Goal: Task Accomplishment & Management: Manage account settings

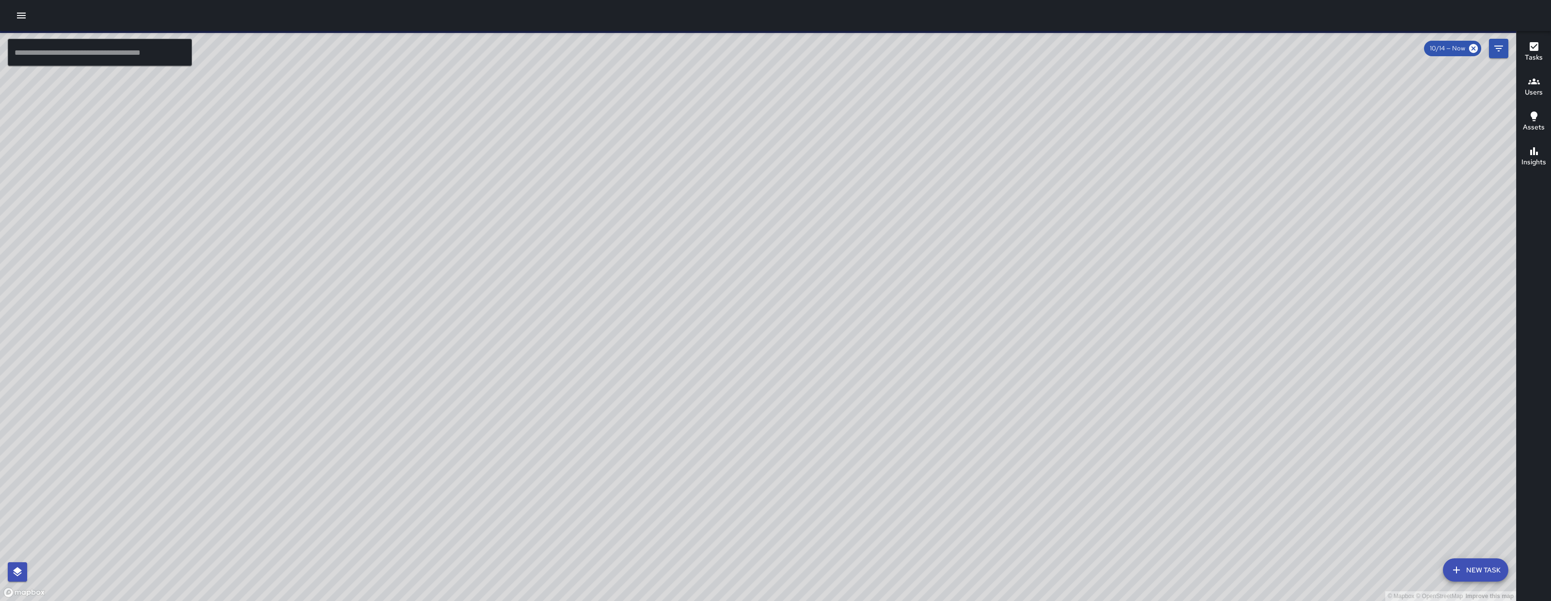
drag, startPoint x: 919, startPoint y: 320, endPoint x: 770, endPoint y: 372, distance: 158.0
click at [770, 372] on div "© Mapbox © OpenStreetMap Improve this map" at bounding box center [758, 316] width 1516 height 570
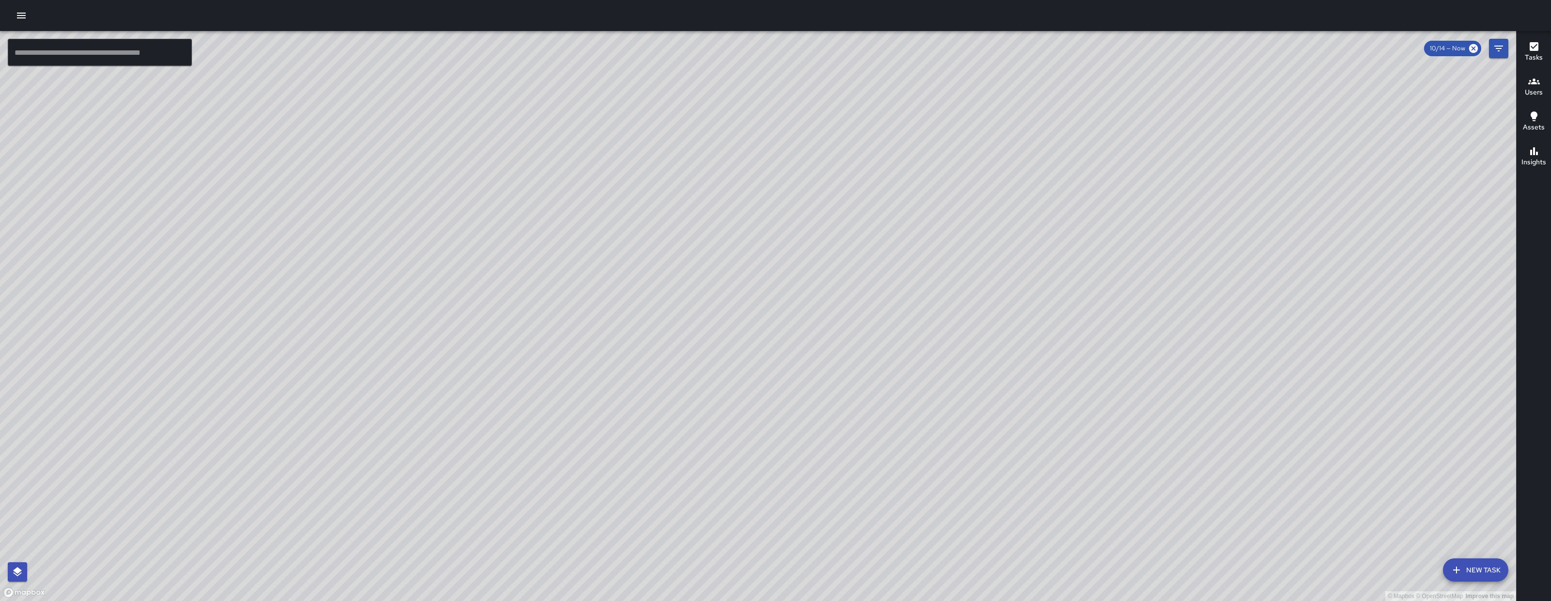
drag, startPoint x: 793, startPoint y: 433, endPoint x: 713, endPoint y: 527, distance: 123.8
click at [713, 527] on div "© Mapbox © OpenStreetMap Improve this map" at bounding box center [758, 316] width 1516 height 570
drag, startPoint x: 1134, startPoint y: 470, endPoint x: 754, endPoint y: 243, distance: 442.3
click at [759, 249] on div "© Mapbox © OpenStreetMap Improve this map" at bounding box center [758, 316] width 1516 height 570
click at [756, 246] on div "© Mapbox © OpenStreetMap Improve this map" at bounding box center [758, 316] width 1516 height 570
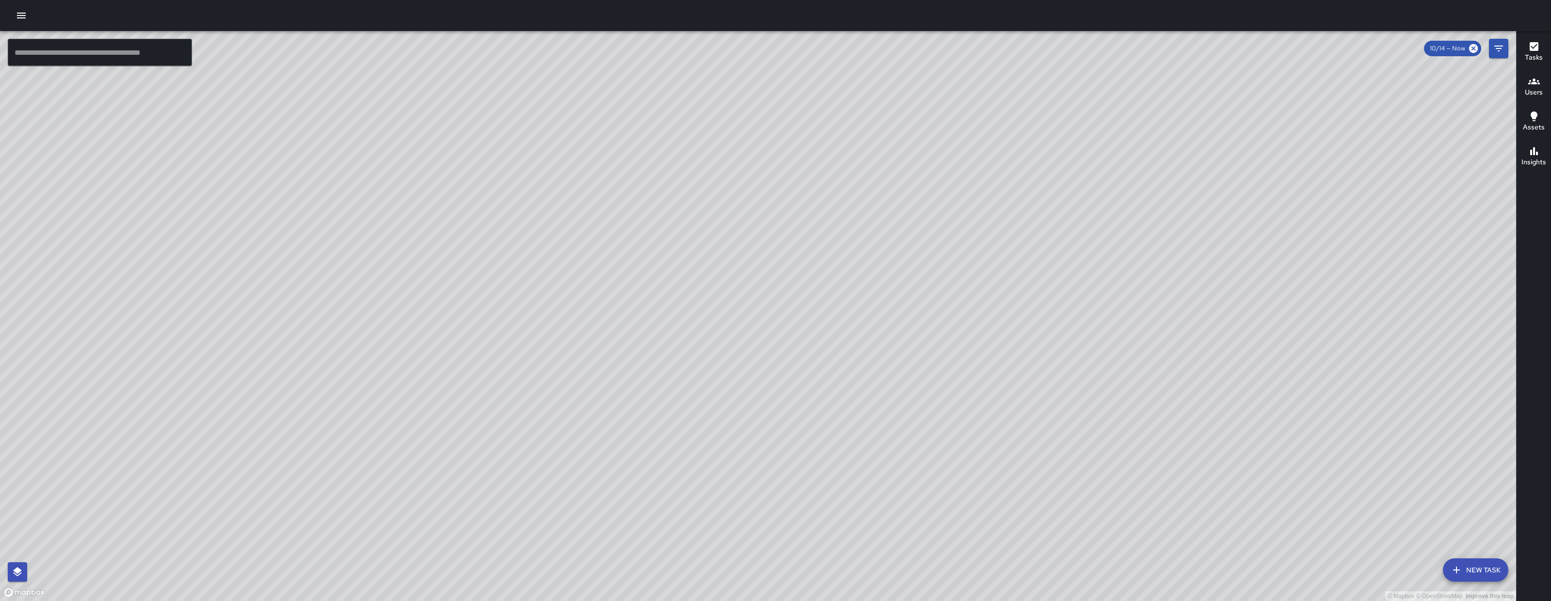
drag, startPoint x: 922, startPoint y: 357, endPoint x: 933, endPoint y: 331, distance: 28.3
click at [934, 328] on div "© Mapbox © OpenStreetMap Improve this map" at bounding box center [758, 316] width 1516 height 570
drag, startPoint x: 1001, startPoint y: 332, endPoint x: 1075, endPoint y: 344, distance: 74.7
click at [1075, 344] on div "© Mapbox © OpenStreetMap Improve this map" at bounding box center [758, 316] width 1516 height 570
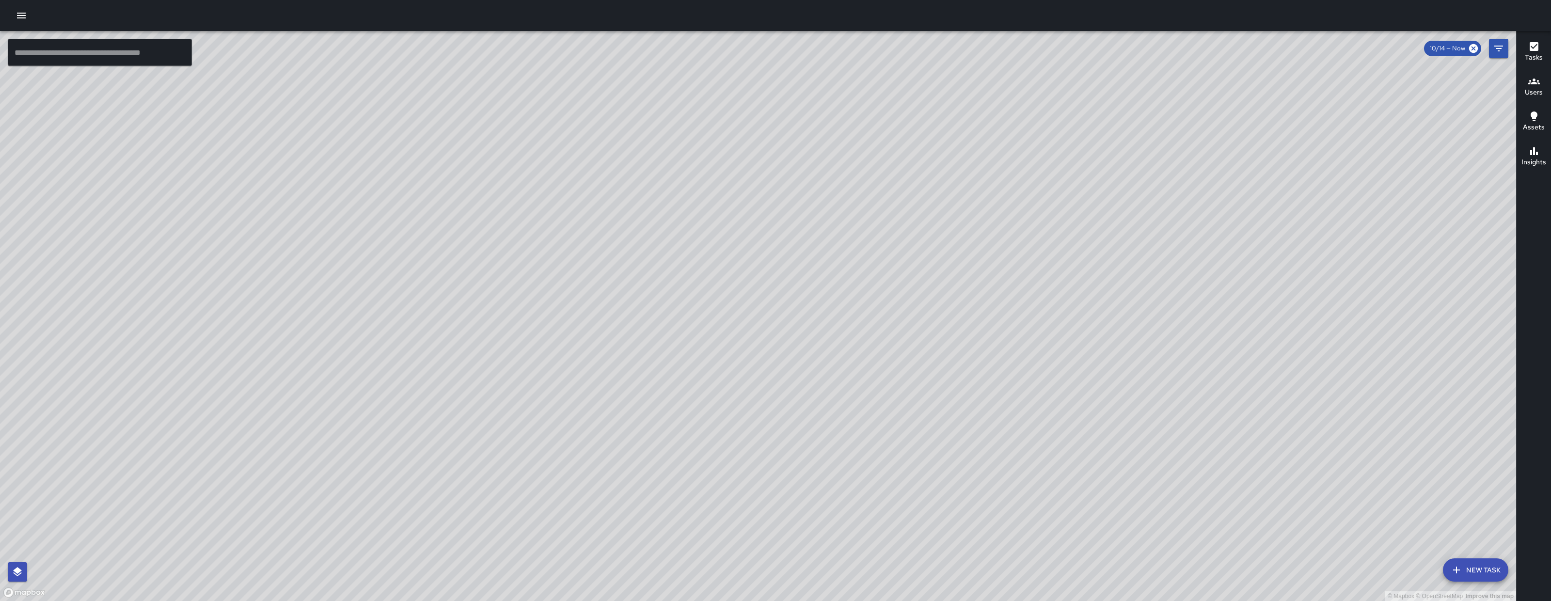
drag, startPoint x: 919, startPoint y: 316, endPoint x: 1195, endPoint y: 322, distance: 275.3
click at [1195, 322] on div "© Mapbox © OpenStreetMap Improve this map" at bounding box center [758, 316] width 1516 height 570
drag, startPoint x: 1195, startPoint y: 323, endPoint x: 1138, endPoint y: 318, distance: 56.4
click at [1140, 319] on div "© Mapbox © OpenStreetMap Improve this map" at bounding box center [758, 316] width 1516 height 570
click at [30, 16] on button "button" at bounding box center [21, 15] width 19 height 19
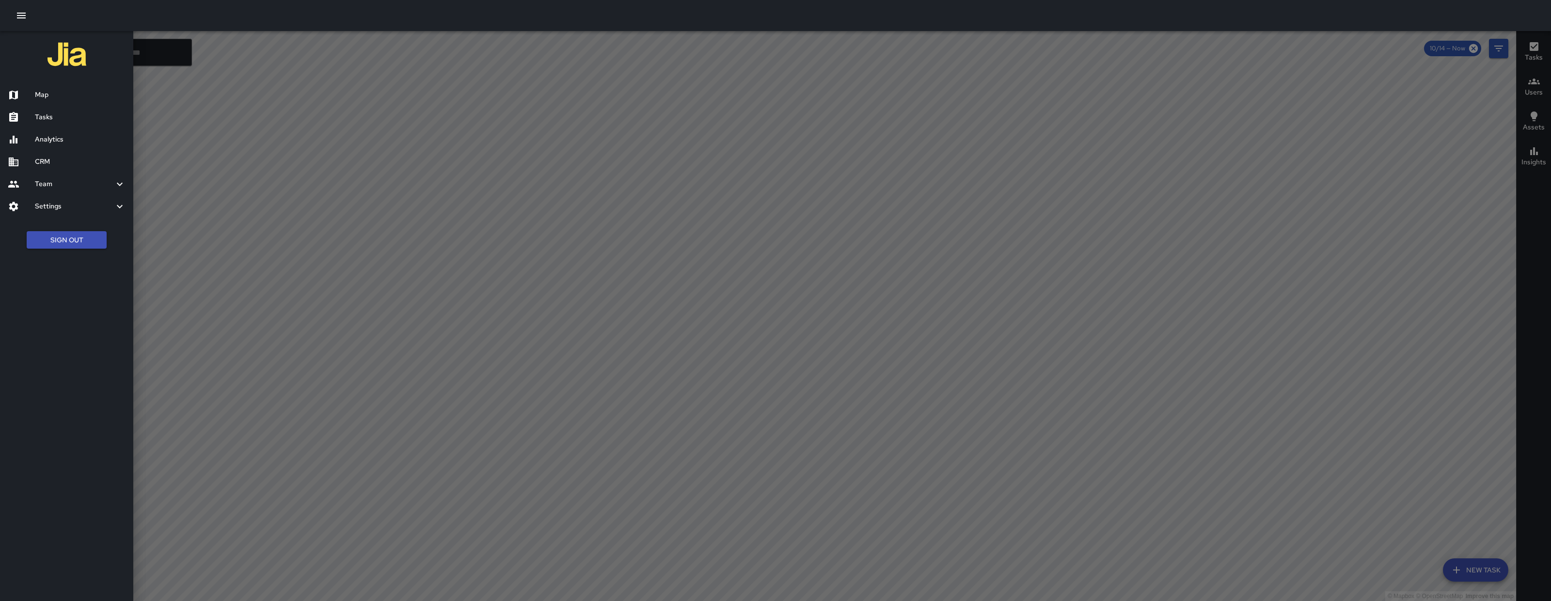
click at [52, 119] on h6 "Tasks" at bounding box center [80, 117] width 91 height 11
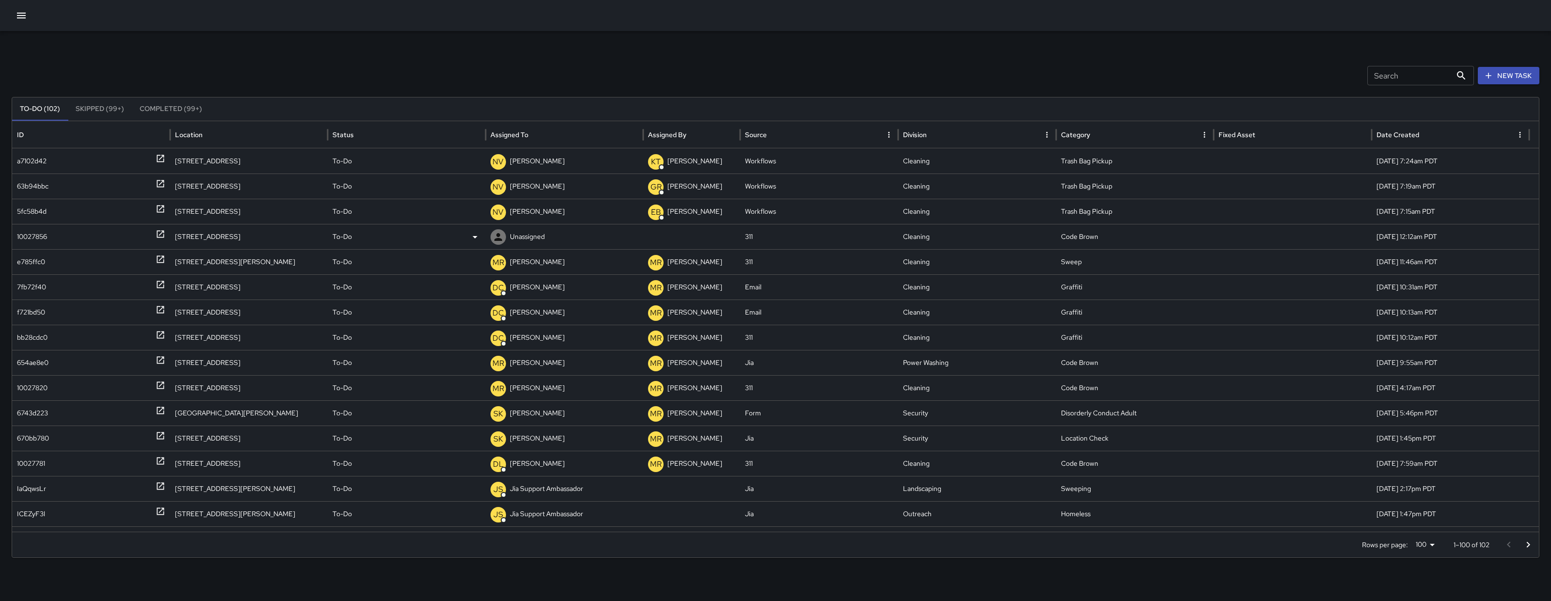
click at [58, 233] on div "10027856" at bounding box center [91, 236] width 148 height 25
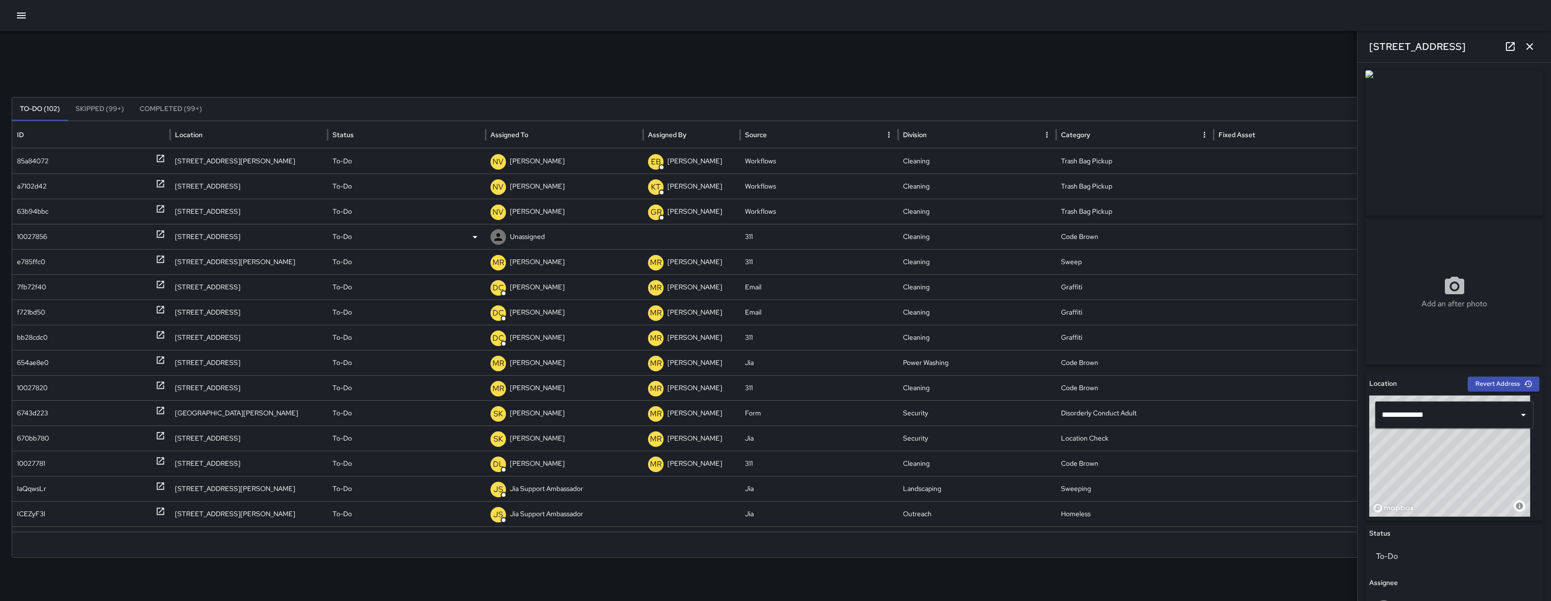
click at [45, 231] on div "10027856" at bounding box center [32, 236] width 30 height 25
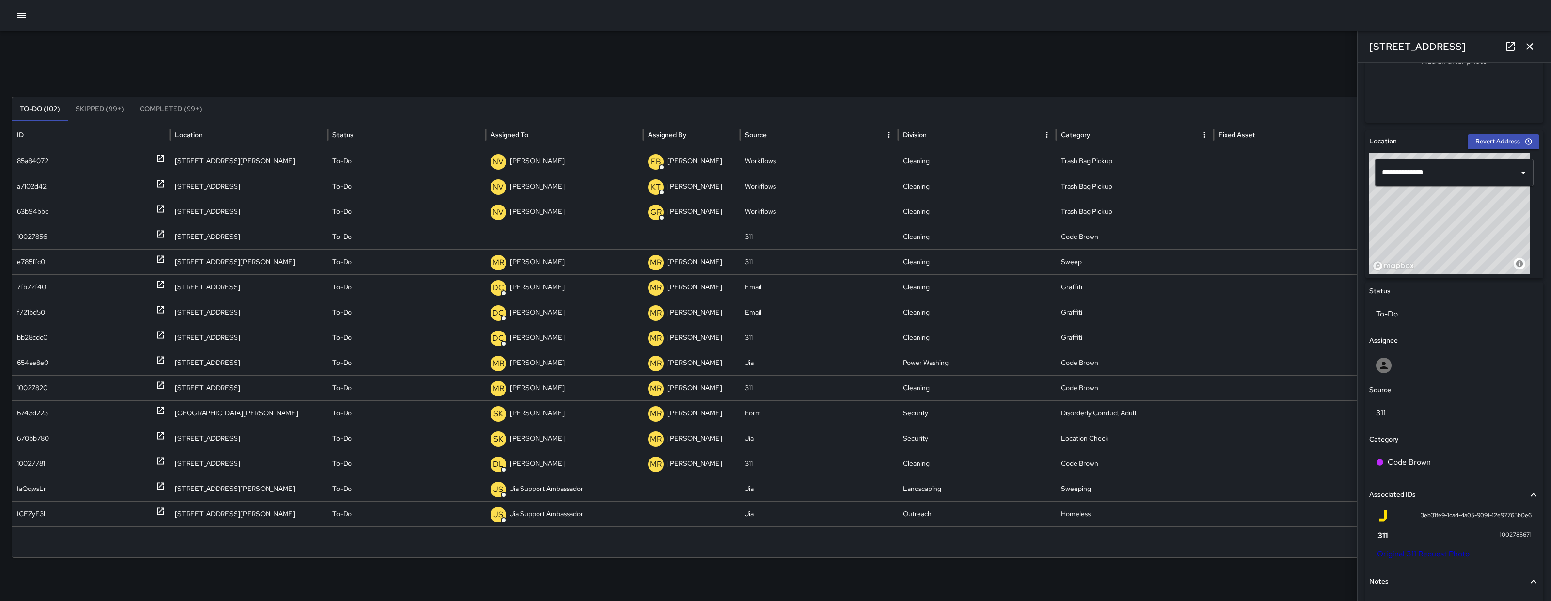
click at [1434, 552] on link "Original 311 Request Photo" at bounding box center [1423, 554] width 93 height 10
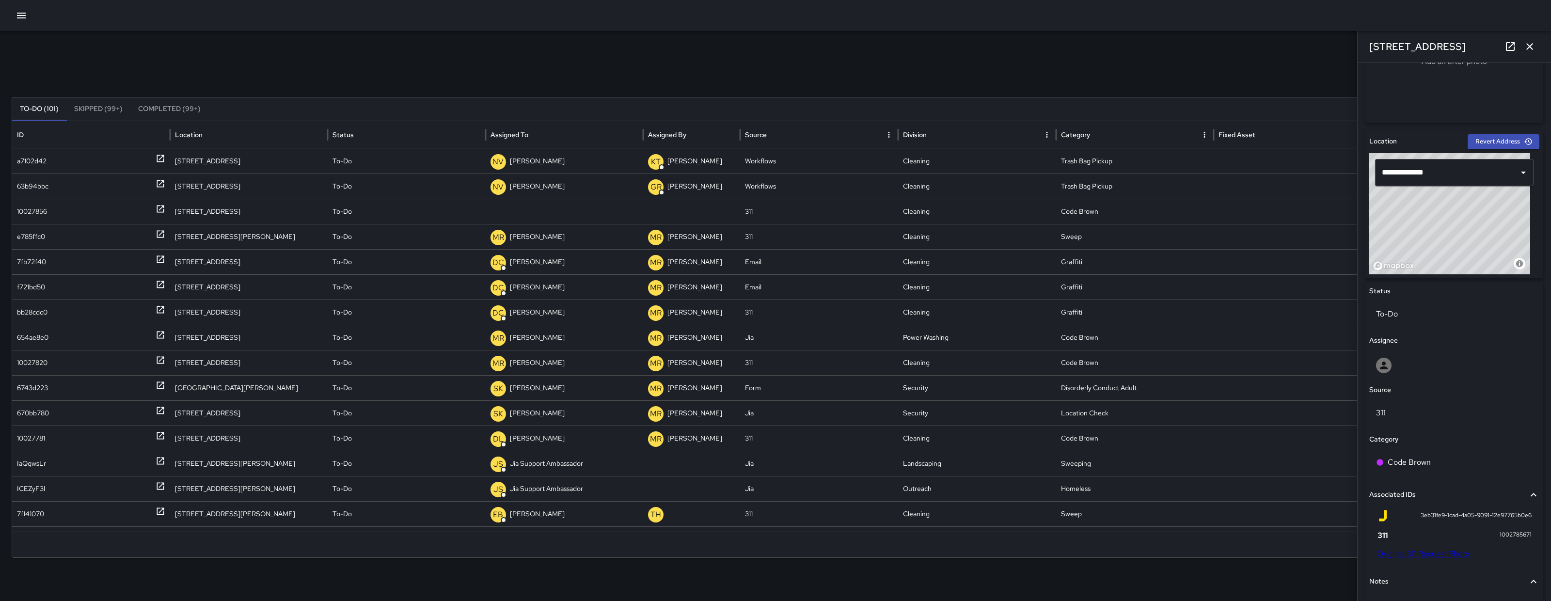
click at [23, 21] on button "button" at bounding box center [21, 15] width 19 height 19
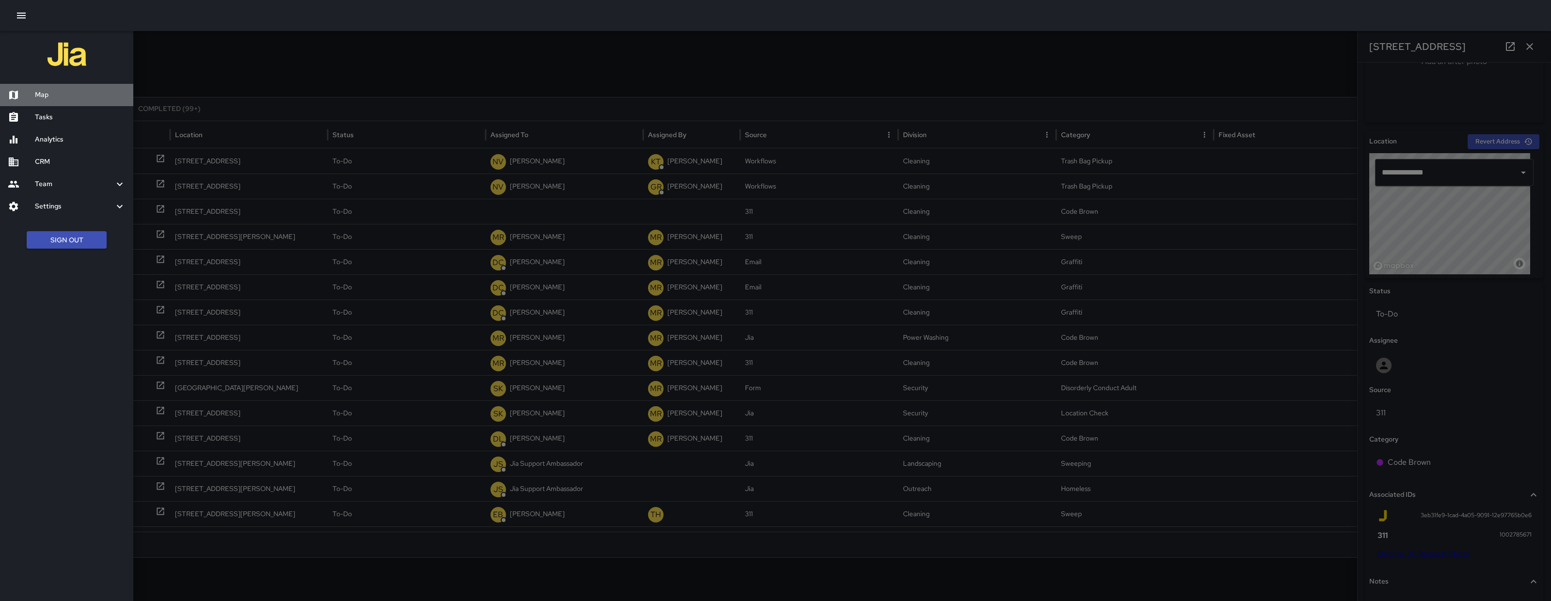
click at [53, 85] on div "Map" at bounding box center [66, 95] width 133 height 22
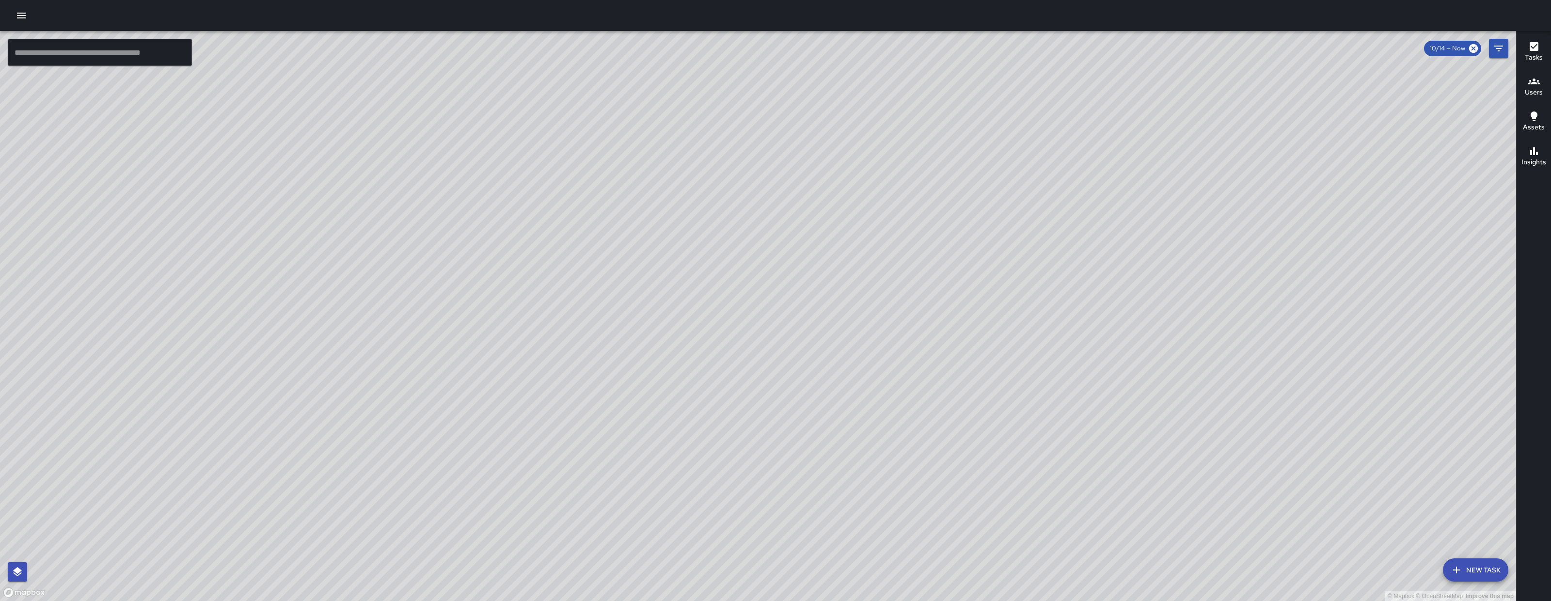
click at [24, 18] on icon "button" at bounding box center [21, 16] width 9 height 6
click at [22, 11] on icon "button" at bounding box center [22, 16] width 12 height 12
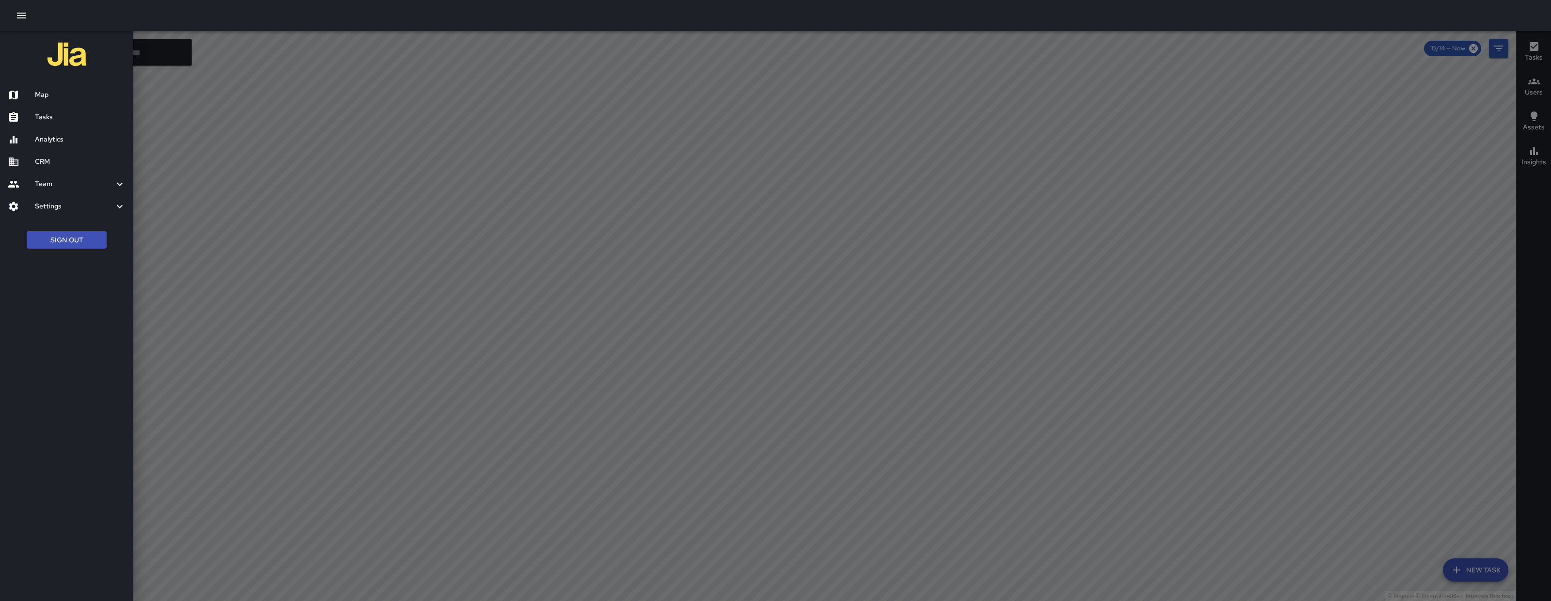
click at [79, 116] on h6 "Tasks" at bounding box center [80, 117] width 91 height 11
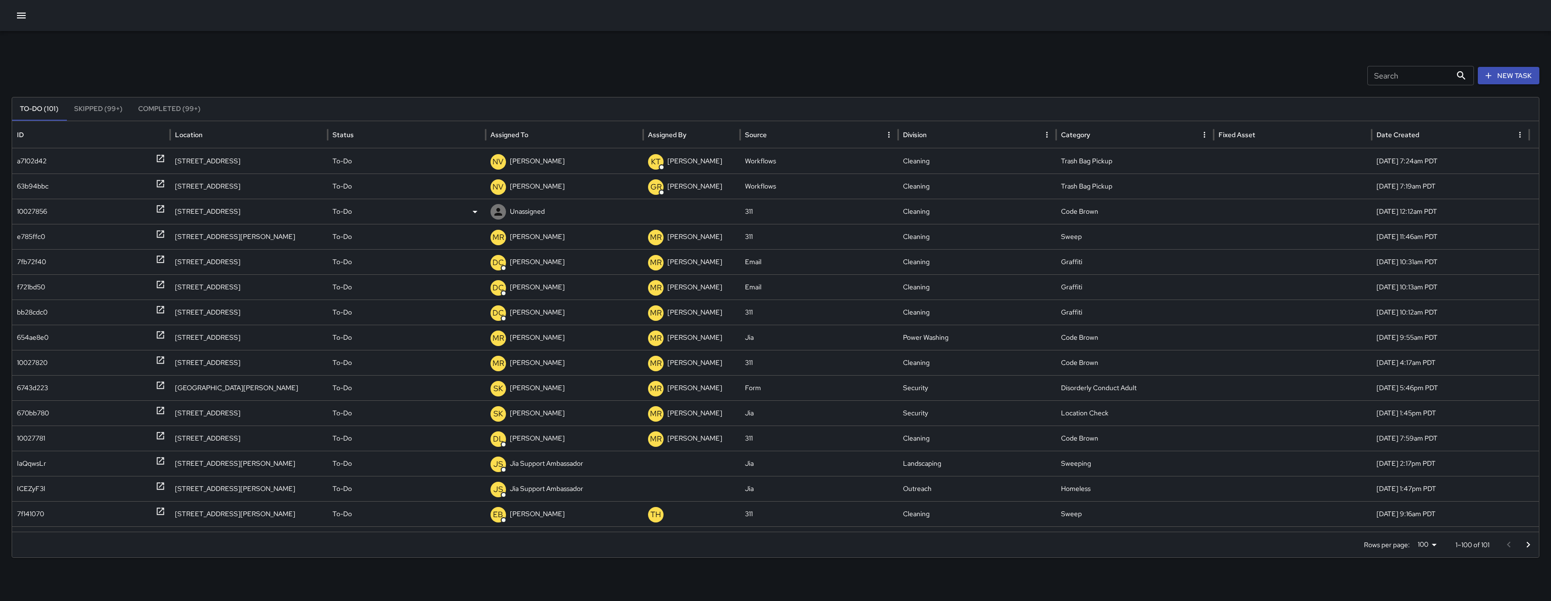
click at [42, 210] on div "10027856" at bounding box center [32, 211] width 30 height 25
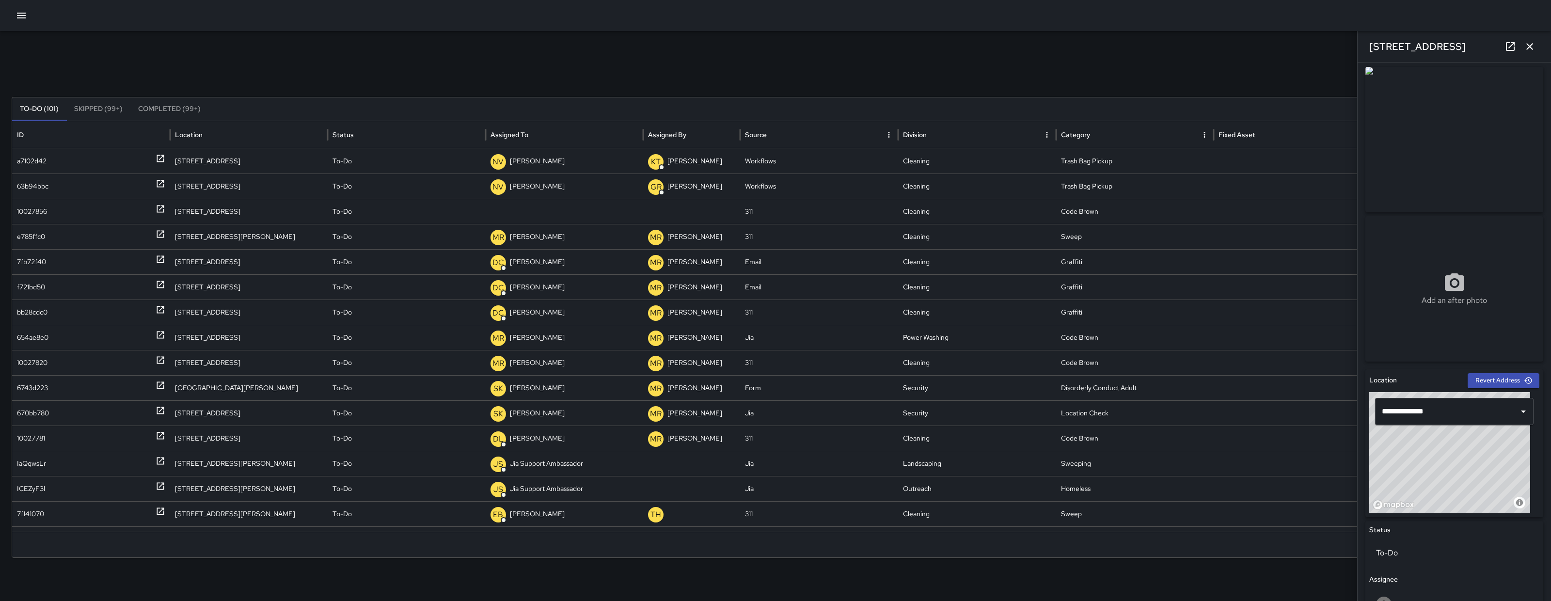
scroll to position [15, 0]
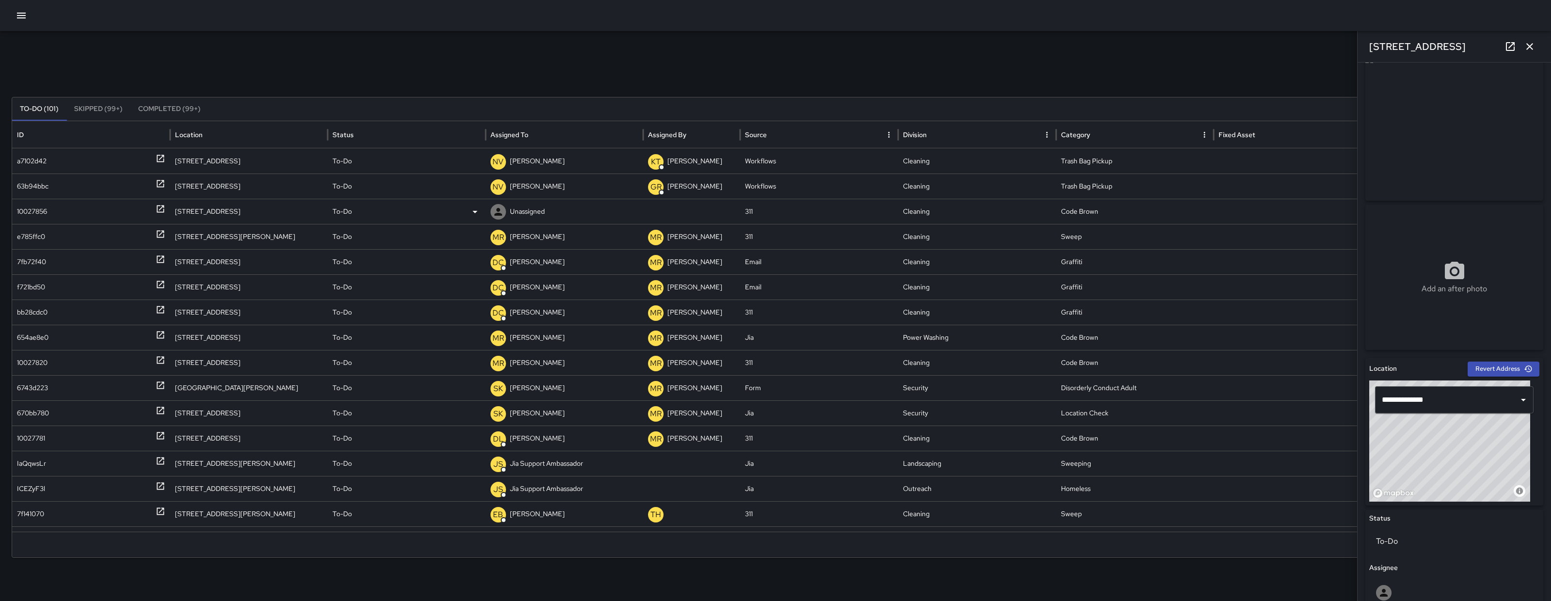
click at [50, 211] on div "10027856" at bounding box center [91, 211] width 148 height 25
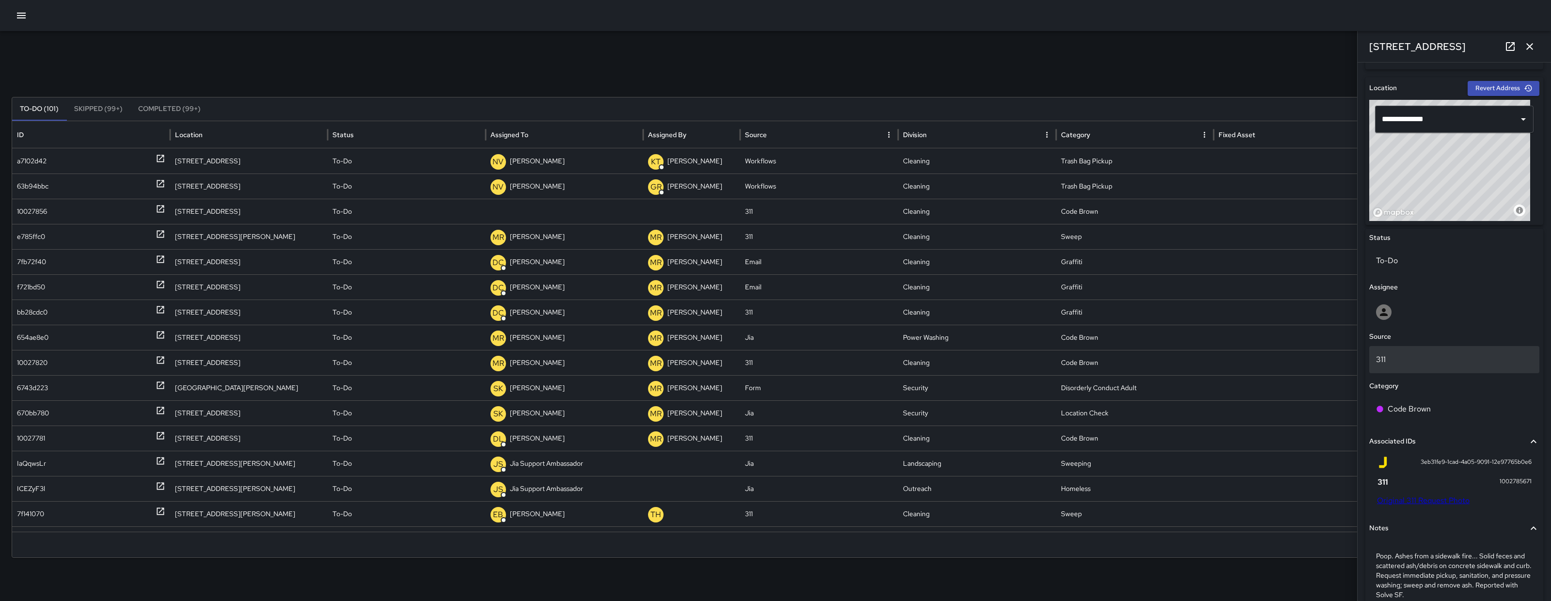
scroll to position [391, 0]
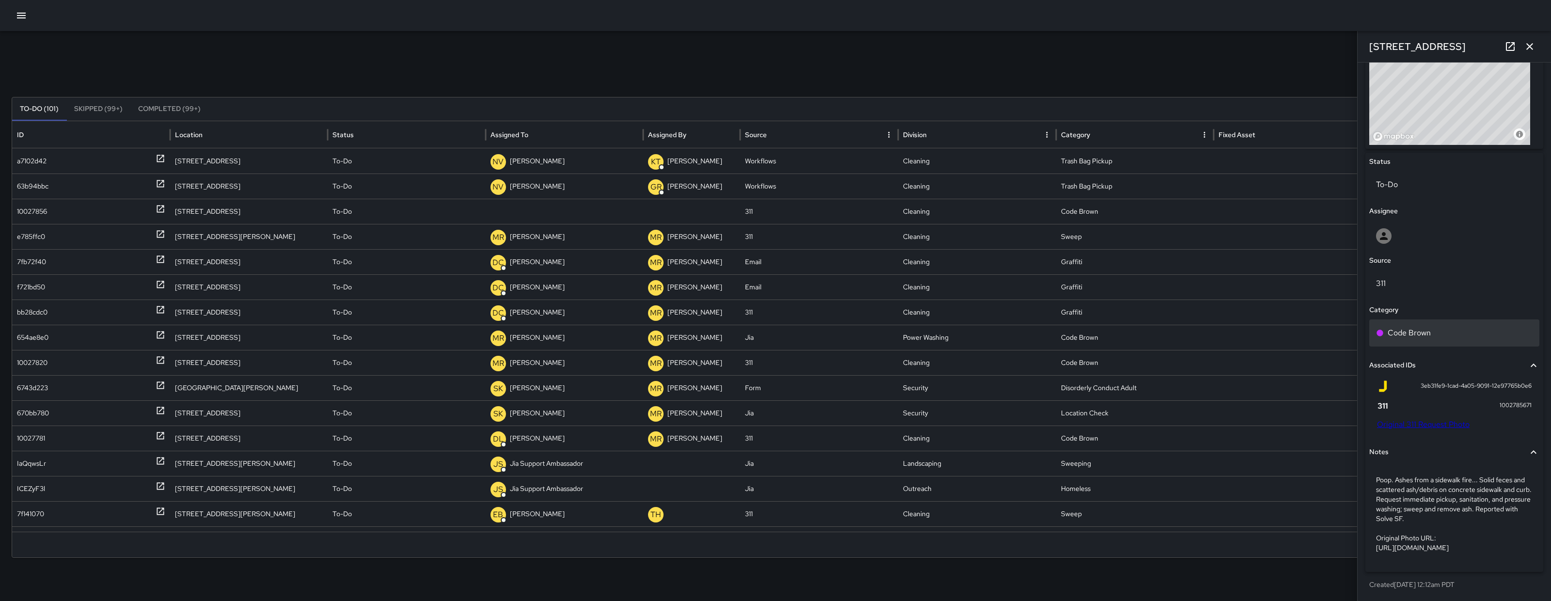
click at [1401, 327] on p "Code Brown" at bounding box center [1409, 333] width 43 height 12
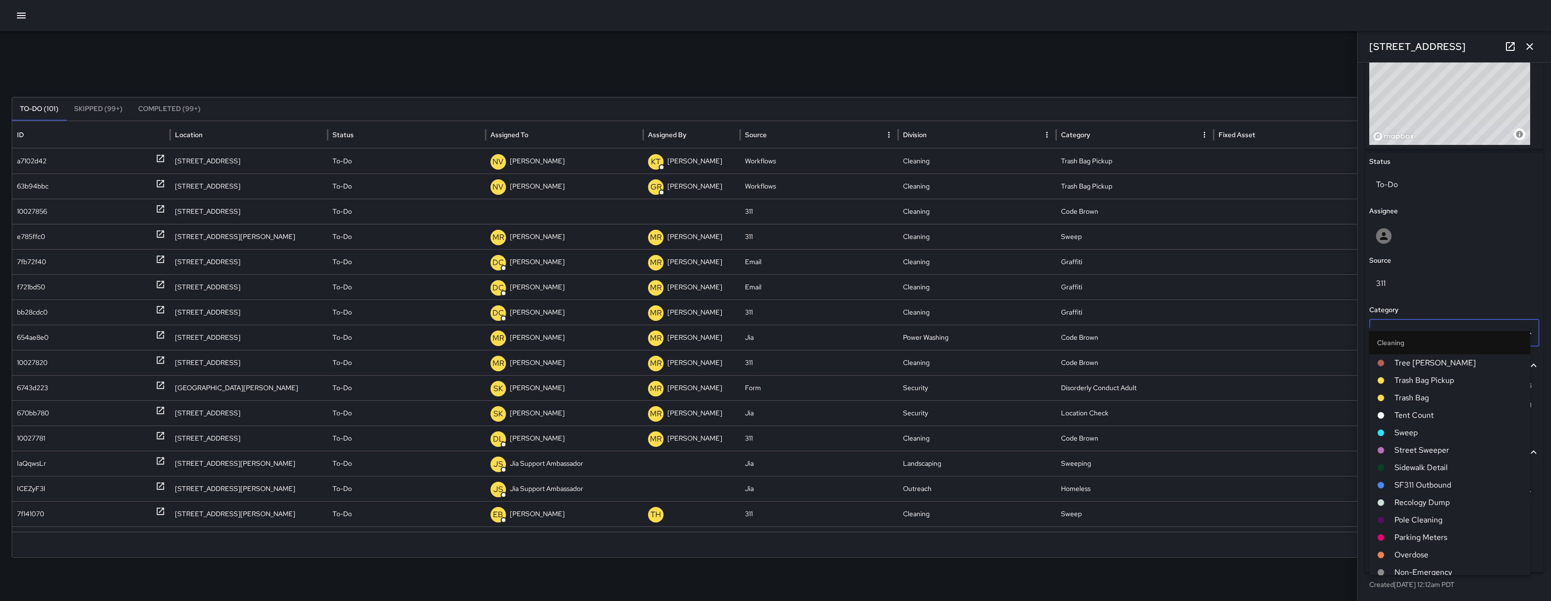
scroll to position [250, 0]
click at [1422, 324] on input "**********" at bounding box center [1441, 333] width 134 height 18
drag, startPoint x: 1424, startPoint y: 314, endPoint x: 1379, endPoint y: 313, distance: 45.1
click at [1379, 324] on input "**********" at bounding box center [1441, 333] width 134 height 18
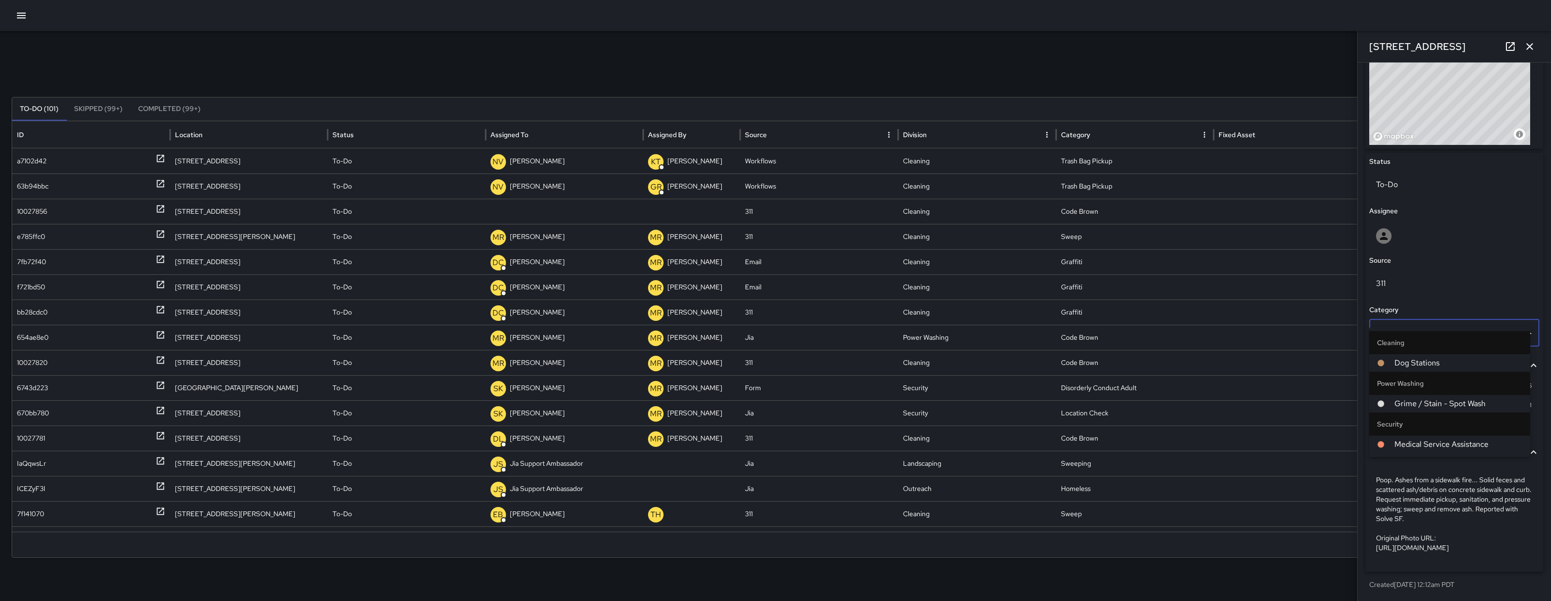
type input "*****"
click at [1440, 371] on li "Grime / Stain - Spot Wash" at bounding box center [1449, 362] width 161 height 17
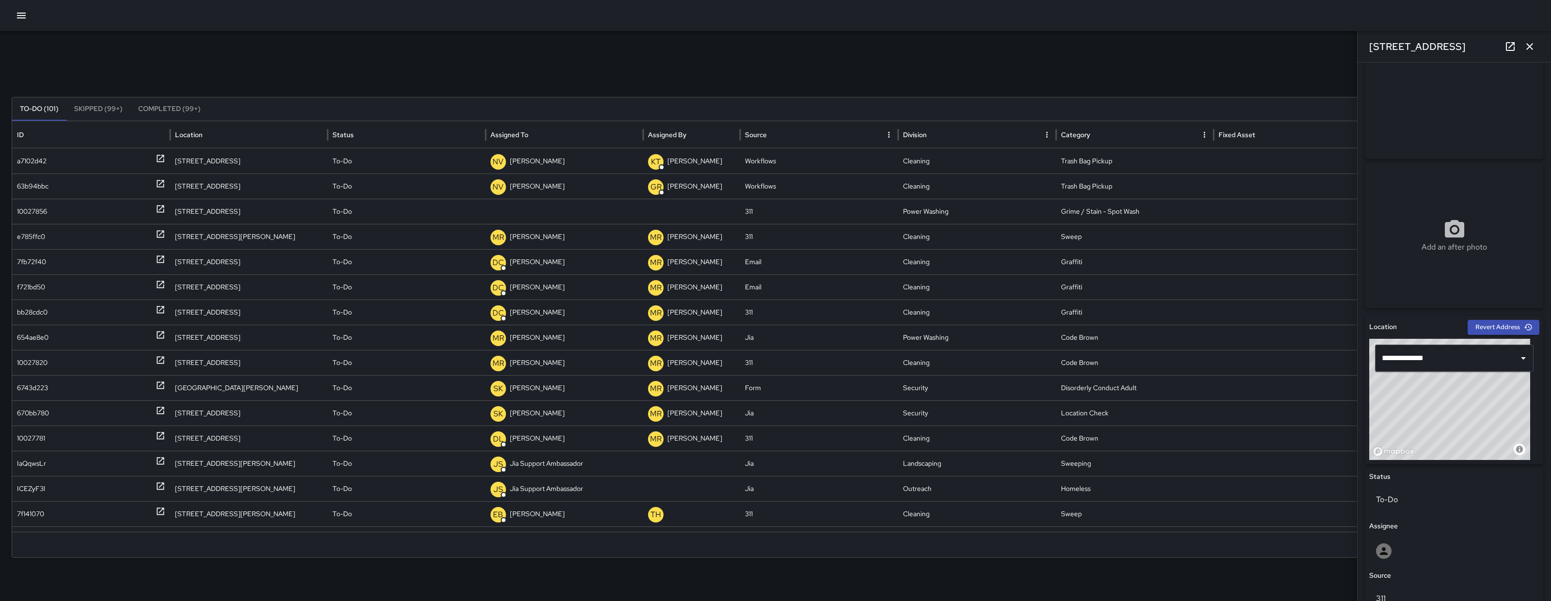
scroll to position [25, 0]
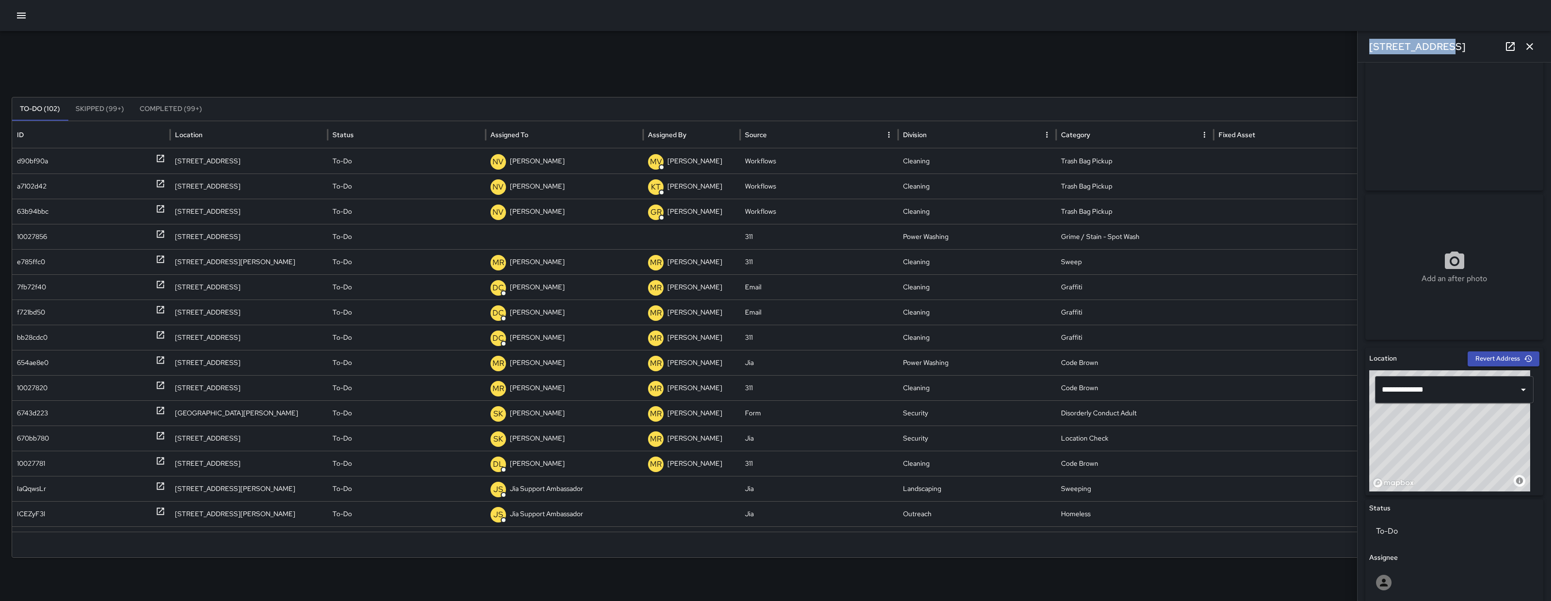
drag, startPoint x: 1435, startPoint y: 44, endPoint x: 1368, endPoint y: 48, distance: 67.0
click at [1368, 48] on div "121 7th Street" at bounding box center [1454, 46] width 193 height 31
copy h6 "121 7th Street"
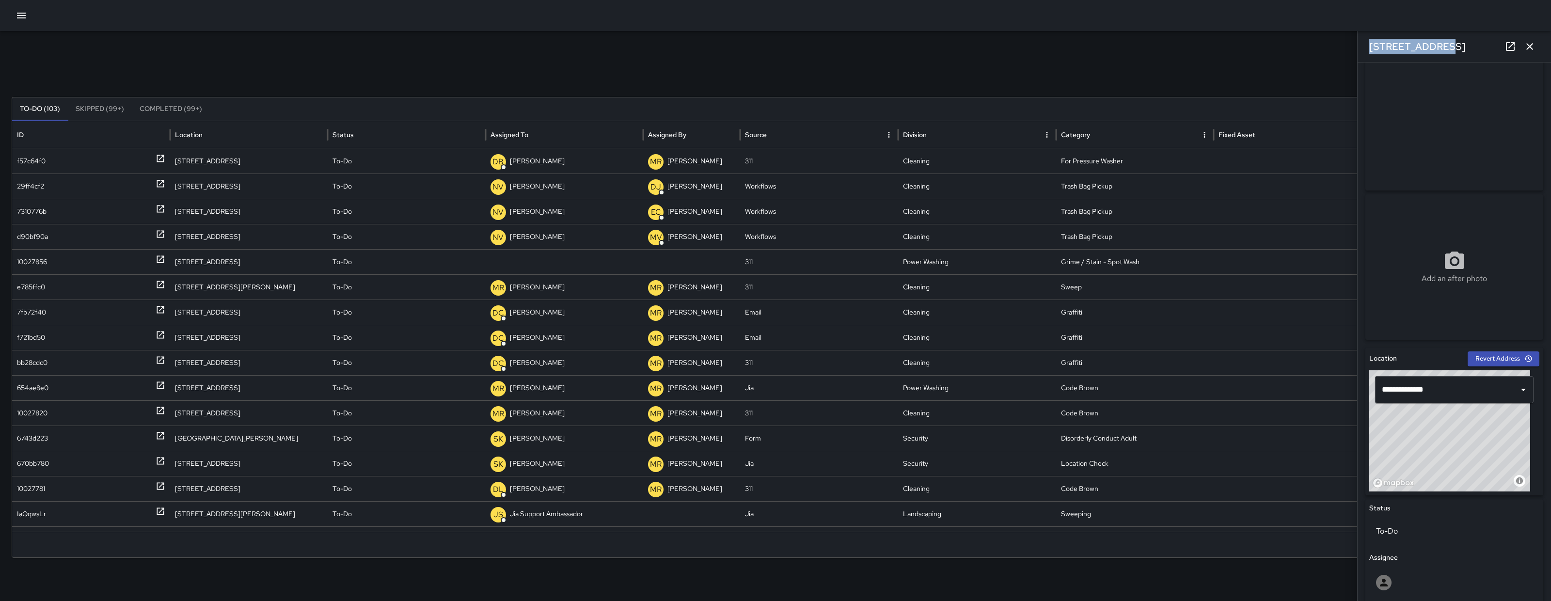
scroll to position [391, 0]
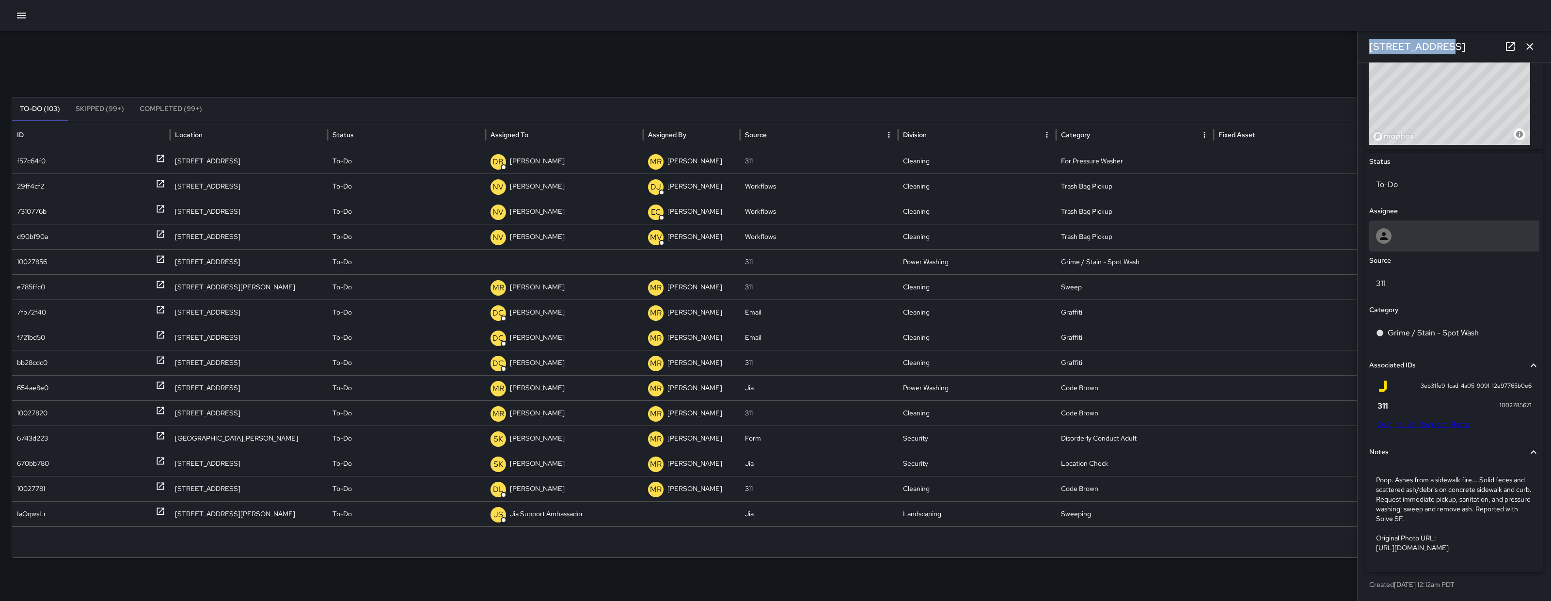
click at [1439, 228] on div at bounding box center [1454, 236] width 157 height 16
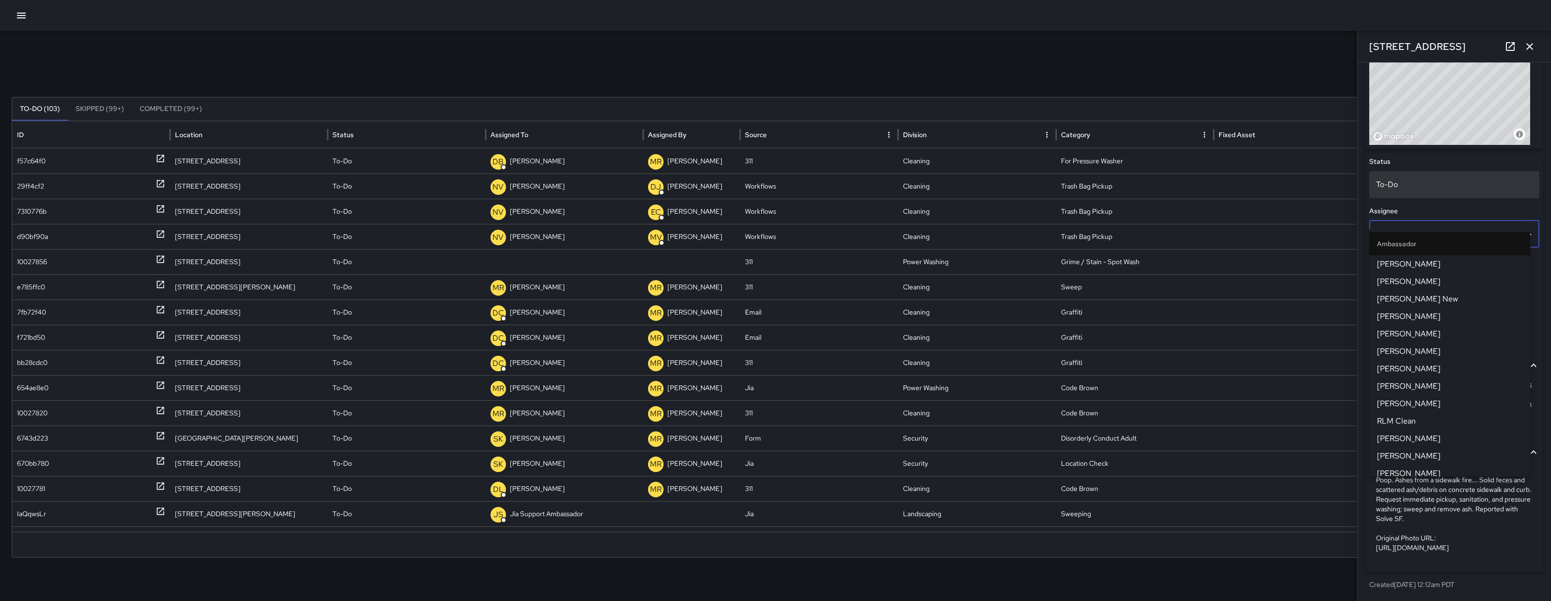
click at [1412, 179] on p "To-Do" at bounding box center [1454, 185] width 157 height 12
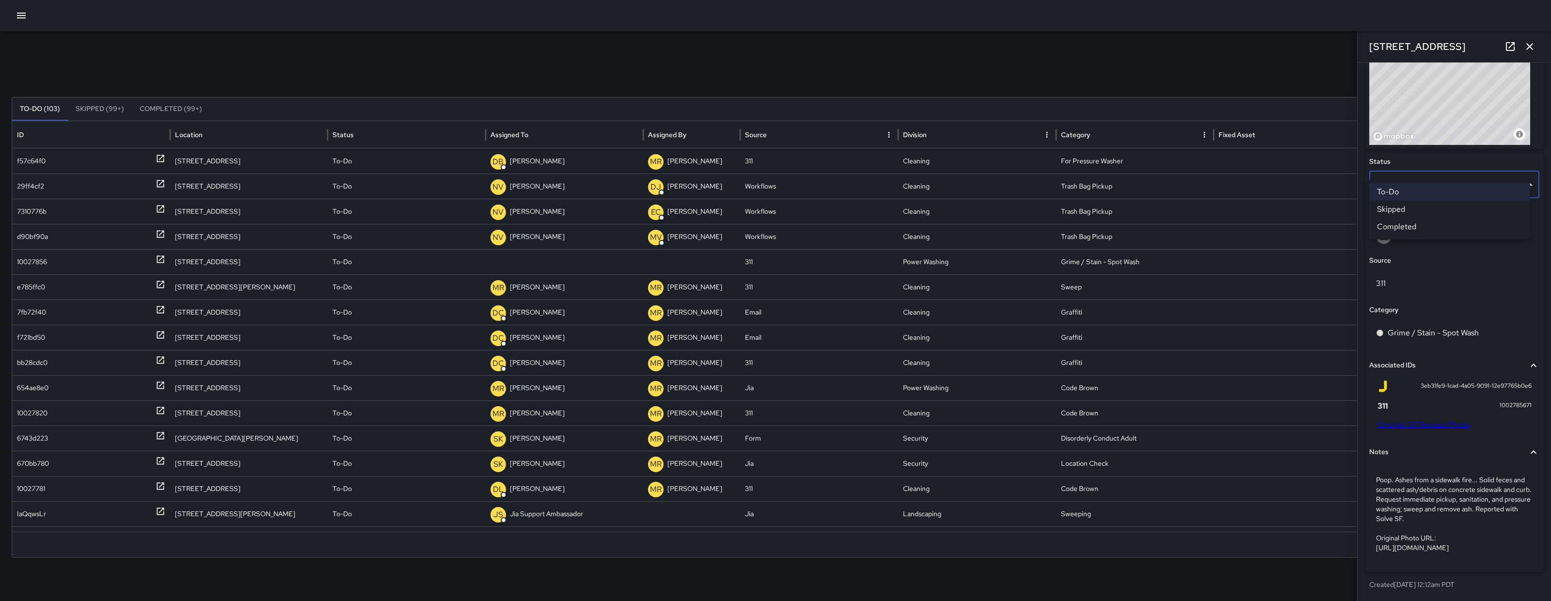
click at [1415, 208] on li "Skipped" at bounding box center [1449, 209] width 161 height 17
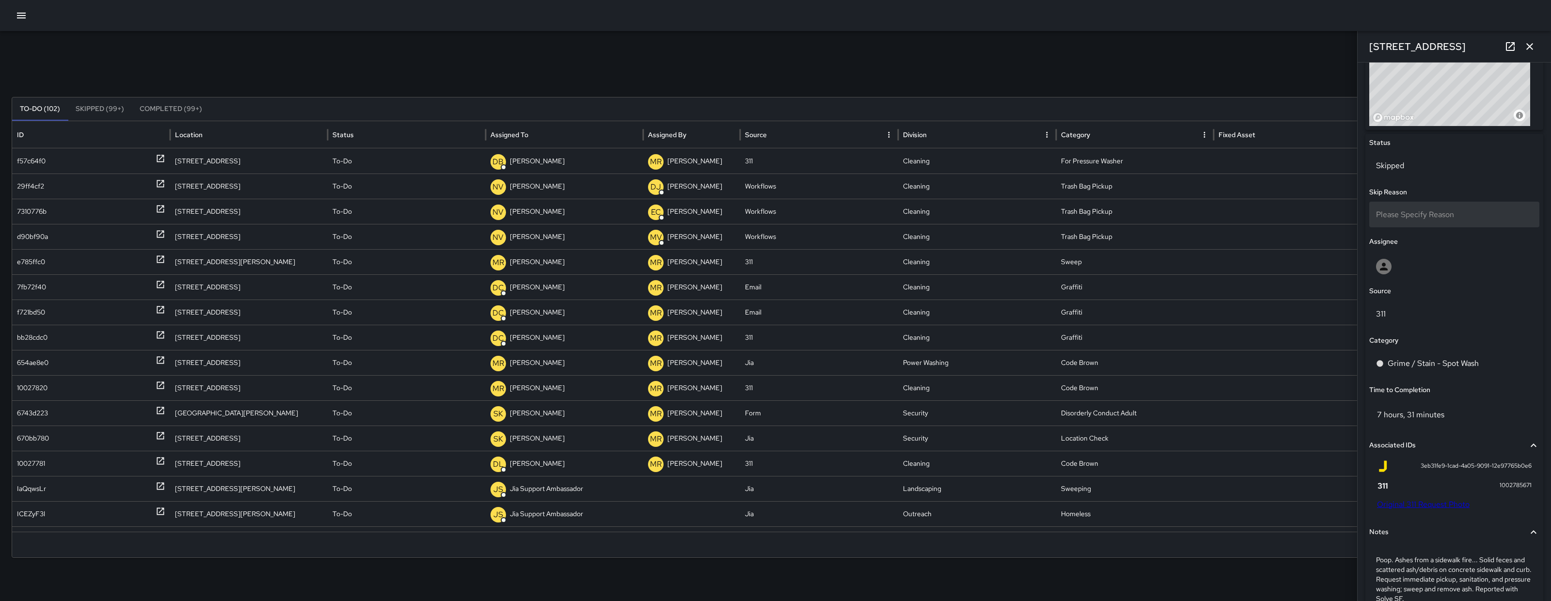
click at [1421, 213] on span "Please Specify Reason" at bounding box center [1415, 214] width 78 height 10
click at [1415, 262] on li "Duplicate" at bounding box center [1449, 258] width 161 height 17
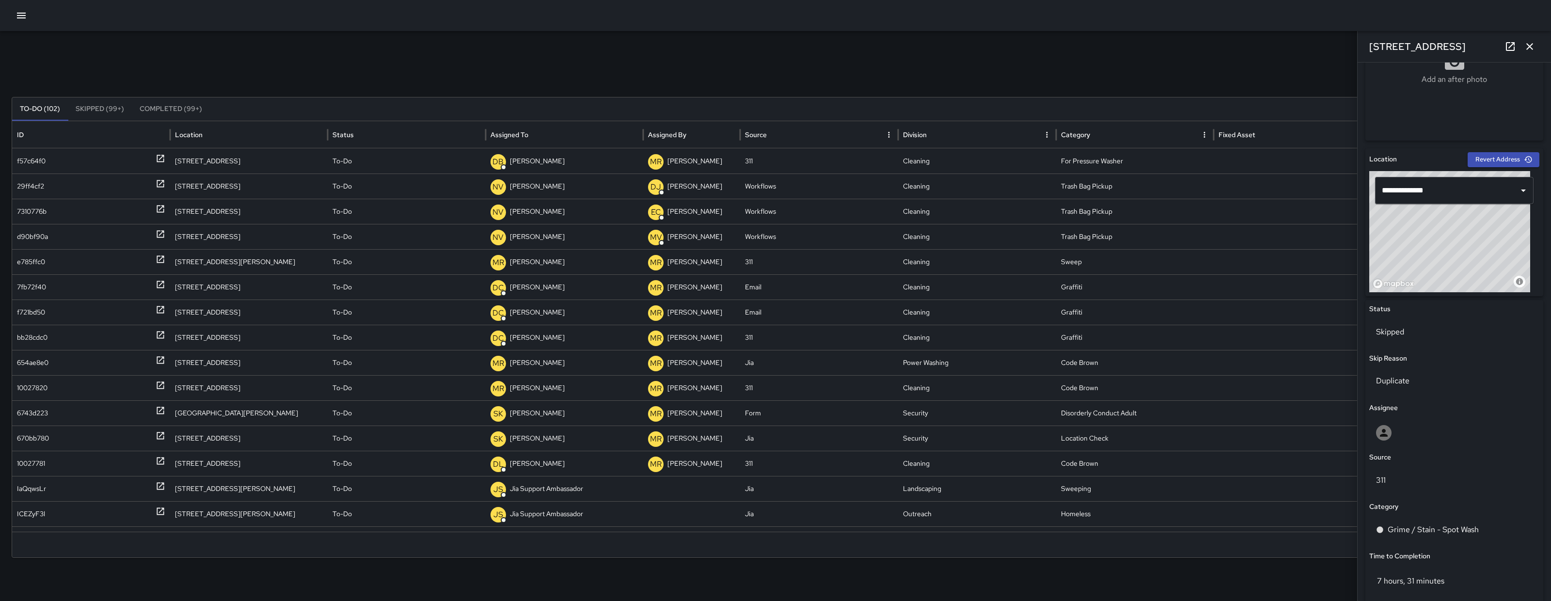
scroll to position [0, 0]
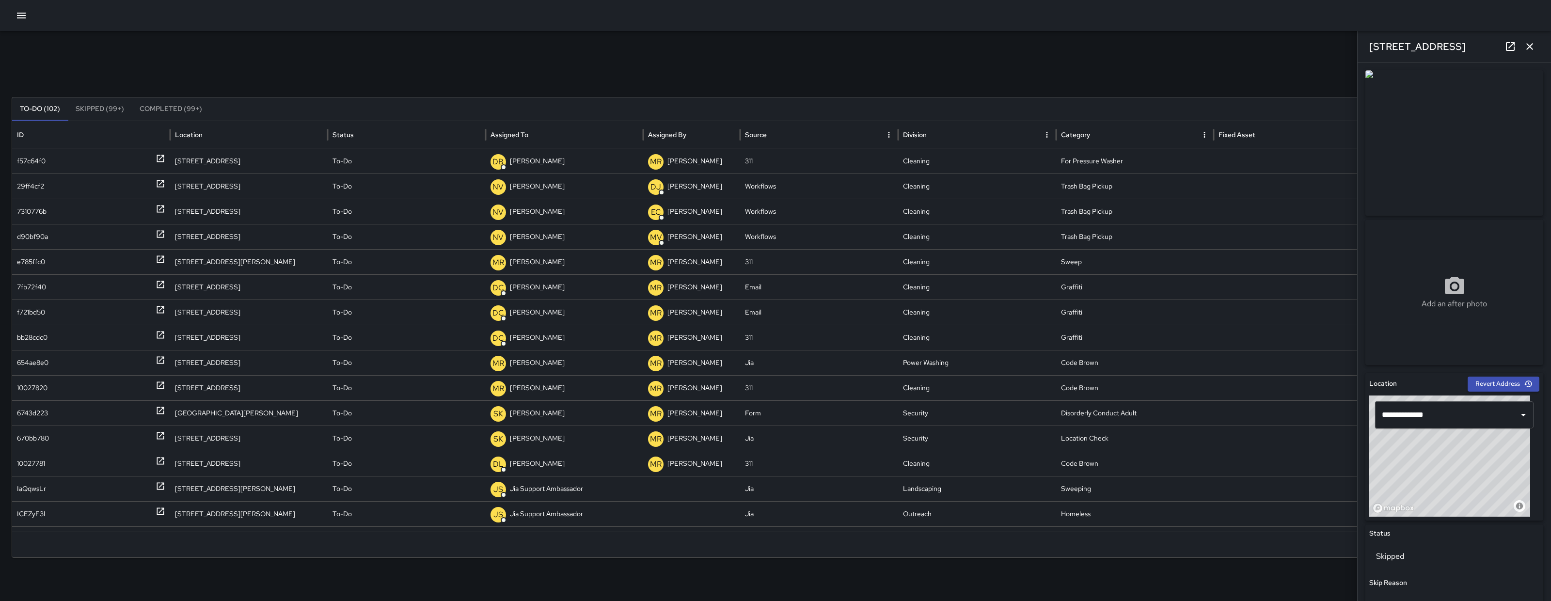
click at [1530, 46] on icon "button" at bounding box center [1529, 46] width 7 height 7
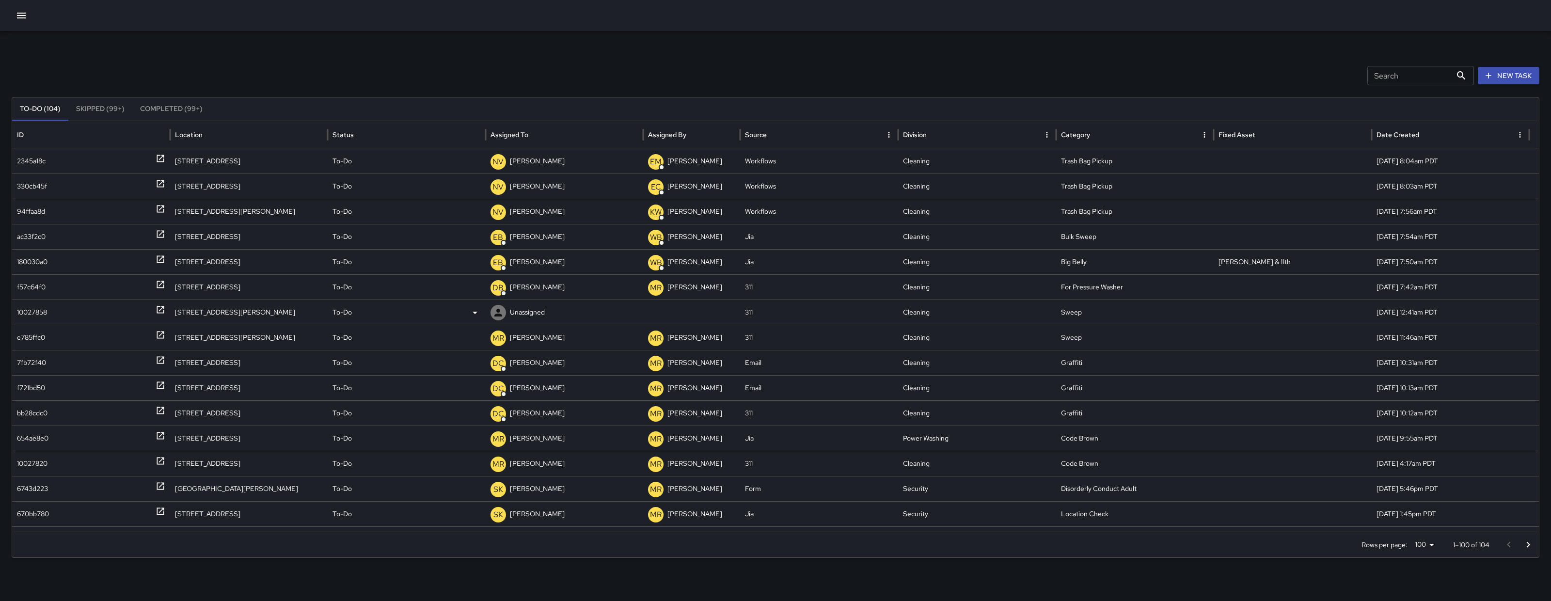
click at [43, 317] on div "10027858" at bounding box center [32, 312] width 30 height 25
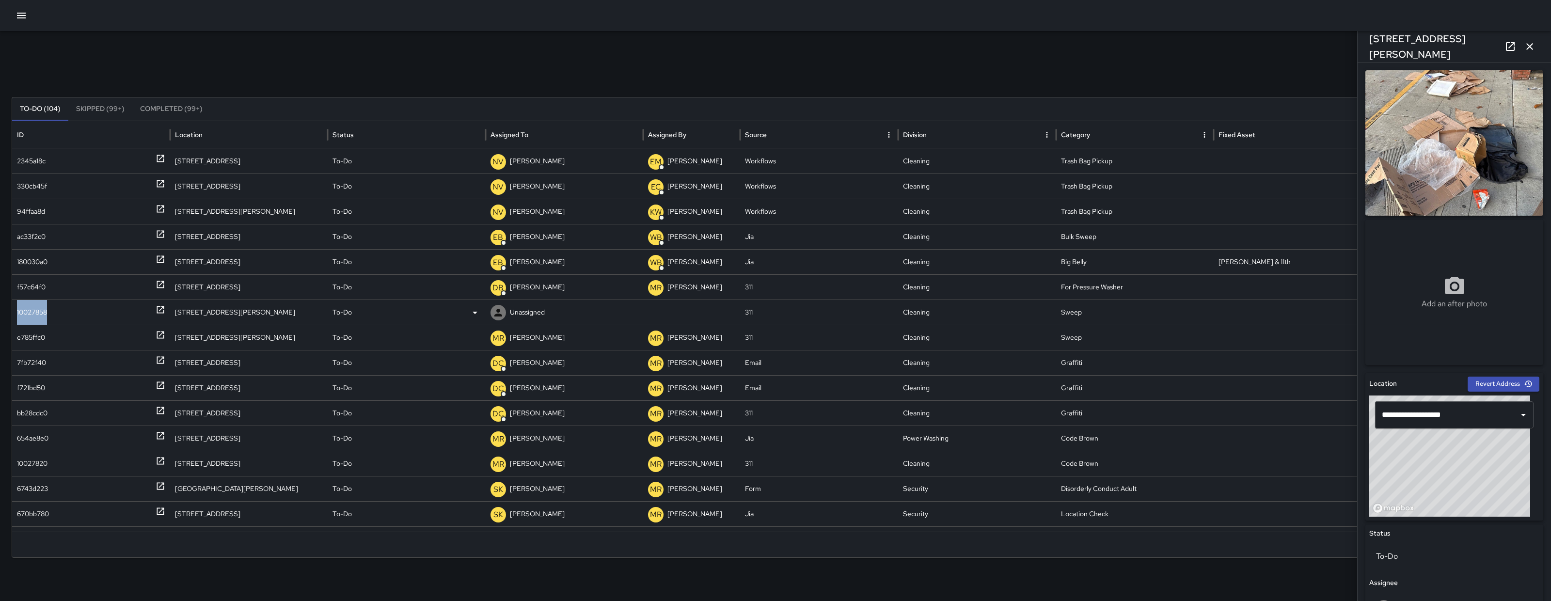
click at [44, 315] on div "10027858" at bounding box center [32, 312] width 30 height 25
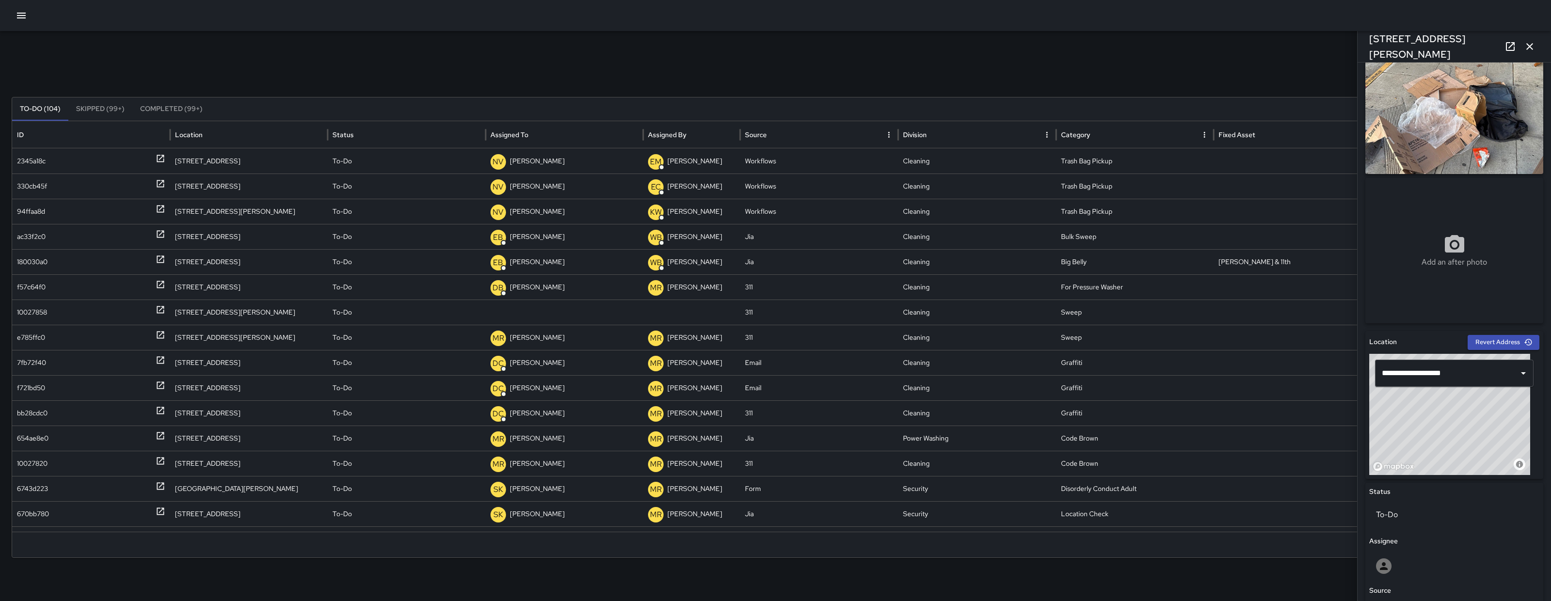
scroll to position [226, 0]
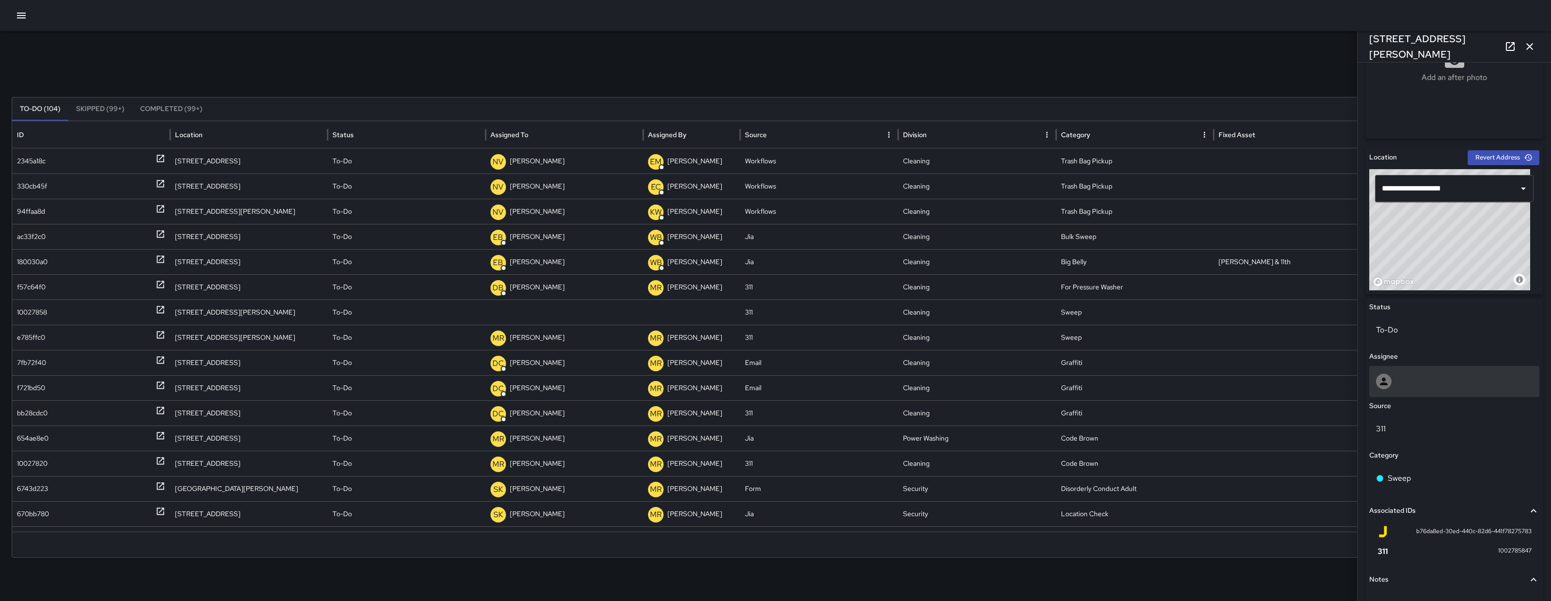
click at [1430, 389] on div at bounding box center [1454, 382] width 157 height 16
type input "***"
click at [1411, 434] on span "[PERSON_NAME]" at bounding box center [1449, 429] width 145 height 12
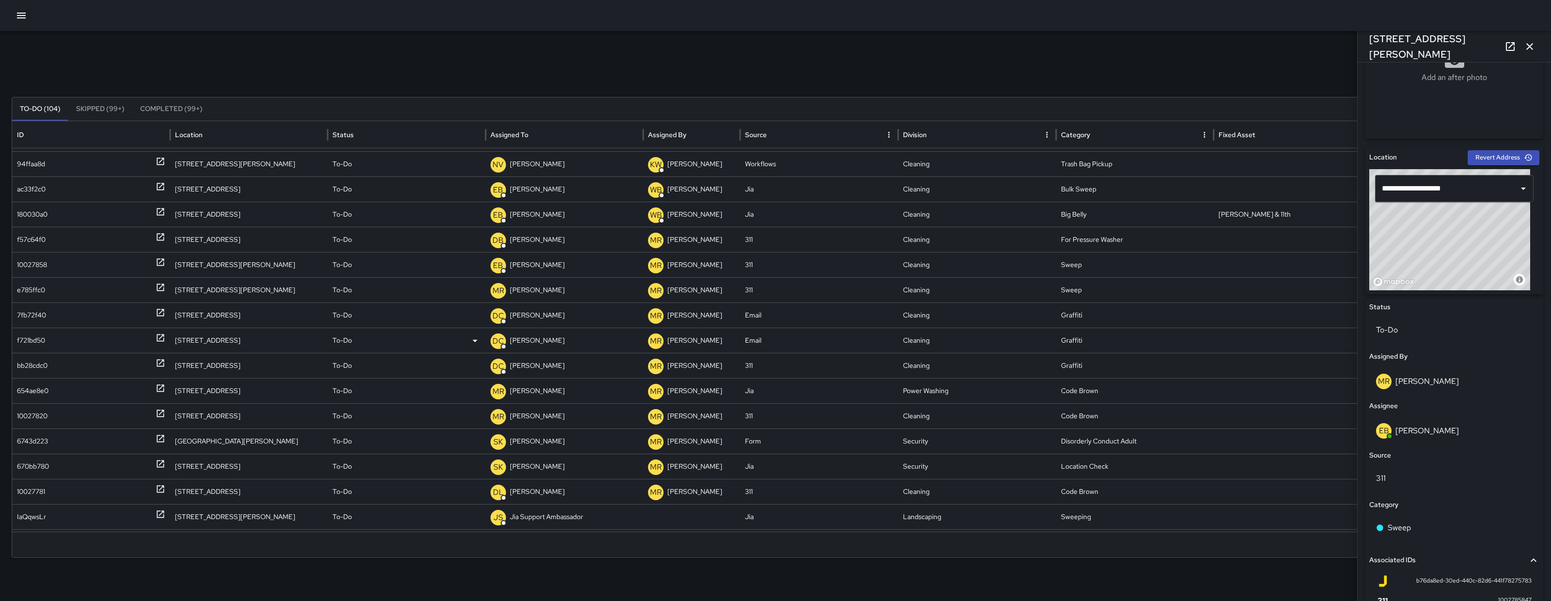
scroll to position [45, 0]
click at [46, 287] on div "e785ffc0" at bounding box center [91, 290] width 148 height 25
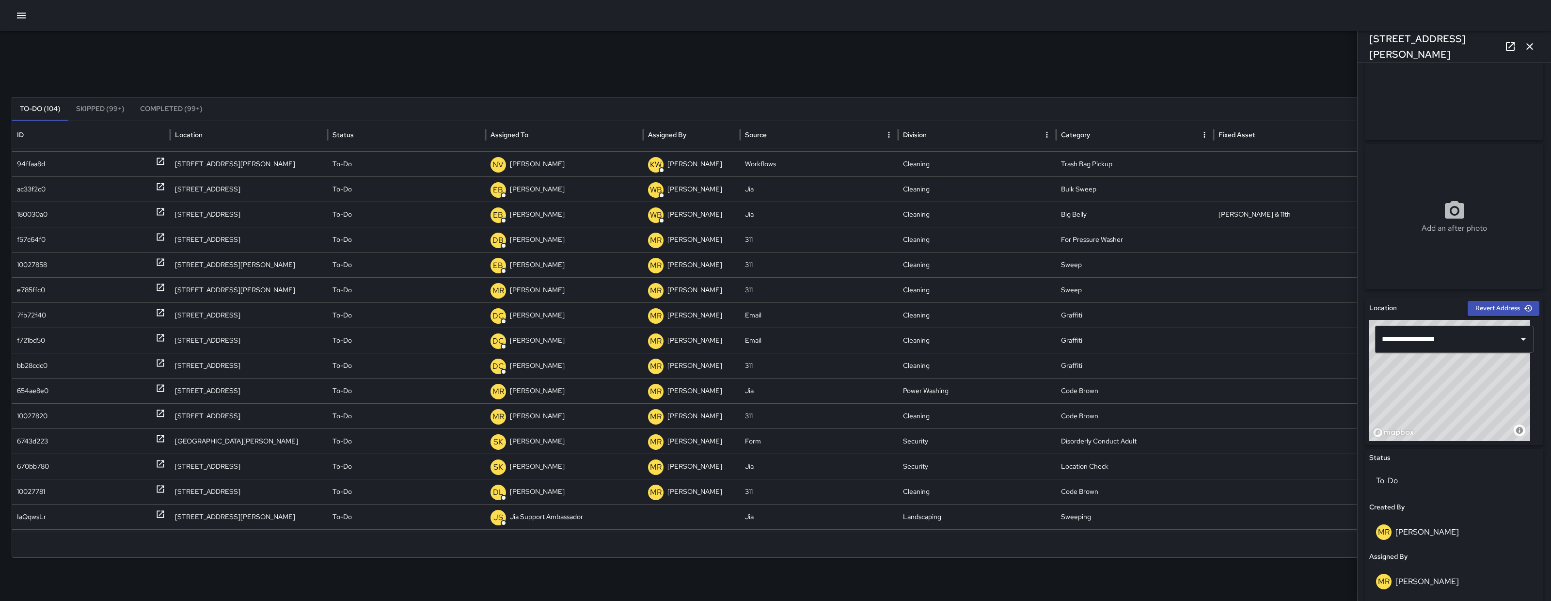
scroll to position [80, 0]
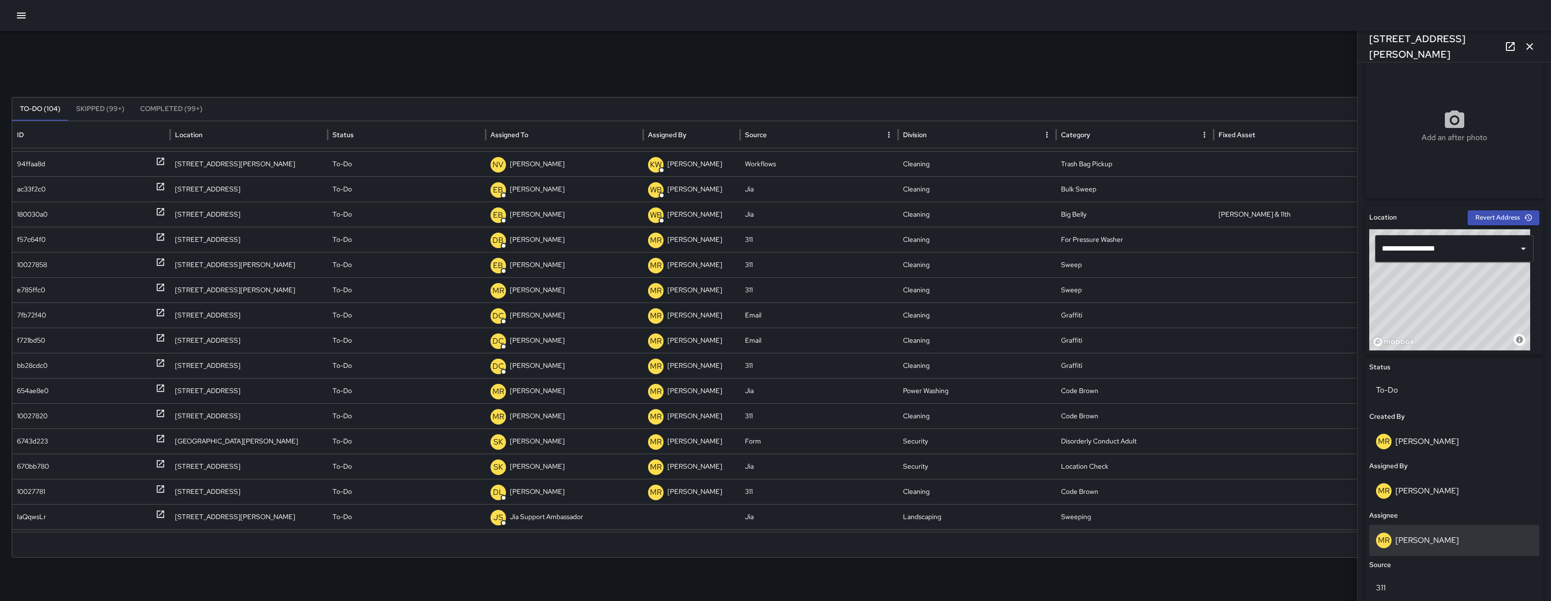
click at [1456, 535] on div "MR Maria Rosas" at bounding box center [1454, 541] width 157 height 16
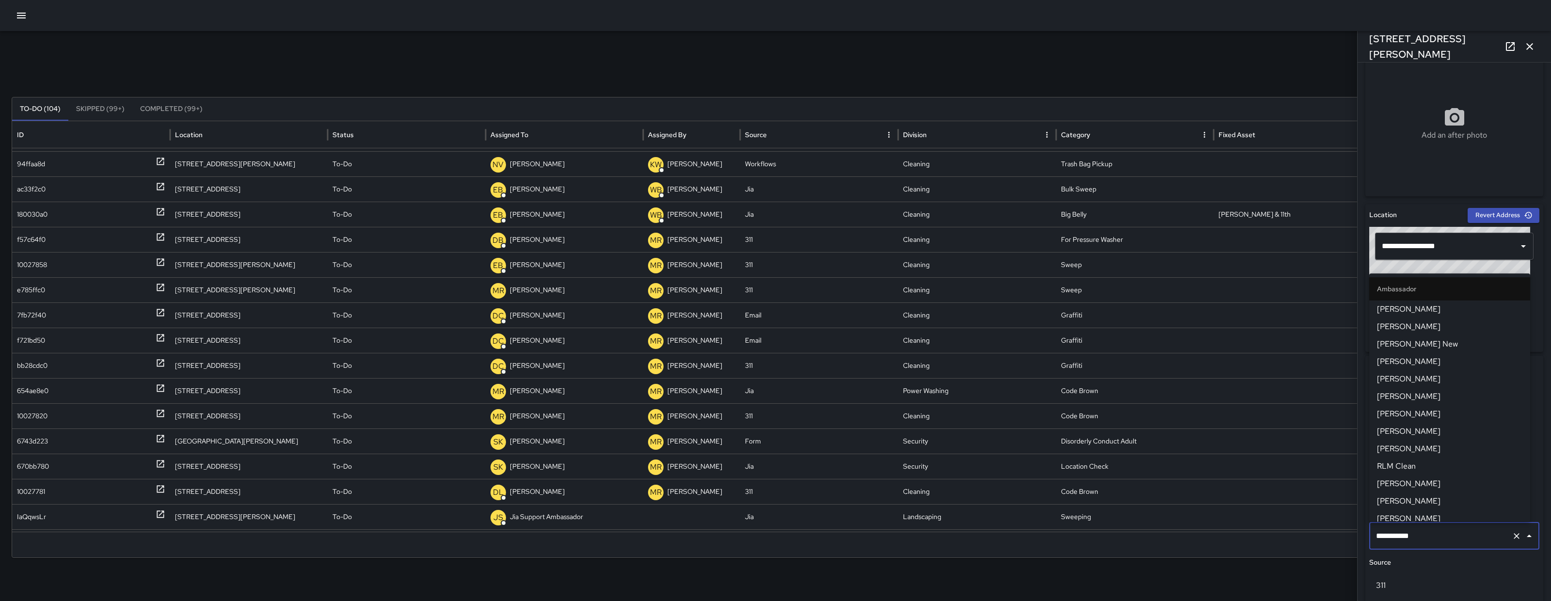
scroll to position [883, 0]
click at [1456, 537] on input "**********" at bounding box center [1441, 536] width 134 height 18
click at [1454, 542] on input "**********" at bounding box center [1441, 536] width 134 height 18
click at [1453, 542] on input "**********" at bounding box center [1441, 536] width 134 height 18
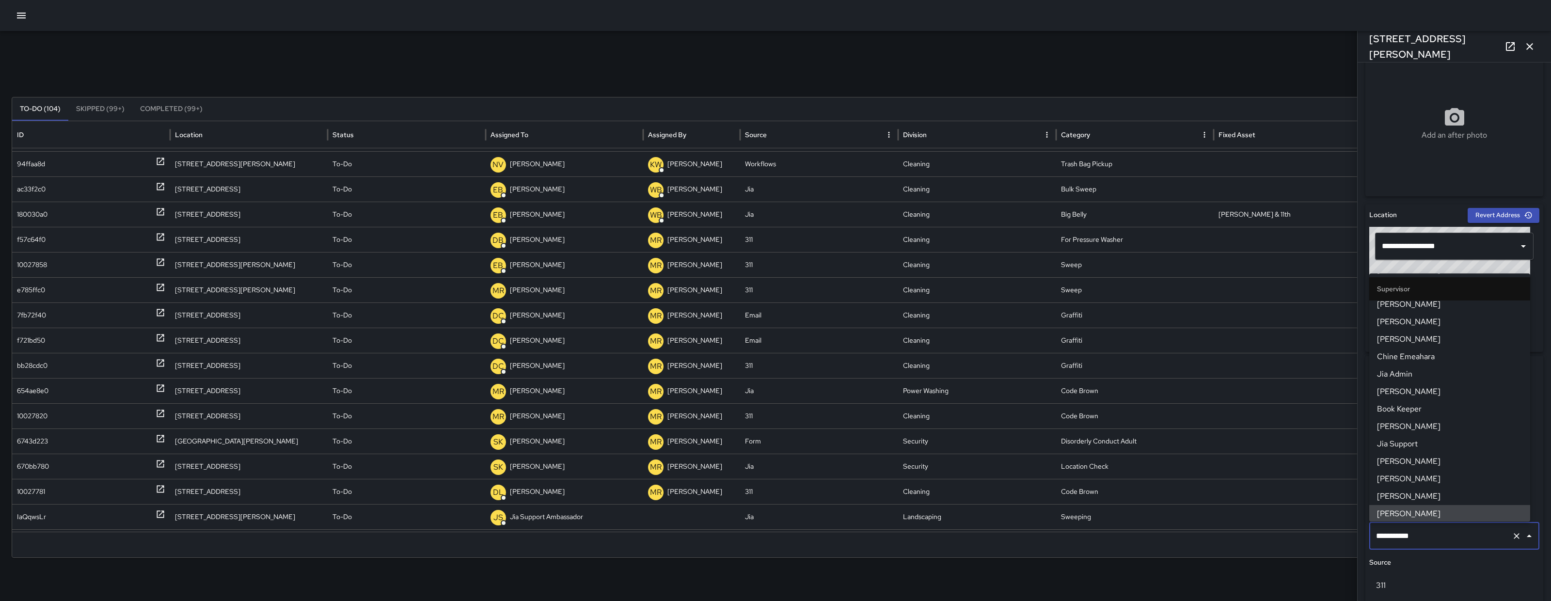
click at [1453, 542] on input "**********" at bounding box center [1441, 536] width 134 height 18
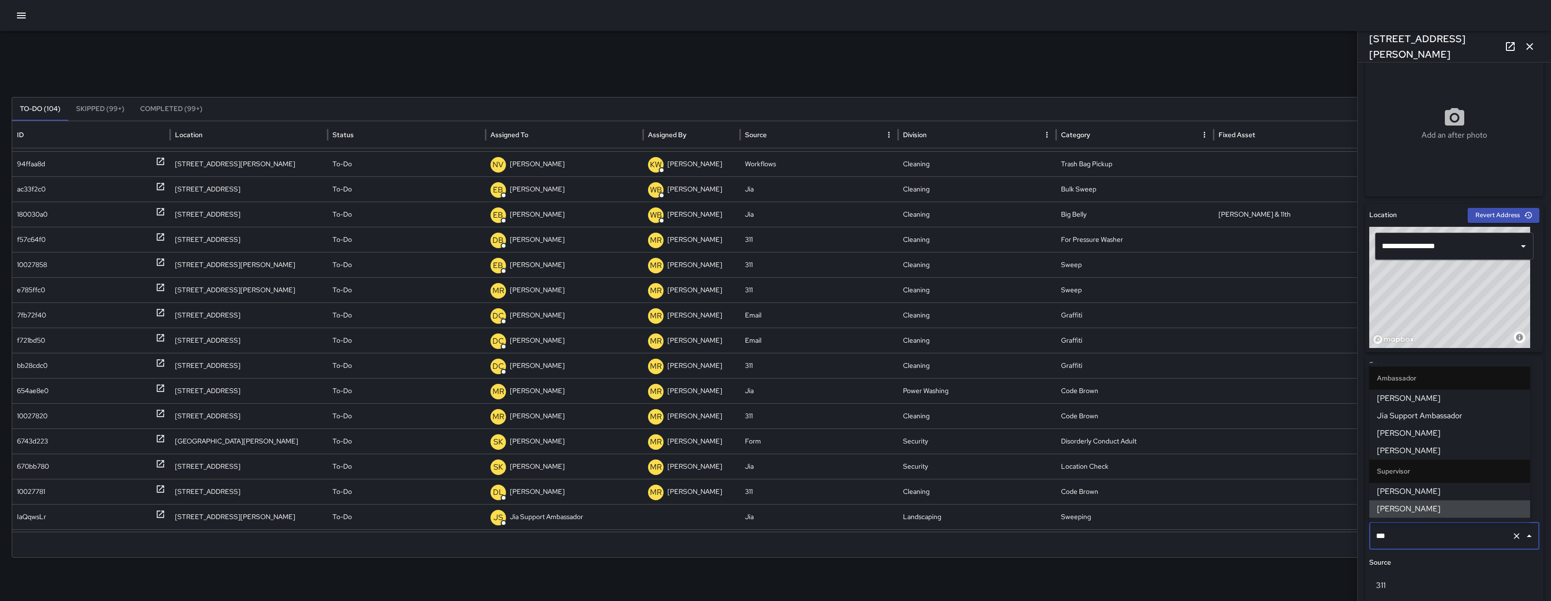
type input "****"
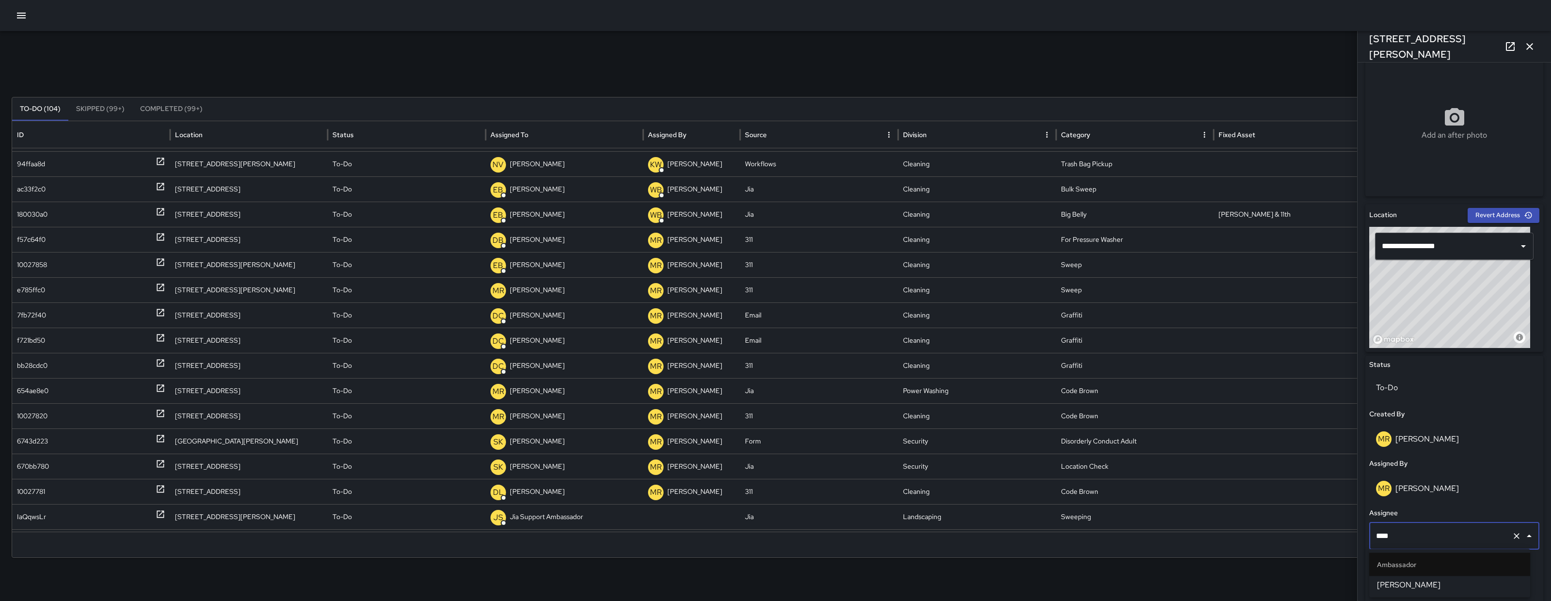
click at [1437, 582] on span "Jason Gregg" at bounding box center [1449, 585] width 145 height 12
click at [1537, 44] on button "button" at bounding box center [1529, 46] width 19 height 19
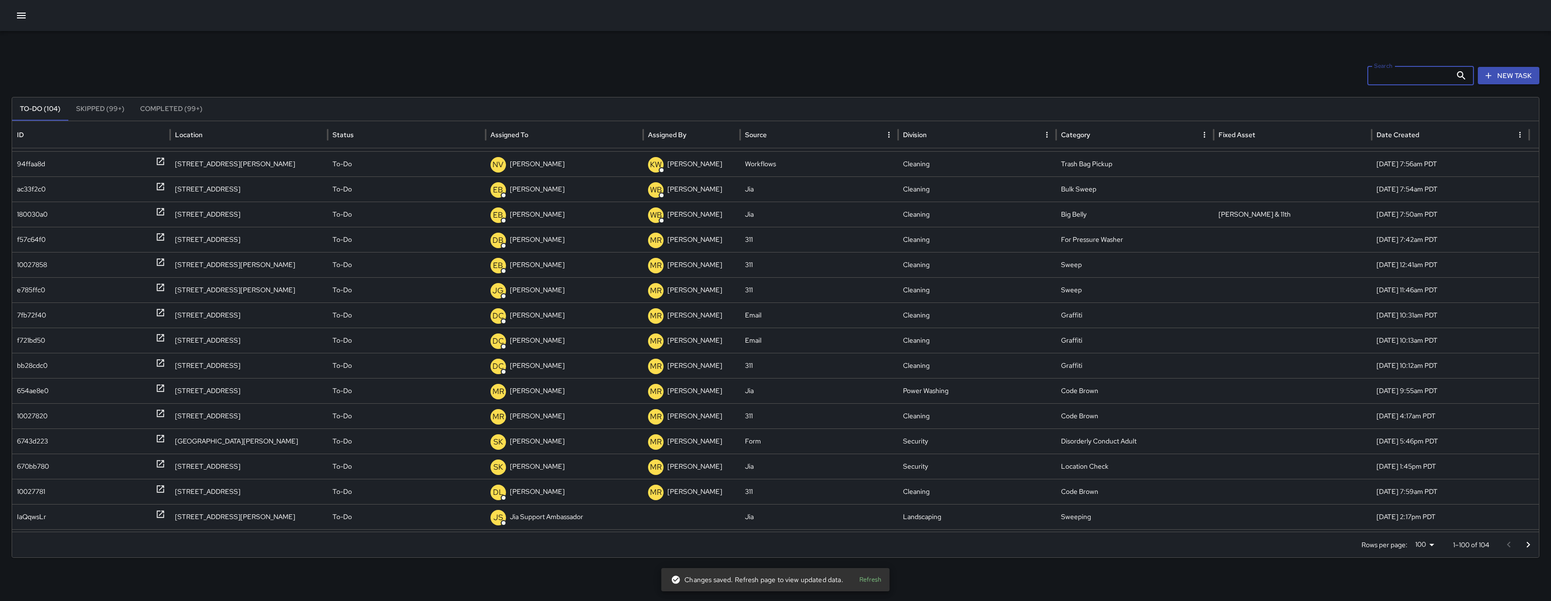
click at [1431, 75] on input "Search" at bounding box center [1409, 75] width 84 height 19
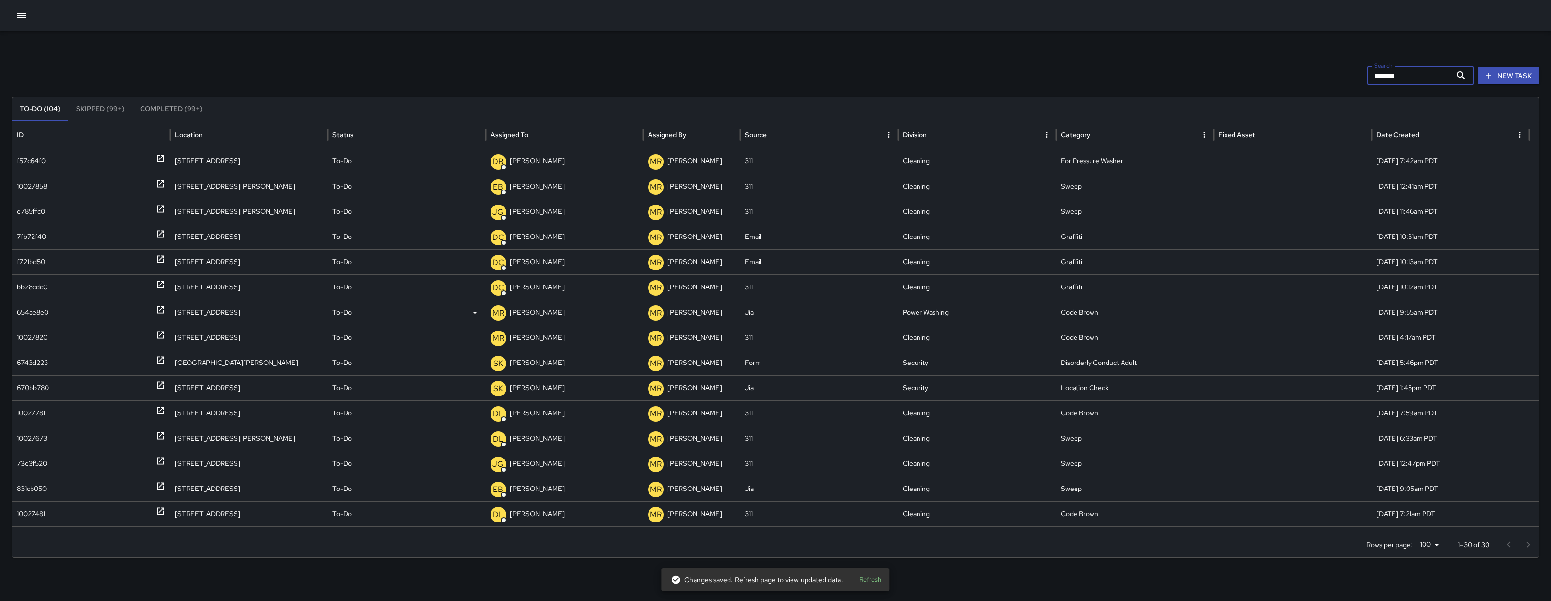
type input "*******"
click at [35, 308] on div "654ae8e0" at bounding box center [33, 312] width 32 height 25
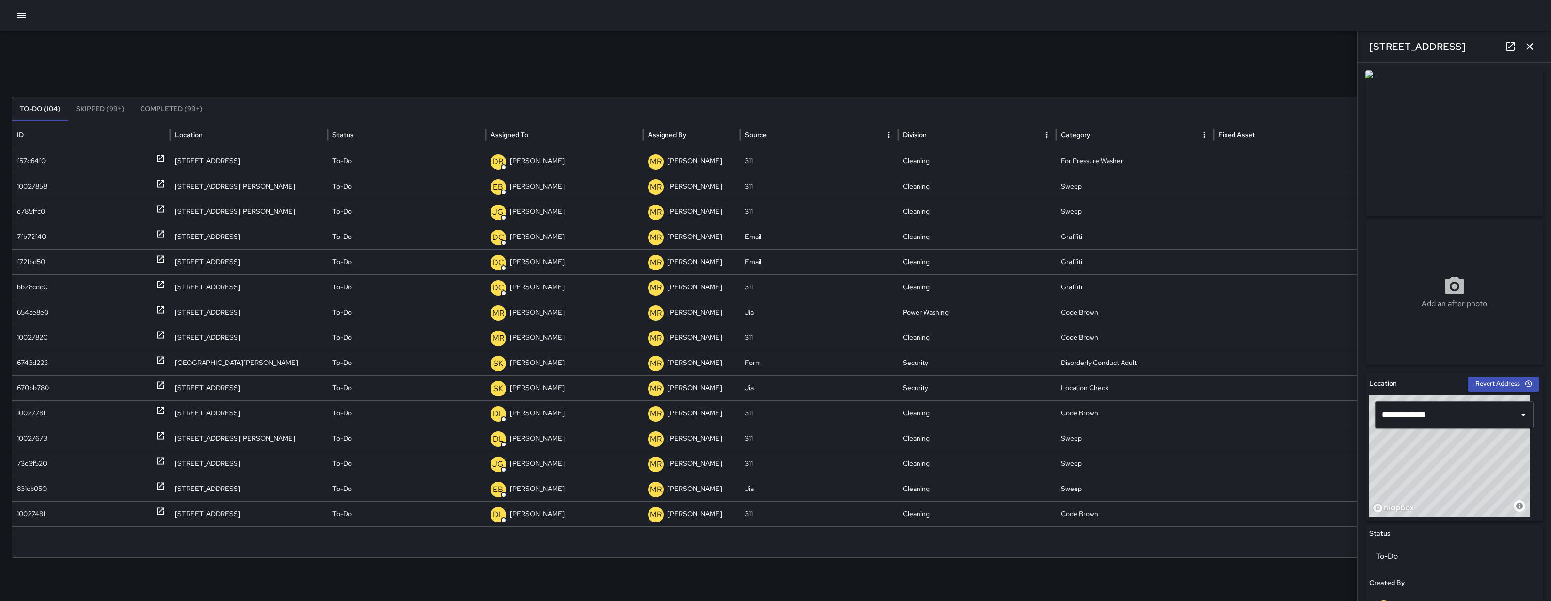
click at [1503, 48] on link at bounding box center [1509, 46] width 19 height 19
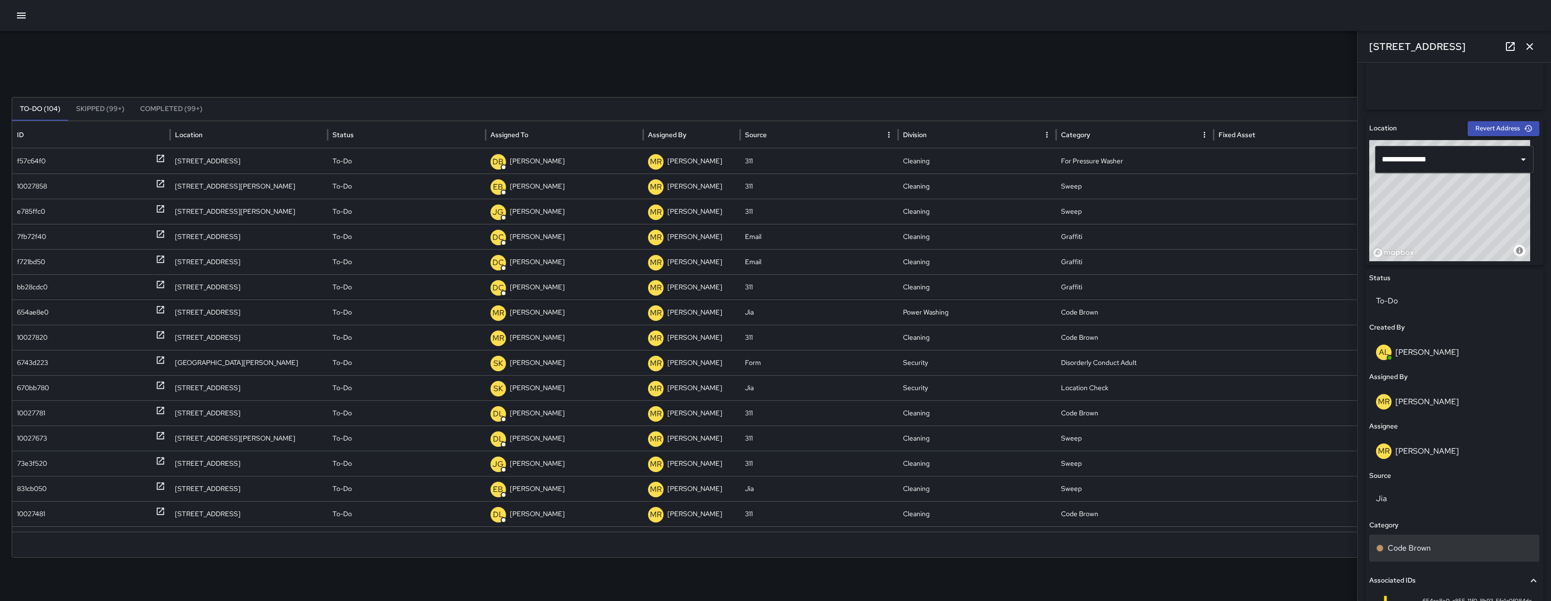
click at [1468, 538] on div "Code Brown" at bounding box center [1454, 548] width 170 height 27
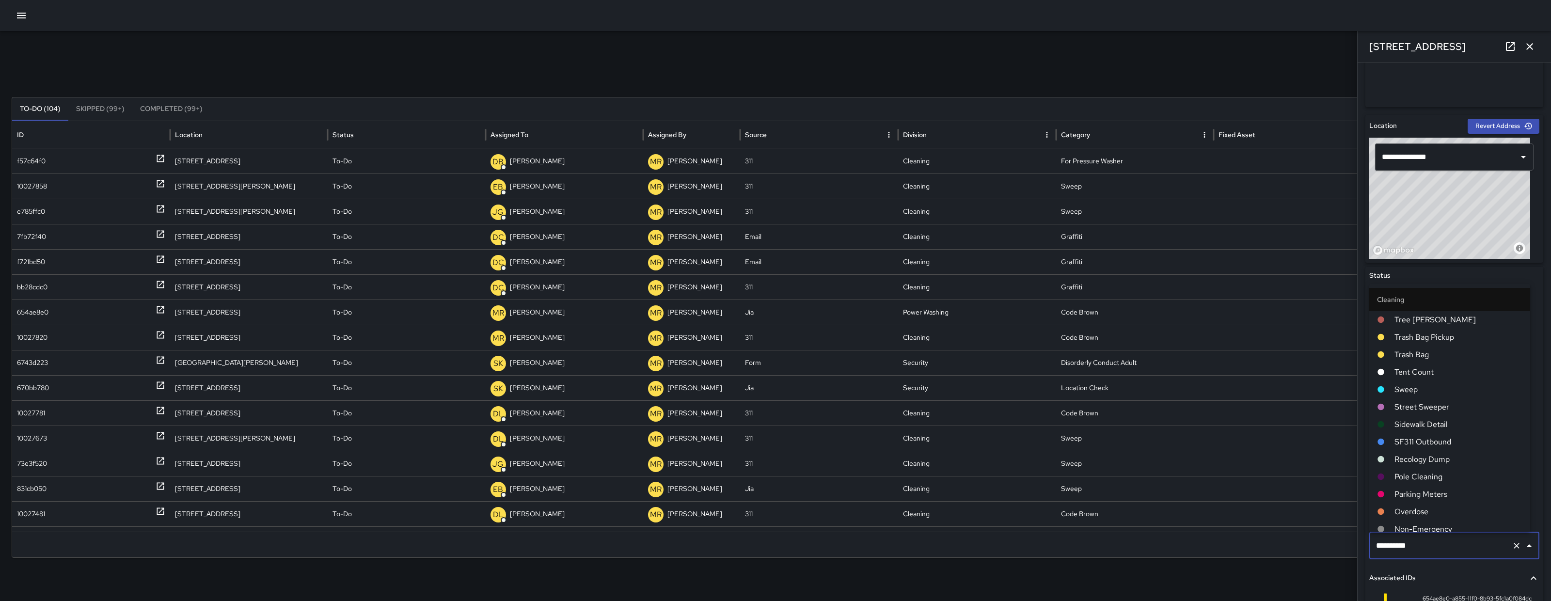
scroll to position [982, 0]
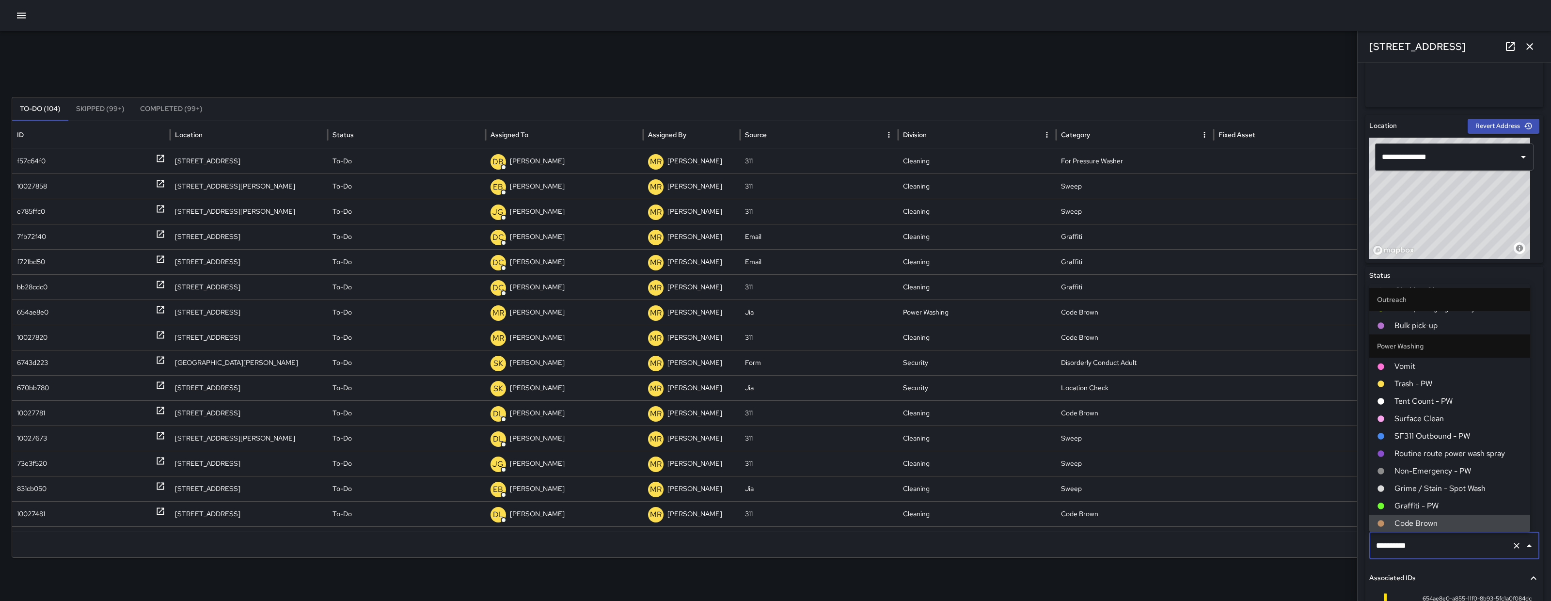
type input "*********"
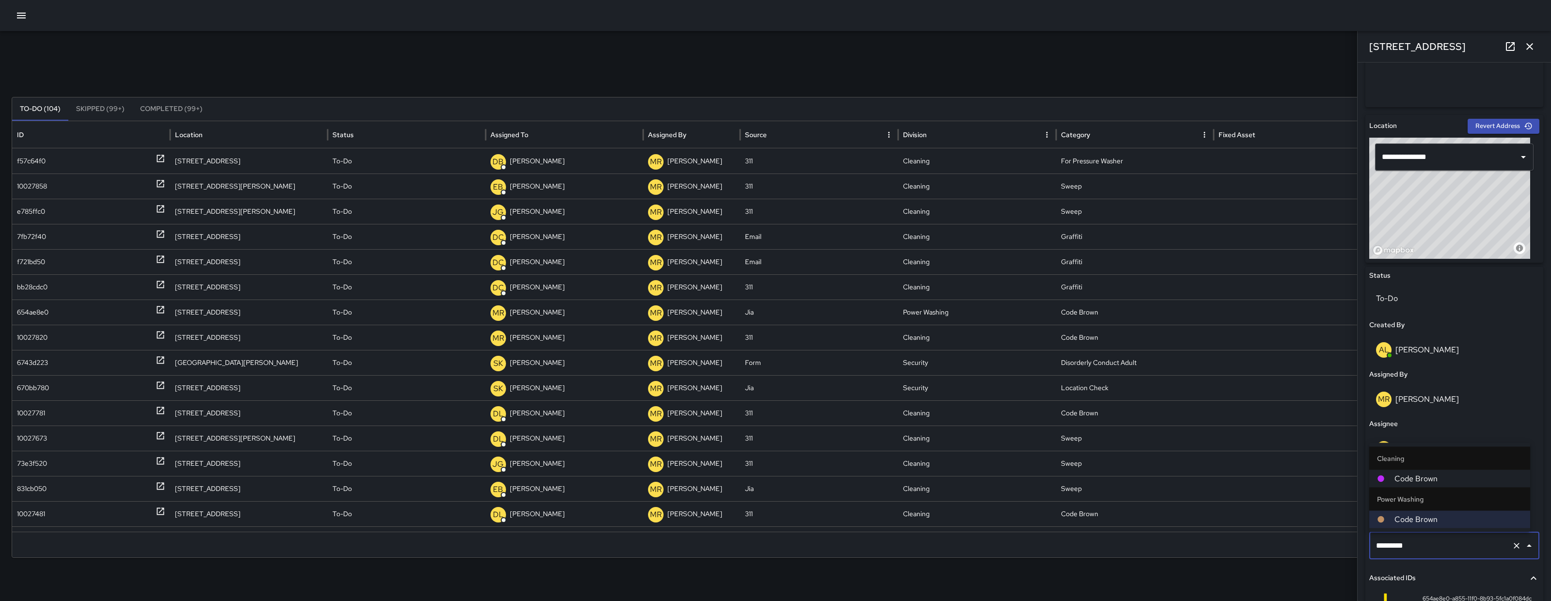
click at [1443, 480] on span "Code Brown" at bounding box center [1458, 479] width 128 height 12
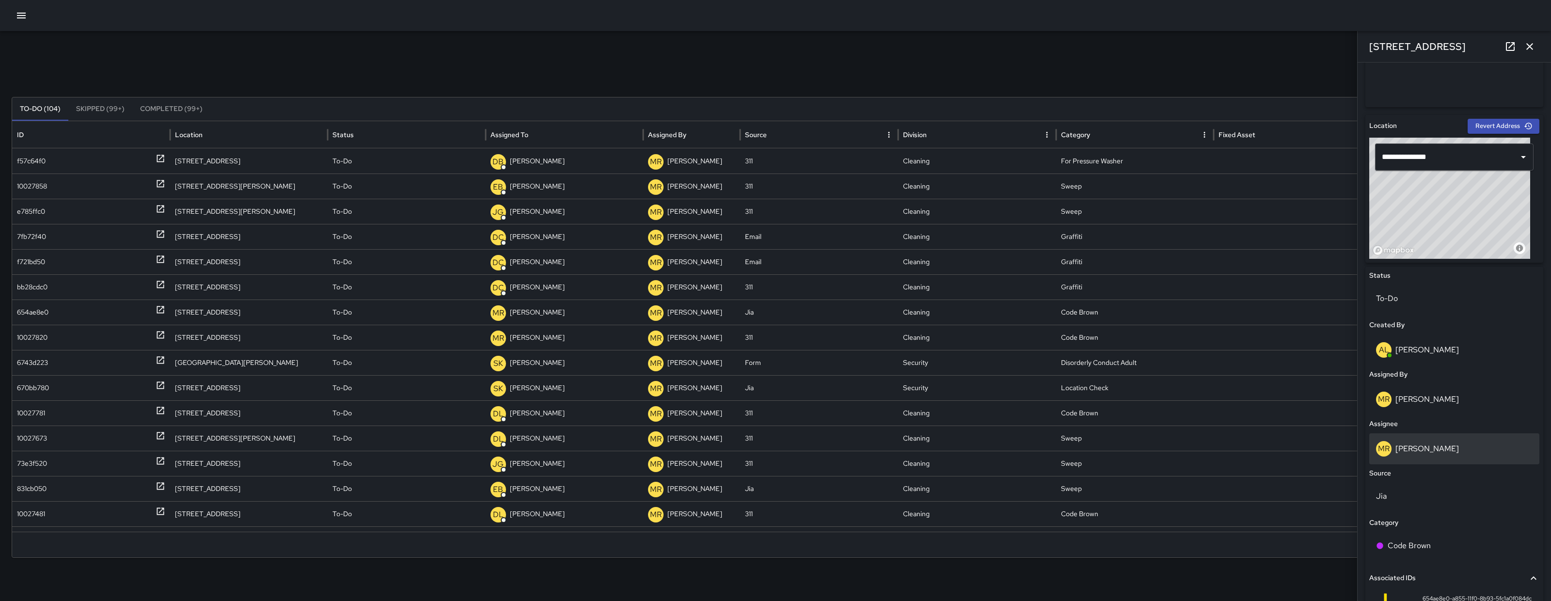
click at [1449, 449] on div "MR Maria Rosas" at bounding box center [1454, 449] width 157 height 16
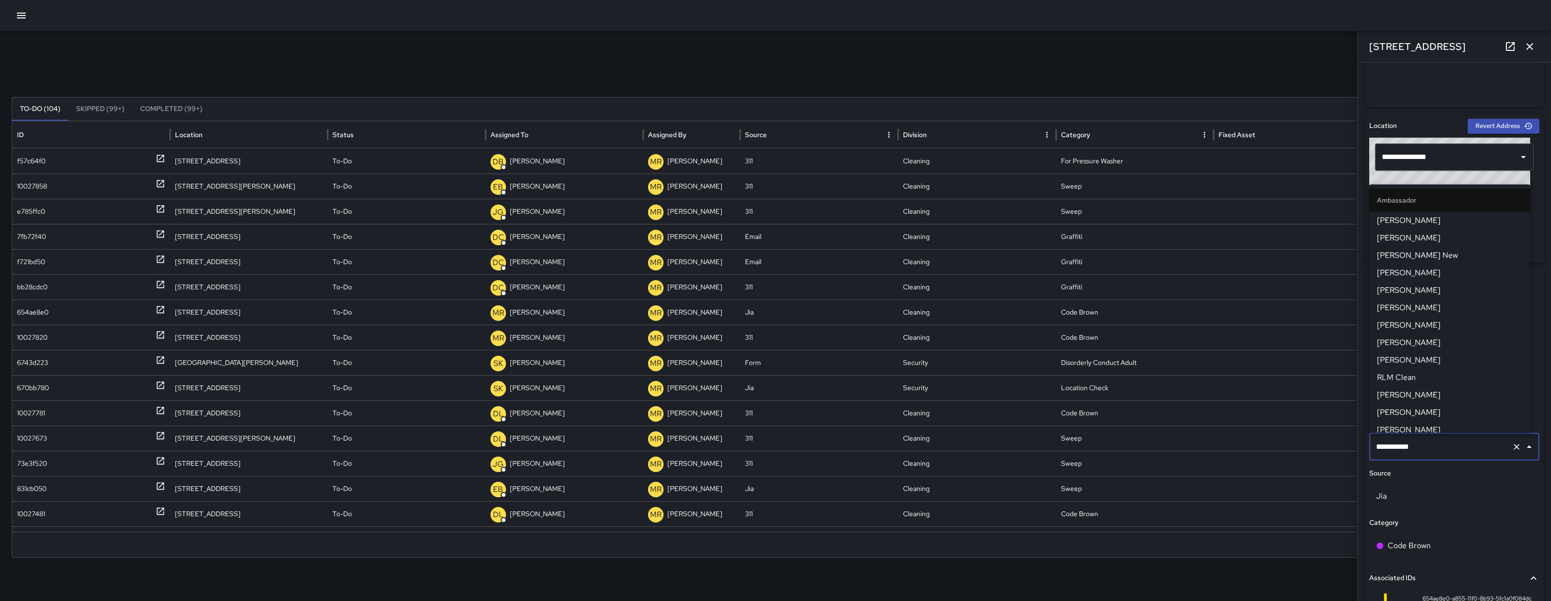
click at [1449, 449] on input "**********" at bounding box center [1441, 447] width 134 height 18
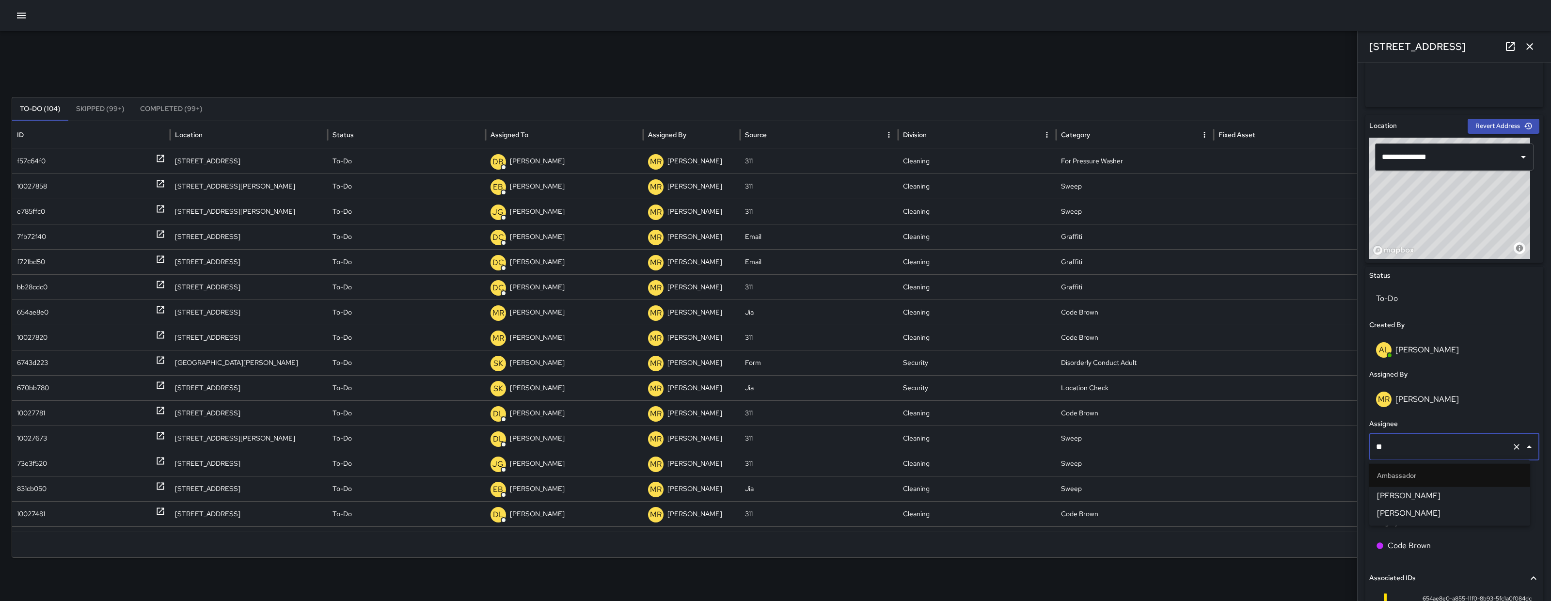
type input "***"
click at [1444, 490] on span "Eddie Ballestros" at bounding box center [1449, 496] width 145 height 12
click at [25, 335] on div "10027820" at bounding box center [32, 337] width 31 height 25
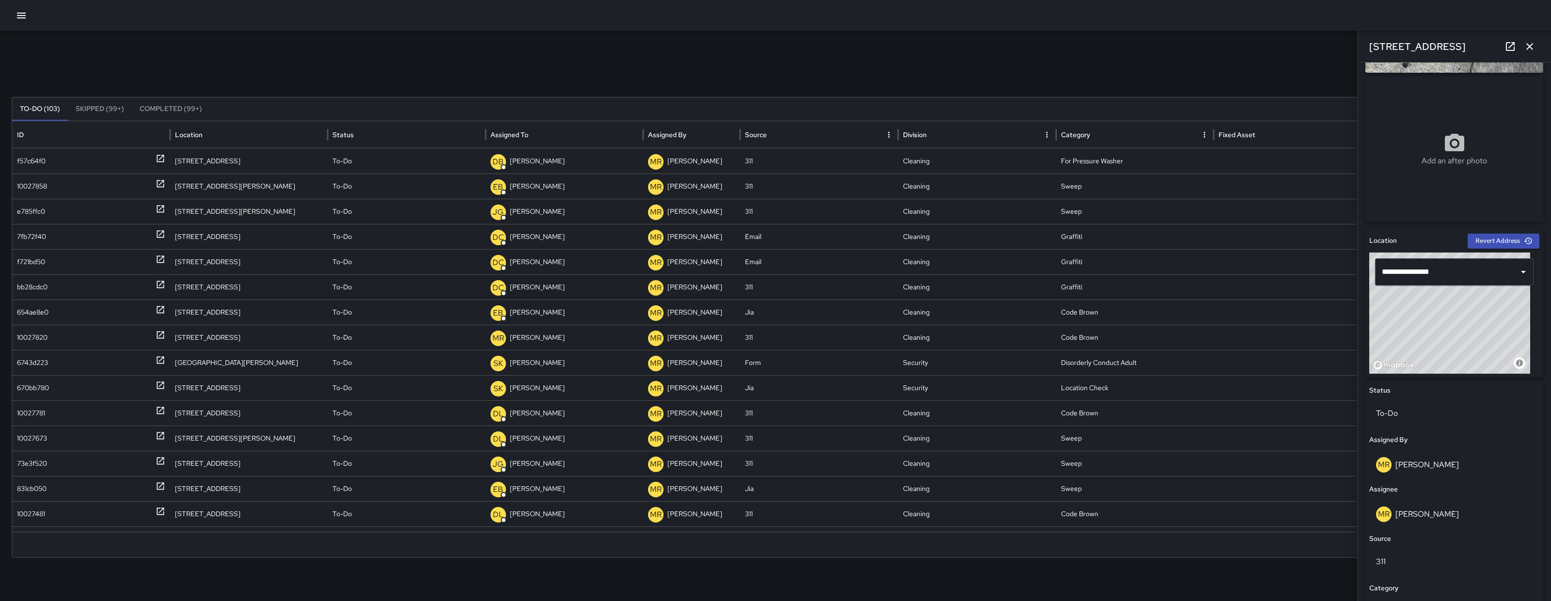
scroll to position [275, 0]
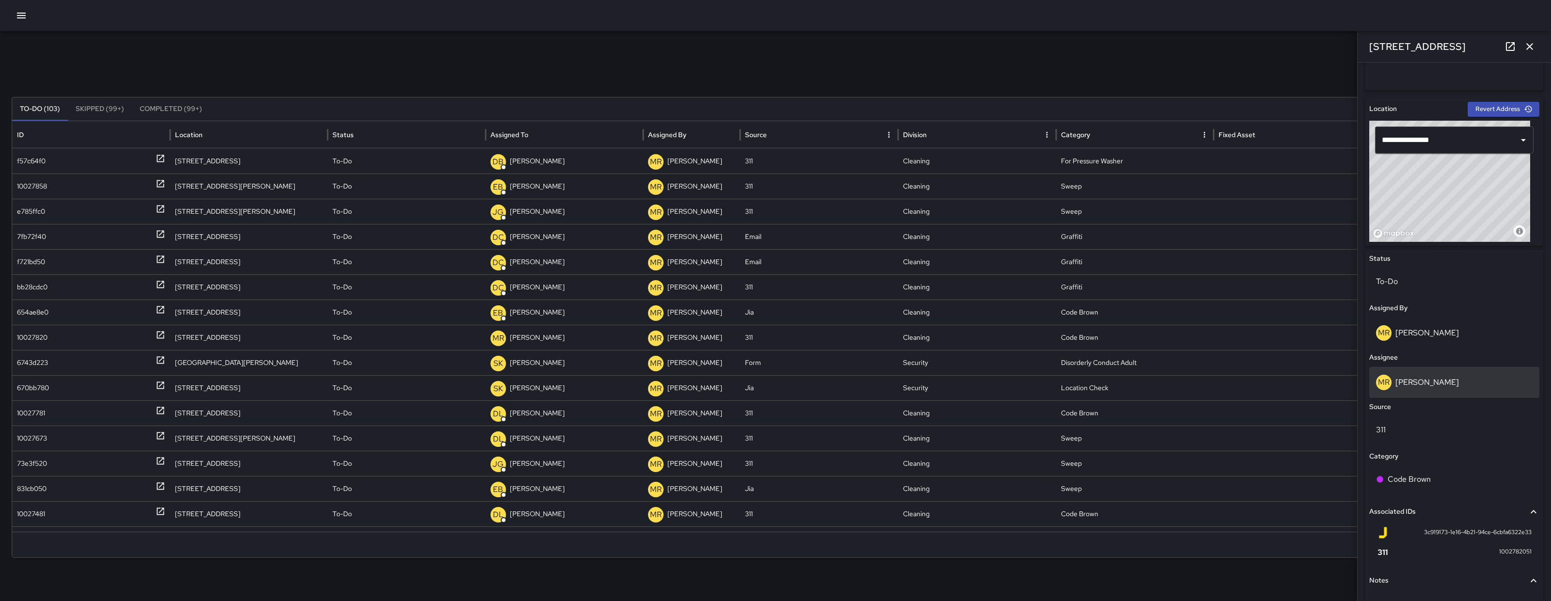
click at [1413, 385] on p "Maria Rosas" at bounding box center [1426, 382] width 63 height 10
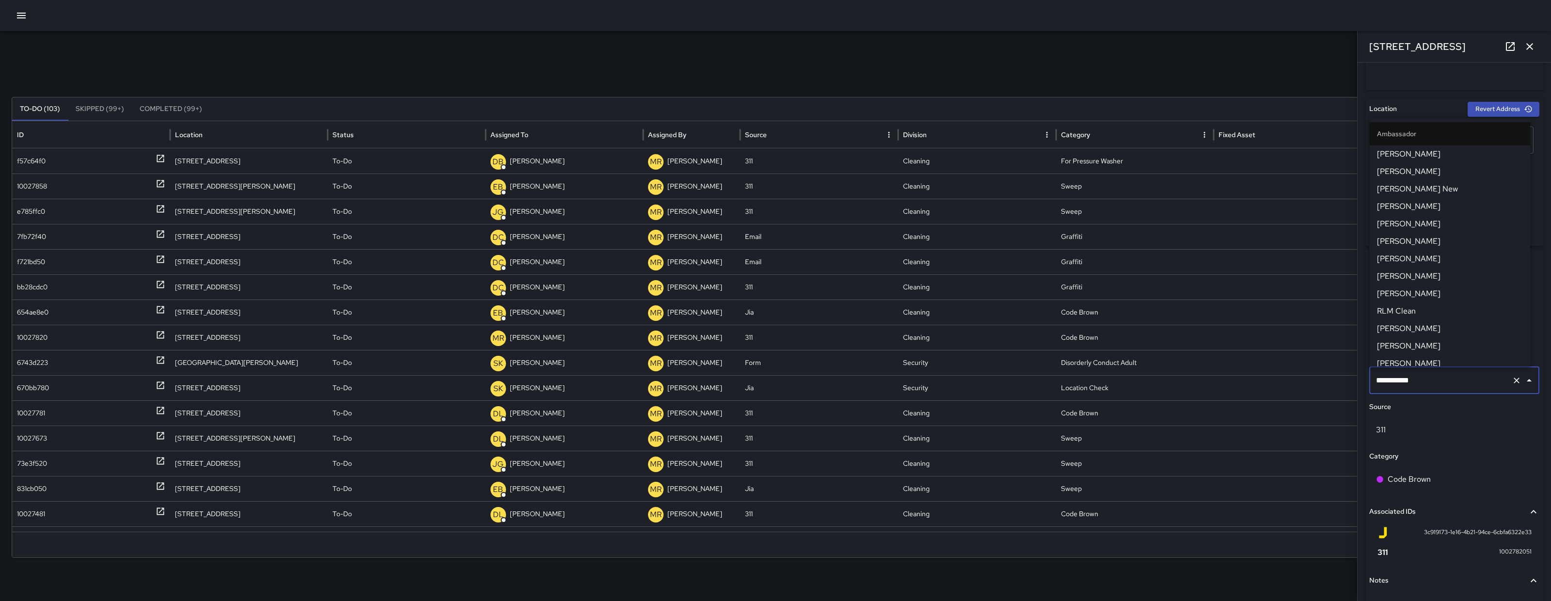
click at [1413, 384] on input "**********" at bounding box center [1441, 380] width 134 height 18
click at [1411, 383] on input "**********" at bounding box center [1441, 380] width 134 height 18
click at [1427, 377] on input "**********" at bounding box center [1441, 380] width 134 height 18
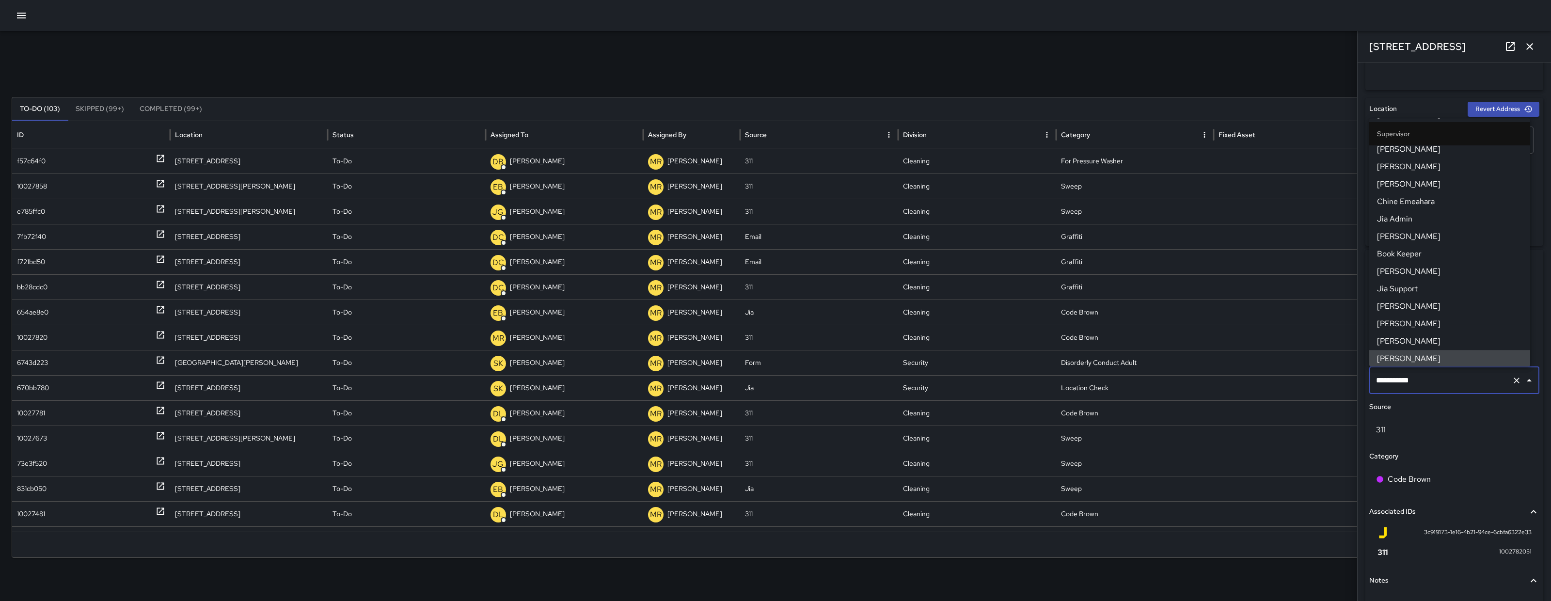
click at [1427, 377] on input "**********" at bounding box center [1441, 380] width 134 height 18
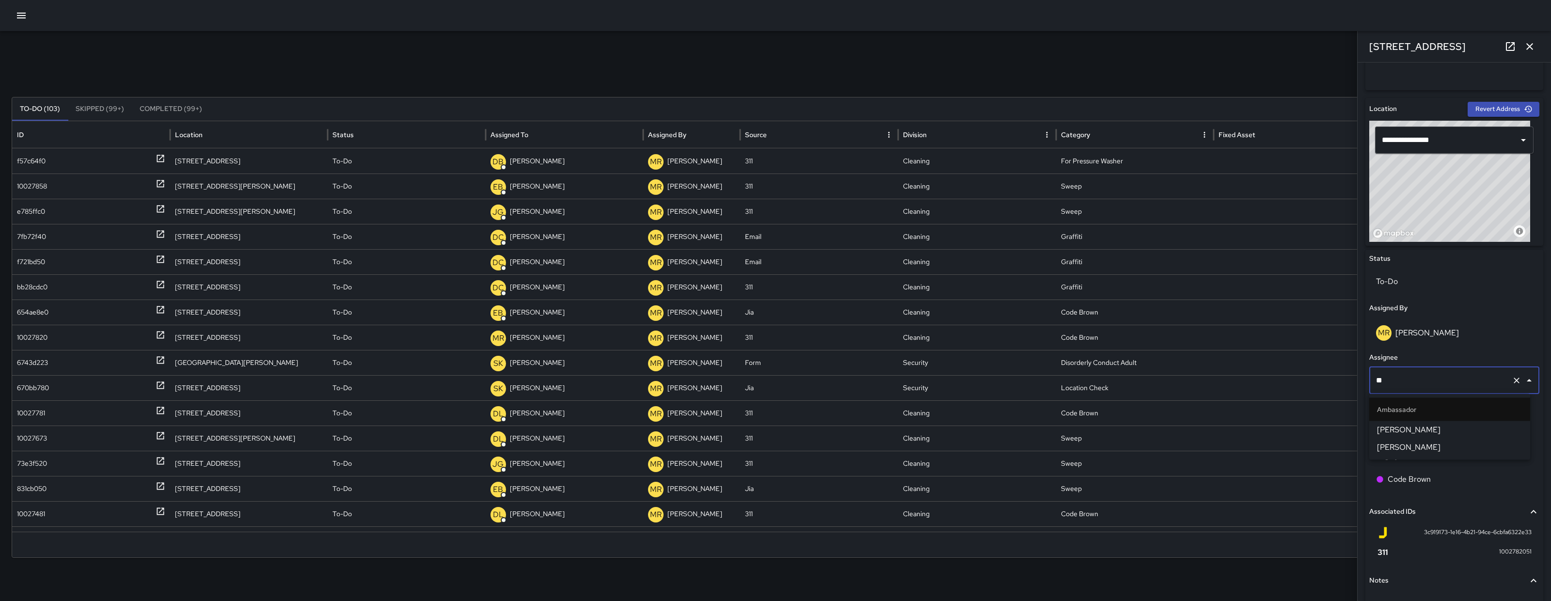
type input "***"
click at [1416, 430] on span "Eddie Ballestros" at bounding box center [1449, 430] width 145 height 12
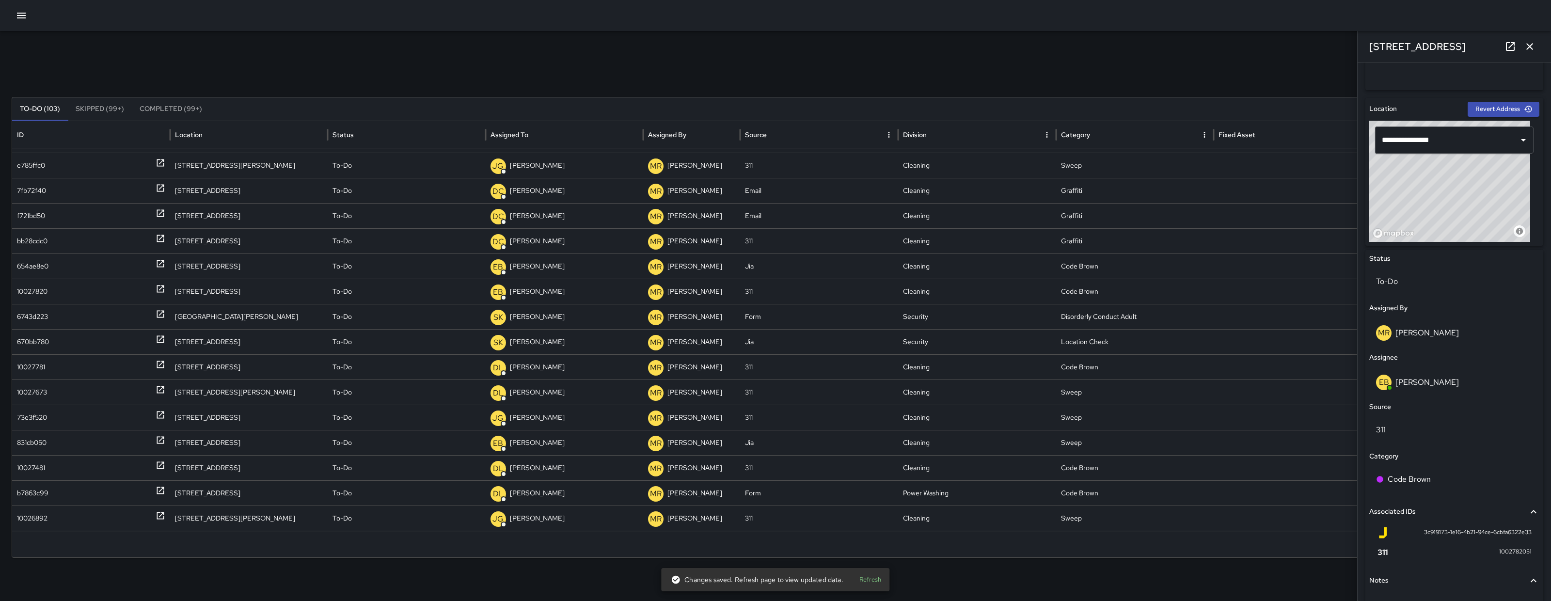
scroll to position [87, 0]
click at [47, 425] on div "10026409" at bounding box center [33, 419] width 32 height 25
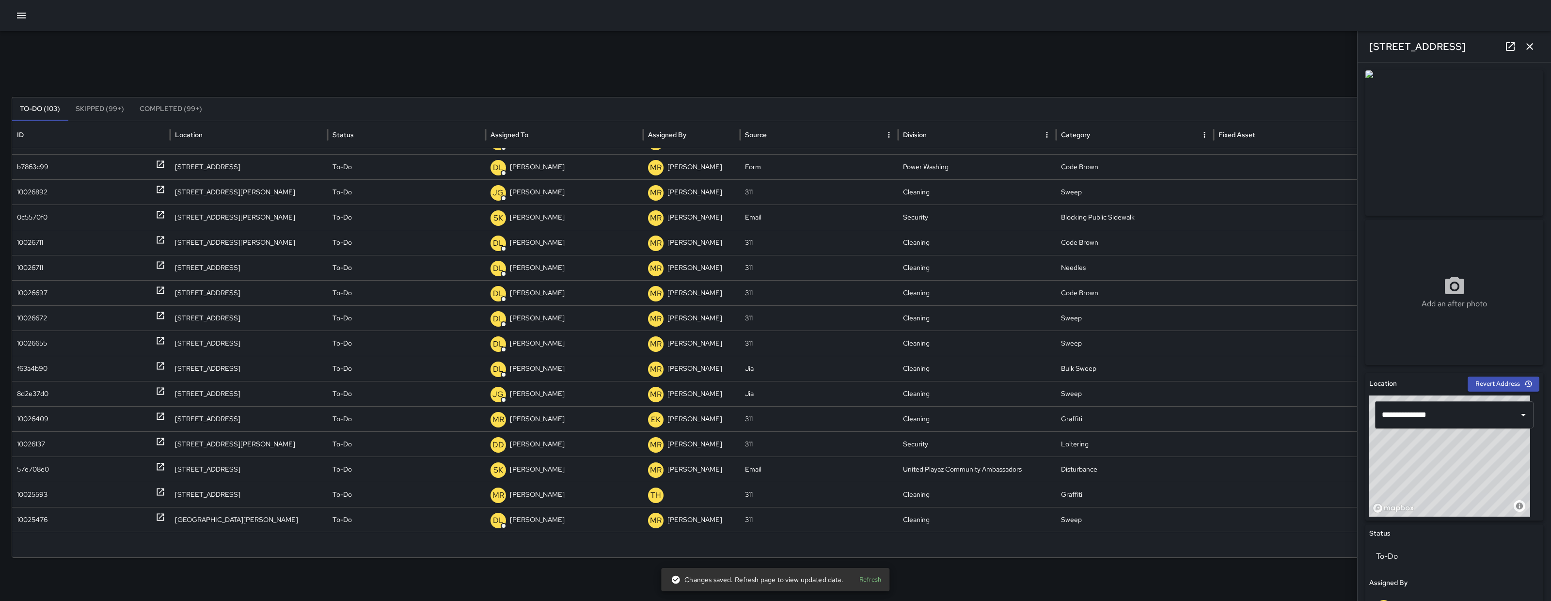
click at [1525, 44] on icon "button" at bounding box center [1530, 47] width 12 height 12
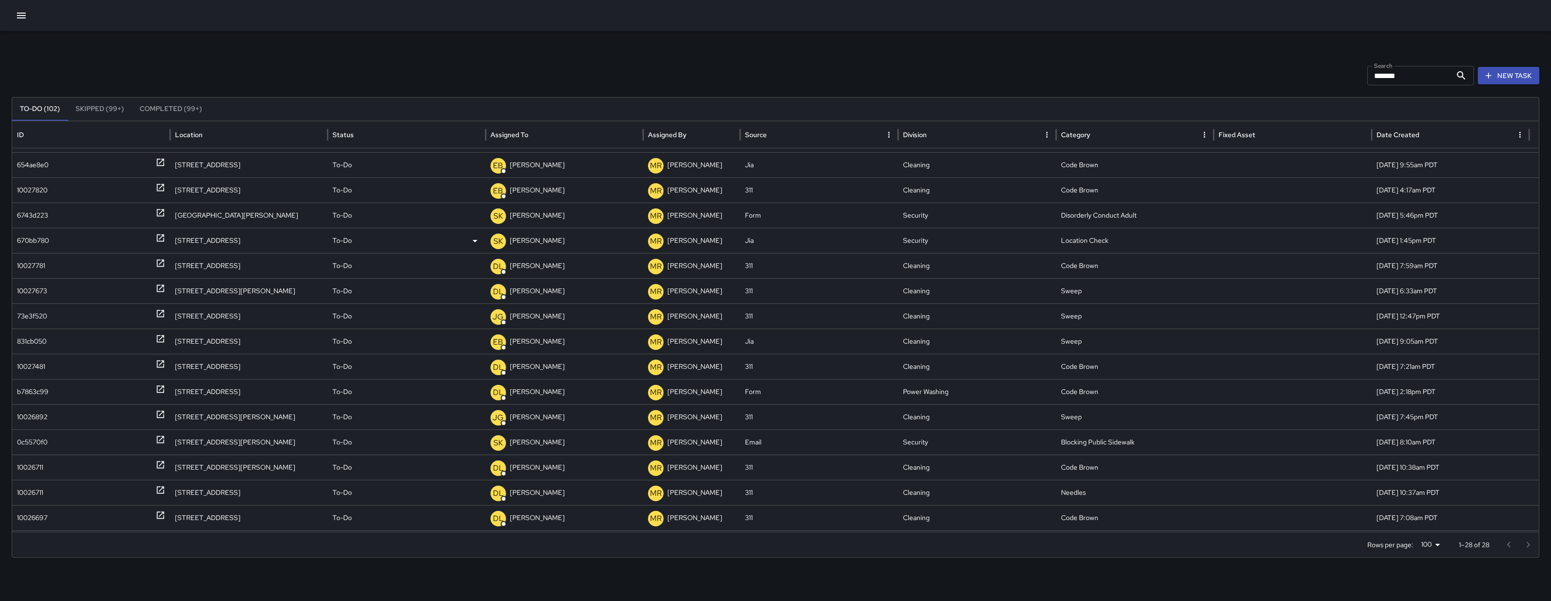
scroll to position [0, 0]
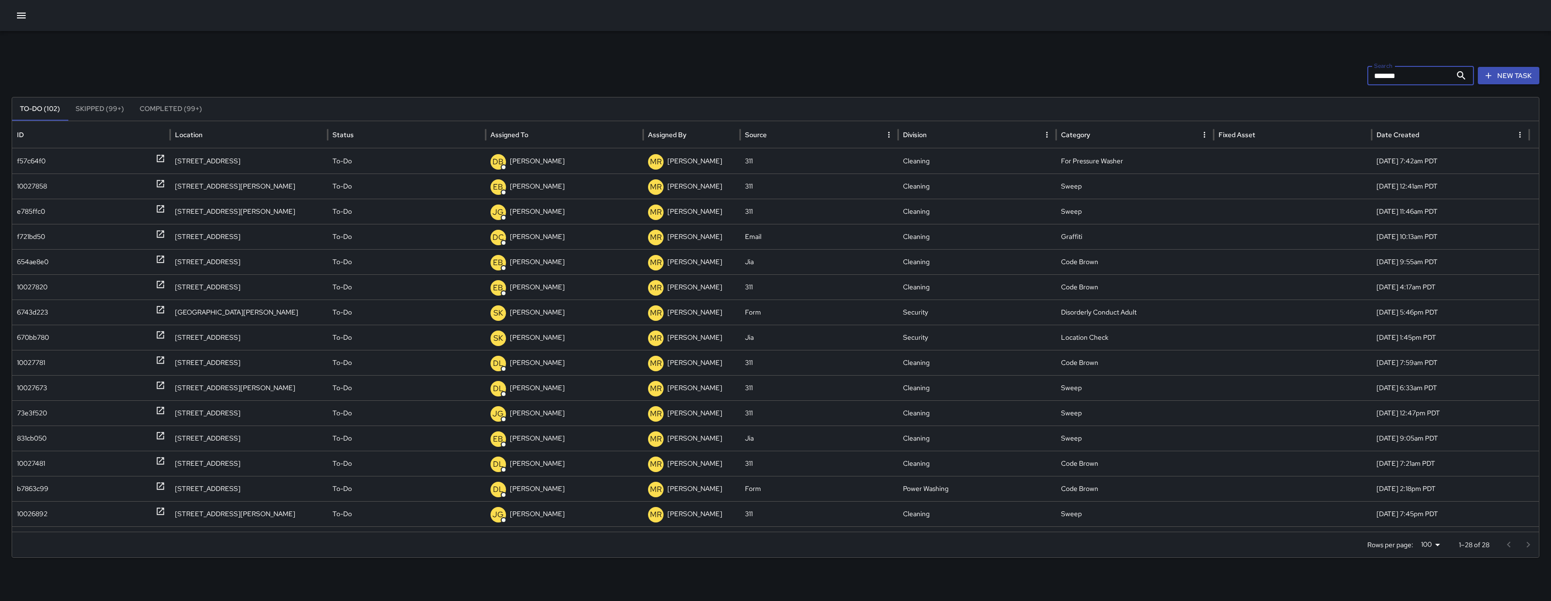
click at [1412, 72] on input "*******" at bounding box center [1409, 75] width 84 height 19
click at [136, 66] on div "Search ******* Search New Task" at bounding box center [776, 75] width 1528 height 19
click at [1405, 71] on input "*******" at bounding box center [1409, 75] width 84 height 19
click at [1406, 71] on input "*******" at bounding box center [1409, 75] width 84 height 19
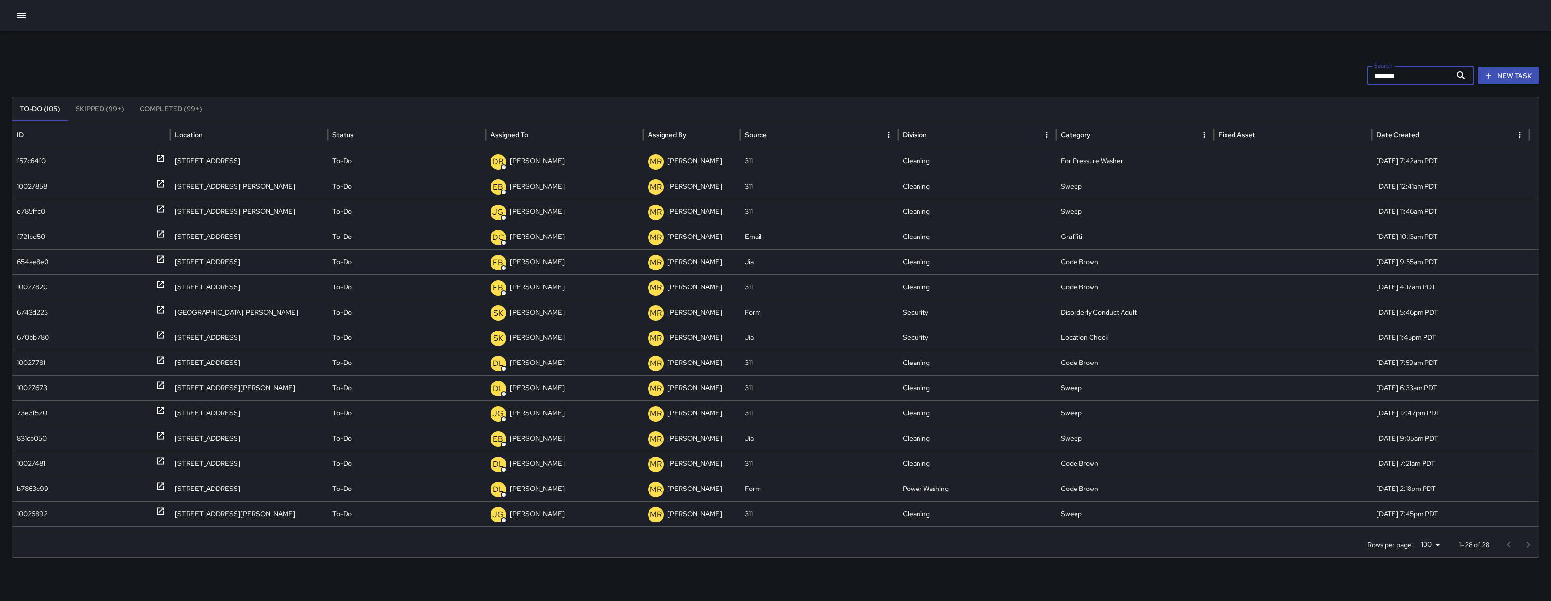
click at [1406, 71] on input "*******" at bounding box center [1409, 75] width 84 height 19
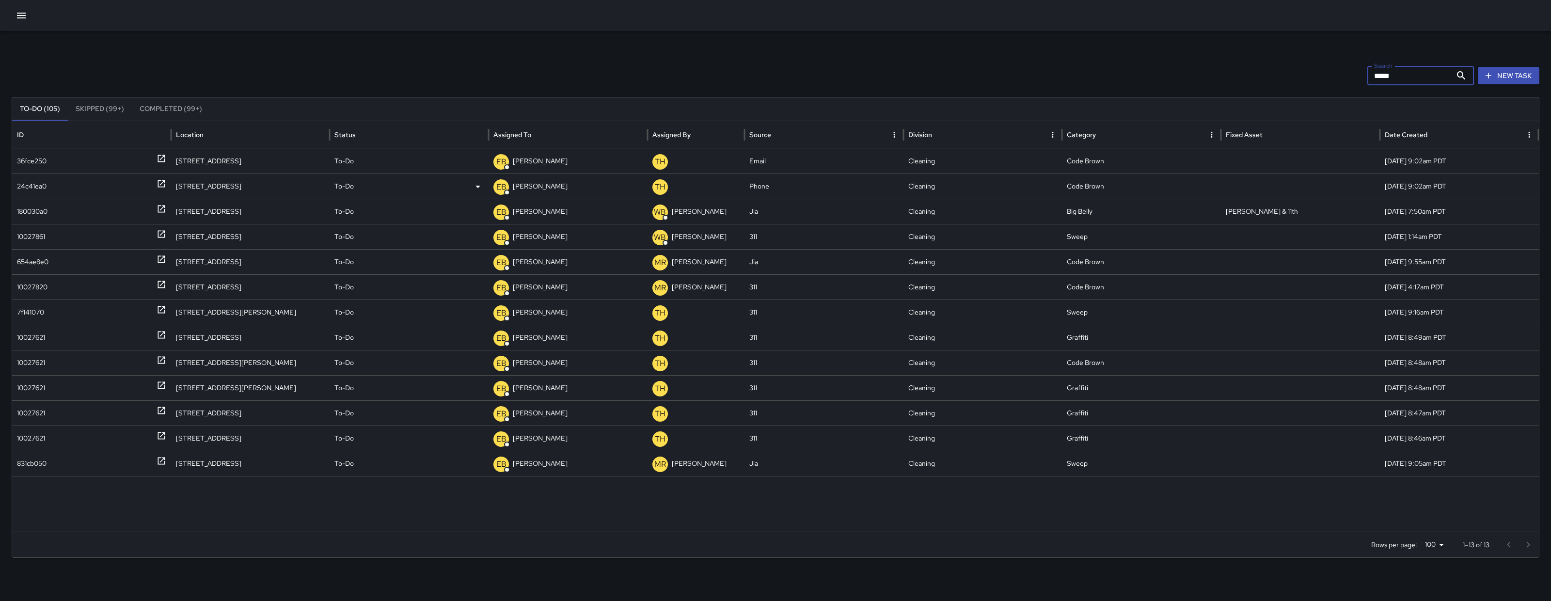
type input "*****"
click at [44, 187] on div "24c41ea0" at bounding box center [32, 186] width 30 height 25
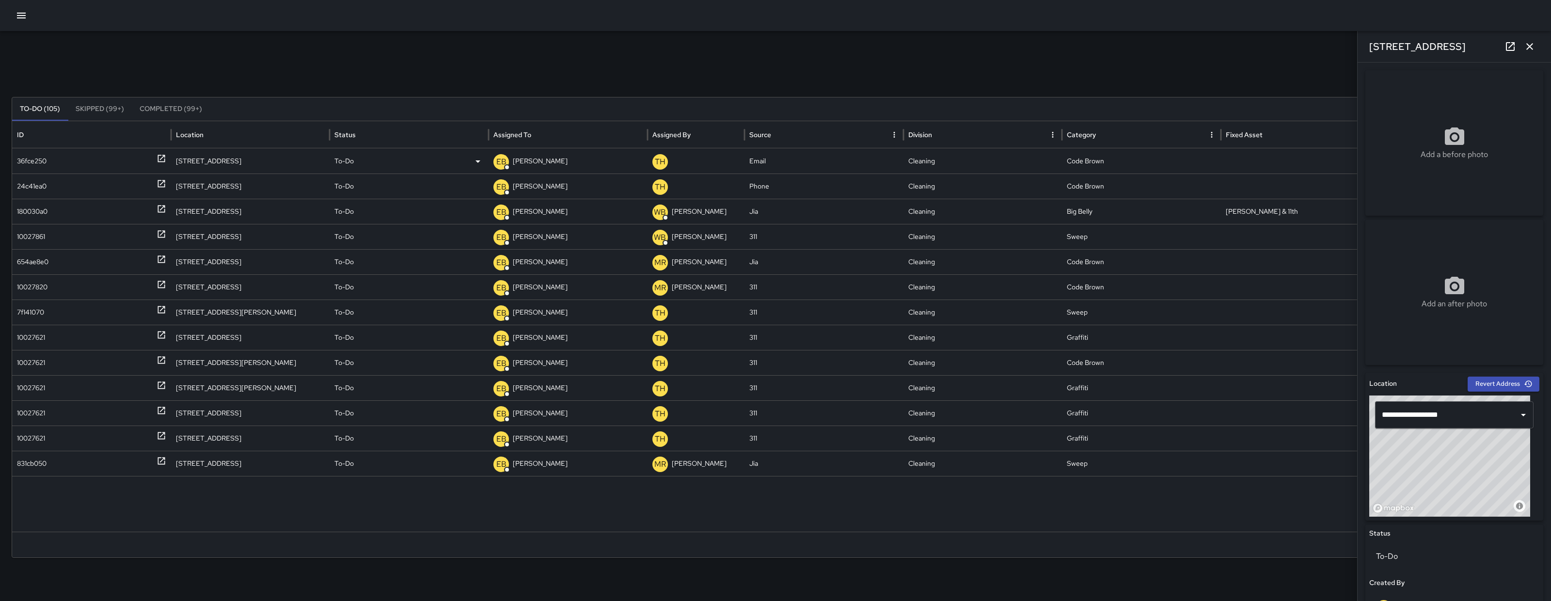
click at [42, 158] on div "36fce250" at bounding box center [32, 161] width 30 height 25
click at [1532, 46] on icon "button" at bounding box center [1530, 47] width 12 height 12
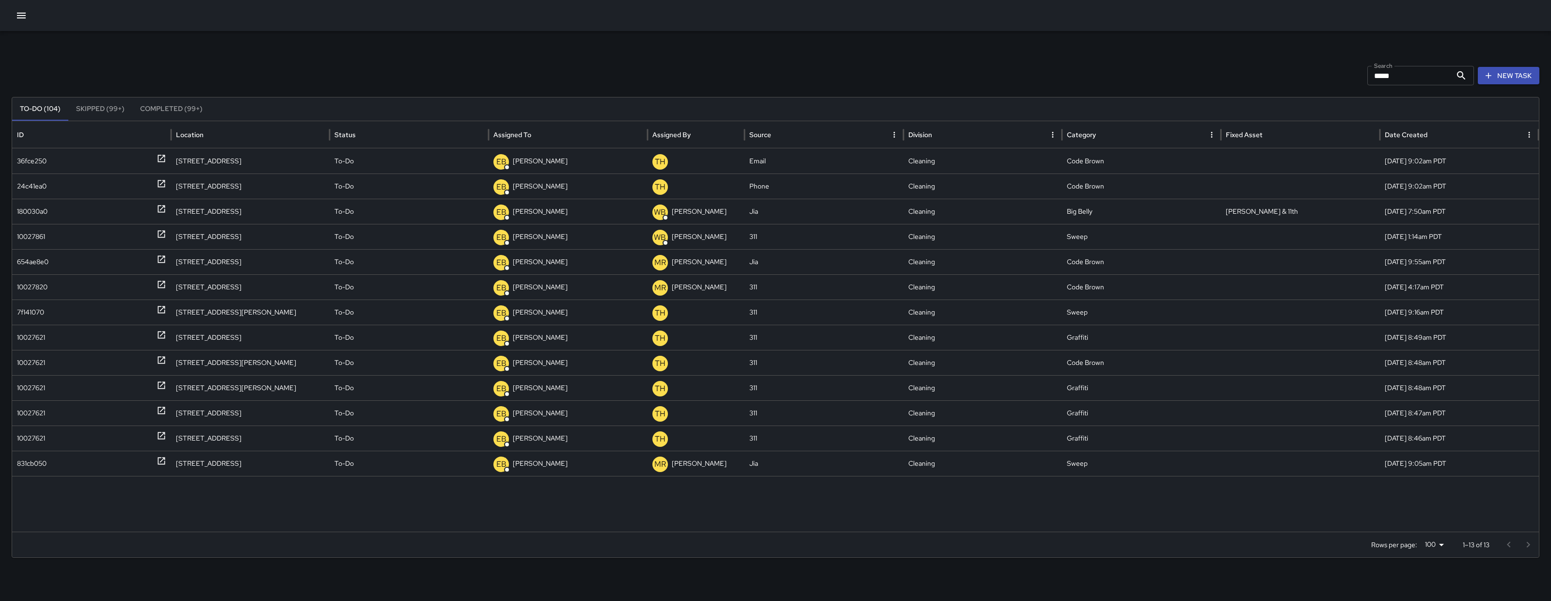
click at [29, 15] on button "button" at bounding box center [21, 15] width 19 height 19
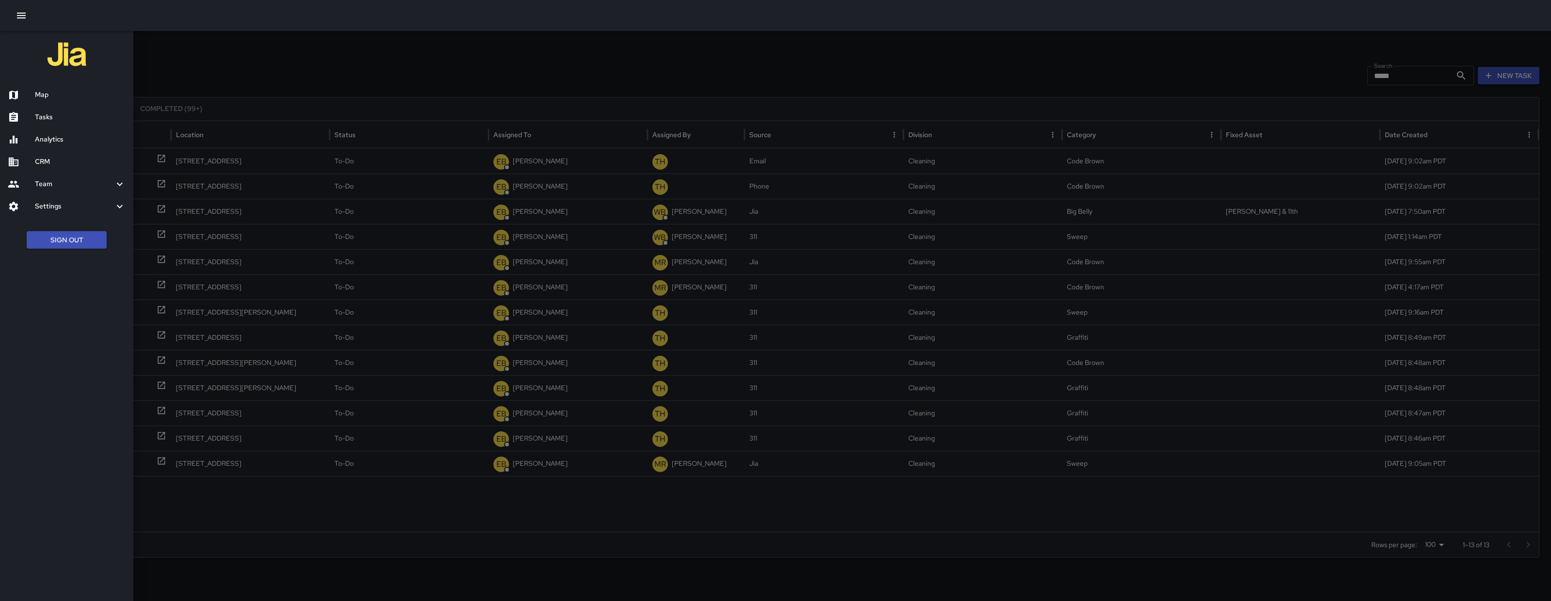
click at [93, 91] on h6 "Map" at bounding box center [80, 95] width 91 height 11
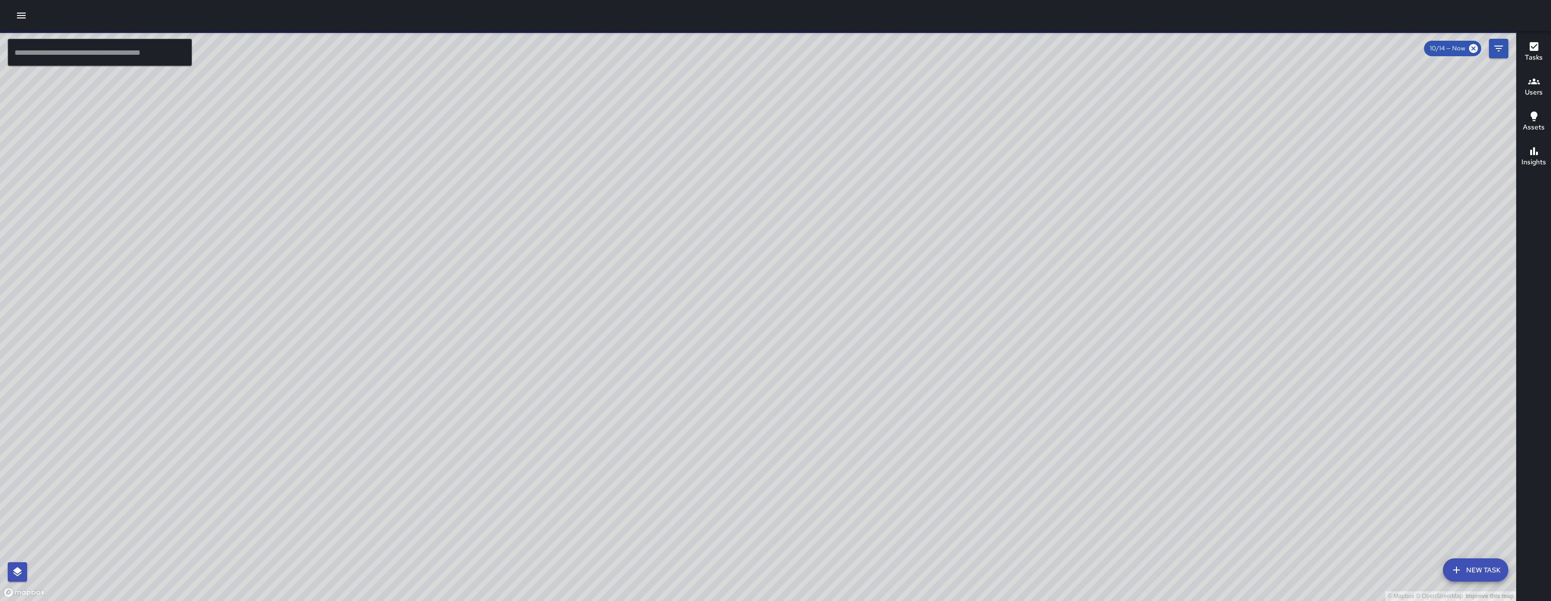
click at [1497, 53] on icon "Filters" at bounding box center [1499, 49] width 12 height 12
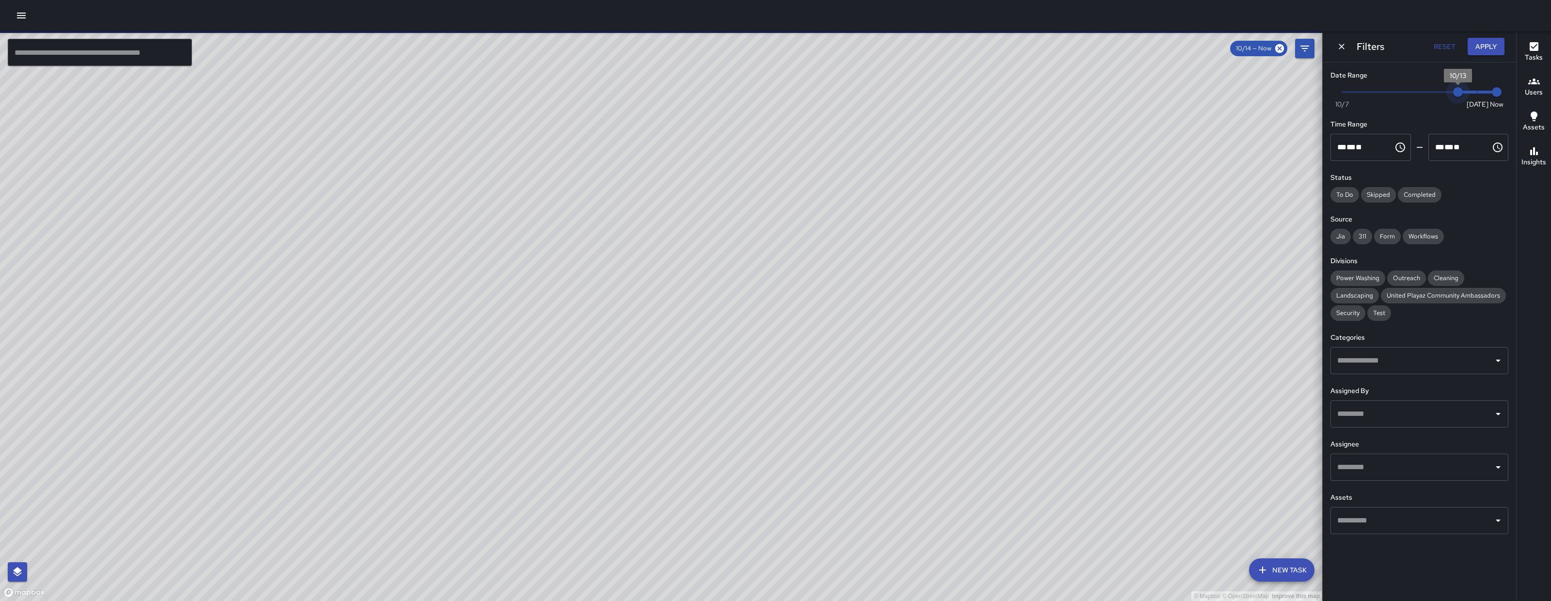
drag, startPoint x: 1474, startPoint y: 95, endPoint x: 1463, endPoint y: 89, distance: 13.5
click at [1463, 89] on span "10/13" at bounding box center [1458, 92] width 10 height 10
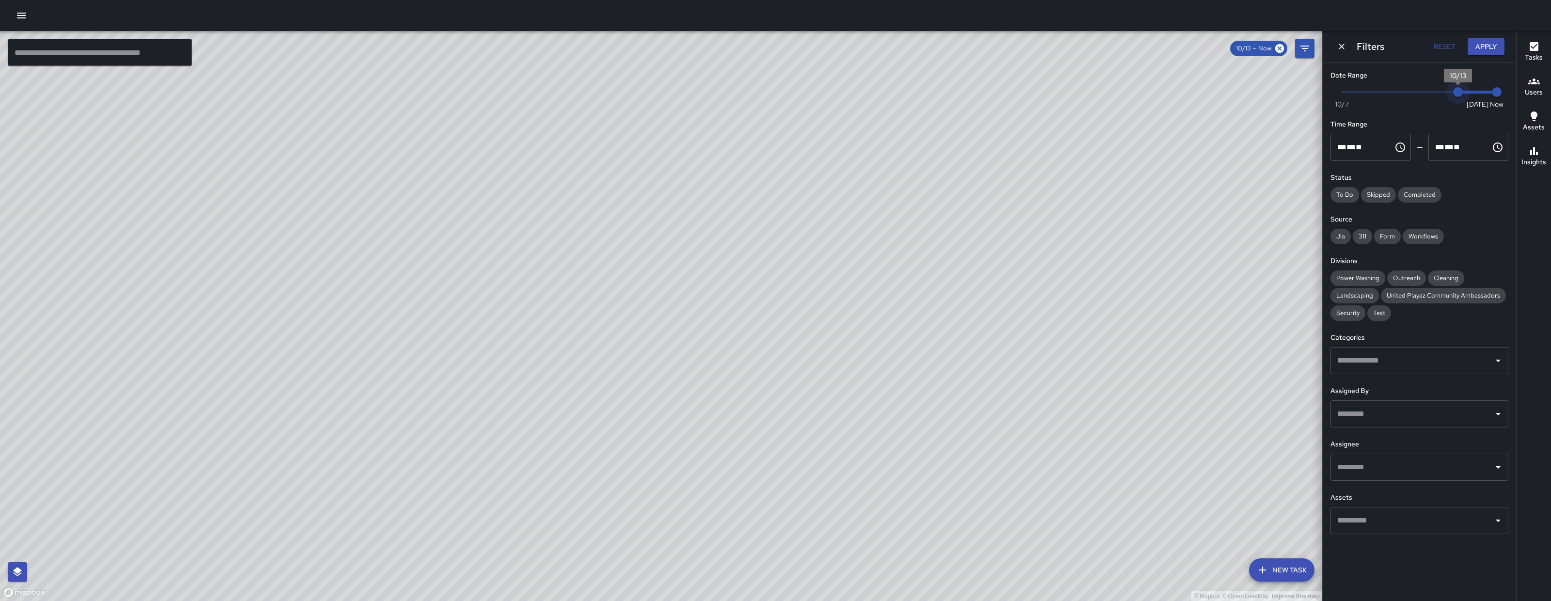
type input "*"
drag, startPoint x: 1453, startPoint y: 92, endPoint x: 1446, endPoint y: 90, distance: 7.5
click at [1443, 90] on span "10/12" at bounding box center [1439, 92] width 10 height 10
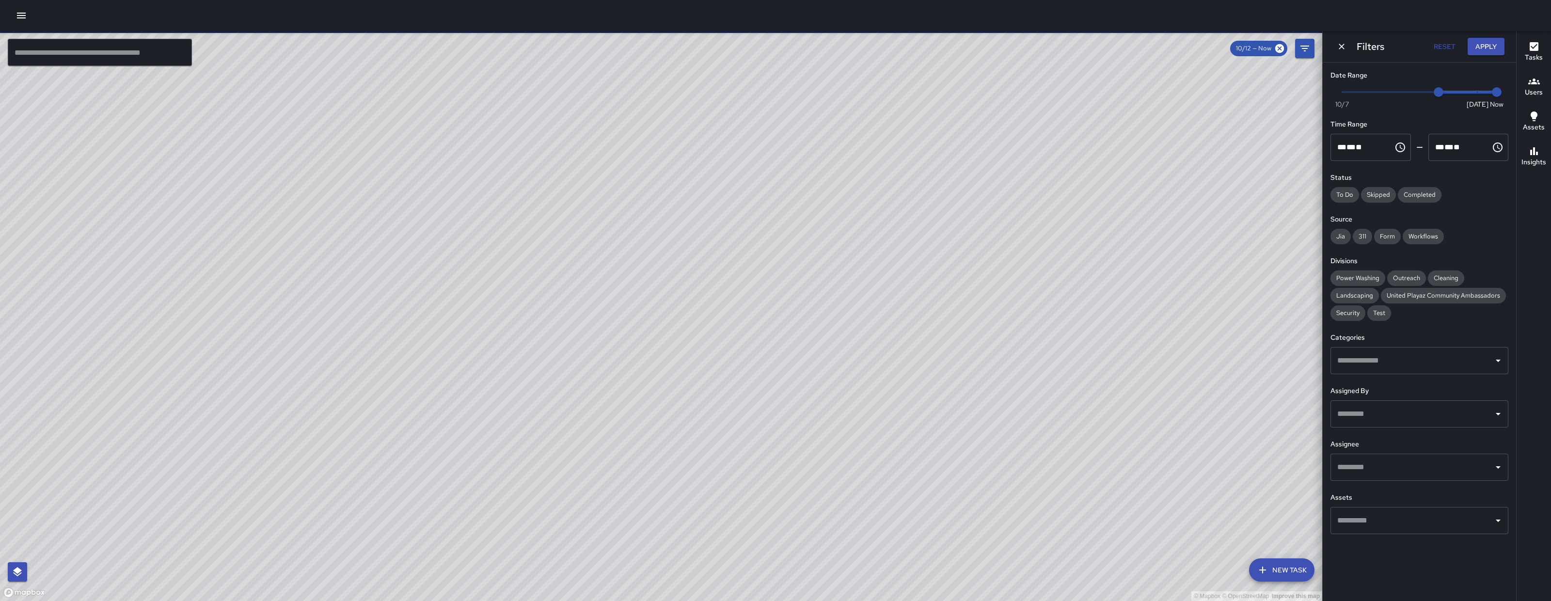
drag, startPoint x: 359, startPoint y: 370, endPoint x: 440, endPoint y: 304, distance: 104.0
click at [455, 345] on div "© Mapbox © OpenStreetMap Improve this map" at bounding box center [661, 316] width 1322 height 570
click at [364, 416] on div "© Mapbox © OpenStreetMap Improve this map SK SEAN KELLEY 1554 Howard Street Cre…" at bounding box center [661, 316] width 1322 height 570
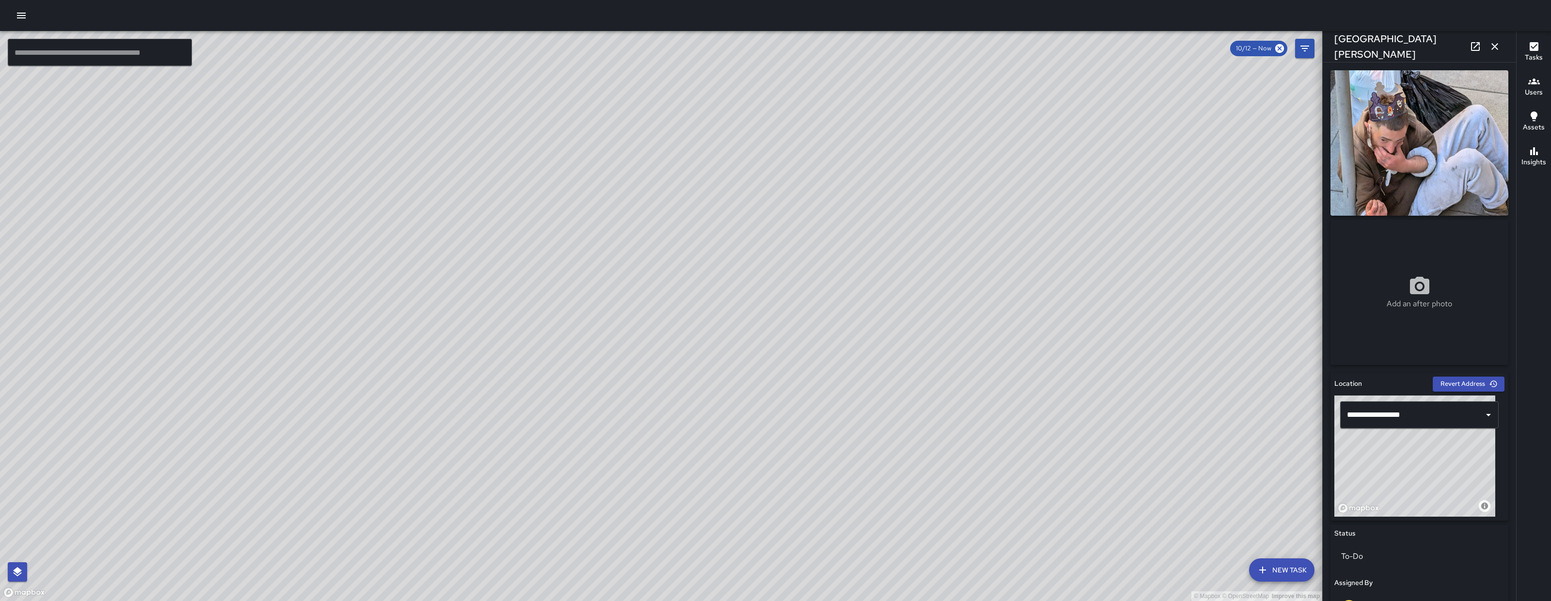
drag, startPoint x: 854, startPoint y: 387, endPoint x: 406, endPoint y: 434, distance: 450.7
click at [314, 507] on div "© Mapbox © OpenStreetMap Improve this map" at bounding box center [661, 316] width 1322 height 570
drag, startPoint x: 946, startPoint y: 375, endPoint x: 790, endPoint y: 472, distance: 183.5
click at [790, 472] on div "© Mapbox © OpenStreetMap Improve this map" at bounding box center [661, 316] width 1322 height 570
drag, startPoint x: 735, startPoint y: 493, endPoint x: 719, endPoint y: 476, distance: 23.6
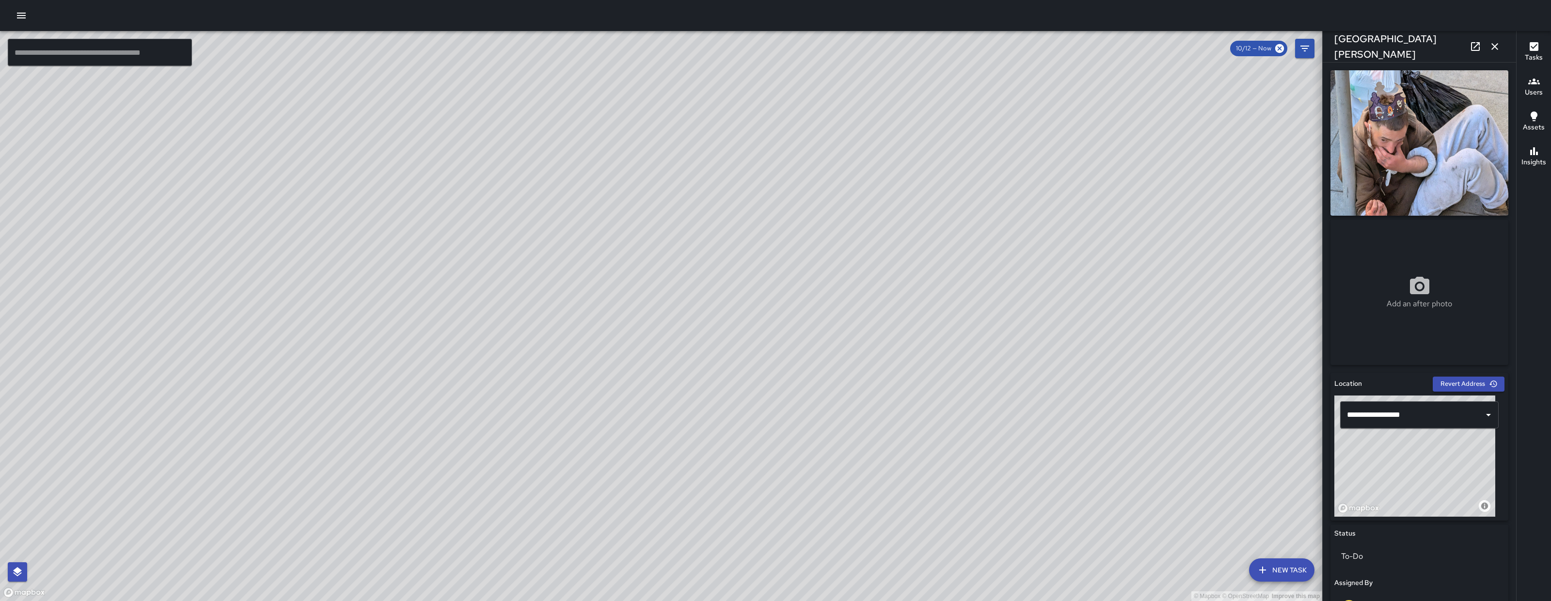
click at [724, 501] on div "© Mapbox © OpenStreetMap Improve this map" at bounding box center [661, 316] width 1322 height 570
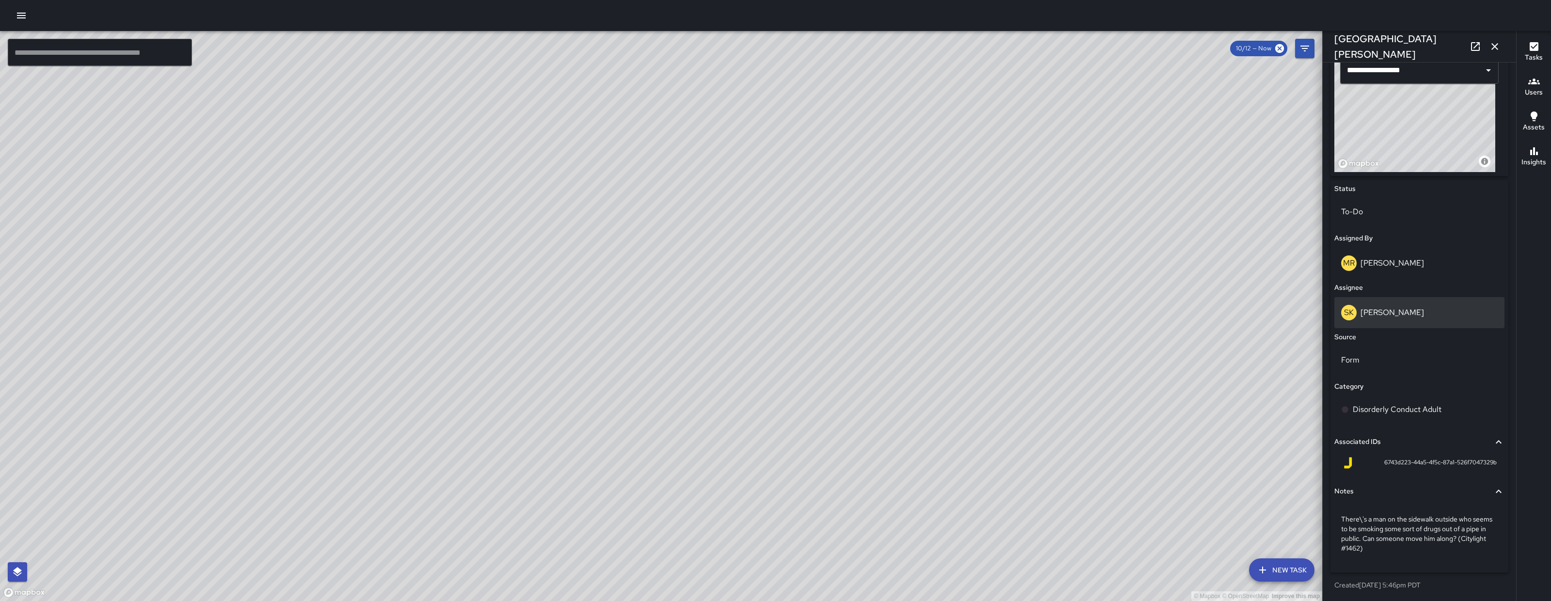
click at [1381, 318] on div "SK SEAN KELLEY" at bounding box center [1419, 313] width 157 height 16
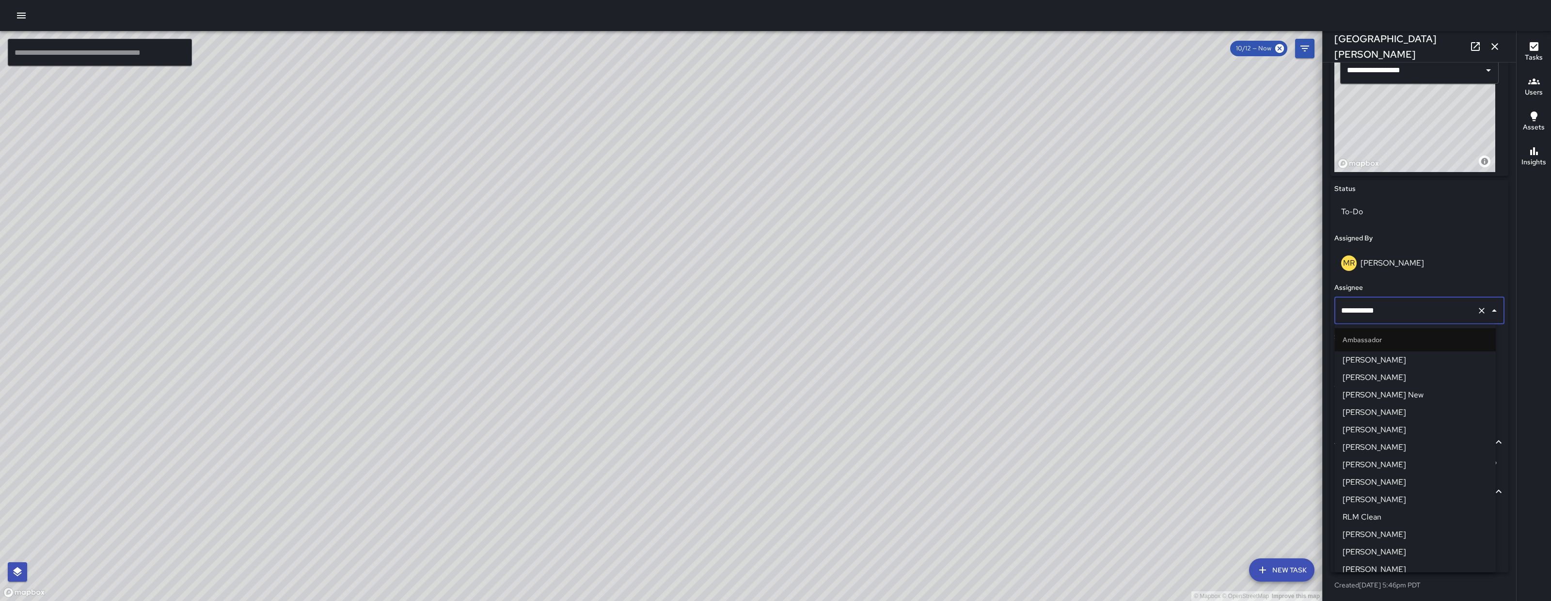
scroll to position [709, 0]
click at [1381, 318] on input "**********" at bounding box center [1406, 310] width 134 height 18
click at [1398, 313] on input "**********" at bounding box center [1406, 310] width 134 height 18
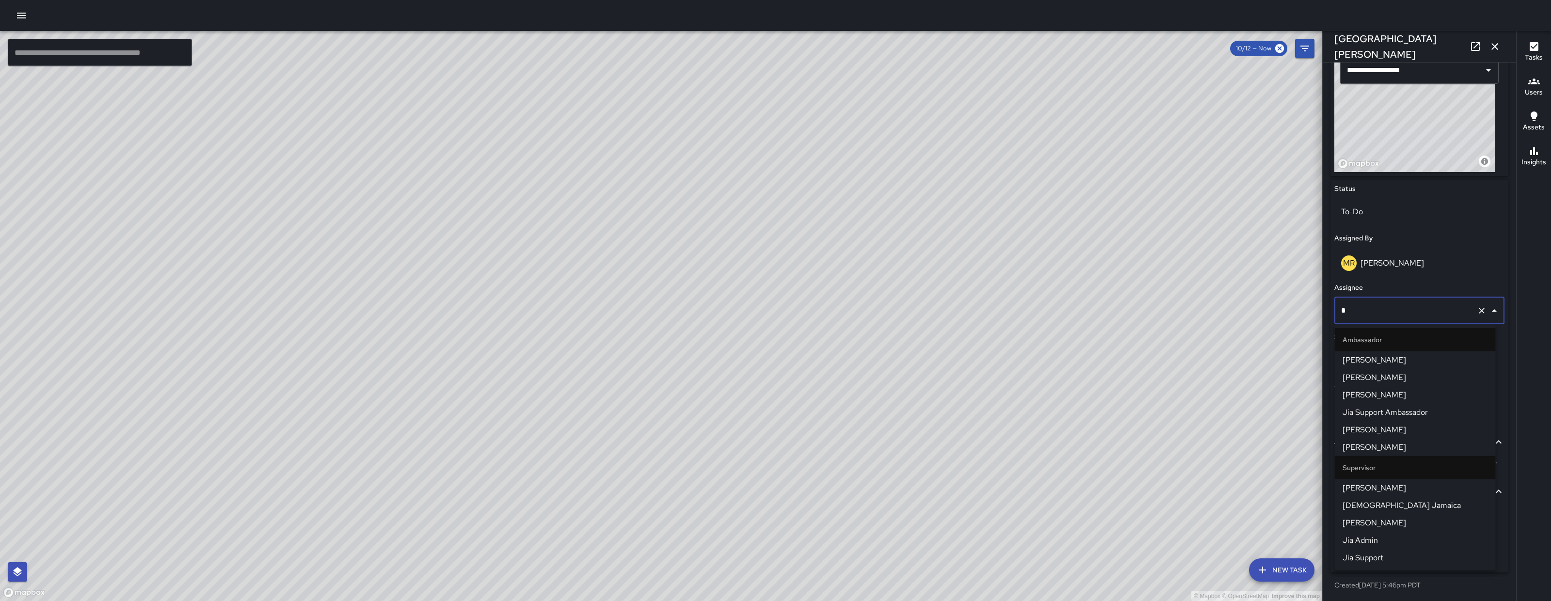
scroll to position [0, 0]
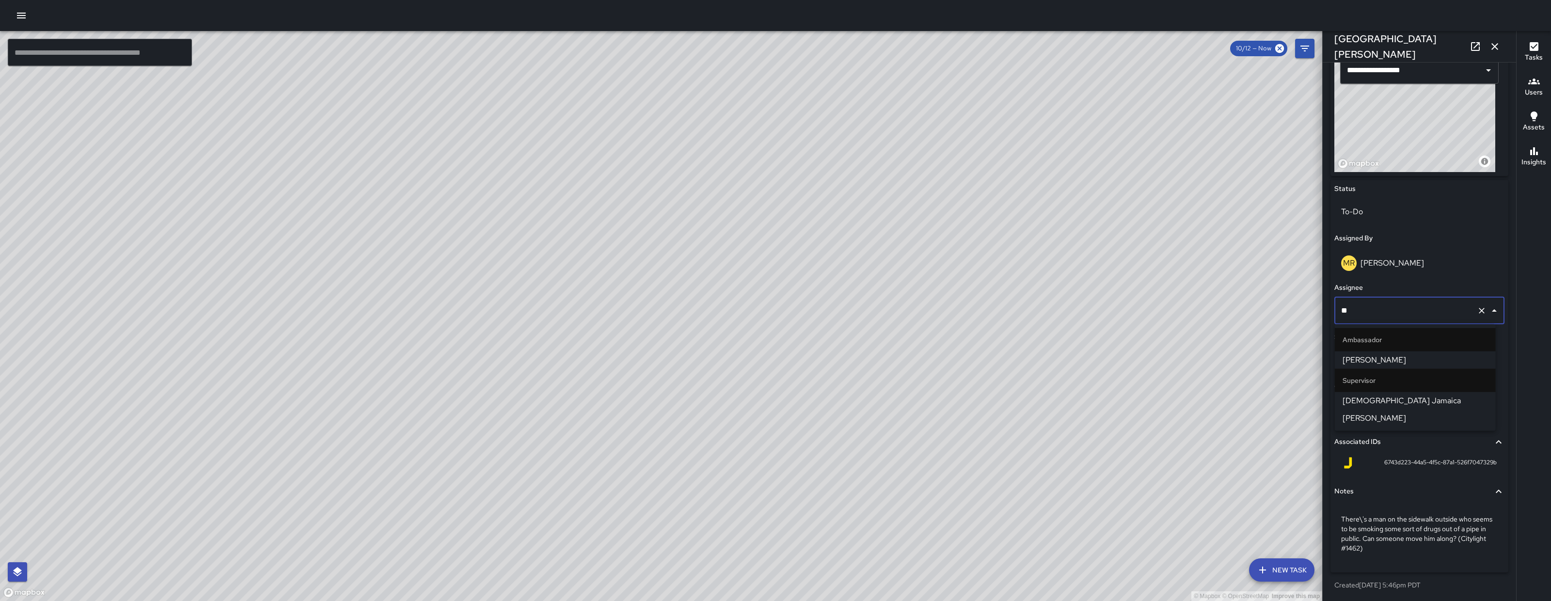
type input "***"
click at [1425, 358] on span "Jesus Jamaica" at bounding box center [1414, 360] width 145 height 12
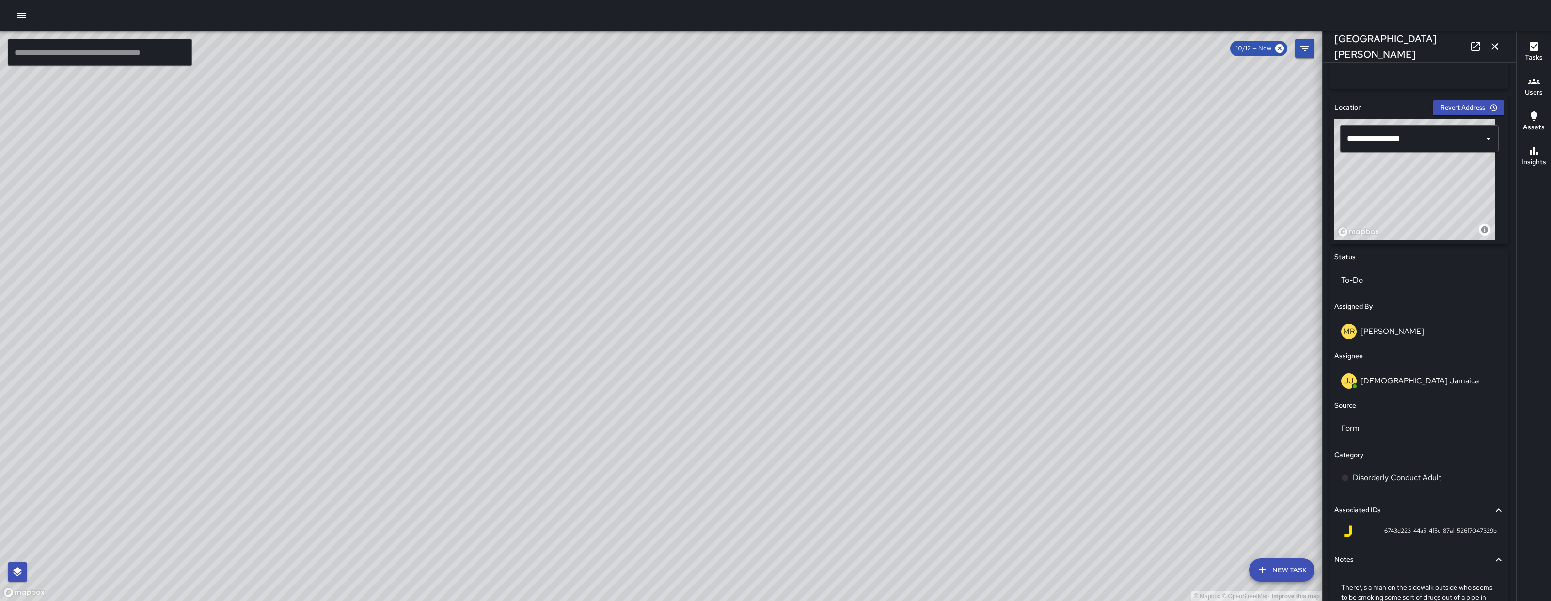
scroll to position [253, 0]
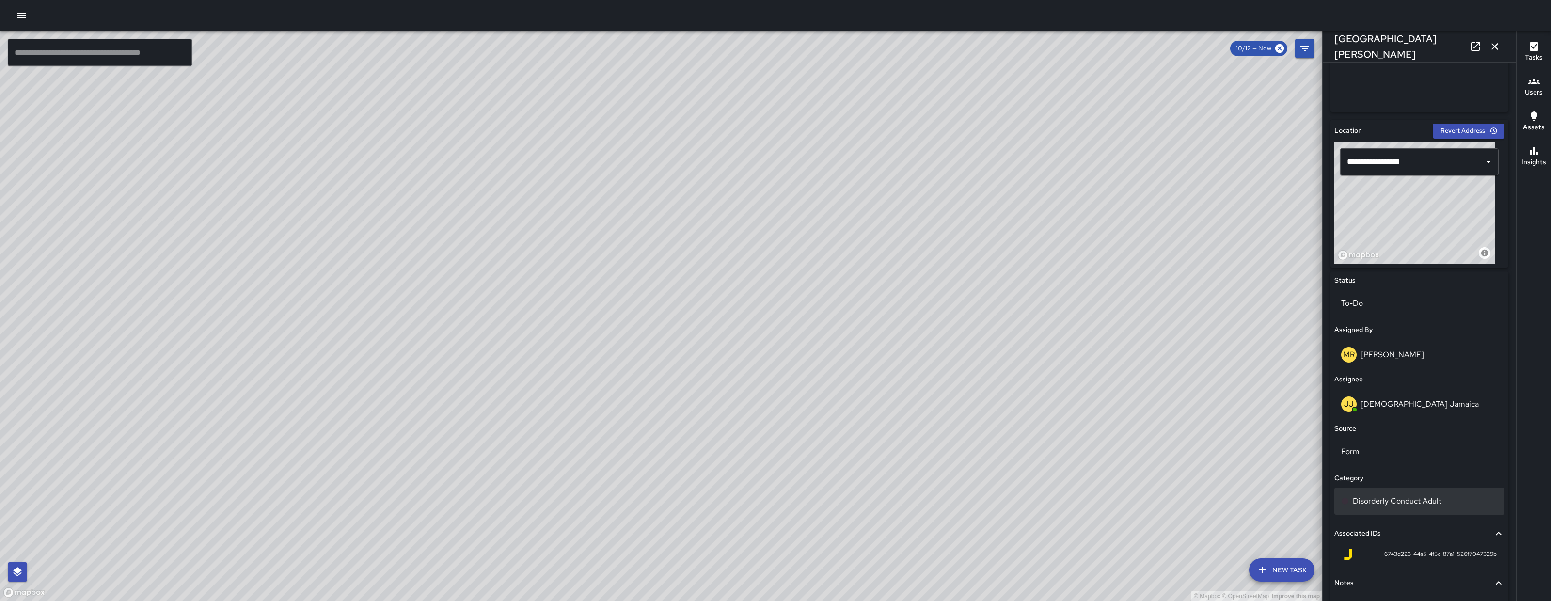
click at [1435, 495] on p "Disorderly Conduct Adult" at bounding box center [1397, 501] width 89 height 12
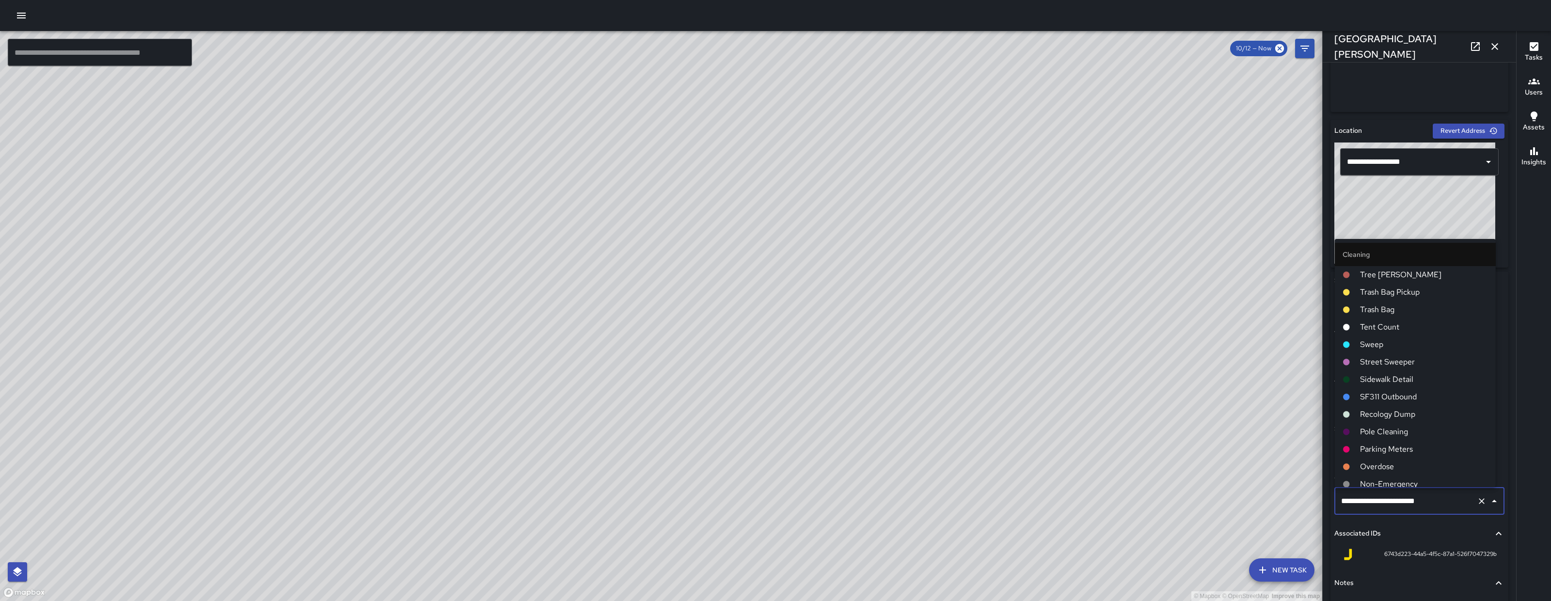
scroll to position [1633, 0]
click at [1436, 496] on input "**********" at bounding box center [1406, 501] width 134 height 18
type input "*"
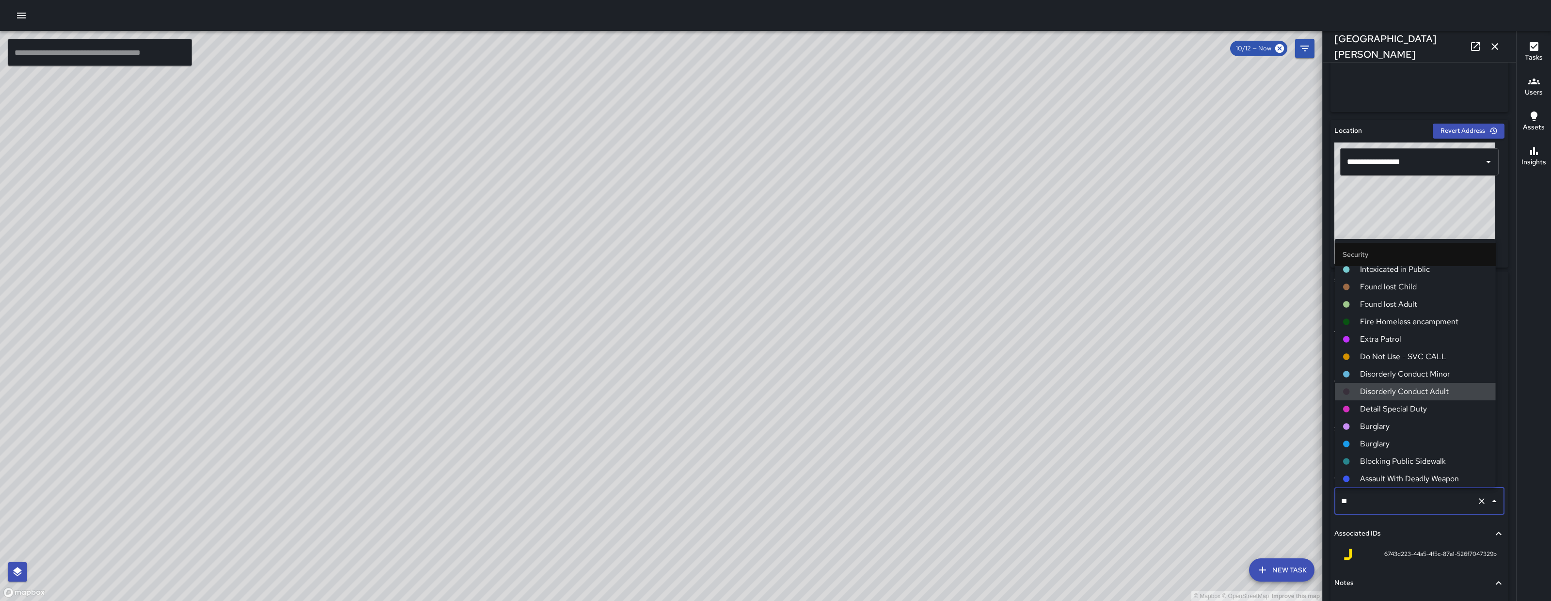
scroll to position [0, 0]
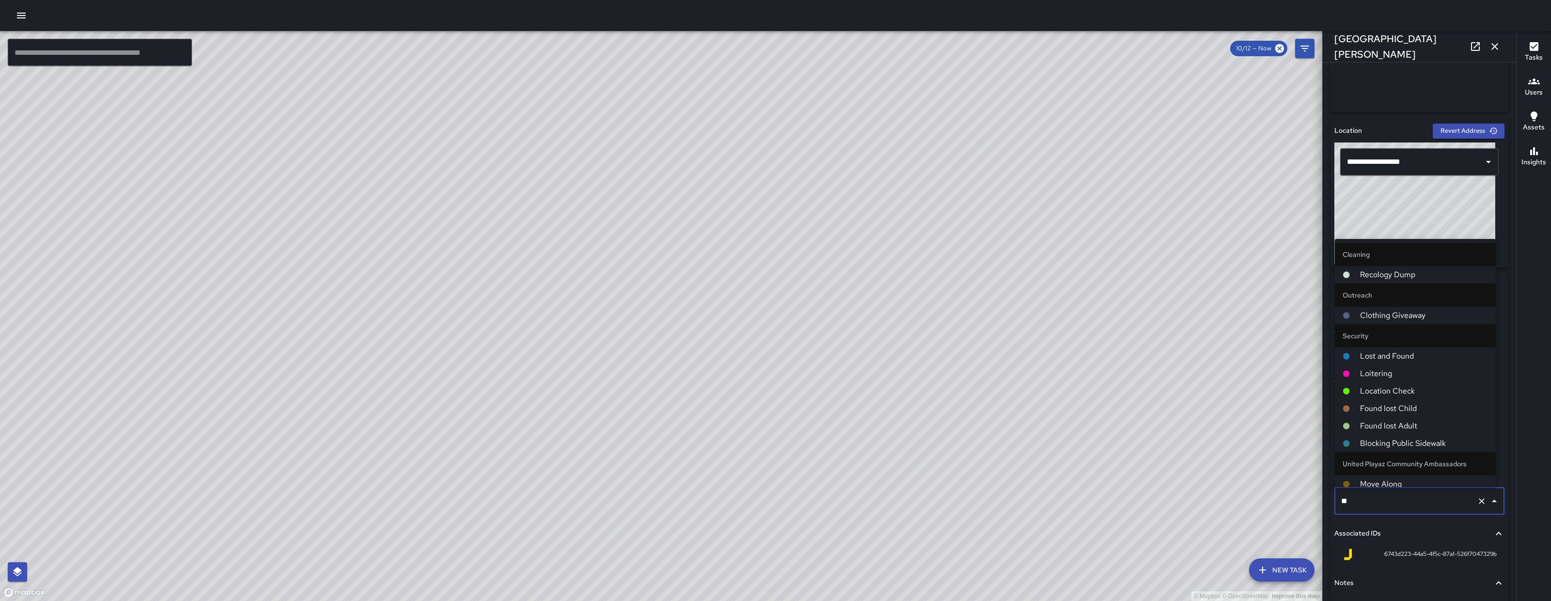
type input "***"
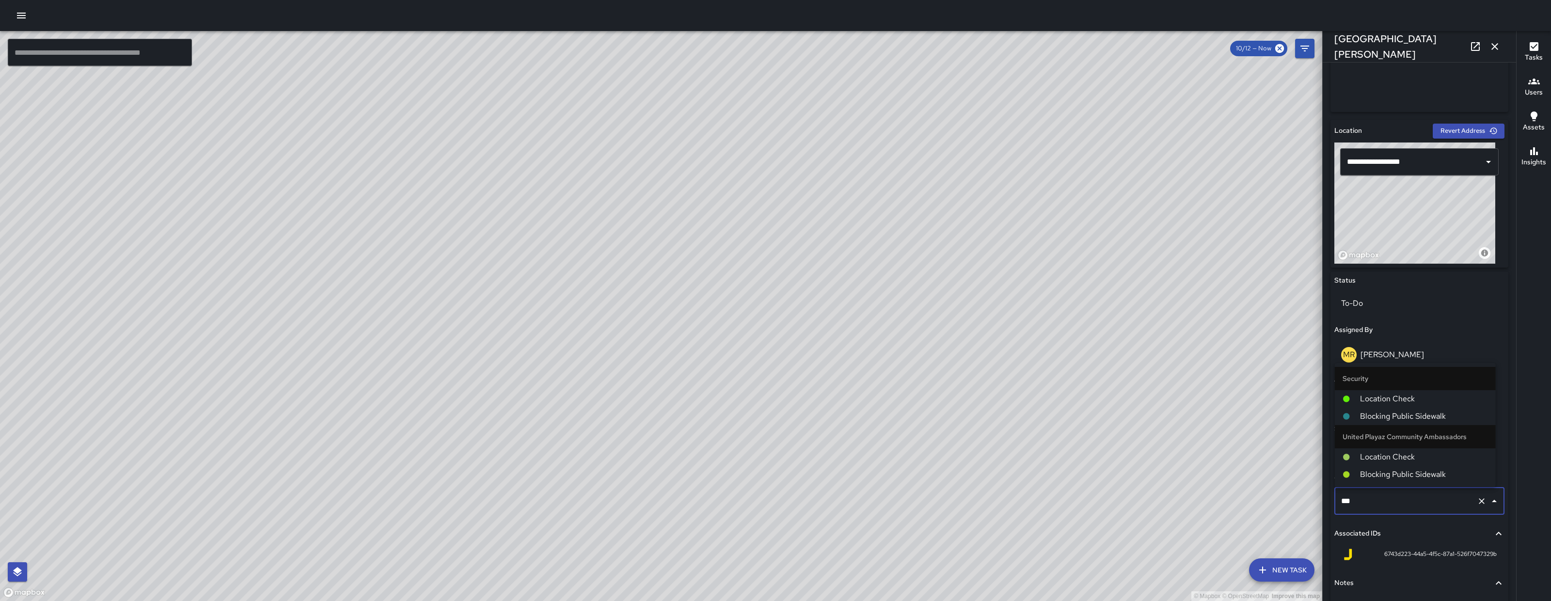
click at [1398, 401] on span "Location Check" at bounding box center [1424, 399] width 128 height 12
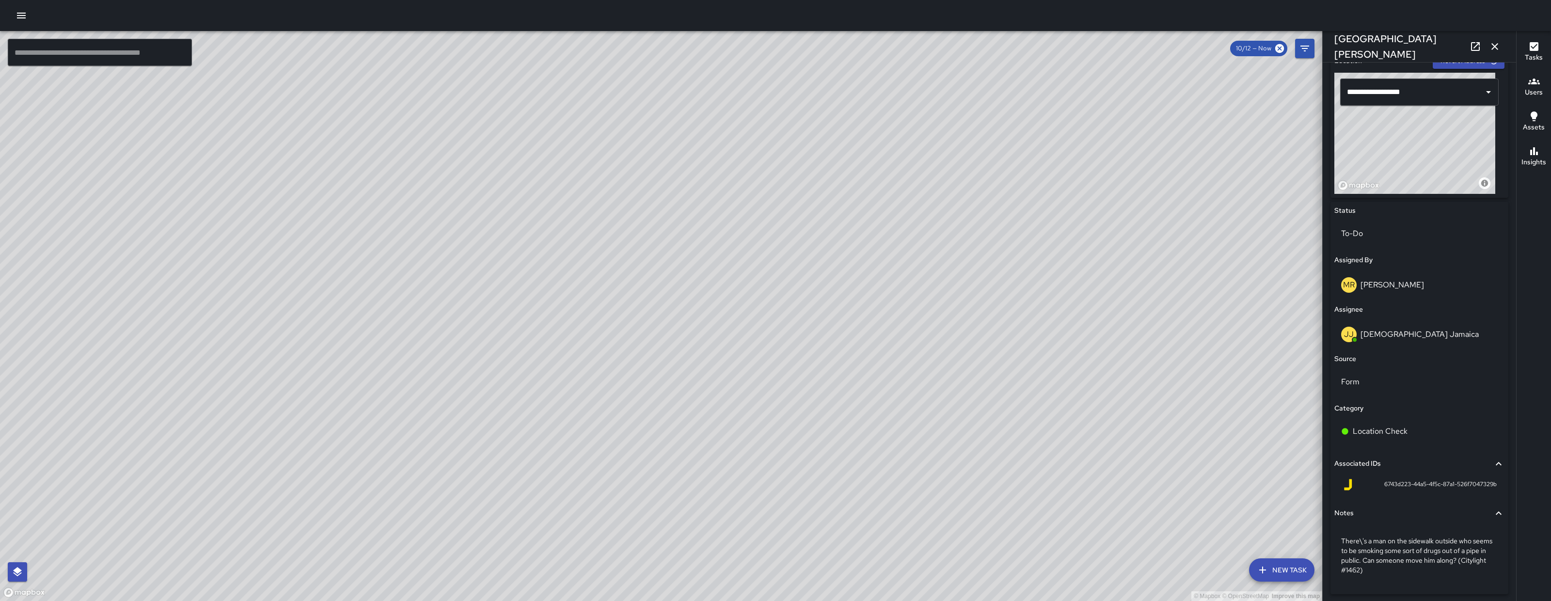
scroll to position [345, 0]
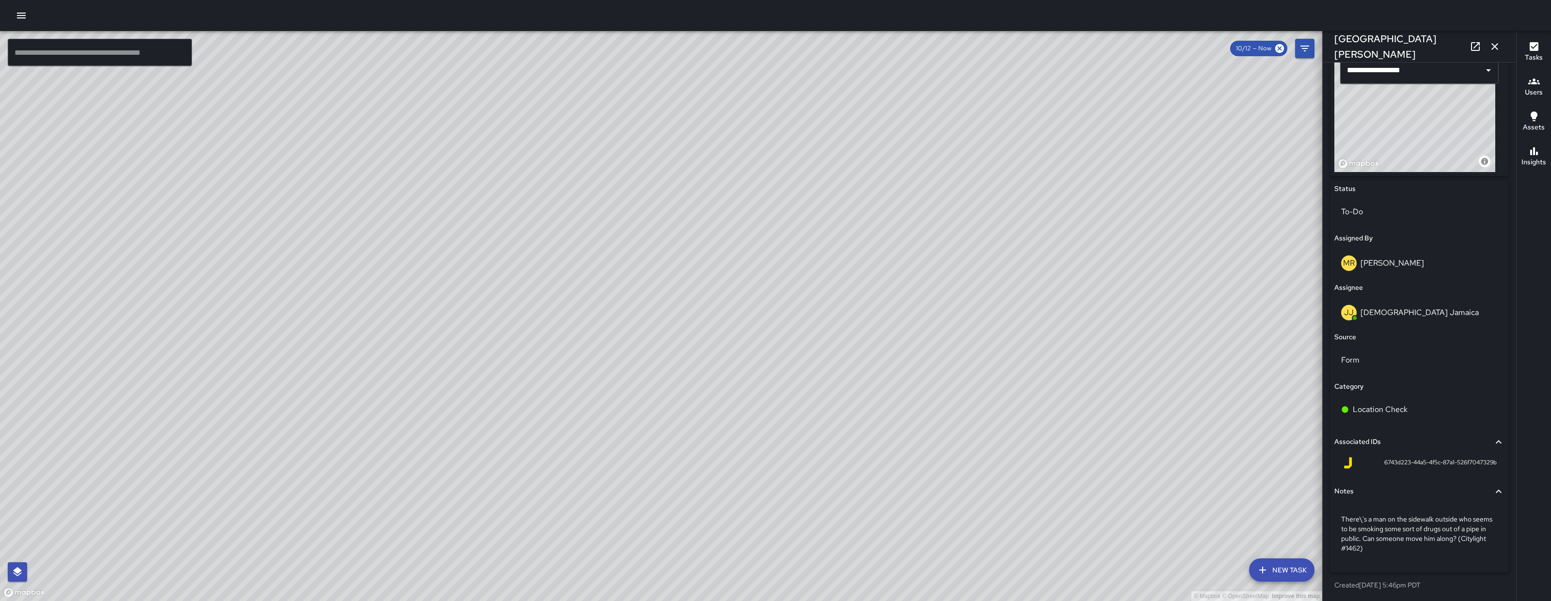
drag, startPoint x: 871, startPoint y: 444, endPoint x: 1081, endPoint y: 393, distance: 216.1
click at [1078, 393] on div "© Mapbox © OpenStreetMap Improve this map" at bounding box center [661, 316] width 1322 height 570
drag, startPoint x: 1143, startPoint y: 217, endPoint x: 1160, endPoint y: 189, distance: 33.5
click at [1160, 189] on div "© Mapbox © OpenStreetMap Improve this map" at bounding box center [661, 316] width 1322 height 570
click at [1499, 42] on icon "button" at bounding box center [1495, 47] width 12 height 12
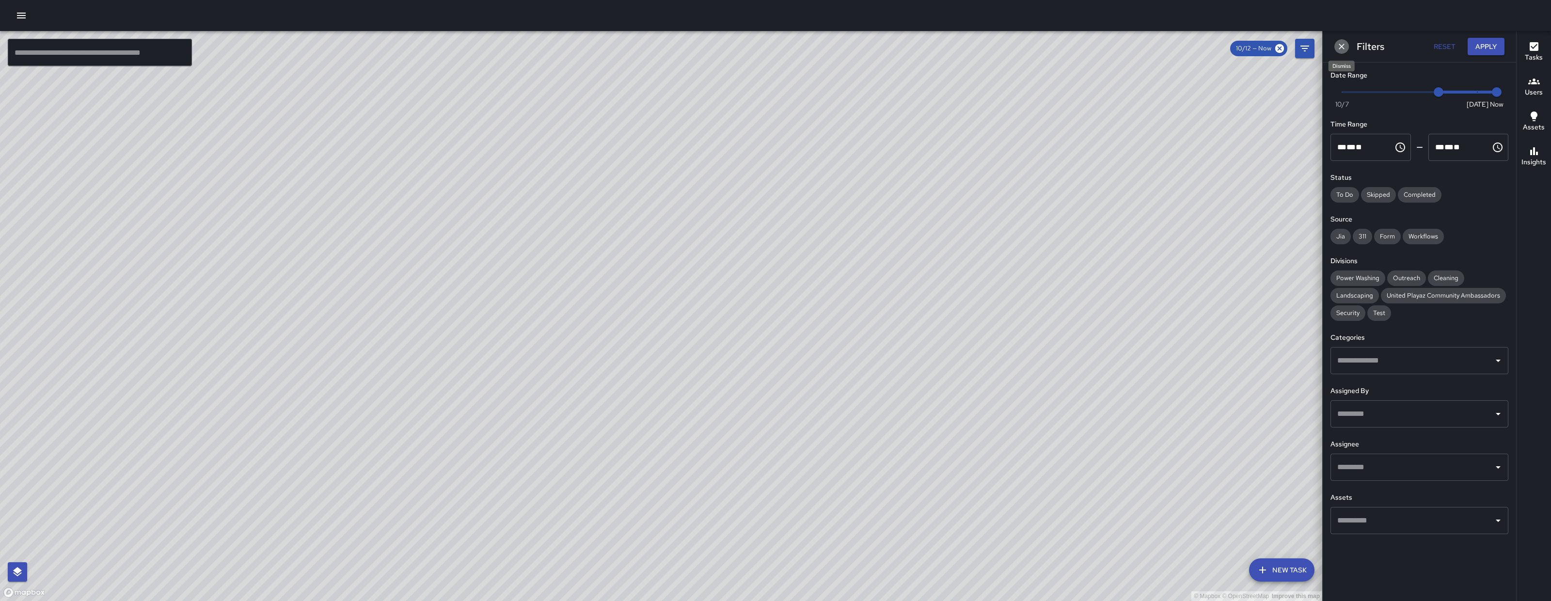
click at [1341, 46] on icon "Dismiss" at bounding box center [1342, 47] width 6 height 6
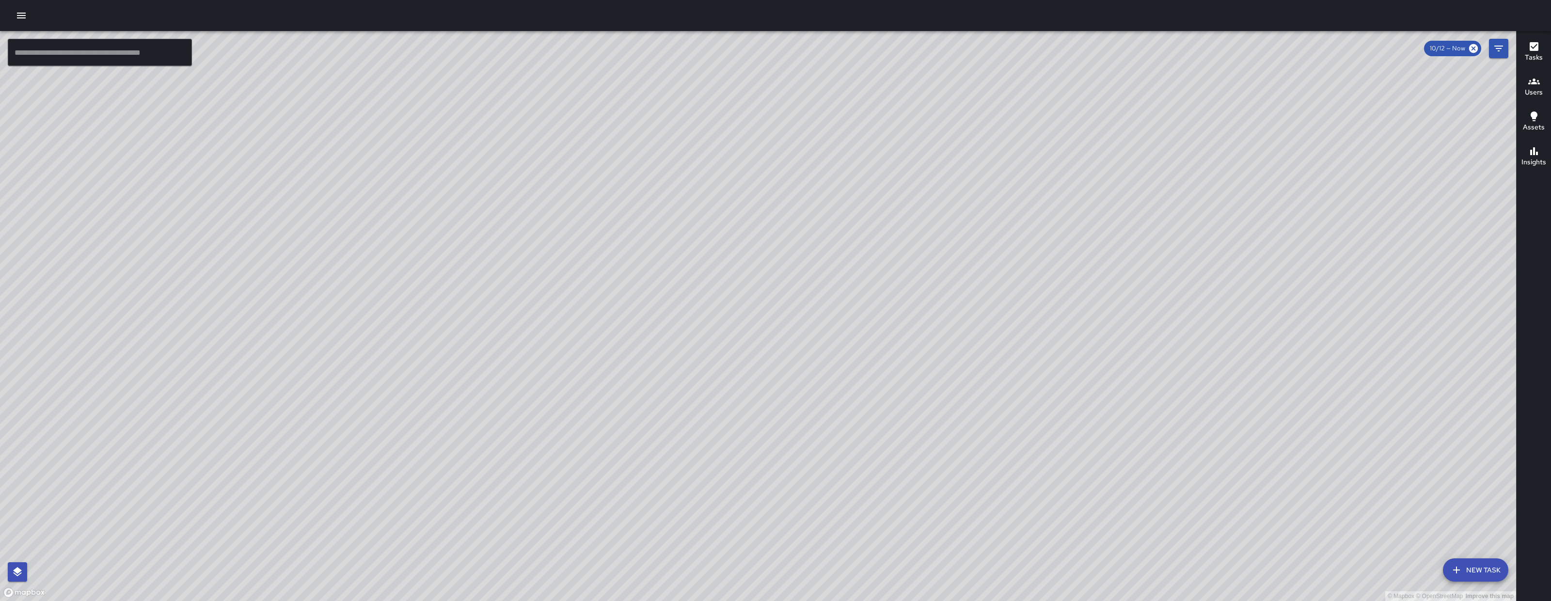
click at [1502, 48] on icon "Filters" at bounding box center [1499, 49] width 12 height 12
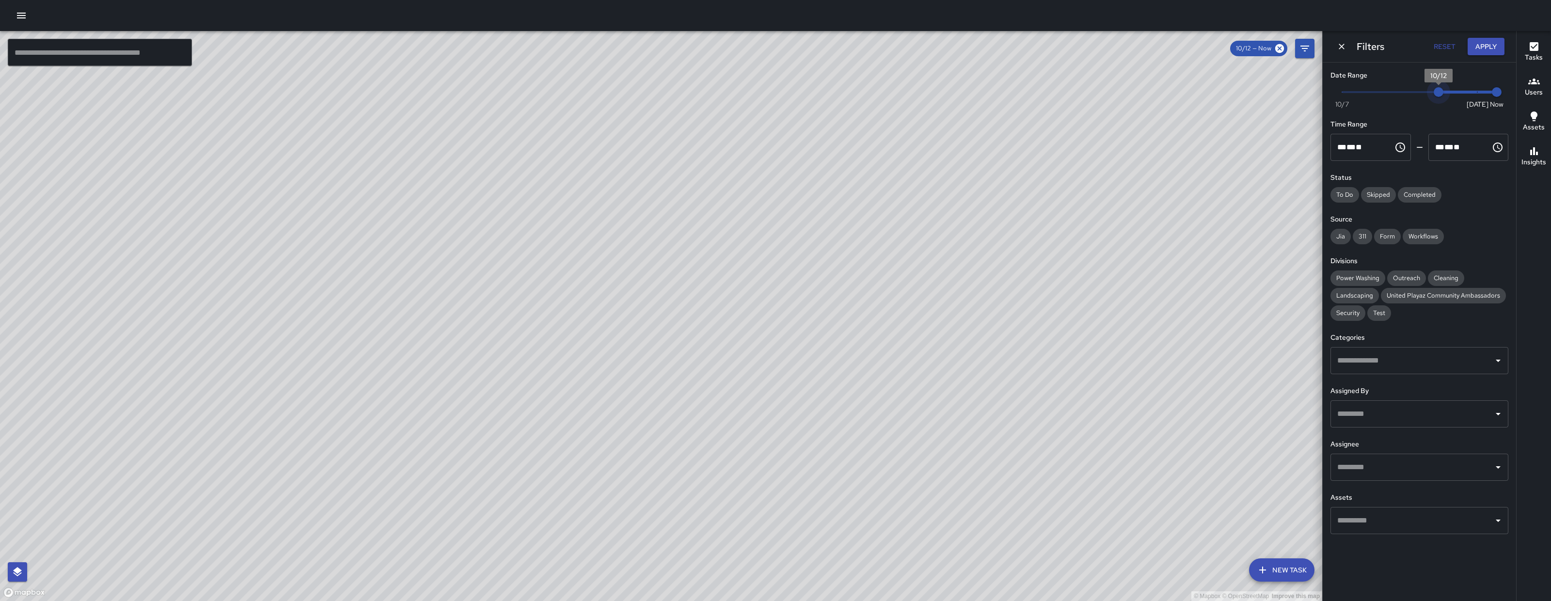
type input "*"
drag, startPoint x: 1430, startPoint y: 93, endPoint x: 1419, endPoint y: 91, distance: 11.8
click at [1419, 91] on span "10/11" at bounding box center [1420, 92] width 10 height 10
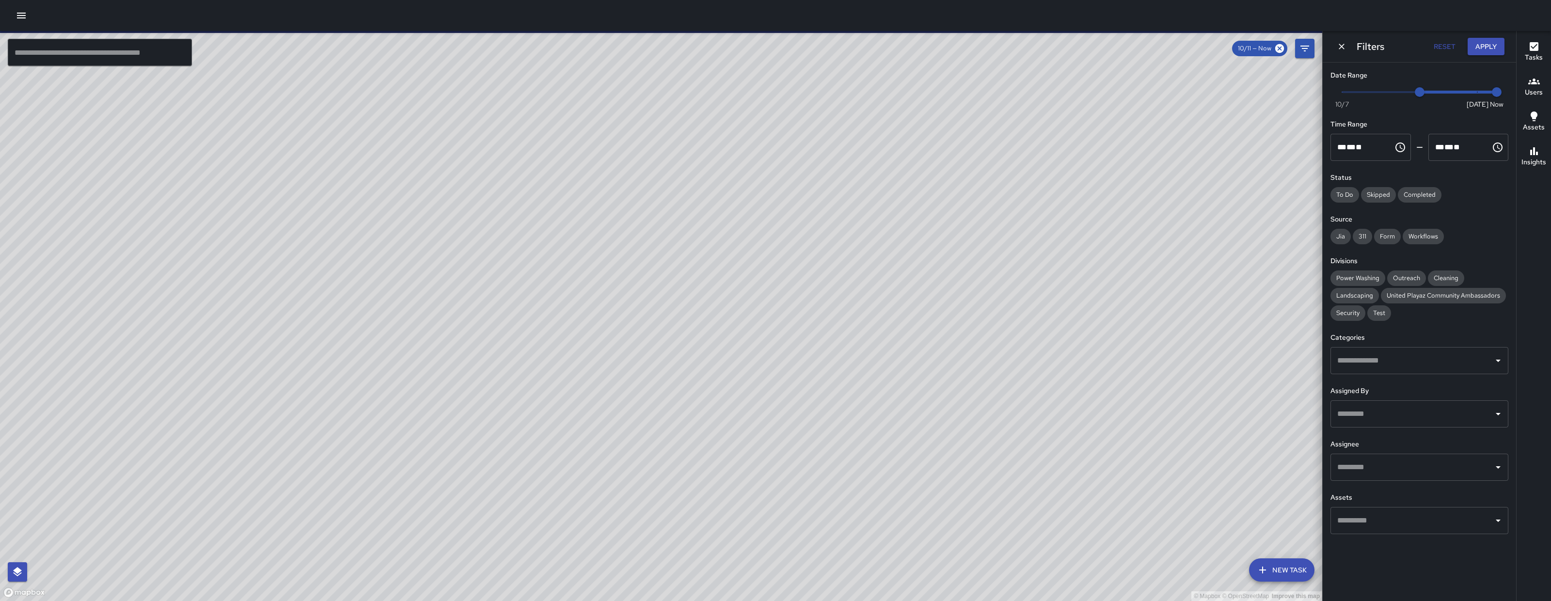
drag, startPoint x: 617, startPoint y: 228, endPoint x: 514, endPoint y: 329, distance: 143.9
click at [514, 329] on div "© Mapbox © OpenStreetMap Improve this map" at bounding box center [661, 316] width 1322 height 570
drag, startPoint x: 607, startPoint y: 238, endPoint x: 509, endPoint y: 337, distance: 139.1
click at [520, 348] on div "© Mapbox © OpenStreetMap Improve this map" at bounding box center [661, 316] width 1322 height 570
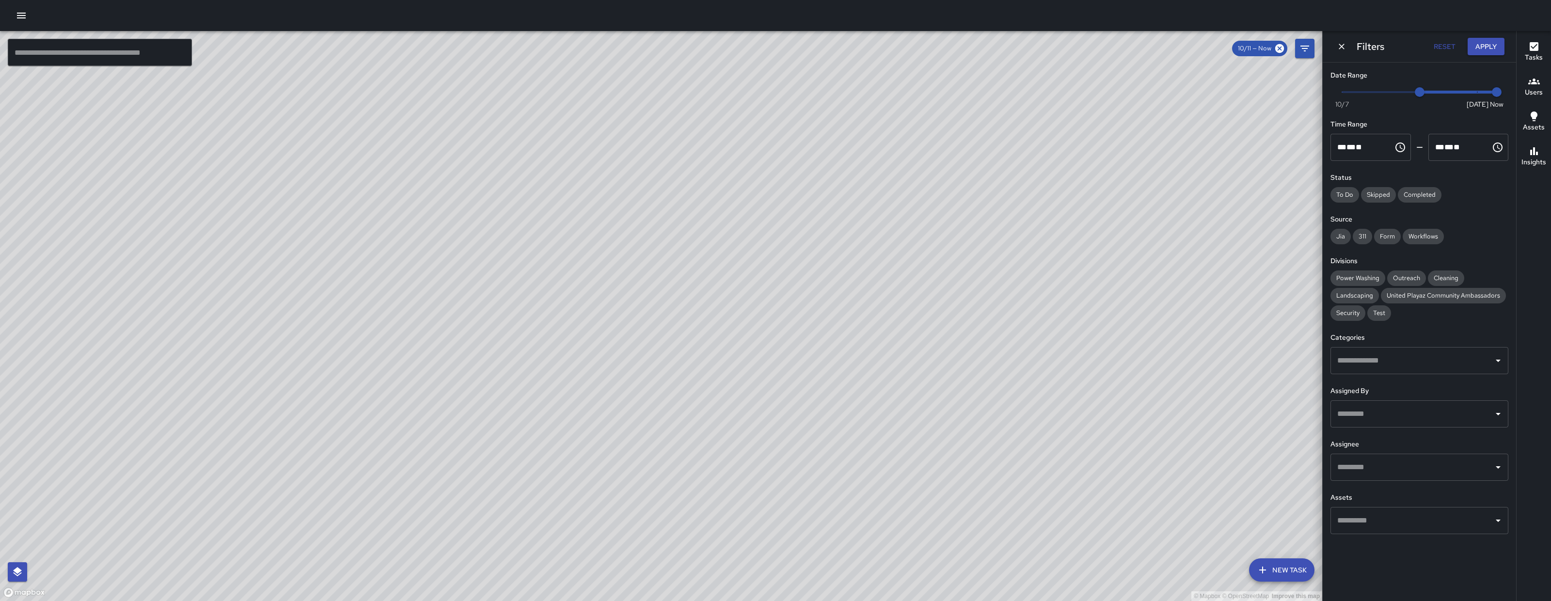
click at [1498, 47] on button "Apply" at bounding box center [1486, 47] width 37 height 18
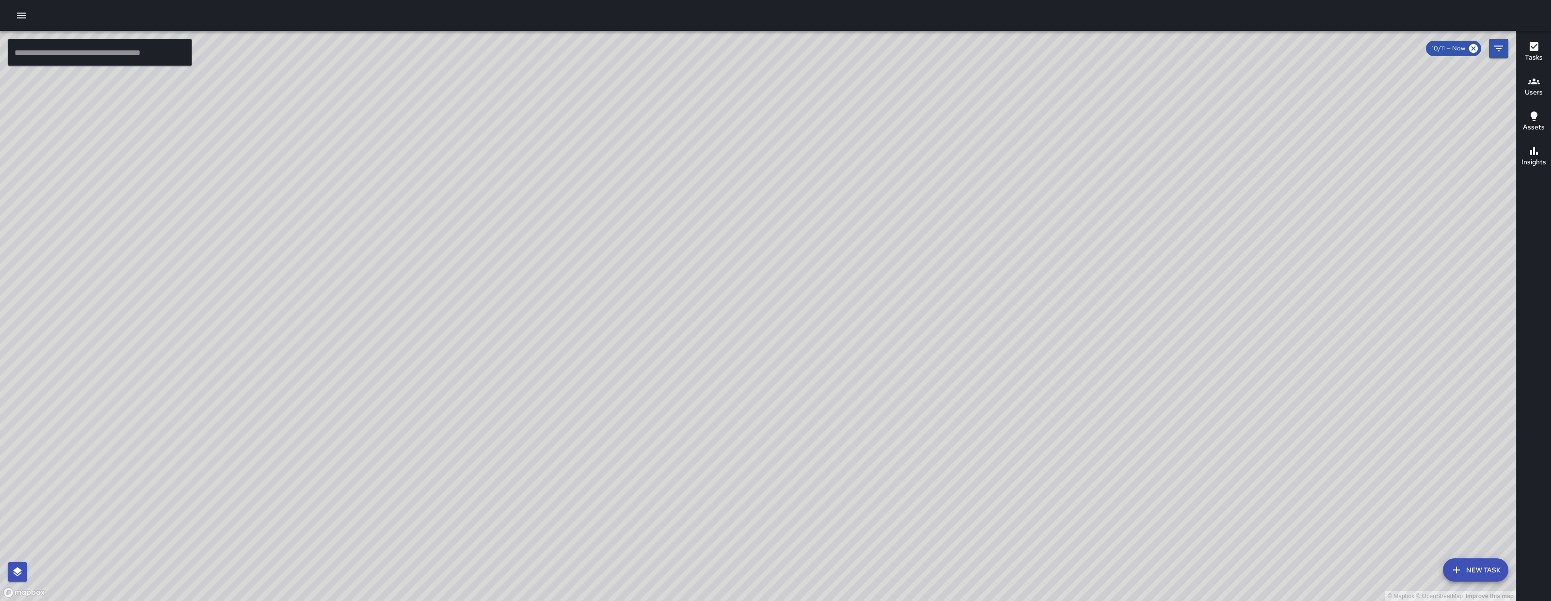
click at [1464, 555] on div "© Mapbox © OpenStreetMap Improve this map" at bounding box center [758, 316] width 1516 height 570
click at [1469, 567] on button "New Task" at bounding box center [1475, 569] width 65 height 23
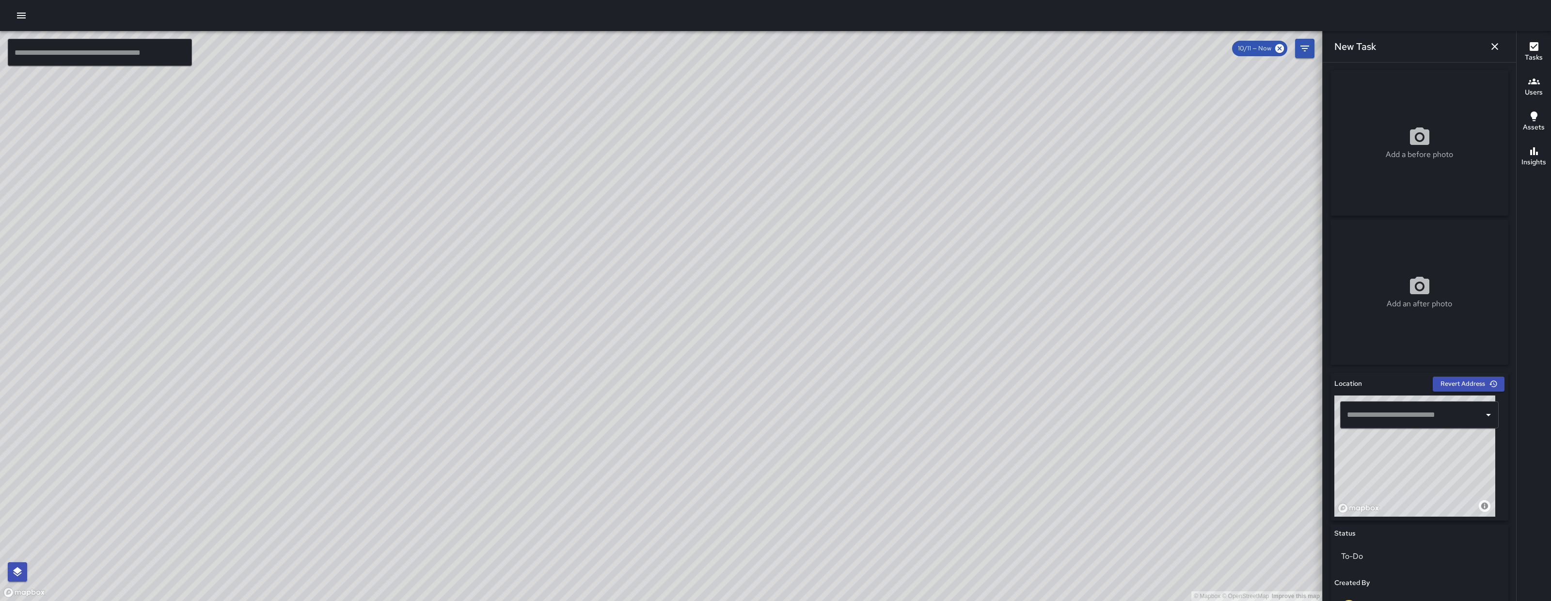
drag, startPoint x: 1384, startPoint y: 470, endPoint x: 1414, endPoint y: 461, distance: 31.8
click at [1414, 461] on div "© Mapbox © OpenStreetMap Improve this map" at bounding box center [1414, 455] width 161 height 121
drag, startPoint x: 1366, startPoint y: 474, endPoint x: 1422, endPoint y: 474, distance: 55.7
click at [1422, 474] on div "© Mapbox © OpenStreetMap Improve this map" at bounding box center [1414, 455] width 161 height 121
drag, startPoint x: 1369, startPoint y: 452, endPoint x: 1403, endPoint y: 472, distance: 39.6
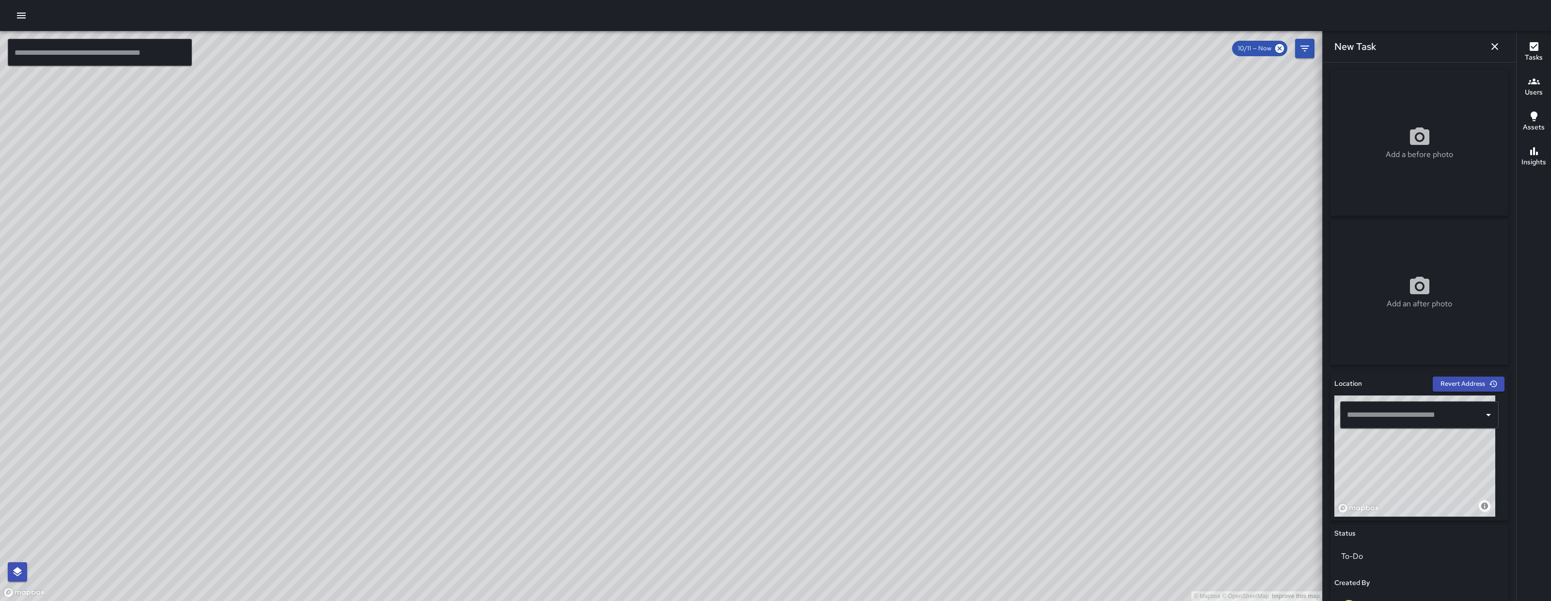
click at [1403, 472] on div "© Mapbox © OpenStreetMap Improve this map" at bounding box center [1414, 455] width 161 height 121
type input "**********"
click at [1403, 457] on div "© Mapbox © OpenStreetMap Improve this map" at bounding box center [1414, 455] width 161 height 121
drag, startPoint x: 1411, startPoint y: 487, endPoint x: 1421, endPoint y: 488, distance: 10.2
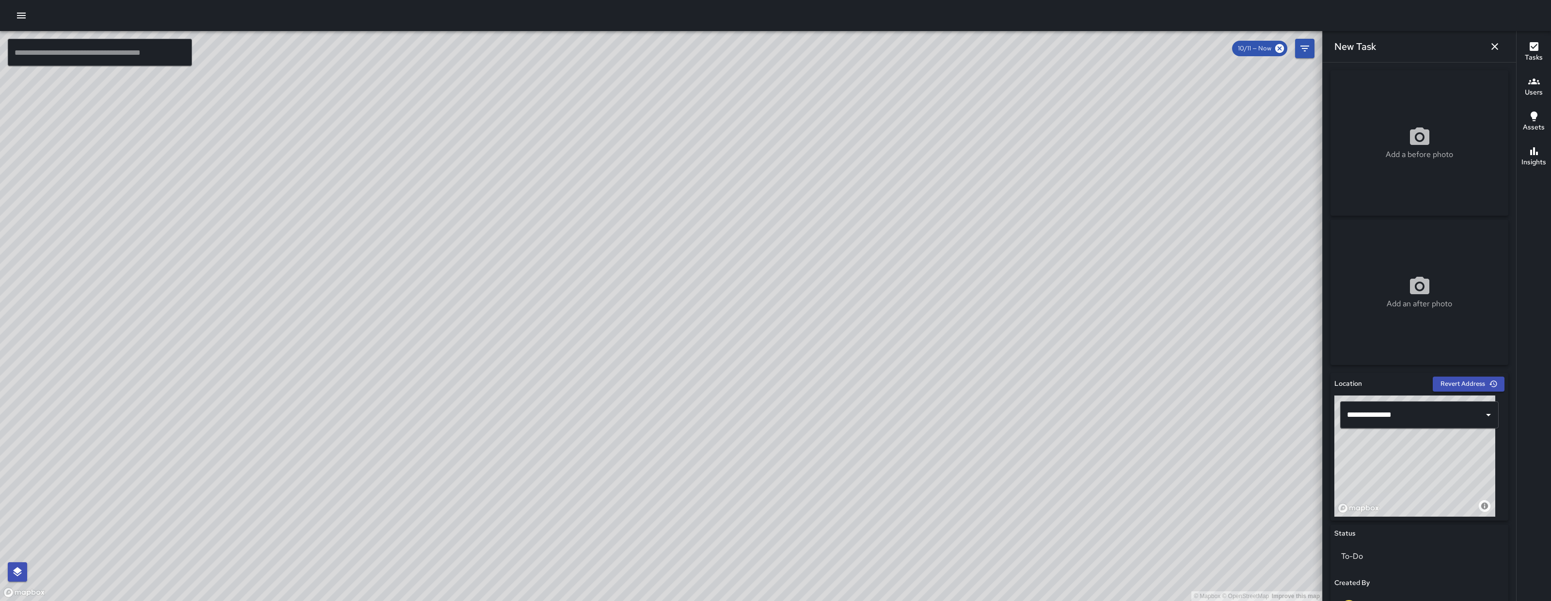
click at [1421, 488] on div "© Mapbox © OpenStreetMap Improve this map" at bounding box center [1414, 455] width 161 height 121
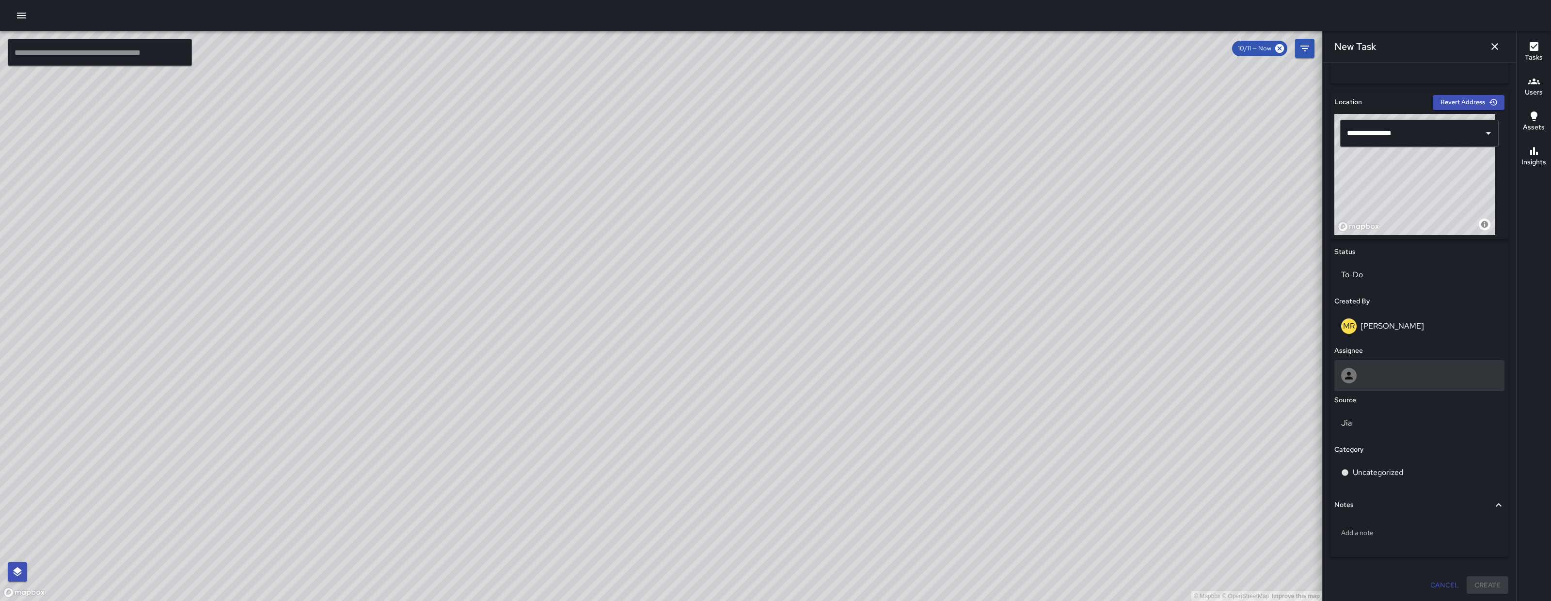
click at [1367, 371] on div at bounding box center [1419, 376] width 157 height 16
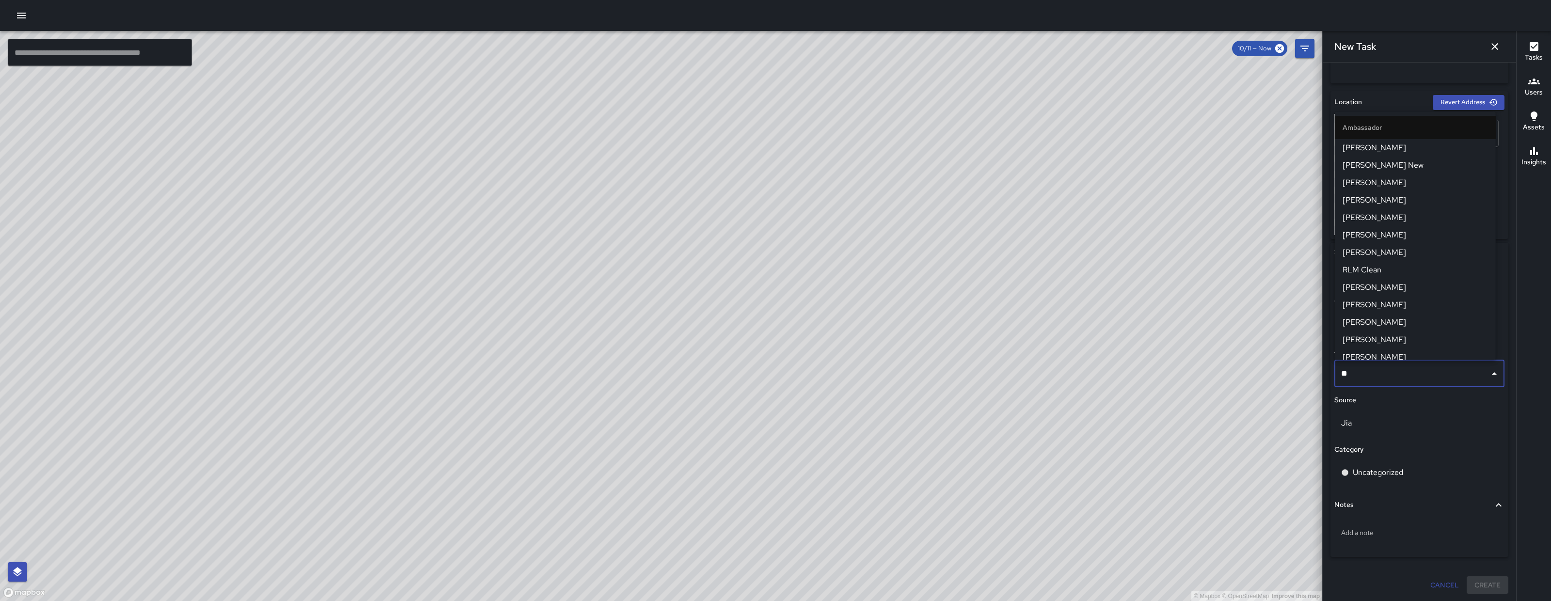
type input "***"
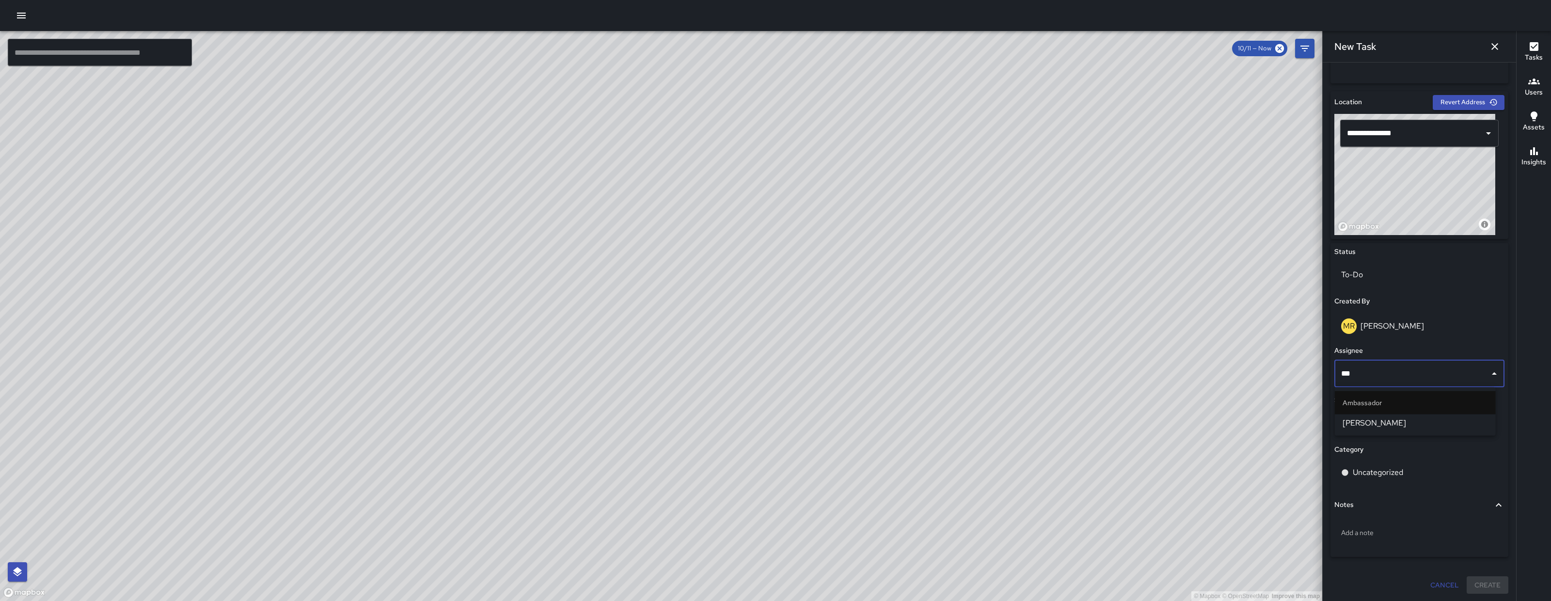
click at [1391, 419] on span "Eddie Ballestros" at bounding box center [1414, 423] width 145 height 12
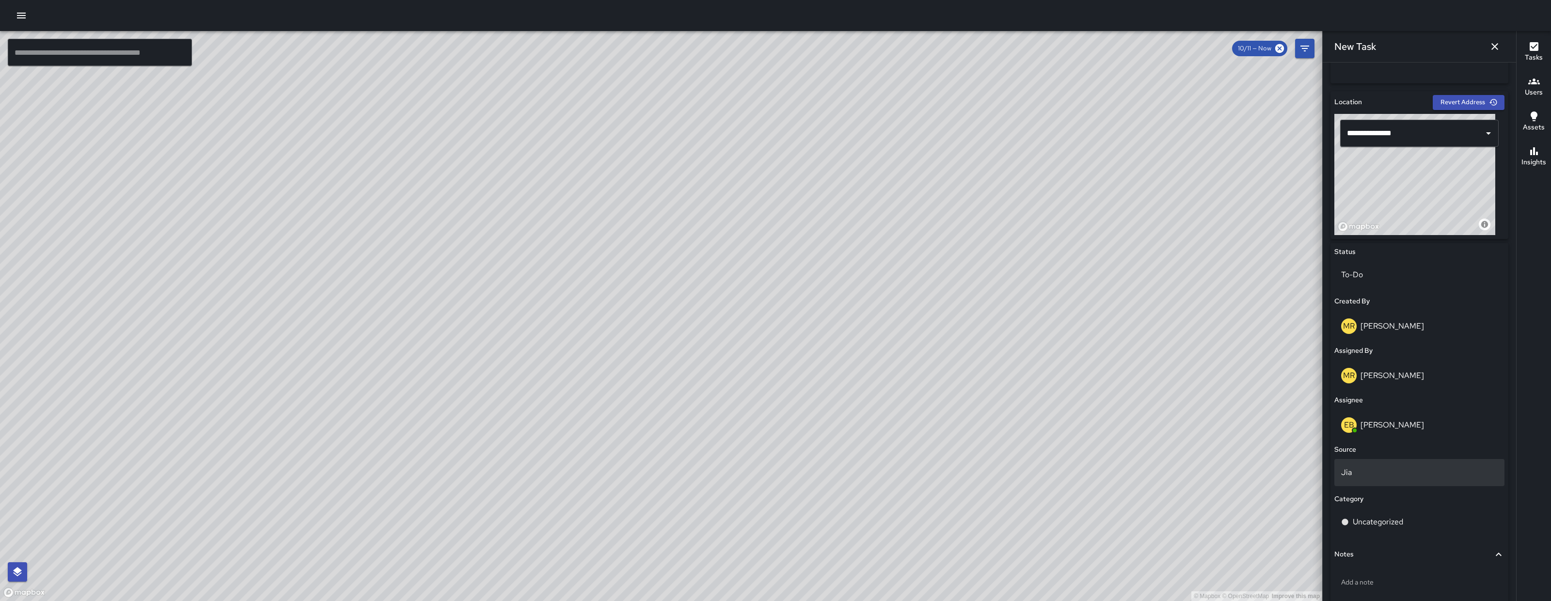
click at [1366, 473] on p "Jia" at bounding box center [1419, 473] width 157 height 12
click at [1371, 529] on li "Email" at bounding box center [1414, 528] width 161 height 17
click at [1374, 521] on p "Uncategorized" at bounding box center [1378, 522] width 50 height 12
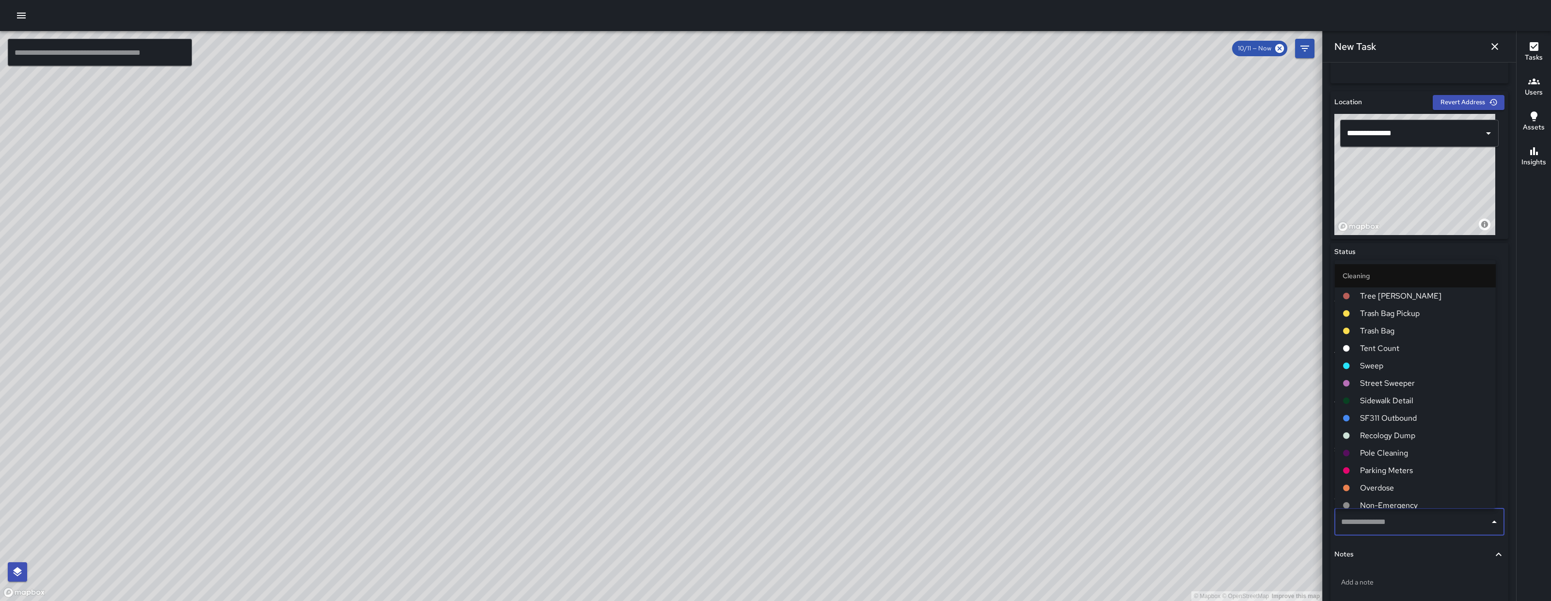
click at [1374, 521] on input "text" at bounding box center [1412, 522] width 147 height 18
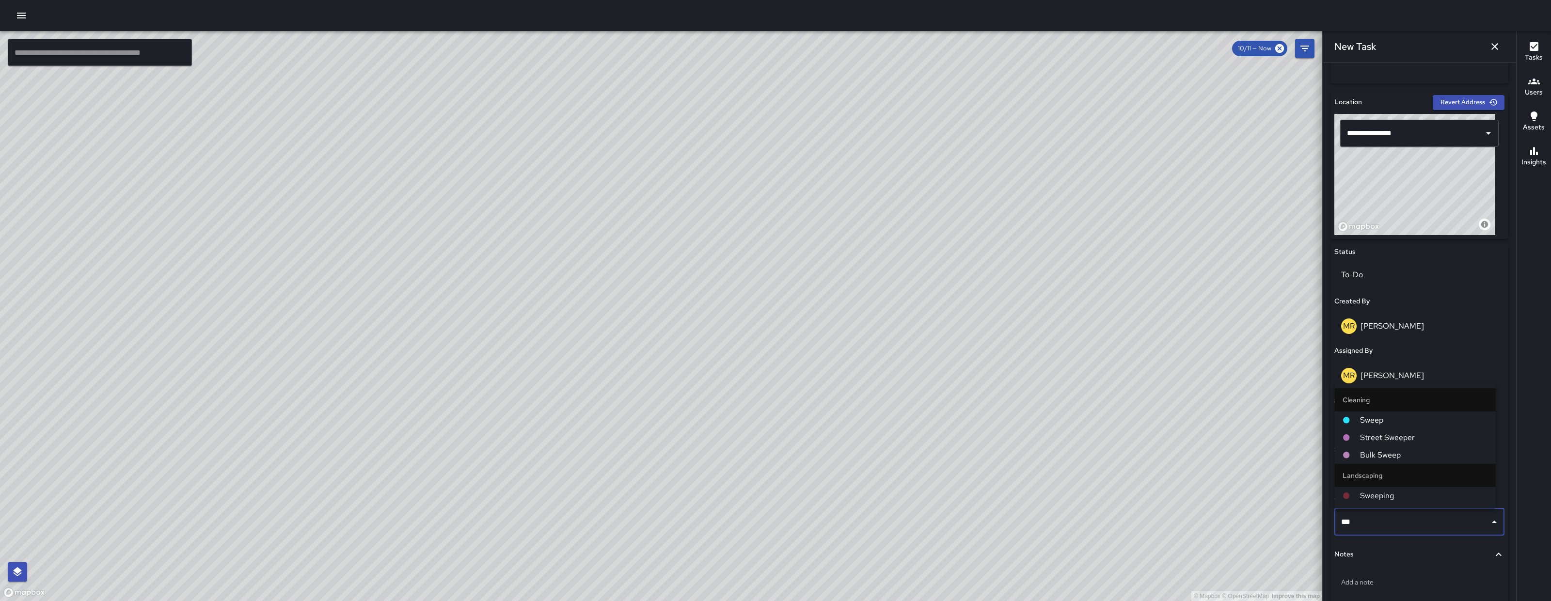
type input "****"
click at [1376, 419] on span "Sweep" at bounding box center [1424, 420] width 128 height 12
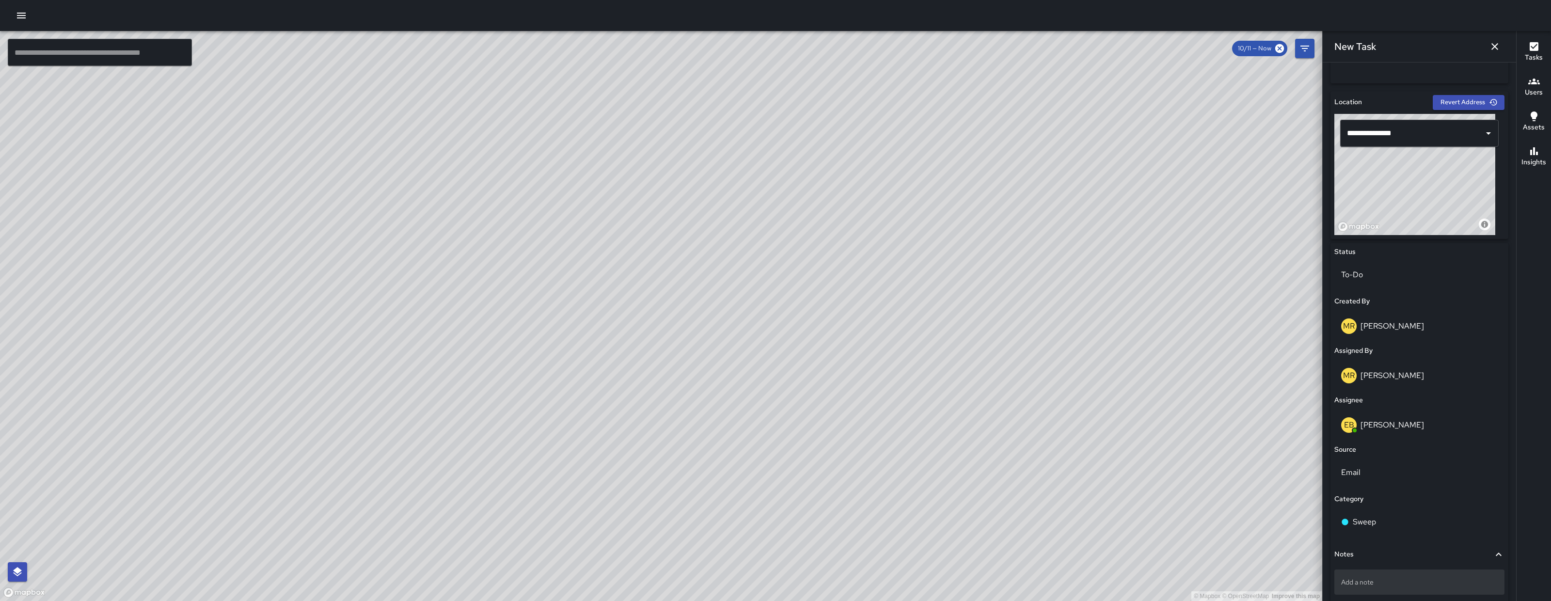
click at [1380, 588] on div "Add a note" at bounding box center [1419, 581] width 170 height 25
type textarea "**********"
drag, startPoint x: 1407, startPoint y: 167, endPoint x: 1414, endPoint y: 174, distance: 9.3
click at [1413, 173] on div "© Mapbox © OpenStreetMap Improve this map" at bounding box center [1414, 174] width 161 height 121
click at [1415, 174] on div "© Mapbox © OpenStreetMap Improve this map" at bounding box center [1414, 174] width 161 height 121
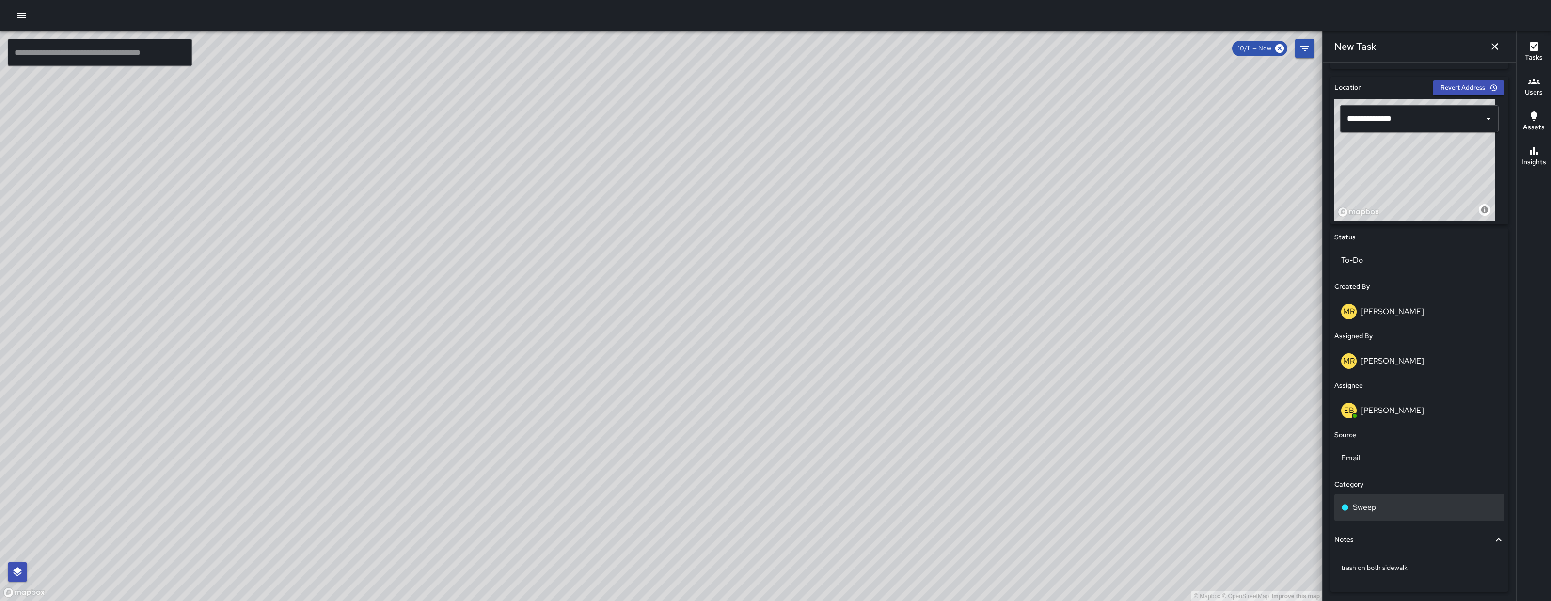
scroll to position [331, 0]
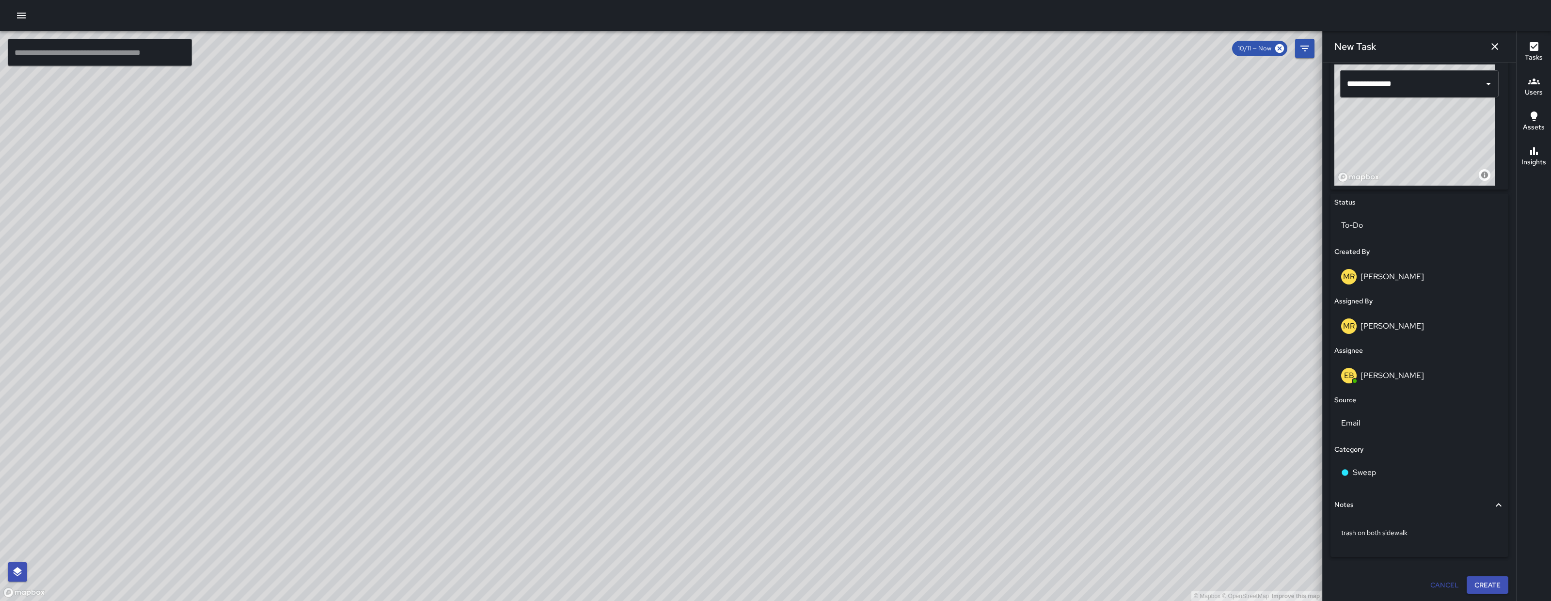
click at [1498, 587] on button "Create" at bounding box center [1488, 585] width 42 height 18
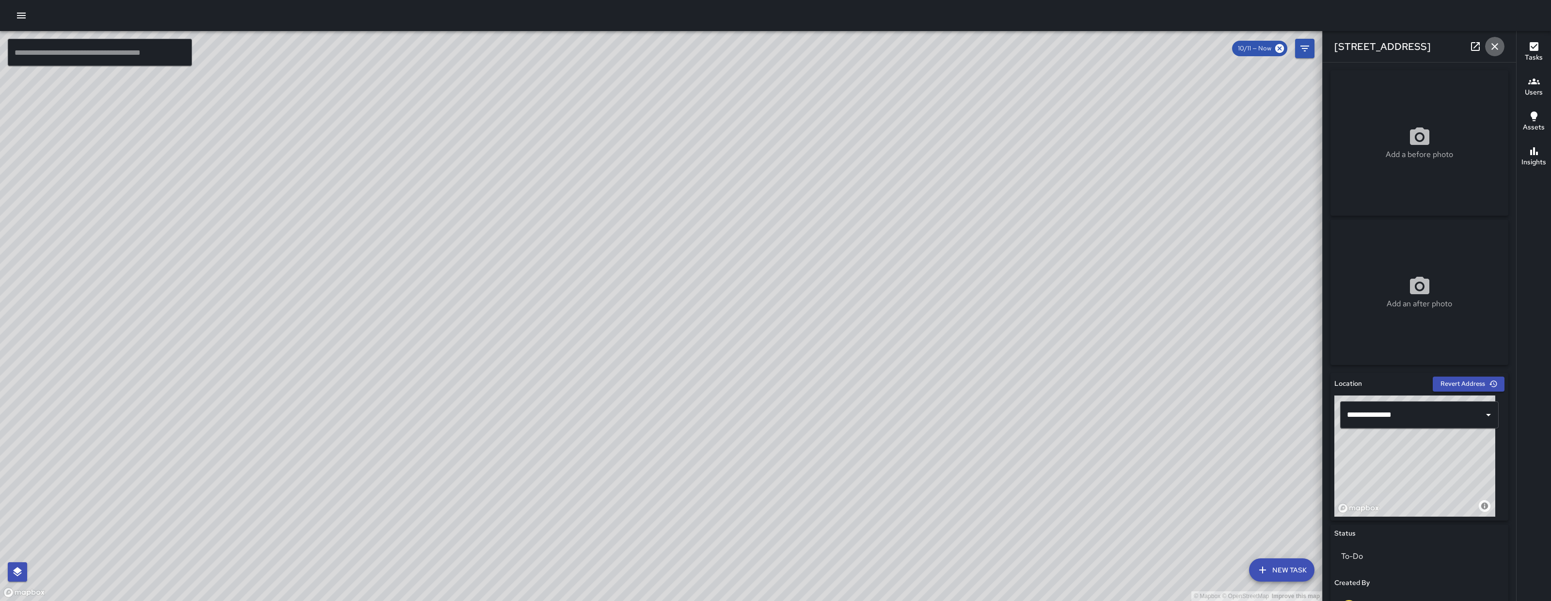
click at [1496, 41] on icon "button" at bounding box center [1495, 47] width 12 height 12
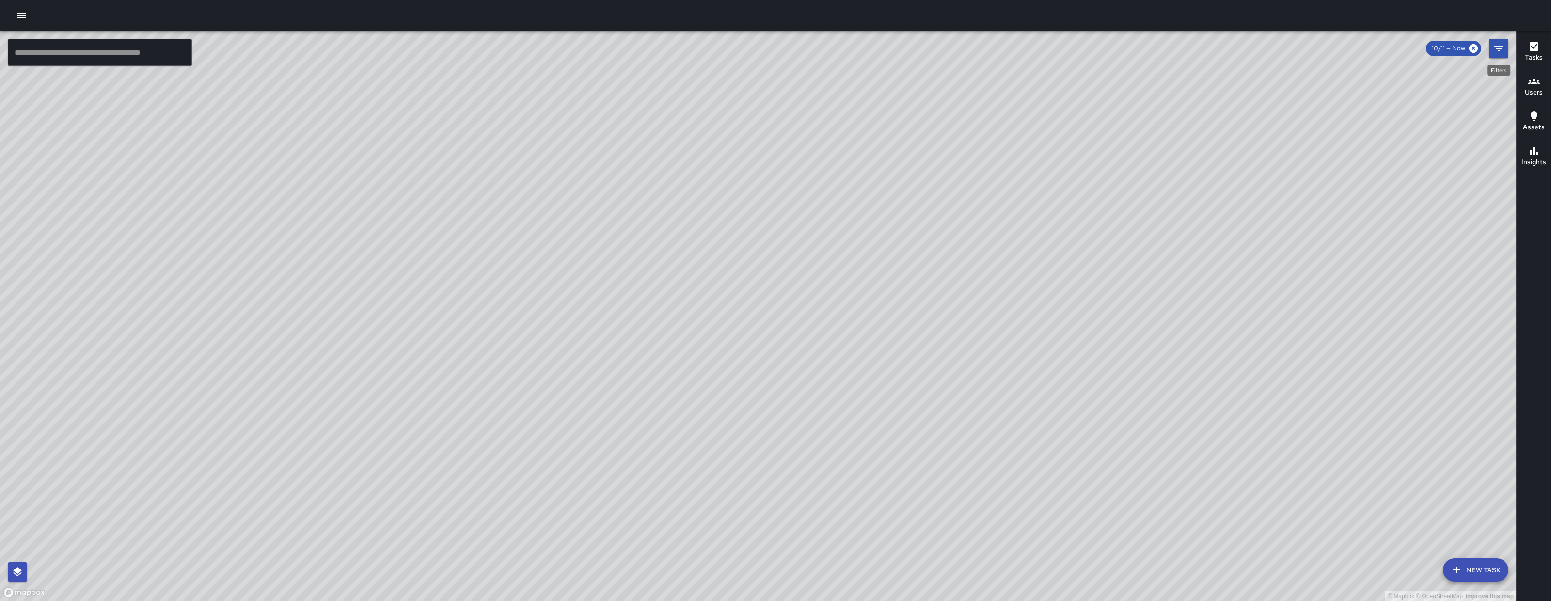
click at [1495, 47] on icon "Filters" at bounding box center [1499, 49] width 12 height 12
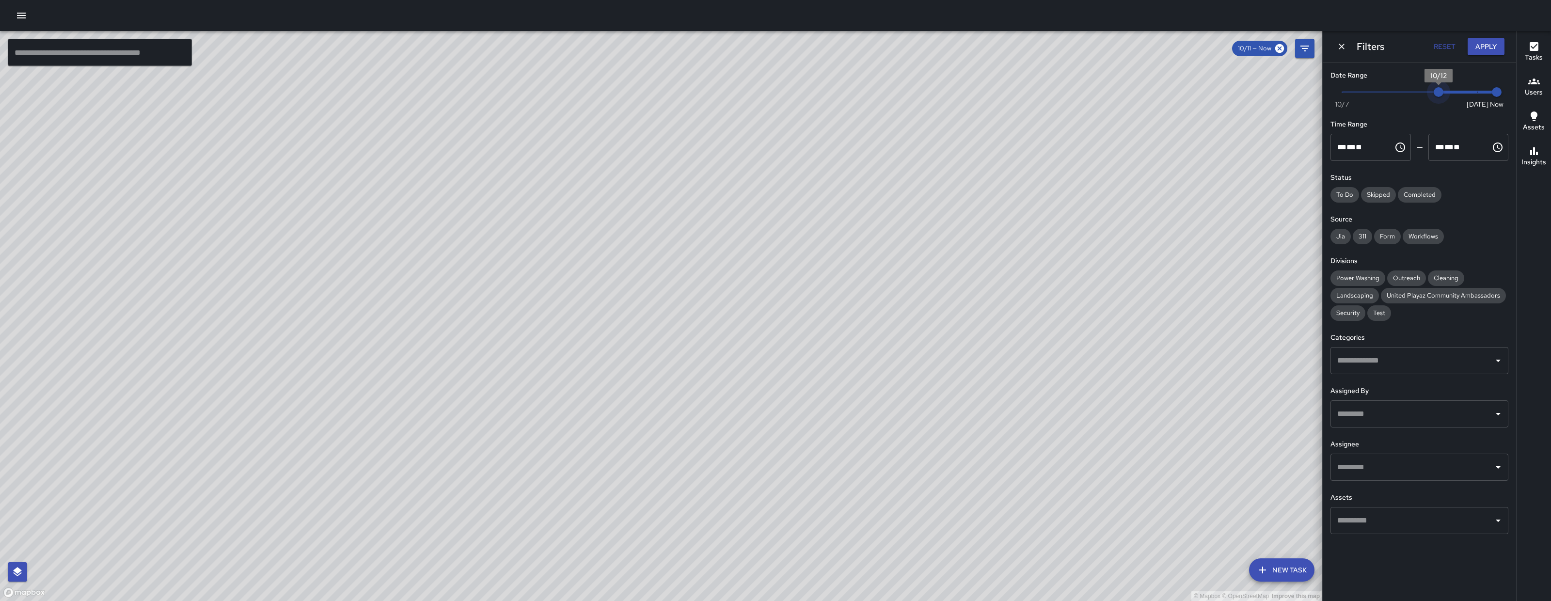
drag, startPoint x: 1432, startPoint y: 91, endPoint x: 1547, endPoint y: 62, distance: 118.0
click at [1547, 63] on div "© Mapbox © OpenStreetMap Improve this map ​ New Task 10/11 — Now Map Layers Tas…" at bounding box center [775, 316] width 1551 height 570
click at [1486, 42] on button "Apply" at bounding box center [1486, 47] width 37 height 18
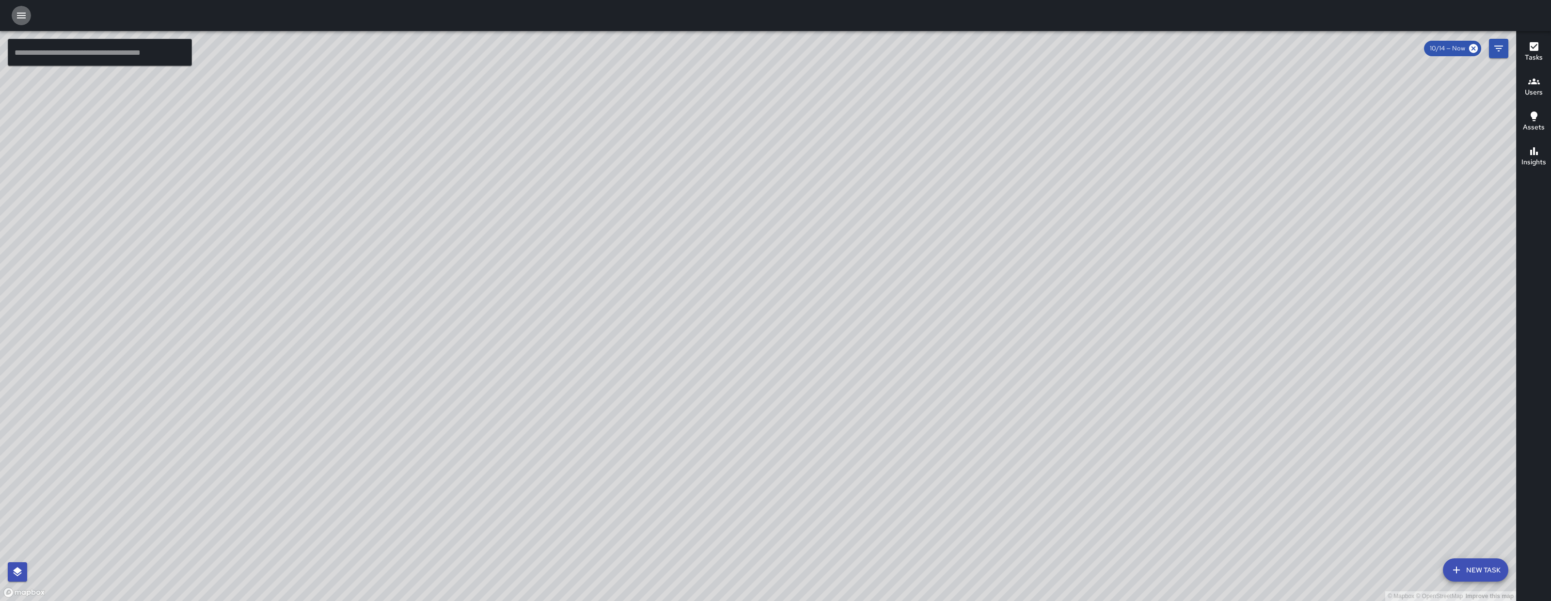
click at [13, 12] on button "button" at bounding box center [21, 15] width 19 height 19
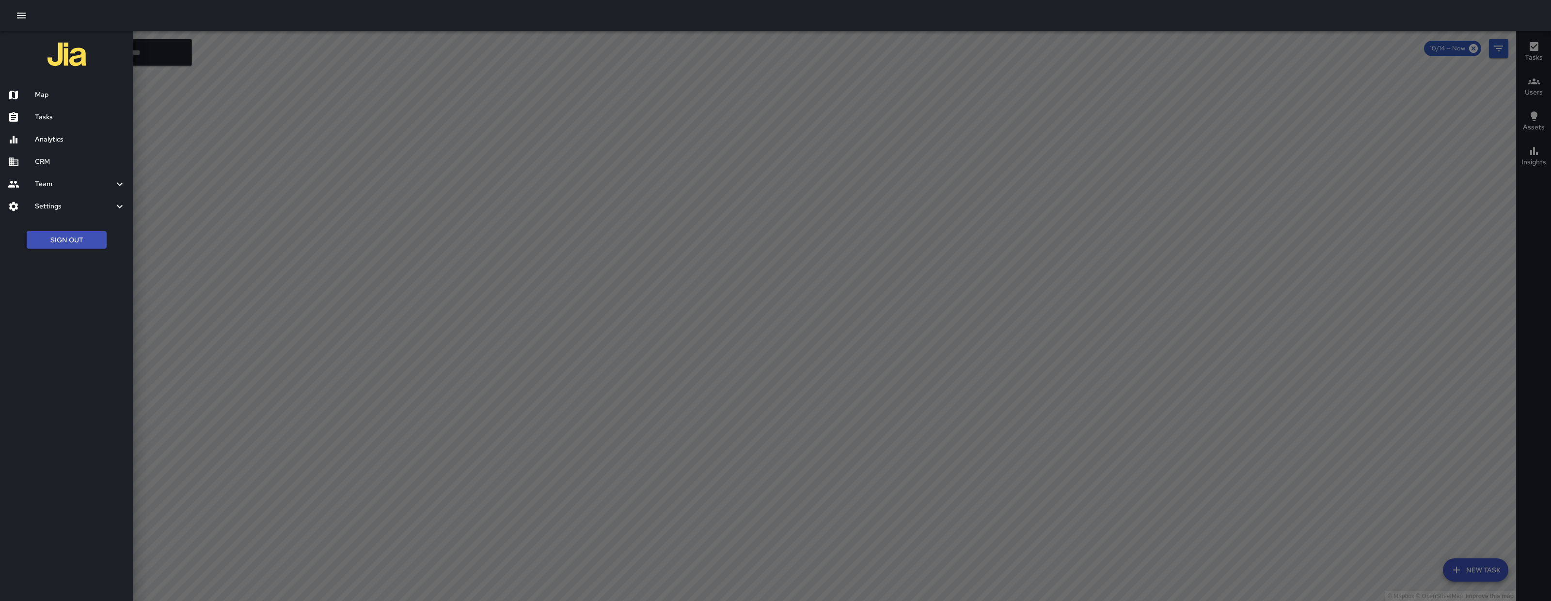
click at [379, 217] on div at bounding box center [775, 300] width 1551 height 601
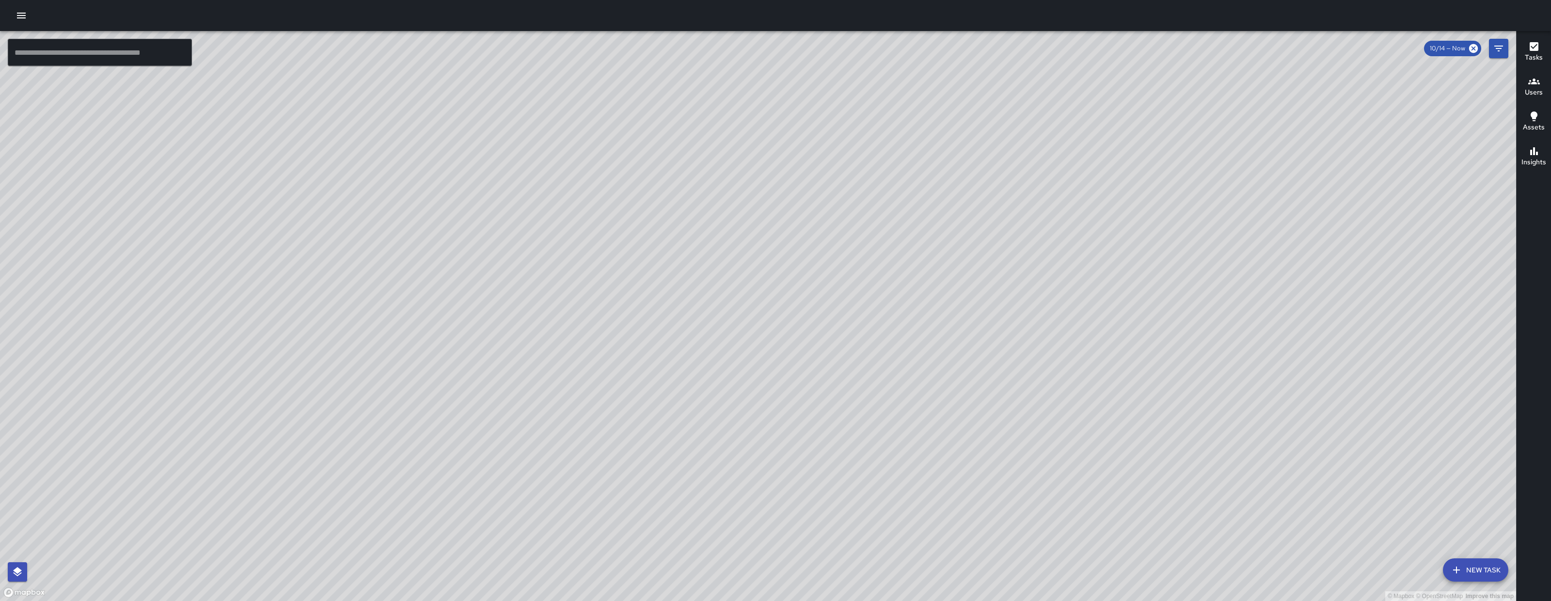
drag, startPoint x: 1074, startPoint y: 511, endPoint x: 791, endPoint y: 346, distance: 326.7
click at [632, 377] on div "© Mapbox © OpenStreetMap Improve this map" at bounding box center [758, 316] width 1516 height 570
drag, startPoint x: 654, startPoint y: 436, endPoint x: 708, endPoint y: 435, distance: 53.8
click at [708, 435] on div "© Mapbox © OpenStreetMap Improve this map" at bounding box center [758, 316] width 1516 height 570
click at [1491, 47] on button "Filters" at bounding box center [1498, 48] width 19 height 19
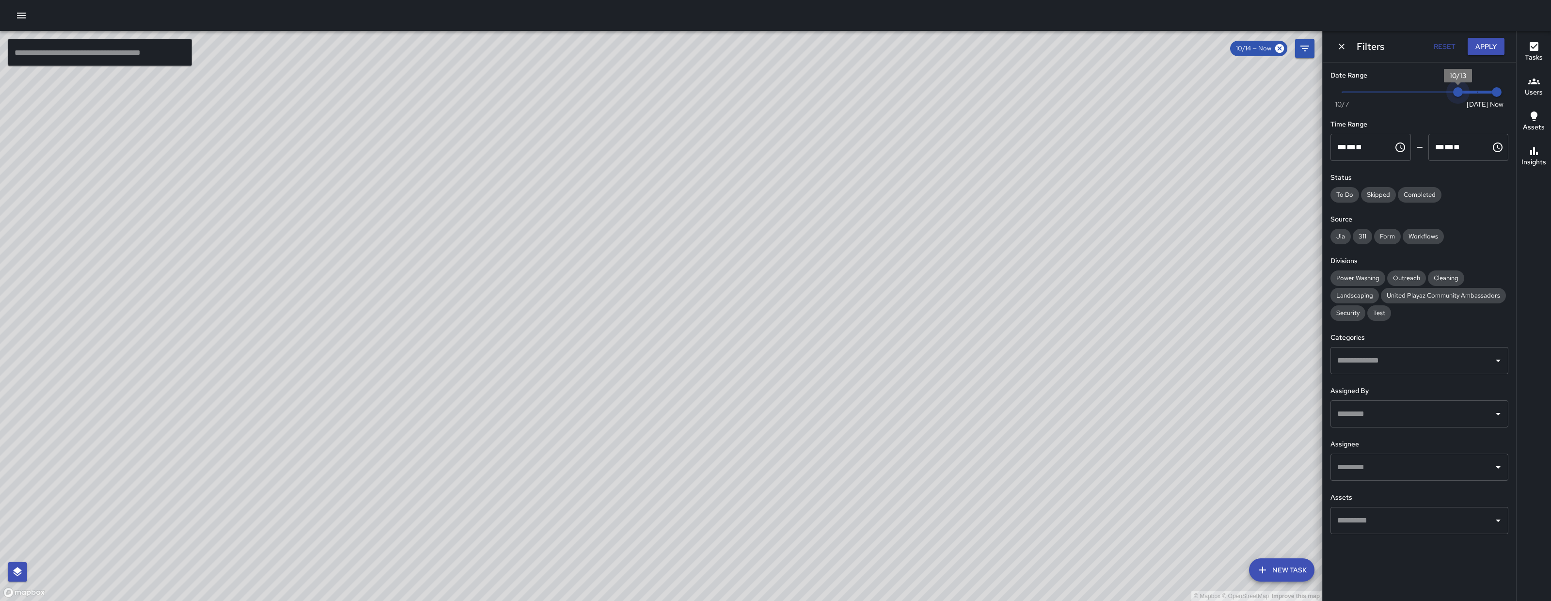
drag, startPoint x: 1477, startPoint y: 90, endPoint x: 1460, endPoint y: 91, distance: 17.0
click at [1460, 91] on span "10/13" at bounding box center [1458, 92] width 10 height 10
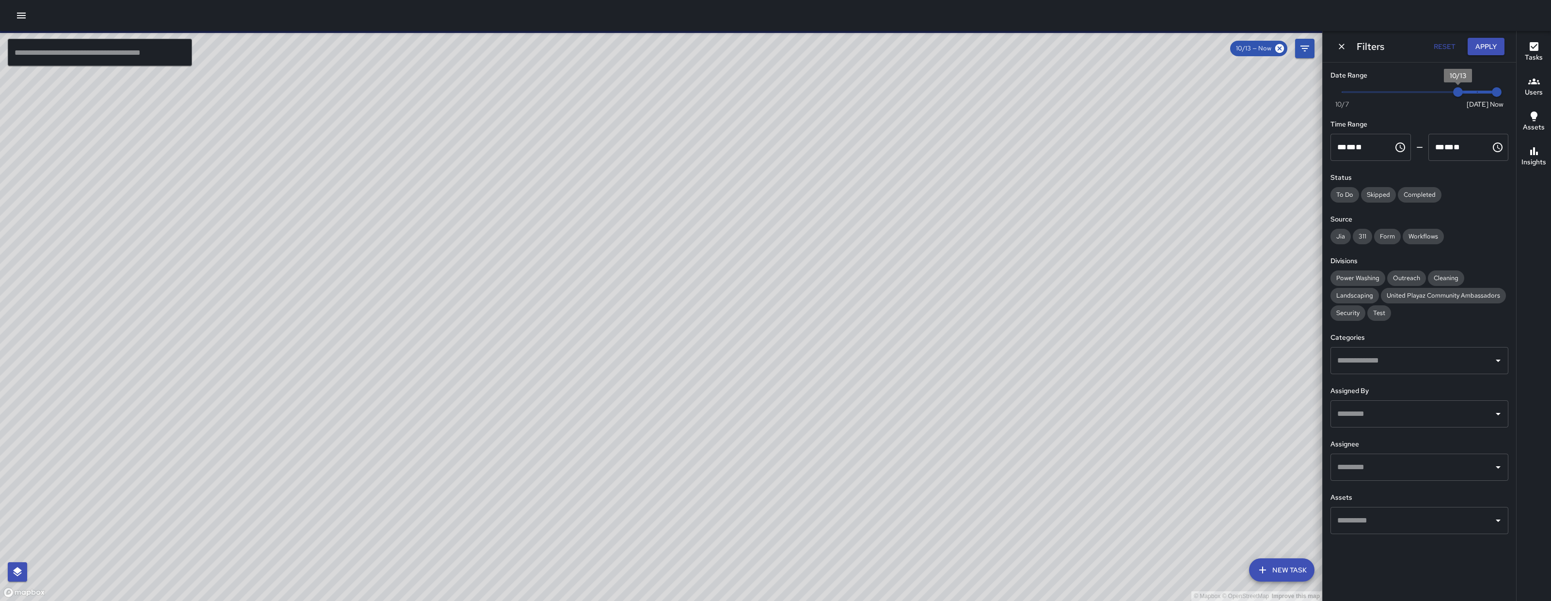
type input "*"
drag, startPoint x: 1456, startPoint y: 93, endPoint x: 1437, endPoint y: 91, distance: 19.5
click at [1437, 91] on span "10/12" at bounding box center [1439, 92] width 10 height 10
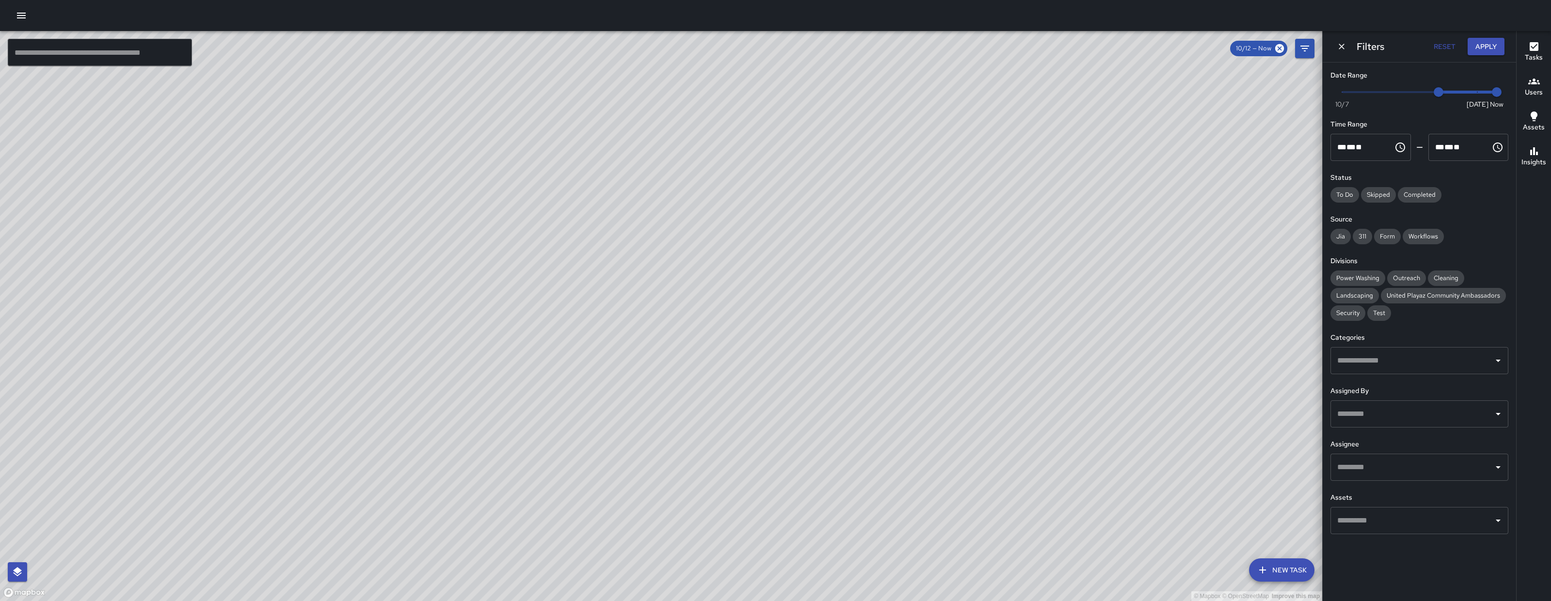
drag, startPoint x: 451, startPoint y: 411, endPoint x: 459, endPoint y: 407, distance: 9.6
click at [459, 407] on div "© Mapbox © OpenStreetMap Improve this map" at bounding box center [661, 316] width 1322 height 570
click at [97, 58] on input "text" at bounding box center [100, 52] width 184 height 27
paste input "**********"
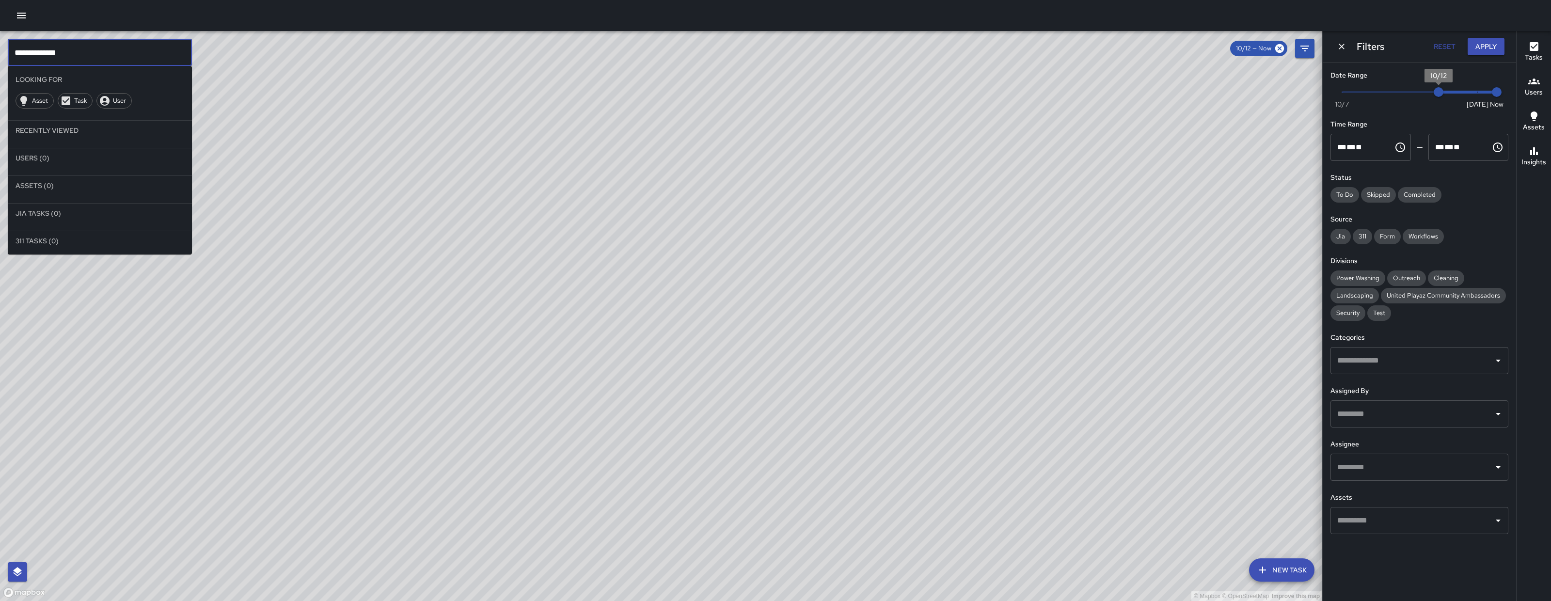
type input "**********"
type input "*"
drag, startPoint x: 1438, startPoint y: 93, endPoint x: 1316, endPoint y: 96, distance: 121.7
click at [1316, 96] on div "**********" at bounding box center [775, 316] width 1551 height 570
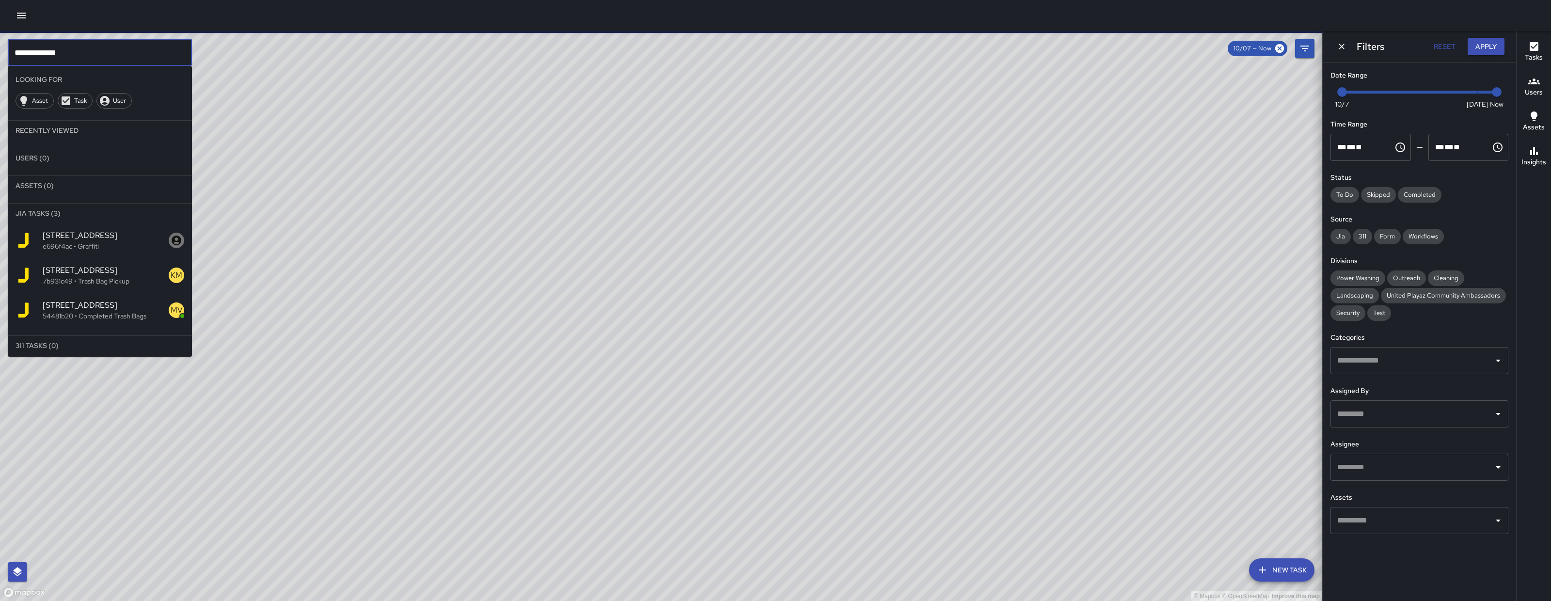
click at [147, 56] on input "**********" at bounding box center [100, 52] width 184 height 27
click at [104, 252] on div "1530 Folsom Street e696f4ac • Graffiti" at bounding box center [100, 238] width 184 height 35
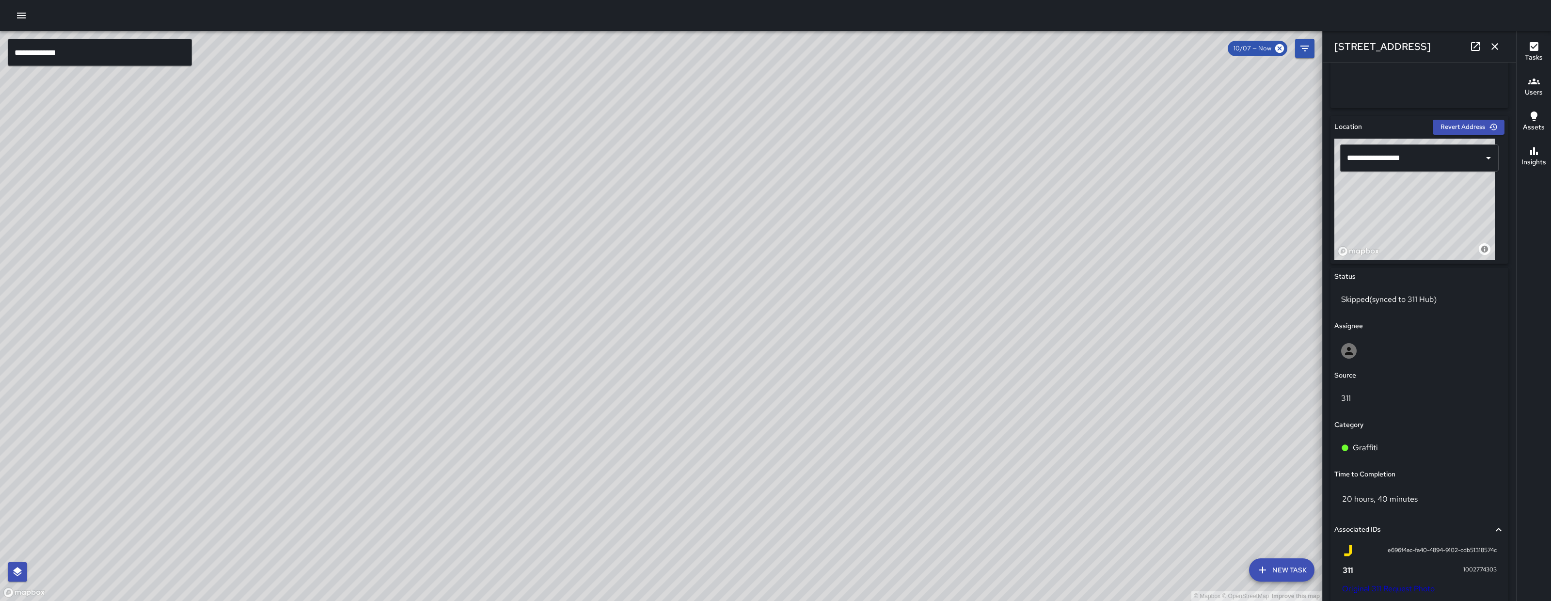
scroll to position [0, 0]
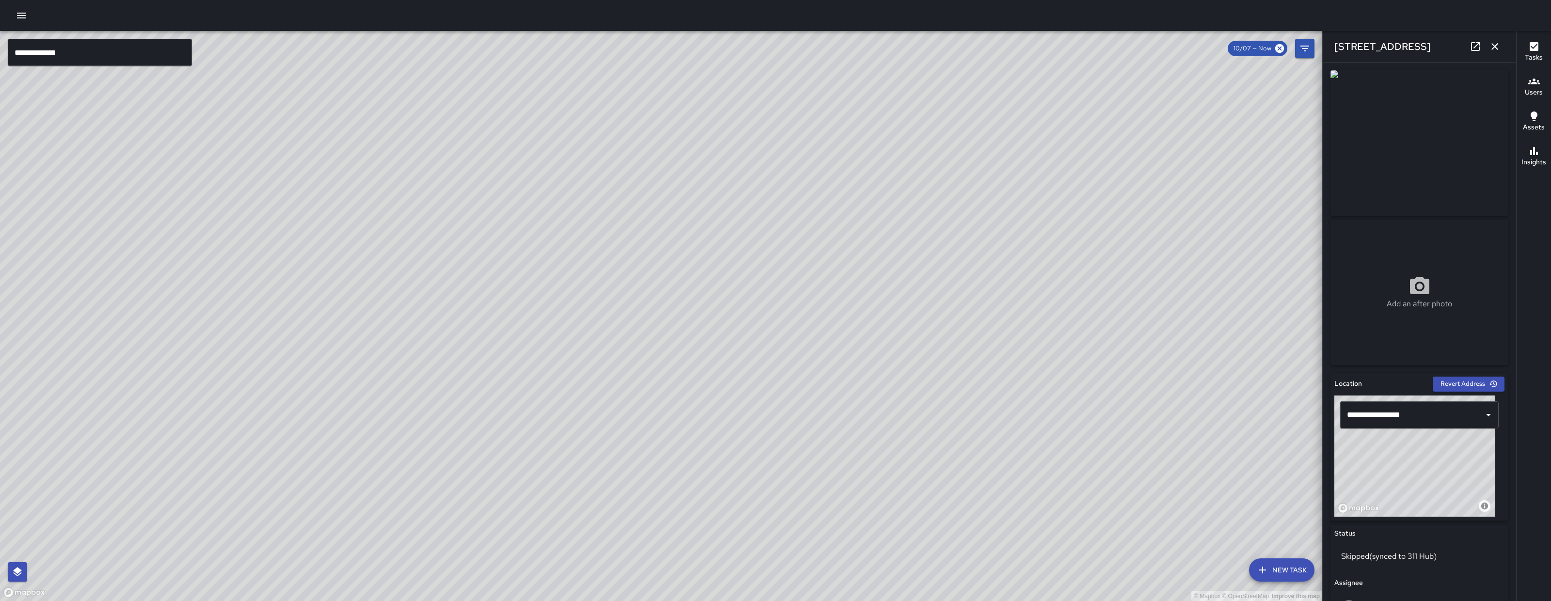
click at [129, 45] on input "**********" at bounding box center [100, 52] width 184 height 27
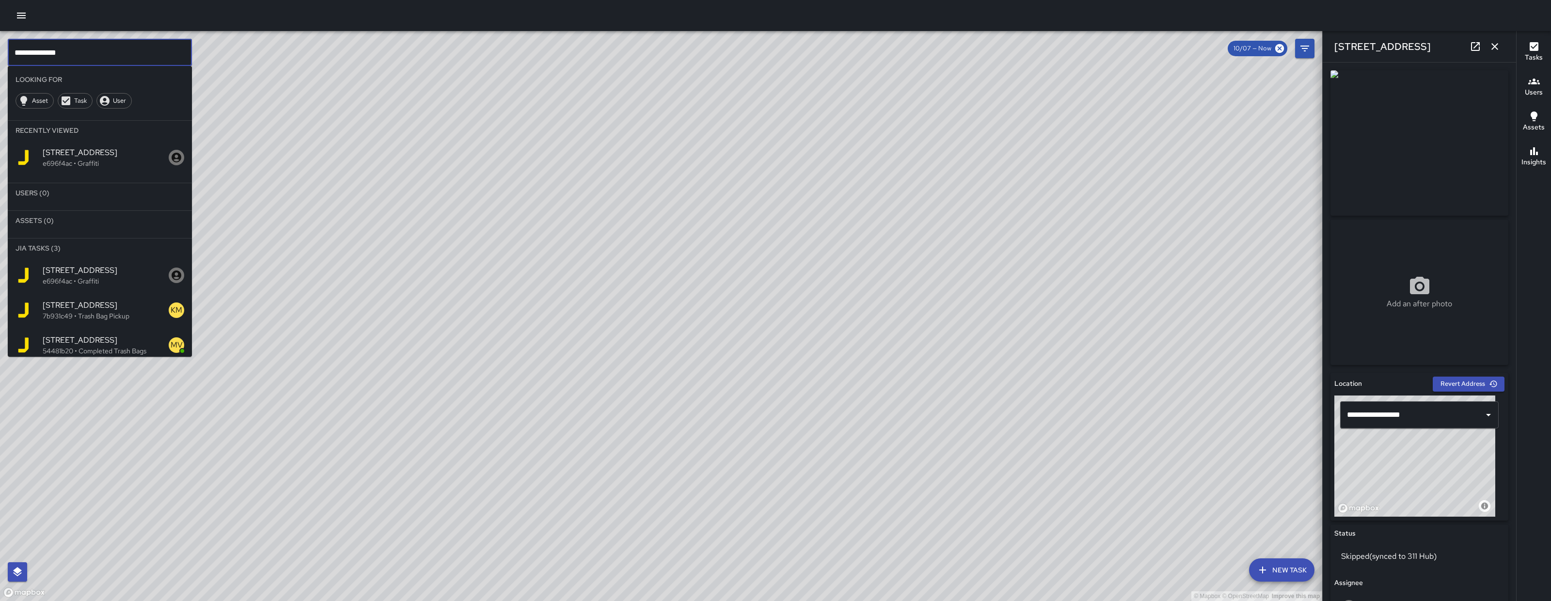
click at [129, 45] on input "**********" at bounding box center [100, 52] width 184 height 27
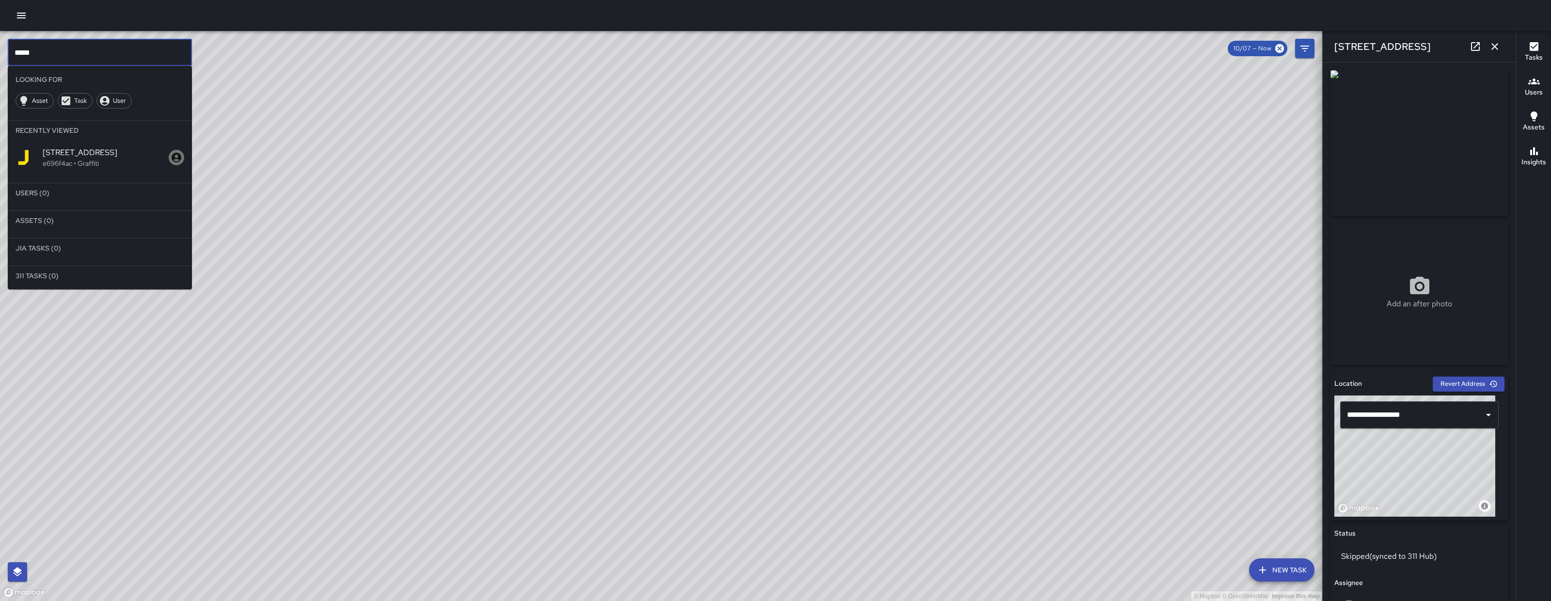
click at [1497, 49] on icon "button" at bounding box center [1495, 47] width 12 height 12
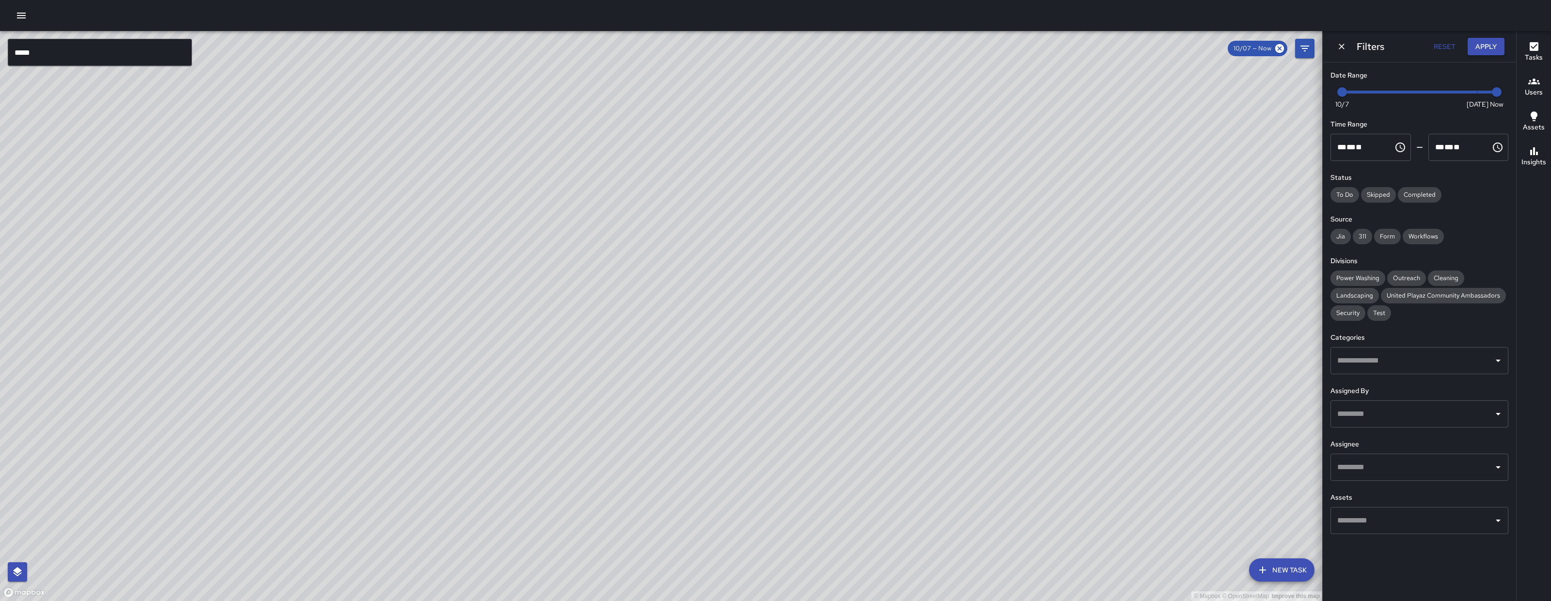
click at [104, 51] on input "****" at bounding box center [100, 52] width 184 height 27
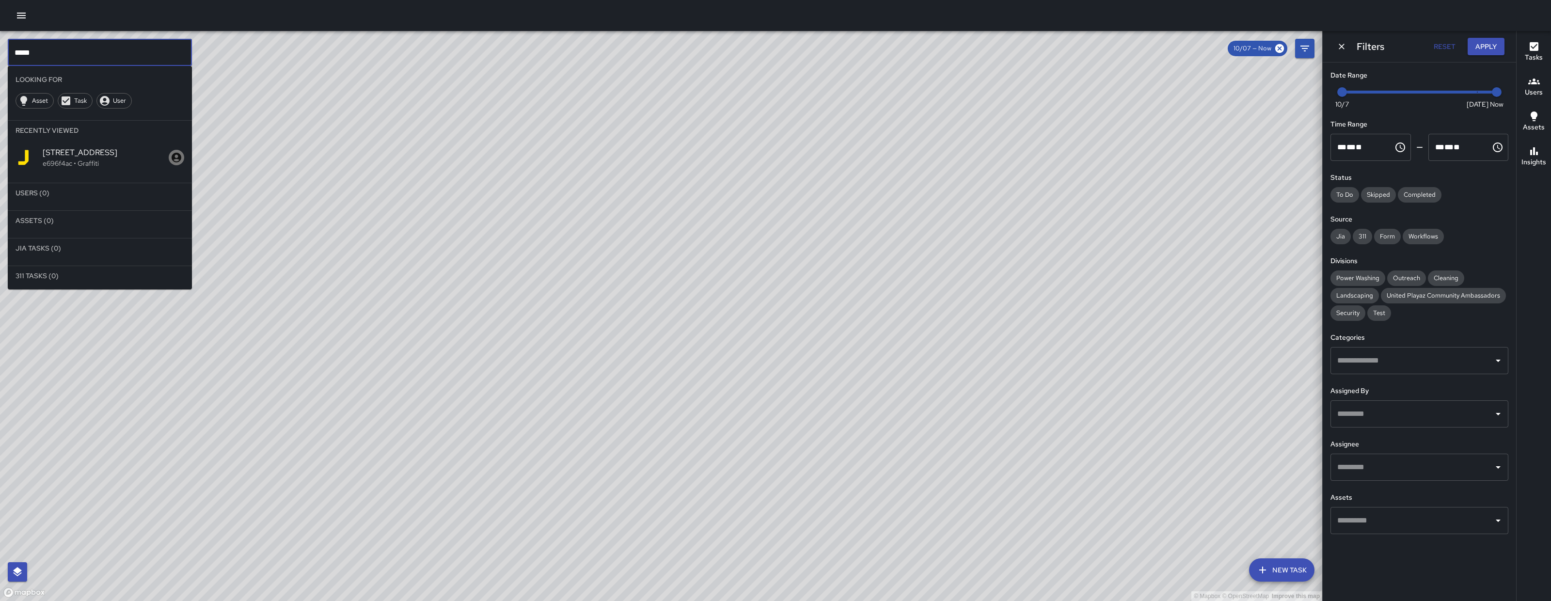
type input "******"
drag, startPoint x: 104, startPoint y: 53, endPoint x: 9, endPoint y: 43, distance: 95.5
click at [9, 43] on input "******" at bounding box center [100, 52] width 184 height 27
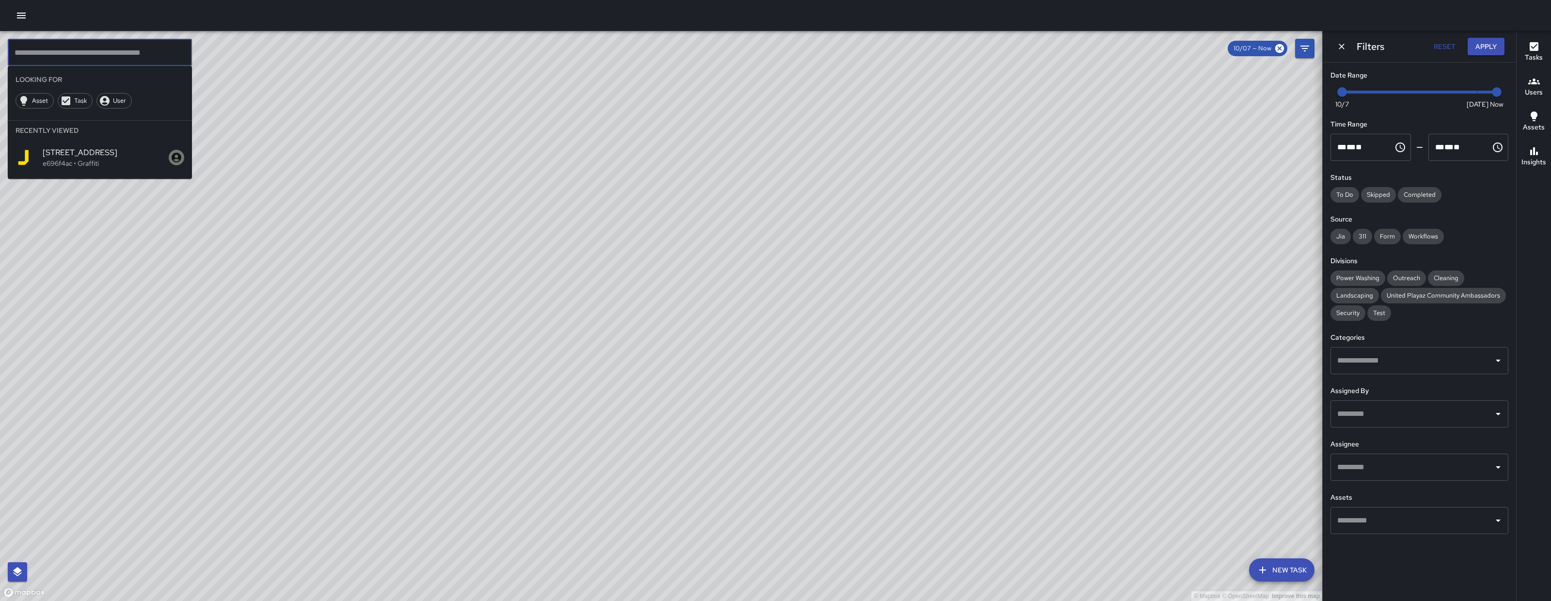
click at [1342, 48] on icon "Dismiss" at bounding box center [1342, 47] width 6 height 6
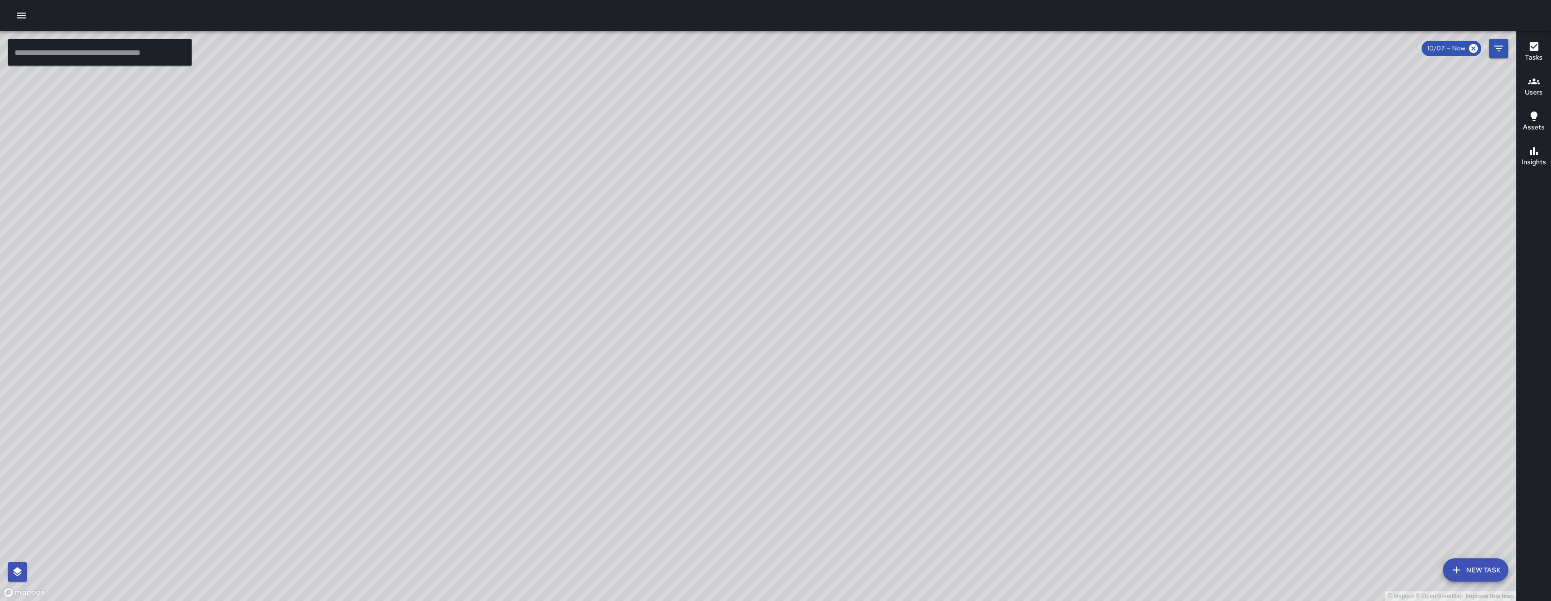
drag, startPoint x: 317, startPoint y: 536, endPoint x: 292, endPoint y: 541, distance: 25.9
click at [292, 541] on div "© Mapbox © OpenStreetMap Improve this map" at bounding box center [758, 316] width 1516 height 570
drag, startPoint x: 1043, startPoint y: 323, endPoint x: 133, endPoint y: 581, distance: 946.5
click at [148, 600] on div "© Mapbox © OpenStreetMap Improve this map" at bounding box center [758, 316] width 1516 height 570
click at [16, 16] on icon "button" at bounding box center [22, 16] width 12 height 12
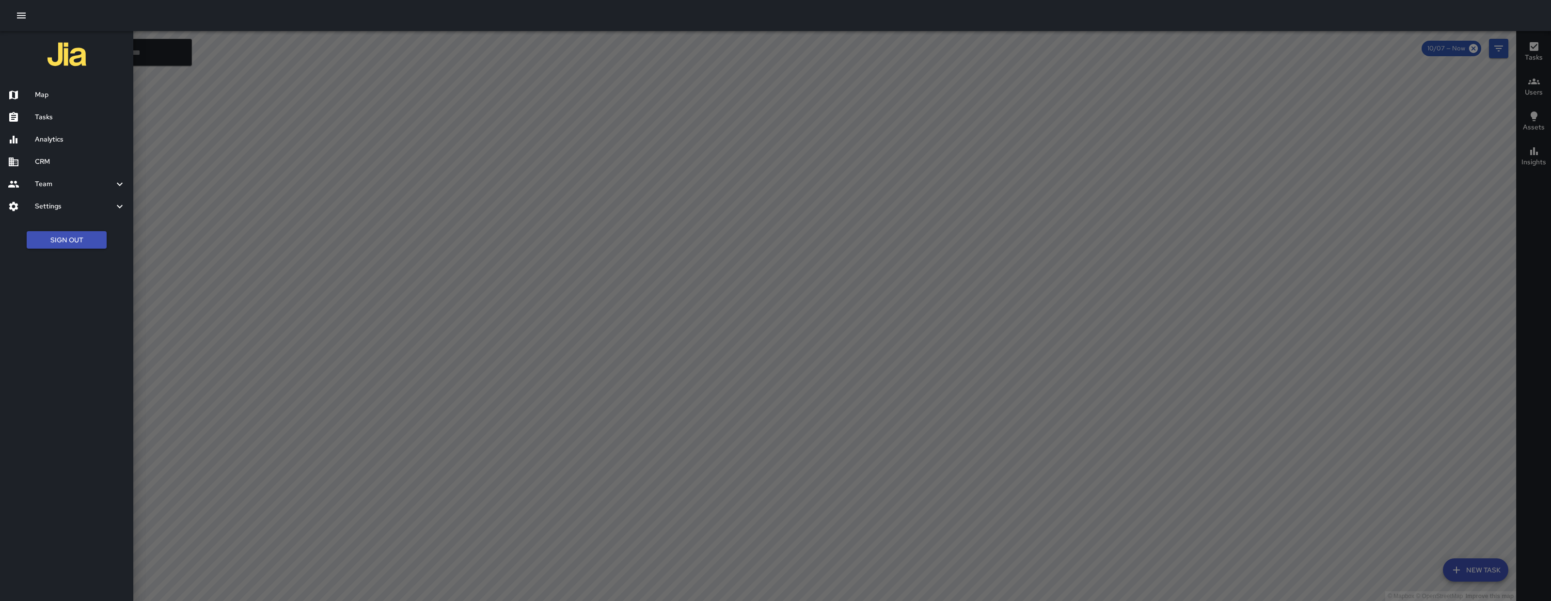
click at [50, 129] on div "Analytics" at bounding box center [66, 139] width 133 height 22
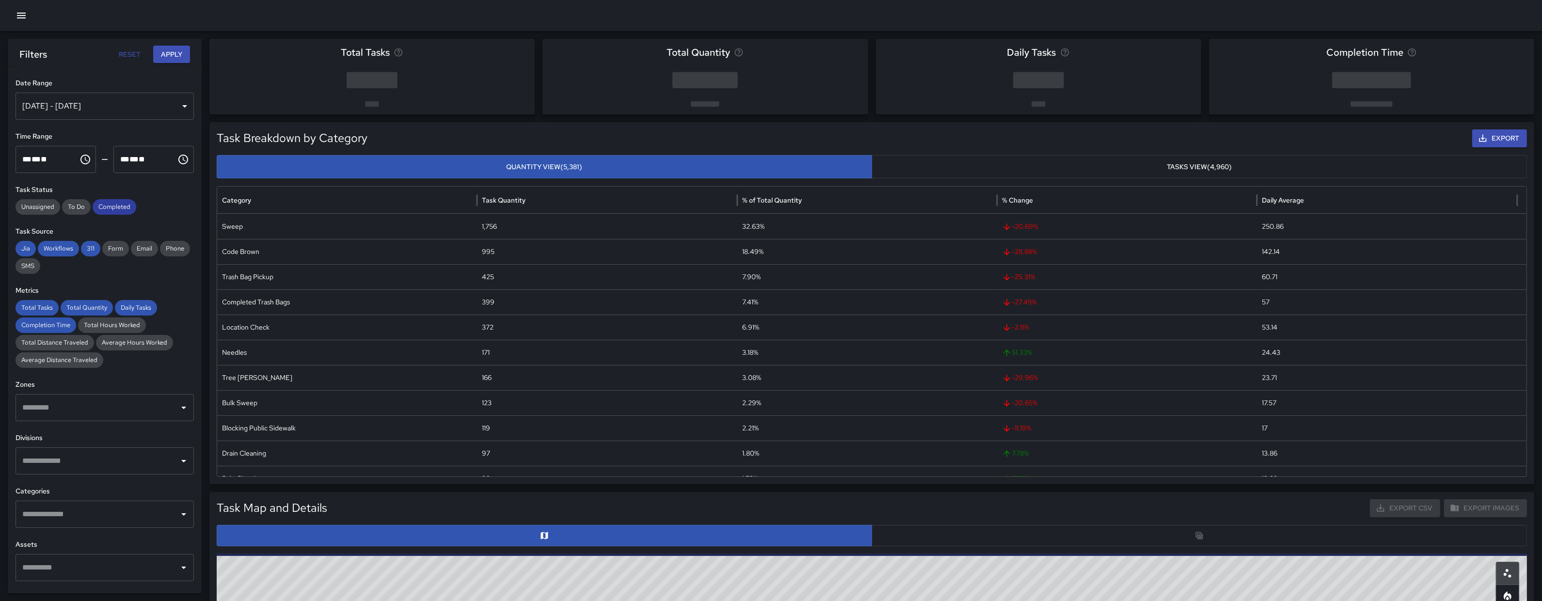
click at [111, 207] on span "Completed" at bounding box center [115, 207] width 44 height 10
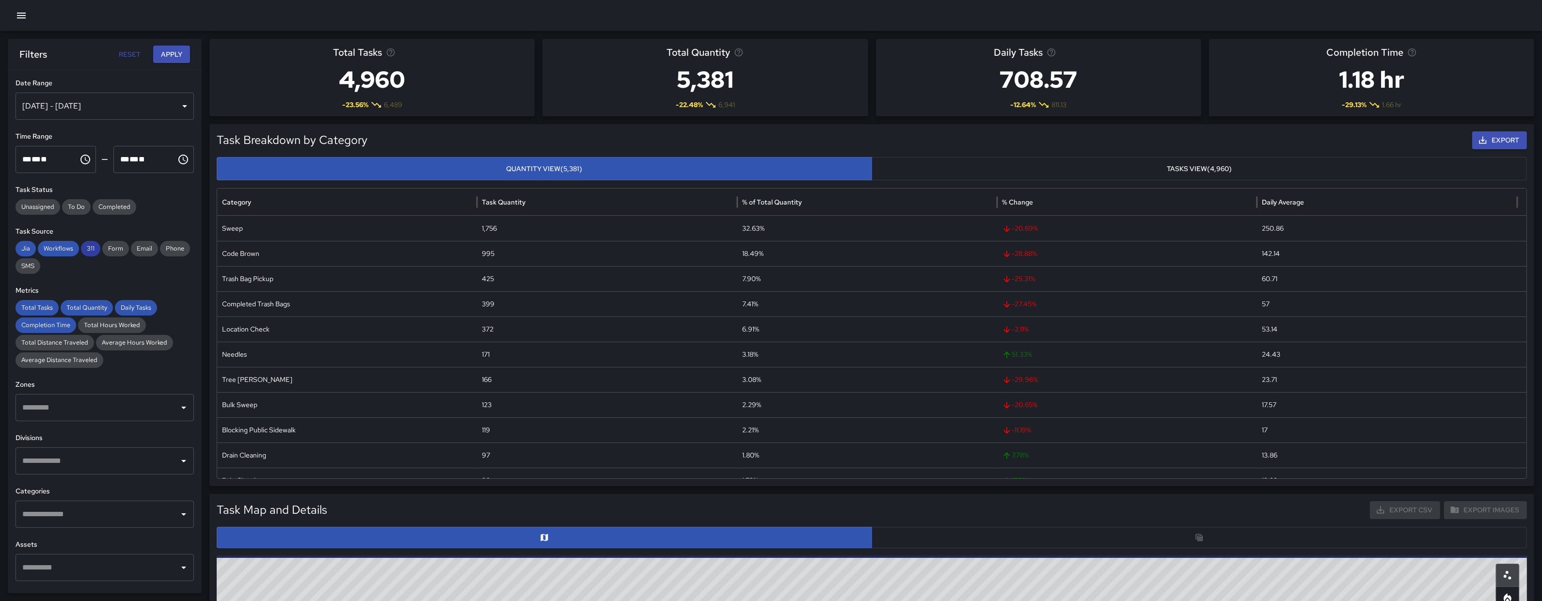
click at [93, 254] on div "311" at bounding box center [90, 249] width 19 height 16
click at [62, 253] on span "Workflows" at bounding box center [58, 249] width 41 height 10
click at [14, 248] on div "**********" at bounding box center [105, 331] width 194 height 523
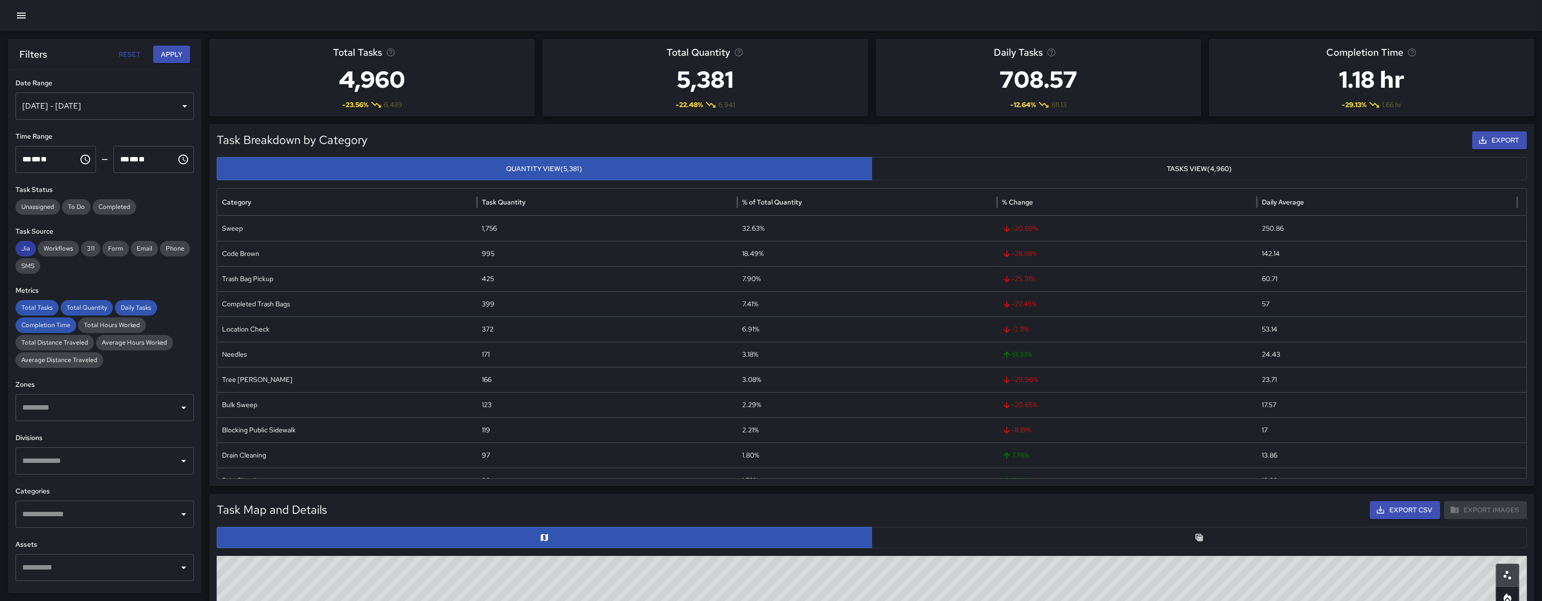
click at [19, 249] on span "Jia" at bounding box center [26, 249] width 20 height 10
click at [35, 310] on span "Total Tasks" at bounding box center [37, 308] width 43 height 10
click at [41, 319] on div "Completion Time" at bounding box center [46, 325] width 61 height 16
click at [83, 304] on span "Total Quantity" at bounding box center [87, 308] width 52 height 10
click at [131, 310] on span "Daily Tasks" at bounding box center [136, 308] width 42 height 10
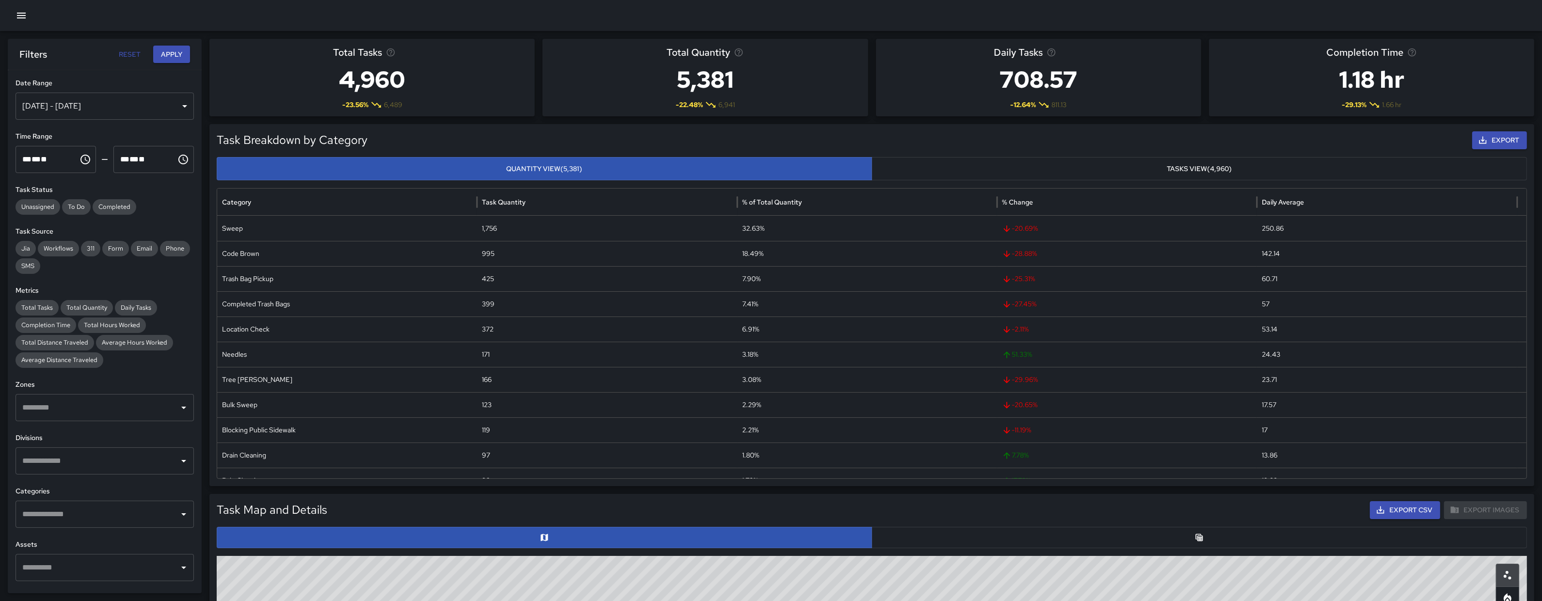
click at [105, 105] on div "Oct 08, 2025 - Oct 14, 2025" at bounding box center [105, 106] width 178 height 27
click at [29, 7] on div at bounding box center [771, 15] width 1542 height 31
click at [25, 12] on icon "button" at bounding box center [22, 16] width 12 height 12
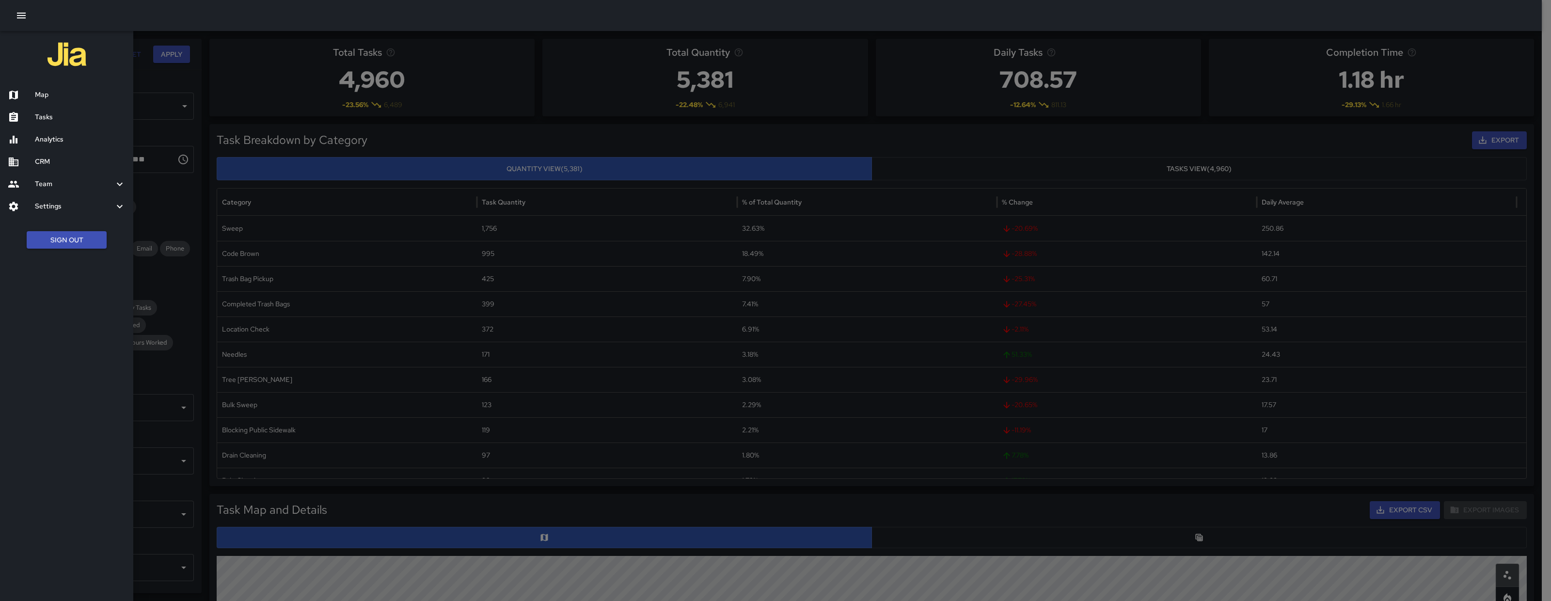
click at [62, 97] on h6 "Map" at bounding box center [80, 95] width 91 height 11
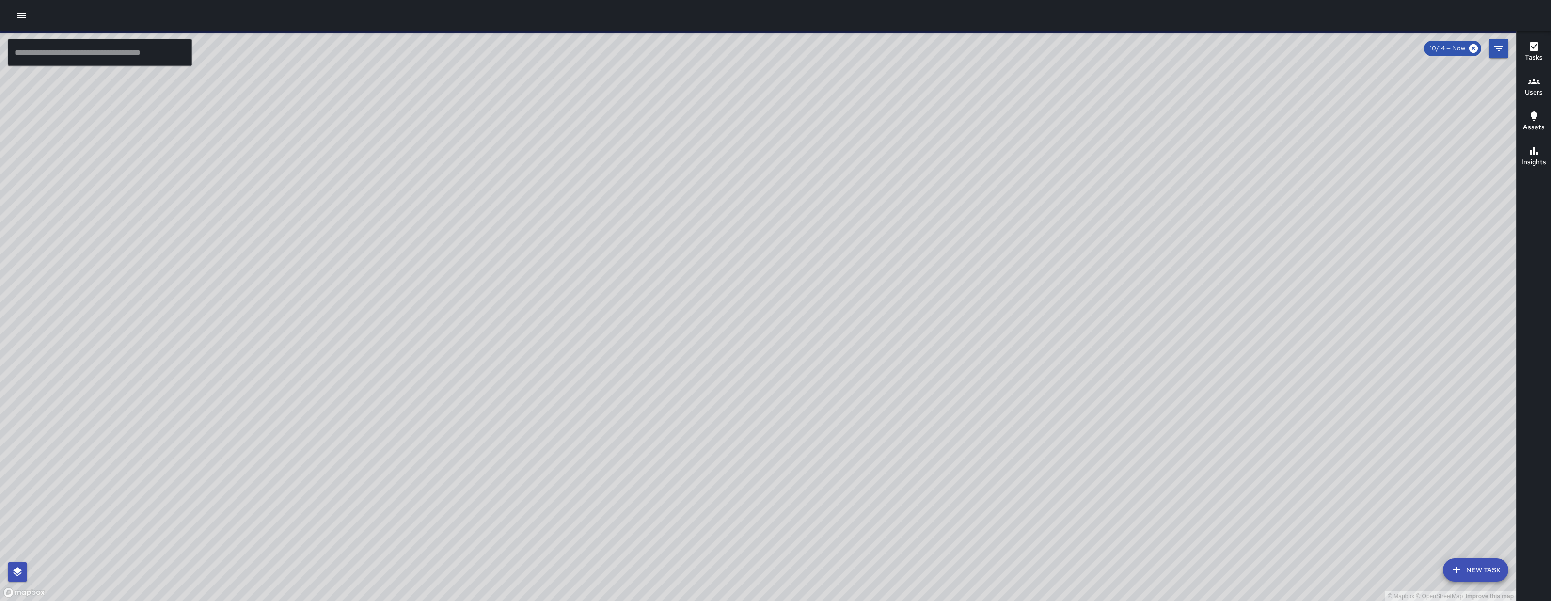
click at [1494, 47] on icon "Filters" at bounding box center [1499, 49] width 12 height 12
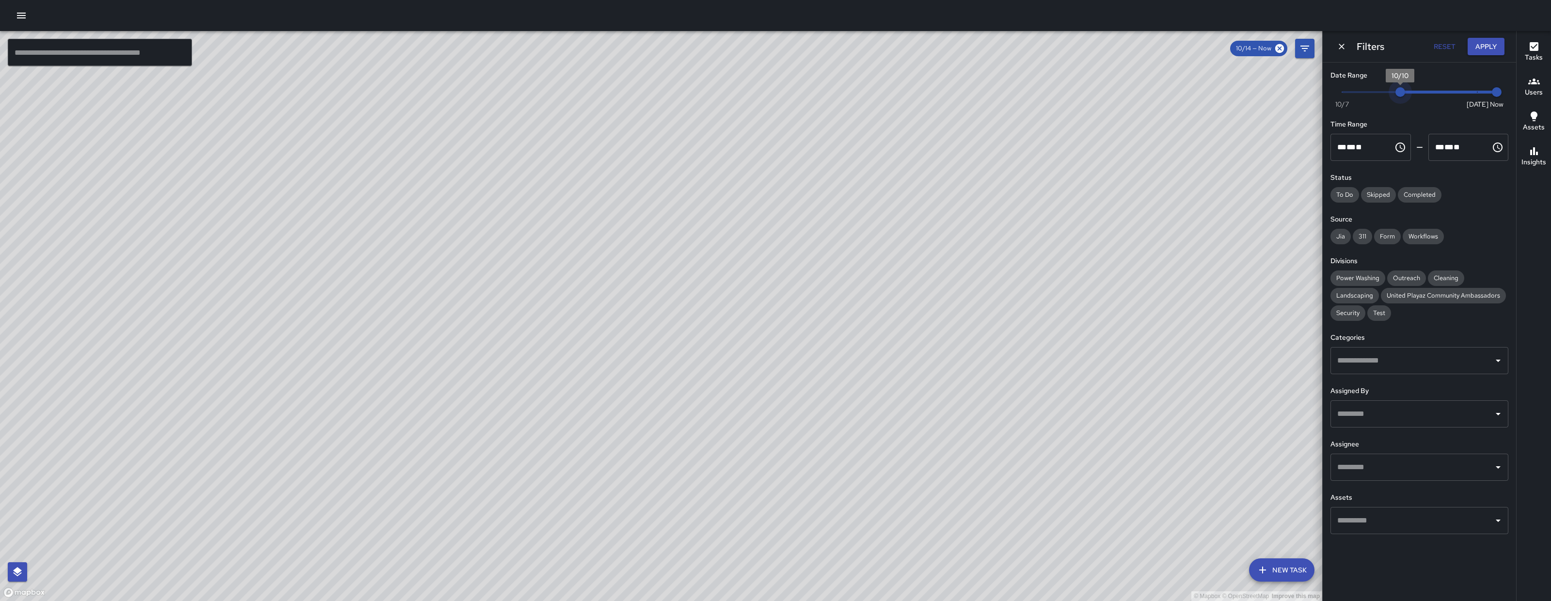
drag, startPoint x: 1476, startPoint y: 93, endPoint x: 1402, endPoint y: 88, distance: 74.8
click at [1402, 88] on span "10/10" at bounding box center [1400, 92] width 10 height 10
drag, startPoint x: 1397, startPoint y: 97, endPoint x: 1487, endPoint y: 95, distance: 90.2
click at [1487, 95] on span "Now Today 10/7 10/14 9:52 am" at bounding box center [1419, 92] width 155 height 15
click at [1492, 94] on span "9:52 am" at bounding box center [1497, 92] width 10 height 10
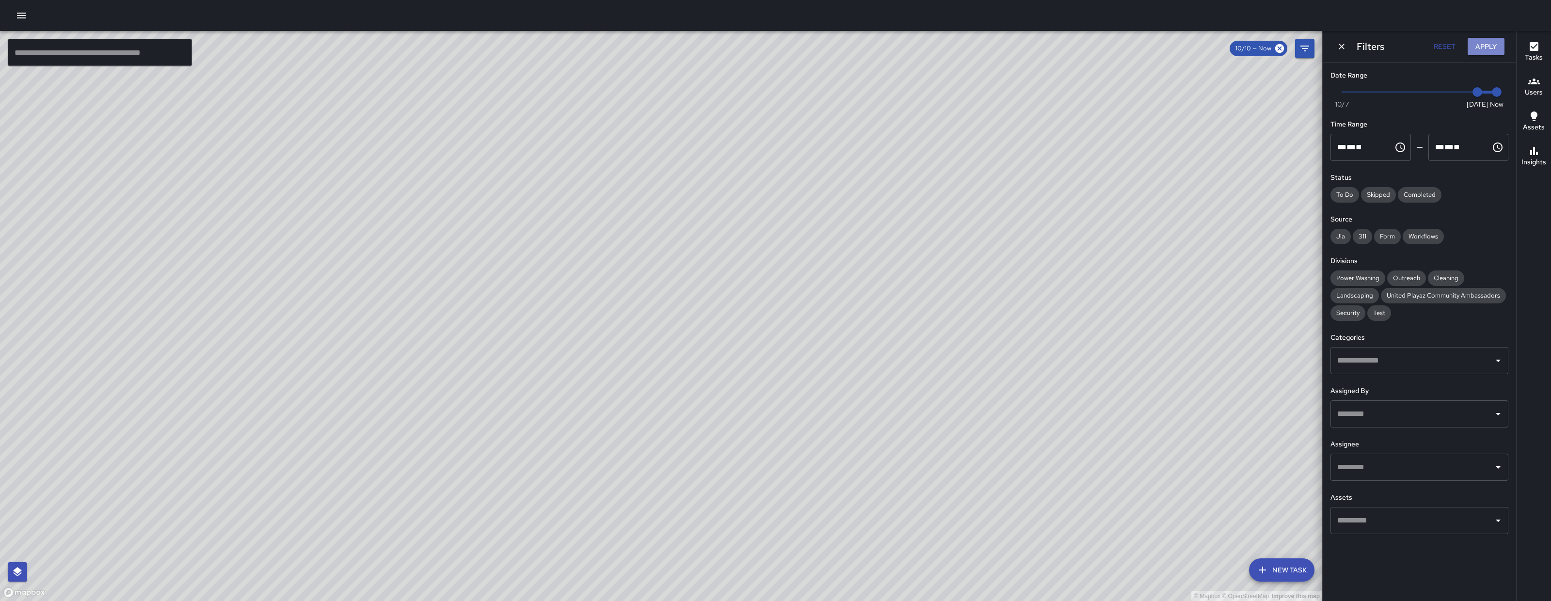
click at [1487, 52] on button "Apply" at bounding box center [1486, 47] width 37 height 18
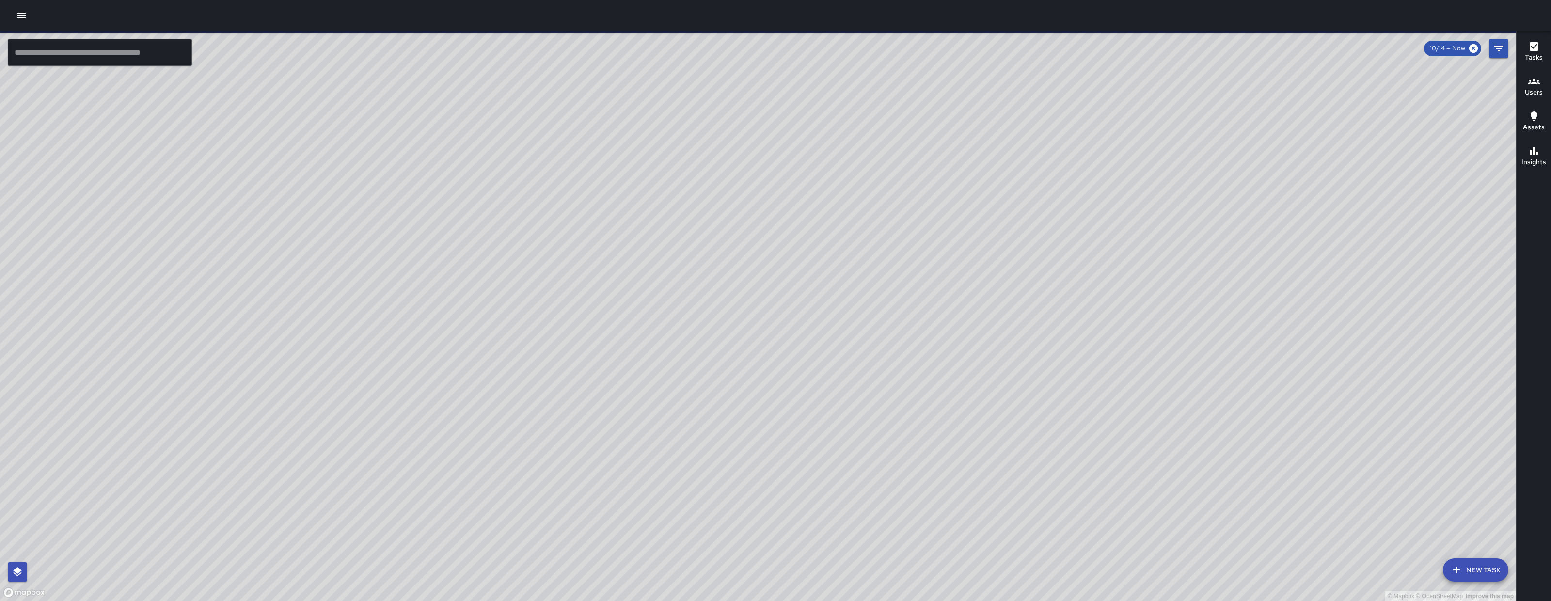
drag, startPoint x: 788, startPoint y: 434, endPoint x: 685, endPoint y: 377, distance: 117.6
click at [685, 377] on div "© Mapbox © OpenStreetMap Improve this map" at bounding box center [758, 316] width 1516 height 570
click at [1497, 49] on icon "Filters" at bounding box center [1499, 49] width 12 height 12
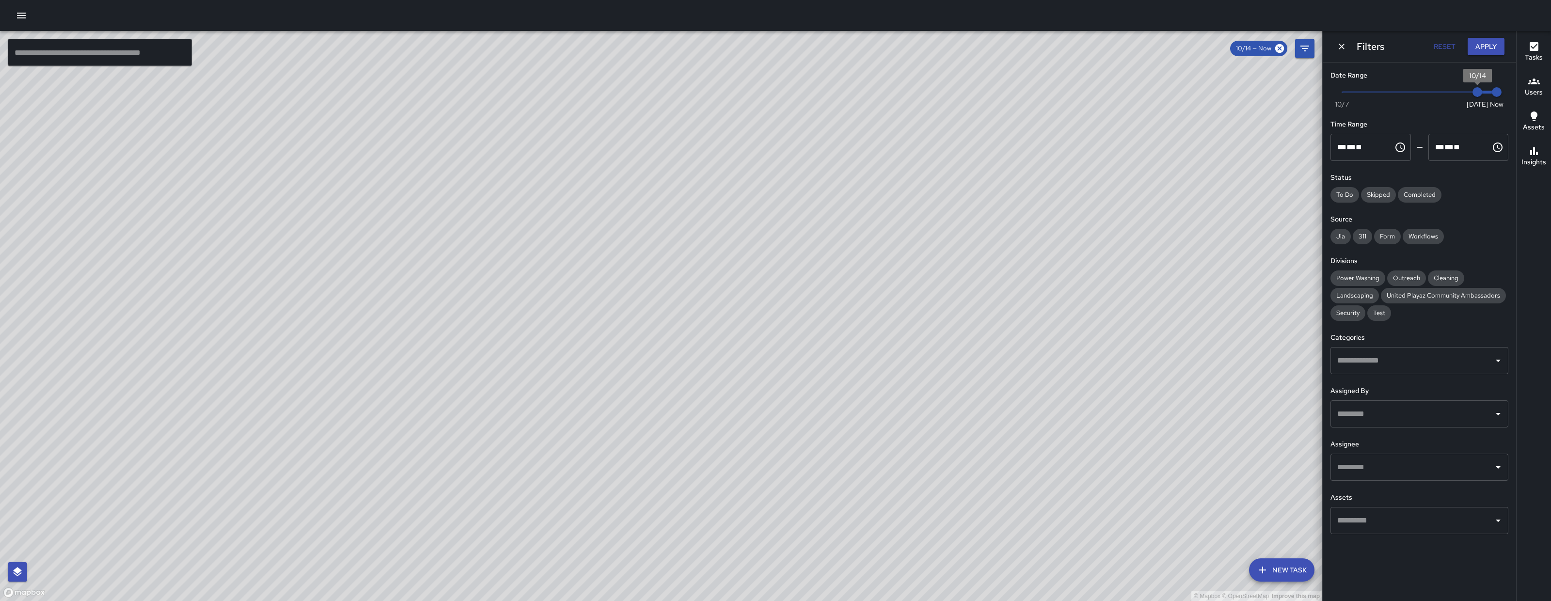
click at [1476, 95] on span "10/14" at bounding box center [1477, 92] width 10 height 10
drag, startPoint x: 1473, startPoint y: 94, endPoint x: 1439, endPoint y: 94, distance: 33.9
click at [1443, 94] on span "10/12" at bounding box center [1439, 92] width 10 height 10
type input "*"
drag, startPoint x: 1439, startPoint y: 94, endPoint x: 1418, endPoint y: 92, distance: 21.4
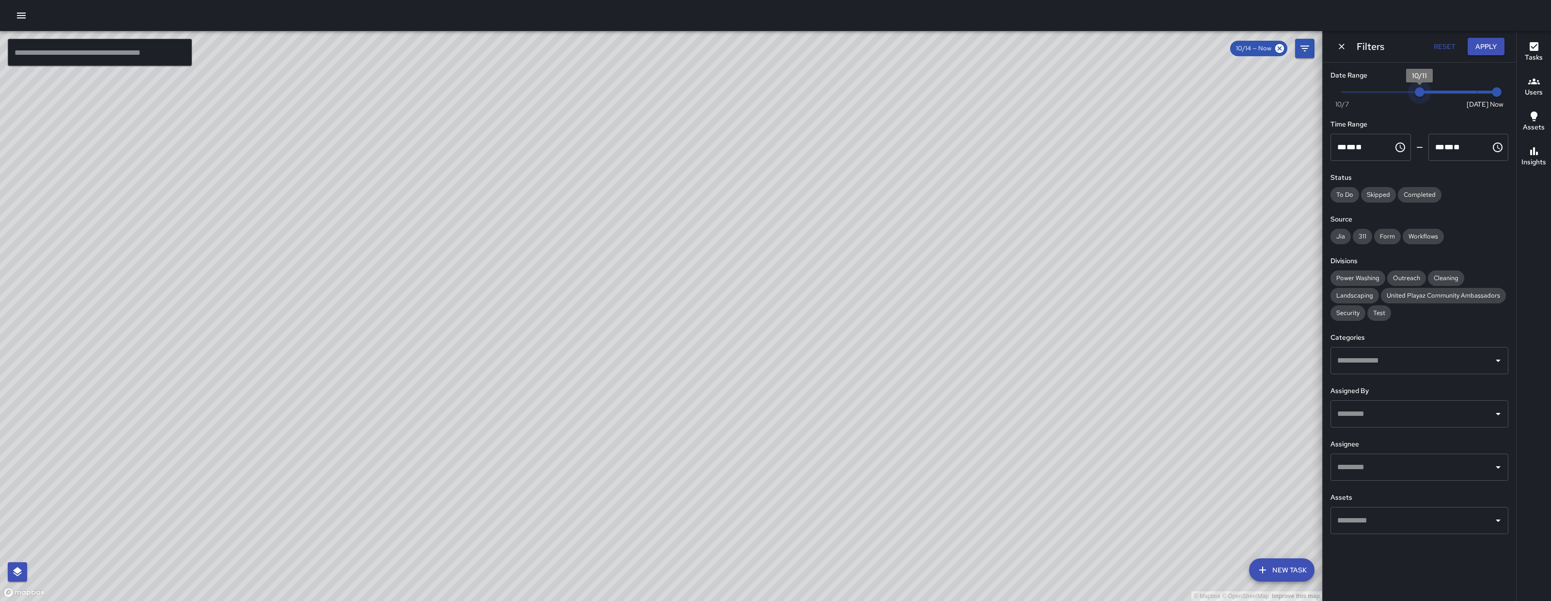
click at [1418, 92] on span "10/11" at bounding box center [1420, 92] width 10 height 10
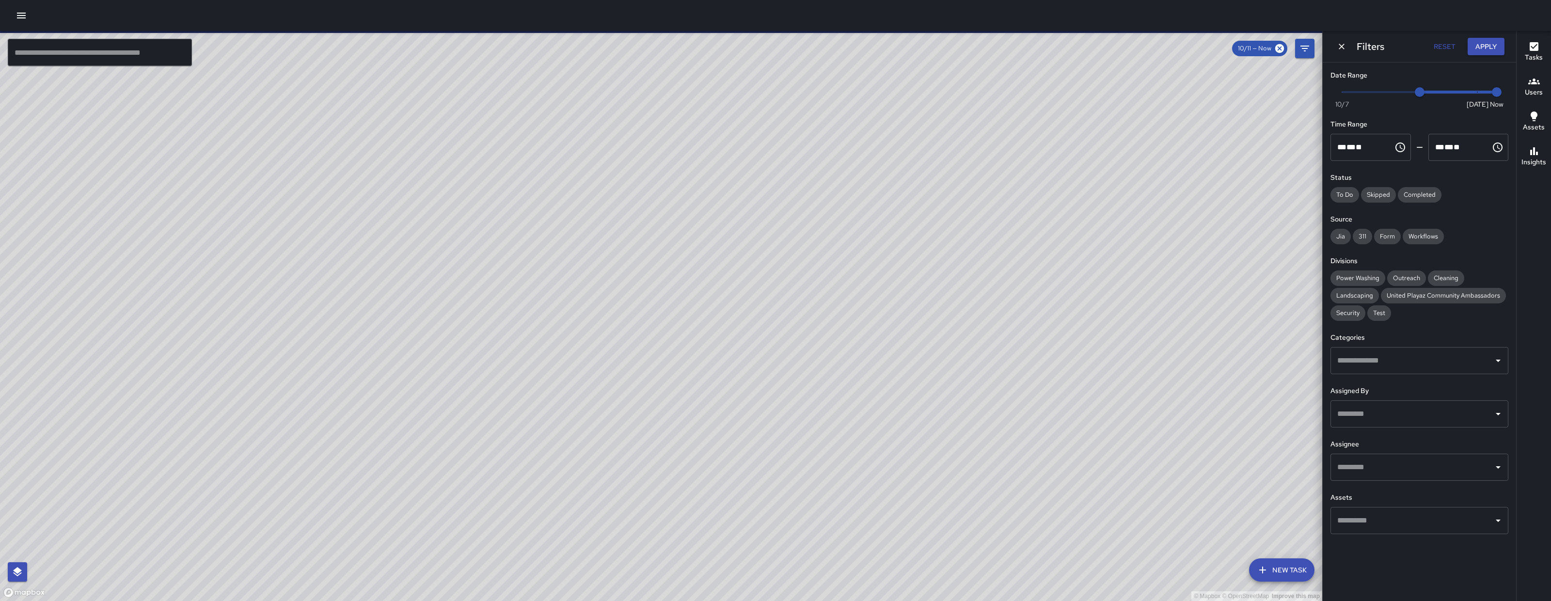
drag, startPoint x: 479, startPoint y: 310, endPoint x: 551, endPoint y: 309, distance: 72.2
click at [551, 309] on div "© Mapbox © OpenStreetMap Improve this map" at bounding box center [661, 316] width 1322 height 570
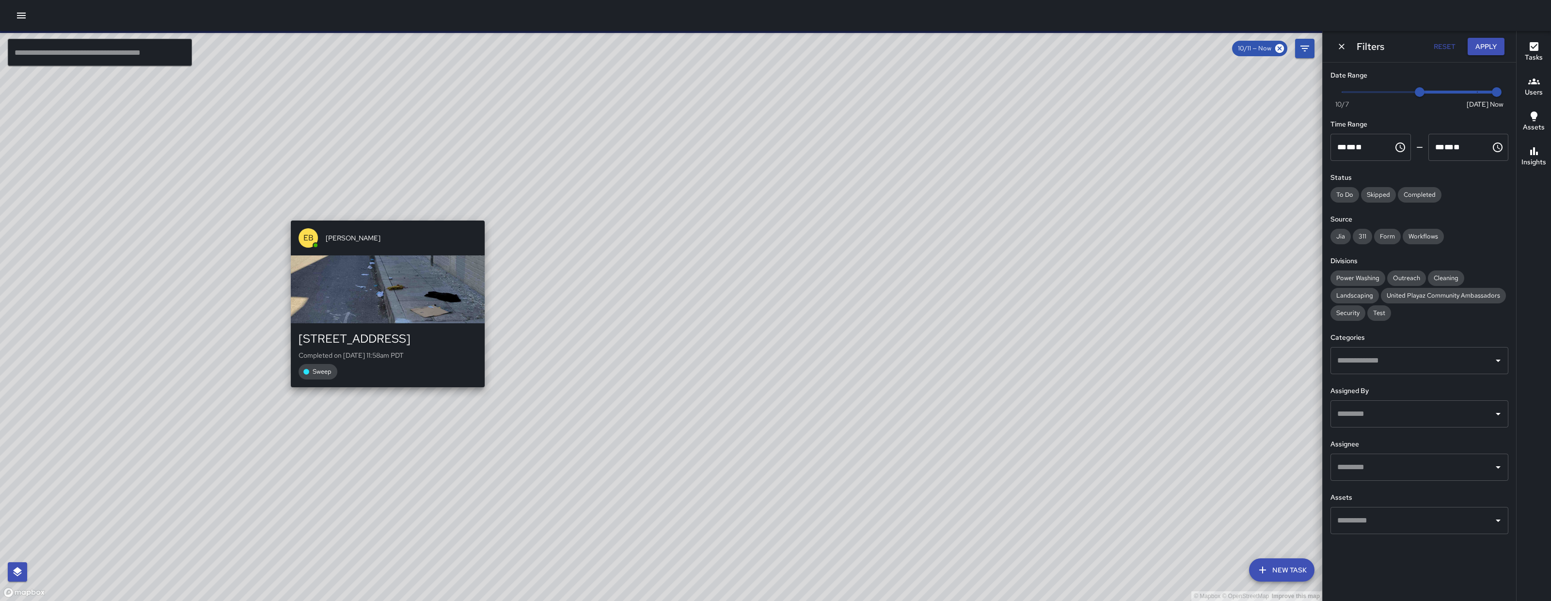
click at [383, 221] on div "EB Edwin Barillas" at bounding box center [388, 238] width 194 height 35
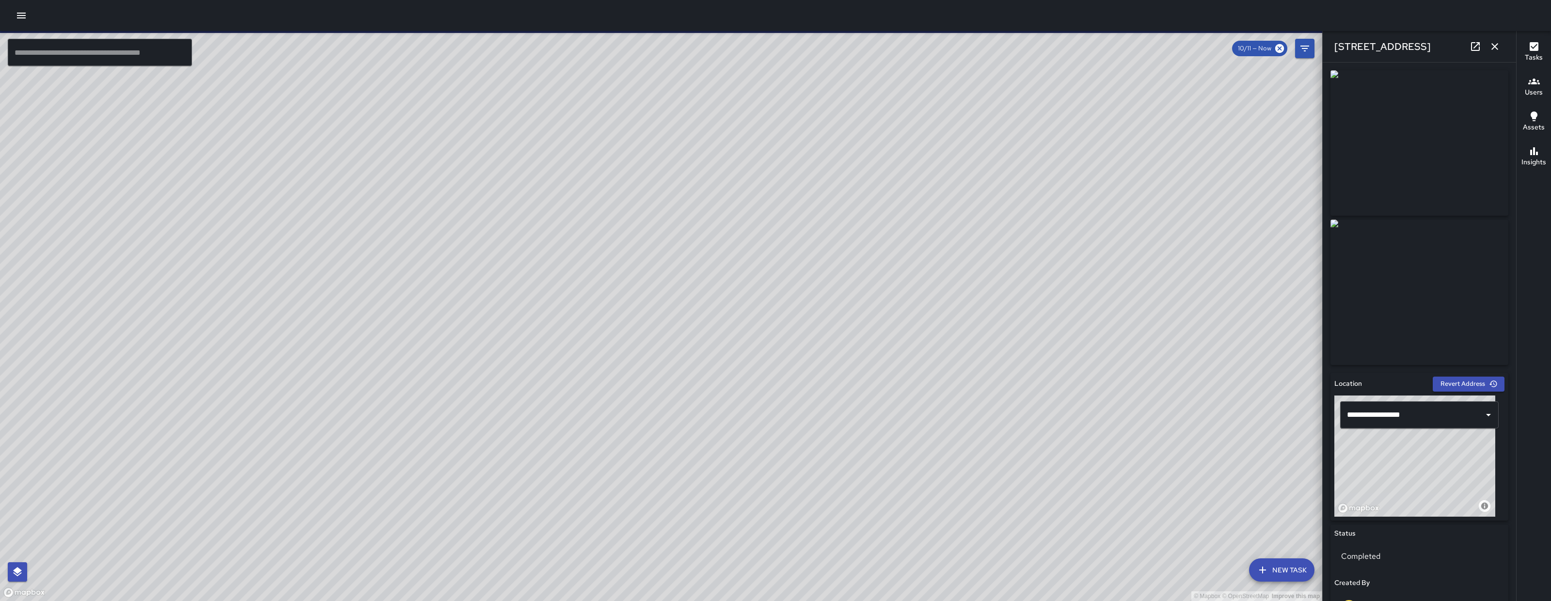
click at [1477, 49] on icon at bounding box center [1475, 46] width 9 height 9
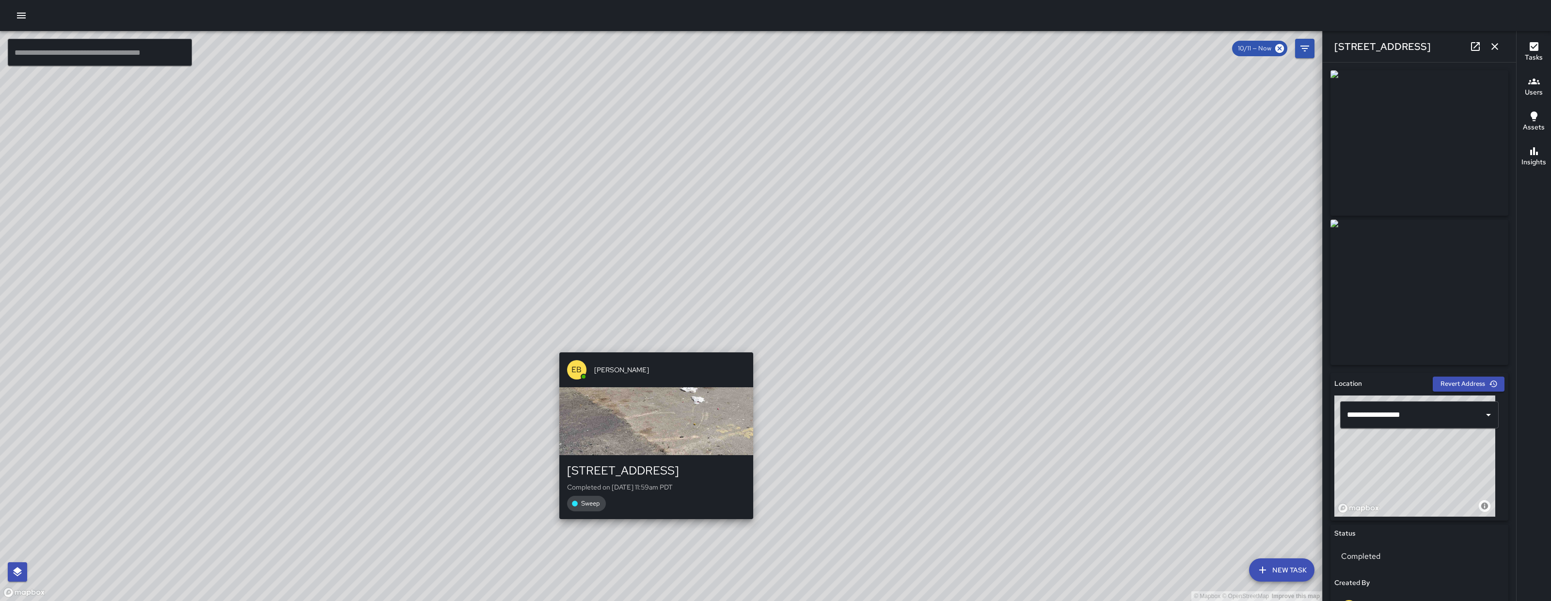
click at [650, 350] on div "EB Edwin Barillas 1435 Folsom Street Completed on 10/12/2025, 11:59am PDT Sweep" at bounding box center [656, 435] width 202 height 174
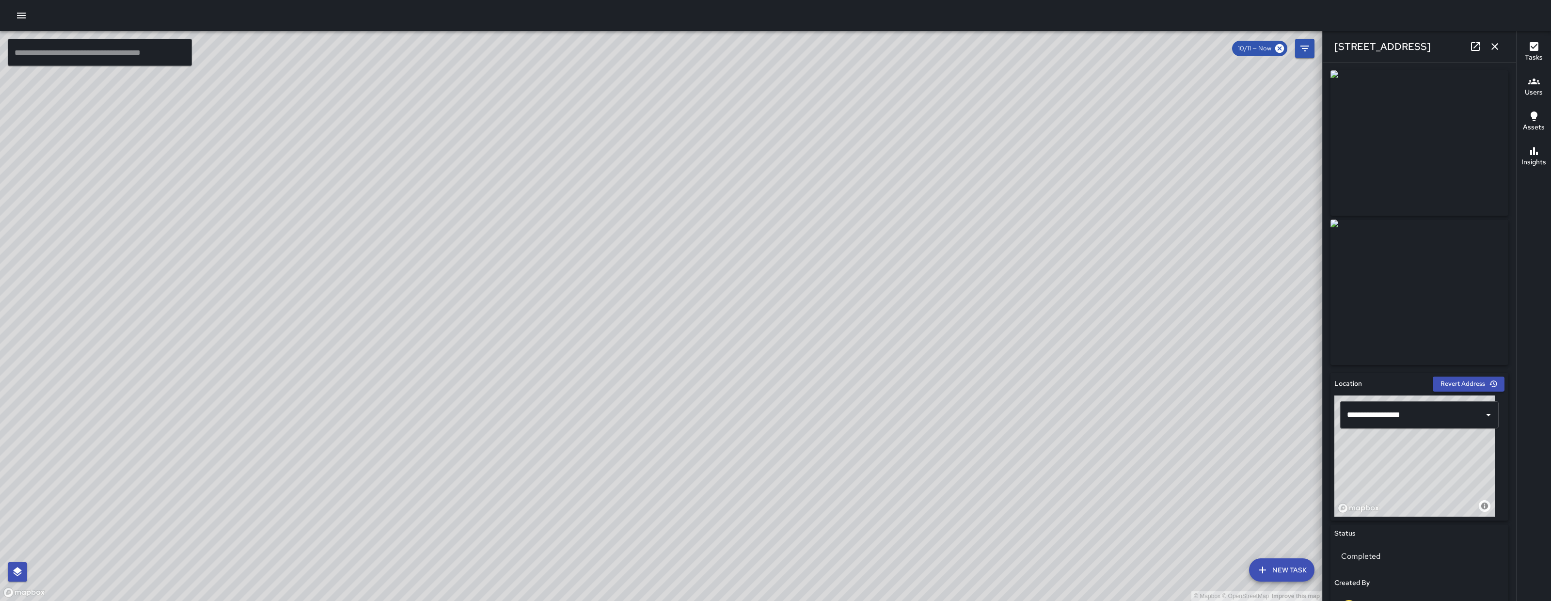
click at [1478, 41] on icon at bounding box center [1475, 47] width 12 height 12
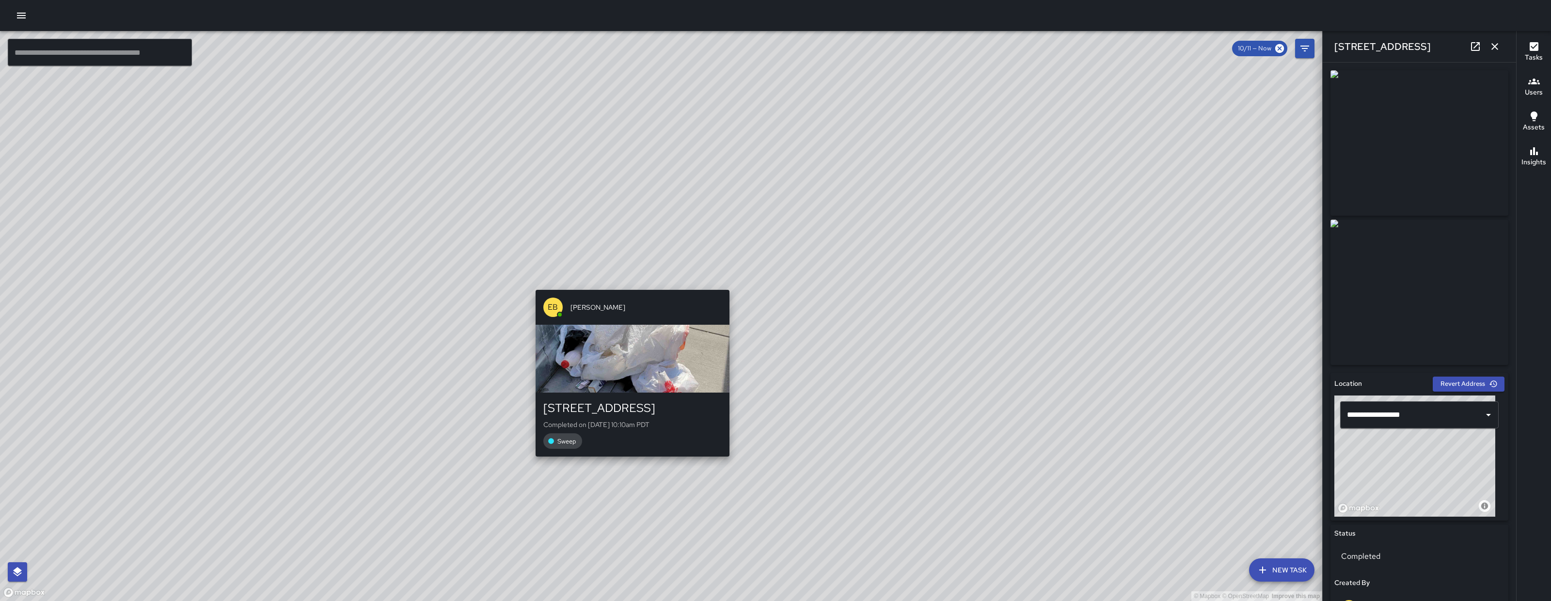
click at [627, 284] on div "© Mapbox © OpenStreetMap Improve this map EB Edwin Barillas 1435 Folsom Street …" at bounding box center [661, 316] width 1322 height 570
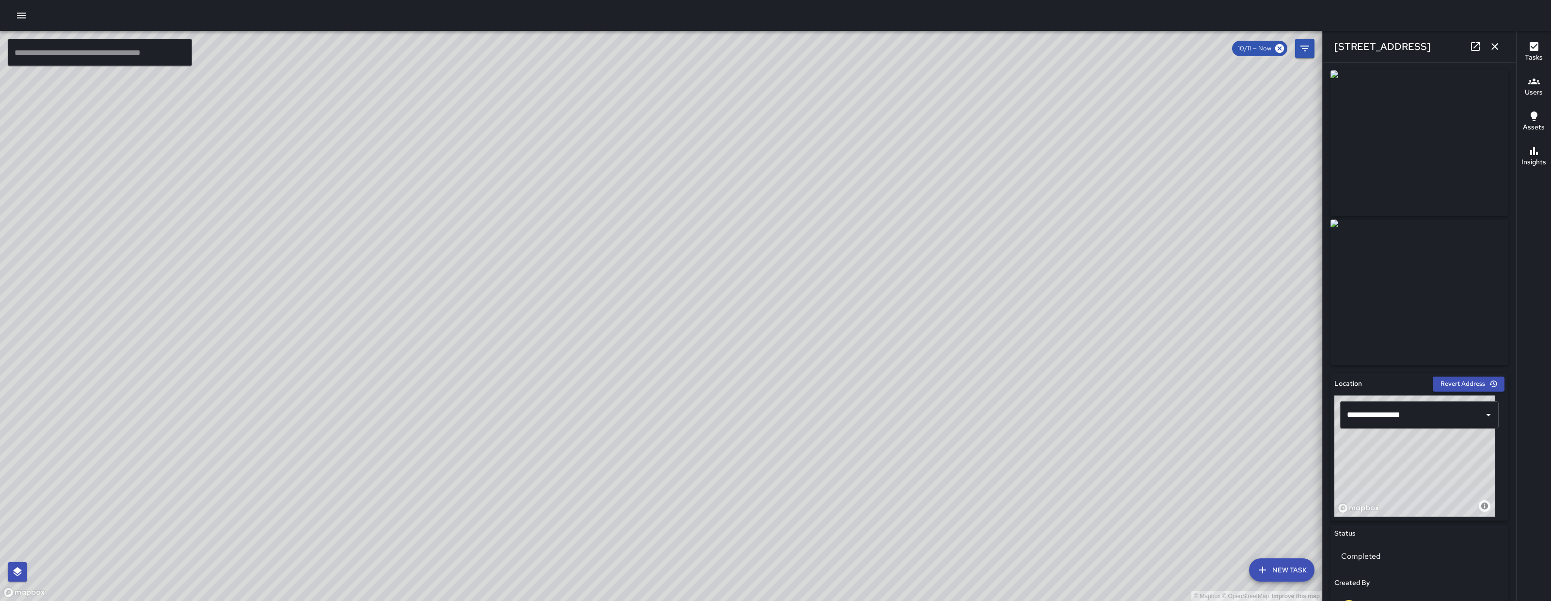
click at [1470, 46] on icon at bounding box center [1475, 47] width 12 height 12
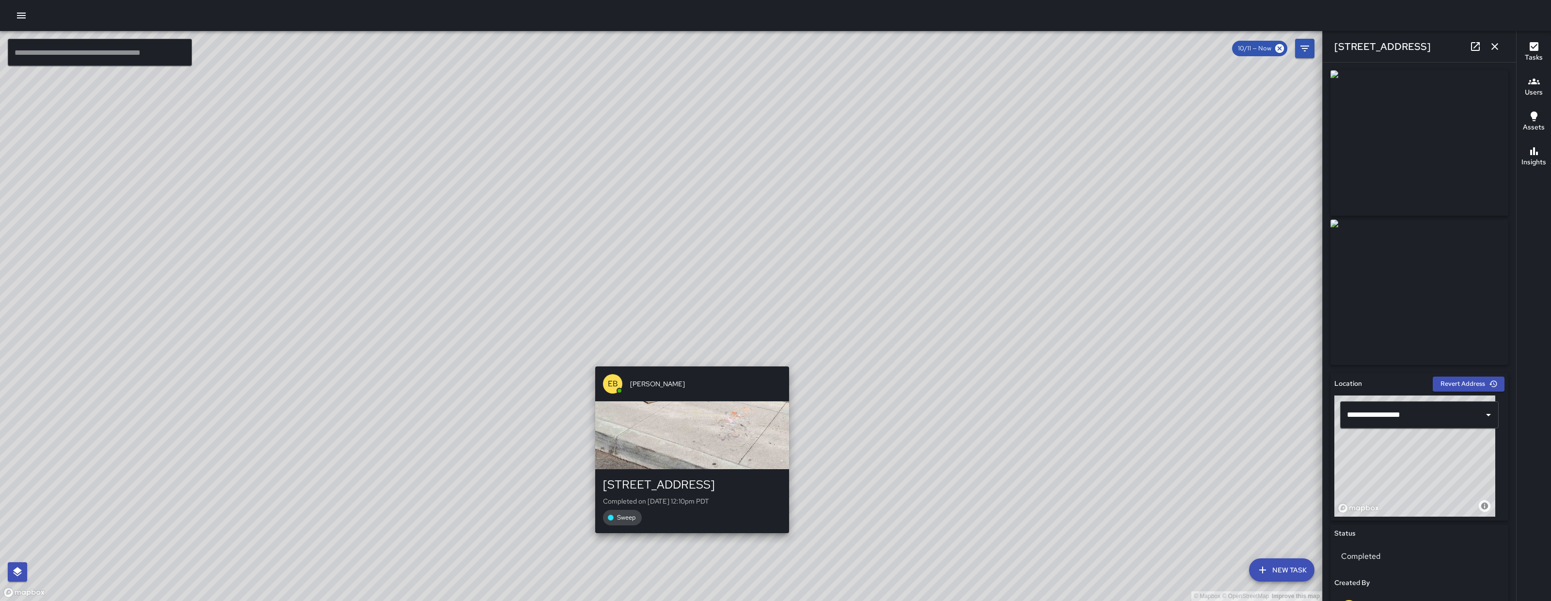
click at [687, 358] on div "© Mapbox © OpenStreetMap Improve this map EB Edwin Barillas 1435 Folsom Street …" at bounding box center [661, 316] width 1322 height 570
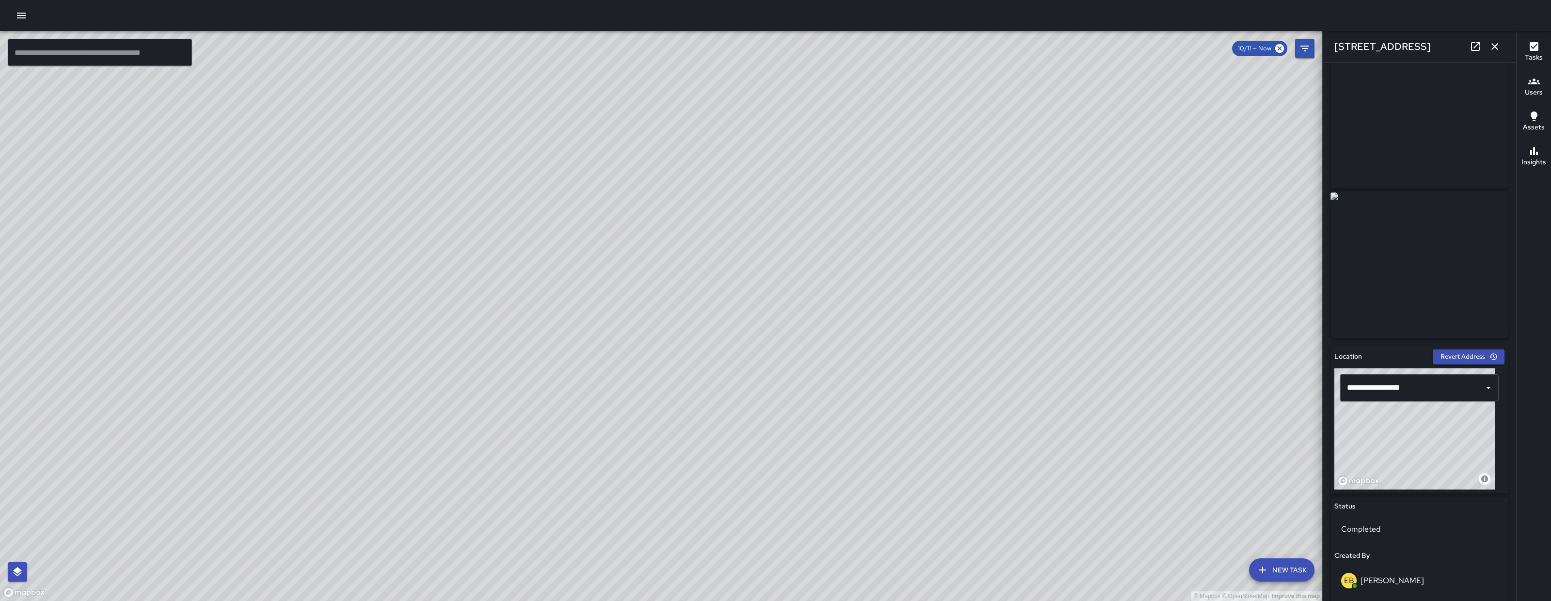
scroll to position [31, 0]
click at [1472, 47] on icon at bounding box center [1475, 47] width 12 height 12
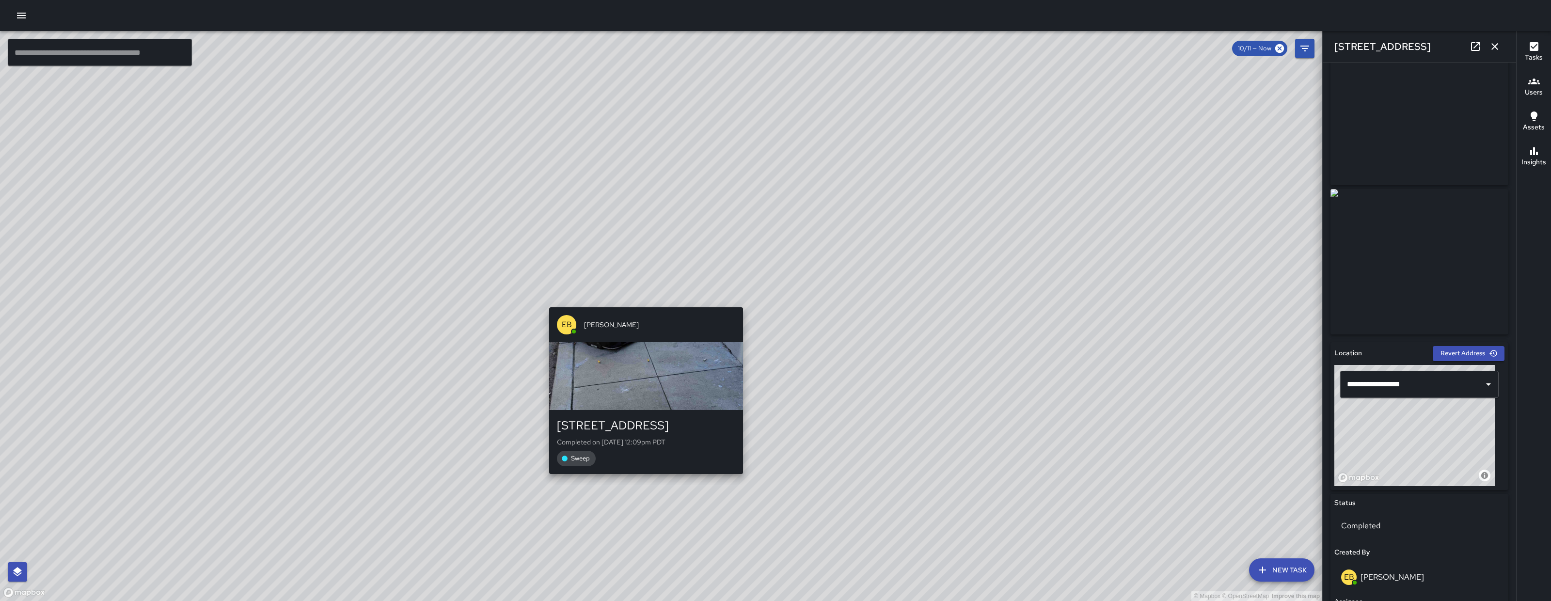
click at [641, 300] on div "© Mapbox © OpenStreetMap Improve this map EB Edwin Barillas 1455 Folsom Street …" at bounding box center [661, 316] width 1322 height 570
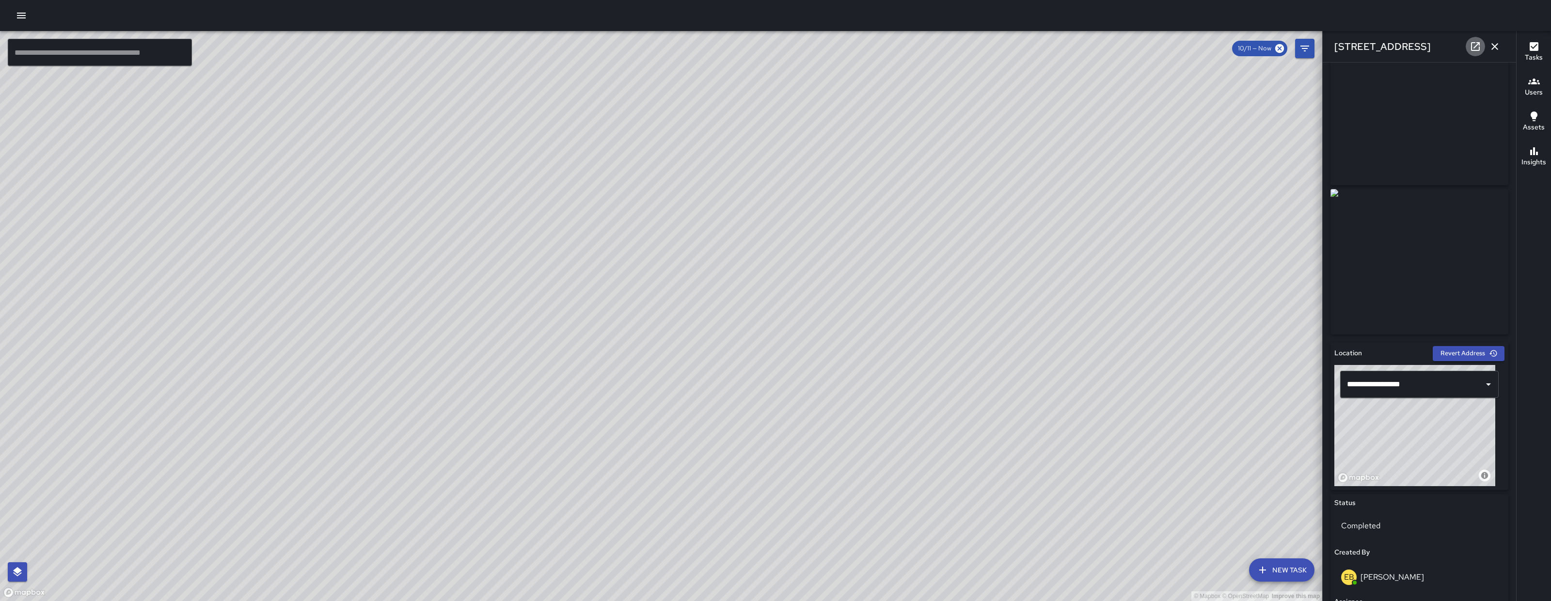
click at [1473, 47] on icon at bounding box center [1475, 47] width 12 height 12
click at [671, 297] on div "© Mapbox © OpenStreetMap Improve this map EB Edwin Barillas 1455 Folsom Street …" at bounding box center [661, 316] width 1322 height 570
click at [1475, 49] on icon at bounding box center [1475, 47] width 12 height 12
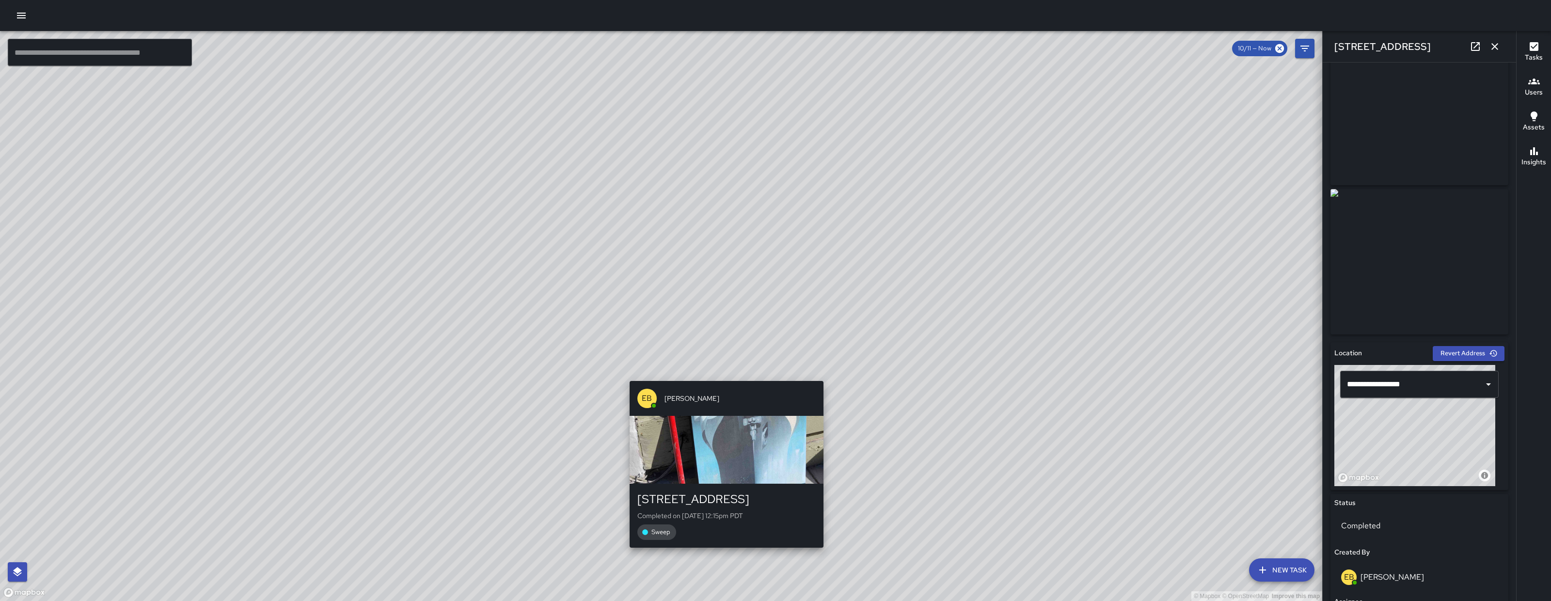
click at [726, 377] on div "EB Edwin Barillas 43 Juniper Street Completed on 10/11/2025, 12:15pm PDT Sweep" at bounding box center [727, 464] width 202 height 174
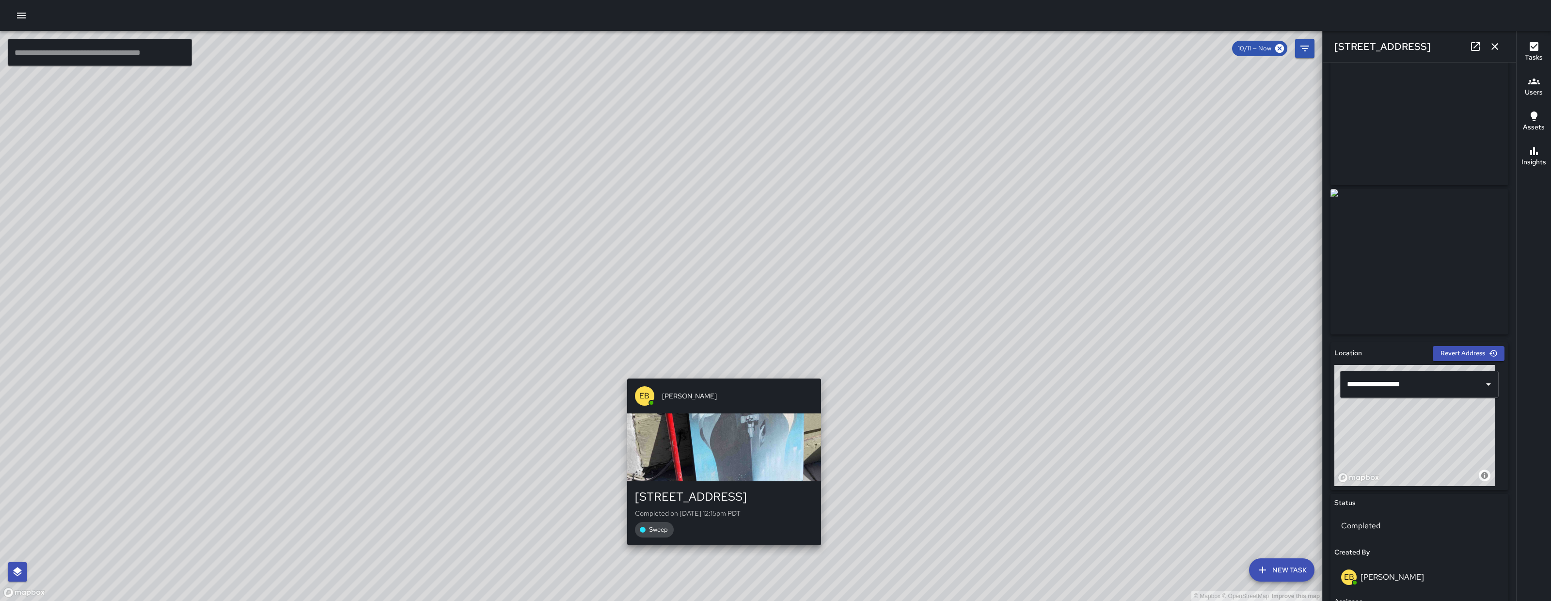
type input "**********"
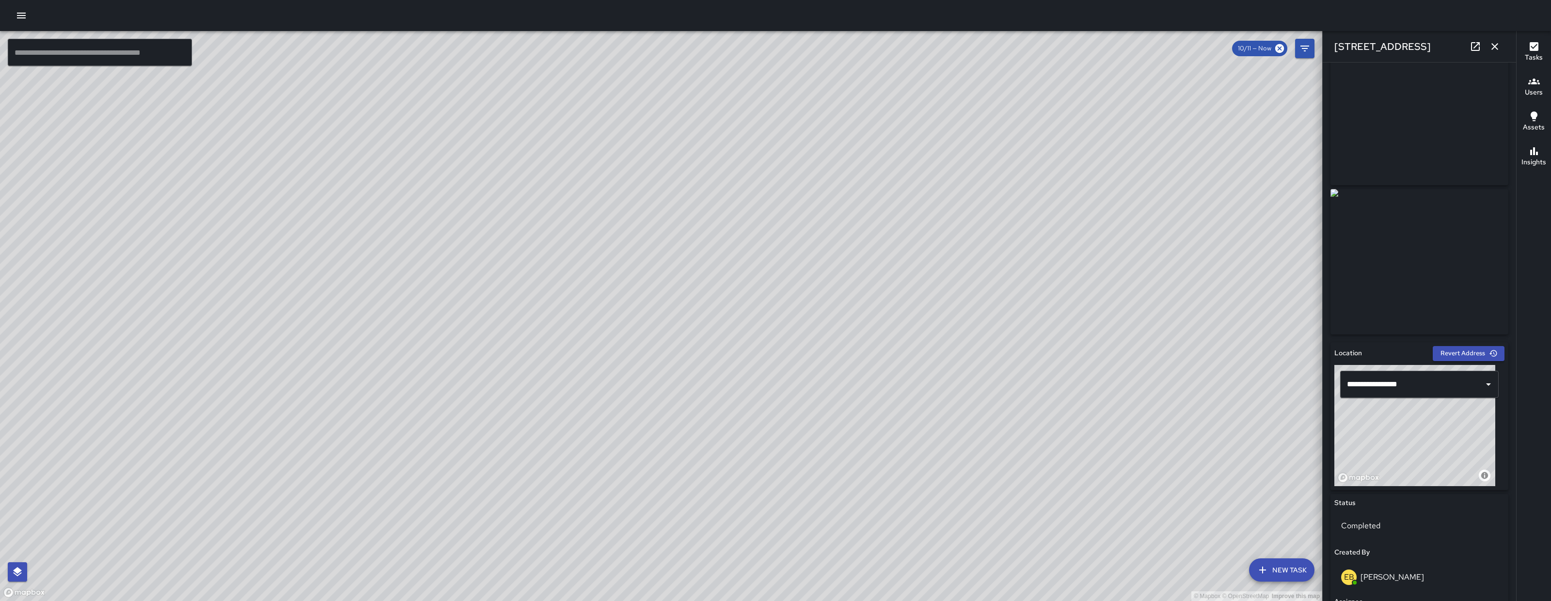
click at [1476, 49] on icon at bounding box center [1475, 47] width 12 height 12
click at [1496, 47] on icon "button" at bounding box center [1495, 47] width 12 height 12
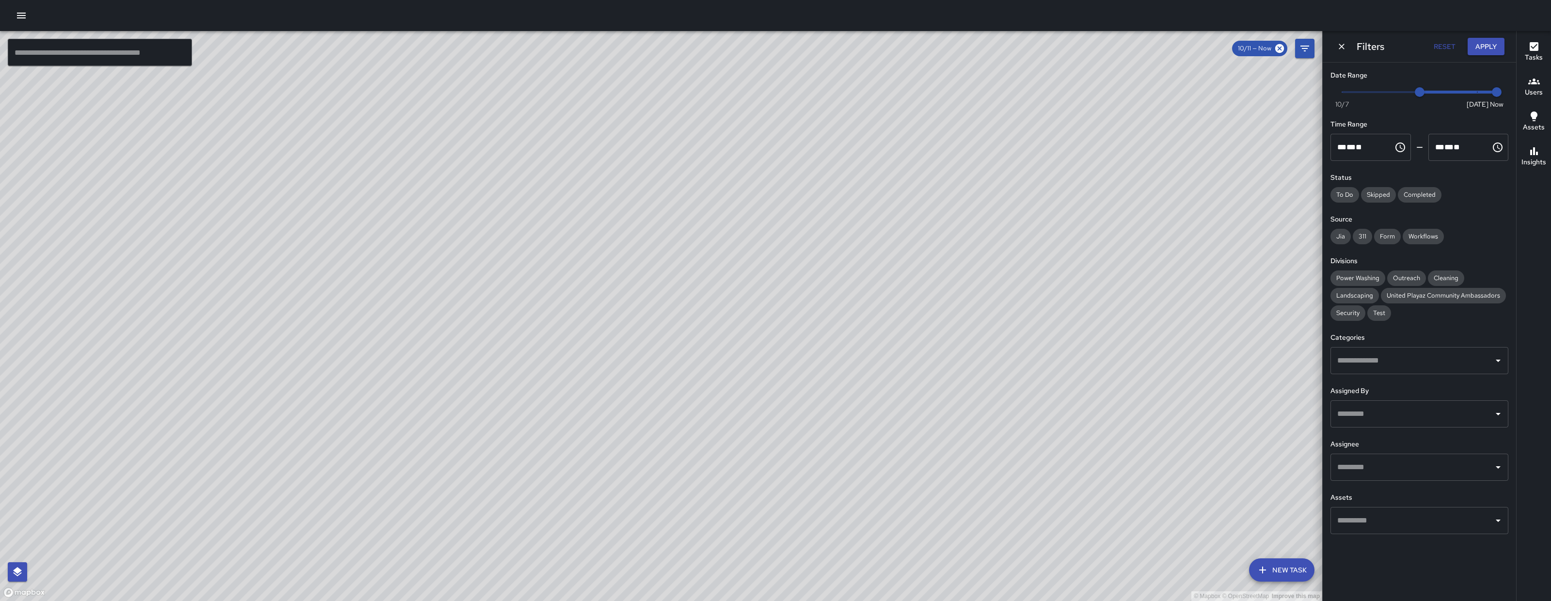
drag, startPoint x: 1093, startPoint y: 223, endPoint x: 527, endPoint y: 441, distance: 606.5
click at [527, 441] on div "© Mapbox © OpenStreetMap Improve this map" at bounding box center [661, 316] width 1322 height 570
paste input "**********"
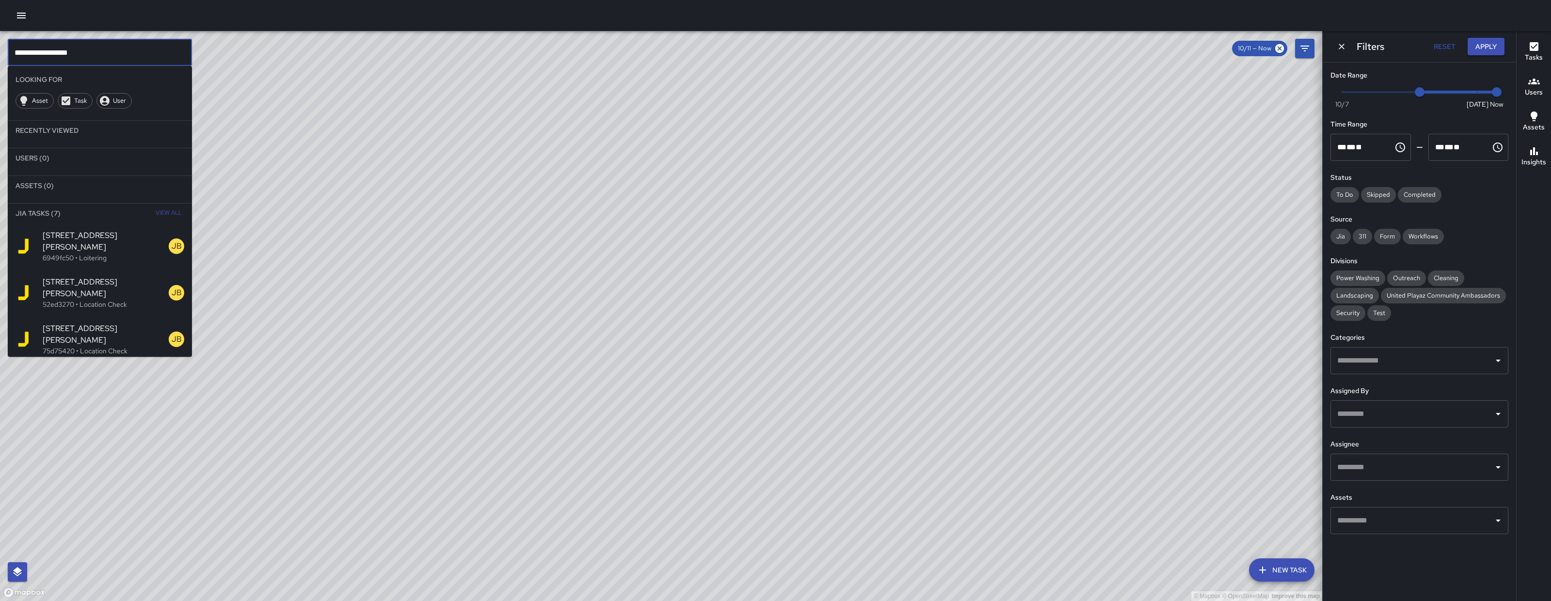
type input "**********"
click at [104, 276] on span "1179 Howard Street" at bounding box center [106, 287] width 126 height 23
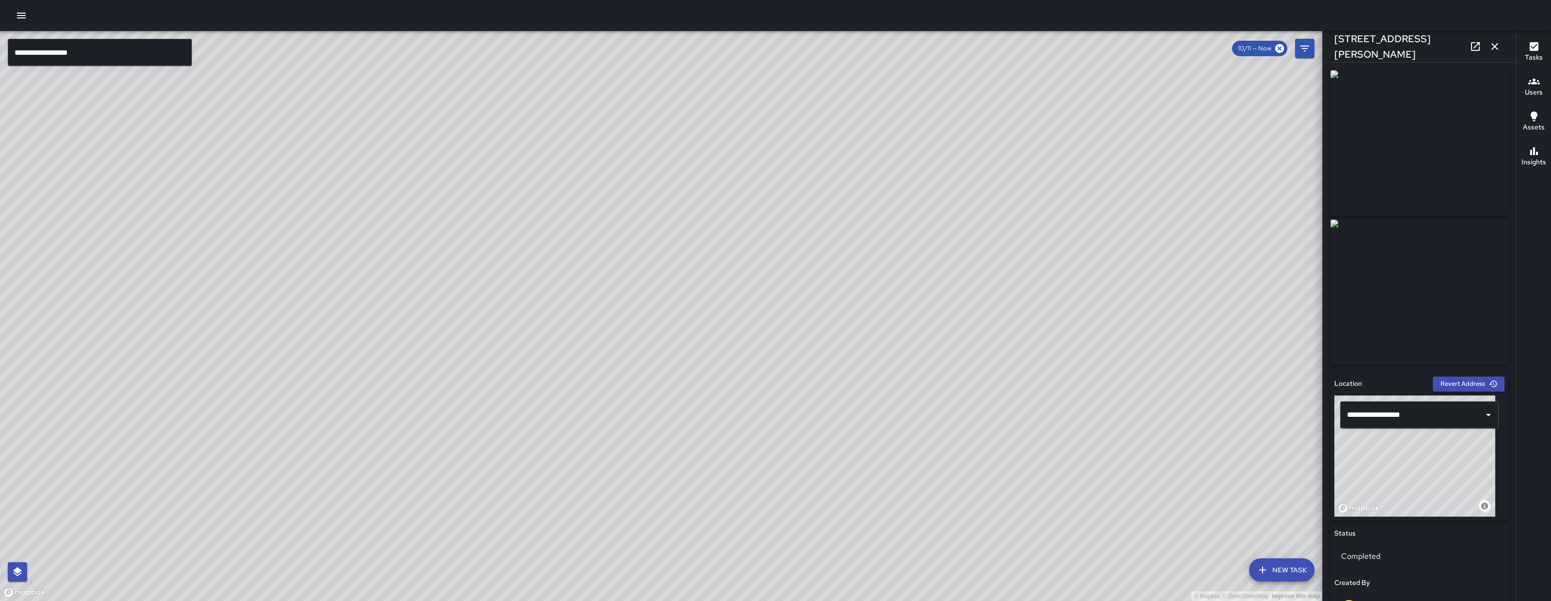
click at [98, 51] on input "**********" at bounding box center [100, 52] width 184 height 27
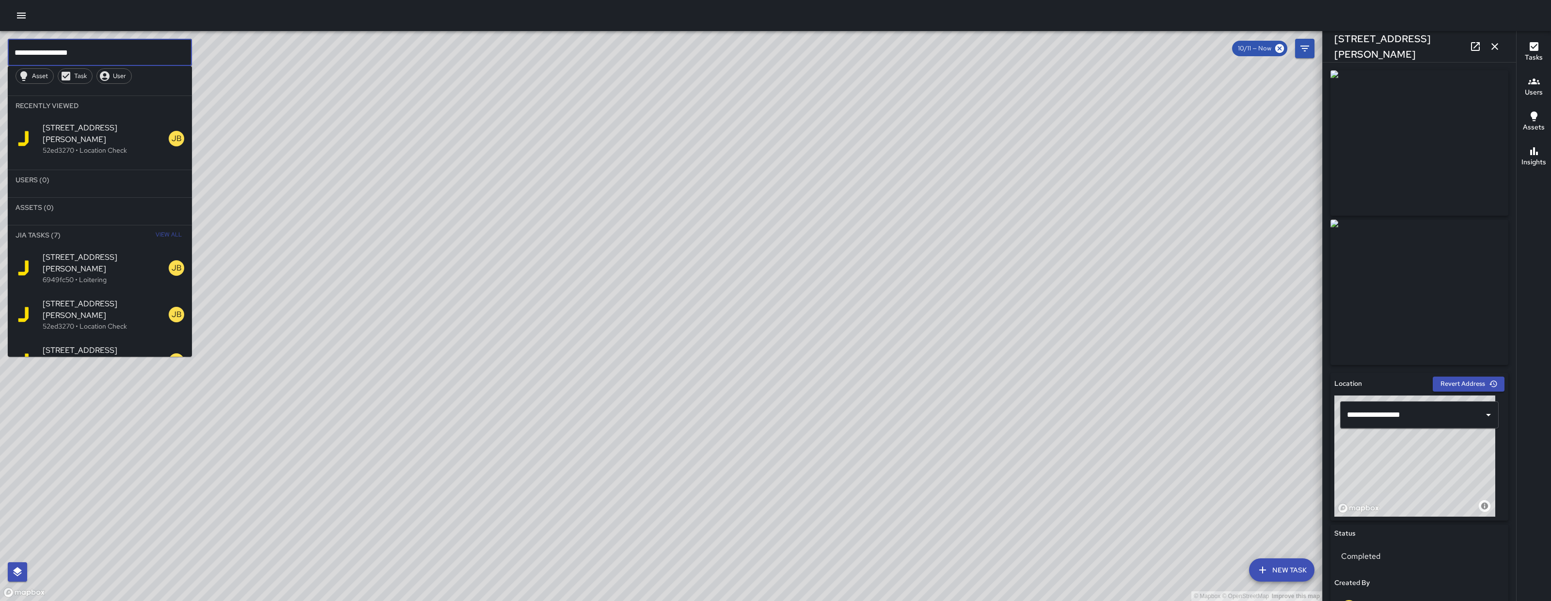
scroll to position [37, 0]
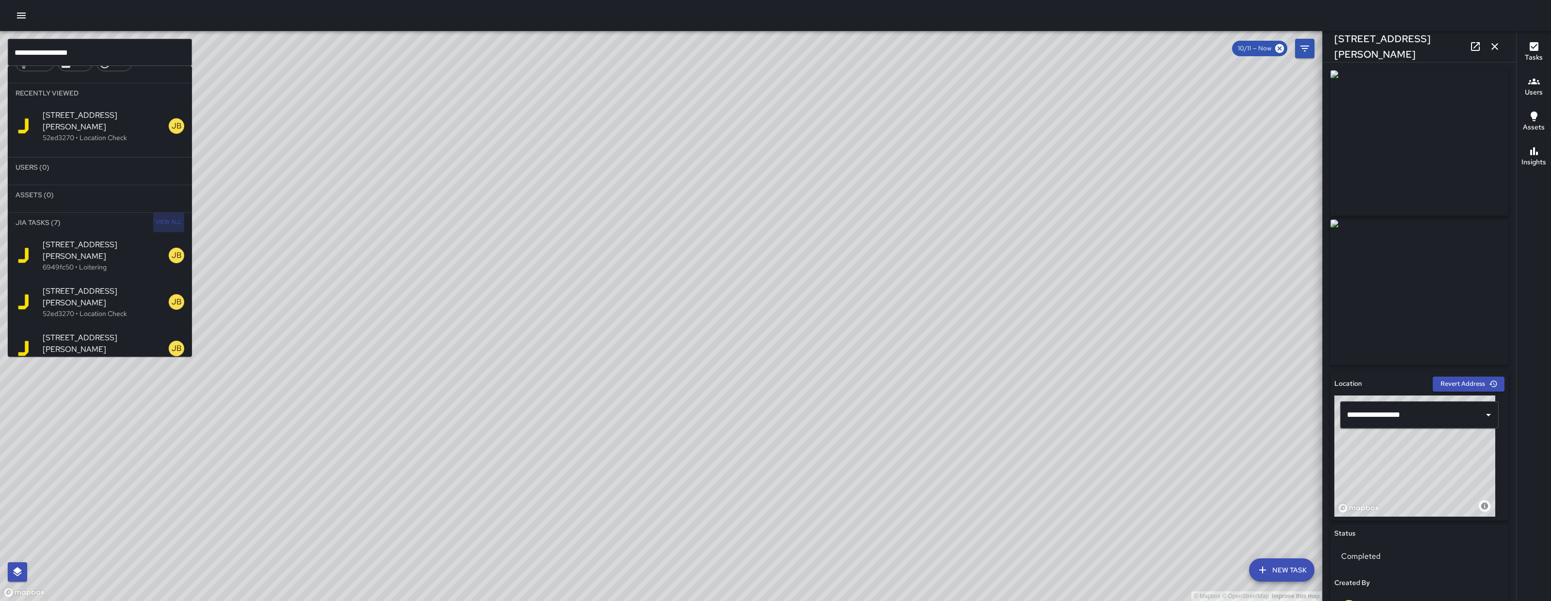
click at [156, 215] on span "View All" at bounding box center [169, 223] width 26 height 16
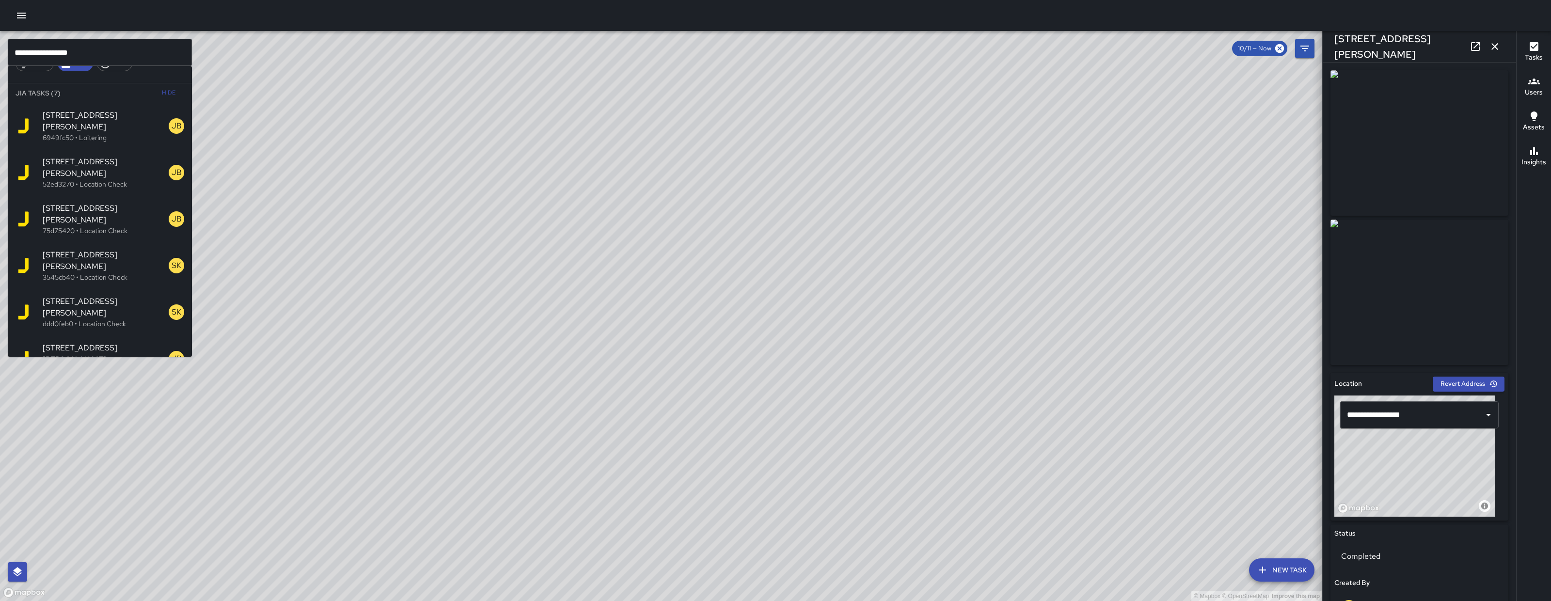
click at [101, 365] on p "af0c3380 • Code Brown" at bounding box center [106, 370] width 126 height 10
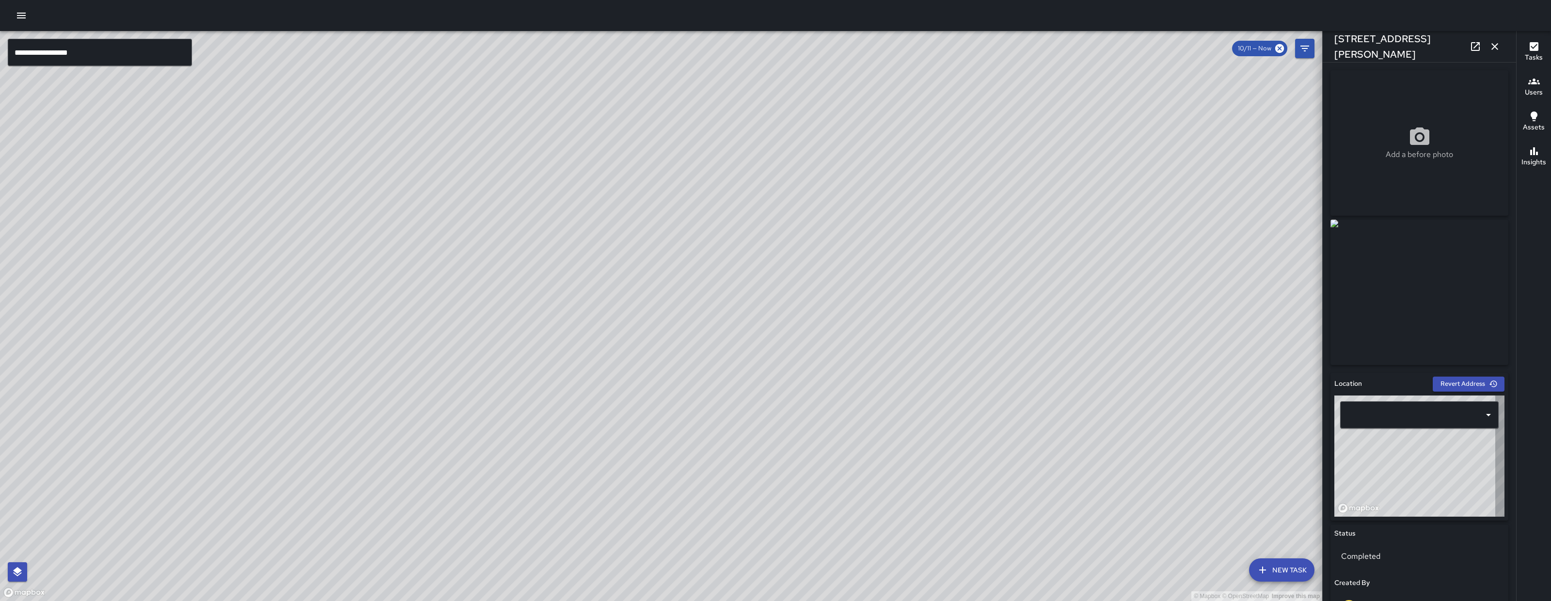
type input "**********"
click at [1474, 48] on icon at bounding box center [1475, 46] width 9 height 9
drag, startPoint x: 682, startPoint y: 599, endPoint x: 758, endPoint y: 239, distance: 367.1
click at [757, 244] on div "© Mapbox © OpenStreetMap Improve this map" at bounding box center [661, 316] width 1322 height 570
drag, startPoint x: 797, startPoint y: 557, endPoint x: 904, endPoint y: 274, distance: 302.5
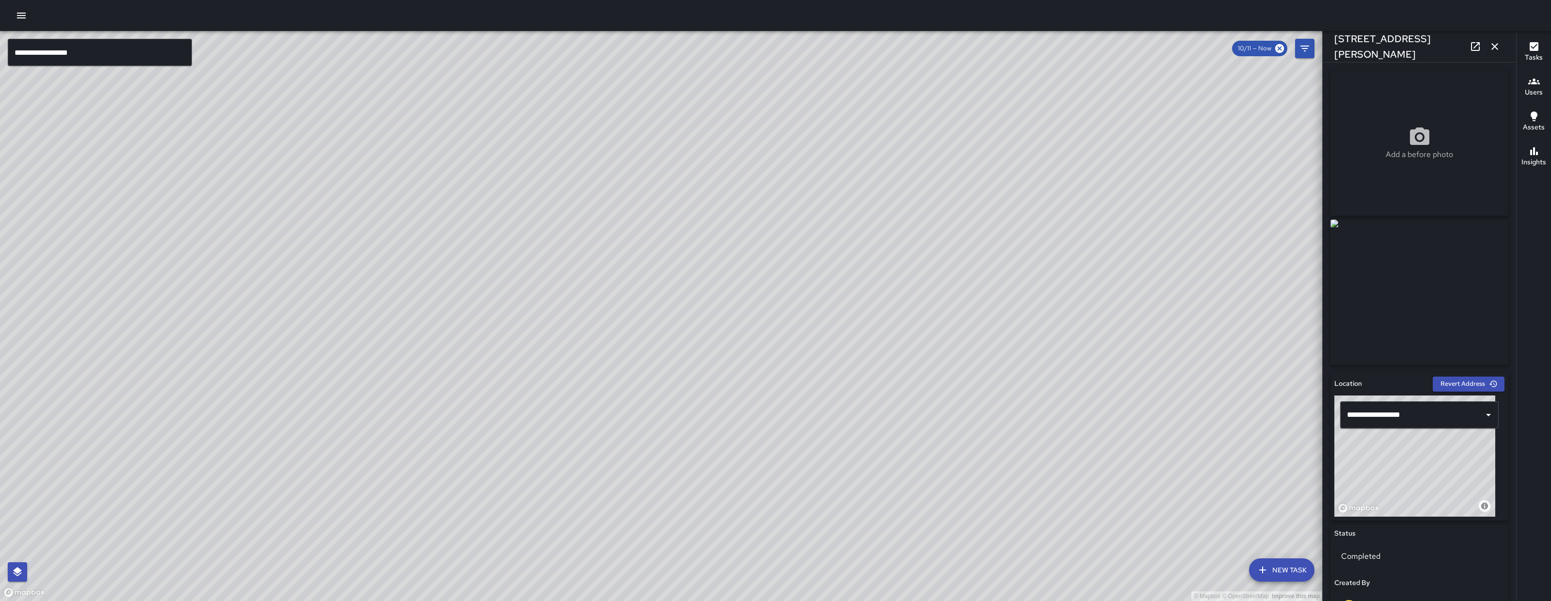
click at [926, 242] on div "© Mapbox © OpenStreetMap Improve this map" at bounding box center [661, 316] width 1322 height 570
drag, startPoint x: 771, startPoint y: 391, endPoint x: 947, endPoint y: 148, distance: 299.6
click at [947, 148] on div "© Mapbox © OpenStreetMap Improve this map" at bounding box center [661, 316] width 1322 height 570
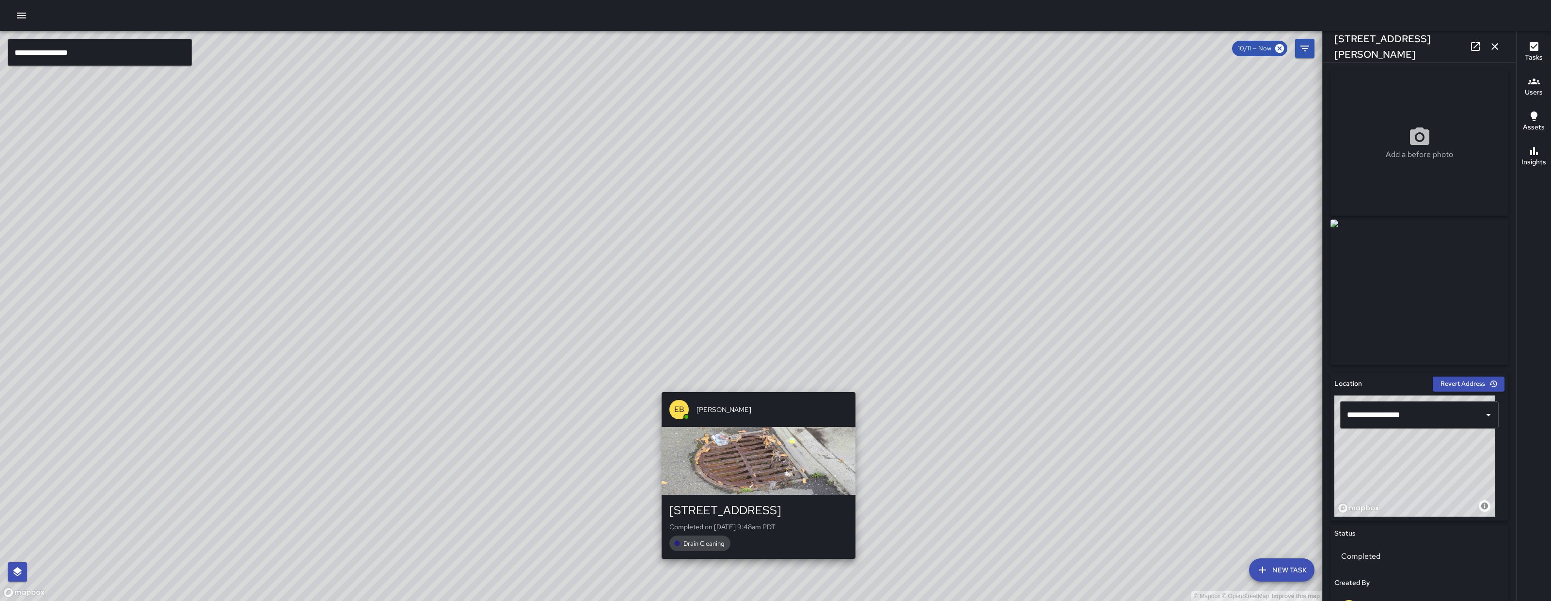
drag, startPoint x: 829, startPoint y: 266, endPoint x: 756, endPoint y: 387, distance: 140.9
click at [756, 387] on div "© Mapbox © OpenStreetMap Improve this map EB Edwin Barillas 47 Juniper Street C…" at bounding box center [661, 316] width 1322 height 570
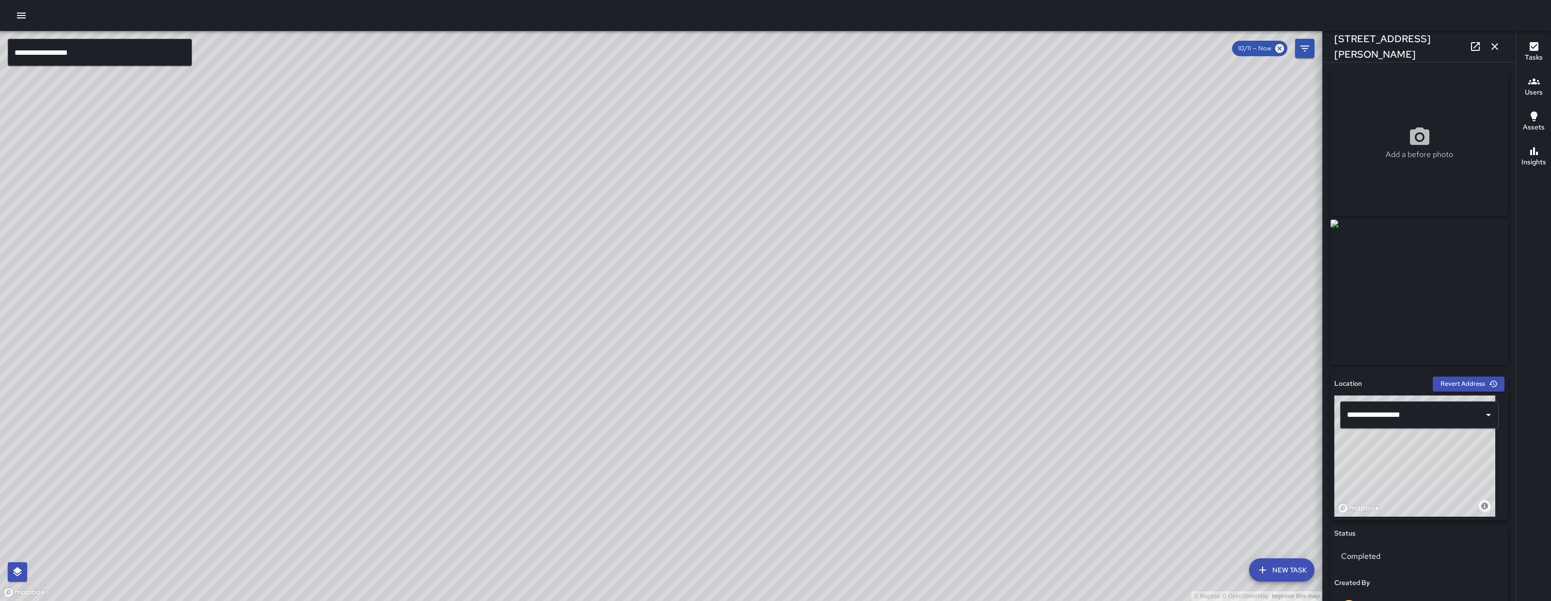
click at [1494, 42] on icon "button" at bounding box center [1495, 47] width 12 height 12
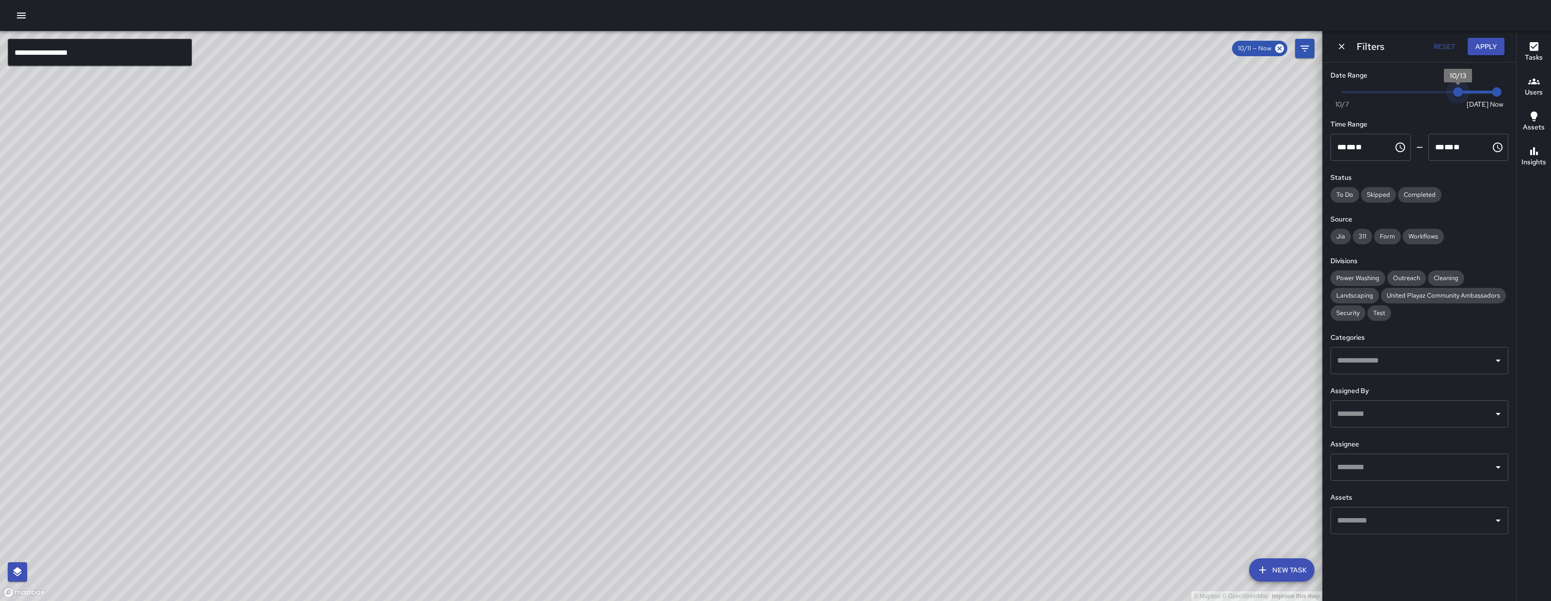
drag, startPoint x: 1421, startPoint y: 89, endPoint x: 1504, endPoint y: 69, distance: 85.3
click at [1509, 80] on div "Date Range Now Today 10/7 10/13 10:11 am Time Range ** * ** ** ​ ******** ** * …" at bounding box center [1419, 302] width 193 height 479
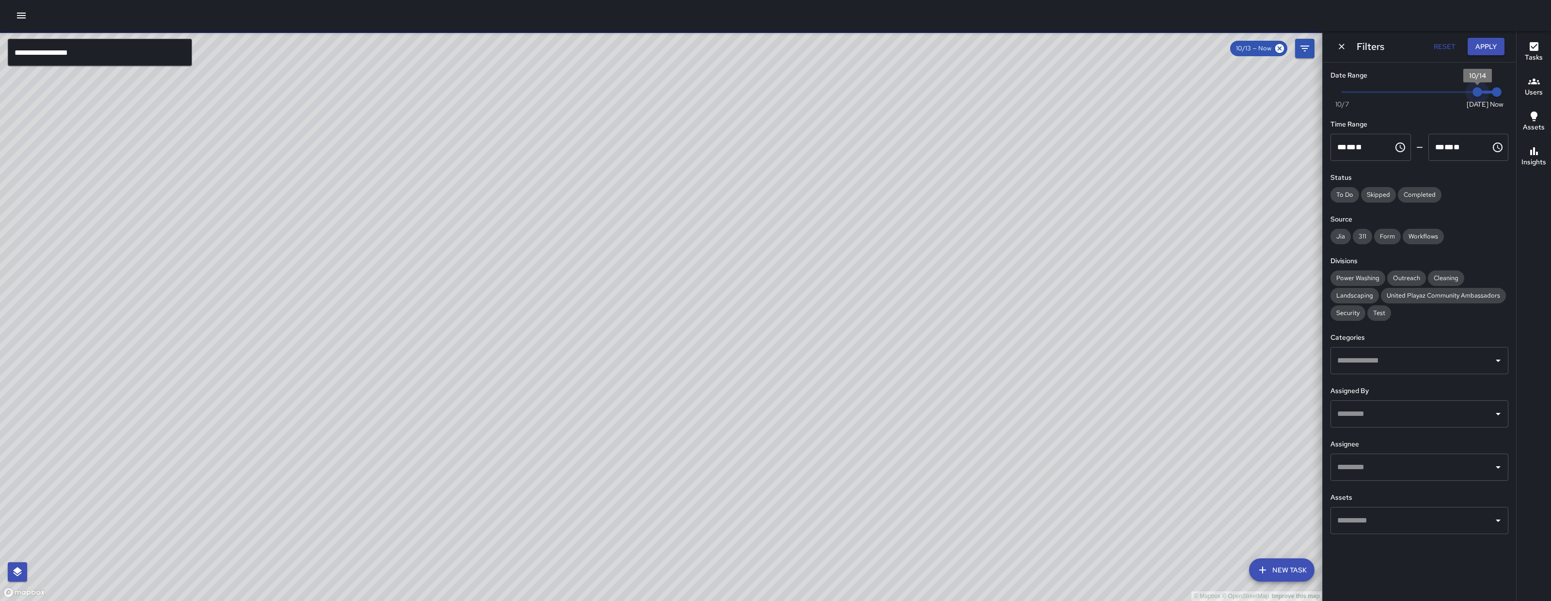
type input "*"
drag, startPoint x: 1496, startPoint y: 95, endPoint x: 1491, endPoint y: 88, distance: 8.7
click at [1497, 94] on div "Now Today 10/7 10/14 10:11 am" at bounding box center [1419, 98] width 178 height 27
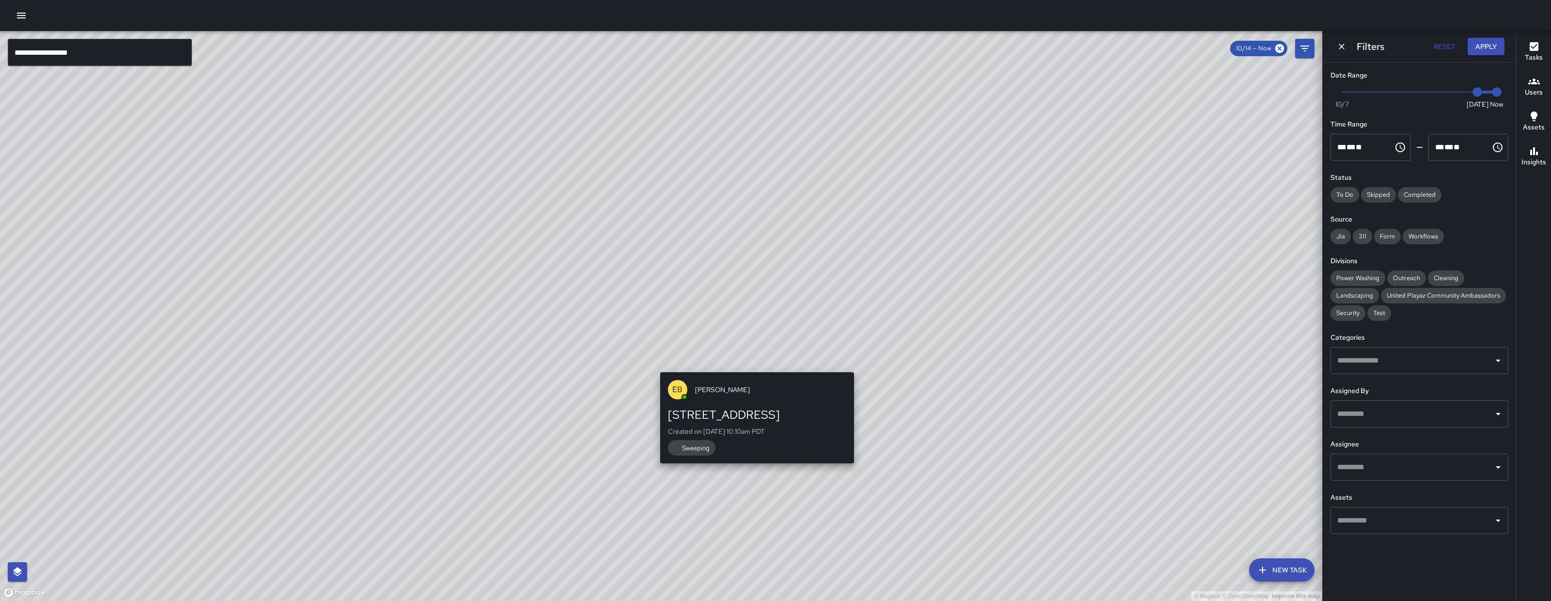
click at [760, 366] on div "© Mapbox © OpenStreetMap Improve this map EB Edwin Barillas 41a Juniper Street …" at bounding box center [661, 316] width 1322 height 570
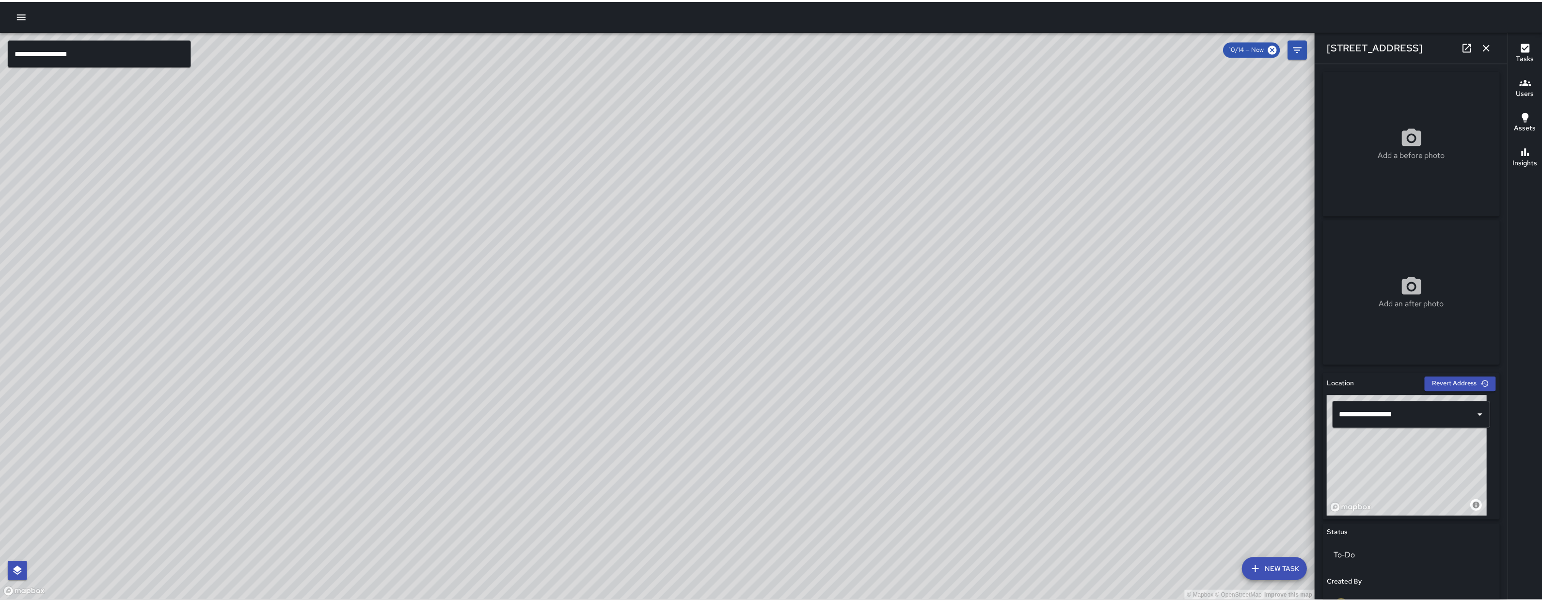
scroll to position [364, 0]
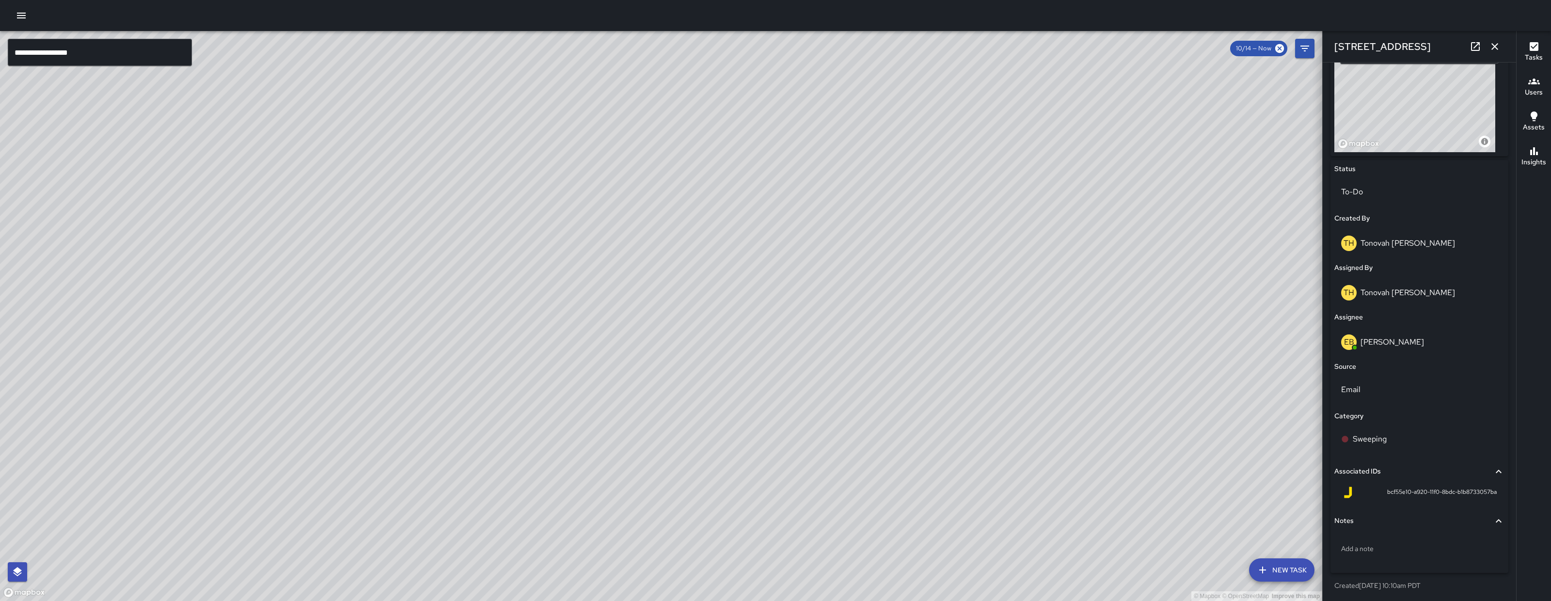
click at [1500, 44] on icon "button" at bounding box center [1495, 47] width 12 height 12
click at [1500, 44] on div "**********" at bounding box center [775, 316] width 1551 height 570
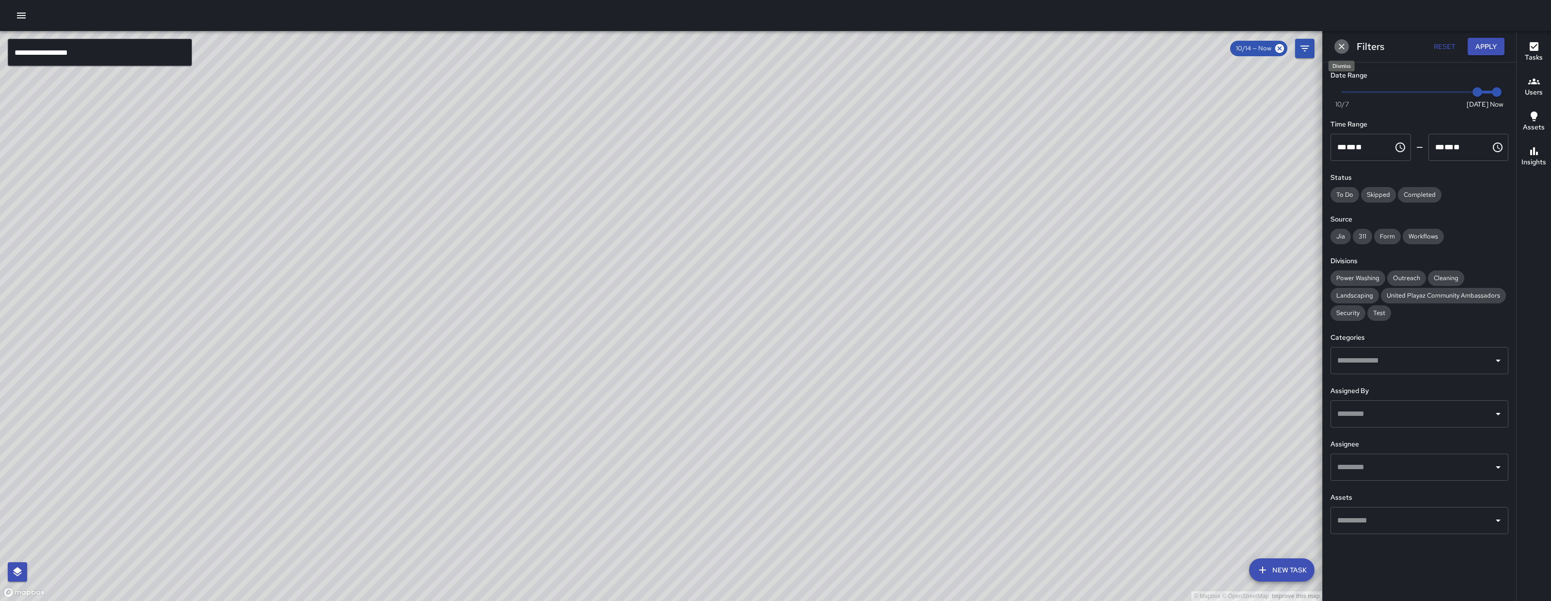
click at [1340, 51] on icon "Dismiss" at bounding box center [1342, 47] width 10 height 10
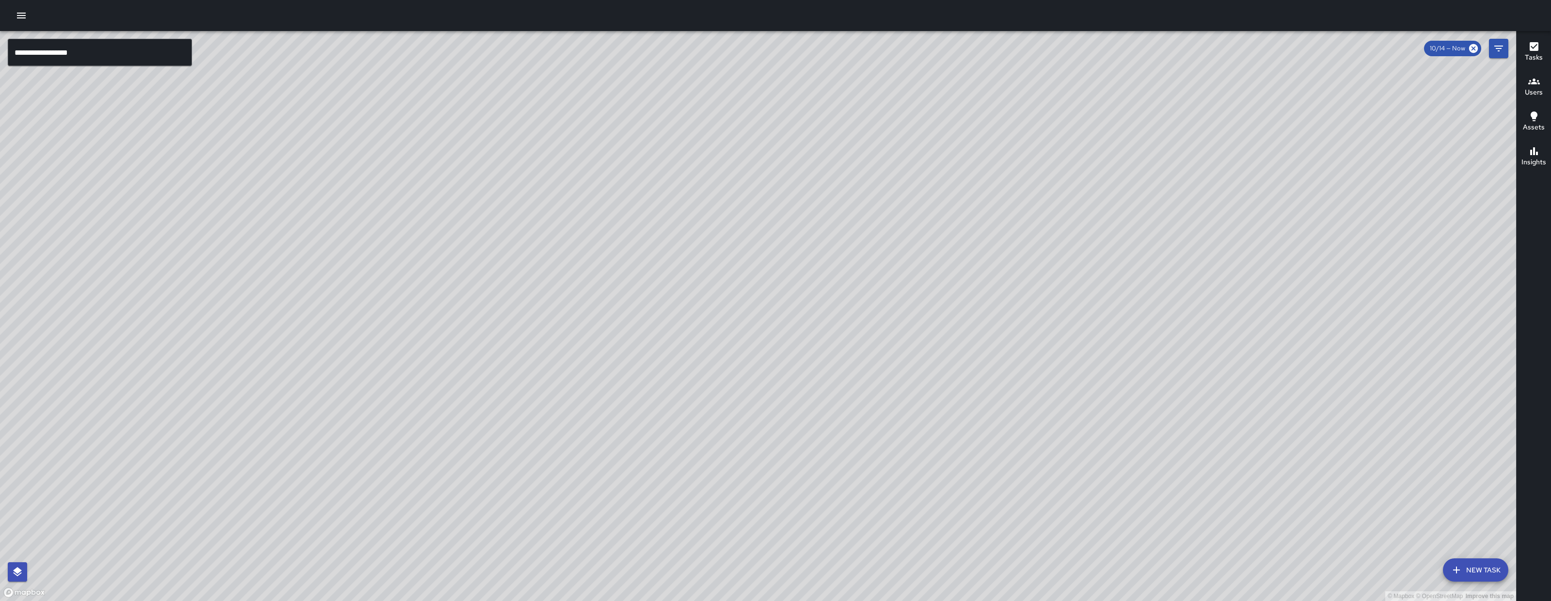
drag, startPoint x: 1143, startPoint y: 341, endPoint x: 999, endPoint y: 334, distance: 144.1
click at [999, 334] on div "© Mapbox © OpenStreetMap Improve this map" at bounding box center [758, 316] width 1516 height 570
drag, startPoint x: 880, startPoint y: 363, endPoint x: 865, endPoint y: 355, distance: 17.1
click at [865, 355] on div "© Mapbox © OpenStreetMap Improve this map" at bounding box center [758, 316] width 1516 height 570
drag, startPoint x: 866, startPoint y: 363, endPoint x: 869, endPoint y: 375, distance: 12.9
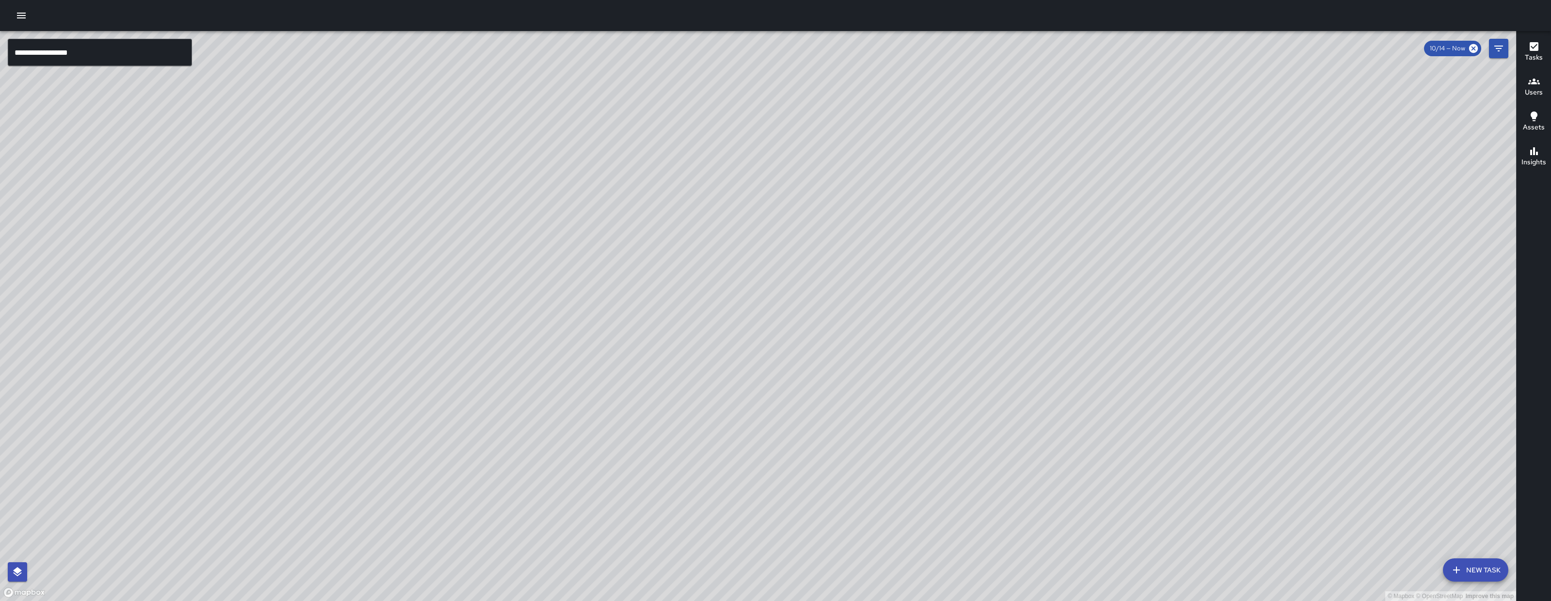
click at [869, 375] on div "© Mapbox © OpenStreetMap Improve this map" at bounding box center [758, 316] width 1516 height 570
drag, startPoint x: 1022, startPoint y: 261, endPoint x: 818, endPoint y: 353, distance: 223.9
click at [817, 380] on div "© Mapbox © OpenStreetMap Improve this map" at bounding box center [758, 316] width 1516 height 570
click at [817, 369] on div "© Mapbox © OpenStreetMap Improve this map" at bounding box center [758, 316] width 1516 height 570
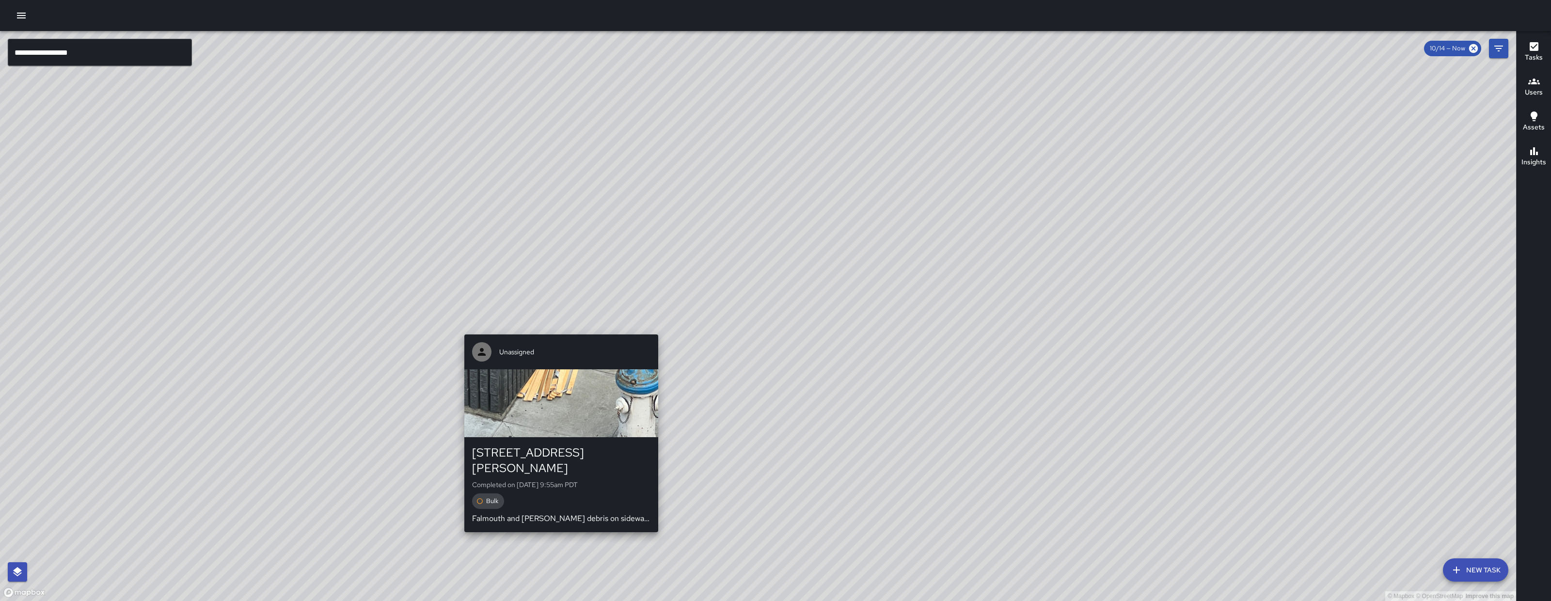
click at [558, 329] on div "© Mapbox © OpenStreetMap Improve this map Unassigned 246 Shipley Street Complet…" at bounding box center [758, 316] width 1516 height 570
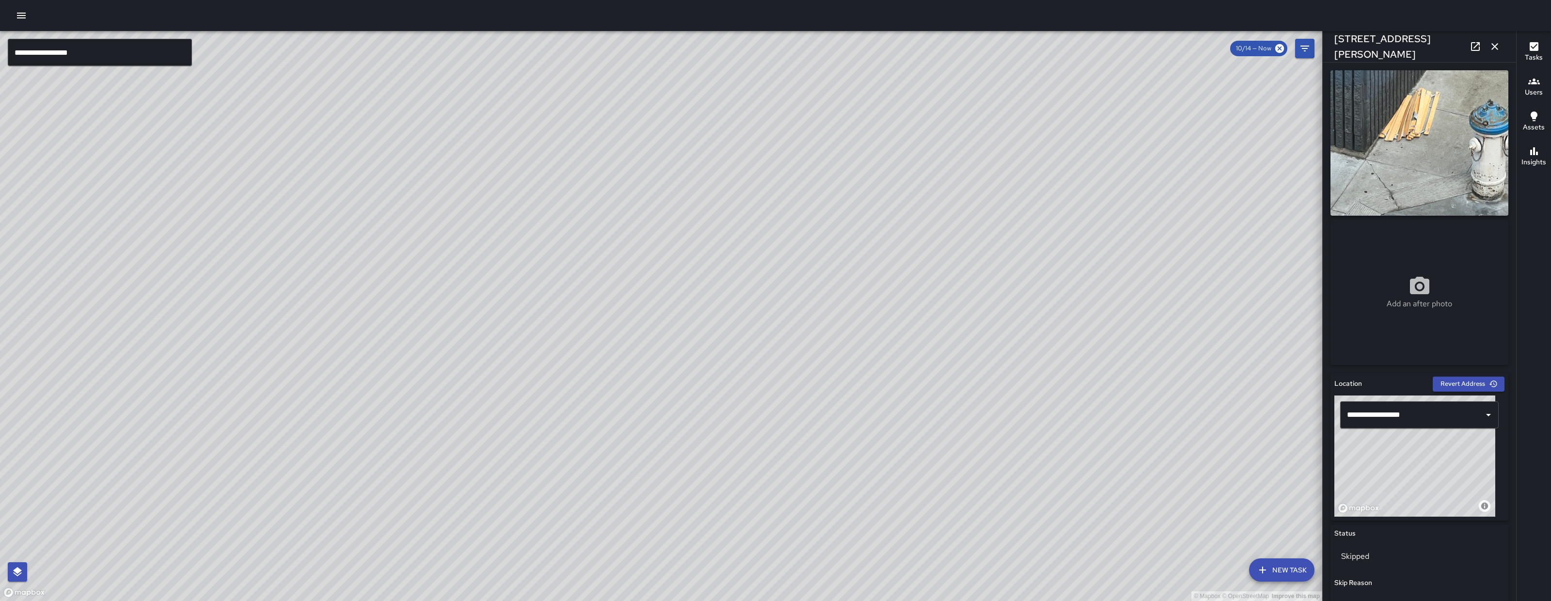
click at [900, 337] on div "© Mapbox © OpenStreetMap Improve this map" at bounding box center [661, 316] width 1322 height 570
drag, startPoint x: 891, startPoint y: 504, endPoint x: 840, endPoint y: 316, distance: 194.5
click at [840, 315] on div "© Mapbox © OpenStreetMap Improve this map" at bounding box center [661, 316] width 1322 height 570
drag, startPoint x: 786, startPoint y: 488, endPoint x: 771, endPoint y: 461, distance: 30.8
click at [771, 461] on div "© Mapbox © OpenStreetMap Improve this map" at bounding box center [661, 316] width 1322 height 570
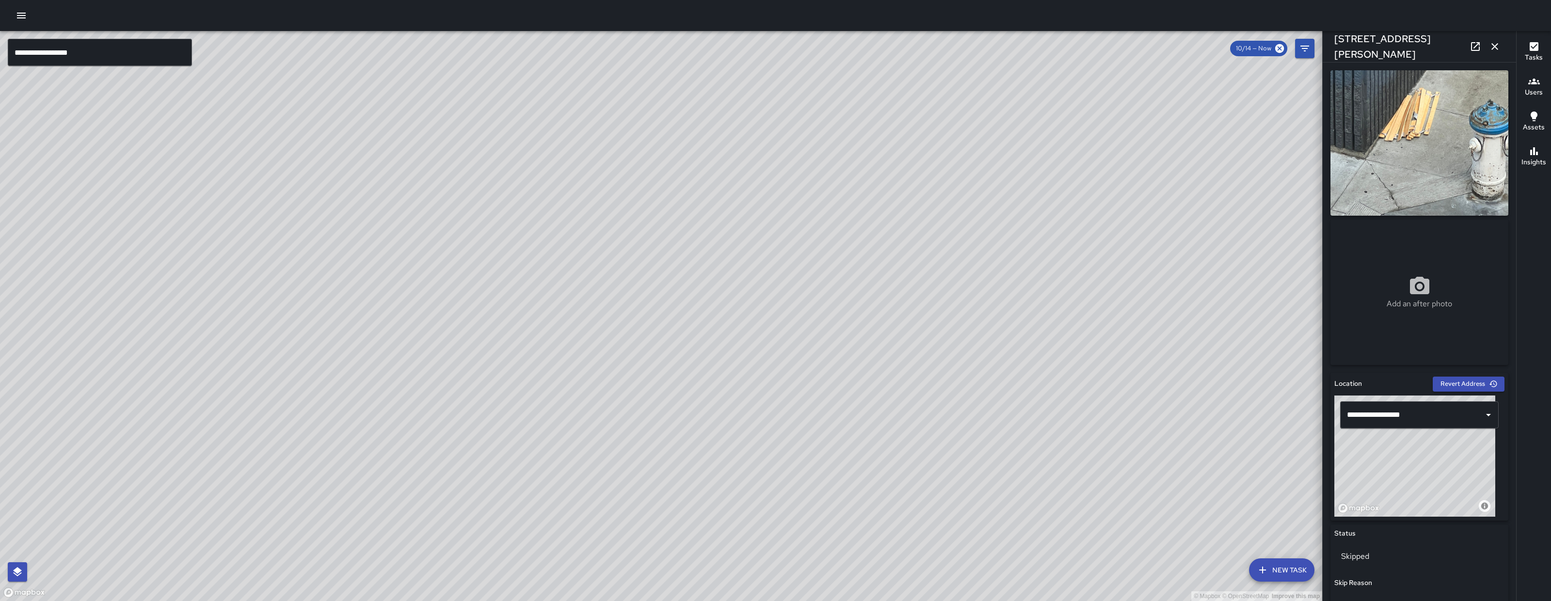
drag, startPoint x: 331, startPoint y: 447, endPoint x: 333, endPoint y: 288, distance: 159.0
click at [329, 310] on div "© Mapbox © OpenStreetMap Improve this map" at bounding box center [661, 316] width 1322 height 570
drag, startPoint x: 568, startPoint y: 438, endPoint x: 514, endPoint y: 541, distance: 116.8
click at [514, 541] on div "© Mapbox © OpenStreetMap Improve this map" at bounding box center [661, 316] width 1322 height 570
drag, startPoint x: 159, startPoint y: 68, endPoint x: 155, endPoint y: 53, distance: 16.0
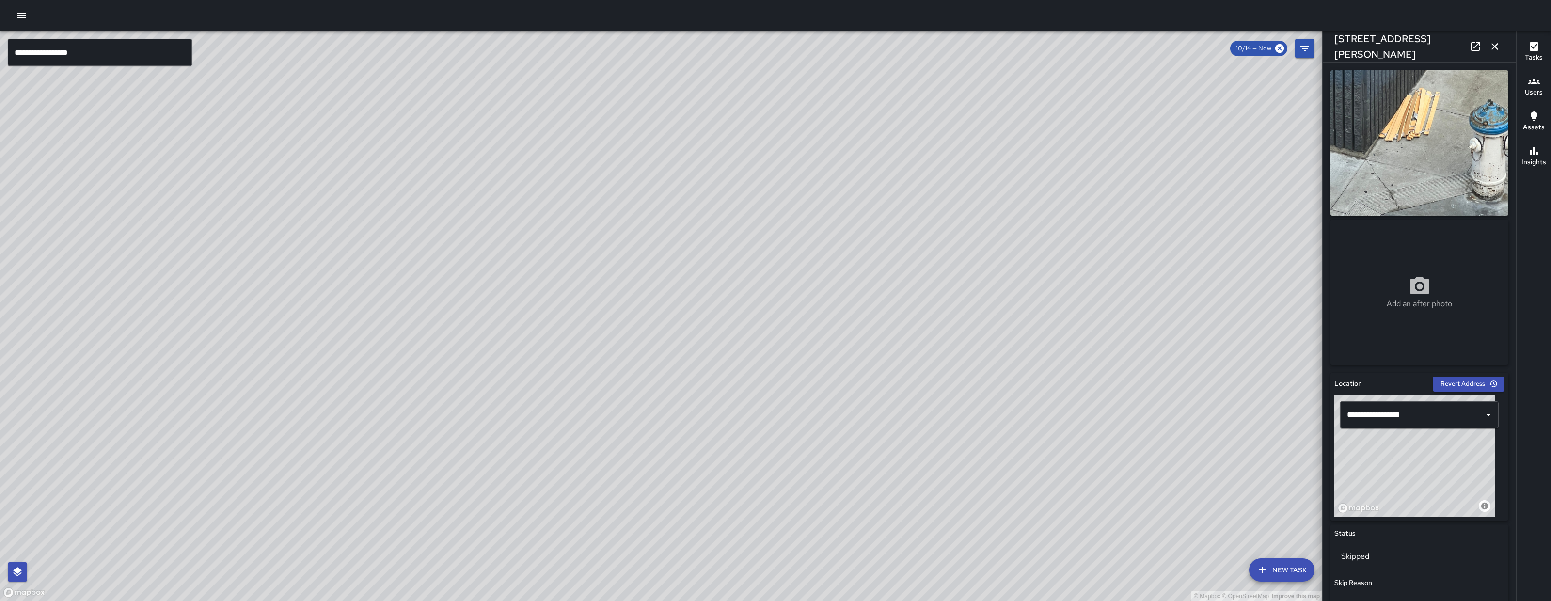
click at [158, 68] on div "© Mapbox © OpenStreetMap Improve this map" at bounding box center [661, 316] width 1322 height 570
click at [155, 53] on input "**********" at bounding box center [100, 52] width 184 height 27
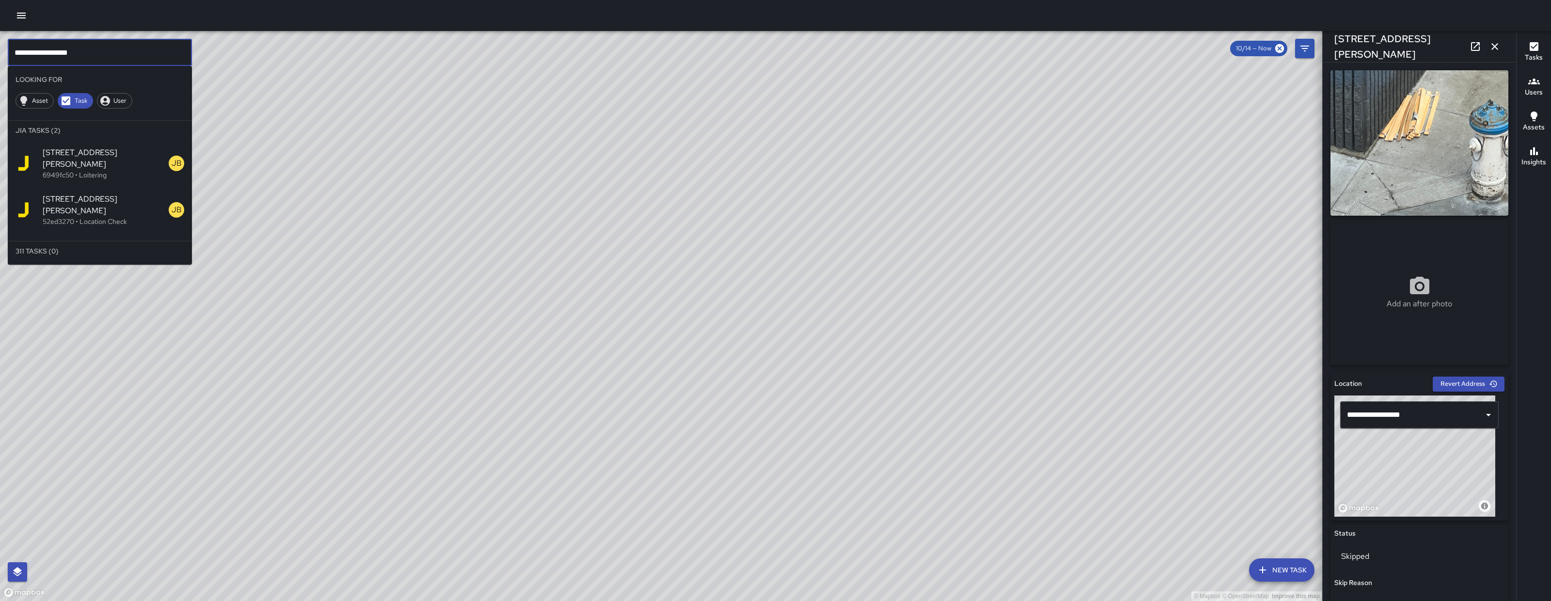
click at [155, 53] on input "**********" at bounding box center [100, 52] width 184 height 27
click at [155, 55] on input "**********" at bounding box center [100, 52] width 184 height 27
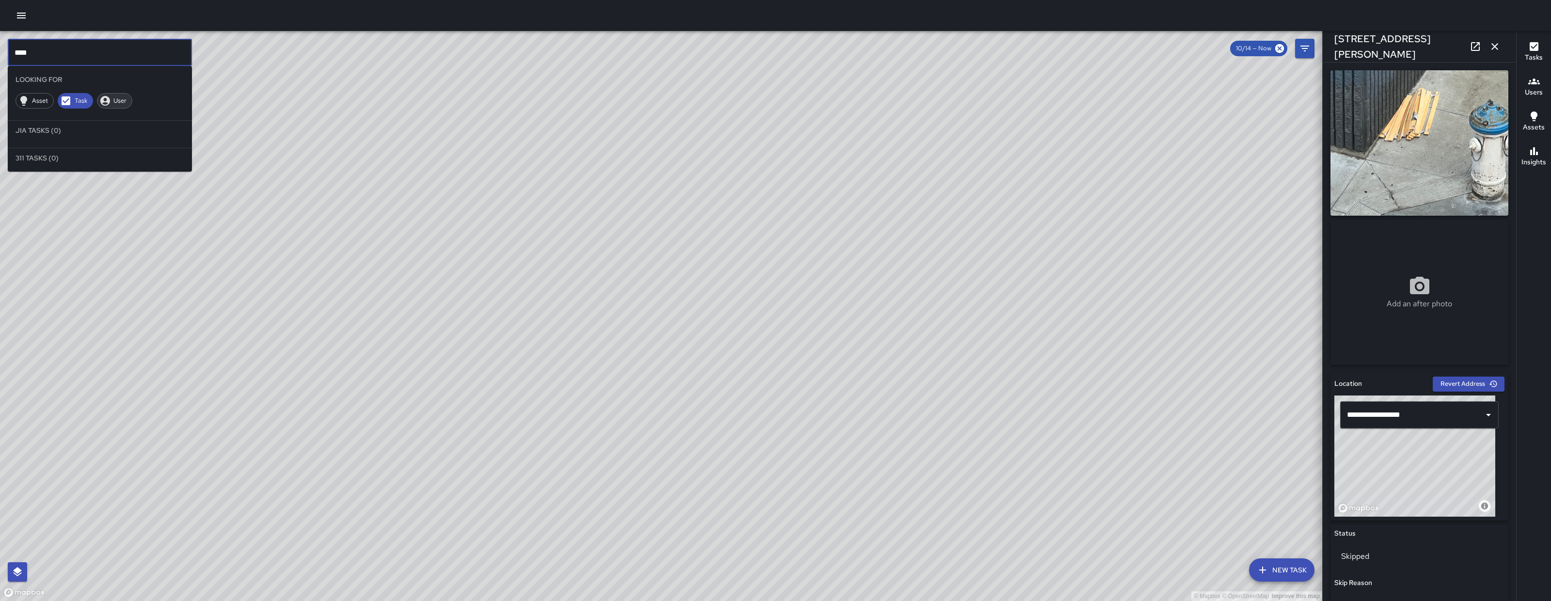
type input "****"
click at [114, 105] on span "User" at bounding box center [120, 101] width 24 height 10
click at [88, 158] on p "Supervisor" at bounding box center [114, 163] width 142 height 10
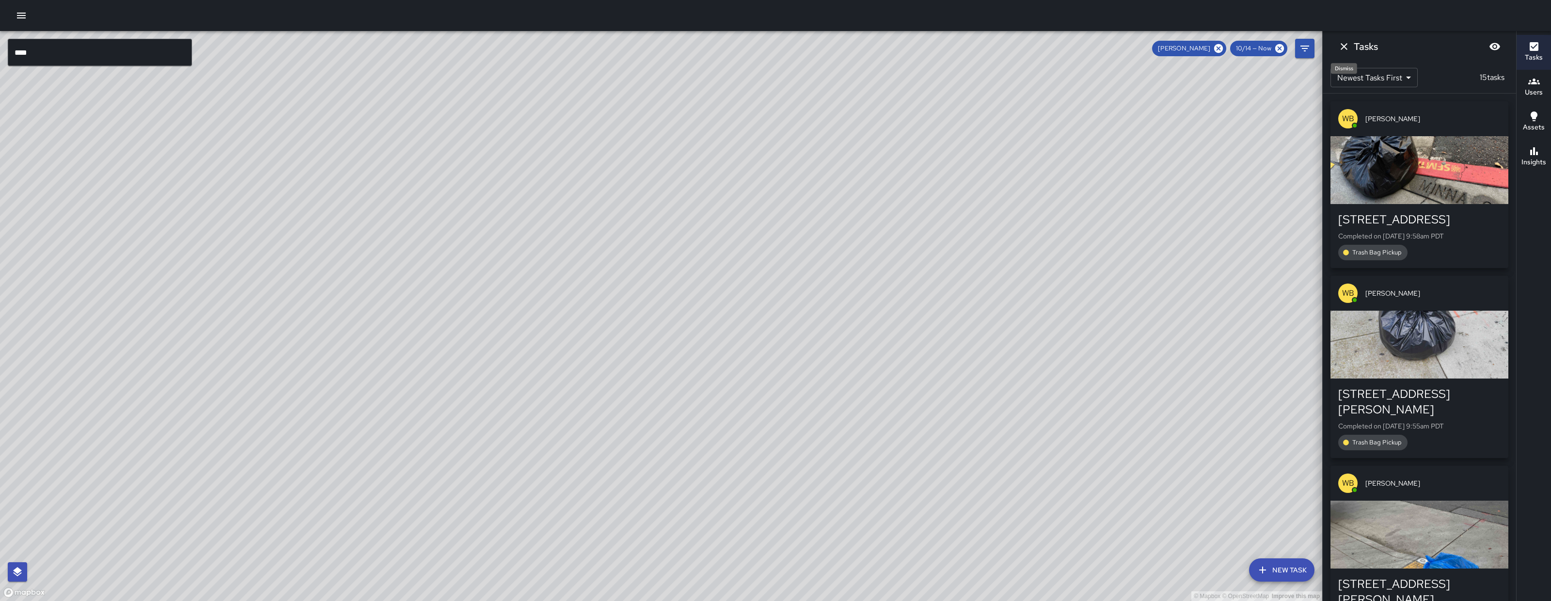
click at [1346, 46] on icon "Dismiss" at bounding box center [1344, 47] width 12 height 12
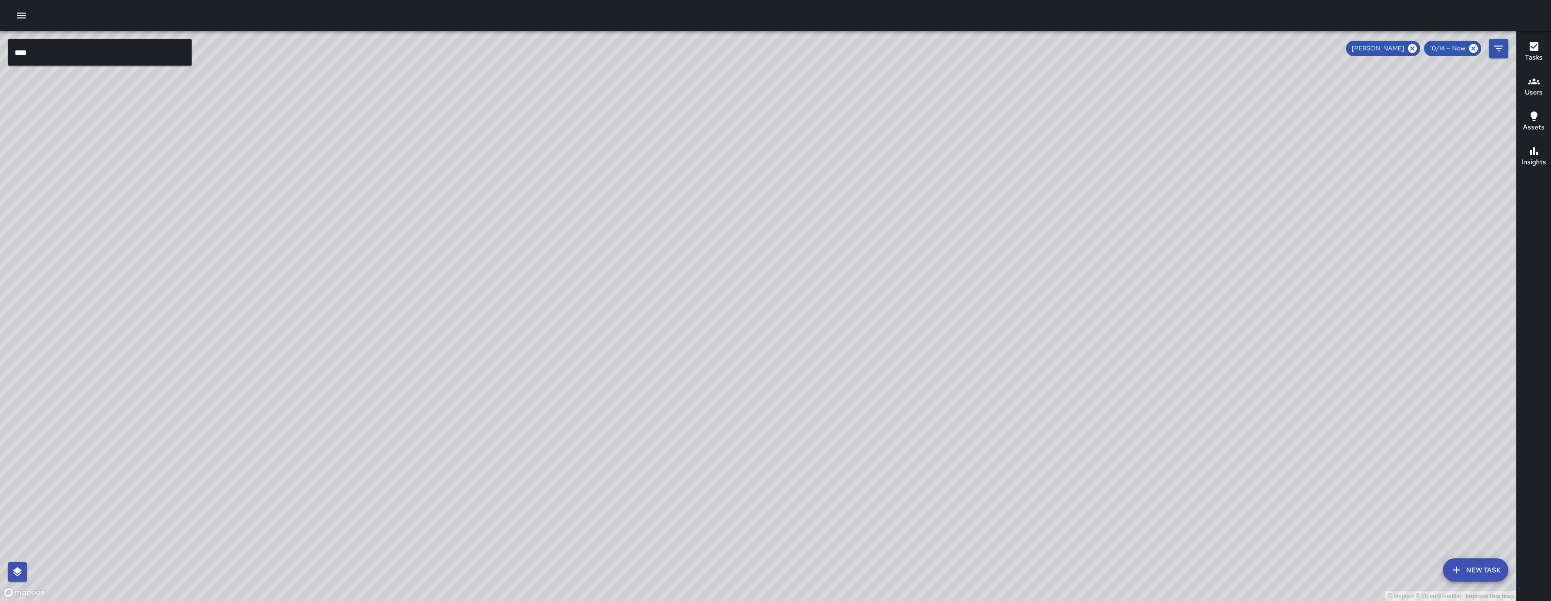
click at [523, 335] on div "© Mapbox © OpenStreetMap Improve this map" at bounding box center [758, 316] width 1516 height 570
drag, startPoint x: 366, startPoint y: 533, endPoint x: 790, endPoint y: 239, distance: 516.2
click at [775, 239] on div "© Mapbox © OpenStreetMap Improve this map" at bounding box center [758, 316] width 1516 height 570
click at [1412, 49] on icon at bounding box center [1412, 48] width 11 height 11
drag, startPoint x: 237, startPoint y: 503, endPoint x: 330, endPoint y: 404, distance: 135.8
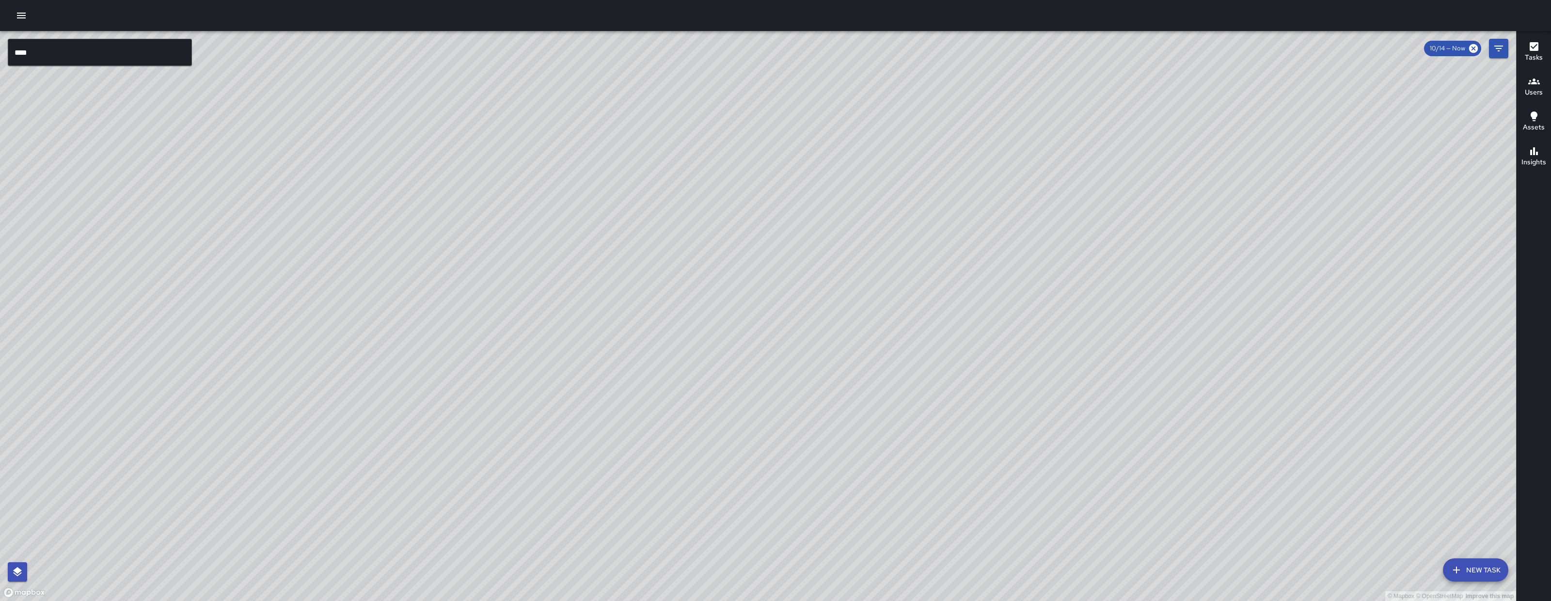
click at [330, 404] on div "© Mapbox © OpenStreetMap Improve this map" at bounding box center [758, 316] width 1516 height 570
click at [1497, 47] on icon "Filters" at bounding box center [1499, 49] width 12 height 12
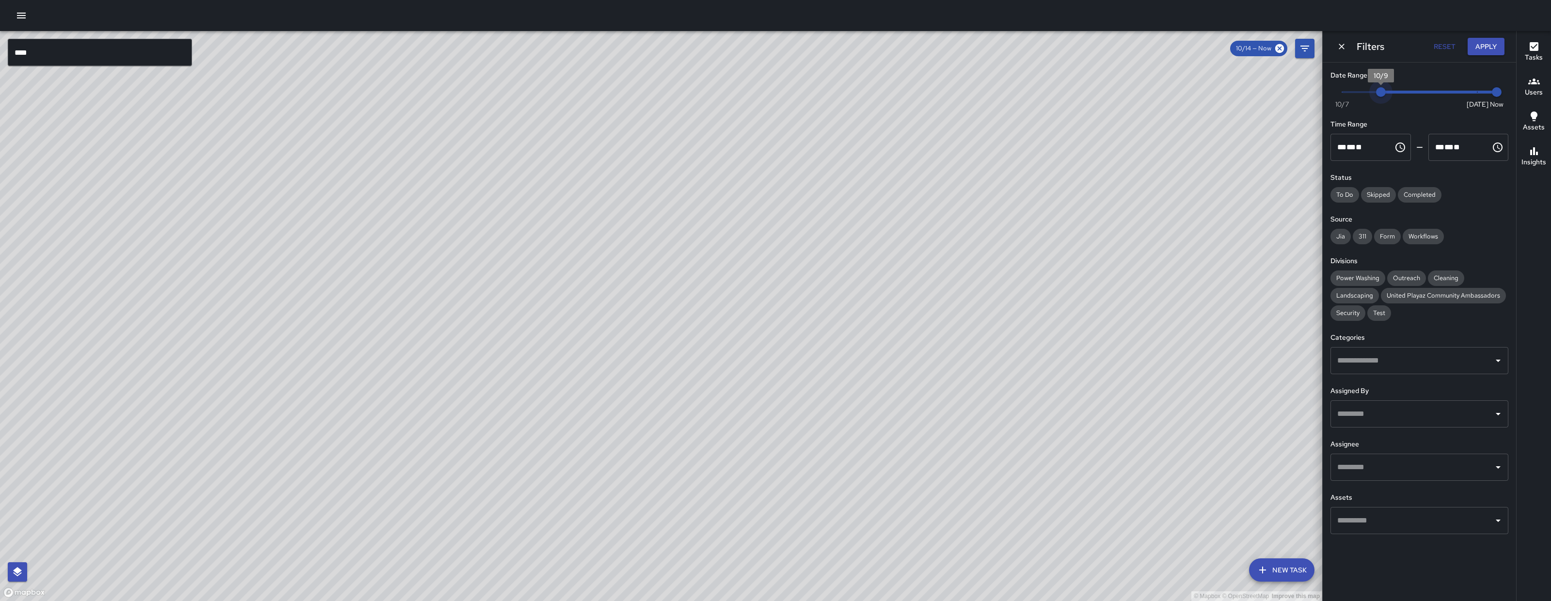
type input "*"
drag, startPoint x: 1477, startPoint y: 95, endPoint x: 1269, endPoint y: 92, distance: 207.9
click at [1270, 93] on div "© Mapbox © OpenStreetMap Improve this map **** ​ New Task 10/14 — Now Map Layer…" at bounding box center [775, 316] width 1551 height 570
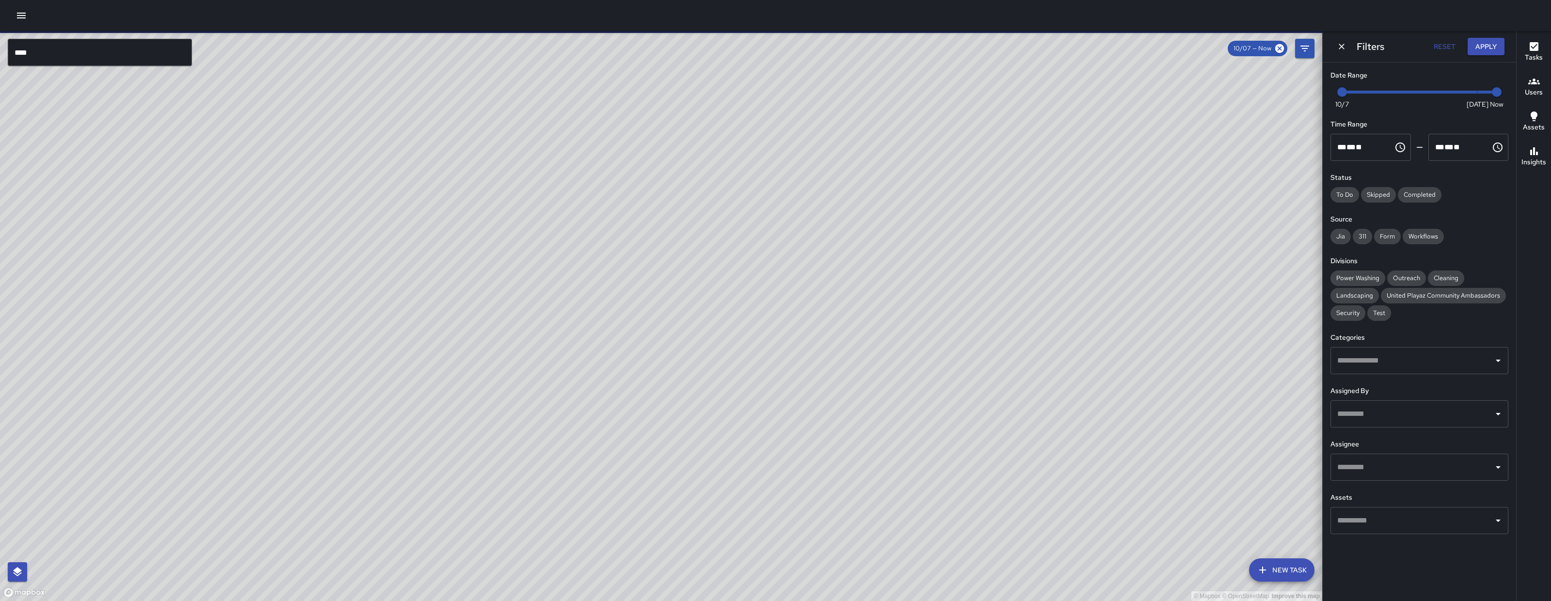
drag, startPoint x: 460, startPoint y: 344, endPoint x: 604, endPoint y: 259, distance: 166.9
click at [603, 259] on div "© Mapbox © OpenStreetMap Improve this map" at bounding box center [661, 316] width 1322 height 570
click at [604, 259] on div "© Mapbox © OpenStreetMap Improve this map" at bounding box center [661, 316] width 1322 height 570
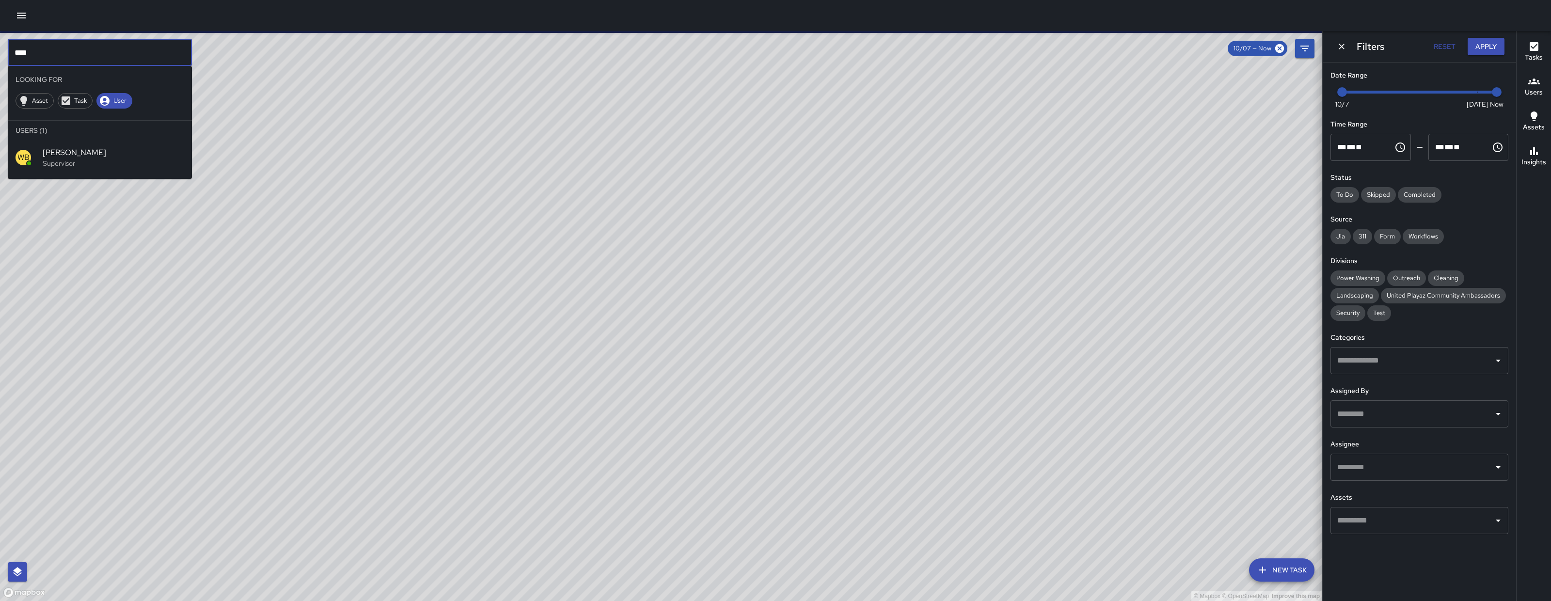
click at [81, 48] on input "****" at bounding box center [100, 52] width 184 height 27
click at [81, 47] on input "****" at bounding box center [100, 52] width 184 height 27
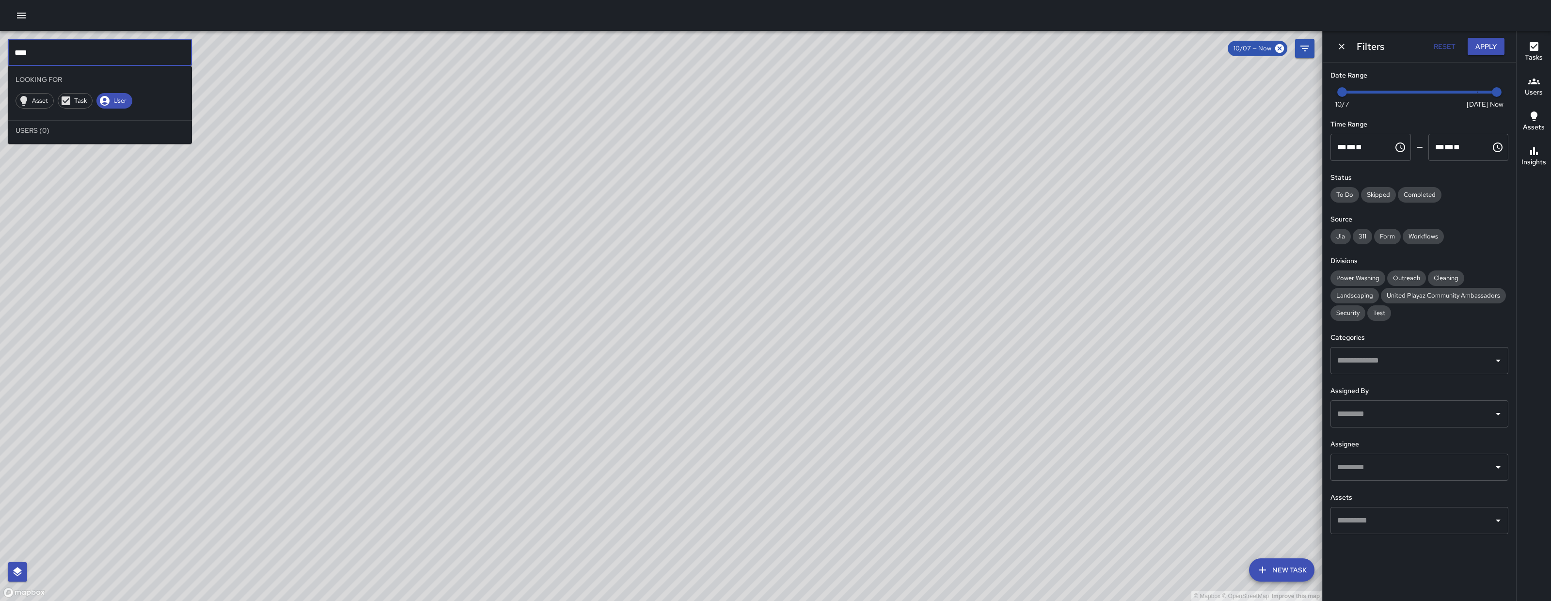
type input "****"
click at [26, 13] on icon "button" at bounding box center [22, 16] width 12 height 12
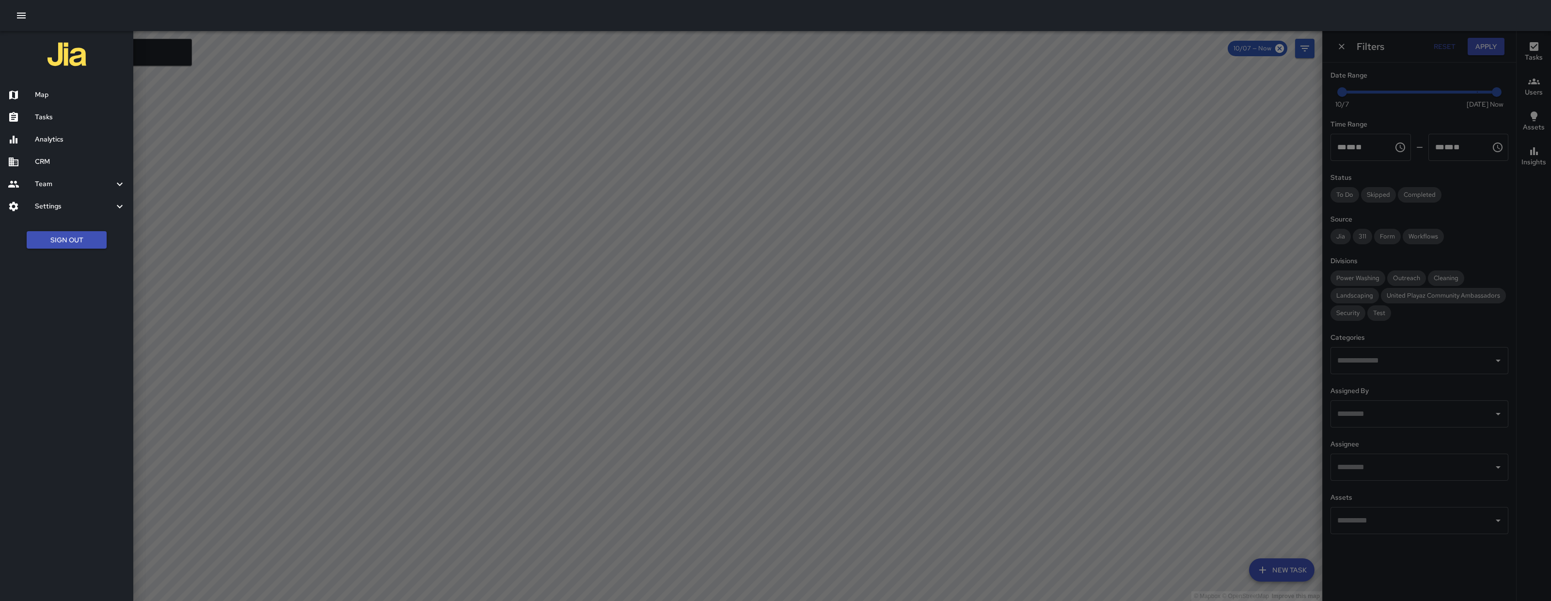
click at [58, 141] on h6 "Analytics" at bounding box center [80, 139] width 91 height 11
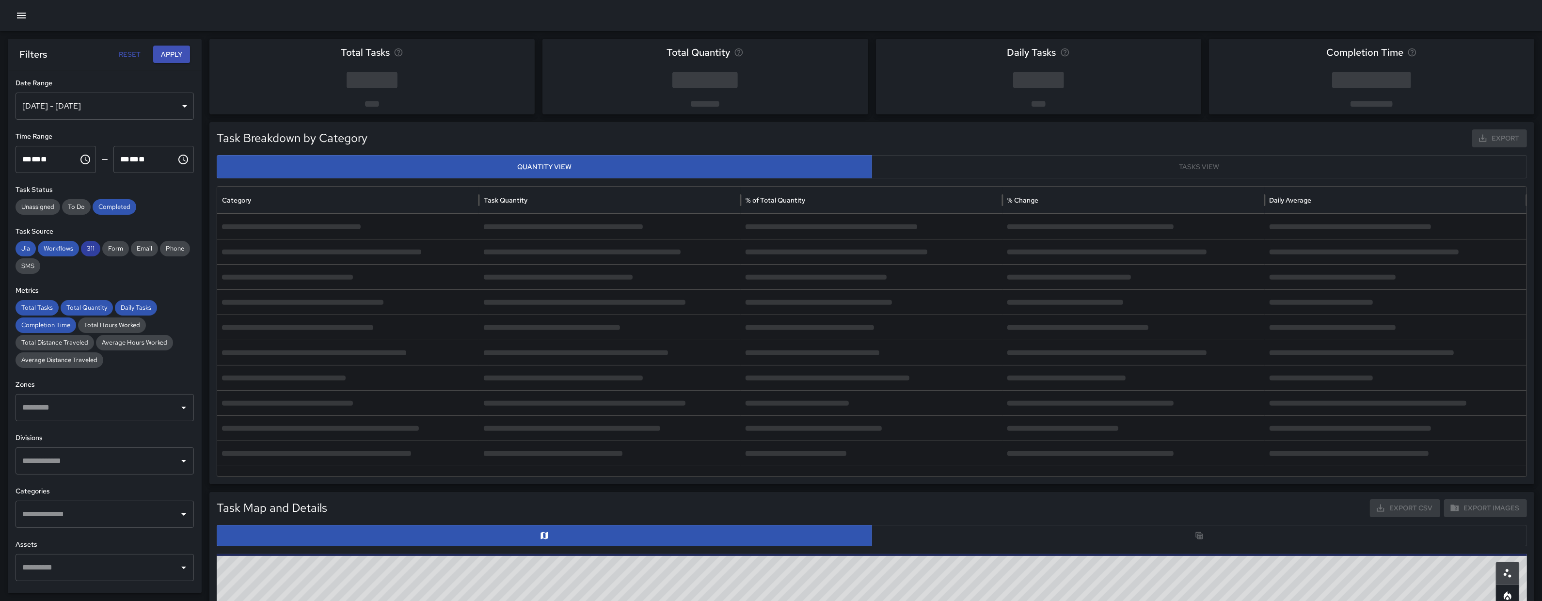
drag, startPoint x: 93, startPoint y: 252, endPoint x: 95, endPoint y: 237, distance: 14.7
click at [93, 251] on span "311" at bounding box center [90, 249] width 19 height 10
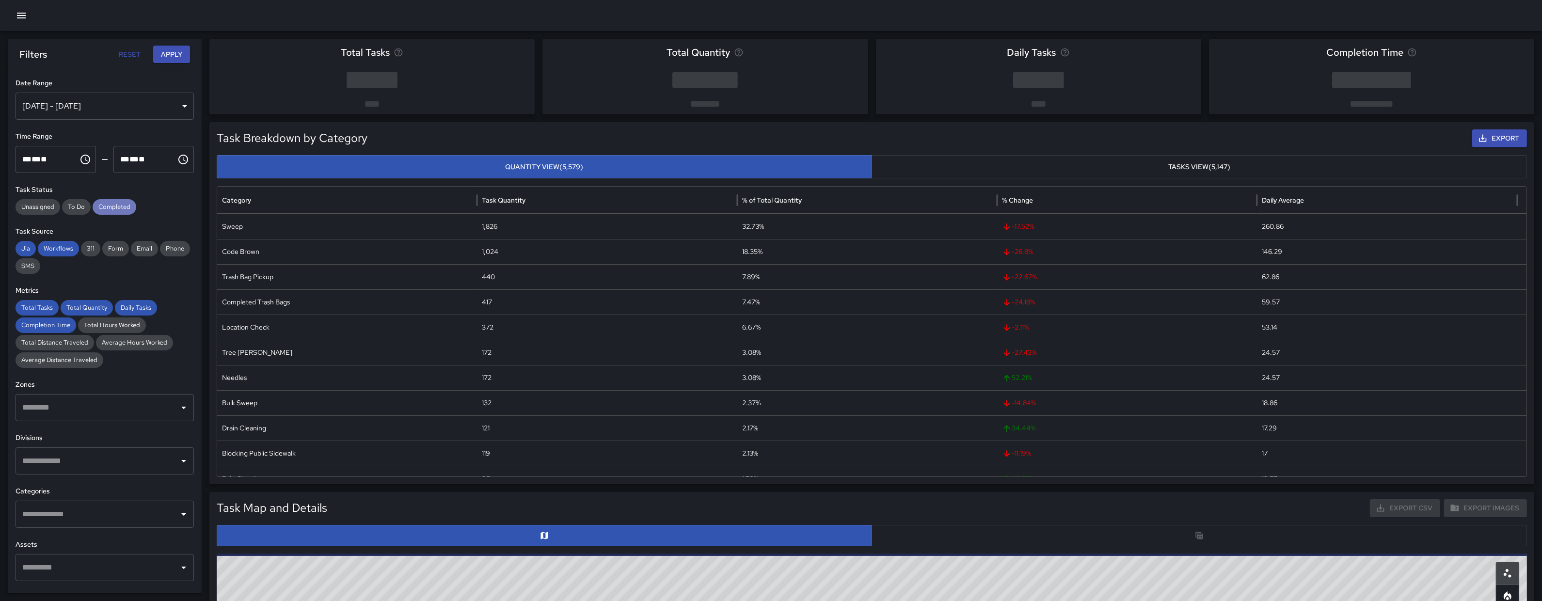
click at [110, 203] on span "Completed" at bounding box center [115, 207] width 44 height 10
click at [57, 251] on span "Workflows" at bounding box center [58, 249] width 41 height 10
click at [32, 247] on span "Jia" at bounding box center [26, 249] width 20 height 10
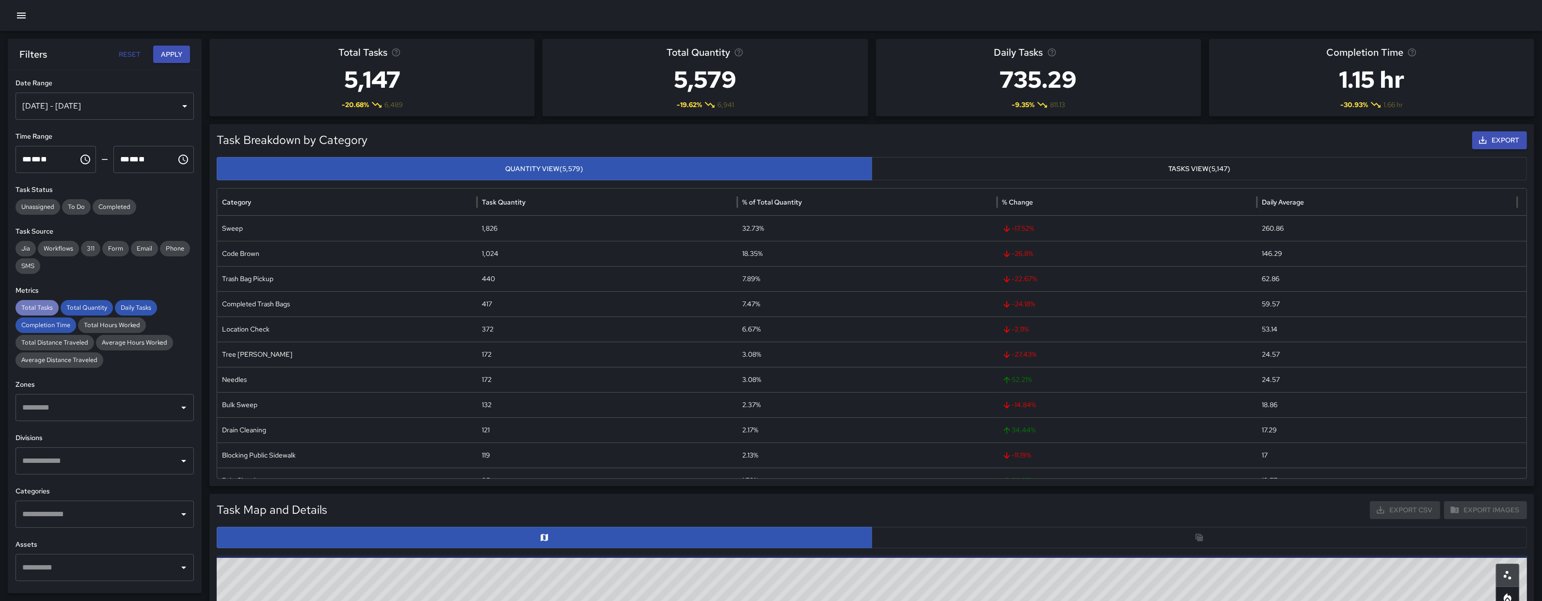
click at [45, 305] on span "Total Tasks" at bounding box center [37, 308] width 43 height 10
click at [47, 319] on div "Completion Time" at bounding box center [46, 325] width 61 height 16
drag, startPoint x: 86, startPoint y: 301, endPoint x: 119, endPoint y: 304, distance: 33.1
click at [87, 302] on div "Total Quantity" at bounding box center [87, 308] width 52 height 16
click at [128, 304] on span "Daily Tasks" at bounding box center [136, 308] width 42 height 10
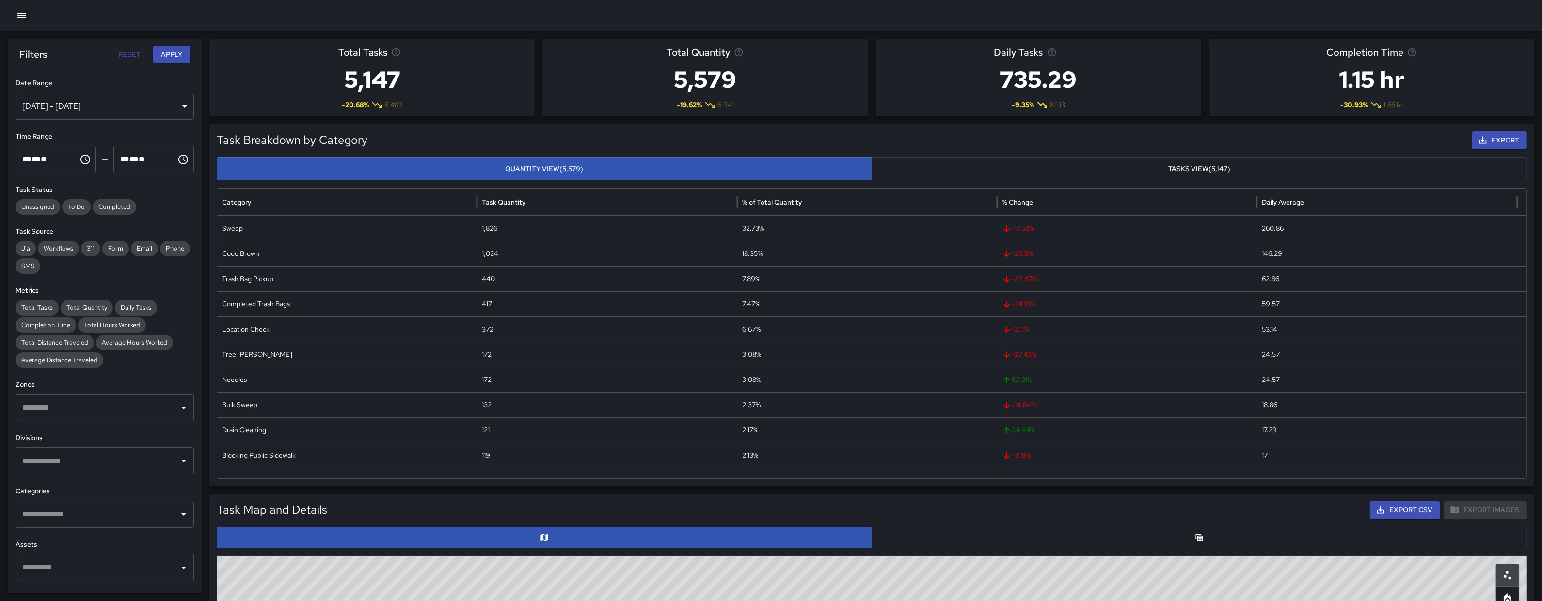
click at [105, 403] on input "text" at bounding box center [97, 407] width 155 height 18
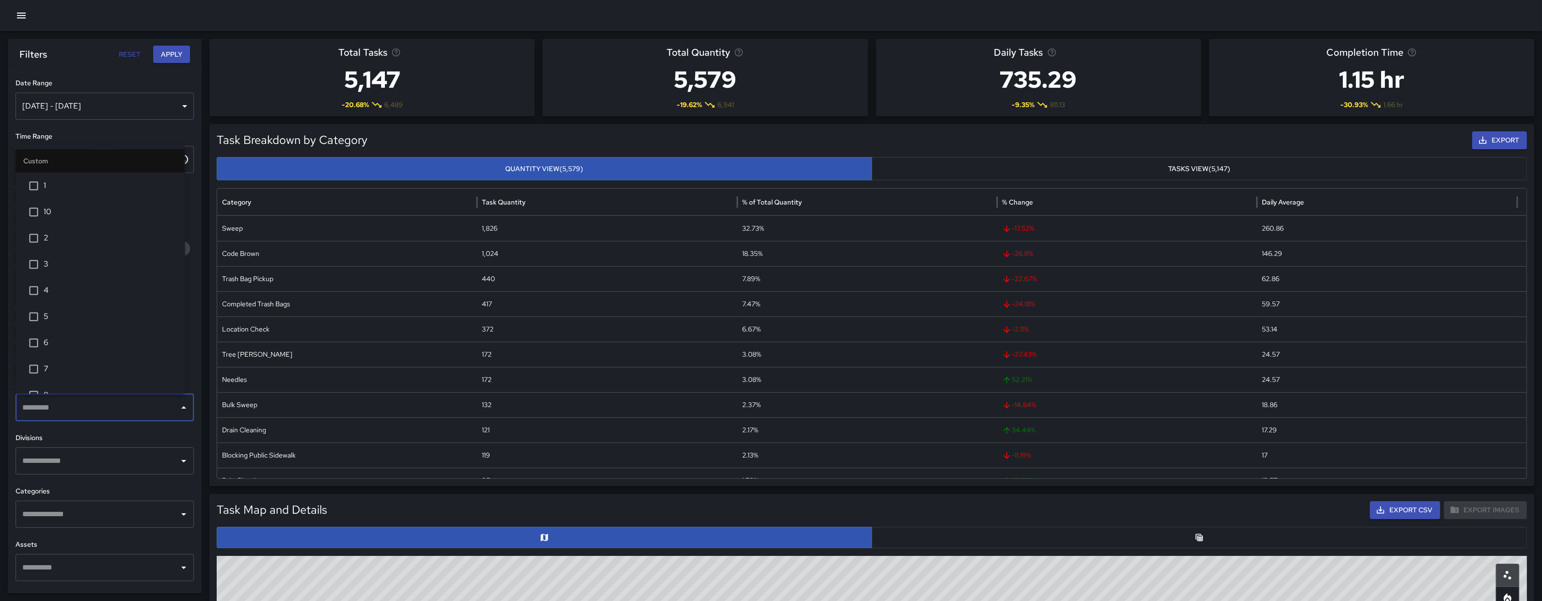
click at [79, 188] on span "1" at bounding box center [110, 186] width 133 height 12
click at [104, 81] on h6 "Date Range" at bounding box center [105, 83] width 178 height 11
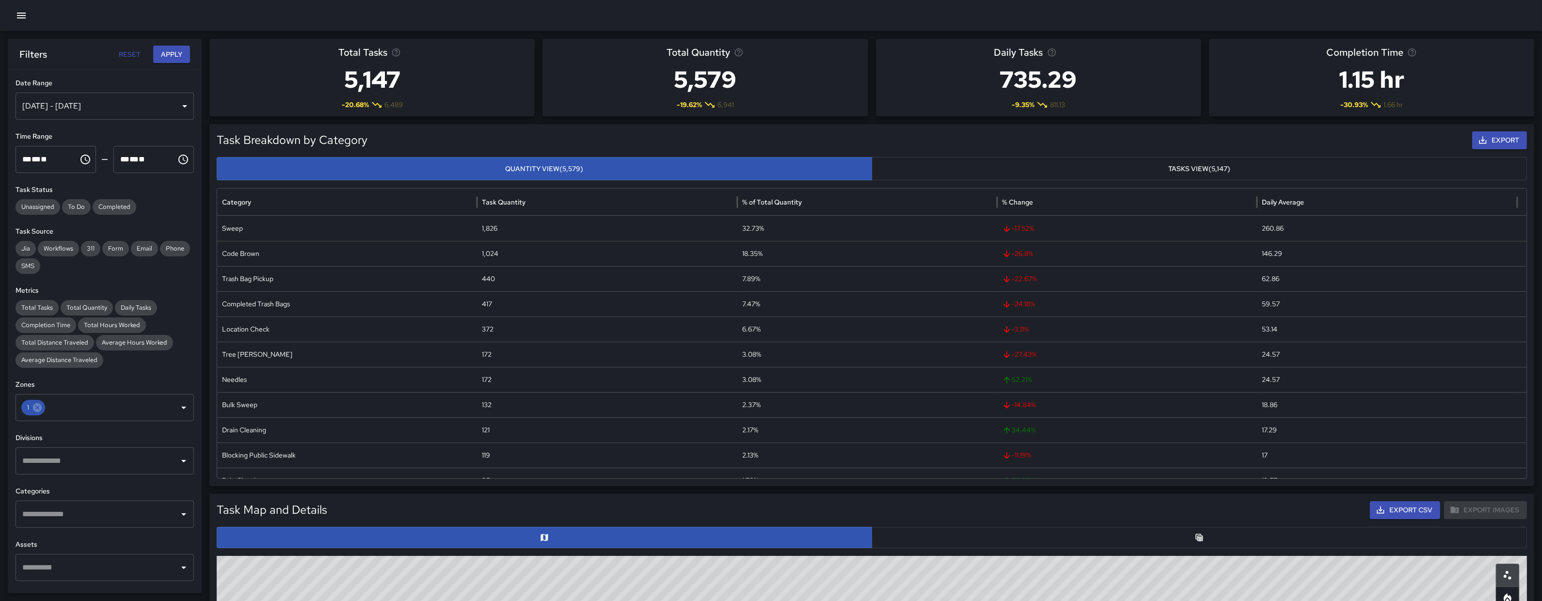
click at [106, 101] on div "Oct 08, 2025 - Oct 14, 2025" at bounding box center [105, 106] width 178 height 27
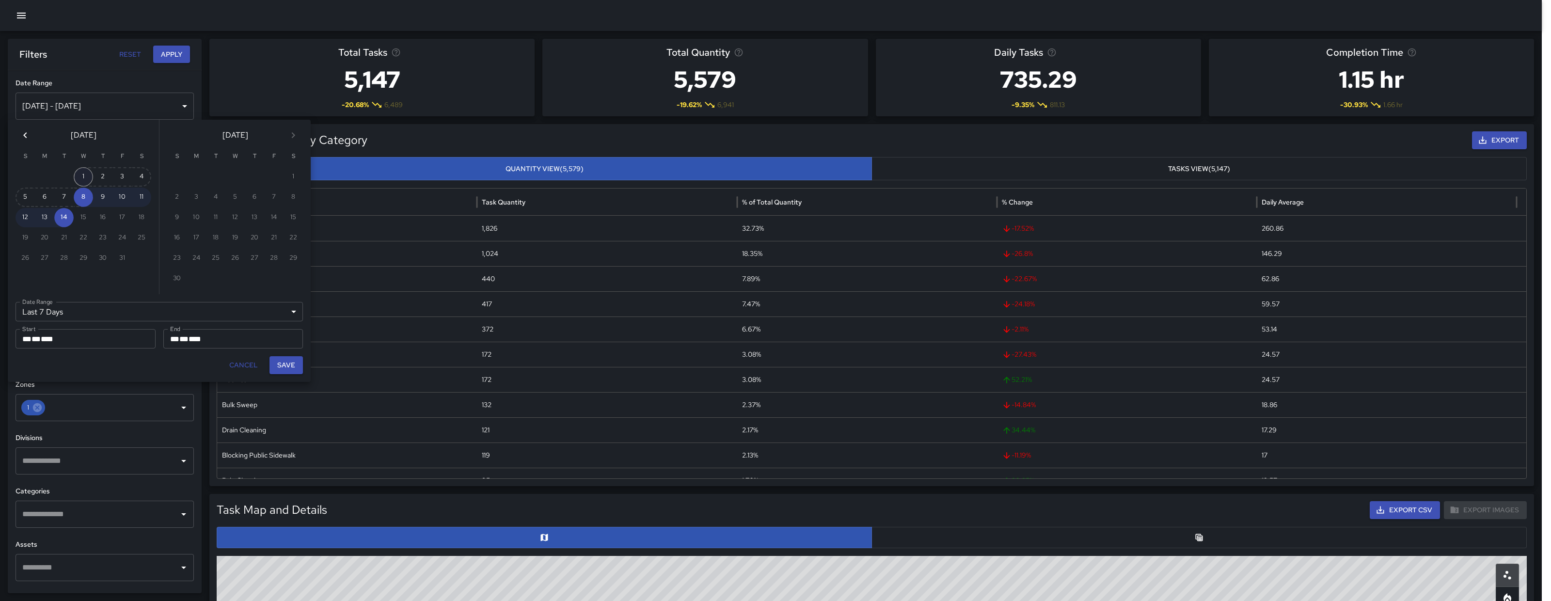
click at [82, 175] on button "1" at bounding box center [83, 176] width 19 height 19
type input "******"
type input "**********"
click at [289, 358] on button "Save" at bounding box center [285, 365] width 33 height 18
type input "**********"
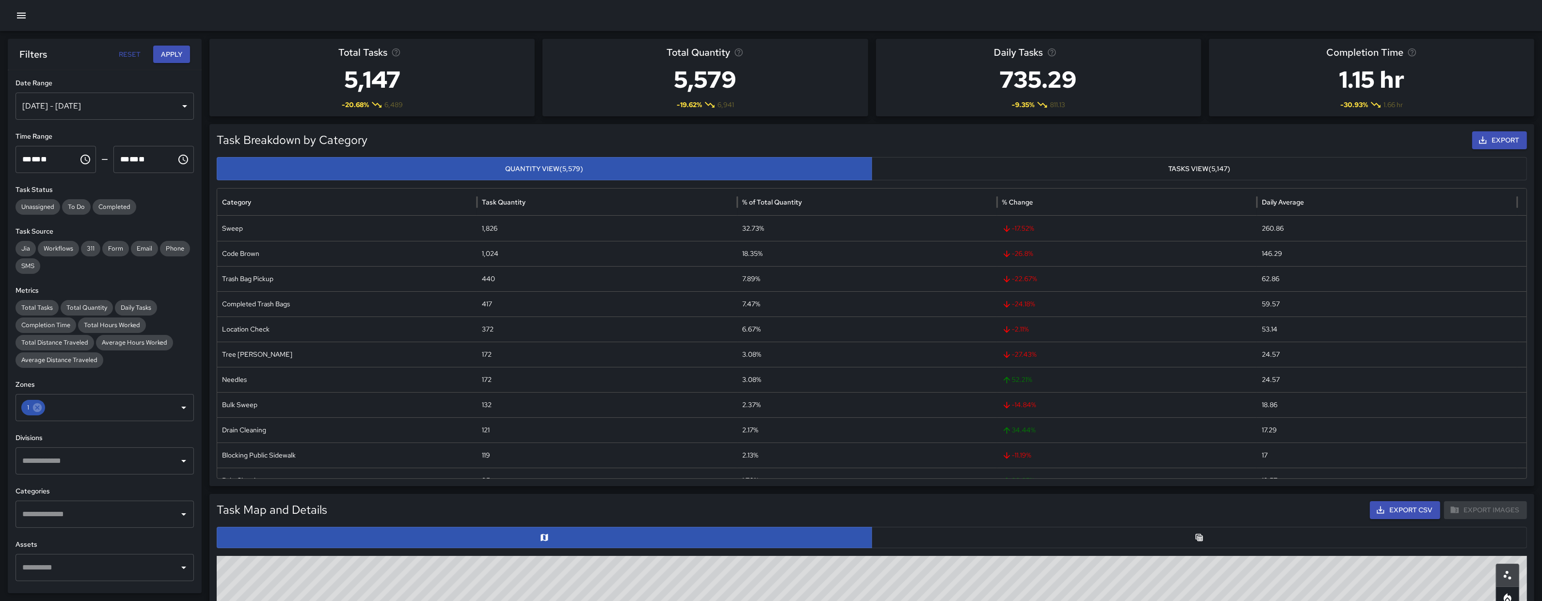
click at [167, 49] on button "Apply" at bounding box center [171, 55] width 37 height 18
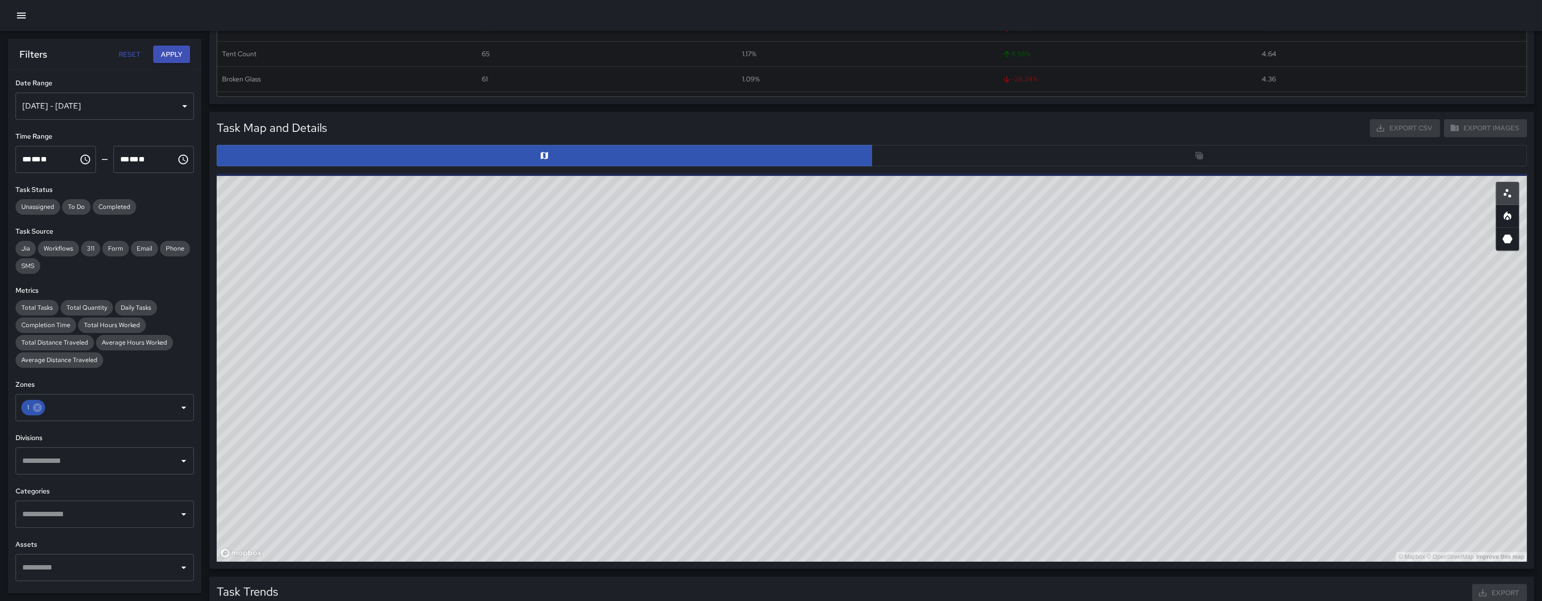
scroll to position [383, 0]
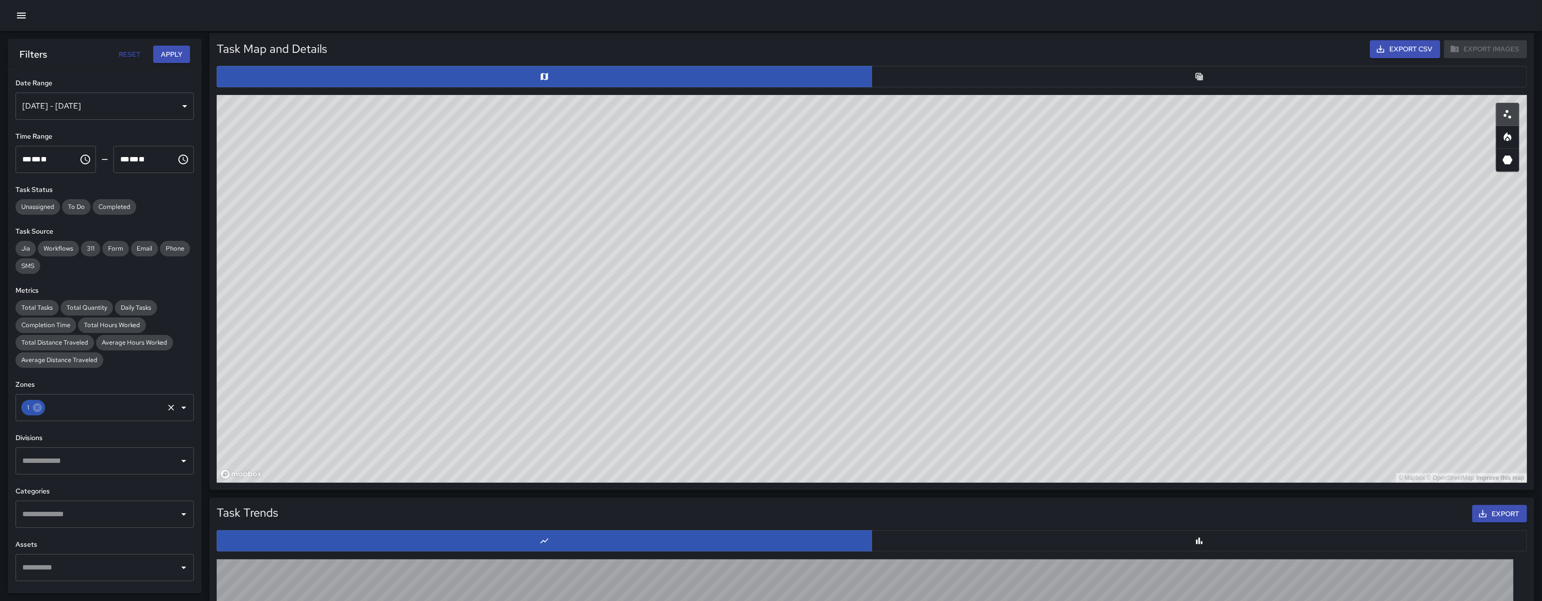
click at [39, 413] on div "1" at bounding box center [33, 408] width 24 height 16
click at [37, 408] on icon at bounding box center [37, 407] width 9 height 9
click at [37, 408] on input "text" at bounding box center [97, 407] width 155 height 18
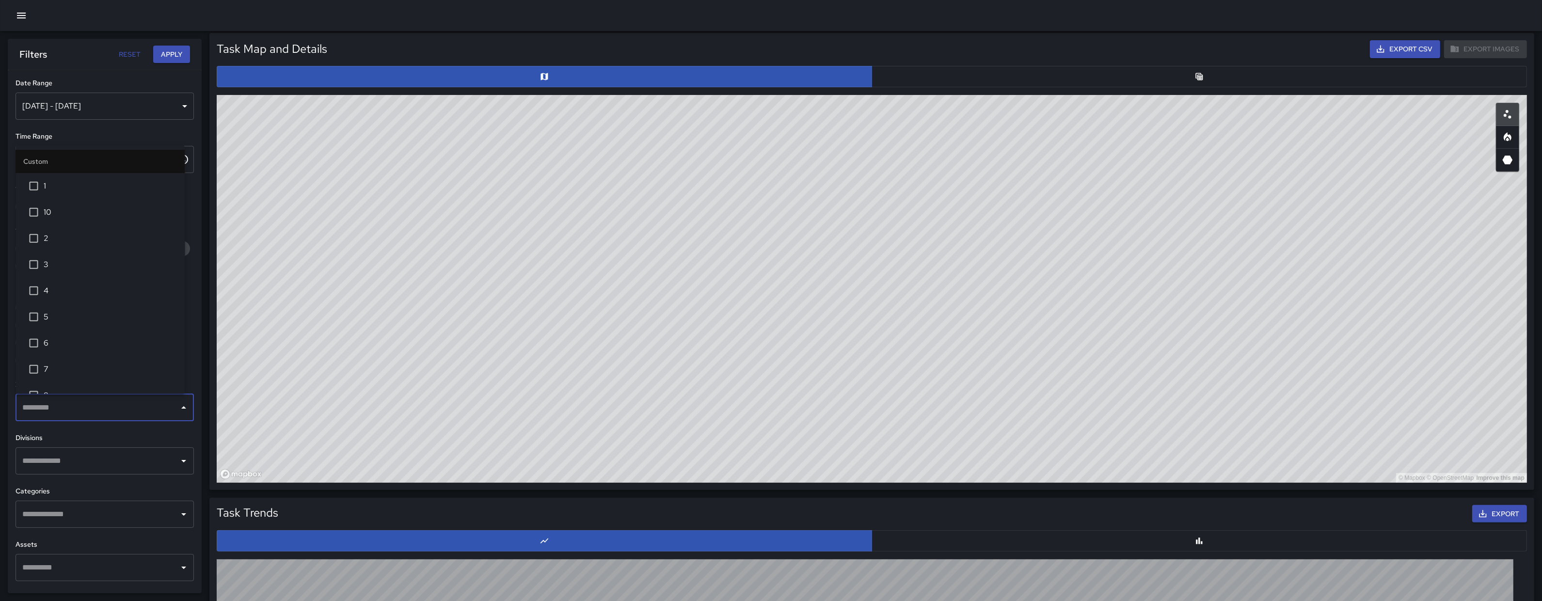
click at [55, 240] on span "2" at bounding box center [110, 239] width 133 height 12
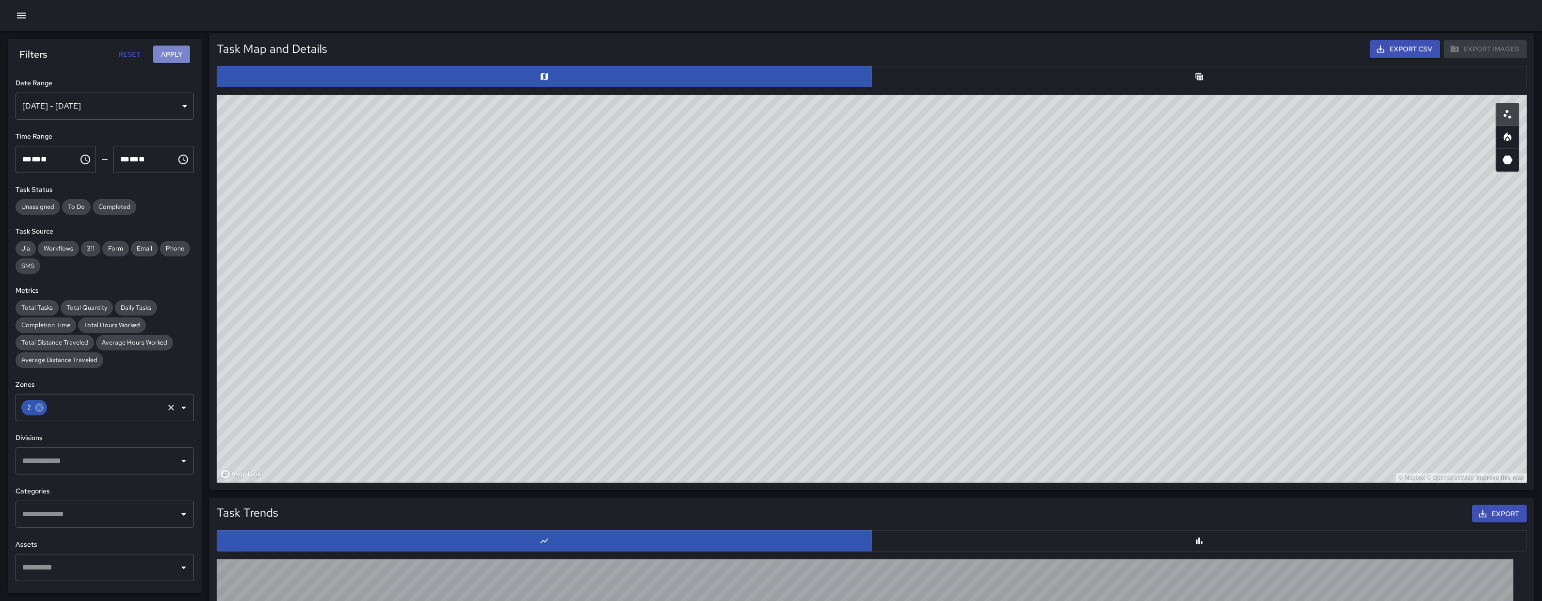
click at [163, 49] on button "Apply" at bounding box center [171, 55] width 37 height 18
click at [1137, 75] on button "button" at bounding box center [1198, 76] width 655 height 21
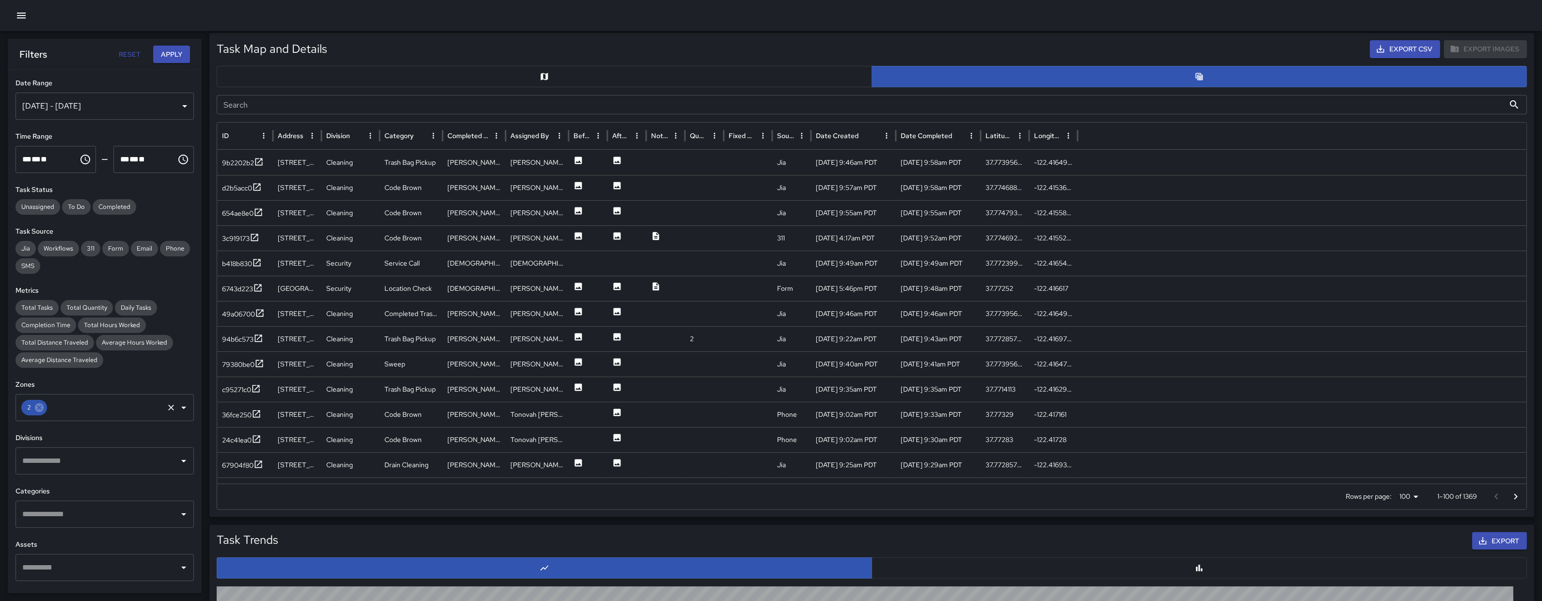
click at [321, 106] on input "Search" at bounding box center [861, 104] width 1288 height 19
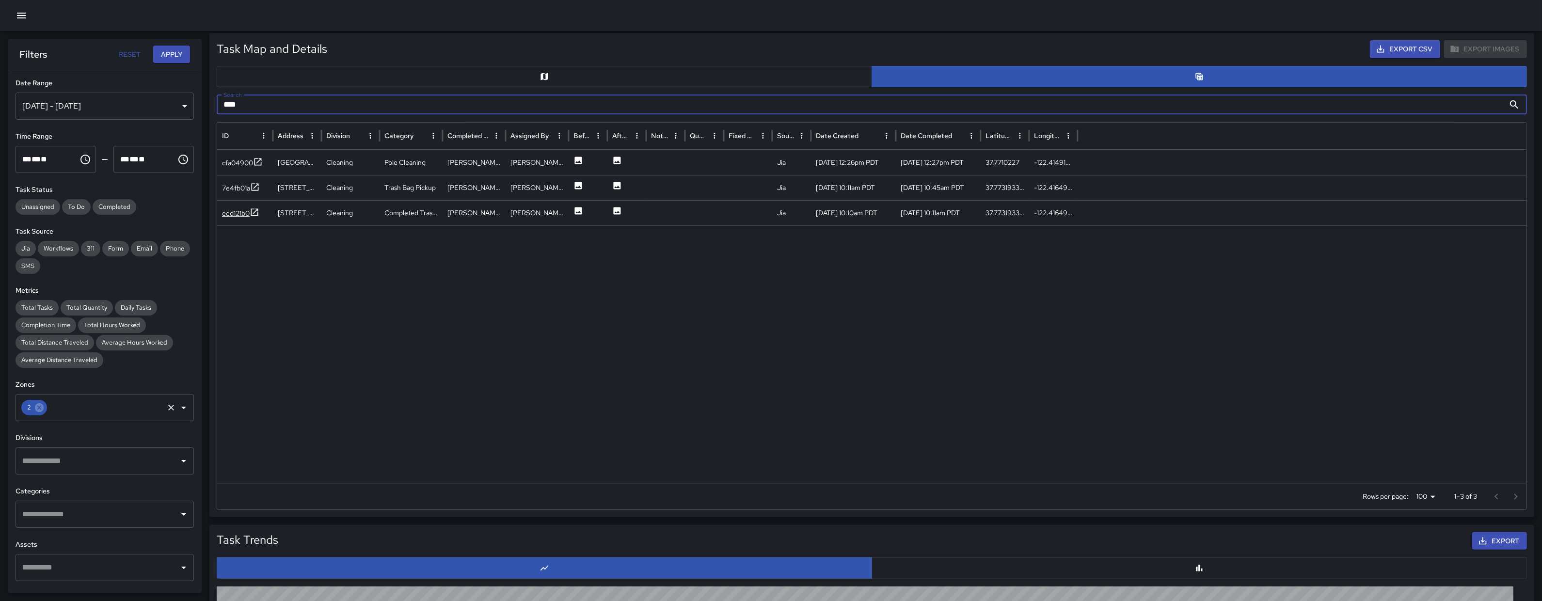
type input "****"
click at [238, 213] on div "eed121b0" at bounding box center [236, 213] width 28 height 10
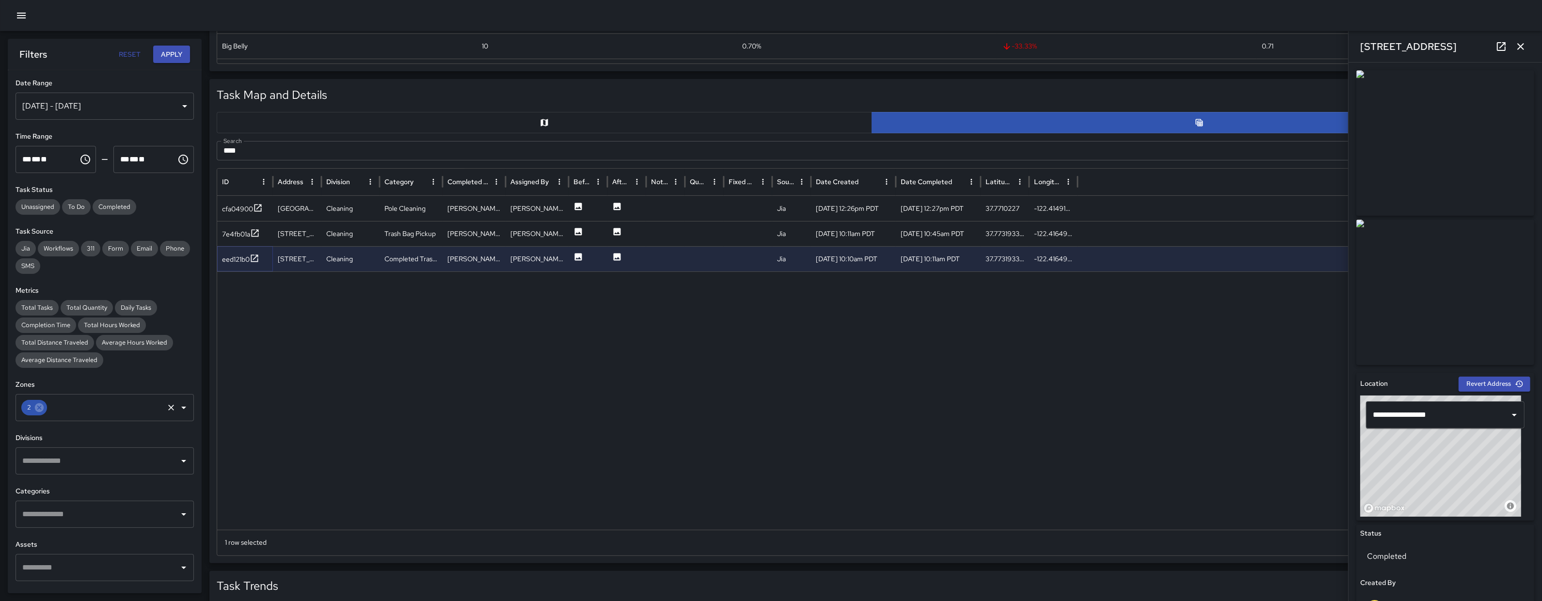
scroll to position [165, 0]
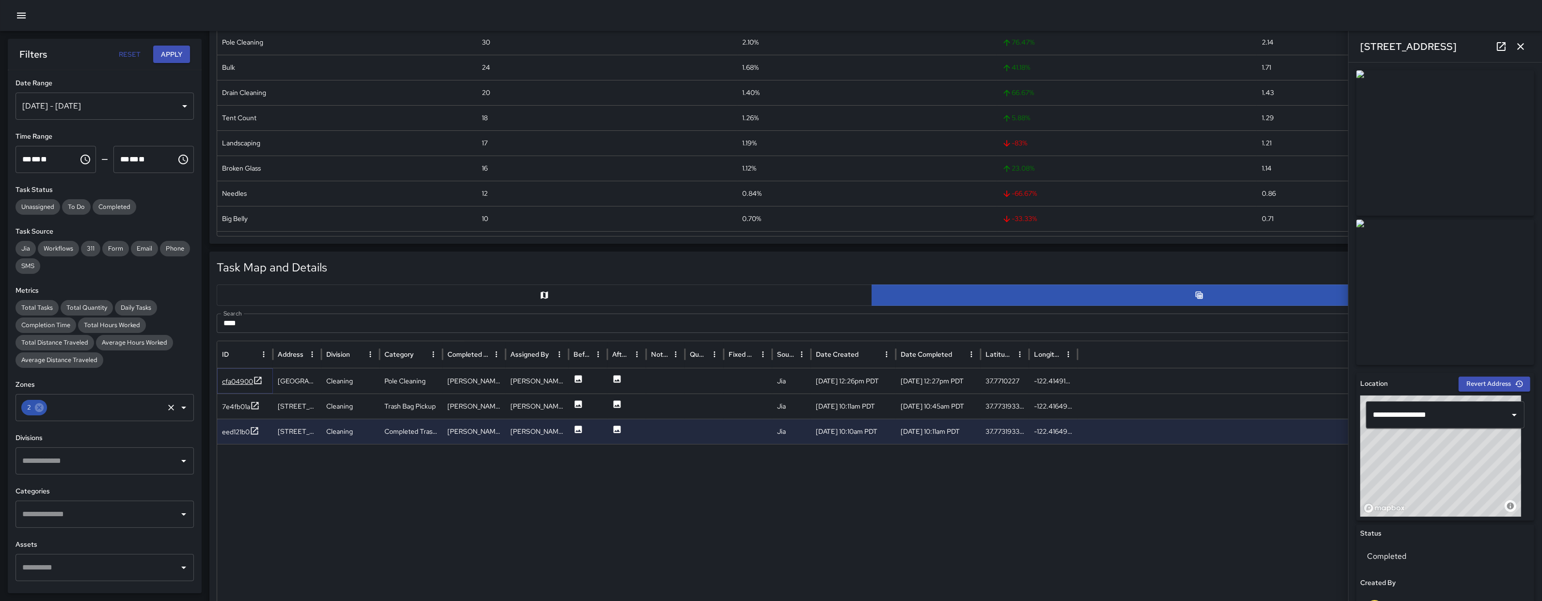
click at [241, 380] on div "cfa04900" at bounding box center [237, 382] width 31 height 10
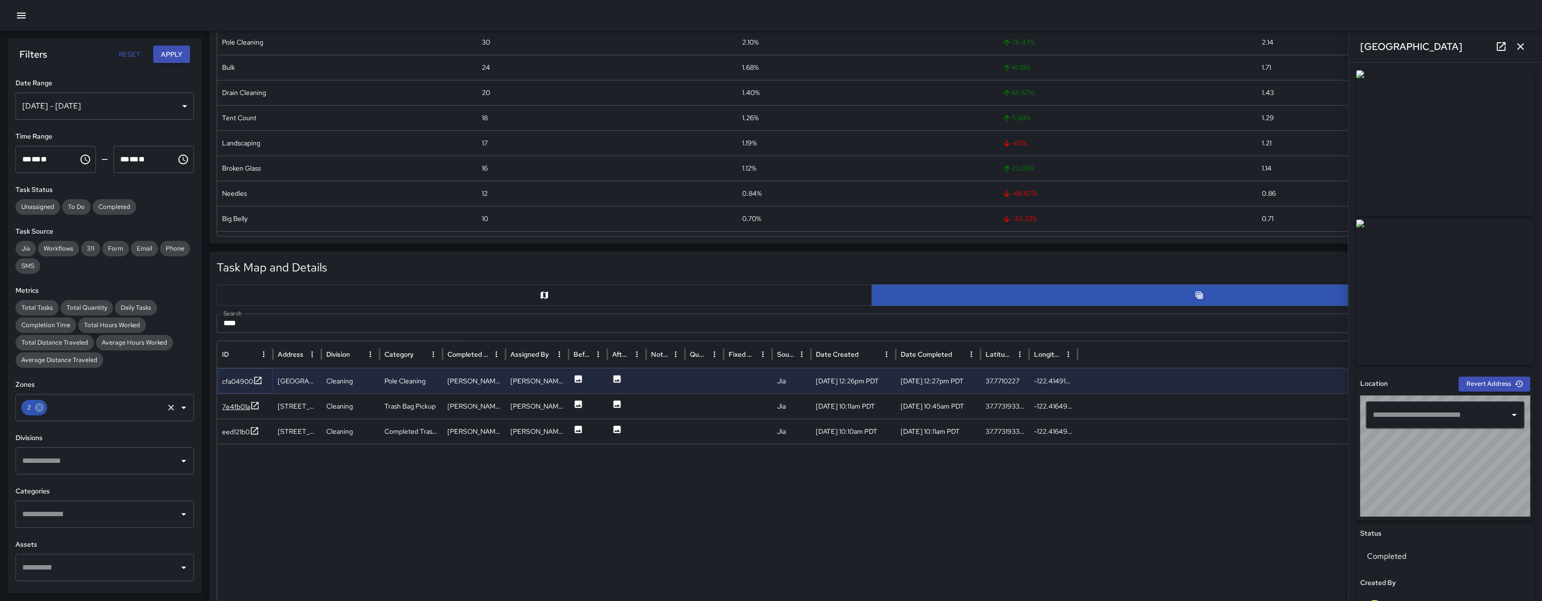
type input "**********"
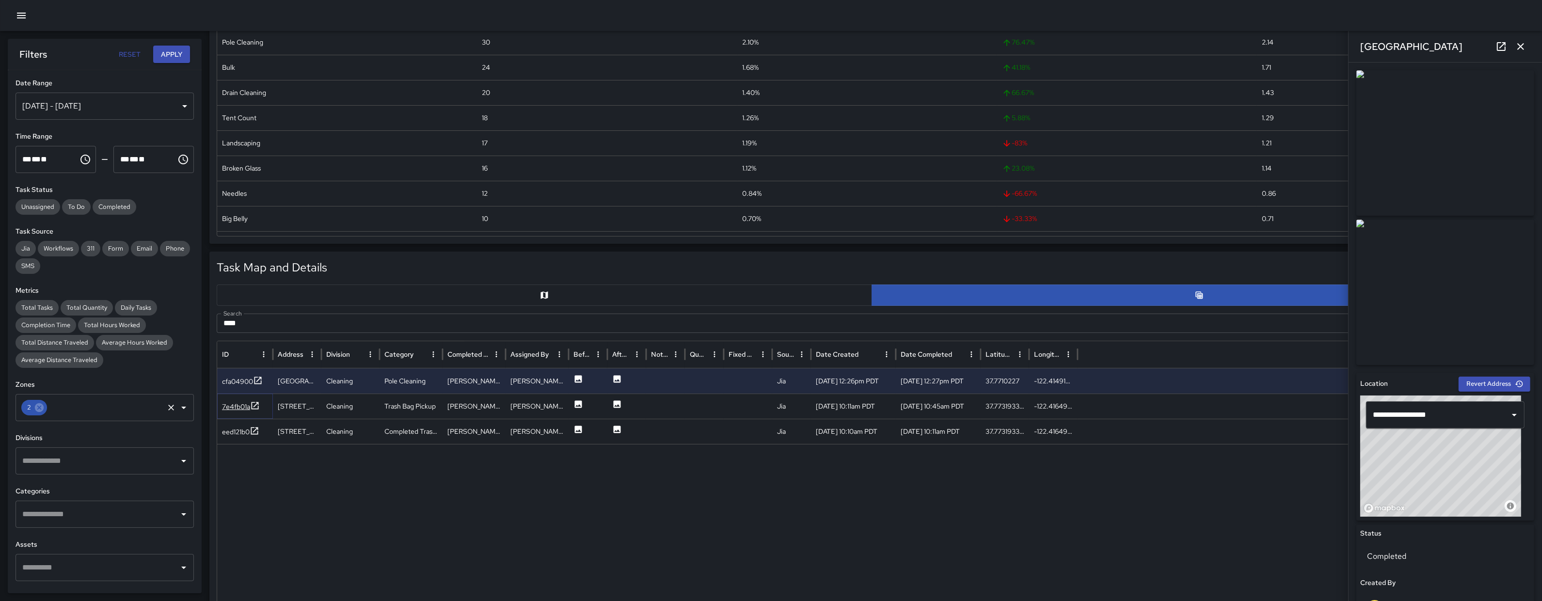
click at [238, 409] on div "7e4fb01a" at bounding box center [236, 407] width 28 height 10
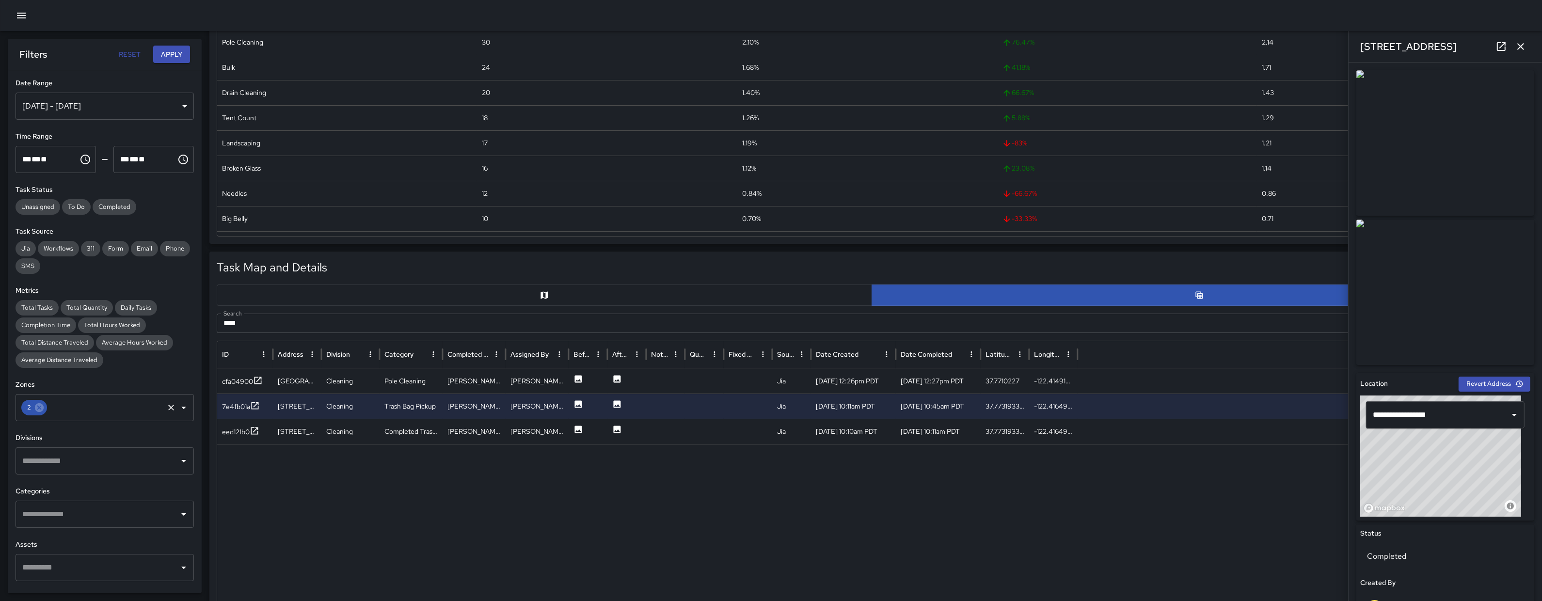
click at [105, 115] on div "Oct 01, 2025 - Oct 14, 2025" at bounding box center [105, 106] width 178 height 27
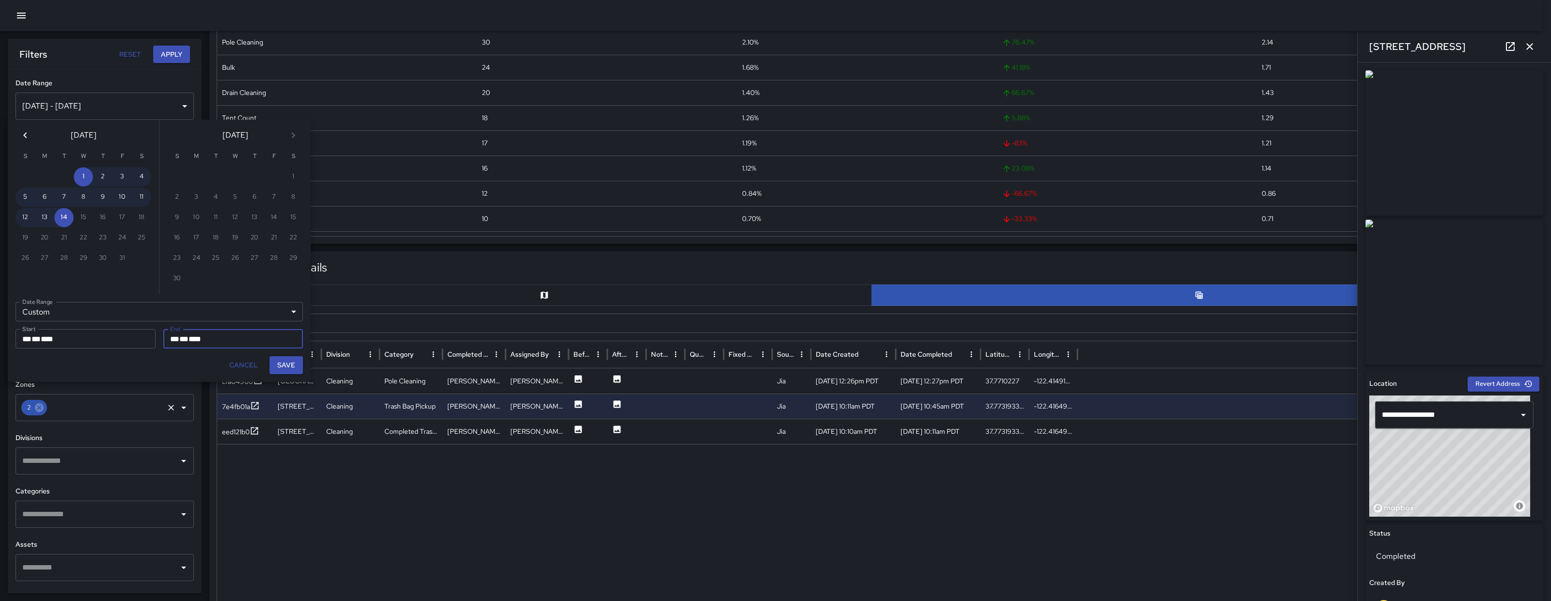
click at [24, 137] on icon "Previous month" at bounding box center [25, 135] width 12 height 12
click at [40, 236] on button "22" at bounding box center [44, 237] width 19 height 19
type input "**********"
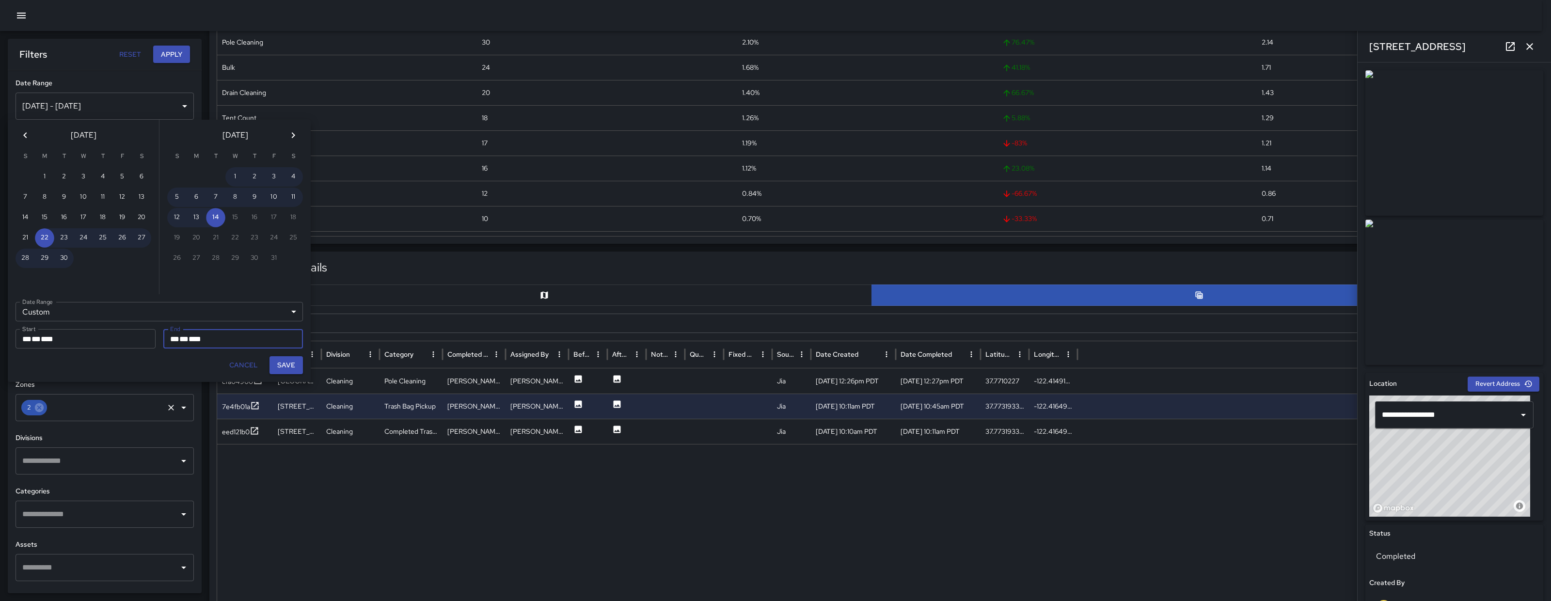
click at [280, 366] on button "Save" at bounding box center [285, 365] width 33 height 18
type input "**********"
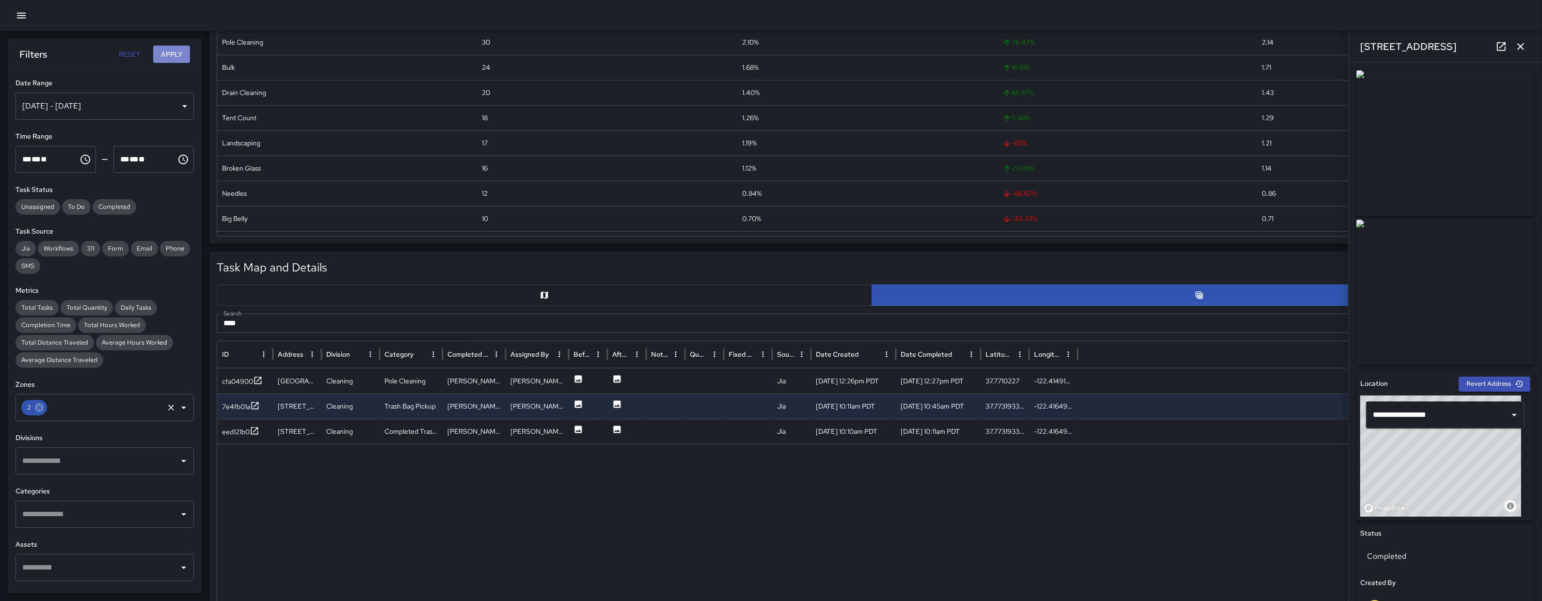
click at [173, 55] on button "Apply" at bounding box center [171, 55] width 37 height 18
click at [252, 320] on input "****" at bounding box center [861, 323] width 1288 height 19
click at [252, 321] on input "****" at bounding box center [861, 323] width 1288 height 19
click at [253, 323] on input "****" at bounding box center [861, 323] width 1288 height 19
click at [253, 320] on input "****" at bounding box center [861, 323] width 1288 height 19
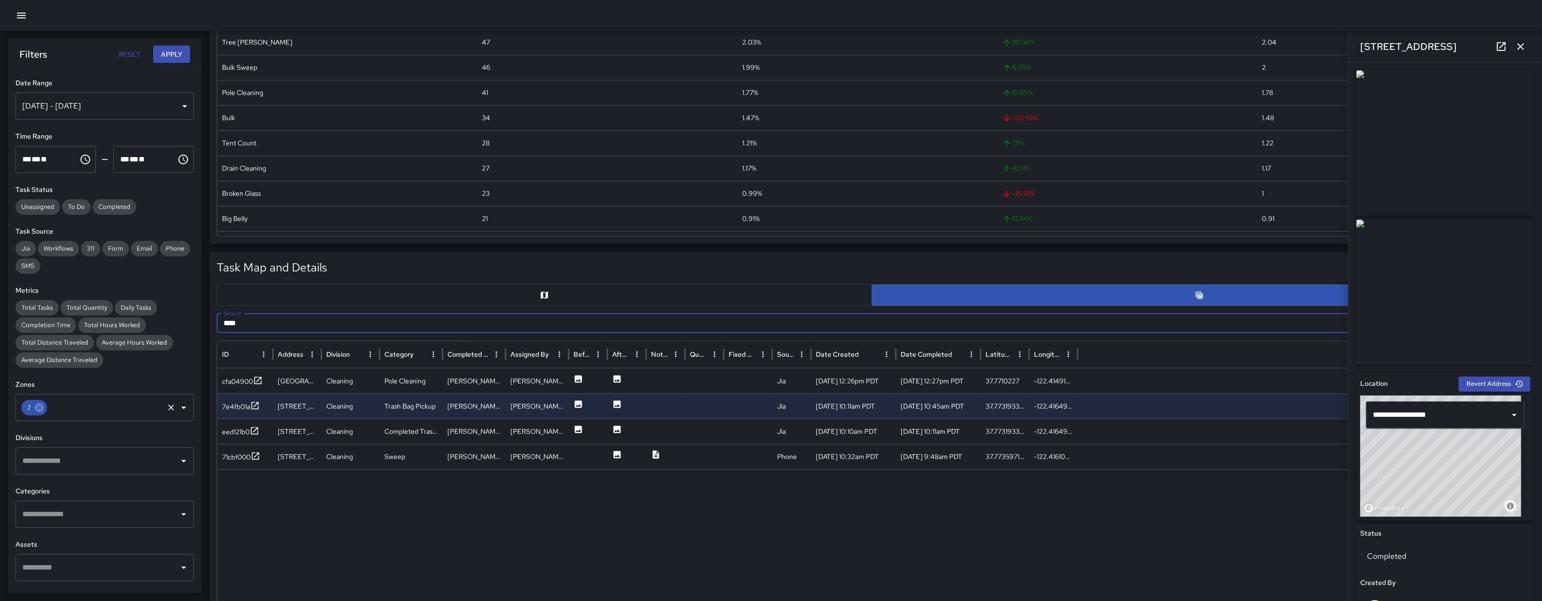
click at [253, 320] on input "****" at bounding box center [861, 323] width 1288 height 19
paste input "****"
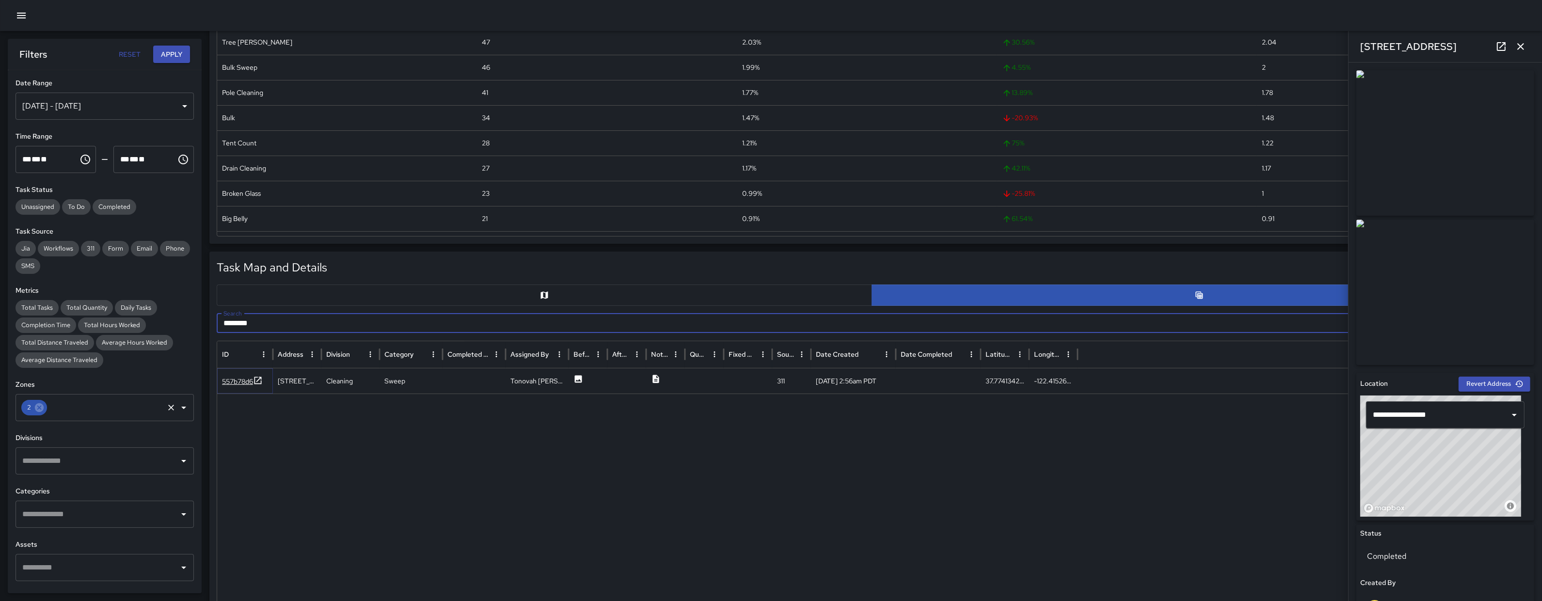
click at [232, 384] on div "557b78d6" at bounding box center [237, 382] width 31 height 10
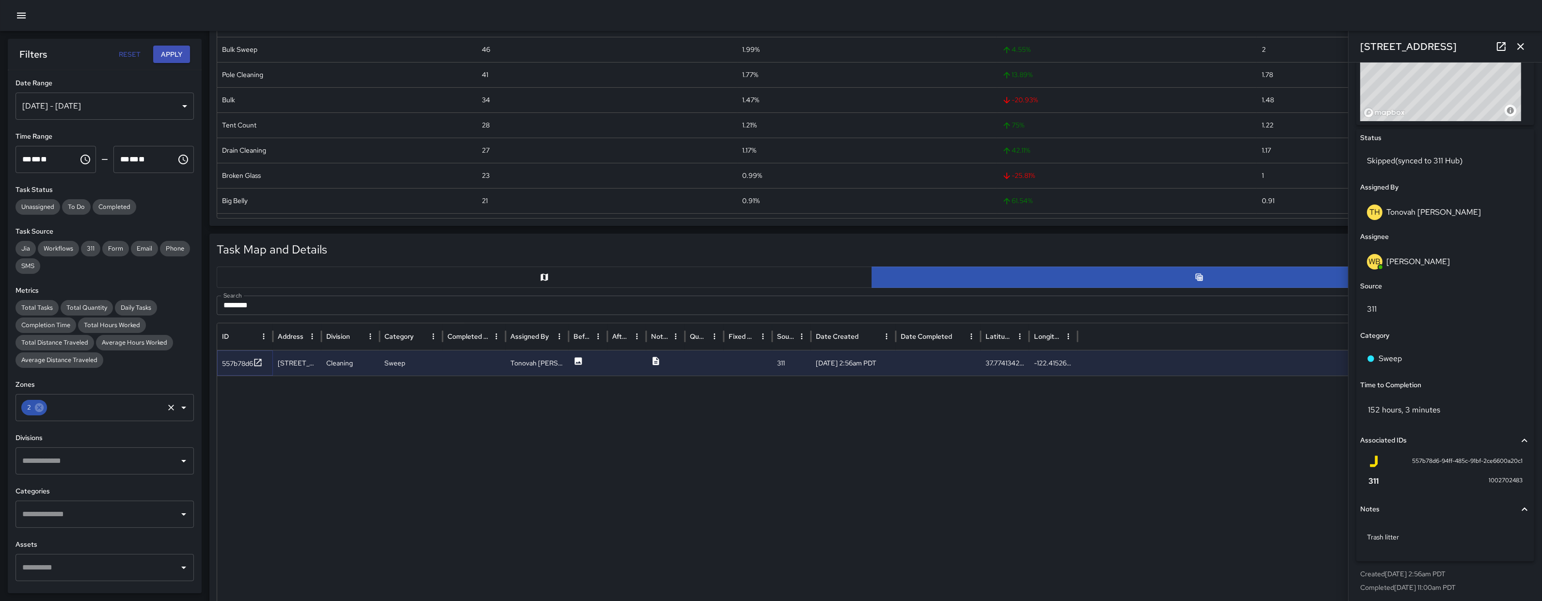
scroll to position [398, 0]
click at [315, 311] on input "********" at bounding box center [861, 305] width 1288 height 19
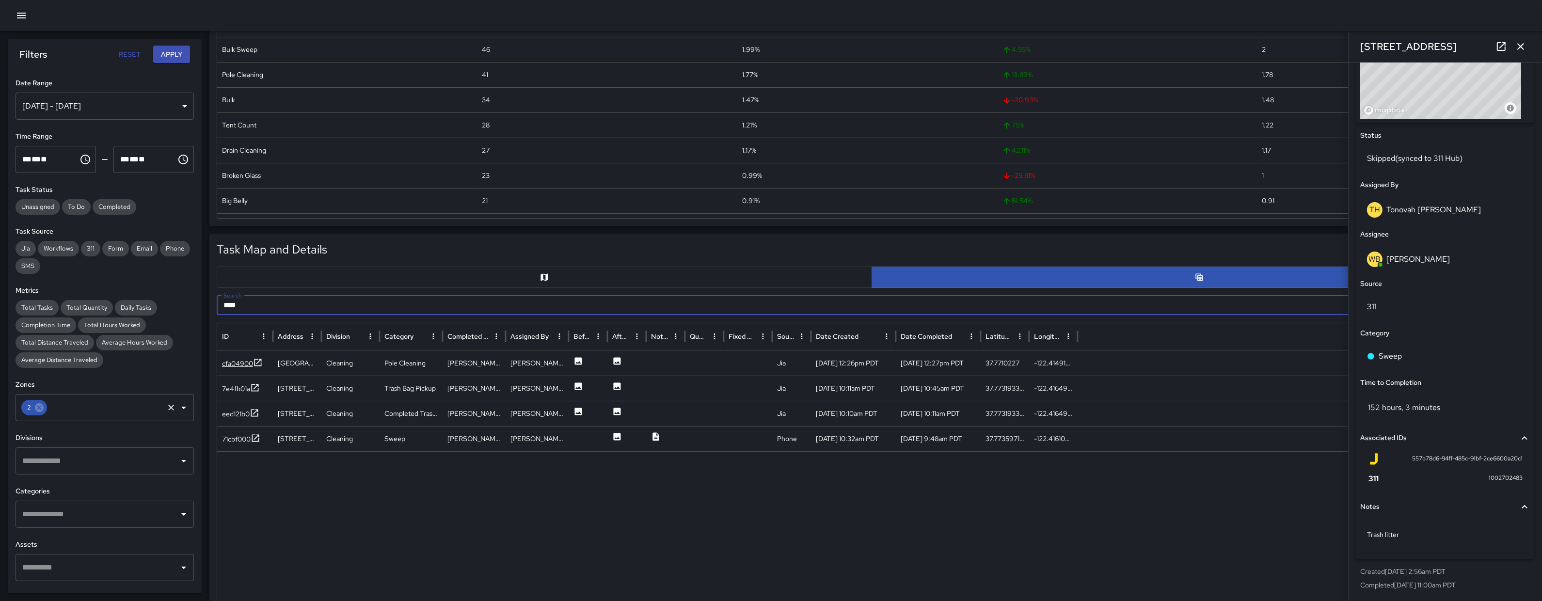
type input "****"
click at [222, 366] on div "cfa04900" at bounding box center [237, 364] width 31 height 10
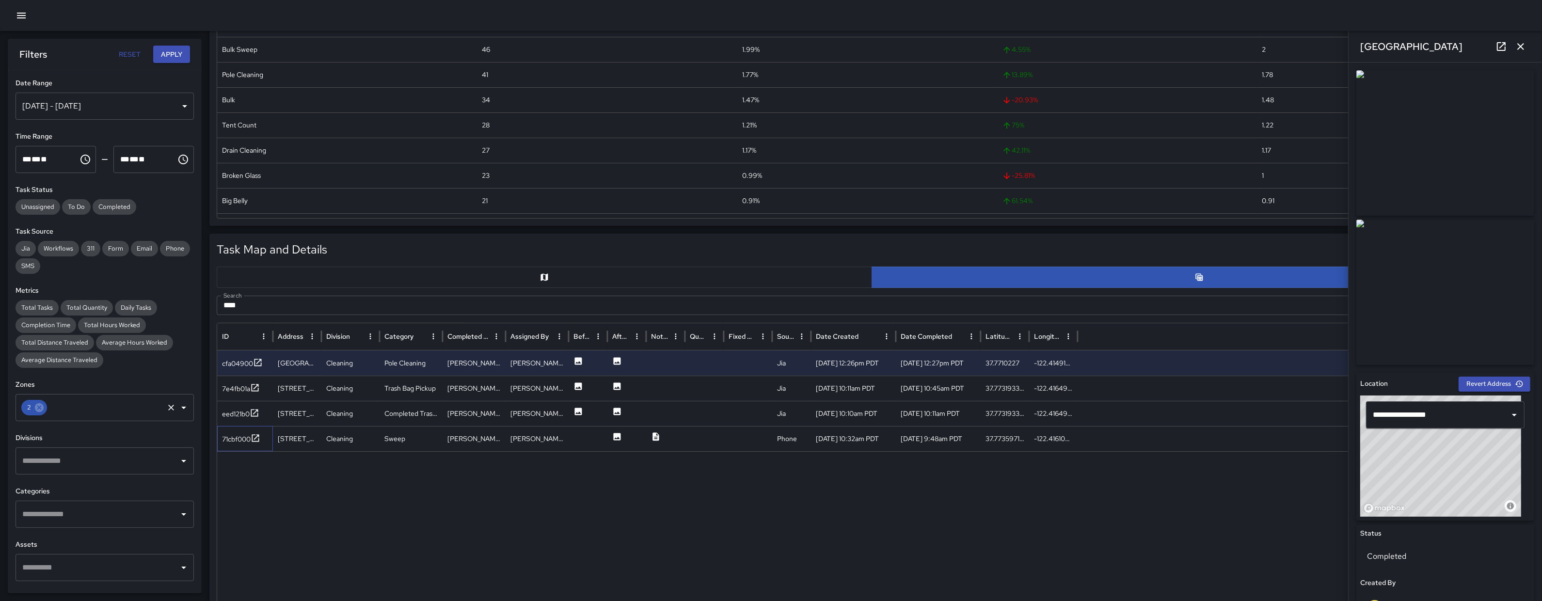
click at [238, 428] on div "71cbf000" at bounding box center [245, 438] width 56 height 25
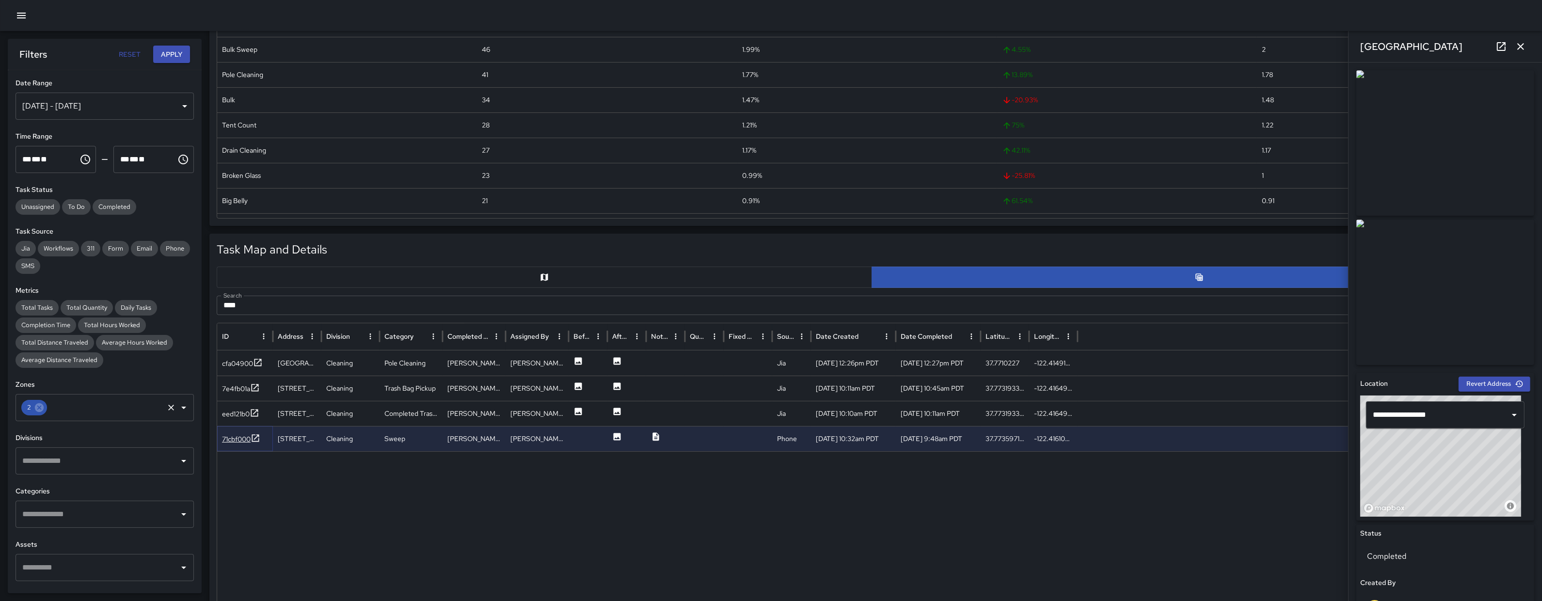
click at [239, 434] on div "71cbf000" at bounding box center [241, 439] width 38 height 12
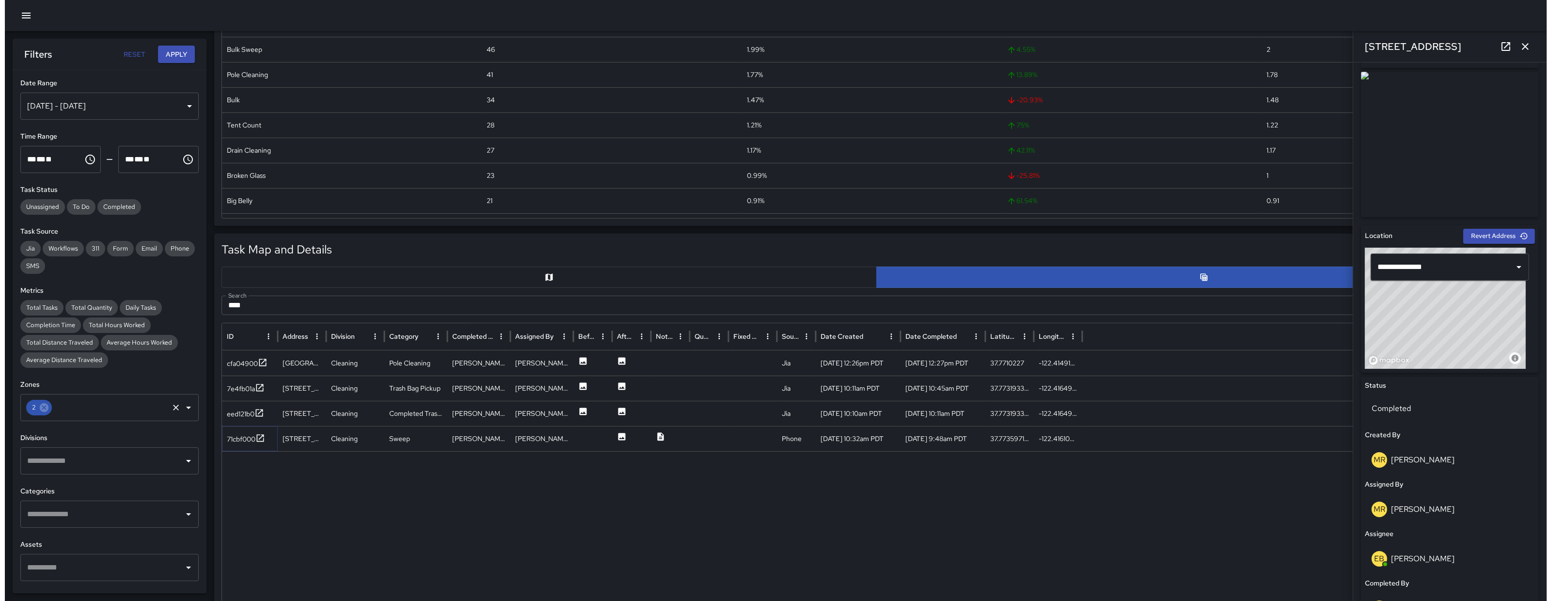
scroll to position [144, 0]
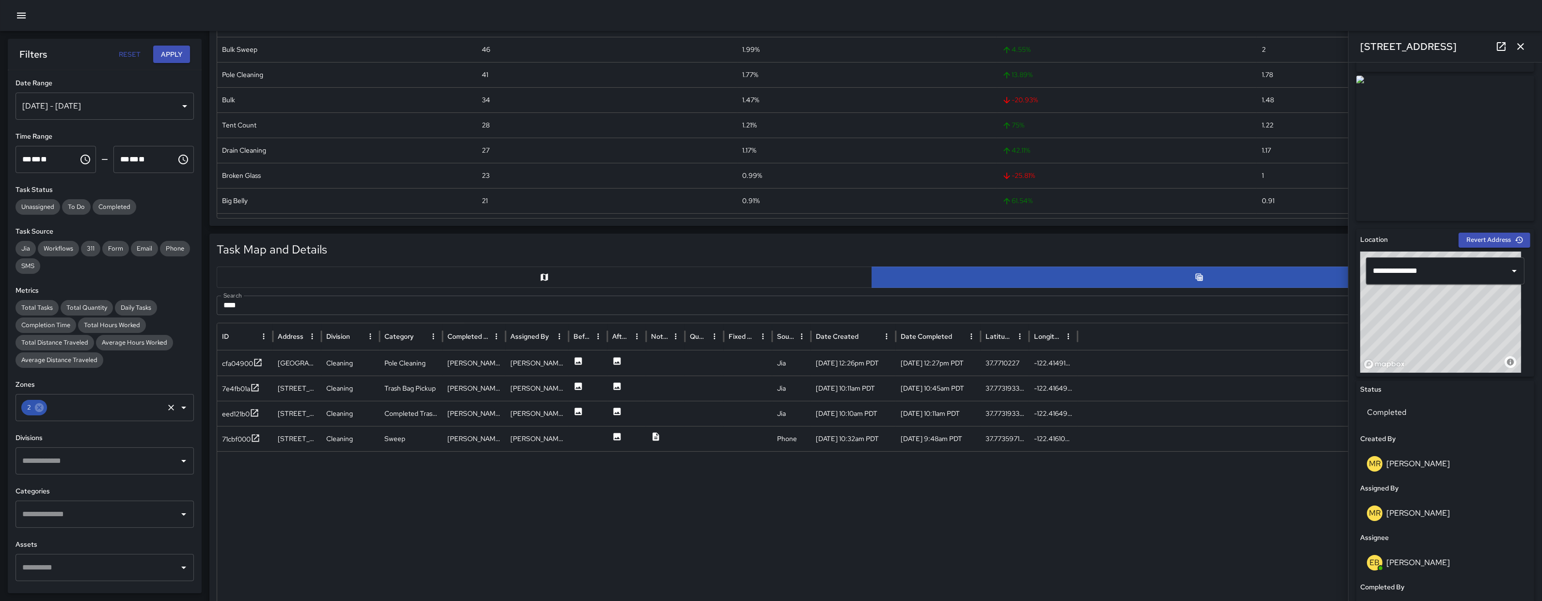
click at [1499, 45] on icon at bounding box center [1501, 47] width 12 height 12
click at [26, 13] on icon "button" at bounding box center [22, 16] width 12 height 12
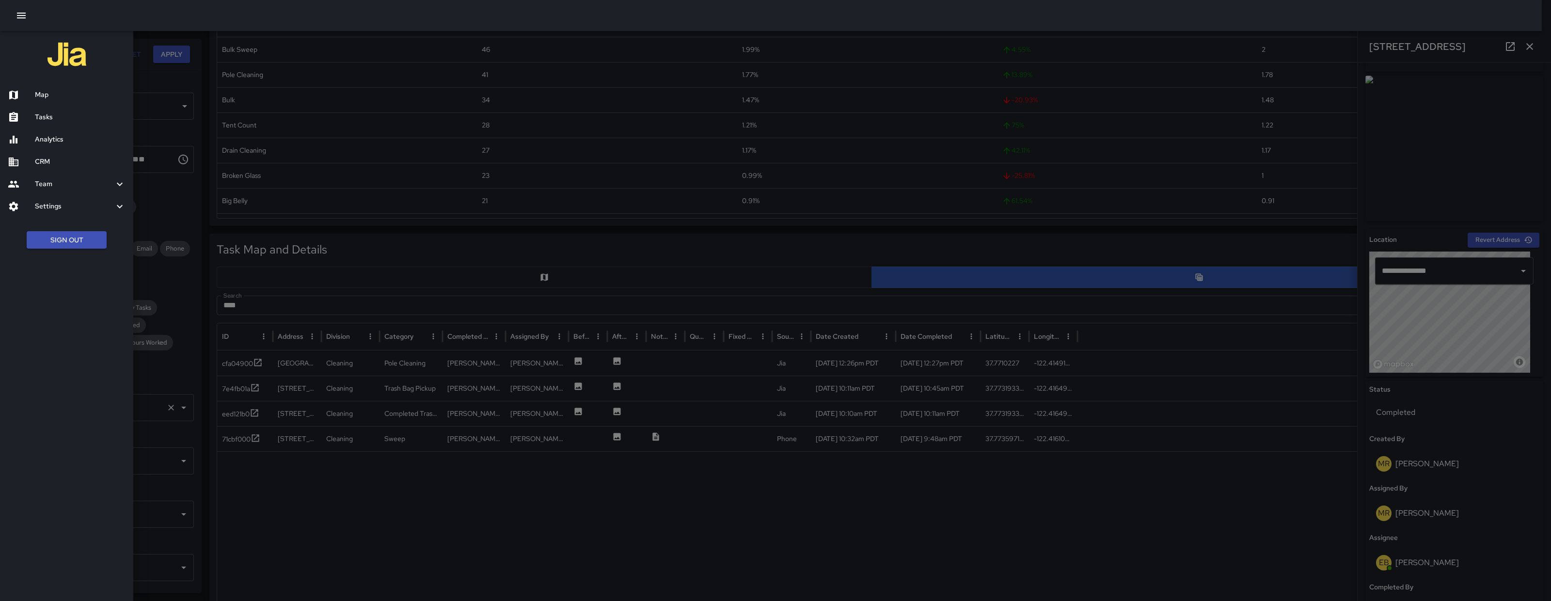
click at [55, 93] on h6 "Map" at bounding box center [80, 95] width 91 height 11
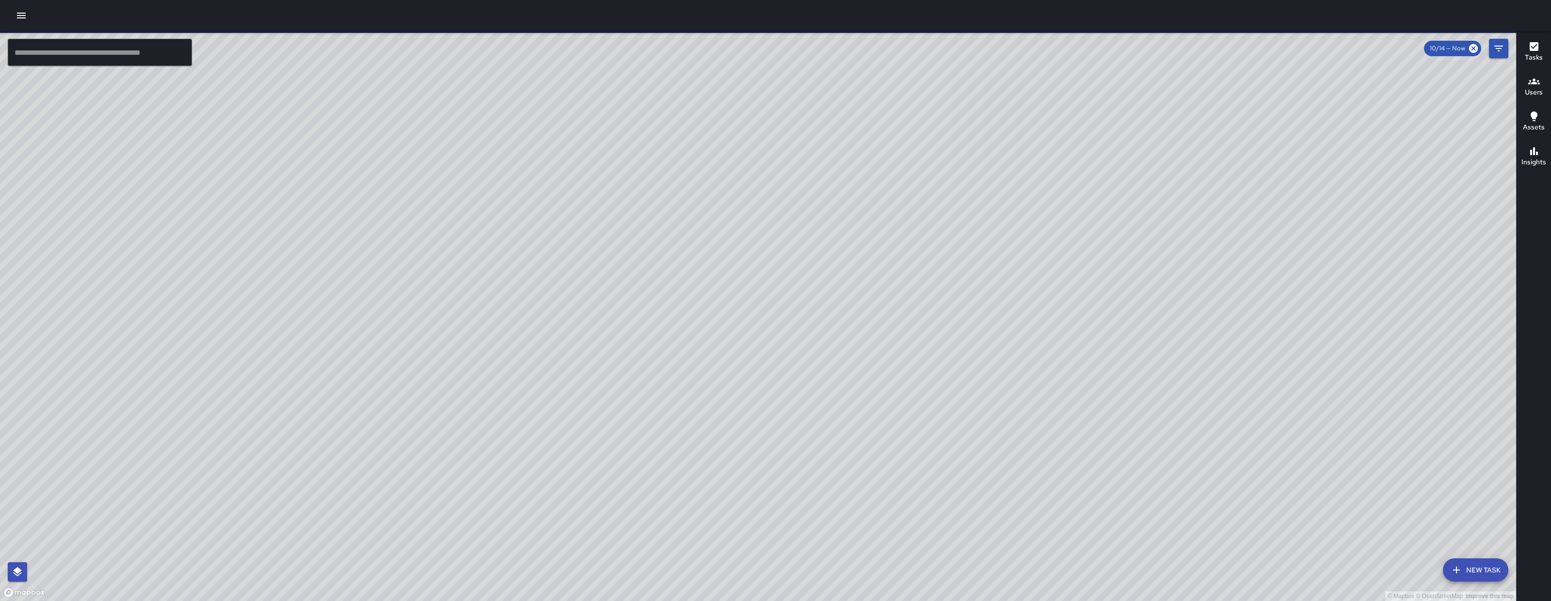
click at [636, 230] on div "© Mapbox © OpenStreetMap Improve this map EB Eddie Ballestros Ambassador Tasks …" at bounding box center [758, 316] width 1516 height 570
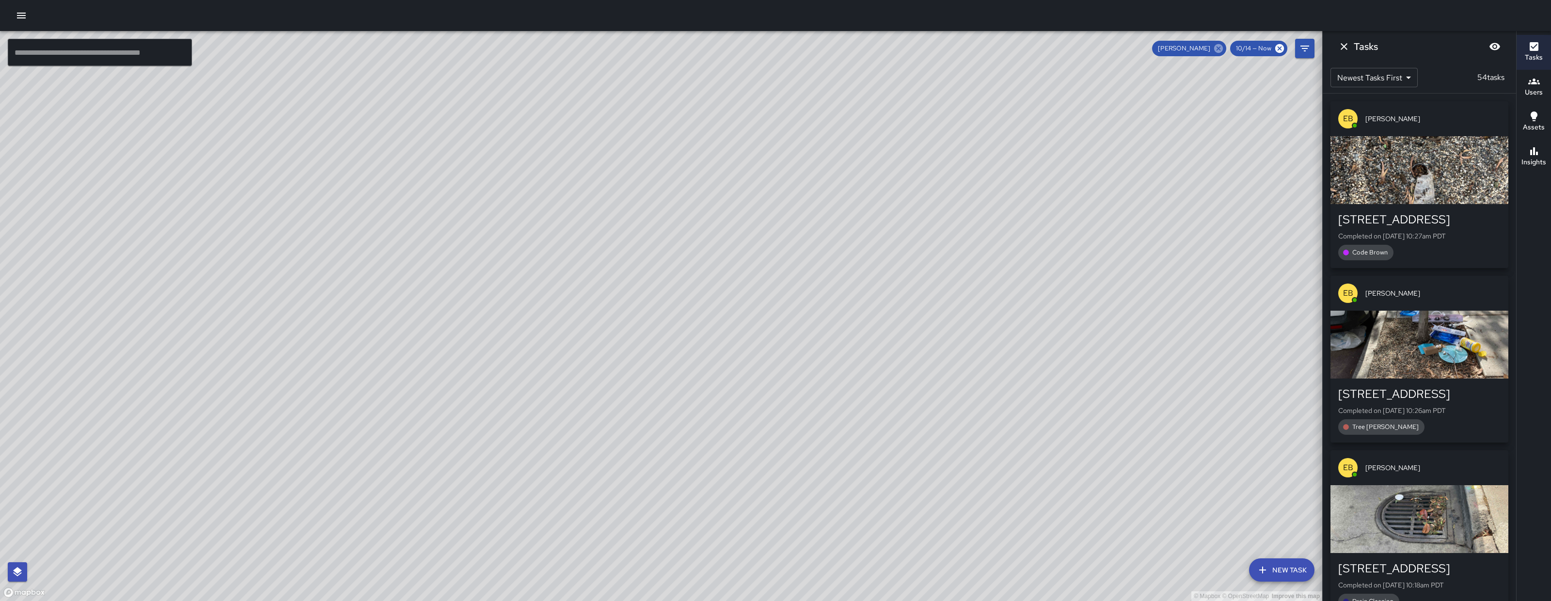
click at [1215, 43] on icon at bounding box center [1218, 48] width 11 height 11
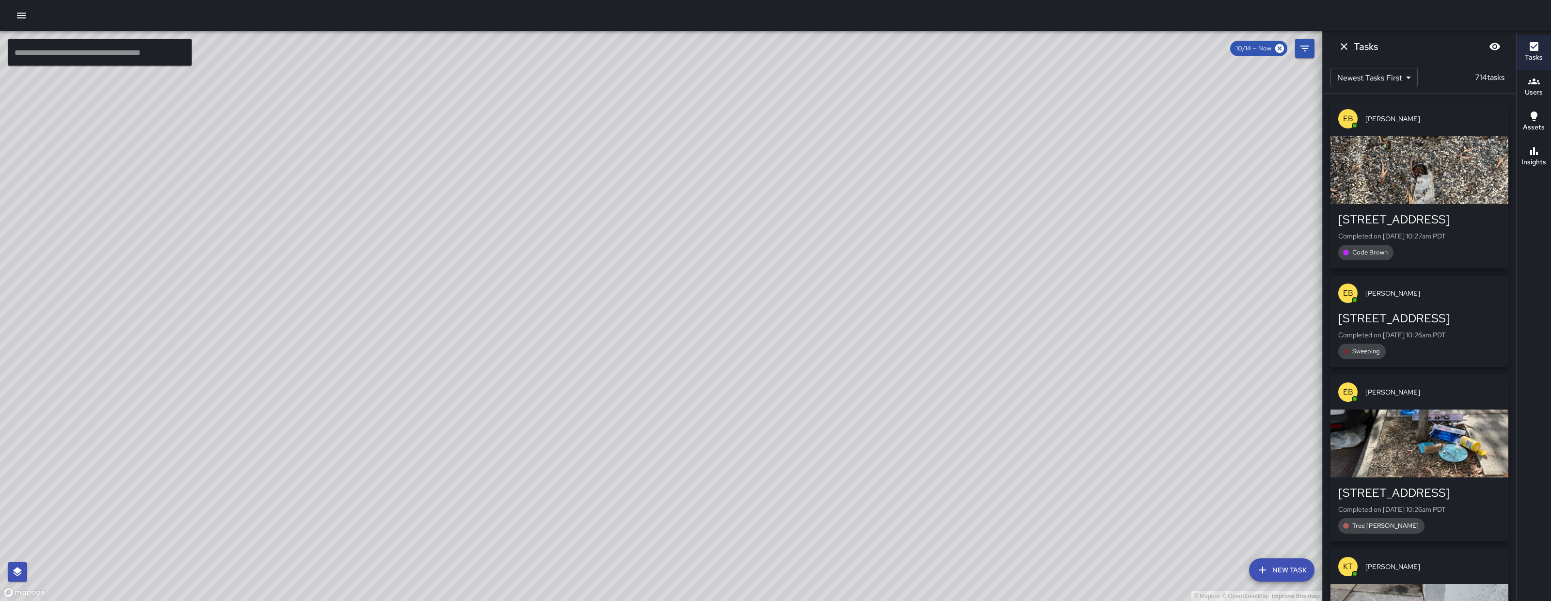
drag, startPoint x: 798, startPoint y: 180, endPoint x: 747, endPoint y: 268, distance: 102.5
click at [744, 278] on div "© Mapbox © OpenStreetMap Improve this map" at bounding box center [661, 316] width 1322 height 570
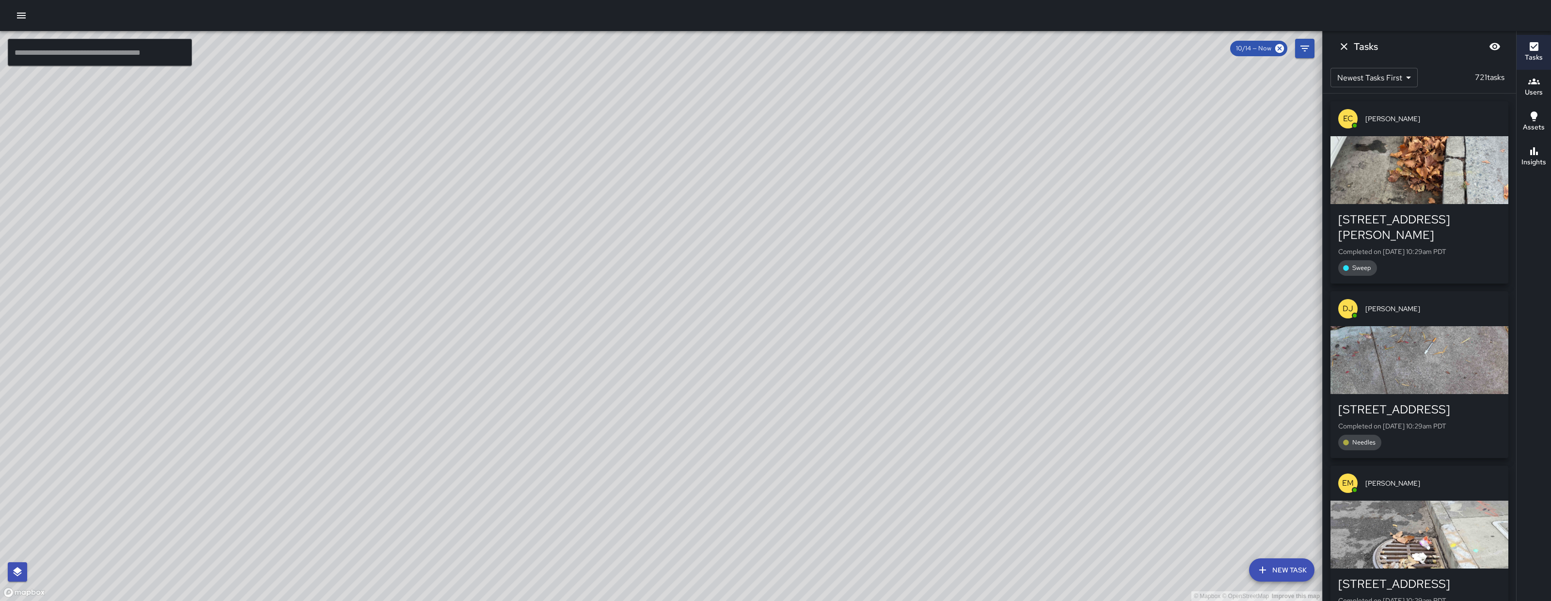
click at [565, 197] on div "© Mapbox © OpenStreetMap Improve this map EB Eddie Ballestros 160 10th Street C…" at bounding box center [661, 316] width 1322 height 570
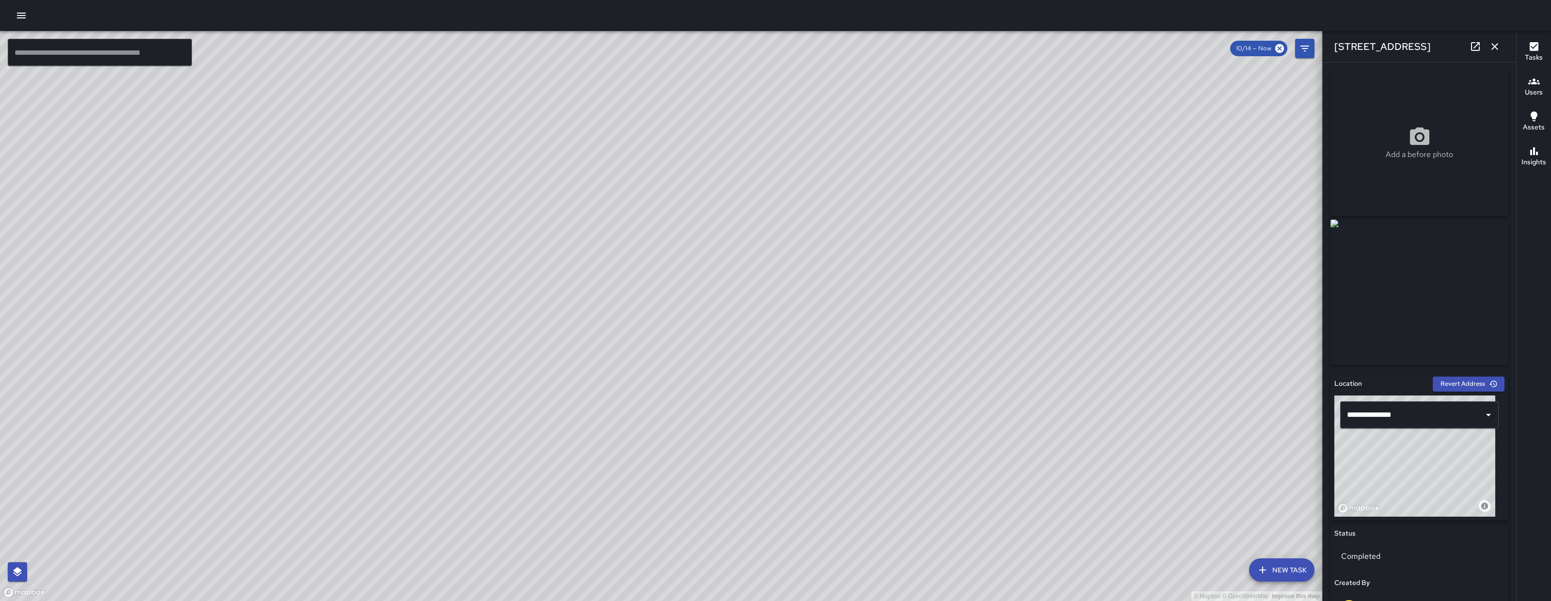
click at [752, 273] on div "© Mapbox © OpenStreetMap Improve this map" at bounding box center [661, 316] width 1322 height 570
drag, startPoint x: 1121, startPoint y: 547, endPoint x: 726, endPoint y: 244, distance: 498.2
click at [726, 244] on div "© Mapbox © OpenStreetMap Improve this map" at bounding box center [661, 316] width 1322 height 570
drag, startPoint x: 357, startPoint y: 110, endPoint x: 358, endPoint y: 180, distance: 70.3
click at [358, 172] on div "© Mapbox © OpenStreetMap Improve this map" at bounding box center [661, 316] width 1322 height 570
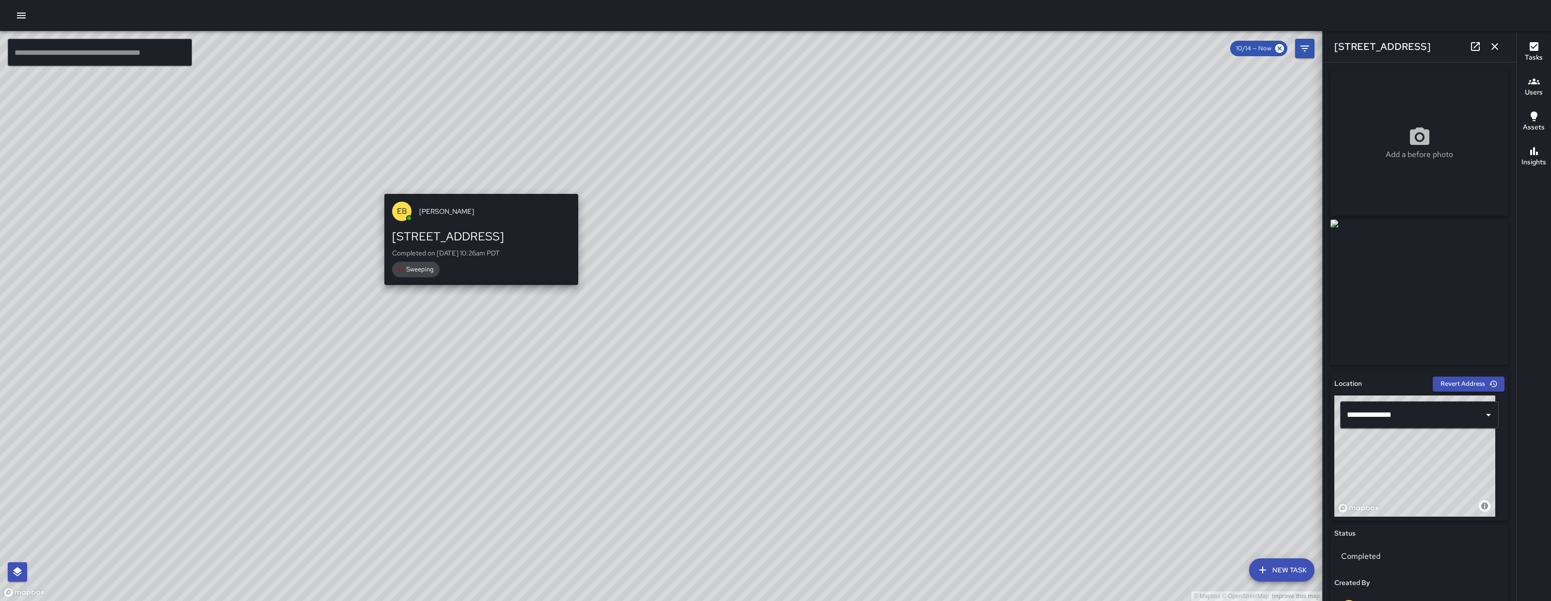
click at [476, 188] on div "© Mapbox © OpenStreetMap Improve this map EB Edwin Barillas 41a Juniper Street …" at bounding box center [661, 316] width 1322 height 570
type input "**********"
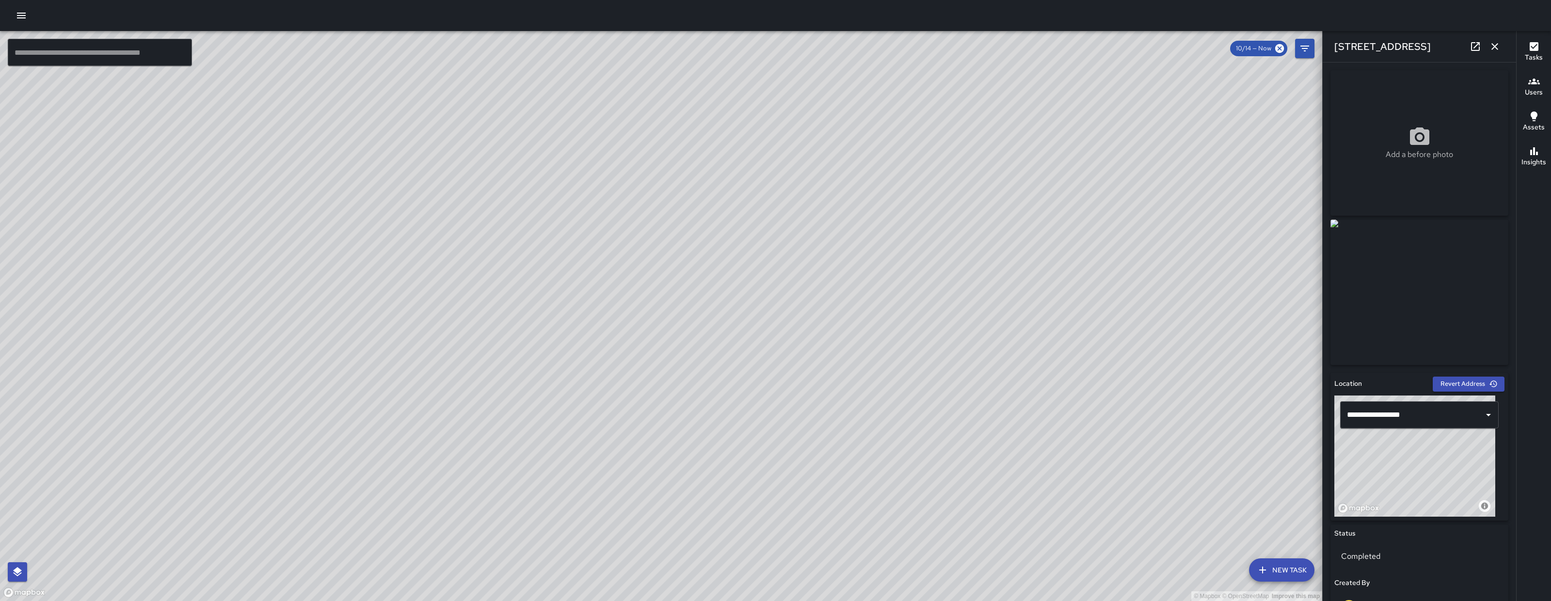
scroll to position [374, 0]
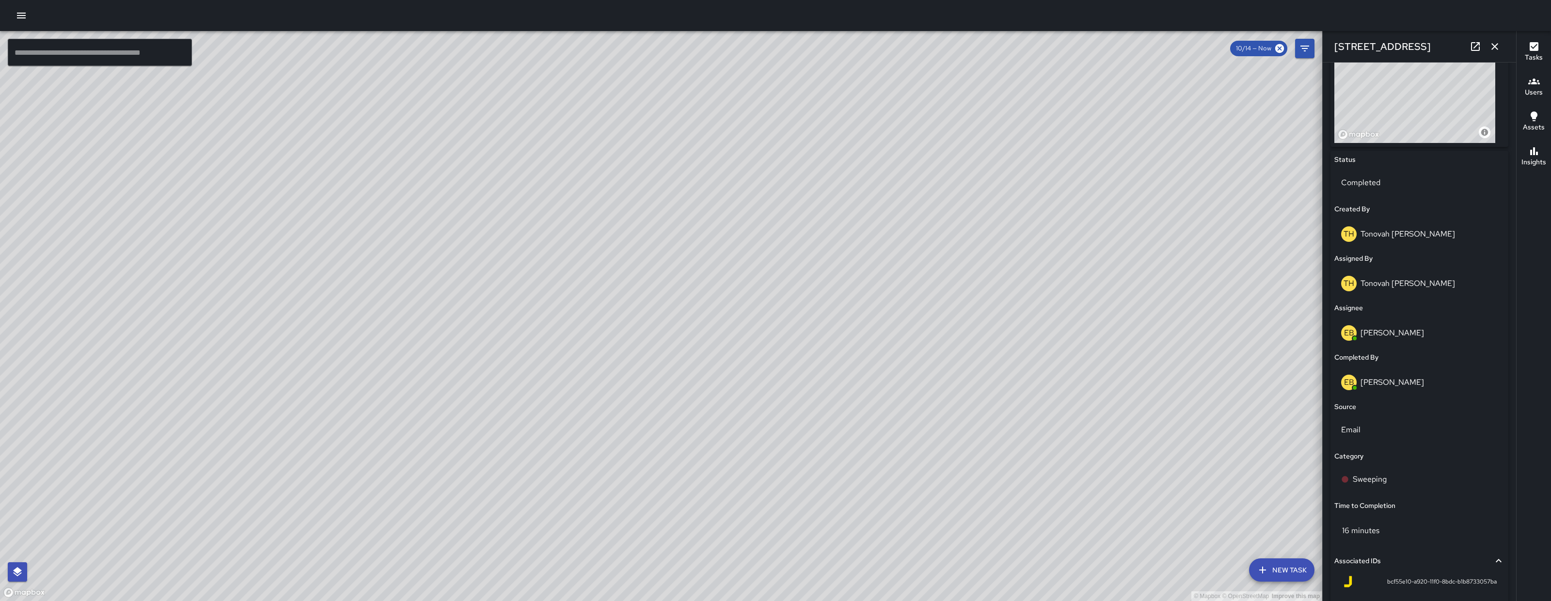
click at [1472, 49] on icon at bounding box center [1475, 47] width 12 height 12
click at [547, 322] on div "© Mapbox © OpenStreetMap Improve this map" at bounding box center [661, 316] width 1322 height 570
drag, startPoint x: 690, startPoint y: 291, endPoint x: 552, endPoint y: 473, distance: 228.2
click at [552, 473] on div "© Mapbox © OpenStreetMap Improve this map GR Gordon Rowe Ambassador Tasks 39 / …" at bounding box center [661, 316] width 1322 height 570
click at [831, 305] on div "© Mapbox © OpenStreetMap Improve this map" at bounding box center [661, 316] width 1322 height 570
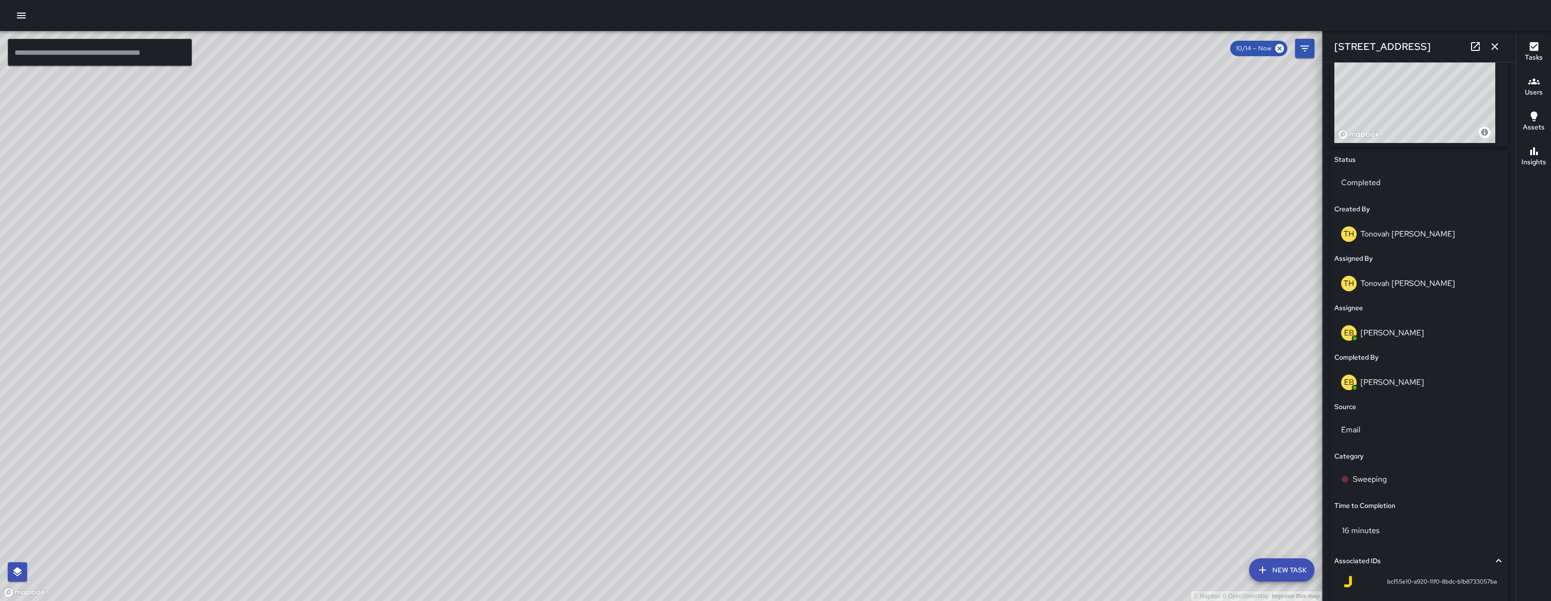
click at [689, 475] on div "© Mapbox © OpenStreetMap Improve this map" at bounding box center [661, 316] width 1322 height 570
drag, startPoint x: 773, startPoint y: 427, endPoint x: 683, endPoint y: 456, distance: 93.6
click at [687, 521] on div "© Mapbox © OpenStreetMap Improve this map" at bounding box center [661, 316] width 1322 height 570
drag, startPoint x: 579, startPoint y: 213, endPoint x: 517, endPoint y: 356, distance: 155.9
click at [579, 216] on div "© Mapbox © OpenStreetMap Improve this map" at bounding box center [661, 316] width 1322 height 570
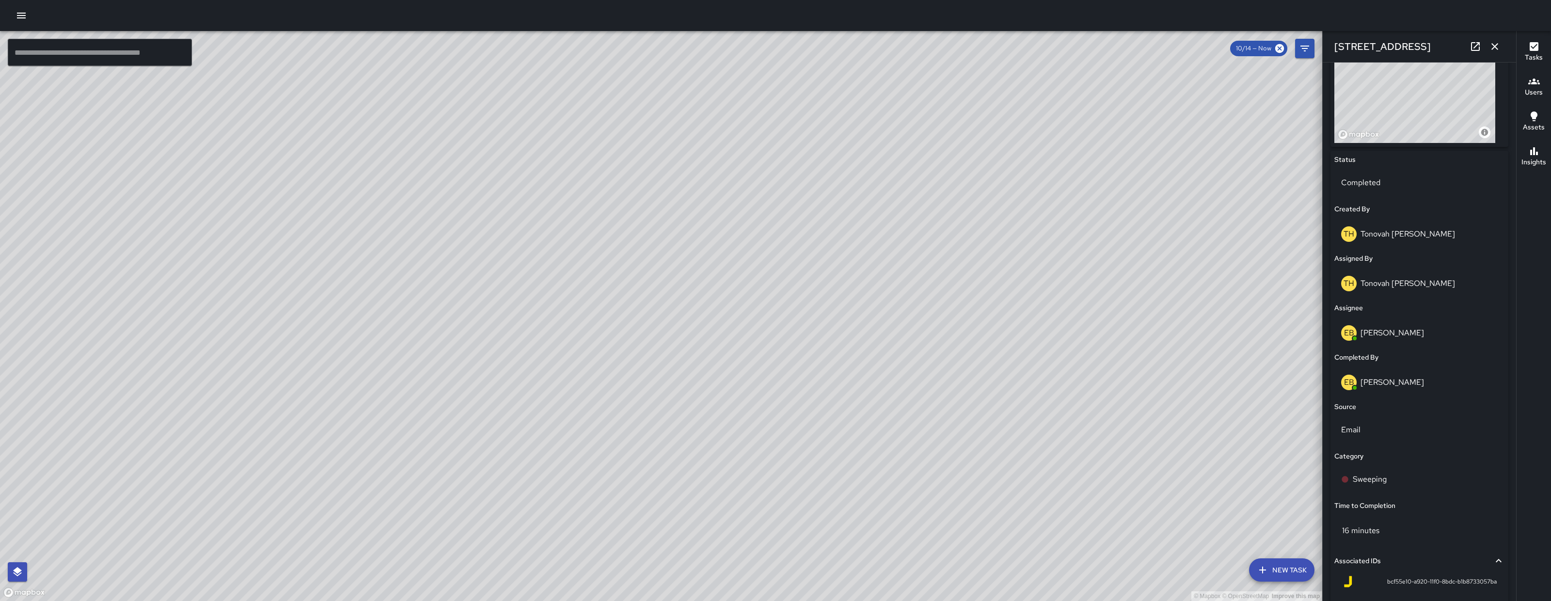
drag, startPoint x: 517, startPoint y: 356, endPoint x: 453, endPoint y: 432, distance: 98.7
click at [466, 417] on div "© Mapbox © OpenStreetMap Improve this map" at bounding box center [661, 316] width 1322 height 570
click at [454, 432] on div "© Mapbox © OpenStreetMap Improve this map" at bounding box center [661, 316] width 1322 height 570
drag, startPoint x: 615, startPoint y: 250, endPoint x: 566, endPoint y: 386, distance: 144.7
click at [566, 386] on div "© Mapbox © OpenStreetMap Improve this map" at bounding box center [661, 316] width 1322 height 570
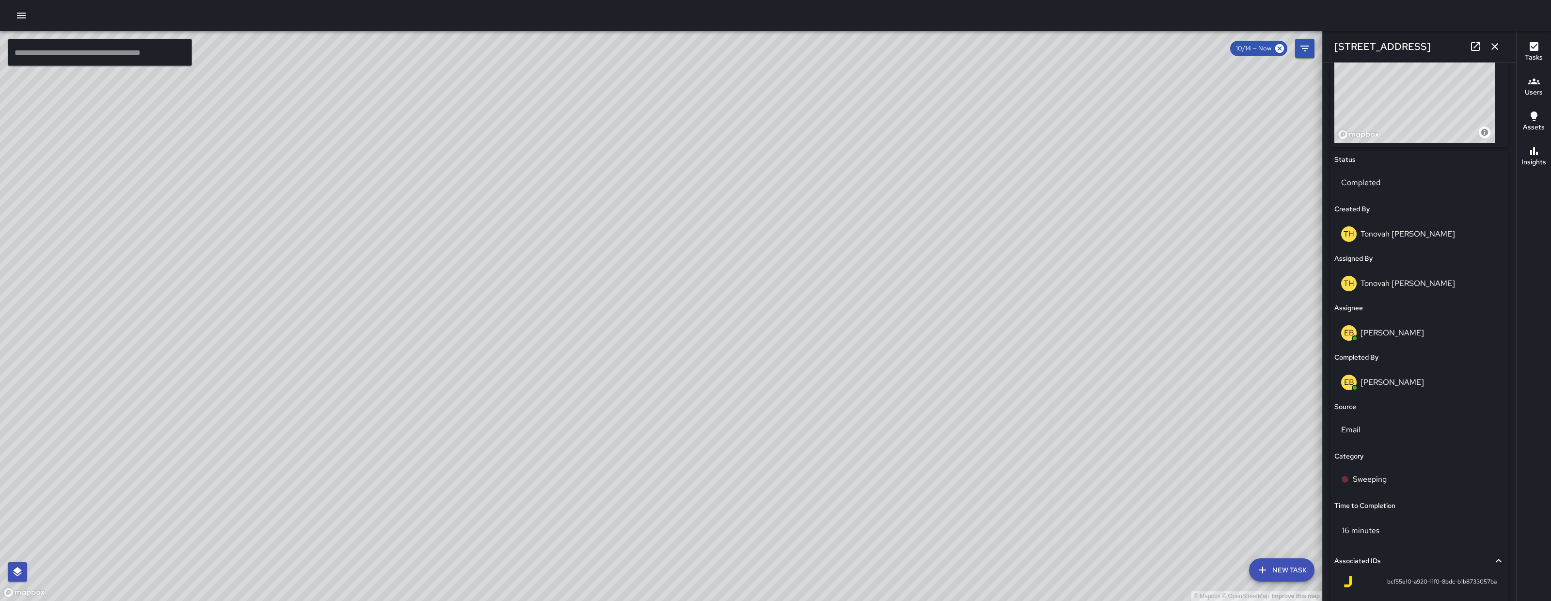
click at [1500, 48] on icon "button" at bounding box center [1495, 47] width 12 height 12
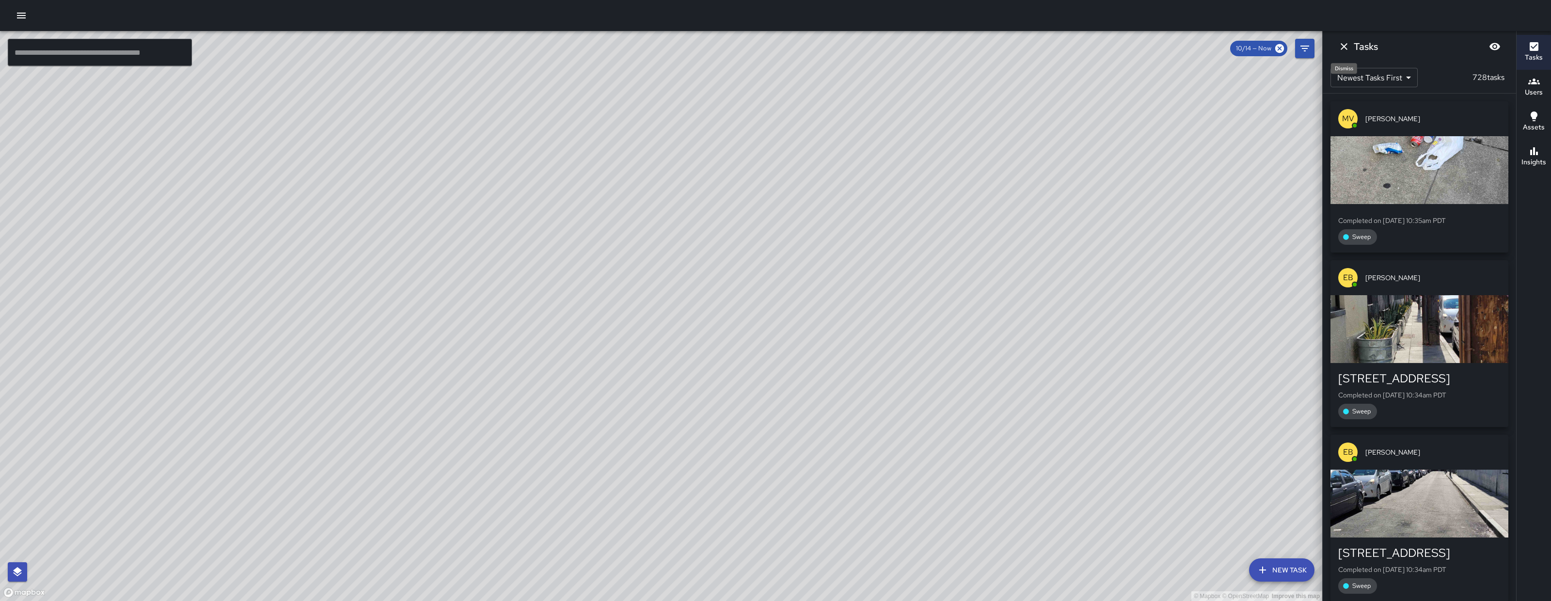
click at [1346, 47] on icon "Dismiss" at bounding box center [1344, 47] width 12 height 12
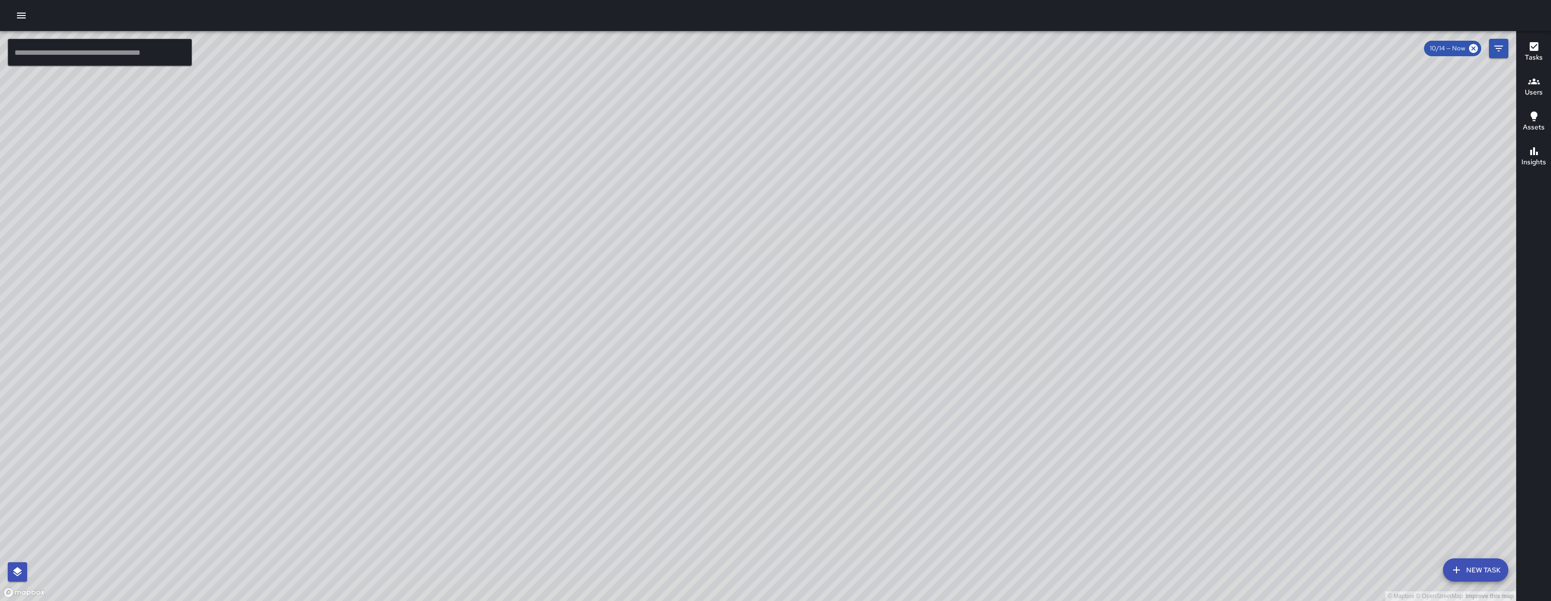
click at [156, 49] on input "text" at bounding box center [100, 52] width 184 height 27
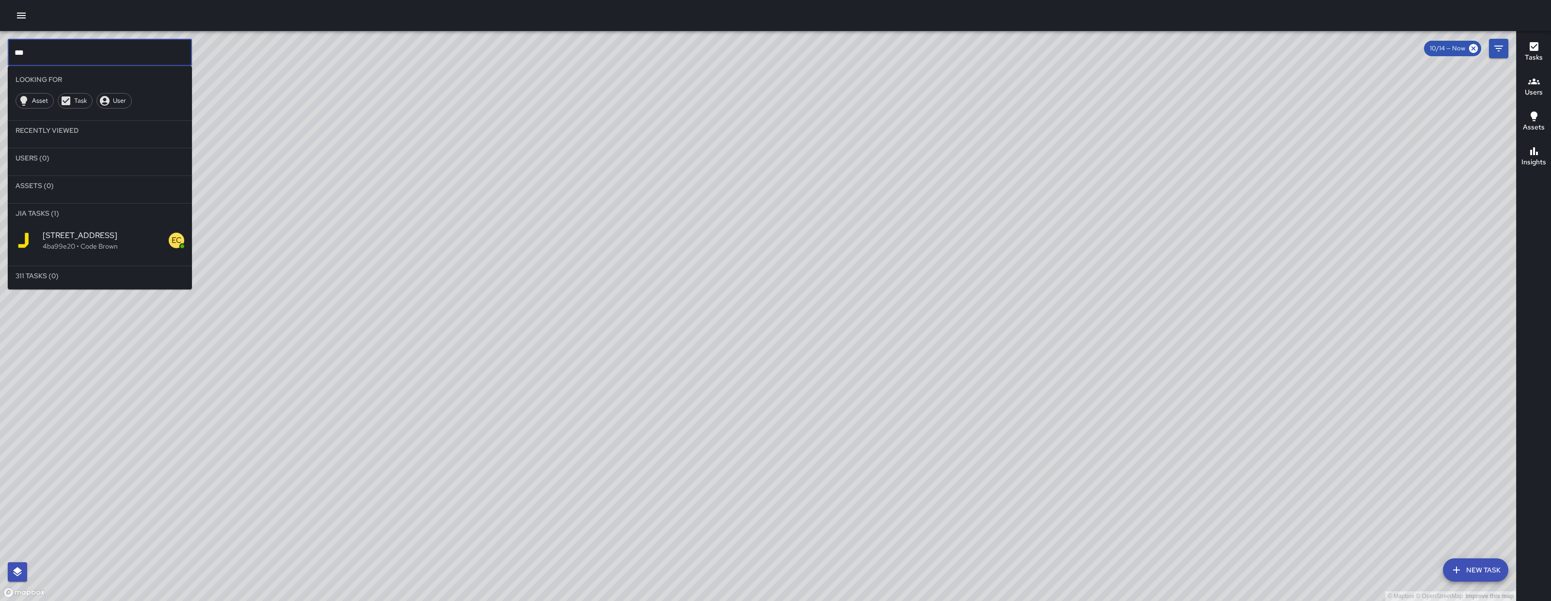
type input "***"
click at [123, 248] on p "4ba99e20 • Code Brown" at bounding box center [106, 246] width 126 height 10
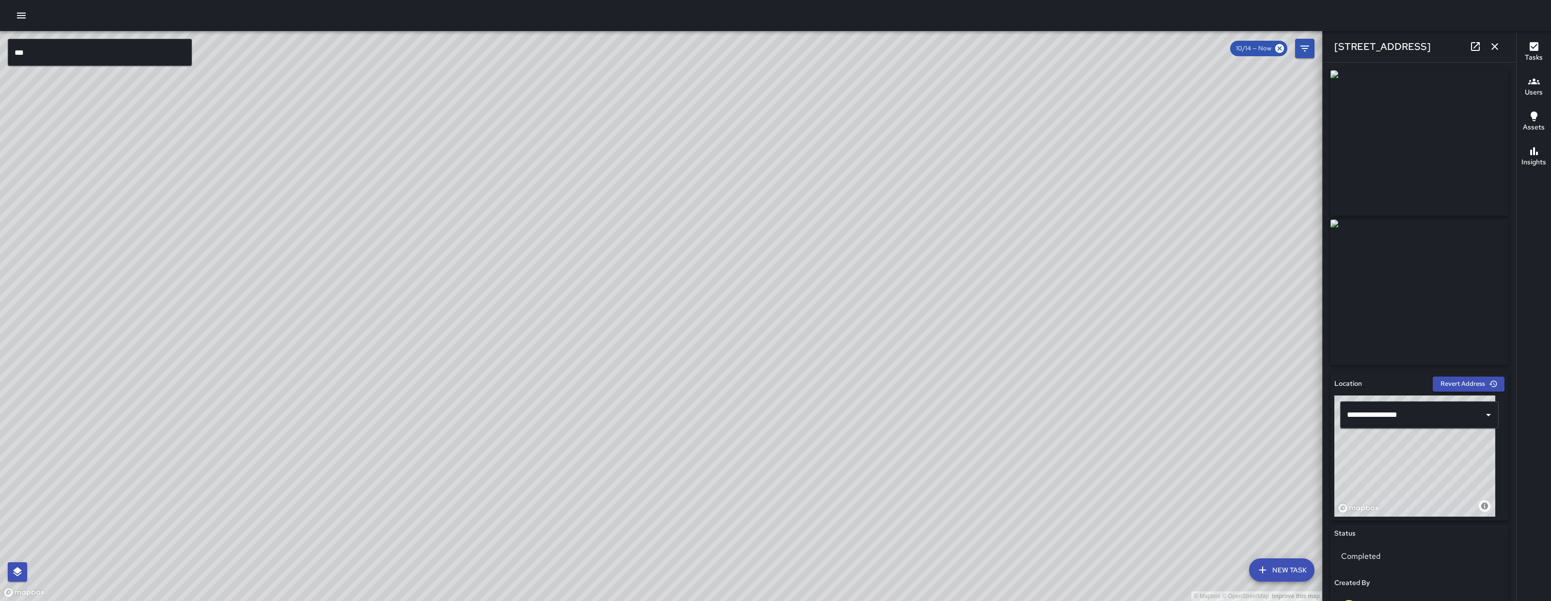
click at [1470, 42] on icon at bounding box center [1475, 47] width 12 height 12
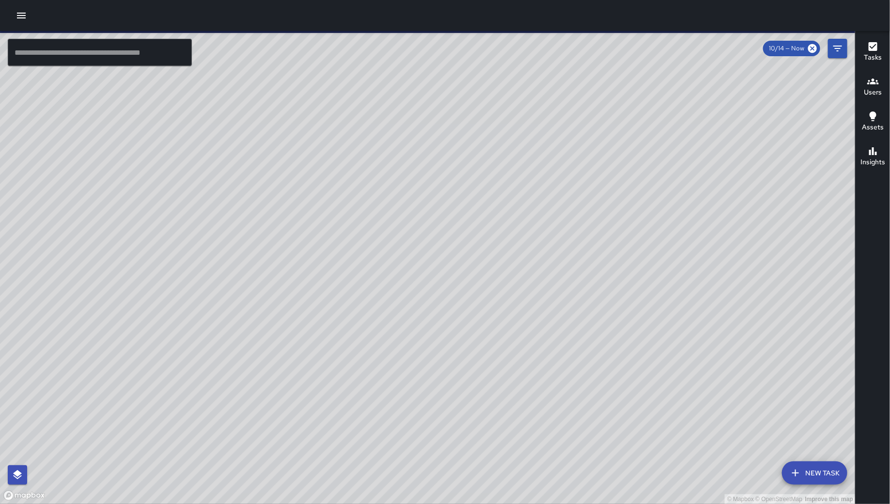
click at [813, 479] on button "New Task" at bounding box center [814, 472] width 65 height 23
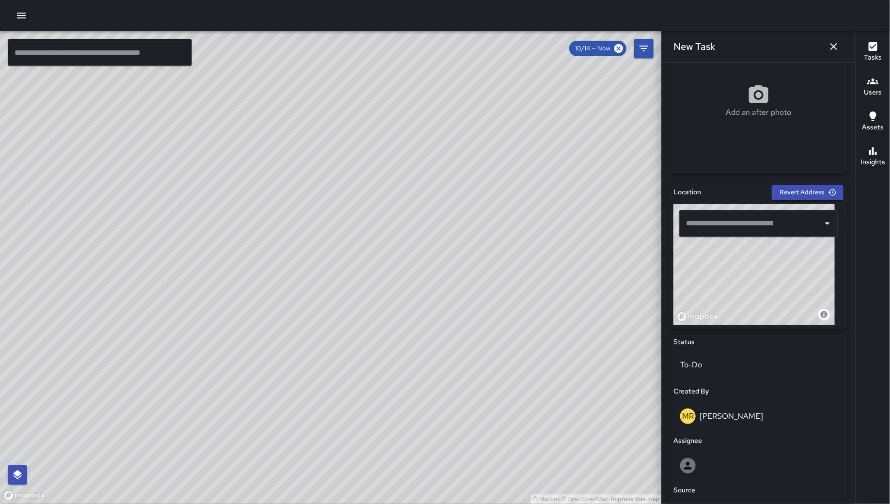
scroll to position [246, 0]
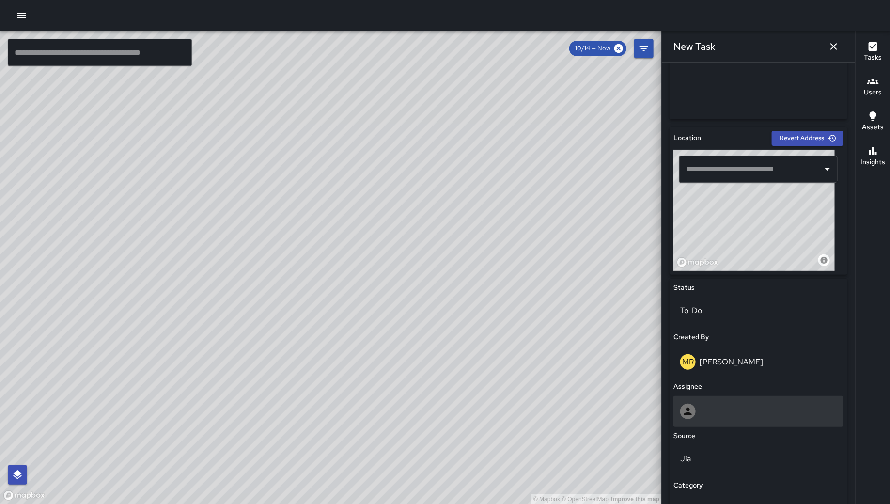
click at [723, 407] on div at bounding box center [758, 412] width 157 height 16
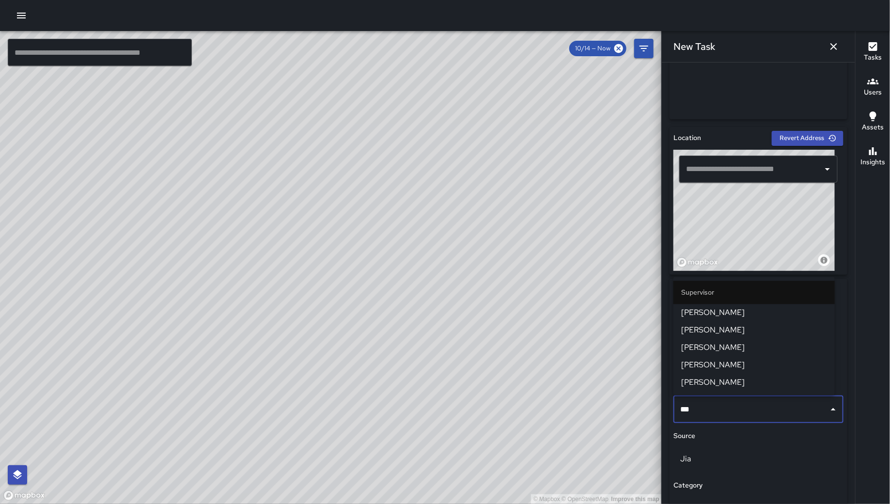
type input "****"
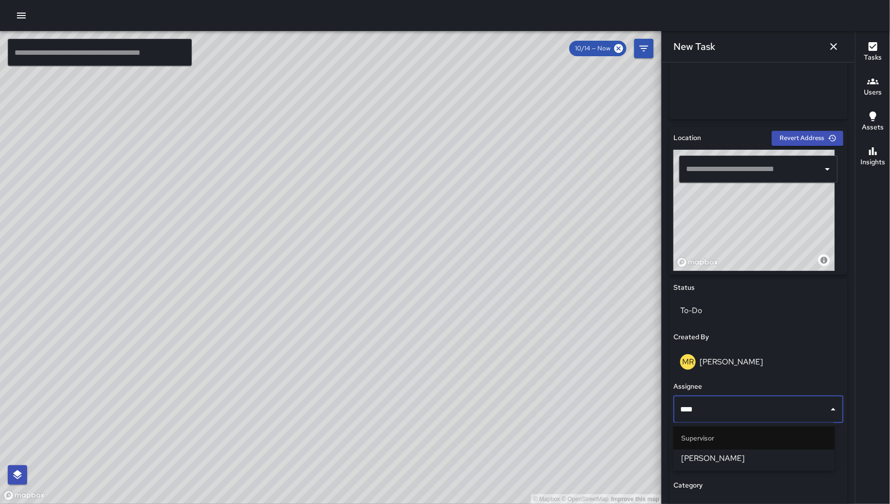
click at [739, 456] on span "DeAndre Barney" at bounding box center [754, 459] width 146 height 12
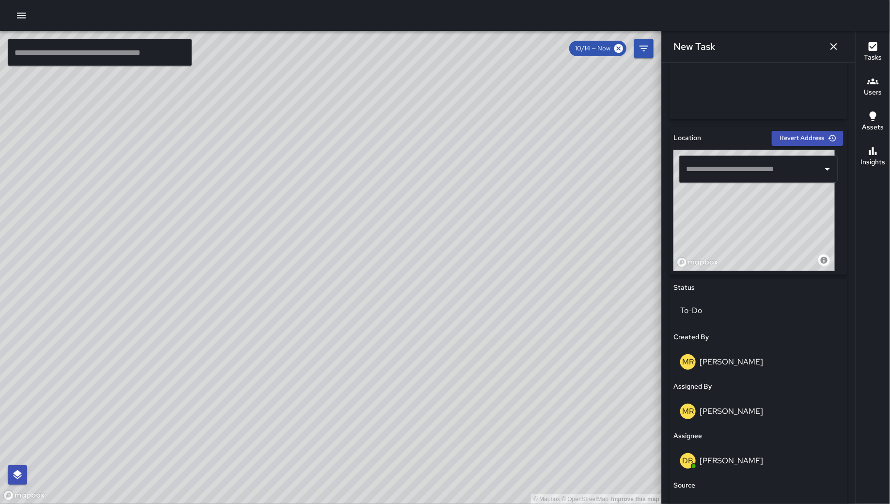
scroll to position [354, 0]
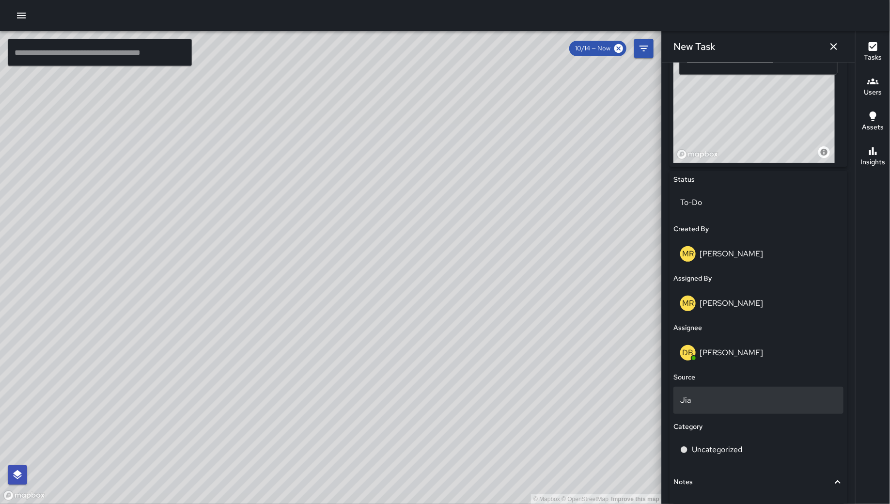
click at [742, 395] on p "Jia" at bounding box center [758, 401] width 157 height 12
click at [719, 385] on li "311" at bounding box center [754, 378] width 161 height 17
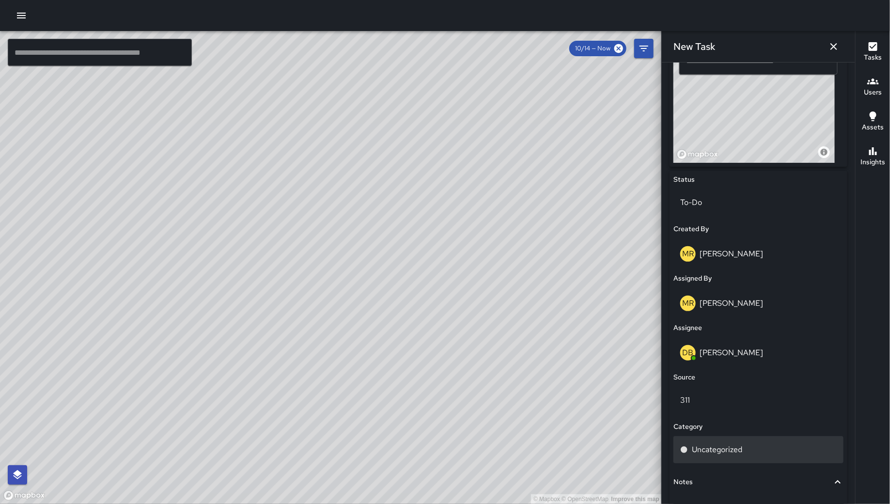
click at [753, 445] on div "Uncategorized" at bounding box center [758, 450] width 157 height 12
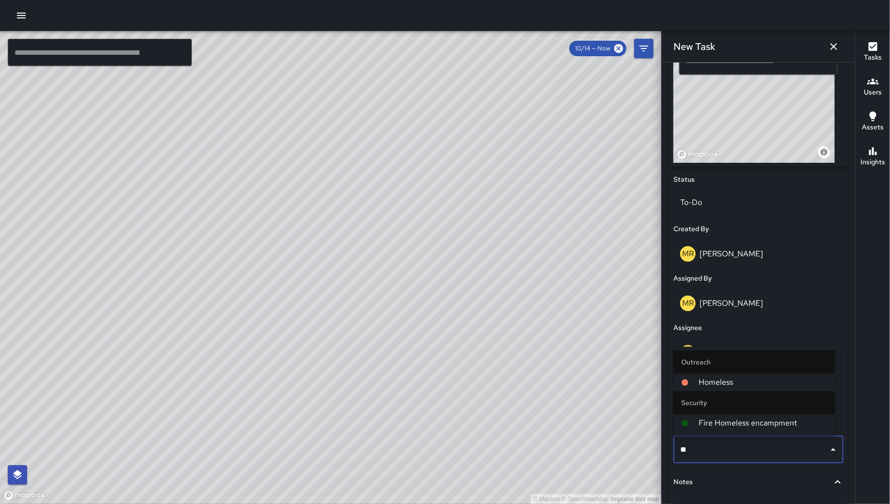
type input "*"
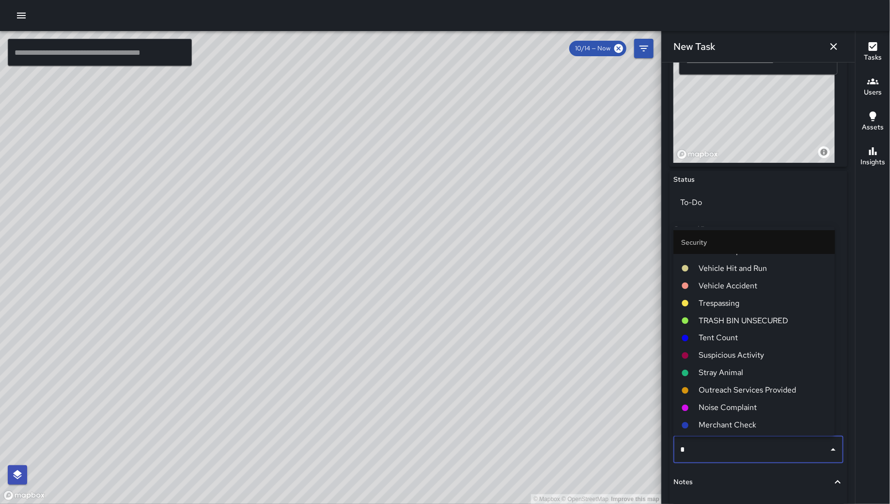
scroll to position [0, 0]
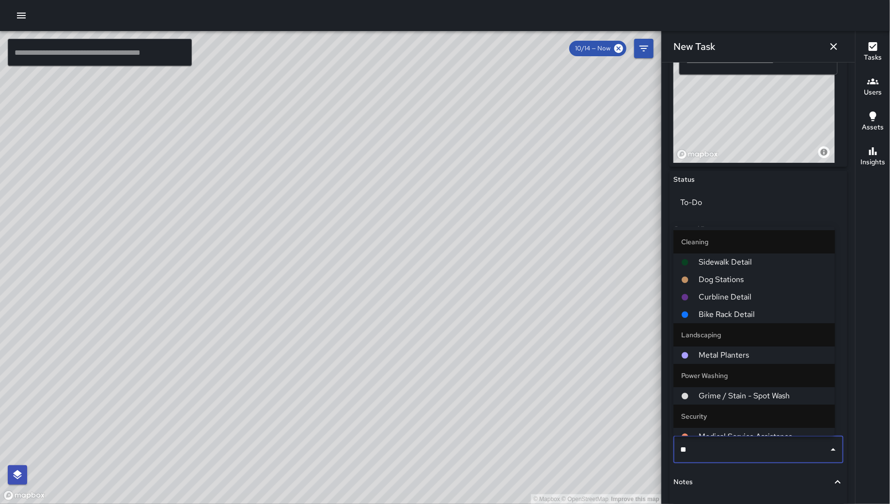
type input "*"
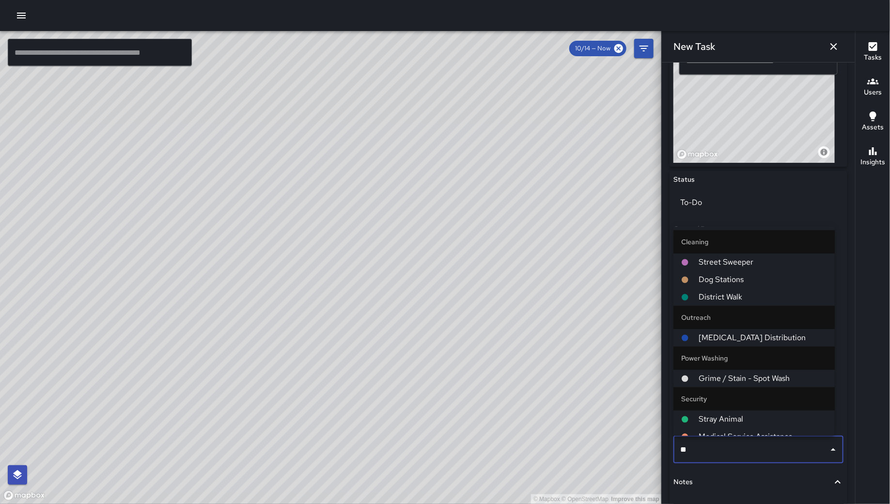
type input "***"
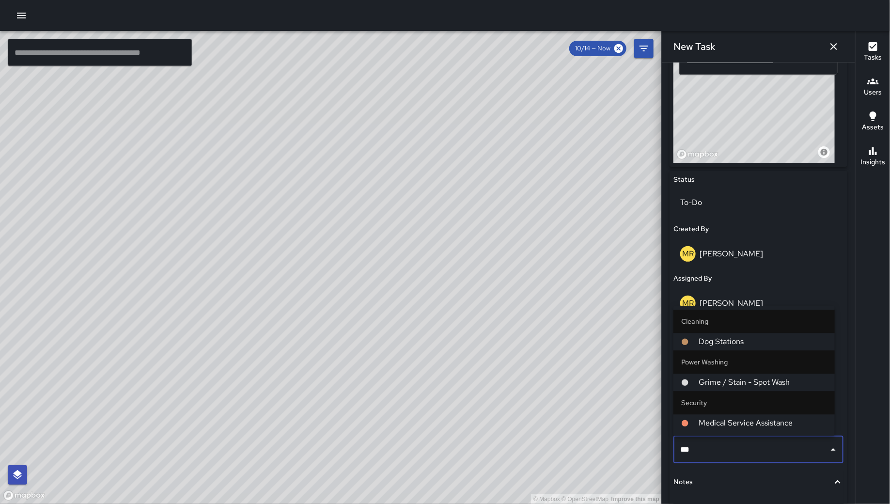
click at [752, 382] on span "Grime / Stain - Spot Wash" at bounding box center [763, 383] width 128 height 12
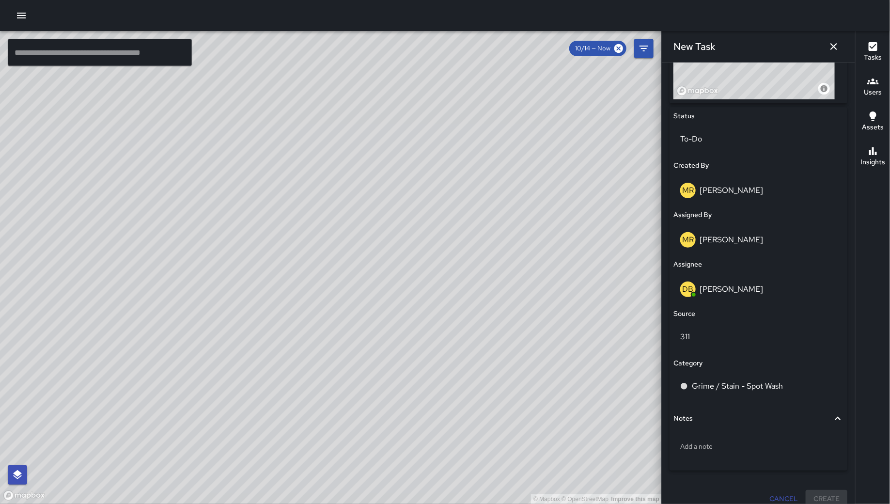
scroll to position [428, 0]
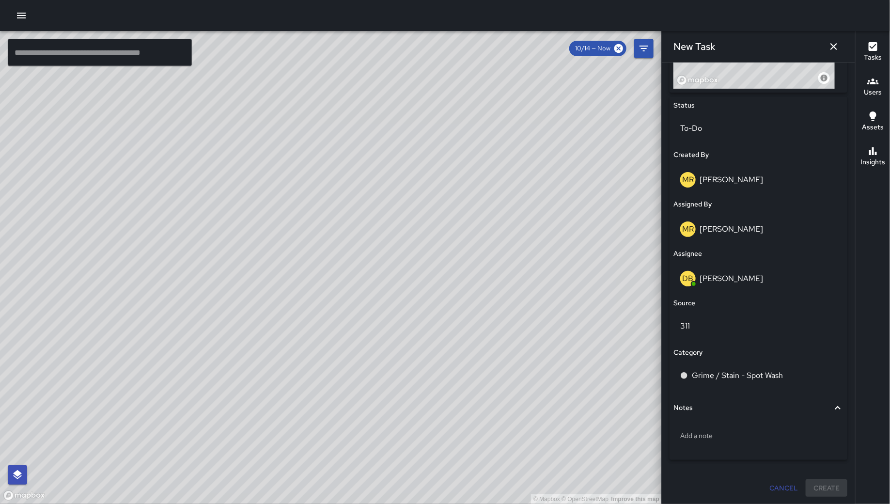
click at [834, 47] on icon "button" at bounding box center [834, 47] width 12 height 12
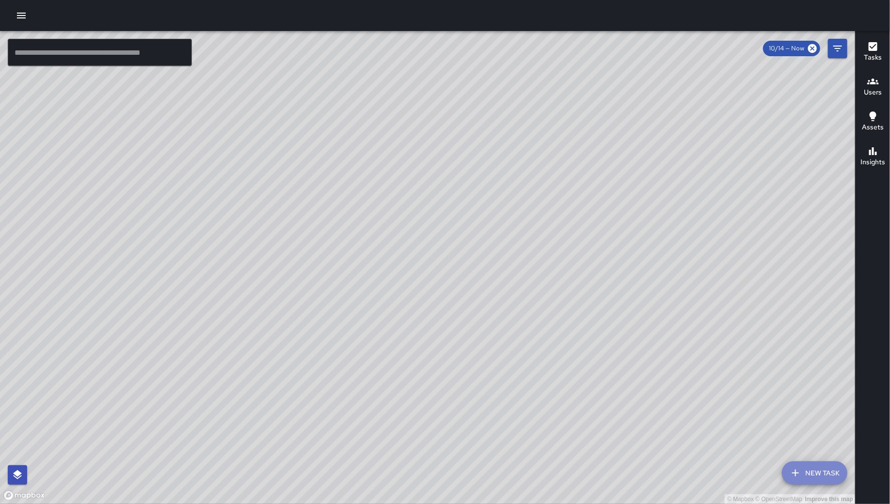
click at [798, 475] on icon "button" at bounding box center [796, 473] width 12 height 12
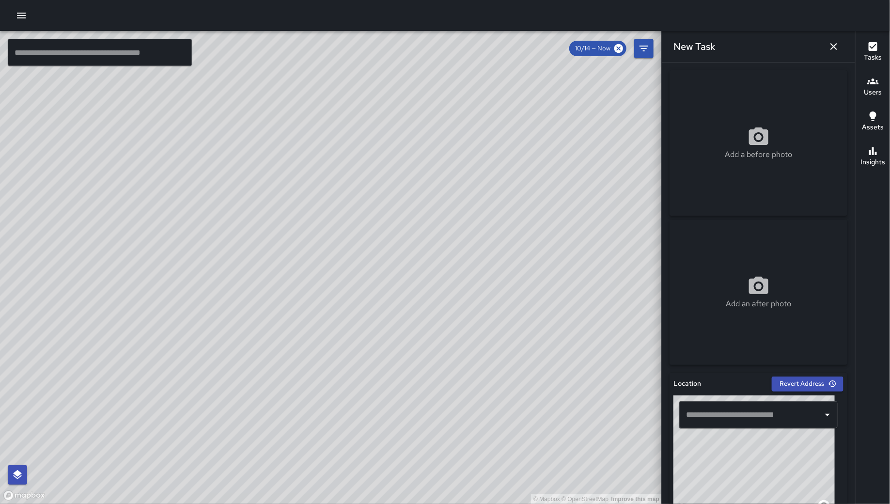
click at [782, 157] on p "Add a before photo" at bounding box center [758, 155] width 67 height 12
type input "**********"
click at [716, 413] on input "text" at bounding box center [751, 415] width 135 height 18
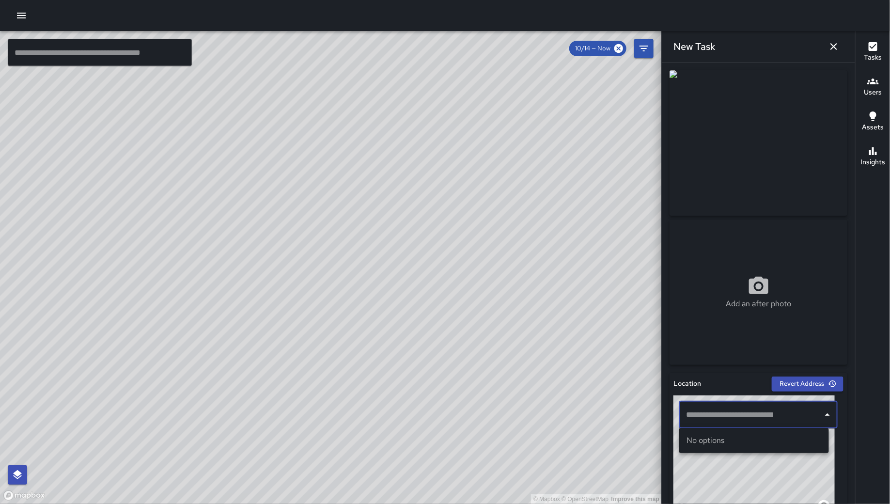
paste input "**********"
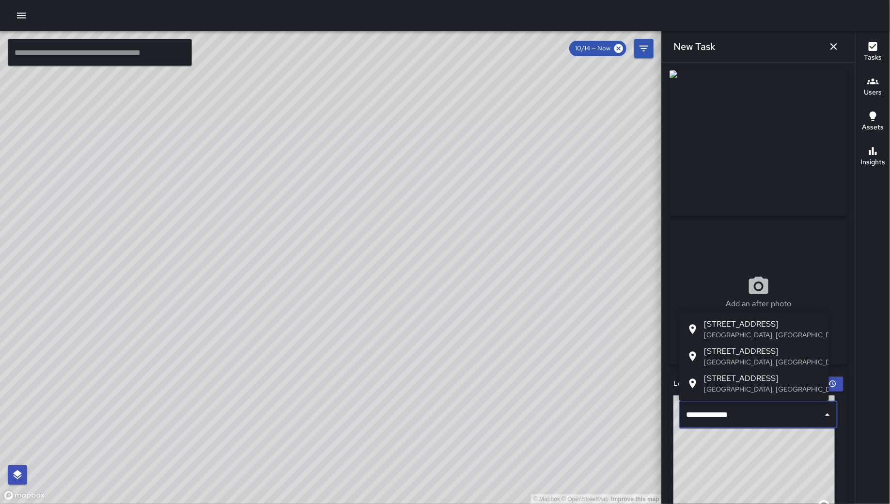
type input "**********"
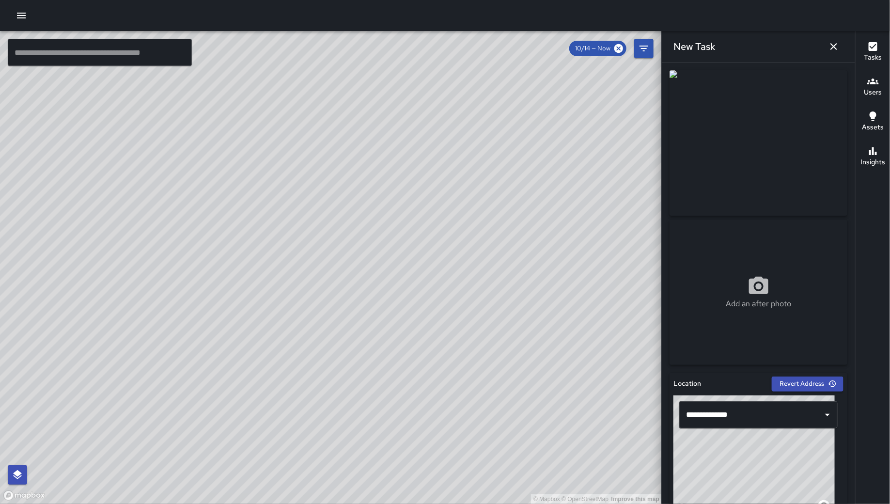
scroll to position [379, 0]
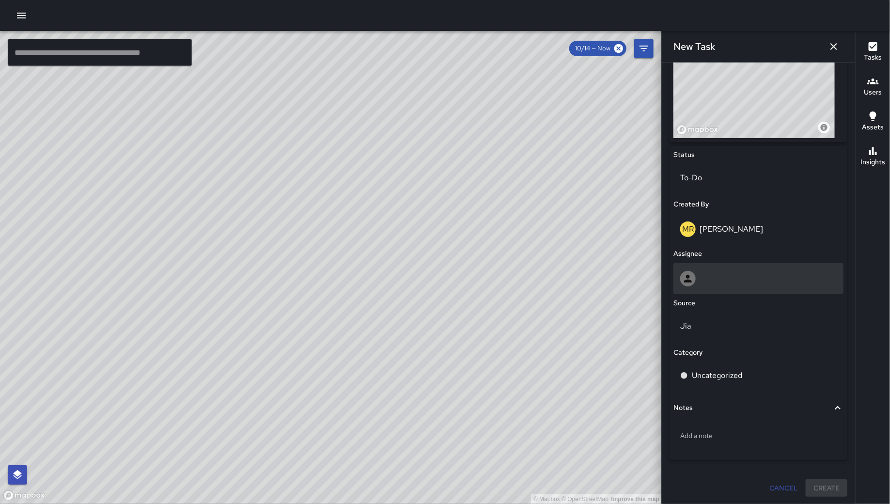
click at [707, 282] on div at bounding box center [758, 279] width 157 height 16
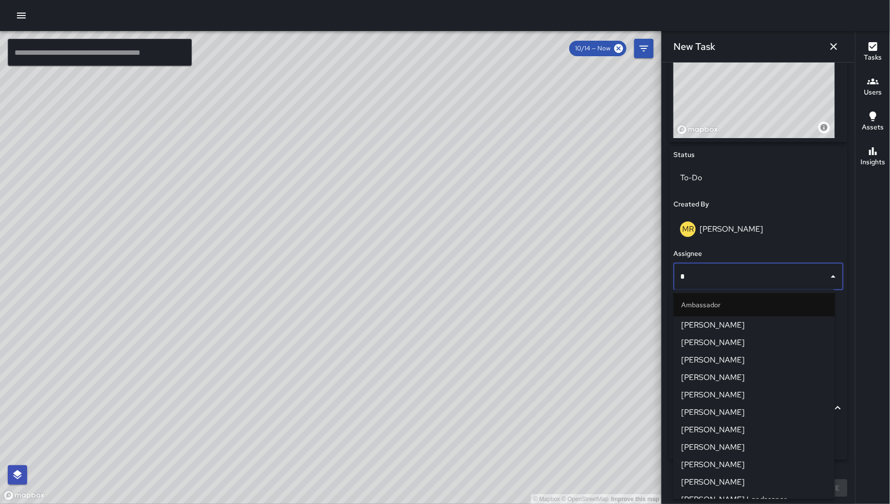
type input "**"
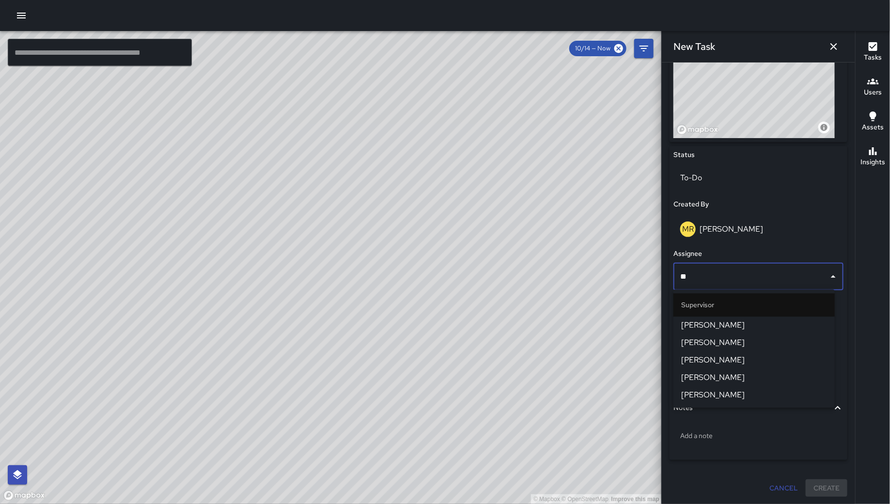
click at [738, 326] on span "DeAndre Barney" at bounding box center [754, 326] width 146 height 12
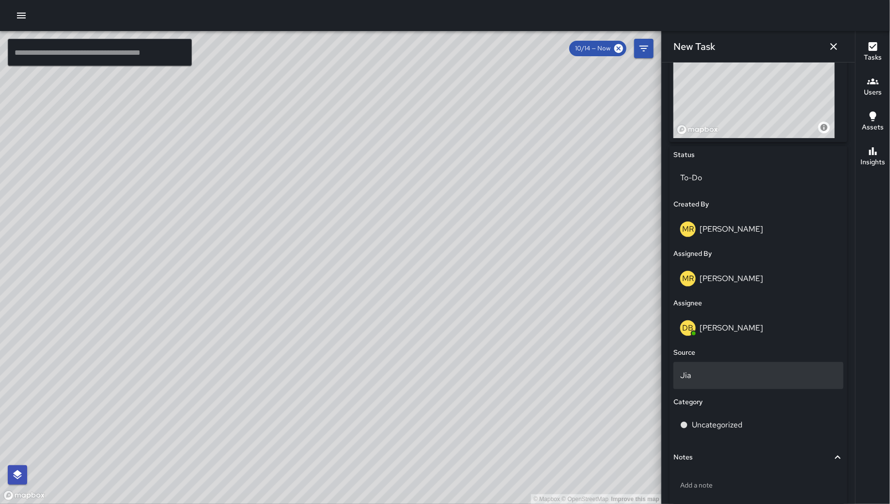
click at [744, 365] on div "Jia" at bounding box center [759, 375] width 170 height 27
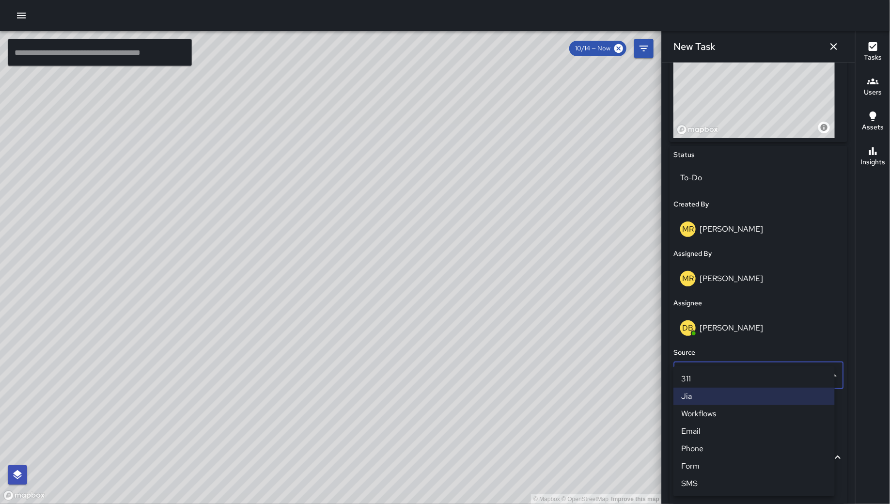
click at [726, 383] on li "311" at bounding box center [754, 378] width 161 height 17
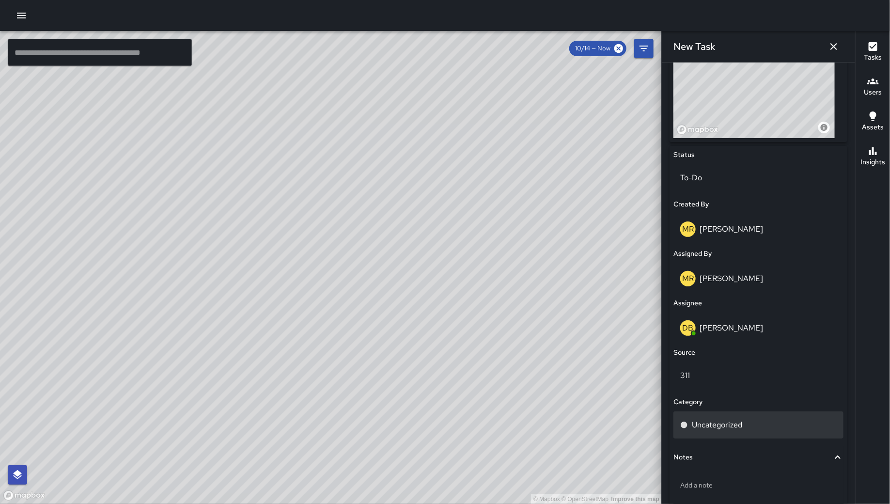
click at [740, 428] on p "Uncategorized" at bounding box center [717, 425] width 50 height 12
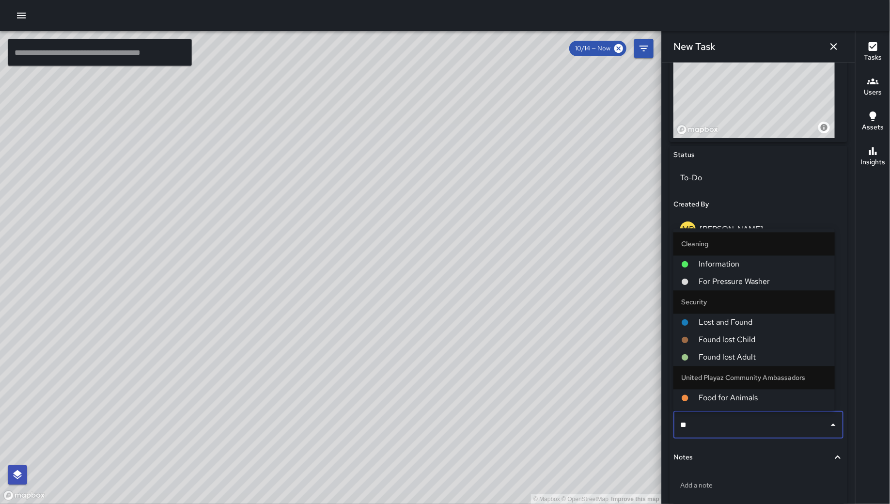
type input "***"
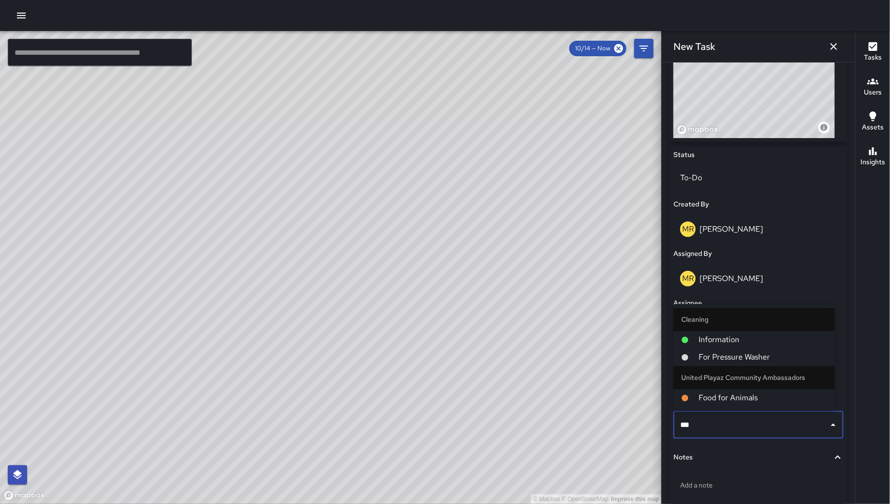
click at [774, 352] on span "For Pressure Washer" at bounding box center [763, 358] width 128 height 12
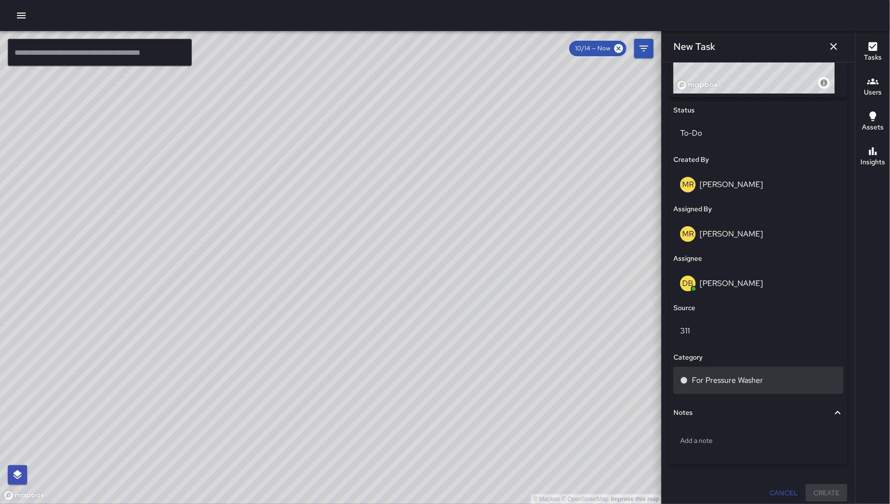
scroll to position [428, 0]
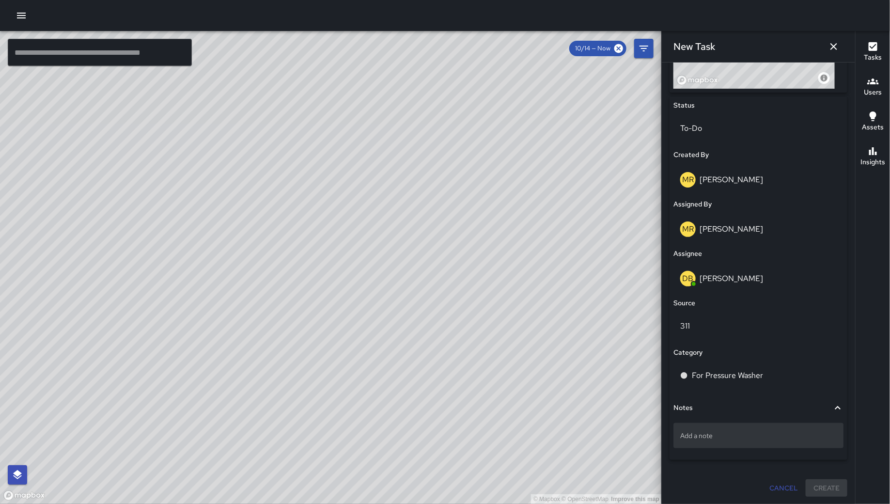
click at [748, 427] on div "Add a note" at bounding box center [759, 435] width 170 height 25
type textarea "****"
click at [740, 425] on div "burn" at bounding box center [759, 435] width 170 height 25
type textarea "*****"
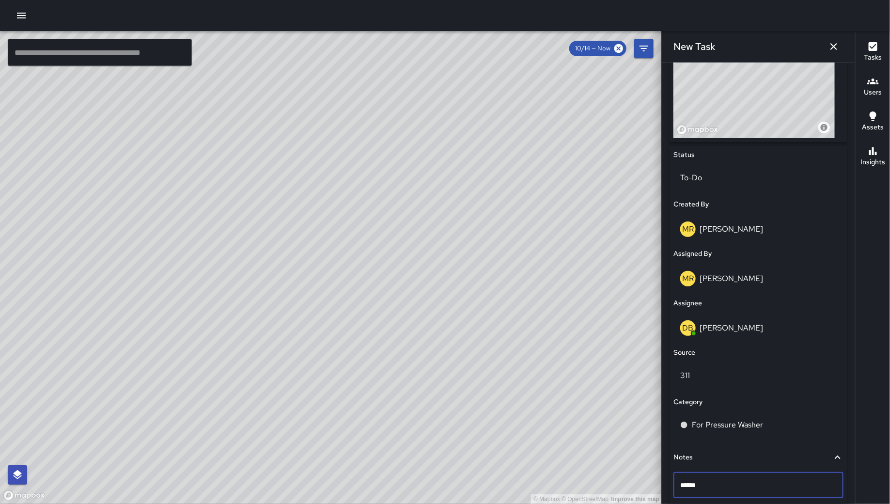
scroll to position [215, 0]
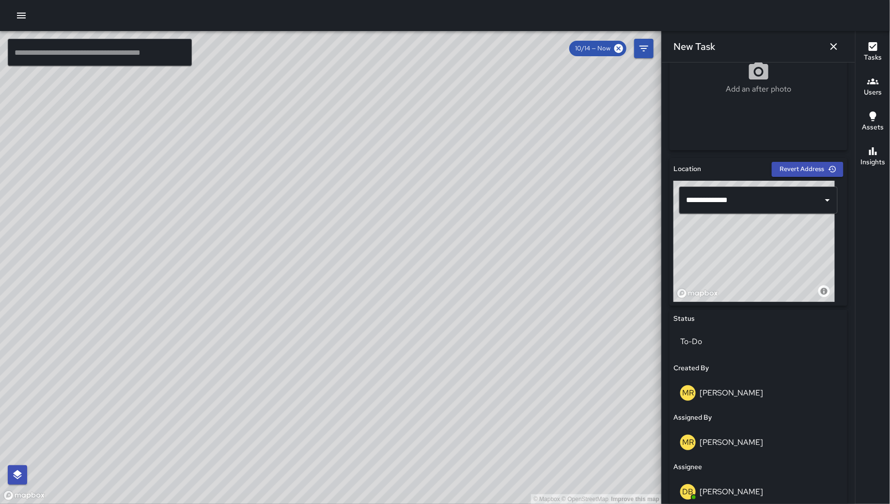
click at [755, 205] on input "**********" at bounding box center [751, 200] width 135 height 18
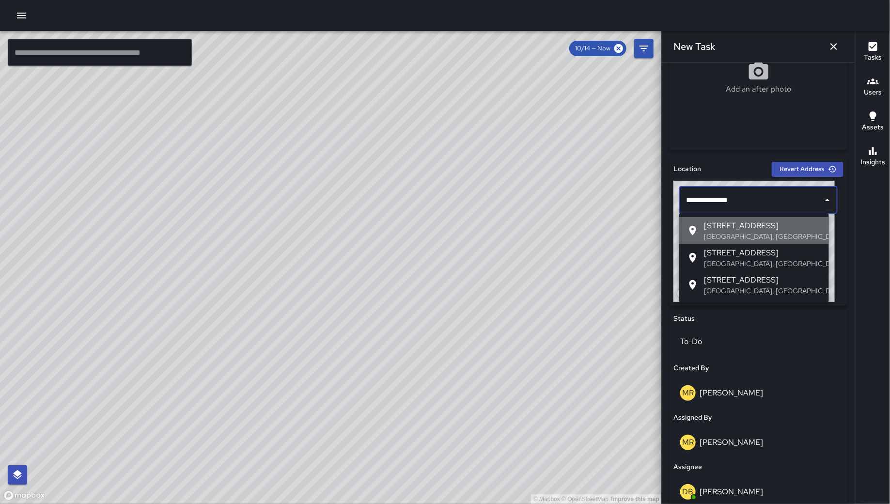
click at [755, 228] on span "121 7th Street" at bounding box center [763, 226] width 117 height 12
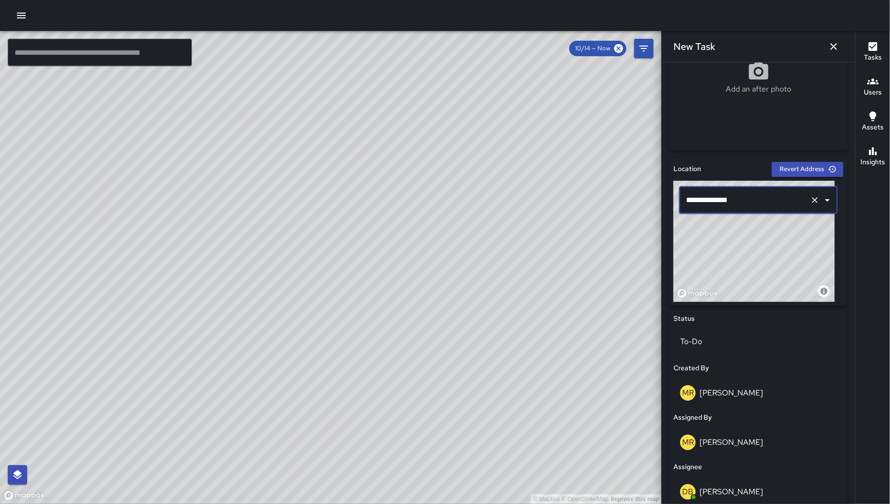
click at [782, 252] on div "© Mapbox © OpenStreetMap Improve this map" at bounding box center [754, 241] width 161 height 121
drag, startPoint x: 775, startPoint y: 256, endPoint x: 792, endPoint y: 236, distance: 26.8
click at [792, 236] on div "© Mapbox © OpenStreetMap Improve this map" at bounding box center [754, 241] width 161 height 121
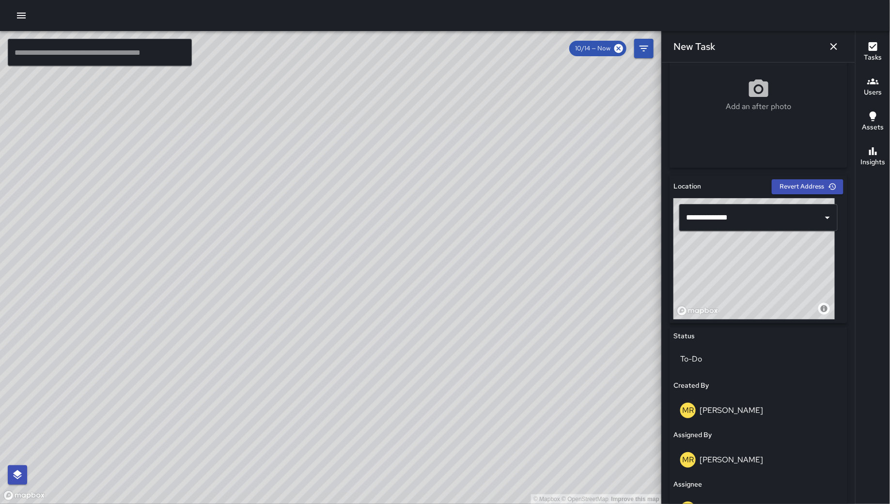
scroll to position [428, 0]
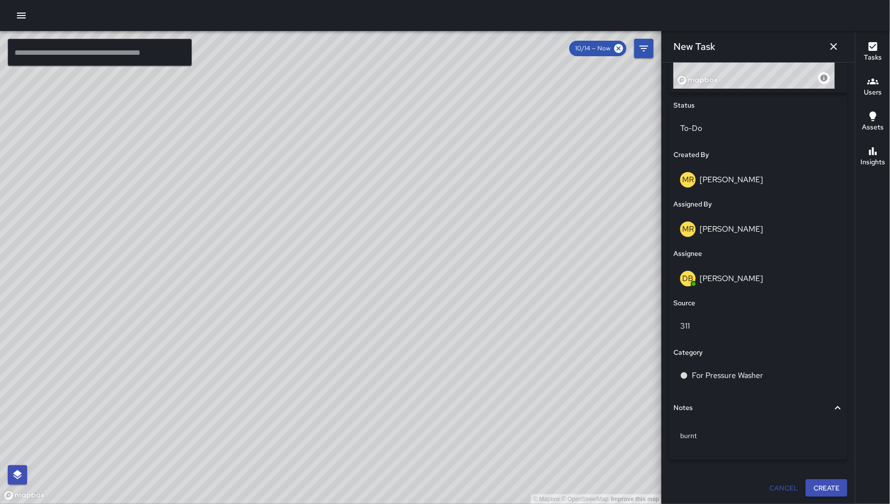
click at [814, 483] on button "Create" at bounding box center [827, 488] width 42 height 18
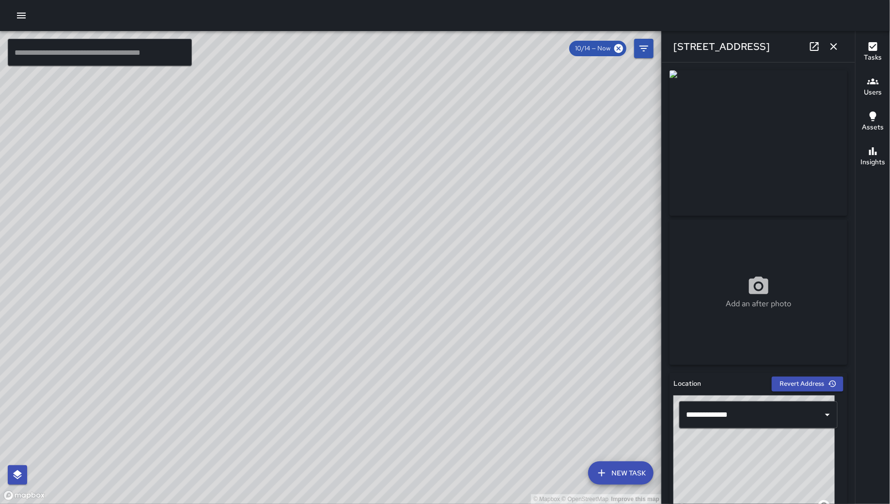
scroll to position [462, 0]
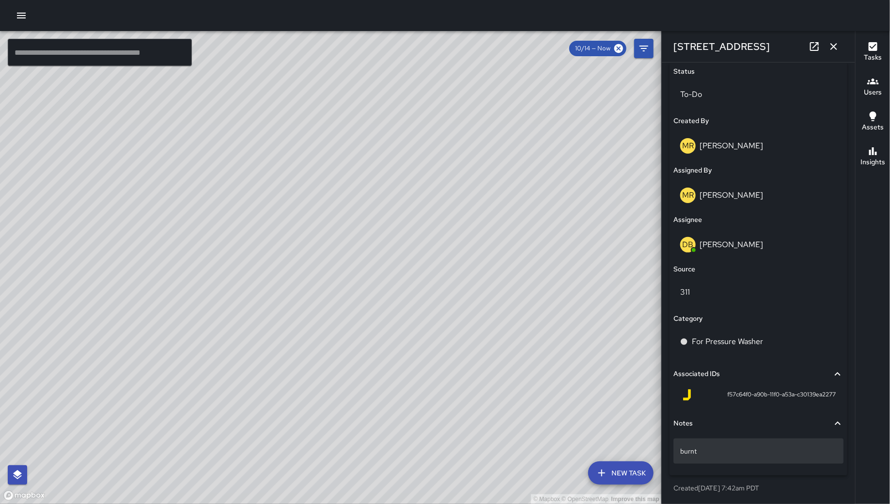
click at [762, 446] on p "burnt" at bounding box center [758, 451] width 157 height 10
type textarea "********"
click at [808, 451] on p "burnt. ." at bounding box center [758, 451] width 157 height 10
type textarea "**********"
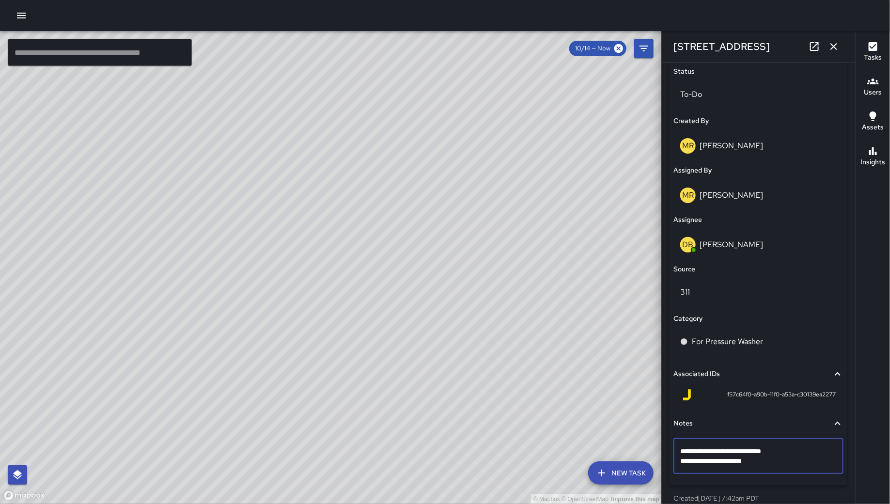
click at [783, 455] on textarea "**********" at bounding box center [754, 455] width 148 height 19
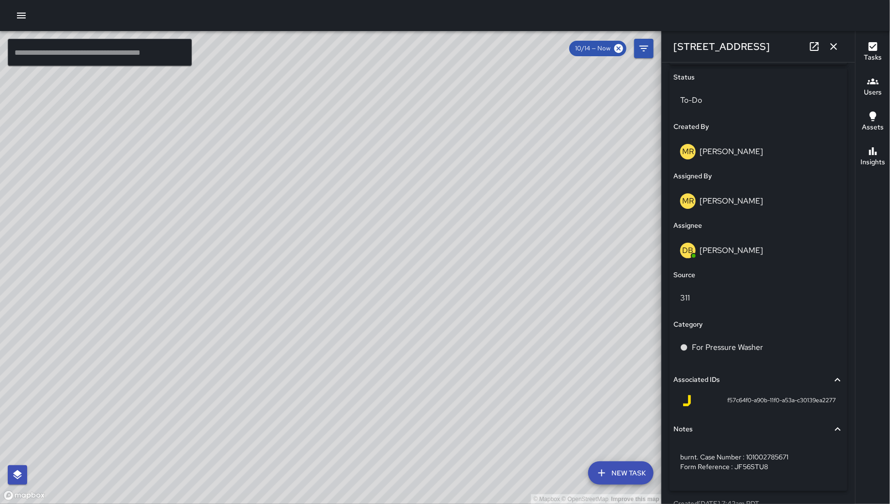
scroll to position [472, 0]
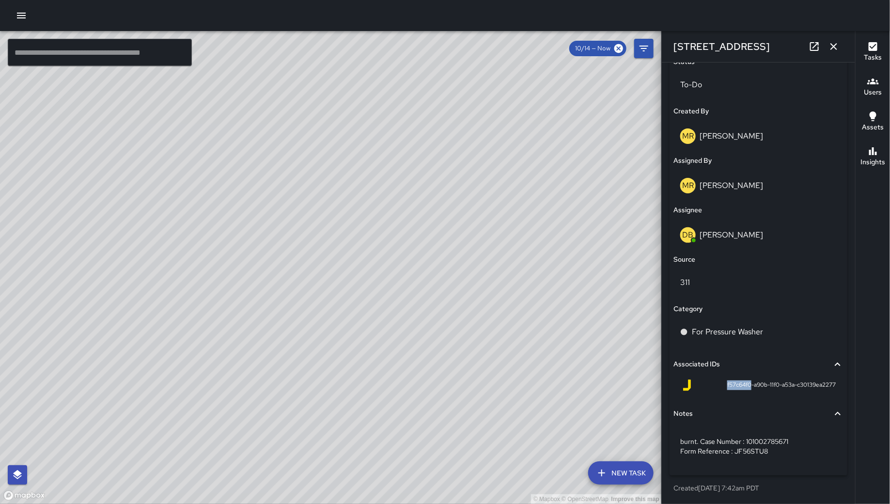
drag, startPoint x: 739, startPoint y: 385, endPoint x: 715, endPoint y: 385, distance: 23.3
click at [715, 385] on div "f57c64f0-a90b-11f0-a53a-c30139ea2277" at bounding box center [758, 385] width 155 height 12
copy span "f57c64f0"
click at [252, 219] on div "© Mapbox © OpenStreetMap Improve this map Unassigned 121 7th Street Completed o…" at bounding box center [331, 267] width 662 height 473
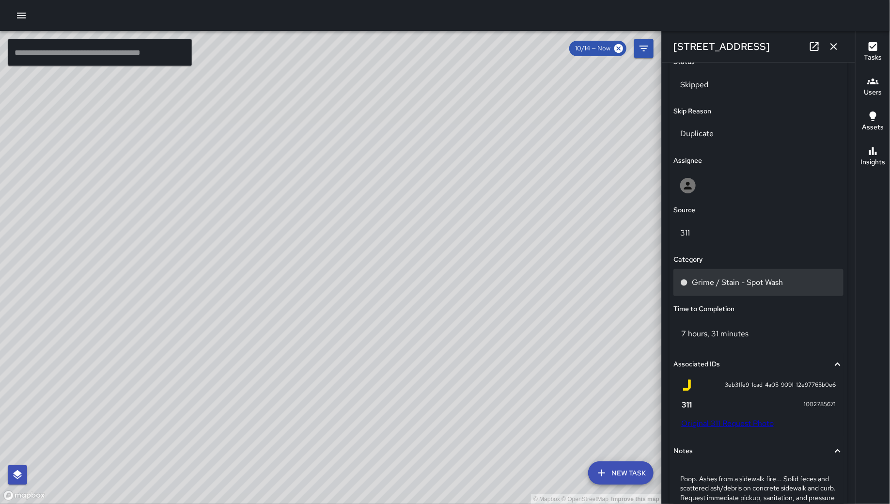
click at [703, 282] on p "Grime / Stain - Spot Wash" at bounding box center [737, 283] width 91 height 12
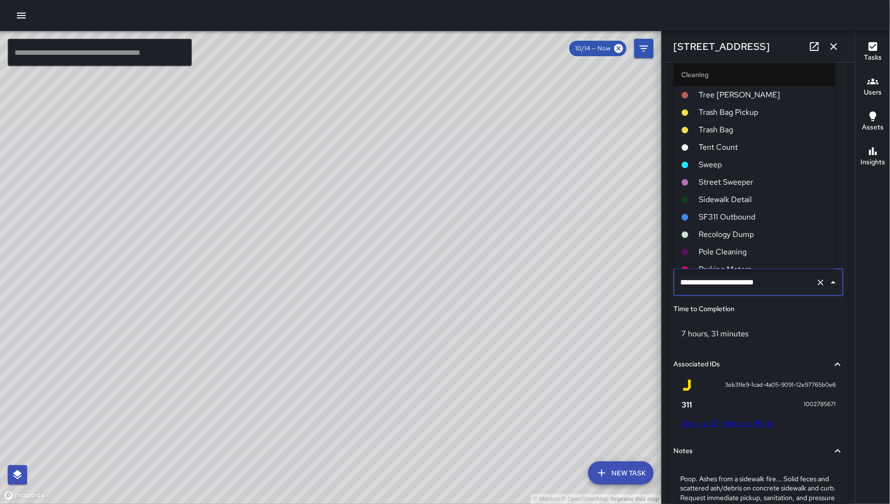
scroll to position [986, 0]
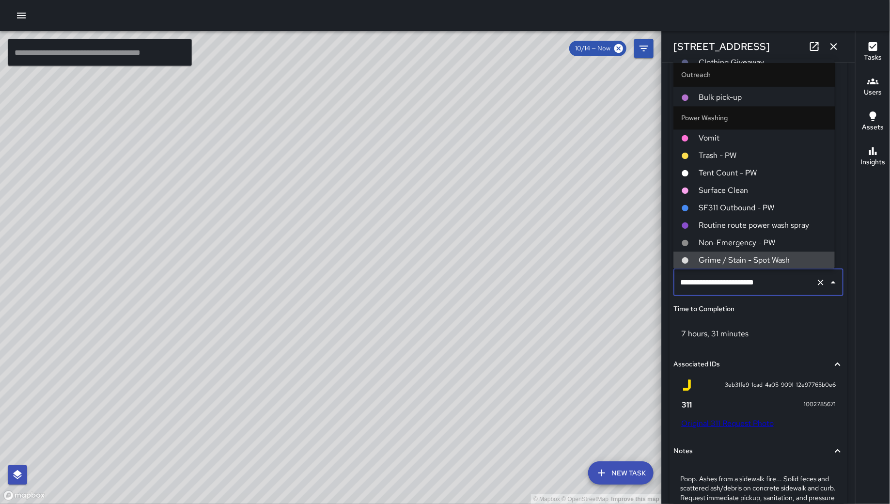
click at [703, 282] on input "**********" at bounding box center [745, 282] width 134 height 18
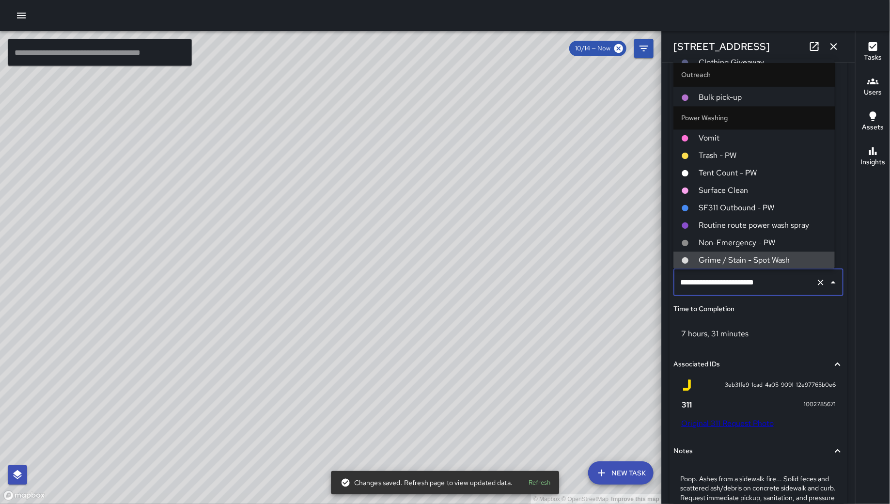
drag, startPoint x: 774, startPoint y: 281, endPoint x: 682, endPoint y: 278, distance: 92.1
click at [682, 278] on input "**********" at bounding box center [745, 282] width 134 height 18
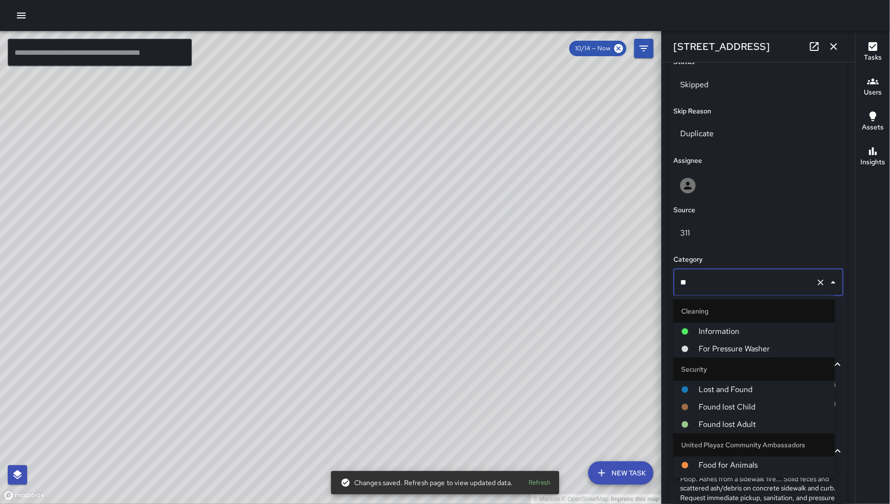
type input "***"
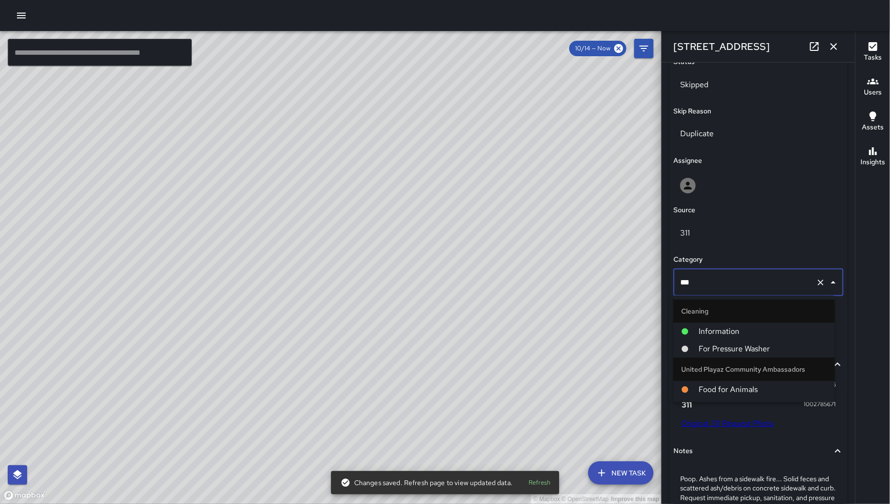
click at [742, 344] on span "For Pressure Washer" at bounding box center [763, 349] width 128 height 12
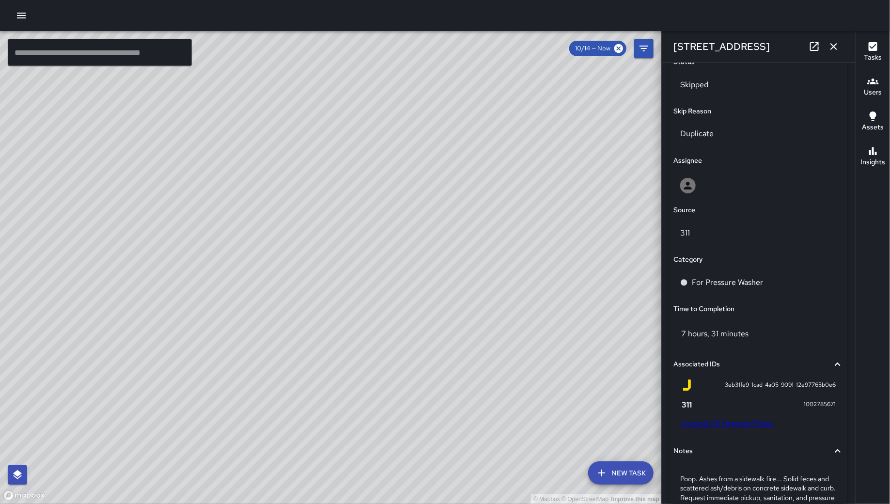
click at [841, 50] on button "button" at bounding box center [833, 46] width 19 height 19
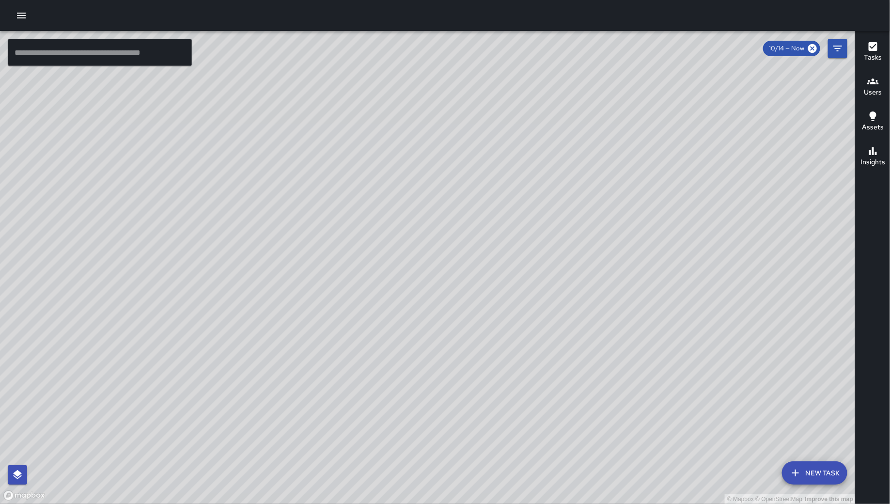
drag, startPoint x: 763, startPoint y: 262, endPoint x: 383, endPoint y: 177, distance: 389.2
click at [383, 177] on div "© Mapbox © OpenStreetMap Improve this map" at bounding box center [428, 267] width 856 height 473
drag, startPoint x: 643, startPoint y: 404, endPoint x: 667, endPoint y: 238, distance: 167.5
click at [667, 238] on div "© Mapbox © OpenStreetMap Improve this map" at bounding box center [428, 267] width 856 height 473
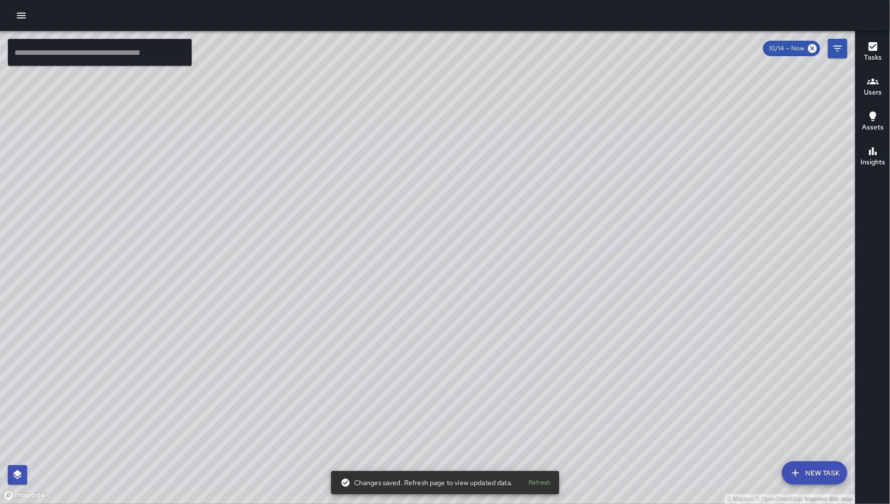
click at [136, 57] on input "text" at bounding box center [100, 52] width 184 height 27
drag, startPoint x: 549, startPoint y: 190, endPoint x: 510, endPoint y: 212, distance: 44.7
click at [510, 212] on div "© Mapbox © OpenStreetMap Improve this map" at bounding box center [428, 267] width 856 height 473
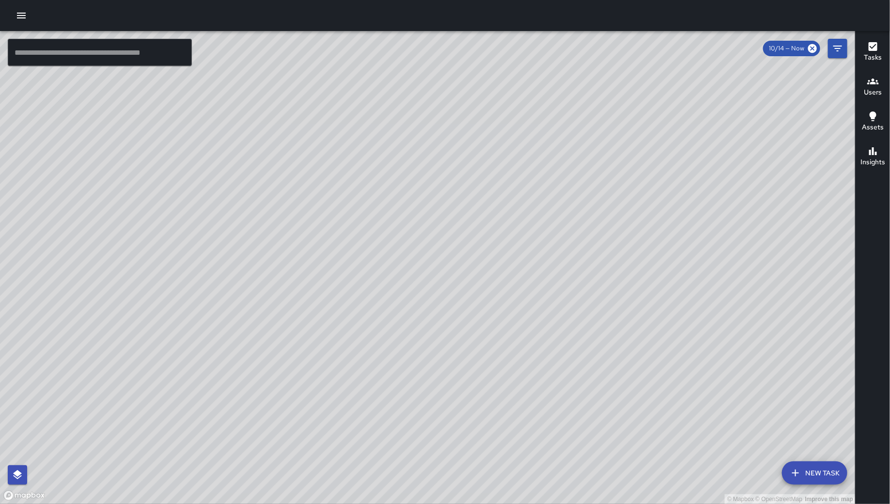
drag, startPoint x: 609, startPoint y: 126, endPoint x: 434, endPoint y: 168, distance: 180.6
click at [434, 168] on div "© Mapbox © OpenStreetMap Improve this map" at bounding box center [428, 267] width 856 height 473
click at [839, 45] on icon "Filters" at bounding box center [838, 49] width 12 height 12
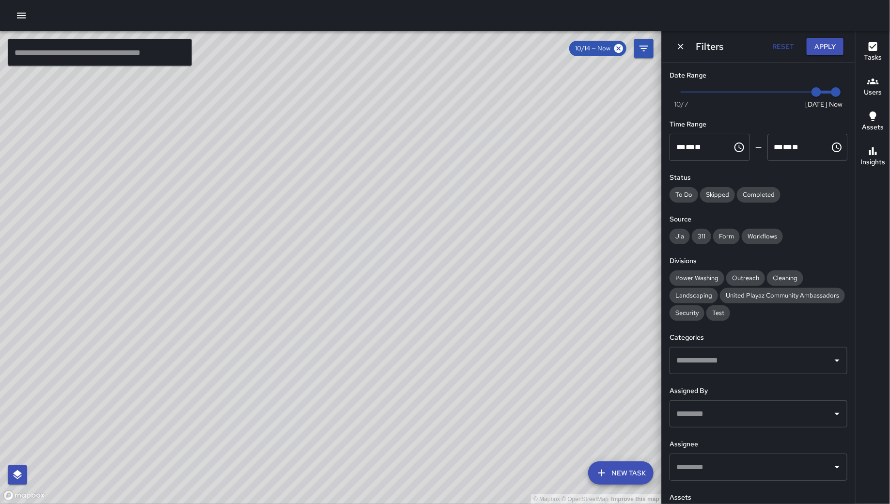
click at [827, 47] on button "Apply" at bounding box center [825, 47] width 37 height 18
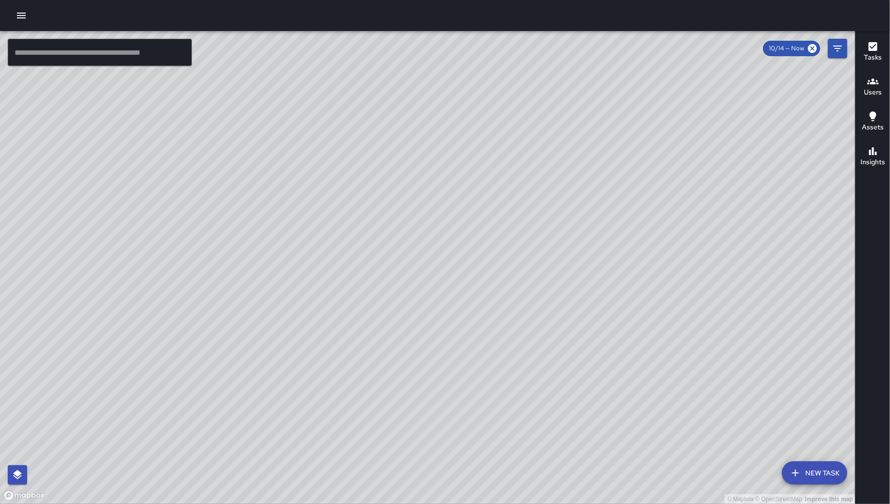
click at [802, 467] on icon "button" at bounding box center [796, 473] width 12 height 12
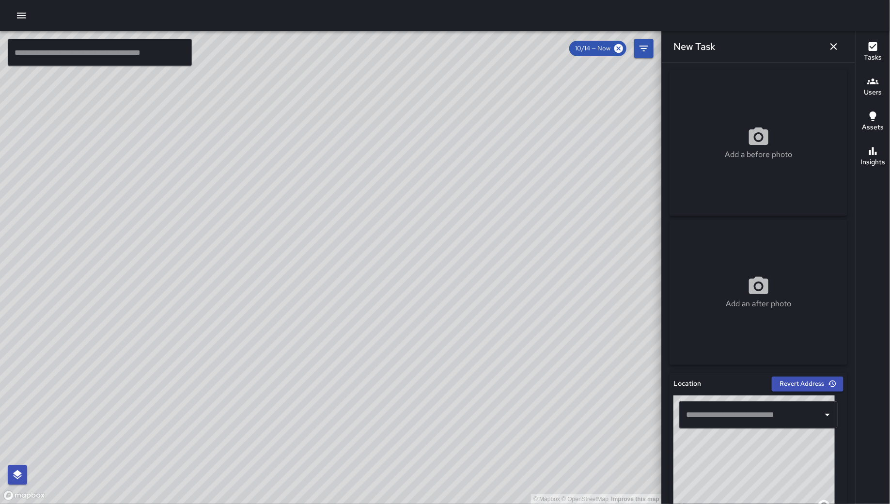
click at [735, 404] on div "​" at bounding box center [758, 414] width 158 height 27
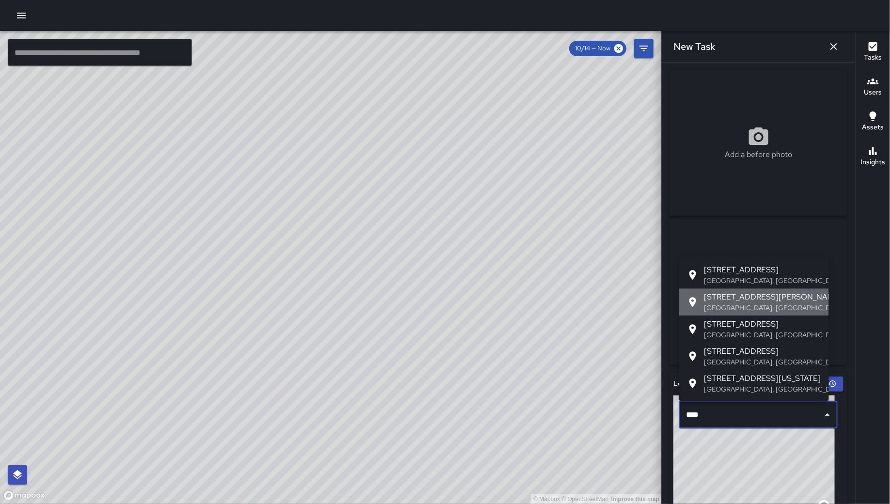
click at [752, 294] on span "1028 Howard Street" at bounding box center [763, 297] width 117 height 12
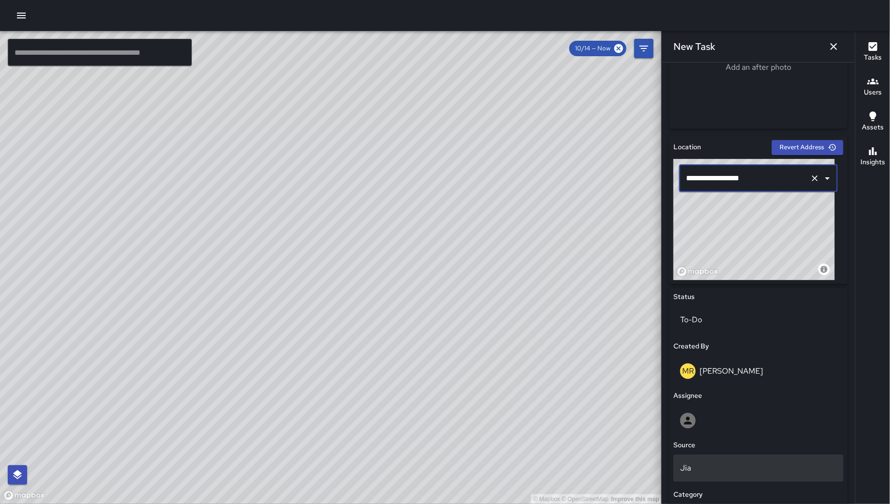
scroll to position [301, 0]
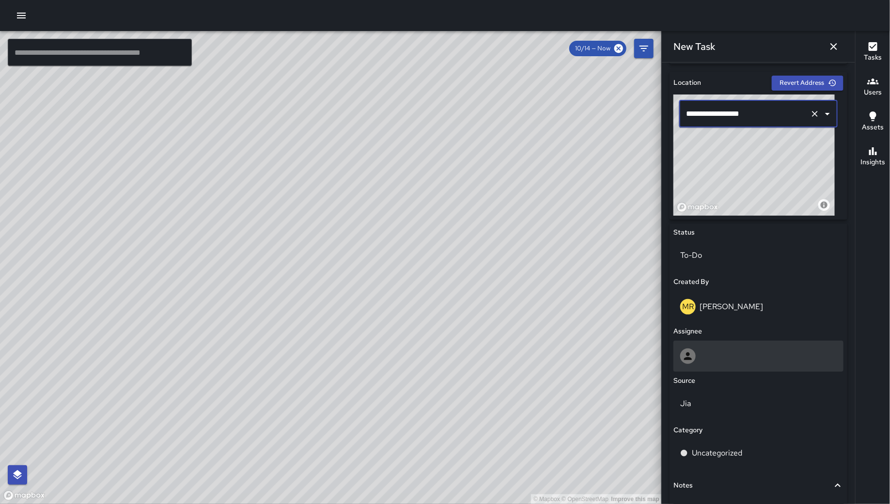
type input "**********"
click at [724, 359] on div at bounding box center [758, 356] width 157 height 16
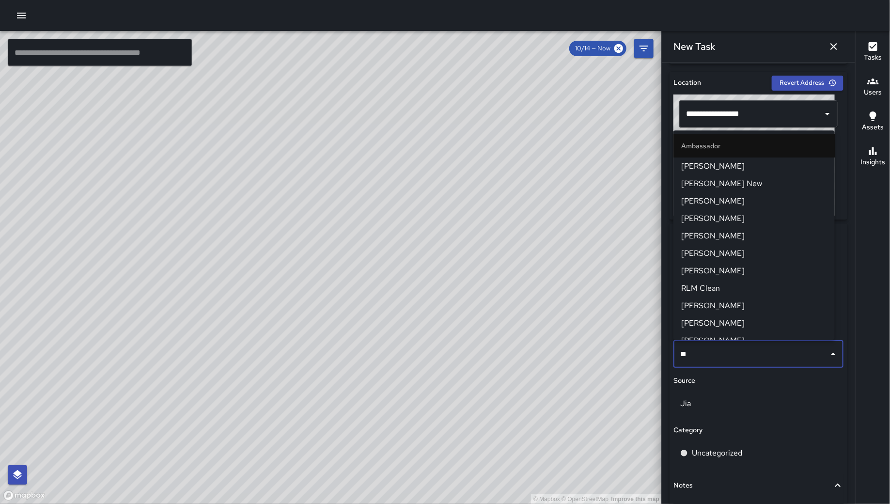
type input "***"
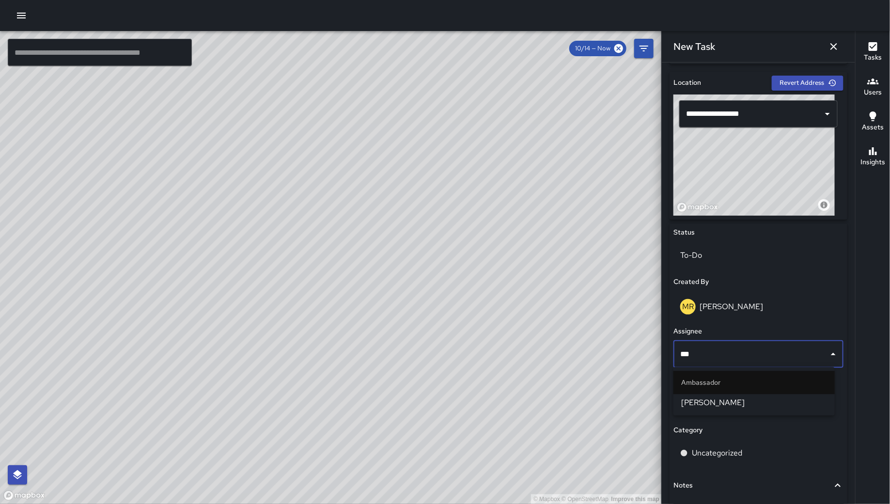
click at [732, 404] on span "Enrique Cervantes" at bounding box center [754, 403] width 146 height 12
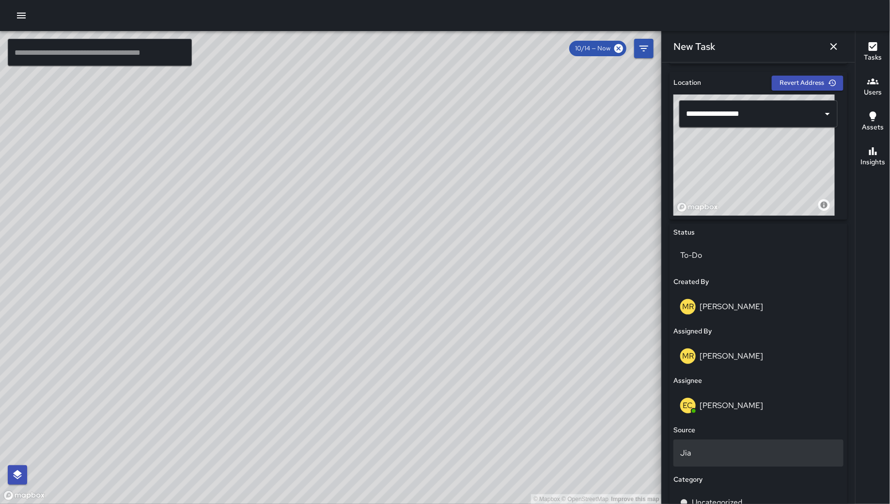
click at [732, 450] on p "Jia" at bounding box center [758, 453] width 157 height 12
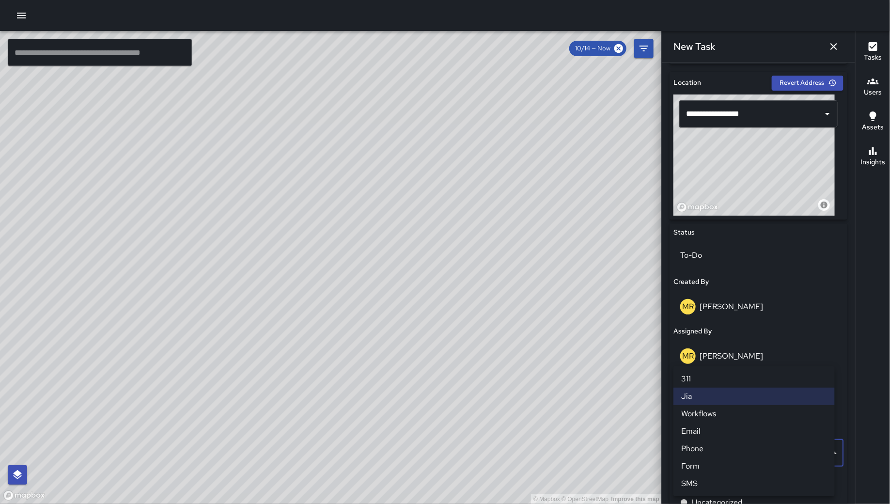
click at [721, 446] on li "Phone" at bounding box center [754, 448] width 161 height 17
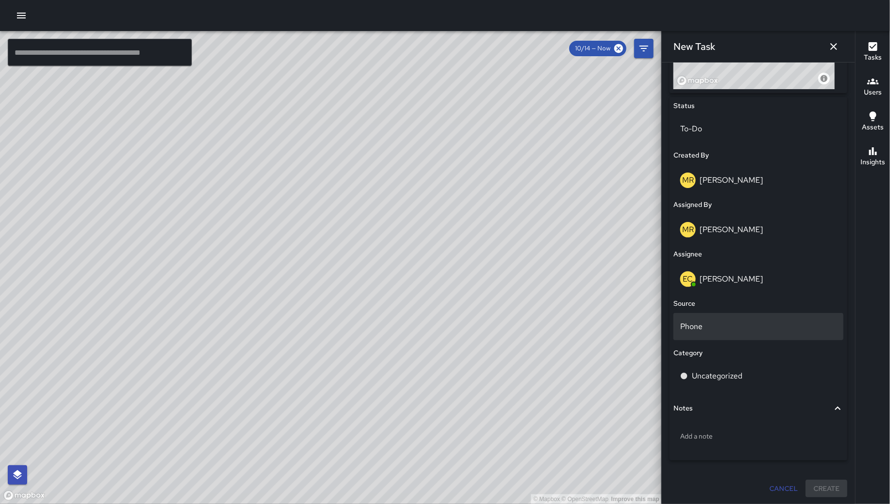
scroll to position [428, 0]
click at [742, 322] on p "Phone" at bounding box center [758, 326] width 157 height 12
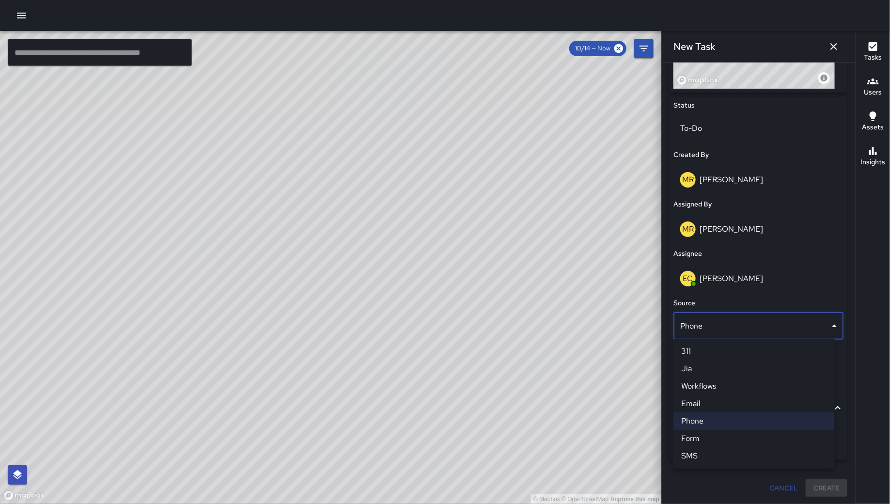
click at [727, 421] on li "Phone" at bounding box center [754, 420] width 161 height 17
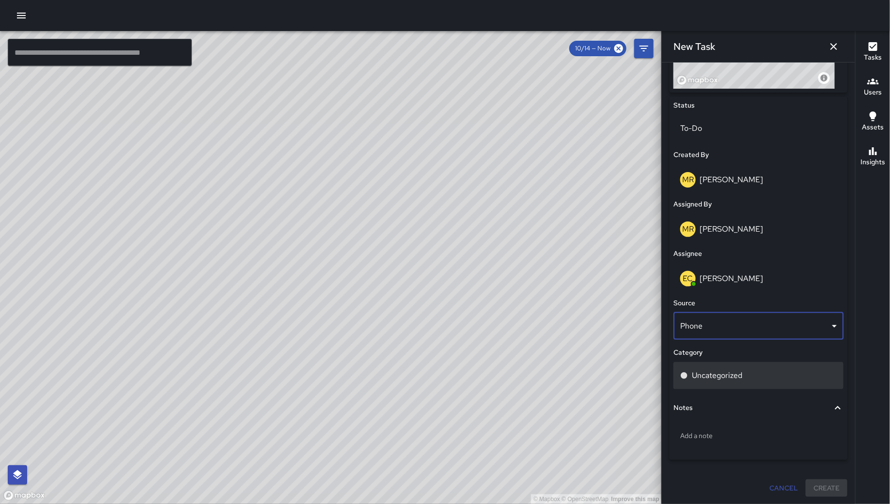
click at [727, 379] on p "Uncategorized" at bounding box center [717, 376] width 50 height 12
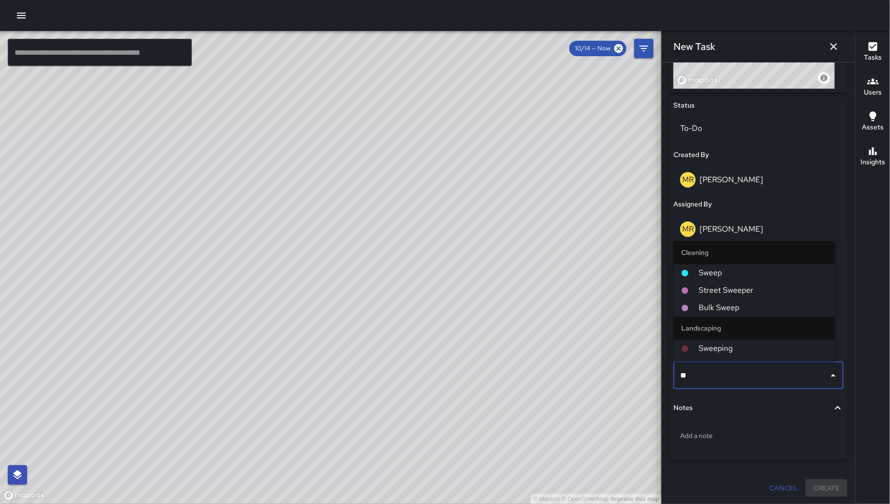
type input "***"
click at [734, 278] on span "Sweep" at bounding box center [763, 274] width 128 height 12
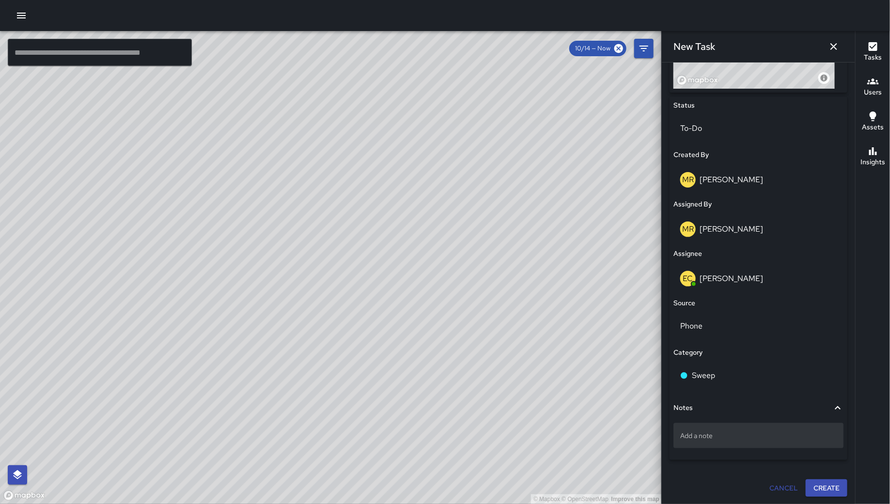
click at [742, 439] on p "Add a note" at bounding box center [758, 436] width 157 height 10
type textarea "*"
click at [699, 432] on p "Add a note" at bounding box center [758, 436] width 157 height 10
click at [699, 432] on textarea at bounding box center [758, 436] width 157 height 10
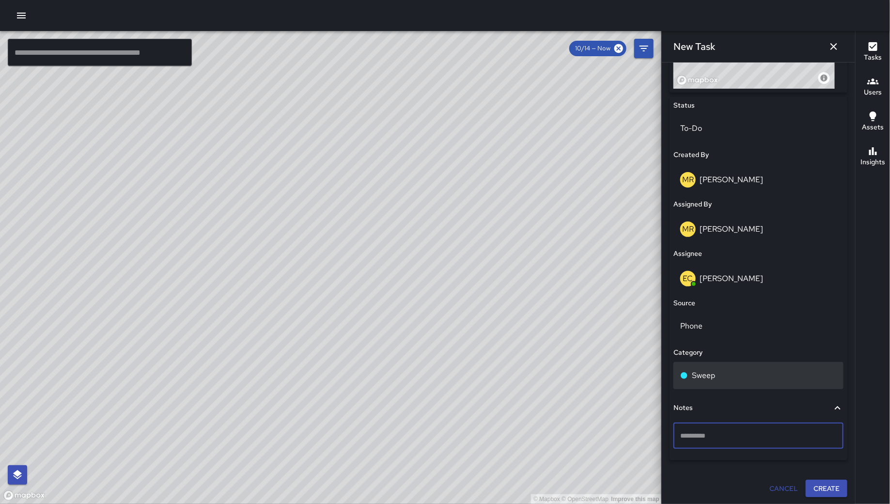
type textarea "**********"
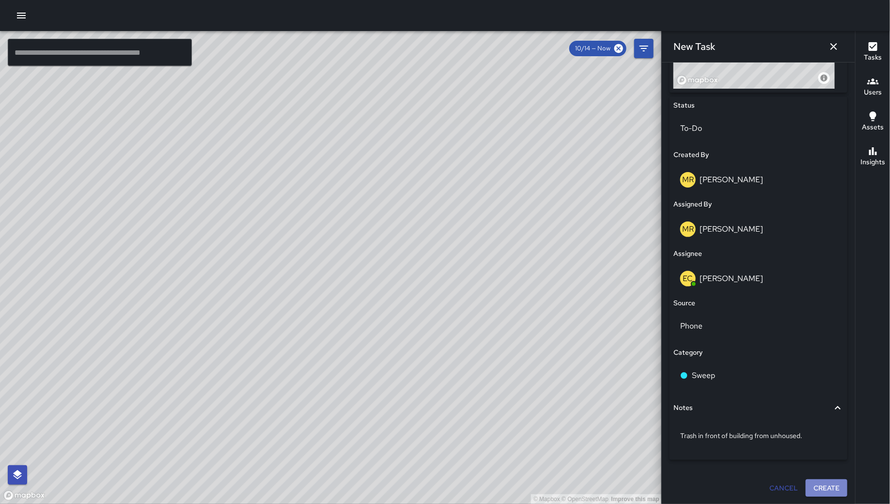
click at [833, 488] on button "Create" at bounding box center [827, 488] width 42 height 18
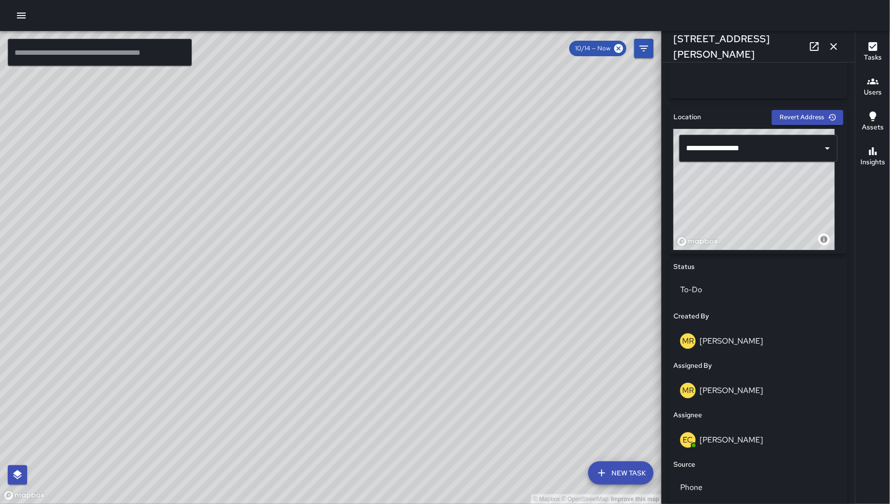
scroll to position [420, 0]
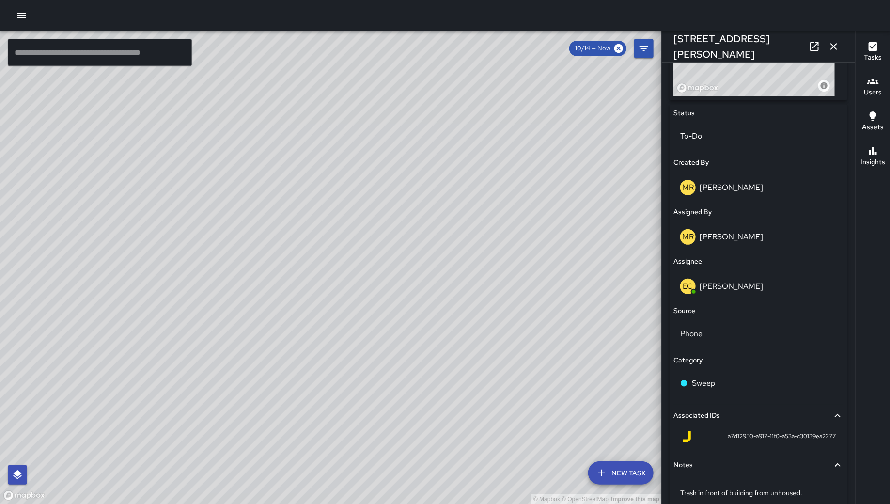
click at [716, 436] on div "a7d12950-a917-11f0-a53a-c30139ea2277" at bounding box center [758, 437] width 155 height 12
drag, startPoint x: 721, startPoint y: 438, endPoint x: 742, endPoint y: 441, distance: 21.0
click at [742, 441] on div "a7d12950-a917-11f0-a53a-c30139ea2277" at bounding box center [758, 437] width 155 height 12
copy span "a7d12950"
click at [837, 47] on icon "button" at bounding box center [834, 47] width 12 height 12
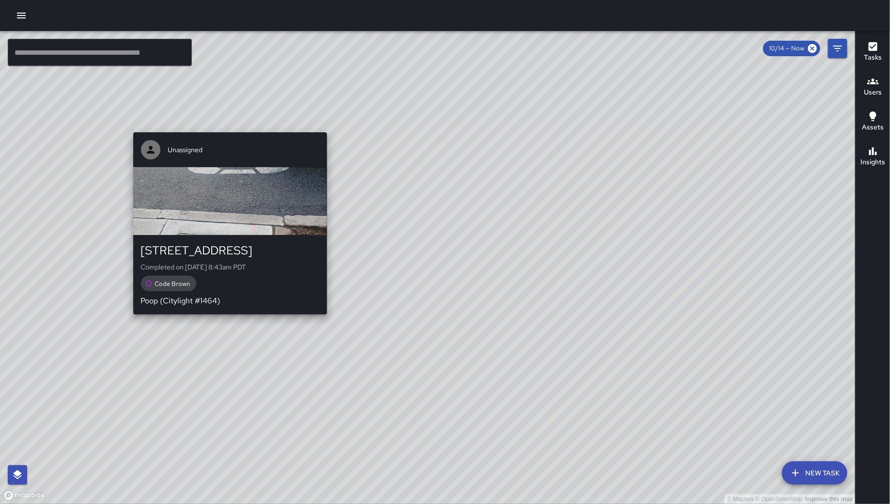
click at [321, 322] on div "© Mapbox © OpenStreetMap Improve this map Unassigned 549 Natoma Street Complete…" at bounding box center [428, 267] width 856 height 473
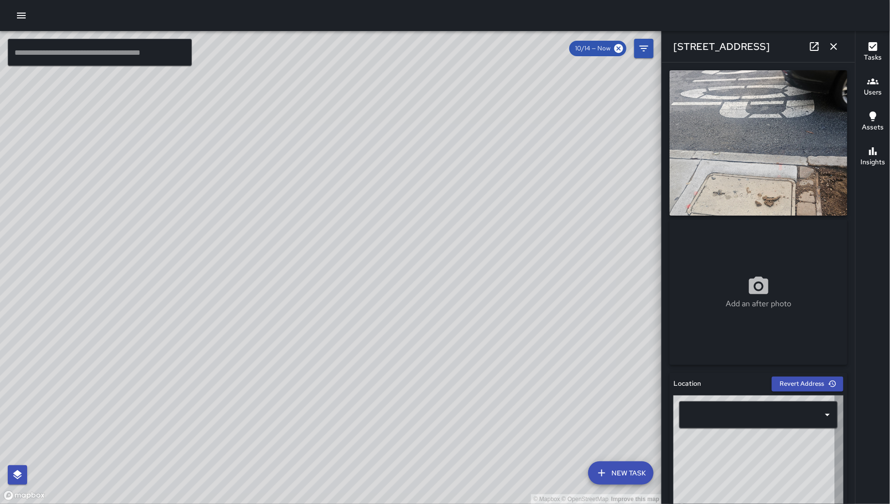
type input "**********"
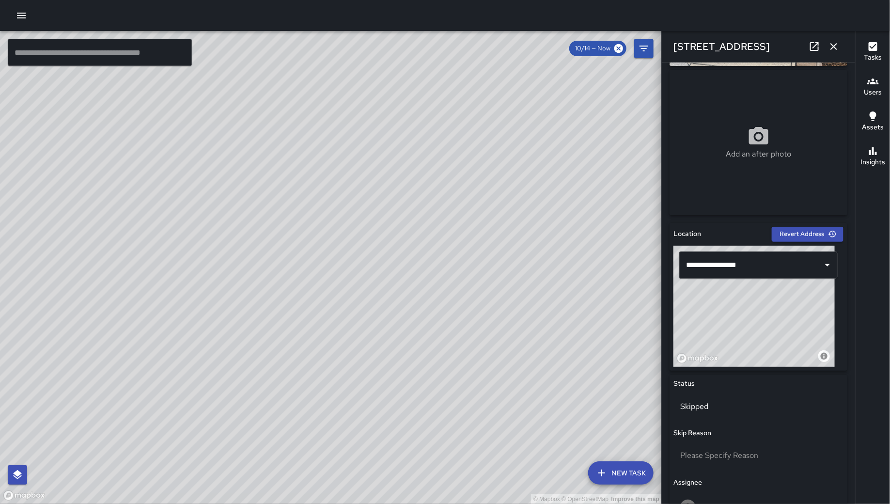
scroll to position [0, 0]
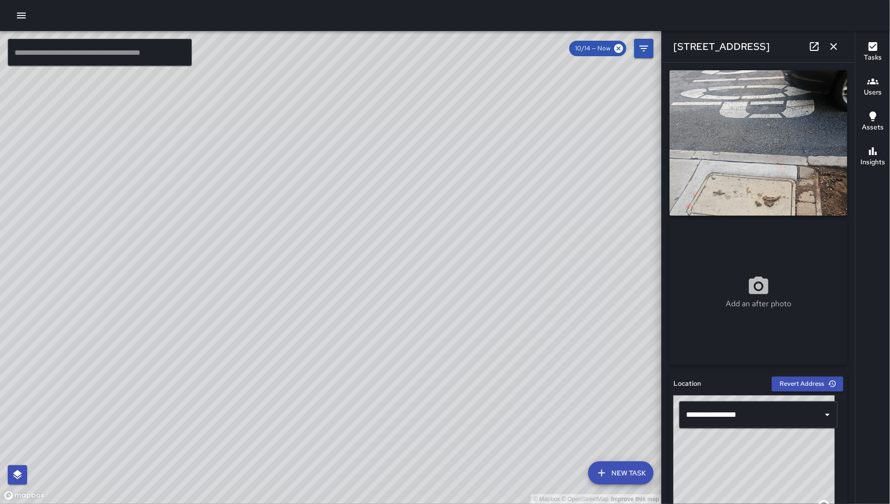
click at [836, 46] on icon "button" at bounding box center [834, 47] width 12 height 12
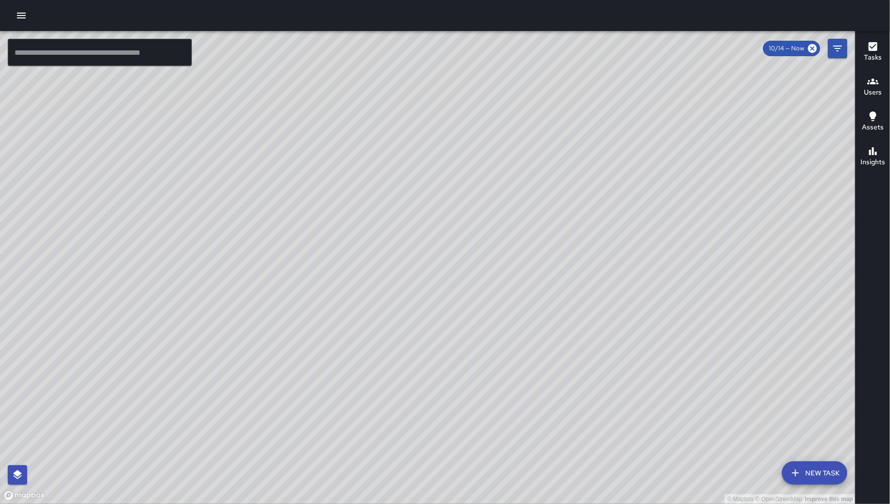
drag, startPoint x: 704, startPoint y: 307, endPoint x: 690, endPoint y: 289, distance: 23.1
click at [703, 306] on div "© Mapbox © OpenStreetMap Improve this map" at bounding box center [428, 267] width 856 height 473
drag, startPoint x: 690, startPoint y: 289, endPoint x: 522, endPoint y: 187, distance: 196.3
click at [525, 188] on div "© Mapbox © OpenStreetMap Improve this map" at bounding box center [428, 267] width 856 height 473
drag, startPoint x: 500, startPoint y: 261, endPoint x: 465, endPoint y: 232, distance: 45.4
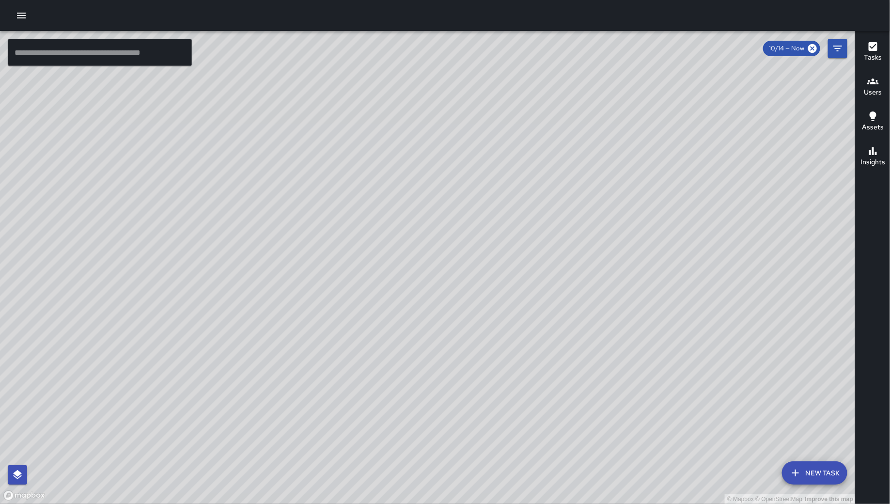
click at [465, 232] on div "© Mapbox © OpenStreetMap Improve this map" at bounding box center [428, 267] width 856 height 473
drag, startPoint x: 494, startPoint y: 250, endPoint x: 608, endPoint y: 254, distance: 113.5
click at [608, 254] on div "© Mapbox © OpenStreetMap Improve this map" at bounding box center [428, 267] width 856 height 473
click at [140, 58] on input "text" at bounding box center [100, 52] width 184 height 27
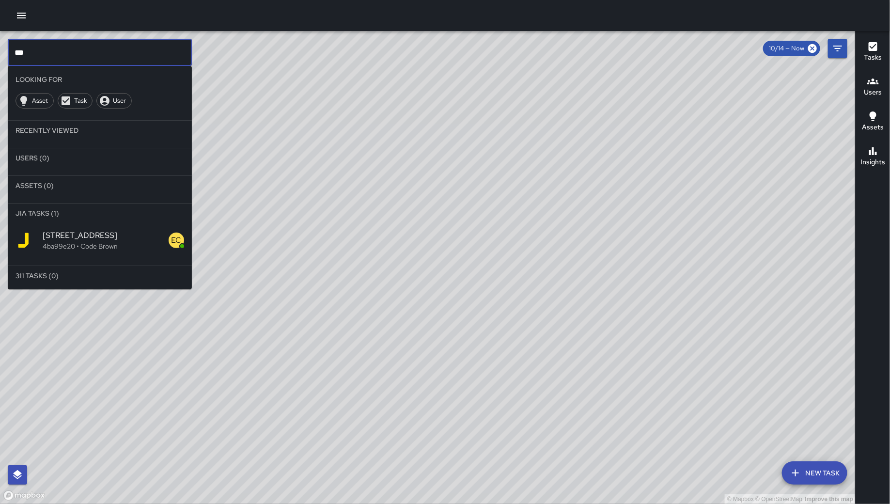
type input "***"
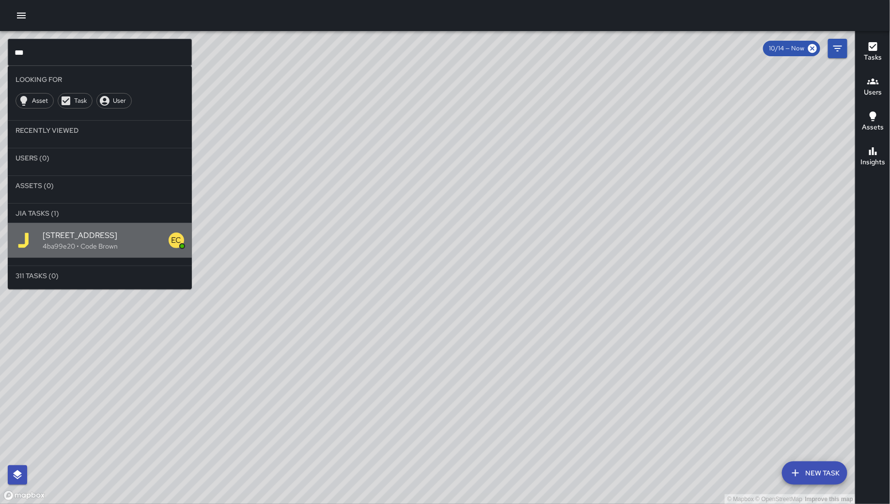
click at [70, 237] on span "547 Natoma Street" at bounding box center [106, 236] width 126 height 12
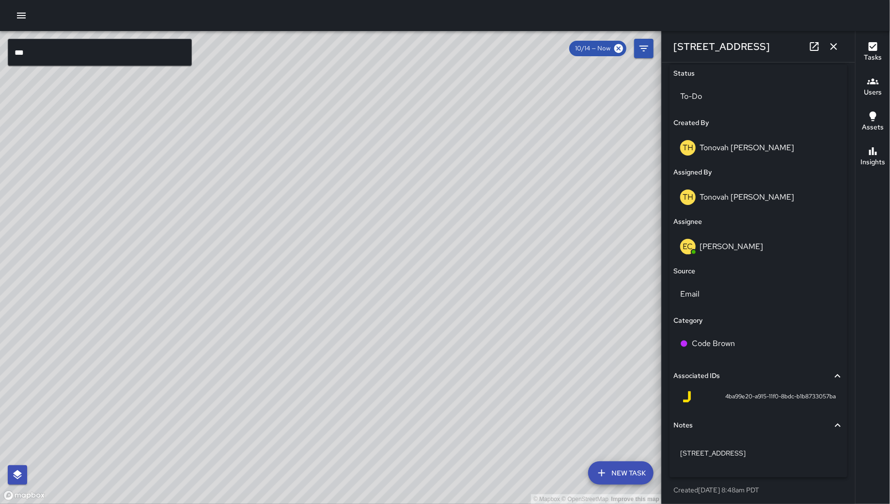
scroll to position [462, 0]
drag, startPoint x: 717, startPoint y: 393, endPoint x: 741, endPoint y: 396, distance: 24.0
click at [741, 396] on span "4ba99e20-a915-11f0-8bdc-b1b8733057ba" at bounding box center [781, 395] width 111 height 10
copy span "4ba99e20"
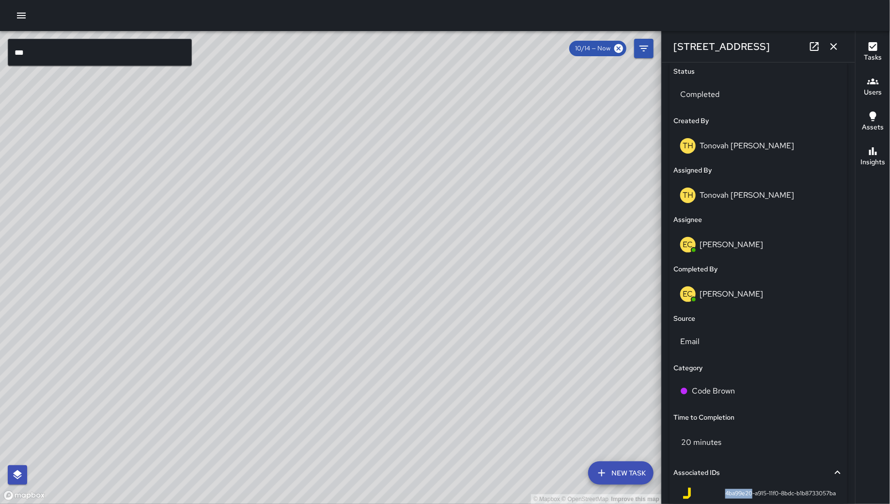
click at [841, 51] on button "button" at bounding box center [833, 46] width 19 height 19
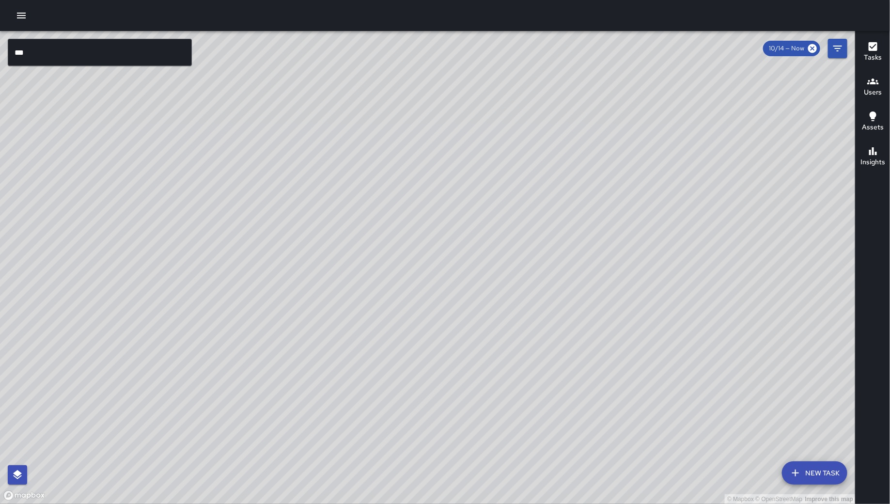
drag, startPoint x: 533, startPoint y: 398, endPoint x: 662, endPoint y: 225, distance: 215.8
click at [662, 225] on div "© Mapbox © OpenStreetMap Improve this map" at bounding box center [428, 267] width 856 height 473
click at [842, 47] on icon "Filters" at bounding box center [838, 49] width 12 height 12
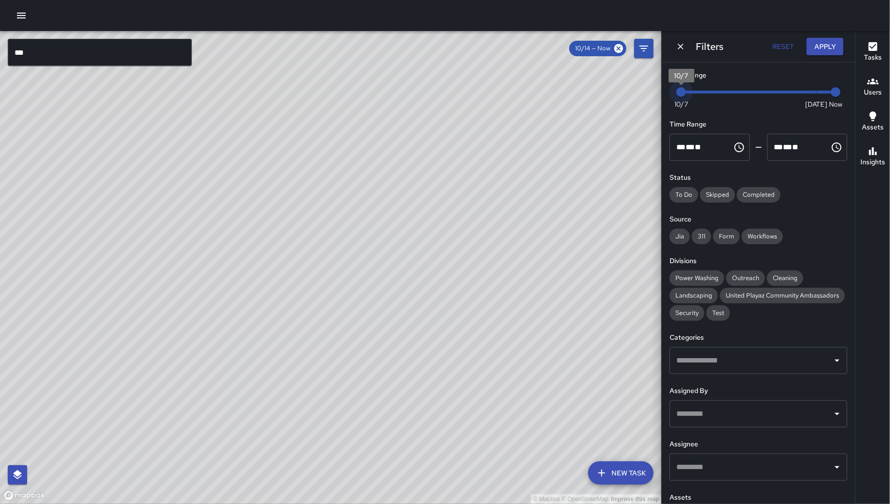
drag, startPoint x: 804, startPoint y: 92, endPoint x: 651, endPoint y: 95, distance: 152.7
click at [651, 95] on div "© Mapbox © OpenStreetMap Improve this map *** ​ New Task 10/14 — Now Map Layers…" at bounding box center [445, 267] width 890 height 473
type input "*"
drag, startPoint x: 682, startPoint y: 94, endPoint x: 691, endPoint y: 92, distance: 8.9
click at [696, 91] on span "10/8" at bounding box center [701, 92] width 10 height 10
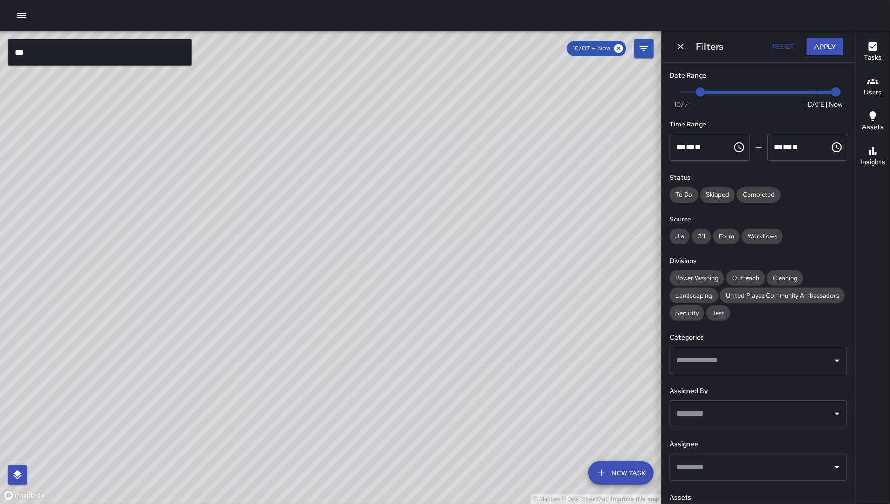
click at [84, 35] on div "© Mapbox © OpenStreetMap Improve this map" at bounding box center [331, 267] width 662 height 473
click at [87, 52] on input "***" at bounding box center [100, 52] width 184 height 27
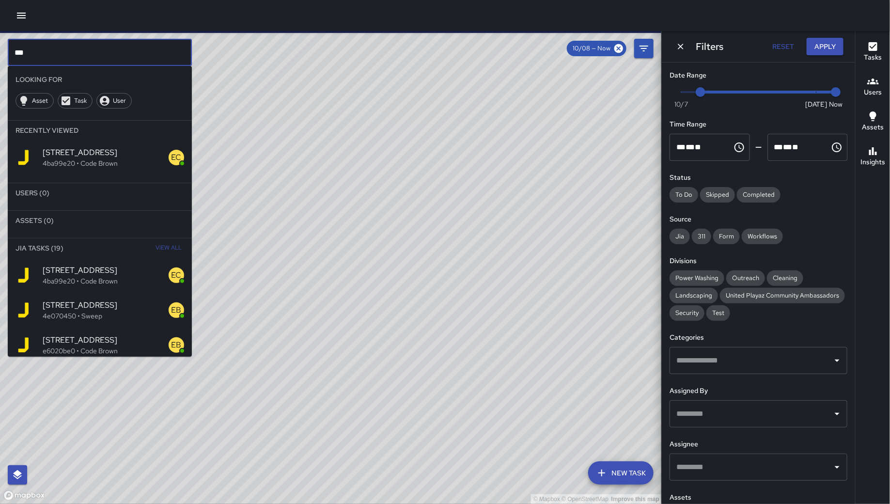
click at [87, 53] on input "***" at bounding box center [100, 52] width 184 height 27
click at [88, 54] on input "***" at bounding box center [100, 52] width 184 height 27
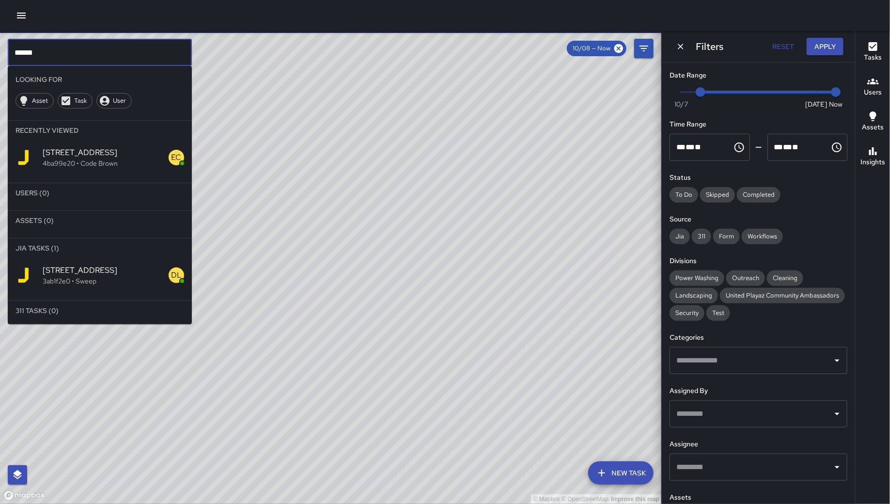
type input "******"
click at [98, 265] on span "115 10th Street" at bounding box center [106, 271] width 126 height 12
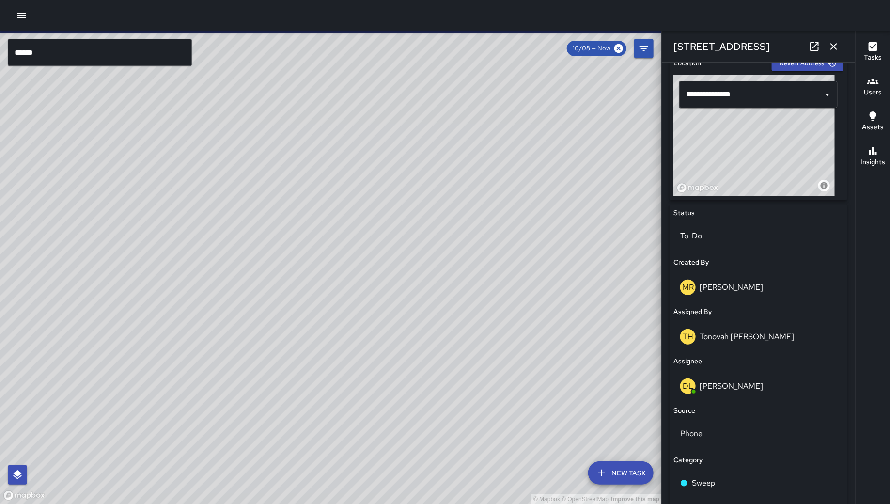
scroll to position [322, 0]
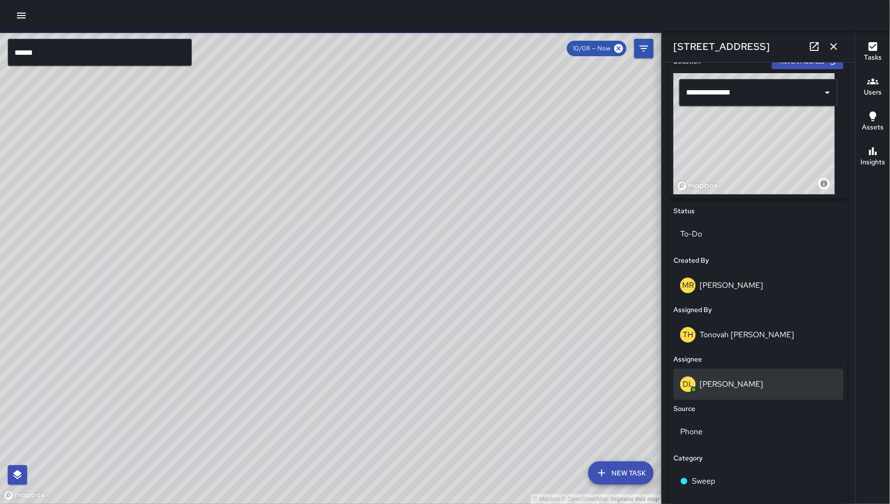
click at [741, 383] on p "[PERSON_NAME]" at bounding box center [731, 384] width 63 height 10
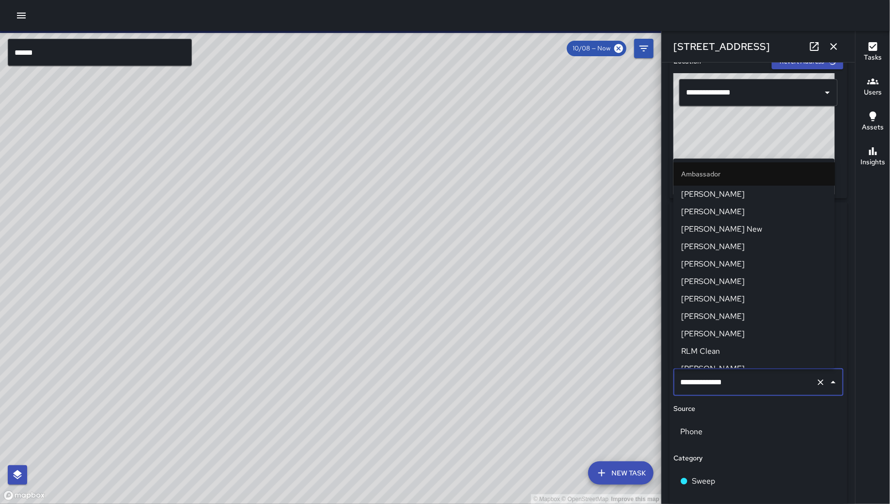
scroll to position [324, 0]
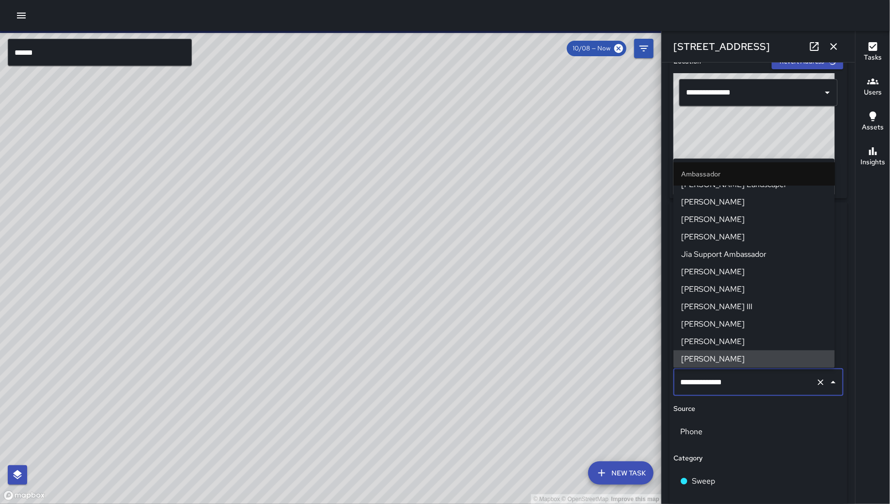
click at [726, 413] on div "**********" at bounding box center [759, 408] width 178 height 413
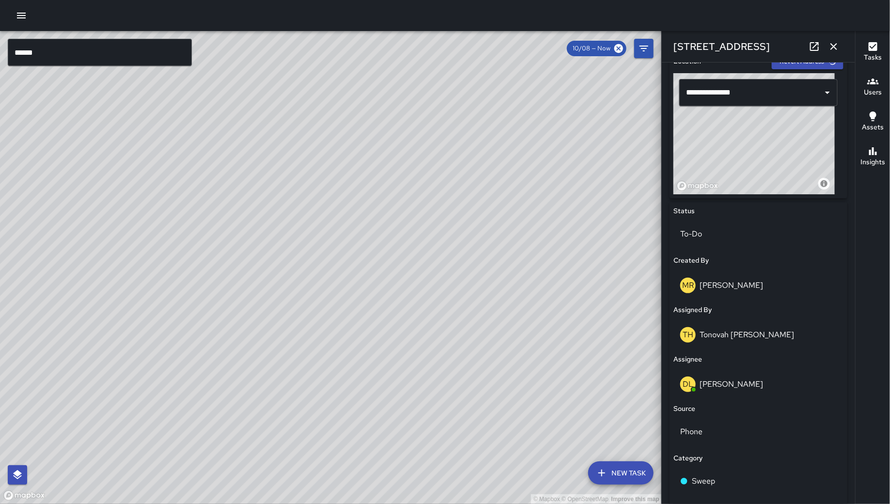
click at [146, 55] on input "******" at bounding box center [100, 52] width 184 height 27
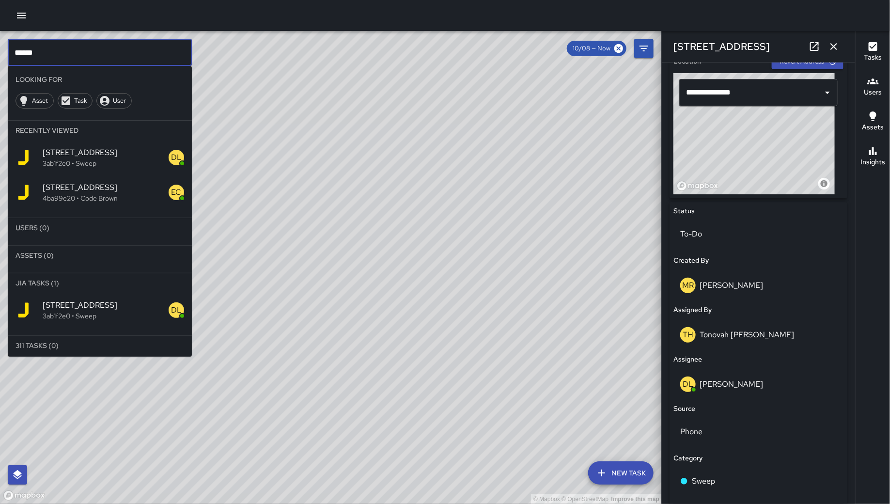
click at [146, 55] on input "******" at bounding box center [100, 52] width 184 height 27
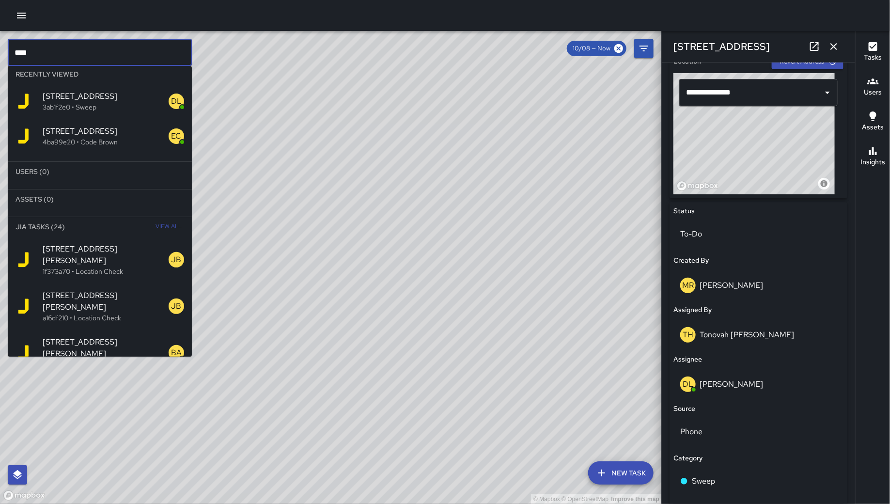
scroll to position [71, 0]
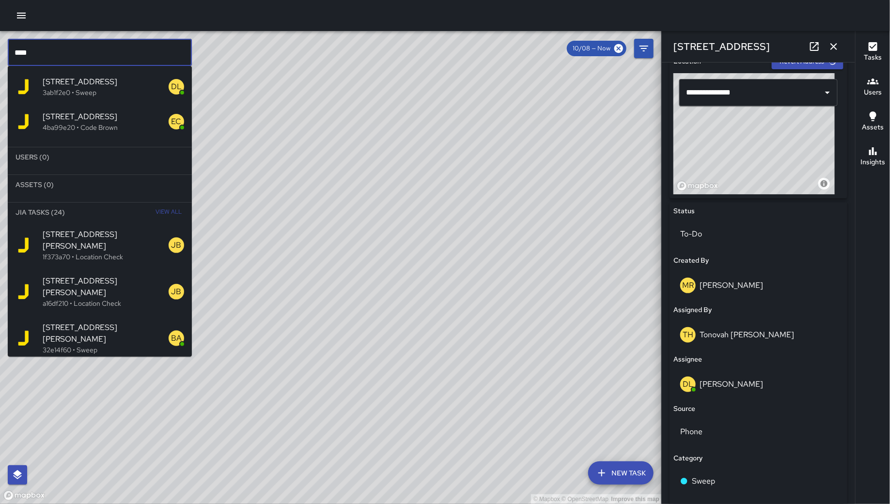
type input "****"
click at [114, 345] on p "32e14f60 • Sweep" at bounding box center [106, 350] width 126 height 10
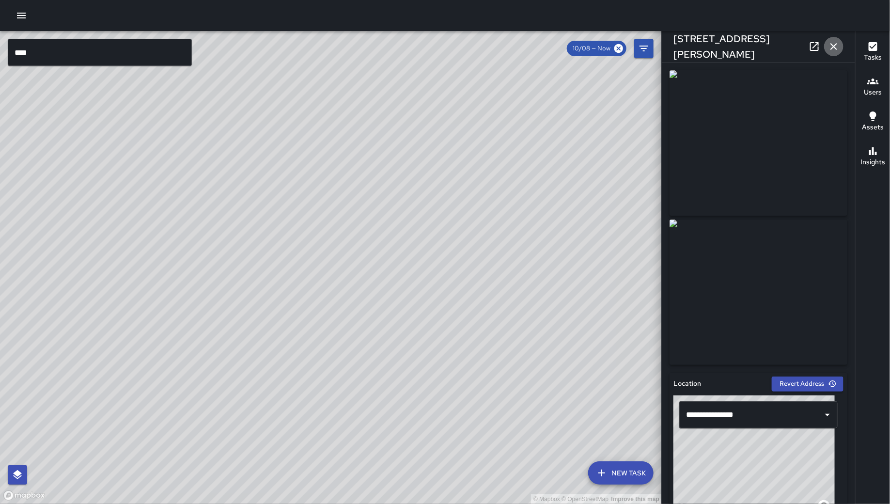
click at [830, 43] on icon "button" at bounding box center [834, 47] width 12 height 12
click at [662, 44] on div "Filters Reset Apply Date Range Now Today 10/7 10/8 9:16 am Time Range ** * ** *…" at bounding box center [662, 267] width 0 height 473
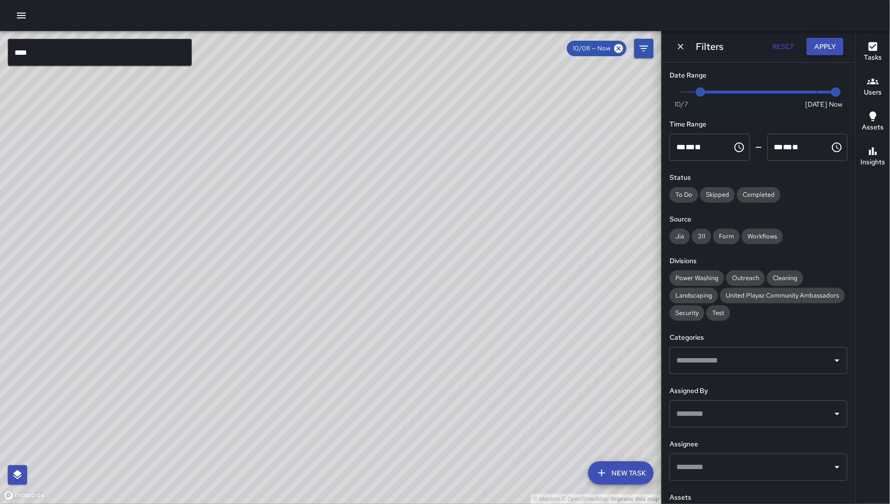
click at [86, 44] on input "****" at bounding box center [100, 52] width 184 height 27
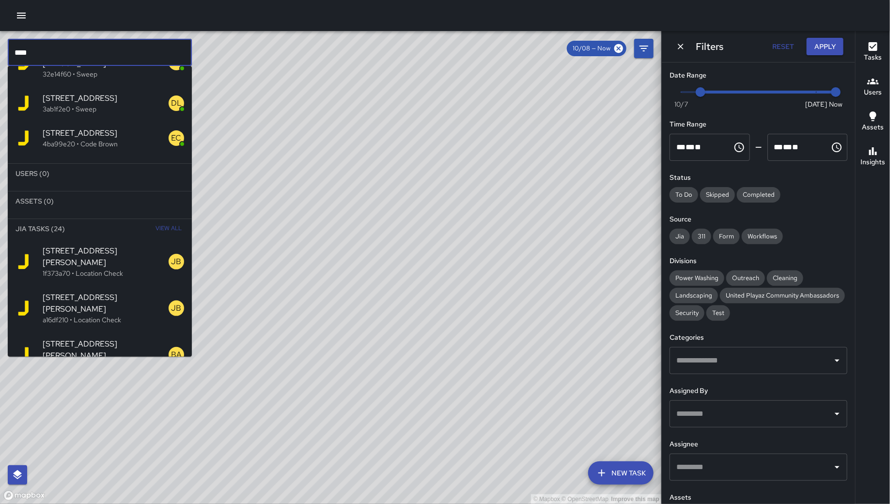
scroll to position [106, 0]
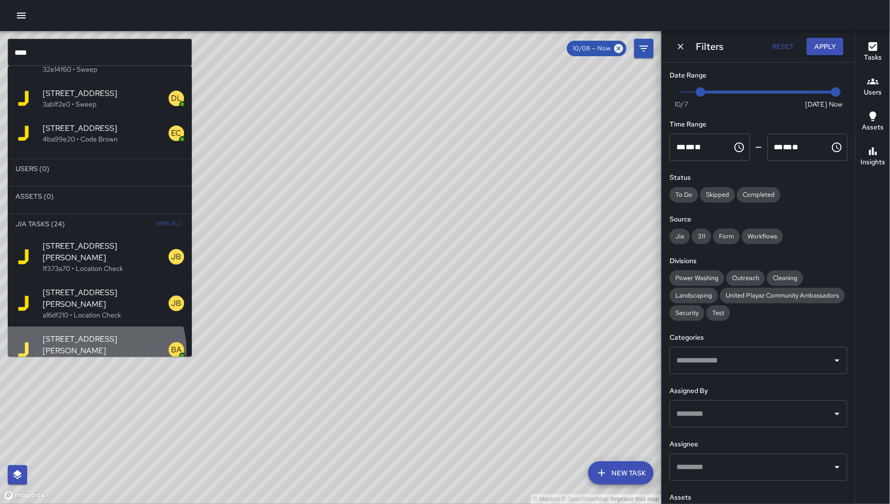
click at [93, 357] on p "32e14f60 • Sweep" at bounding box center [106, 362] width 126 height 10
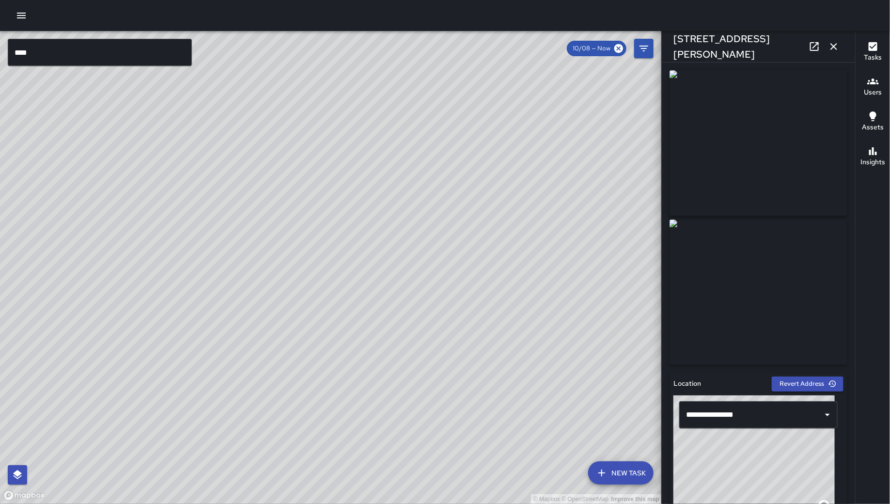
click at [125, 57] on input "****" at bounding box center [100, 52] width 184 height 27
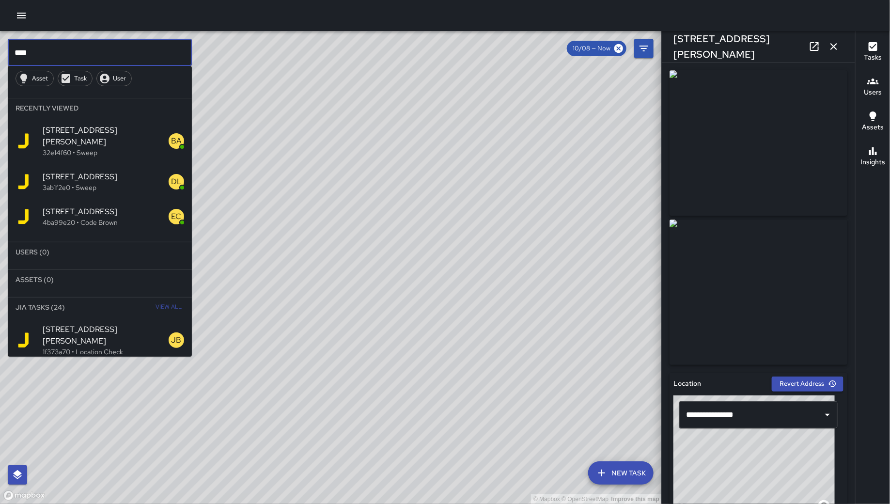
scroll to position [23, 0]
click at [158, 299] on span "View All" at bounding box center [169, 307] width 26 height 16
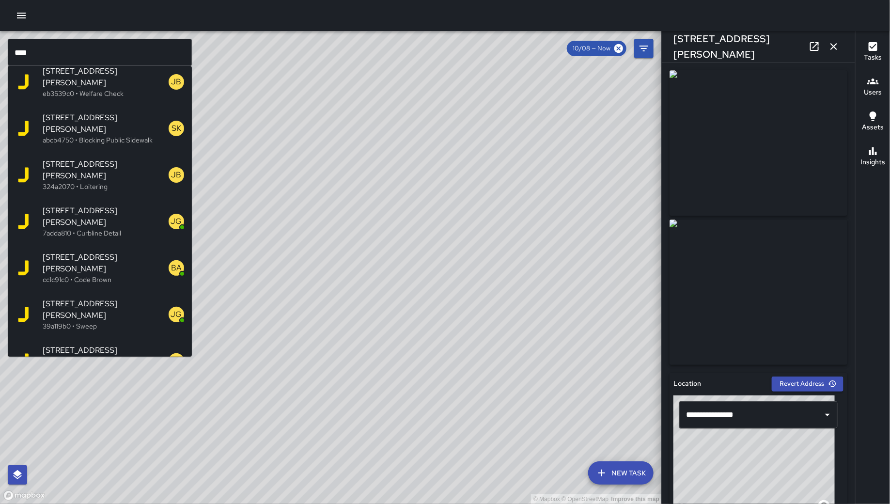
scroll to position [411, 0]
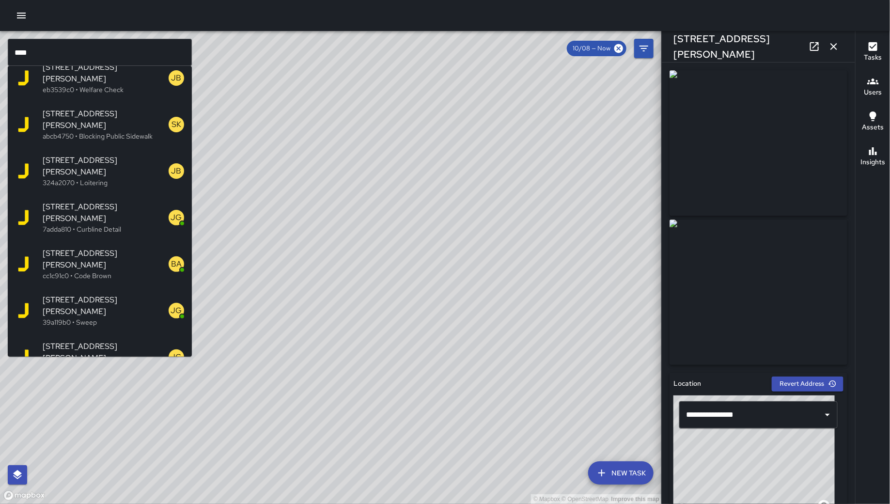
click at [79, 427] on div "151a Russ Street ce4a5b30 • Code Brown" at bounding box center [100, 450] width 184 height 47
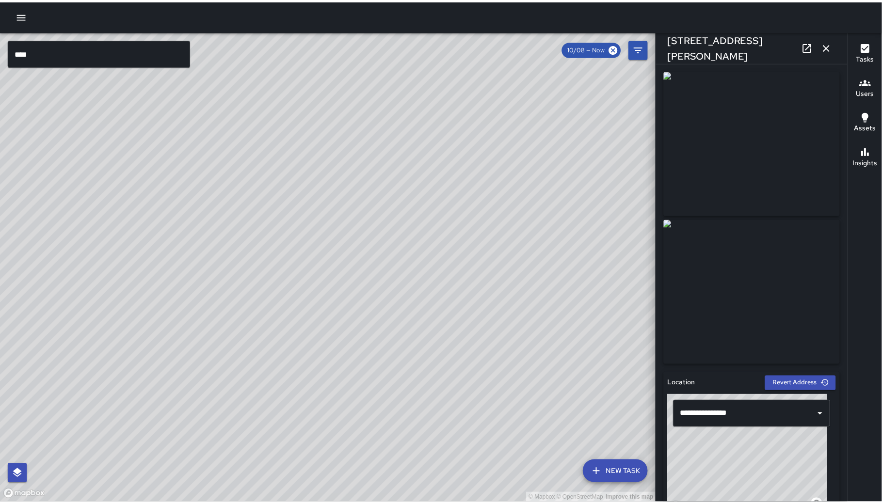
scroll to position [525, 0]
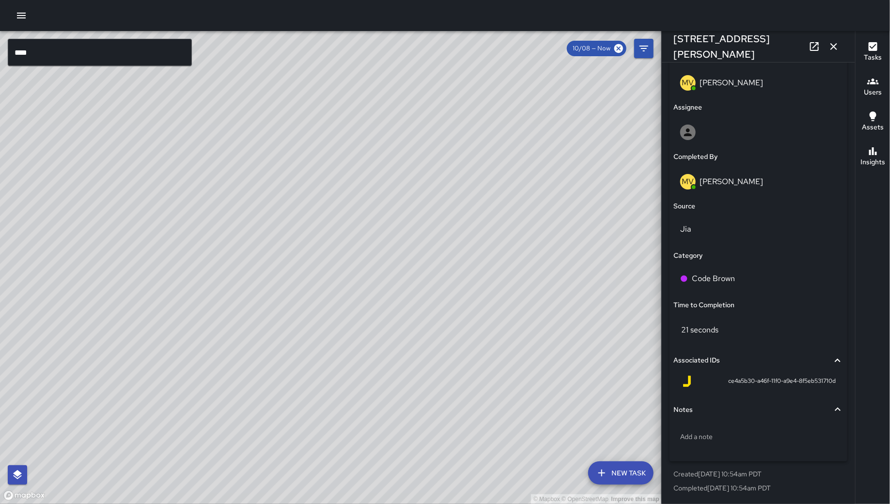
click at [250, 149] on div "© Mapbox © OpenStreetMap Improve this map" at bounding box center [331, 267] width 662 height 473
click at [250, 149] on div "© Mapbox © OpenStreetMap Improve this map BA Bryan Alexander 151a Russ Street C…" at bounding box center [331, 267] width 662 height 473
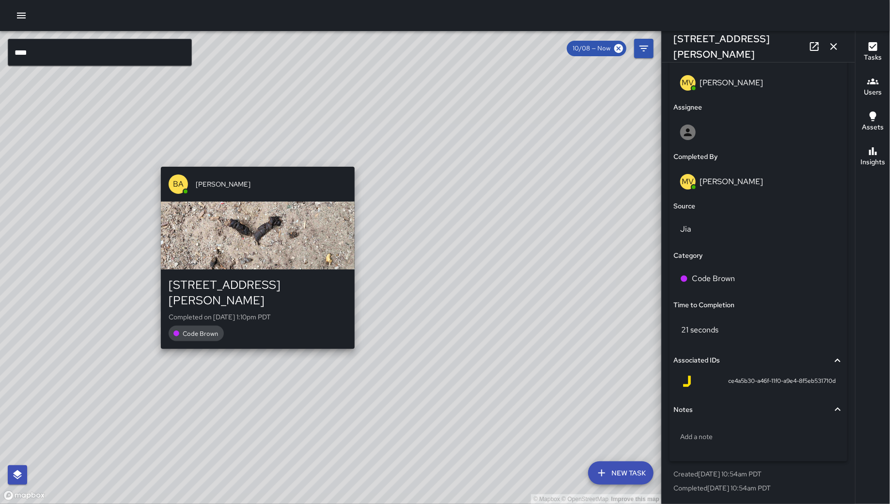
click at [250, 149] on div "© Mapbox © OpenStreetMap Improve this map BA Bryan Alexander 151a Russ Street C…" at bounding box center [331, 267] width 662 height 473
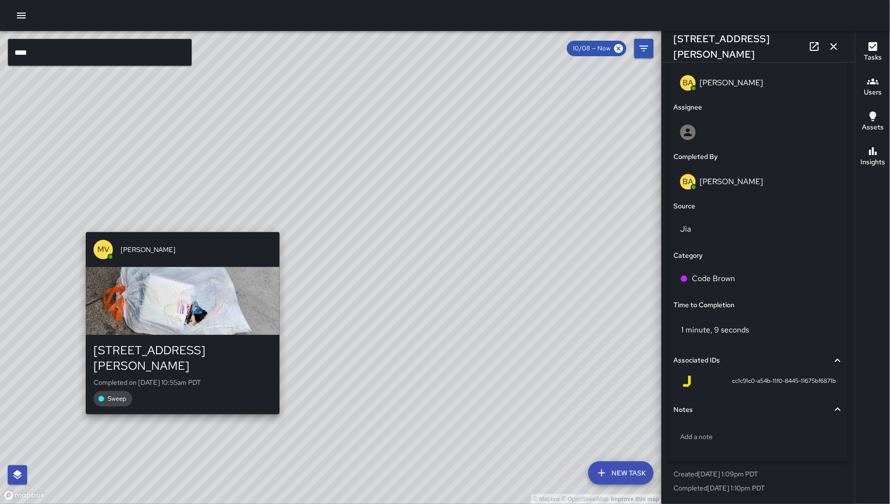
click at [178, 218] on div "© Mapbox © OpenStreetMap Improve this map MV Maclis Velasquez 1053 Howard Stree…" at bounding box center [331, 267] width 662 height 473
type input "**********"
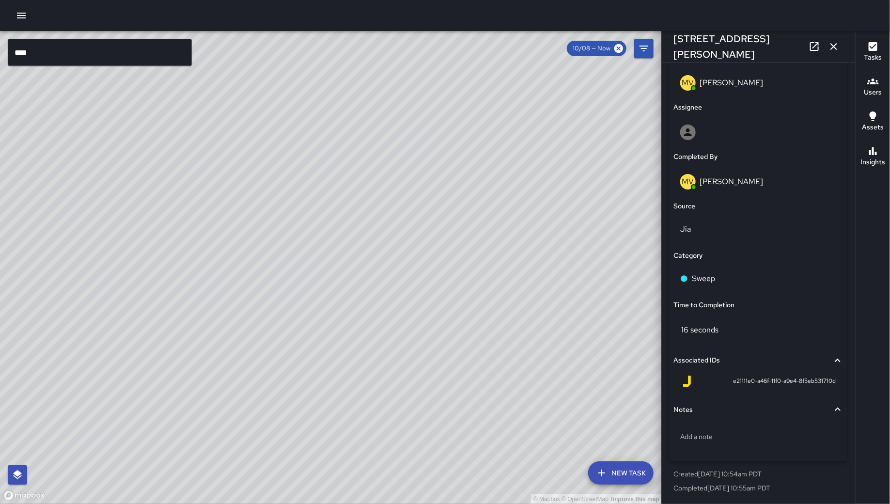
click at [308, 283] on div "© Mapbox © OpenStreetMap Improve this map" at bounding box center [331, 267] width 662 height 473
drag, startPoint x: 309, startPoint y: 277, endPoint x: 317, endPoint y: 240, distance: 37.6
click at [317, 241] on div "© Mapbox © OpenStreetMap Improve this map" at bounding box center [331, 267] width 662 height 473
click at [22, 16] on icon "button" at bounding box center [22, 16] width 12 height 12
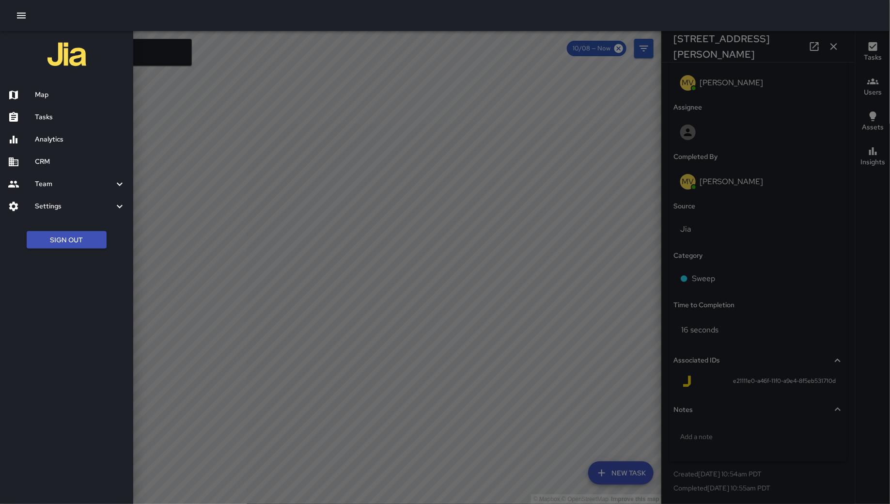
click at [37, 134] on h6 "Analytics" at bounding box center [80, 139] width 91 height 11
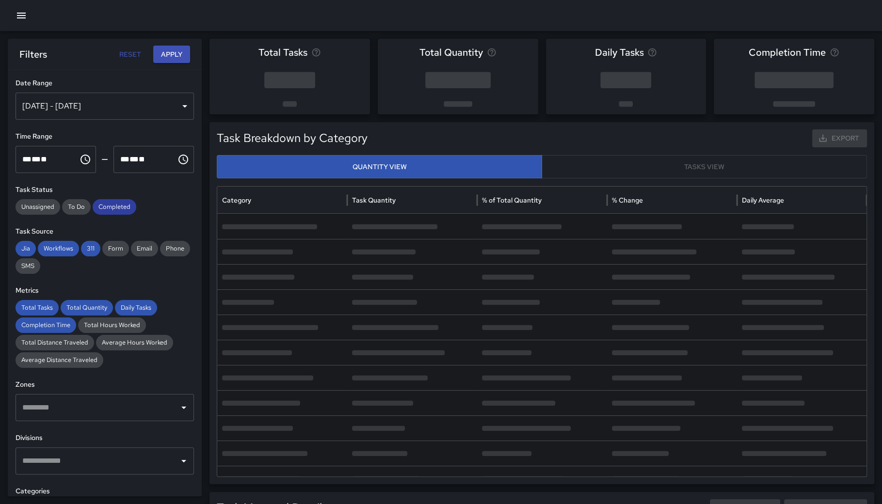
click at [120, 204] on span "Completed" at bounding box center [115, 207] width 44 height 10
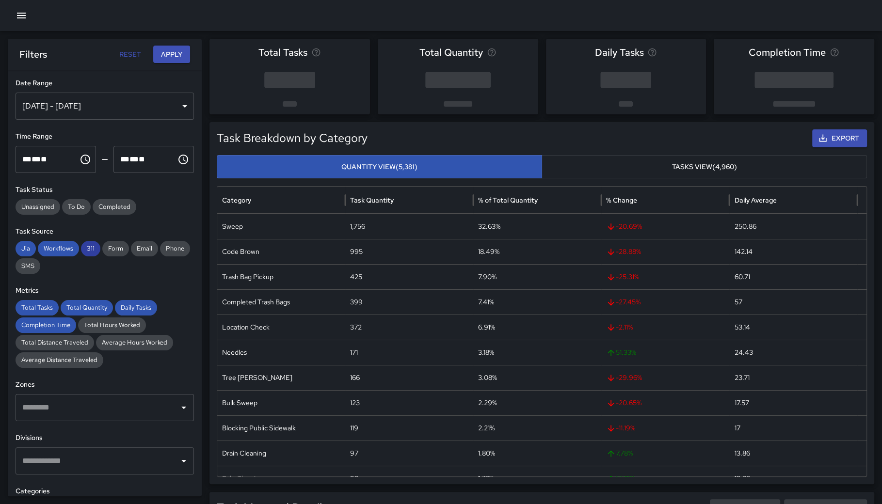
click at [90, 247] on span "311" at bounding box center [90, 249] width 19 height 10
click at [53, 248] on span "Workflows" at bounding box center [58, 249] width 41 height 10
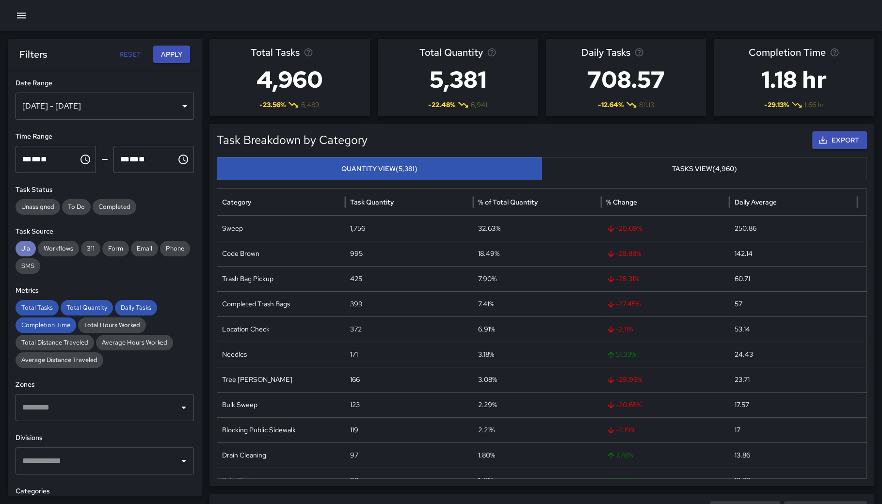
click at [32, 243] on div "Jia" at bounding box center [26, 249] width 20 height 16
click at [52, 307] on span "Total Tasks" at bounding box center [37, 308] width 43 height 10
click at [56, 320] on span "Completion Time" at bounding box center [46, 325] width 61 height 10
click at [84, 304] on span "Total Quantity" at bounding box center [87, 308] width 52 height 10
click at [138, 305] on span "Daily Tasks" at bounding box center [136, 308] width 42 height 10
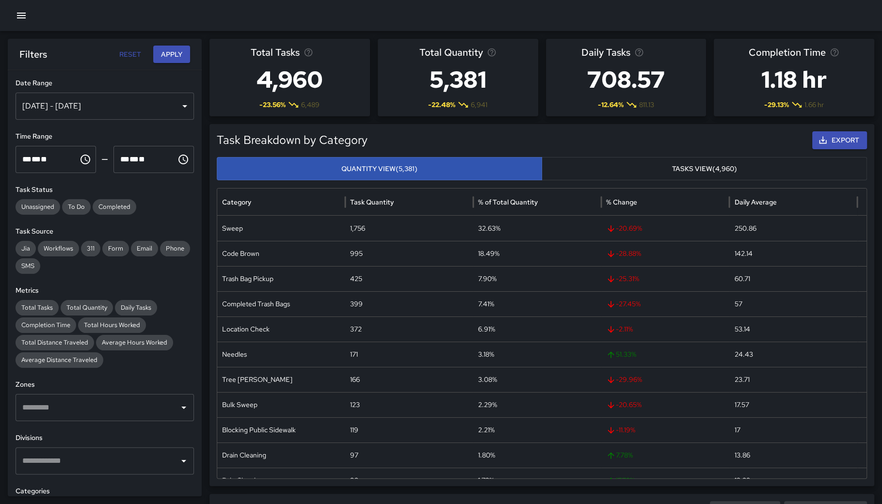
click at [119, 104] on div "Oct 08, 2025 - Oct 14, 2025" at bounding box center [105, 106] width 178 height 27
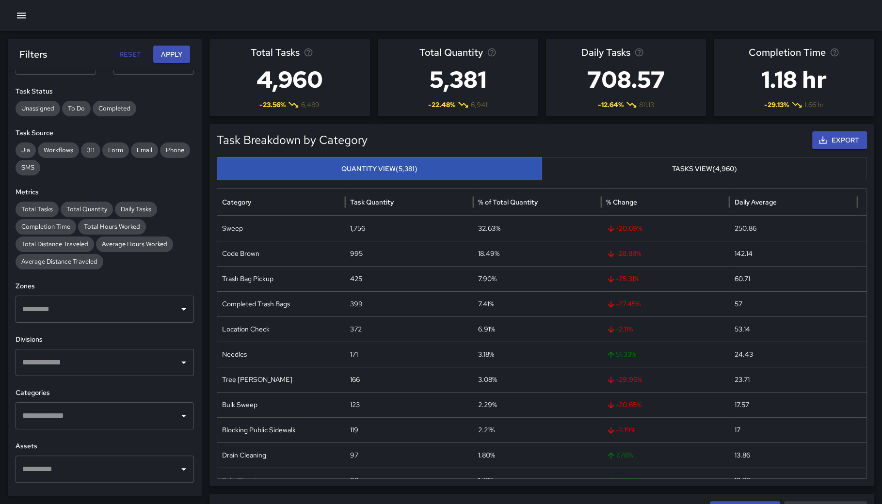
scroll to position [150, 0]
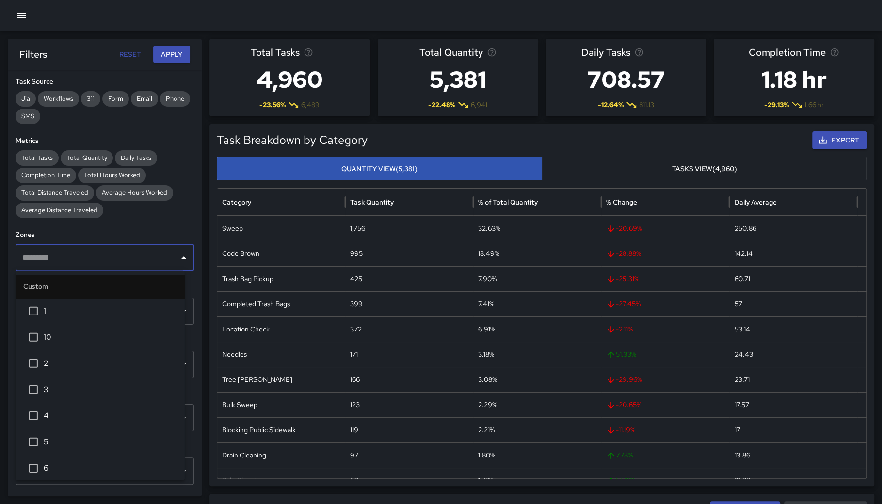
click at [92, 261] on input "text" at bounding box center [97, 258] width 155 height 18
click at [50, 462] on span "6" at bounding box center [110, 466] width 133 height 12
click at [178, 47] on button "Apply" at bounding box center [171, 55] width 37 height 18
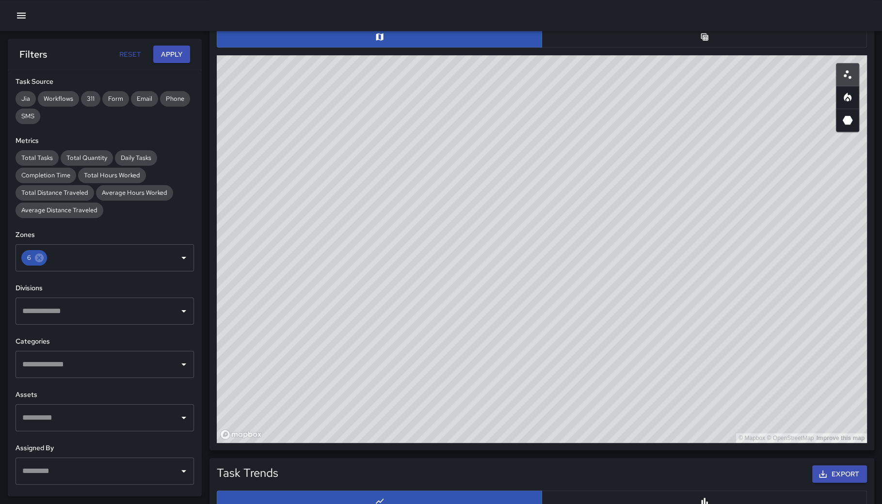
scroll to position [488, 0]
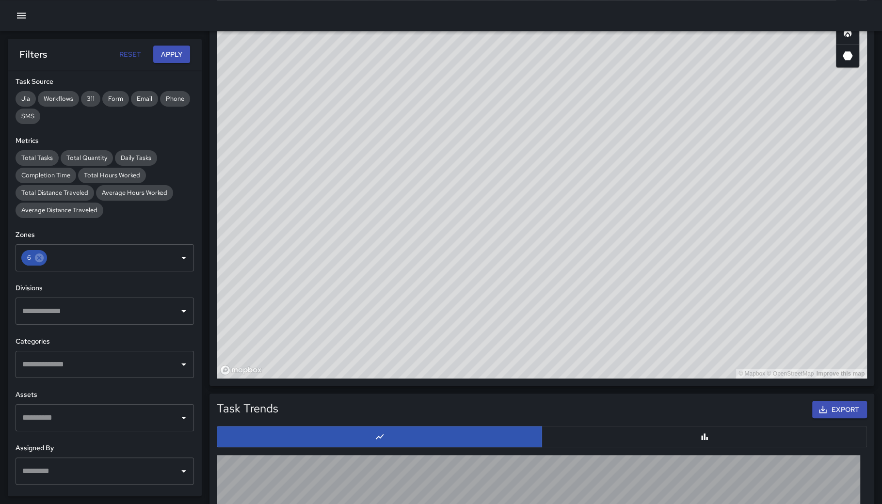
click at [636, 439] on button "button" at bounding box center [703, 436] width 325 height 21
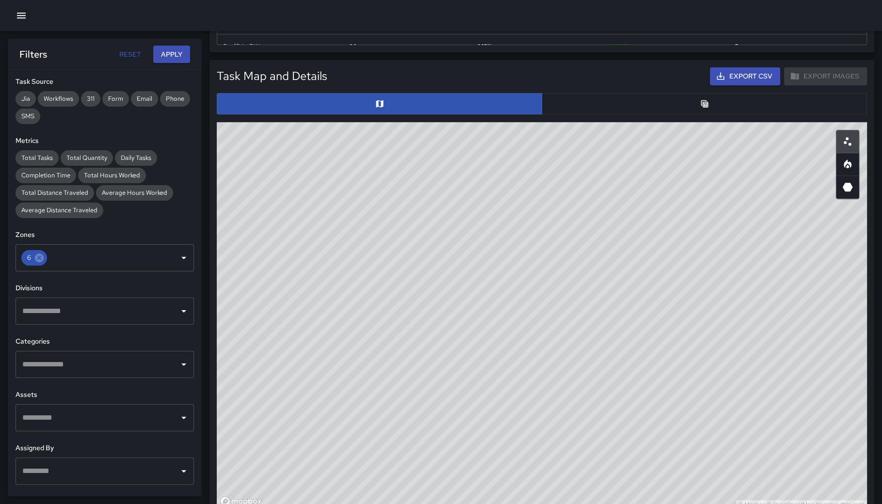
scroll to position [301, 0]
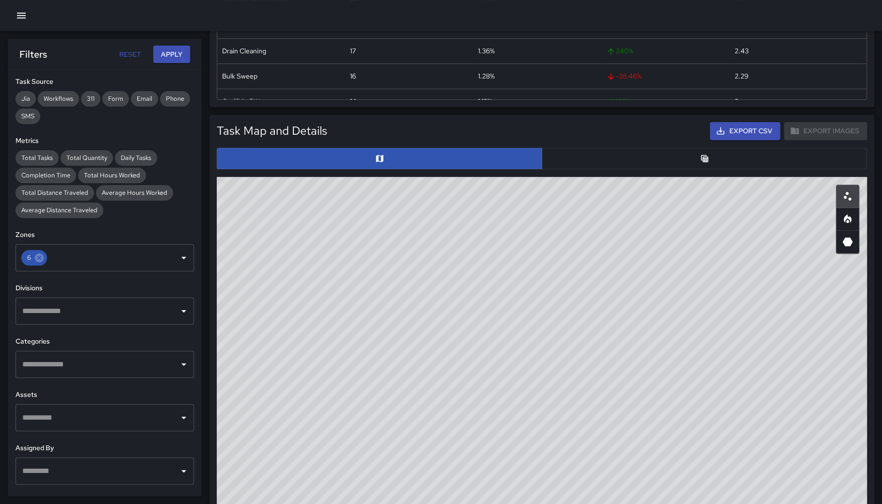
click at [651, 171] on div "Task Map and Details Export CSV Export Images ID Address eb7bc590 1066 Howard S…" at bounding box center [542, 343] width 650 height 442
click at [651, 159] on button "button" at bounding box center [703, 158] width 325 height 21
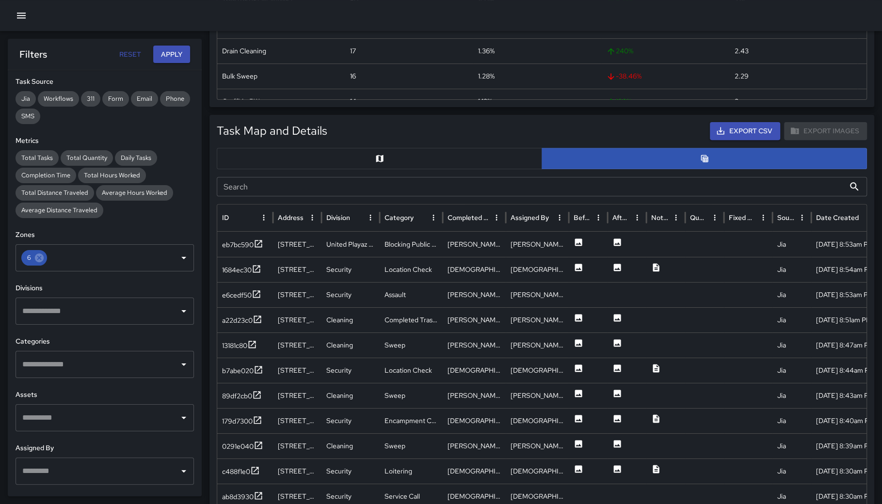
click at [391, 191] on input "Search" at bounding box center [531, 186] width 628 height 19
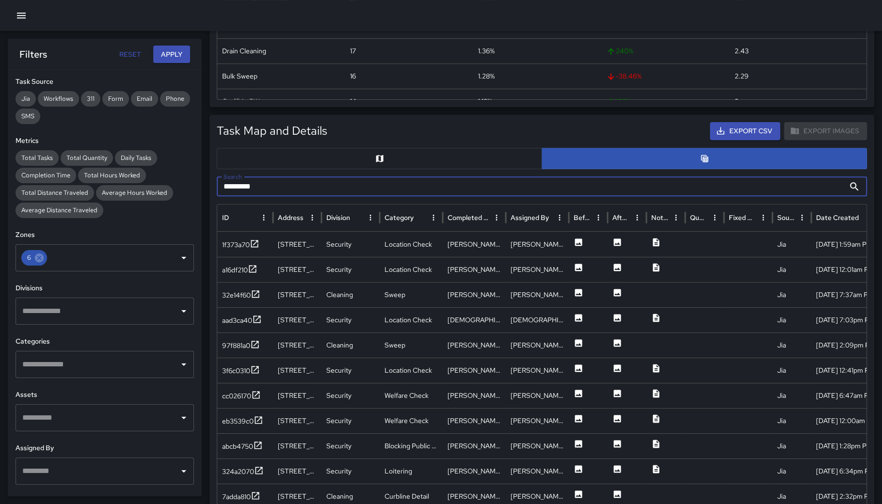
type input "*********"
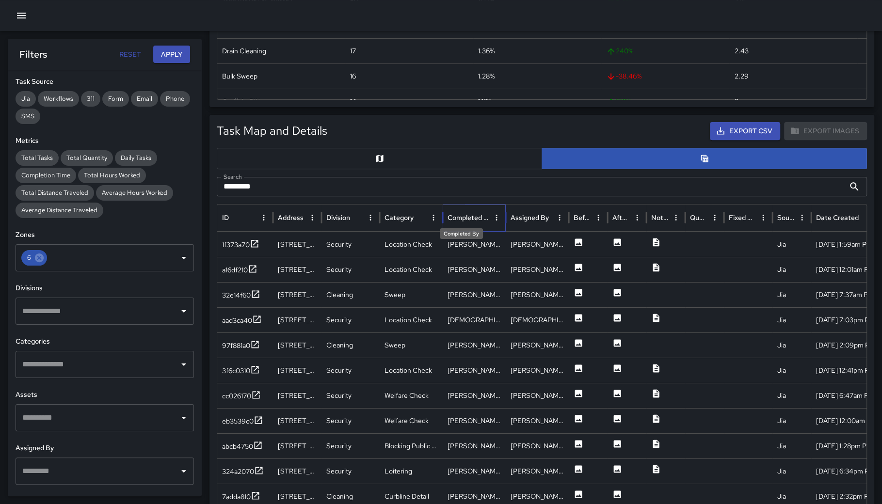
click at [456, 218] on div "Completed By" at bounding box center [467, 217] width 41 height 9
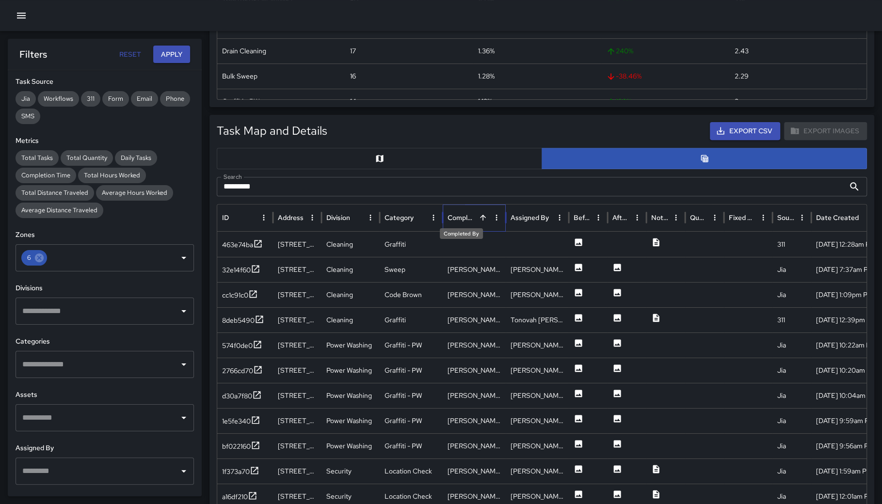
click at [456, 218] on div "Completed By" at bounding box center [461, 217] width 28 height 9
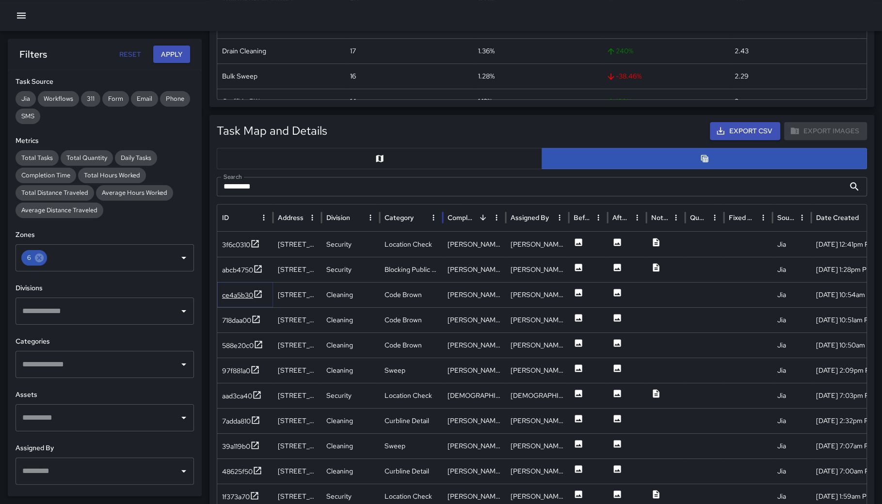
click at [231, 293] on div "ce4a5b30" at bounding box center [237, 295] width 31 height 10
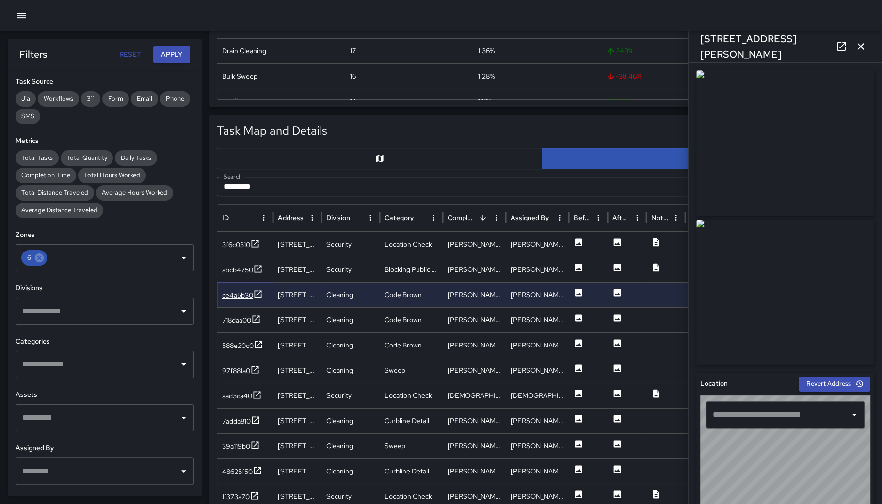
type input "**********"
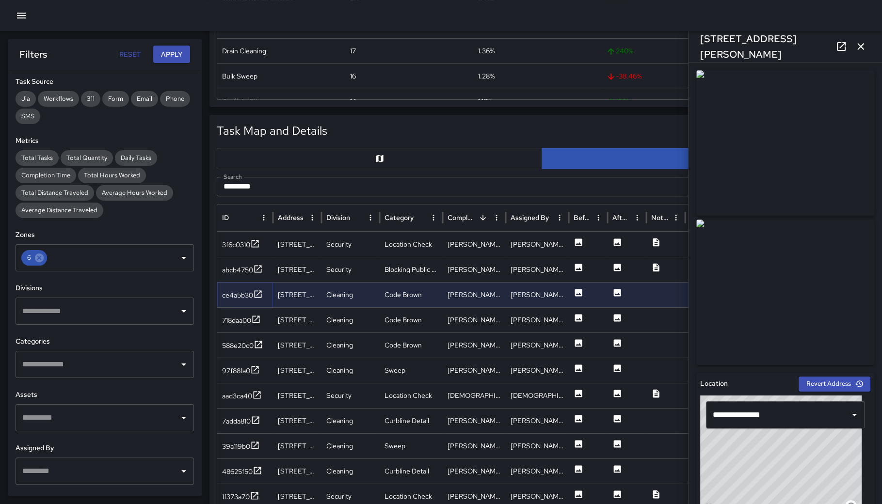
scroll to position [525, 0]
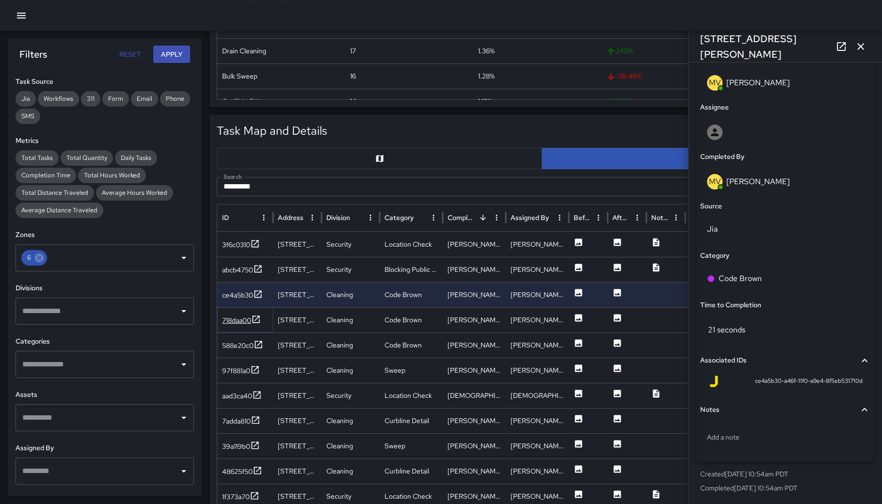
click at [235, 317] on div "718daa00" at bounding box center [236, 321] width 29 height 10
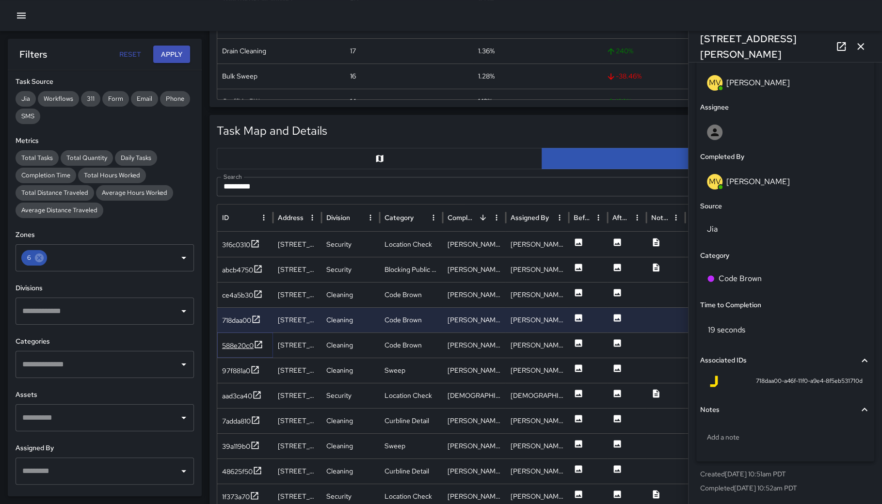
click at [236, 349] on div "588e20c0" at bounding box center [242, 346] width 41 height 12
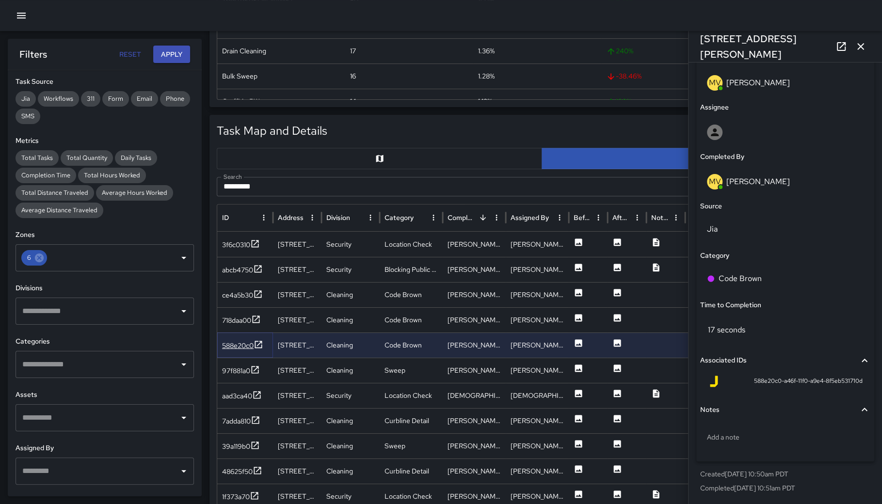
click at [231, 348] on div "588e20c0" at bounding box center [238, 346] width 32 height 10
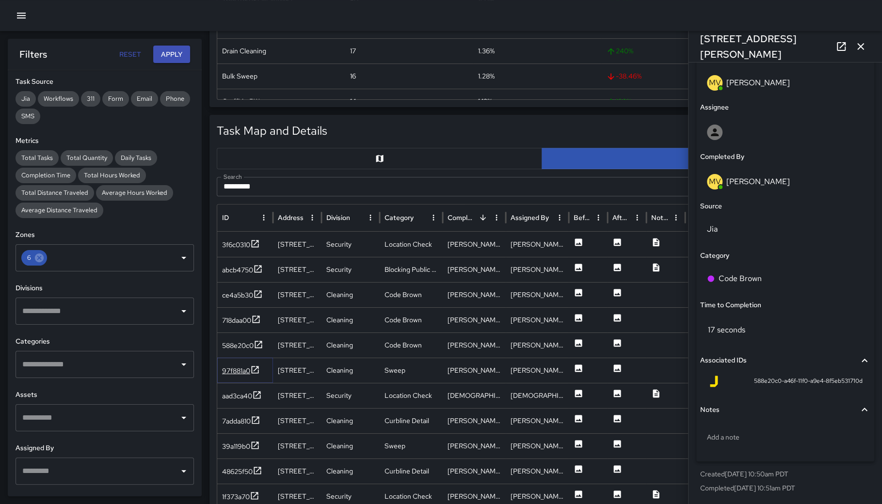
click at [232, 370] on div "97f881a0" at bounding box center [236, 371] width 28 height 10
click at [236, 396] on div "aad3ca40" at bounding box center [237, 396] width 30 height 10
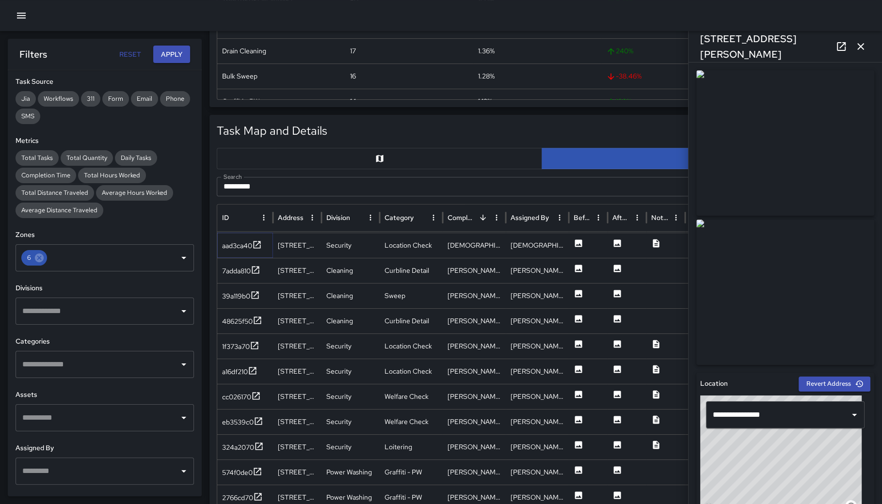
scroll to position [0, 0]
click at [404, 216] on div "Category" at bounding box center [398, 217] width 29 height 9
click at [396, 217] on div "Category" at bounding box center [398, 217] width 28 height 9
click at [396, 217] on div "Category" at bounding box center [398, 217] width 29 height 9
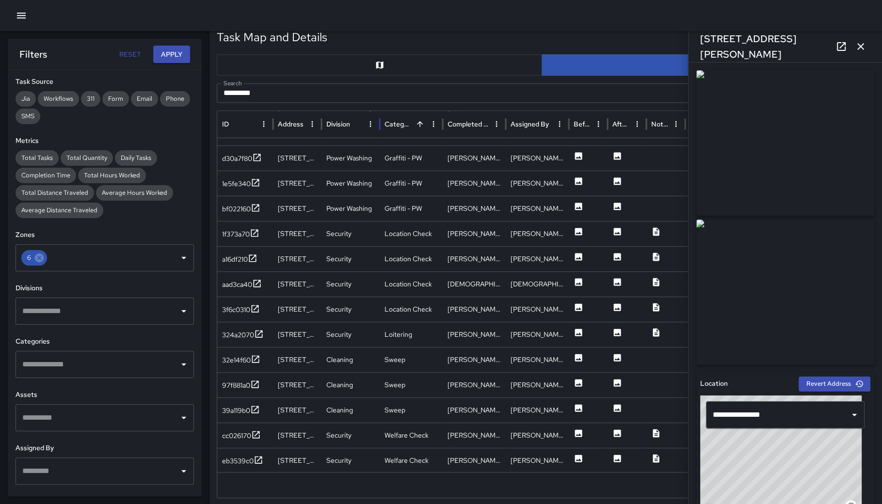
click at [303, 85] on input "*********" at bounding box center [531, 92] width 628 height 19
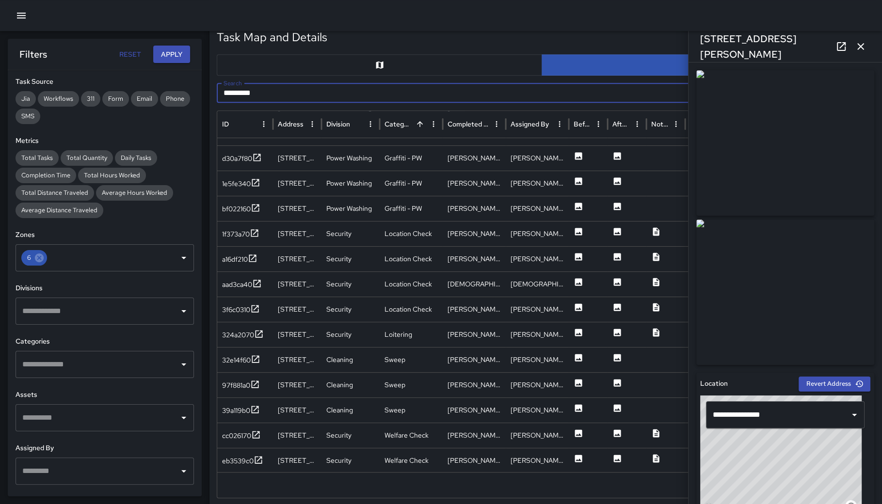
click at [303, 85] on input "*********" at bounding box center [531, 92] width 628 height 19
paste input "text"
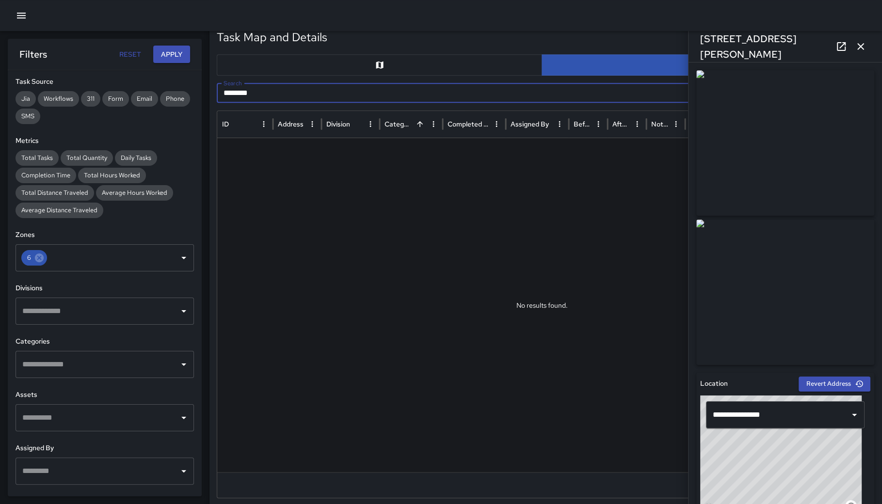
type input "********"
click at [862, 49] on icon "button" at bounding box center [860, 47] width 12 height 12
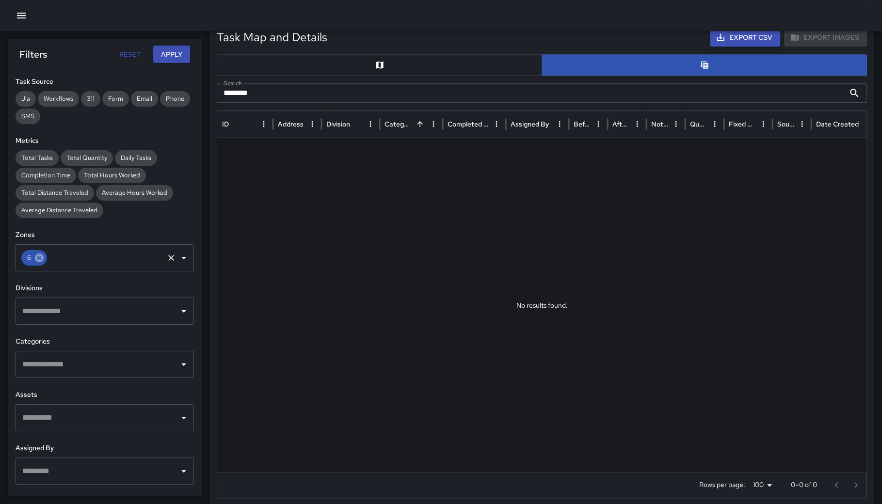
click at [40, 259] on icon at bounding box center [39, 257] width 9 height 9
click at [48, 259] on input "text" at bounding box center [105, 258] width 114 height 18
click at [138, 230] on h6 "Zones" at bounding box center [105, 235] width 178 height 11
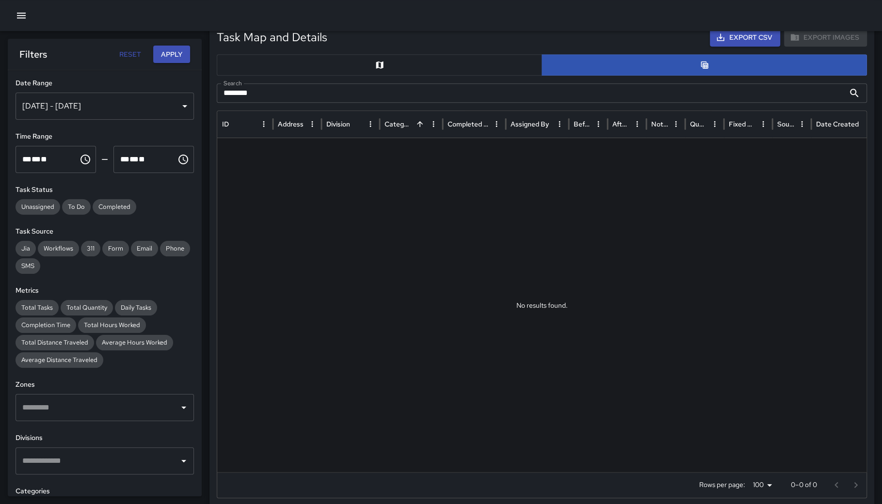
click at [102, 99] on div "Oct 08, 2025 - Oct 14, 2025" at bounding box center [105, 106] width 178 height 27
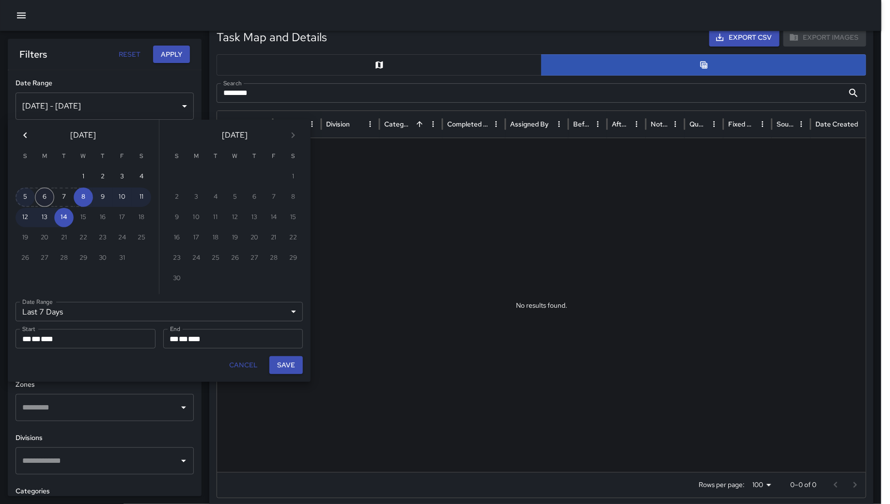
click at [35, 200] on div "5 6 7 8 9 10 11" at bounding box center [83, 197] width 151 height 19
click at [44, 197] on button "6" at bounding box center [44, 197] width 19 height 19
type input "******"
type input "**********"
click at [283, 363] on button "Save" at bounding box center [285, 365] width 33 height 18
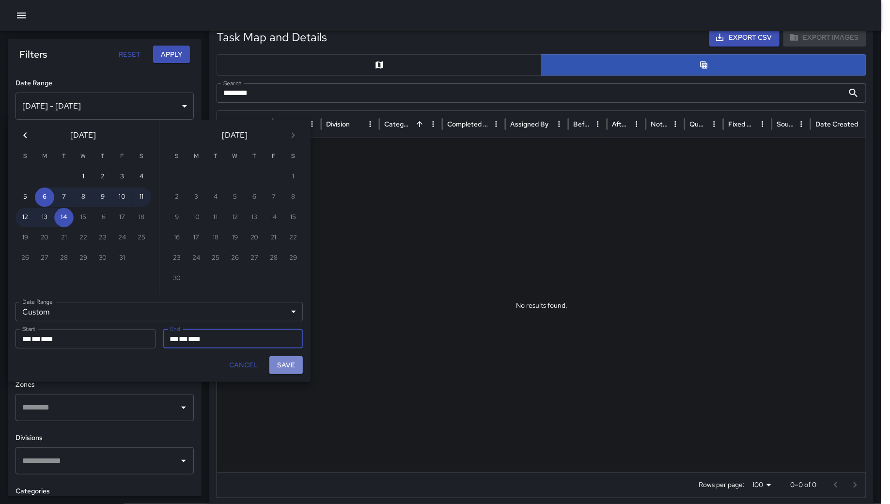
type input "**********"
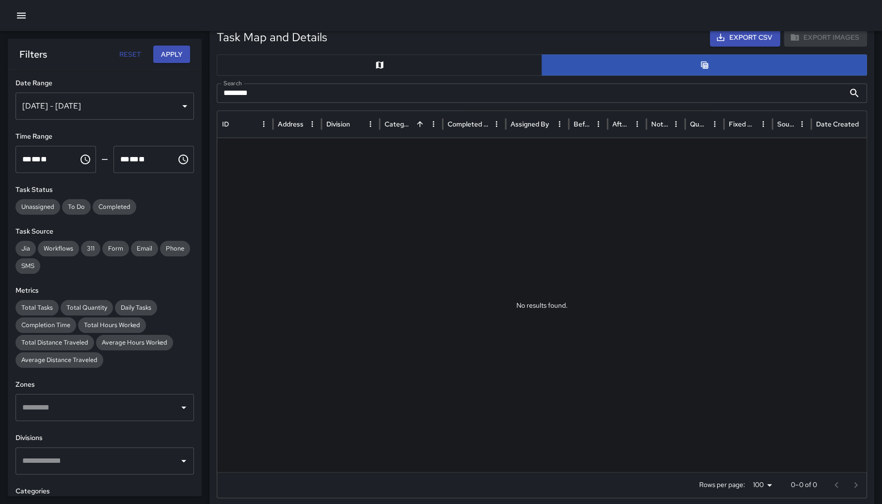
click at [282, 95] on input "********" at bounding box center [531, 92] width 628 height 19
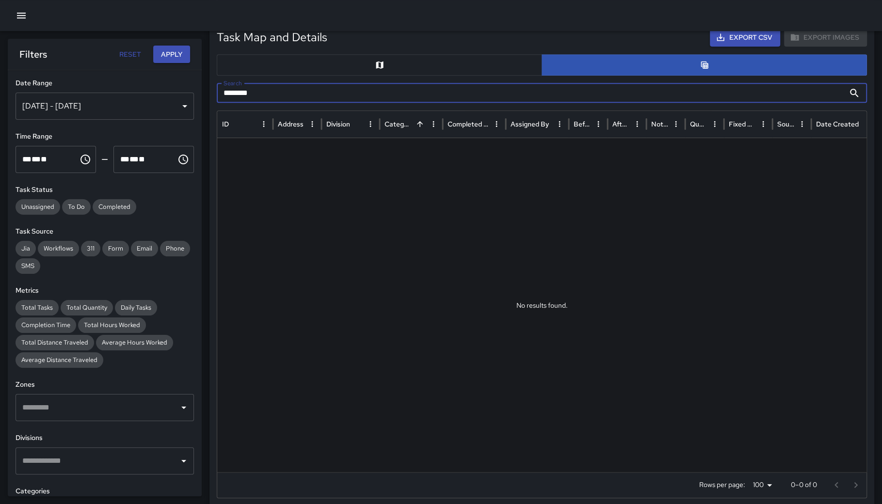
click at [186, 53] on button "Apply" at bounding box center [171, 55] width 37 height 18
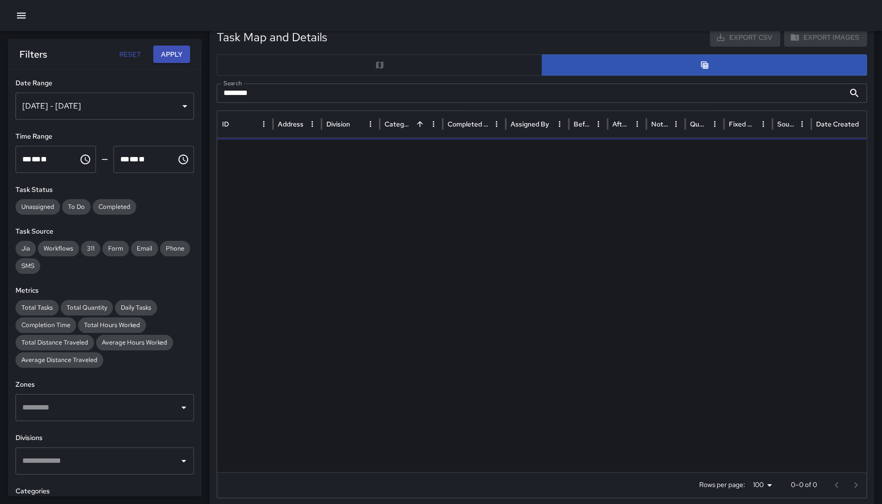
click at [331, 92] on input "********" at bounding box center [531, 92] width 628 height 19
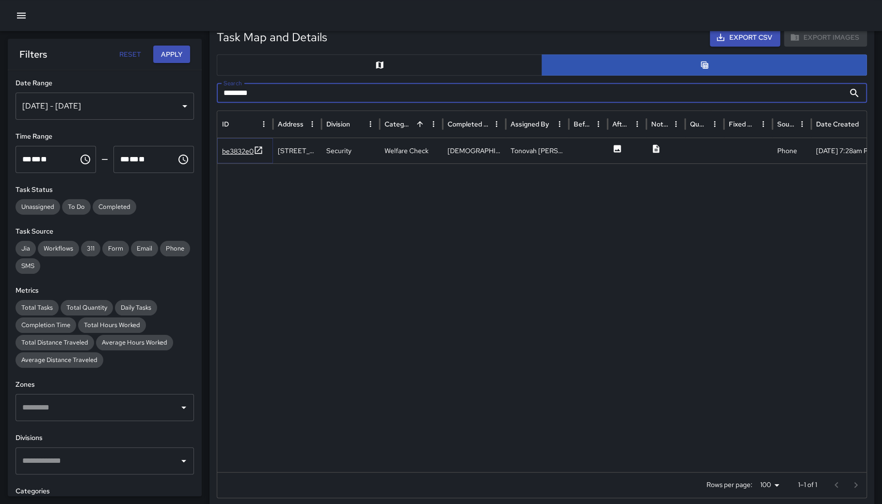
click at [248, 151] on div "be3832e0" at bounding box center [238, 151] width 32 height 10
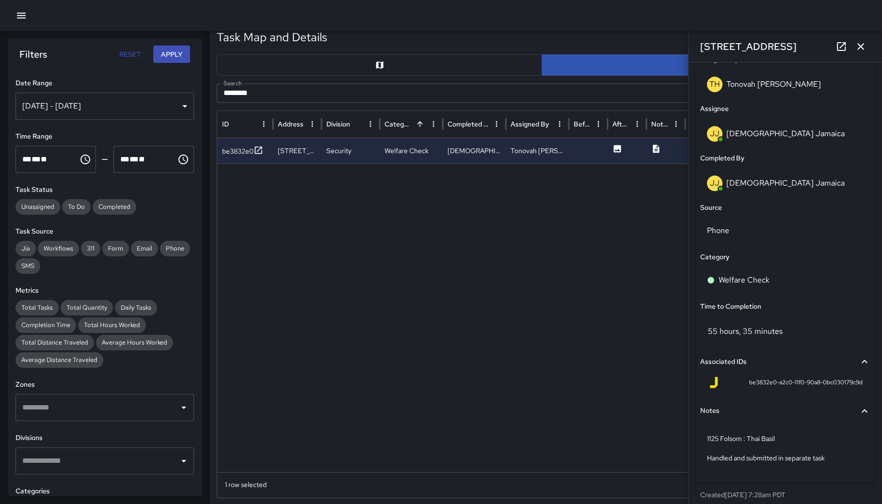
scroll to position [594, 0]
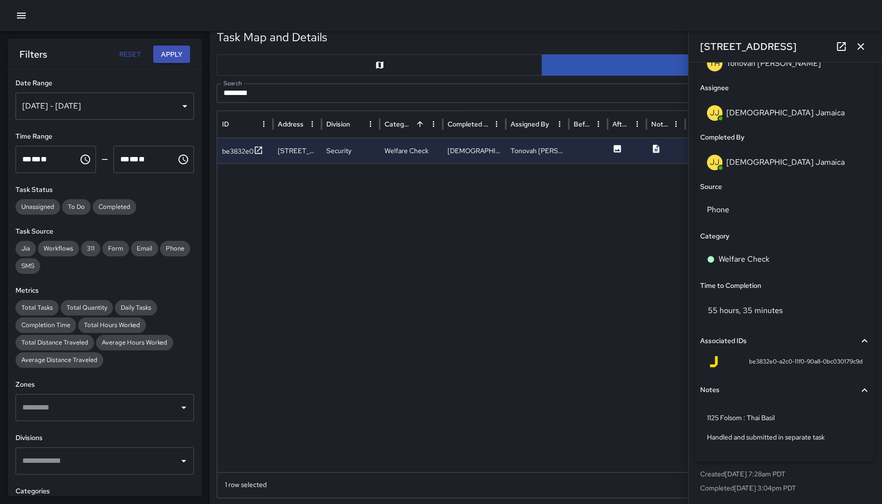
click at [290, 95] on input "********" at bounding box center [531, 92] width 628 height 19
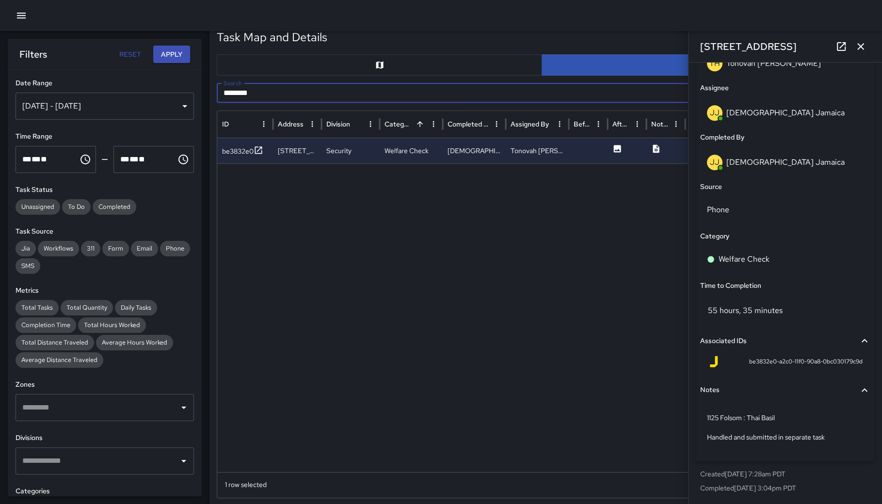
click at [290, 95] on input "********" at bounding box center [531, 92] width 628 height 19
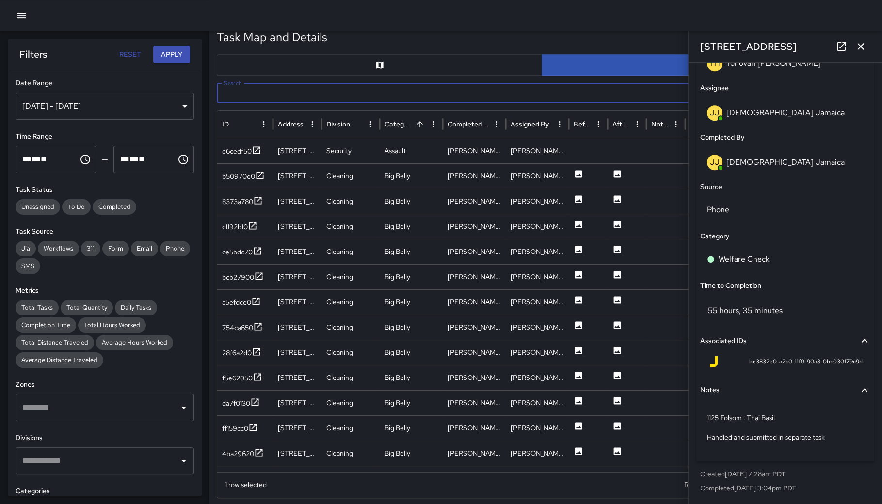
click at [868, 44] on button "button" at bounding box center [860, 46] width 19 height 19
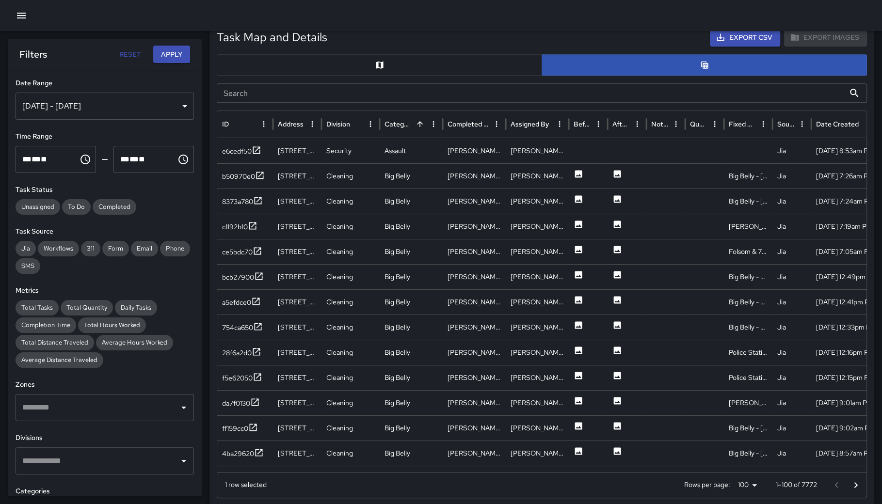
click at [254, 94] on input "Search" at bounding box center [531, 92] width 628 height 19
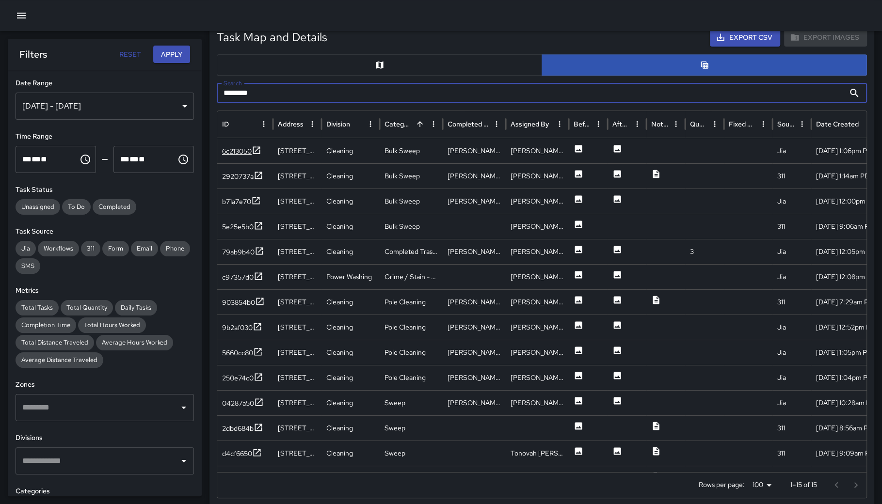
type input "********"
click at [238, 148] on div "6c213050" at bounding box center [237, 151] width 30 height 10
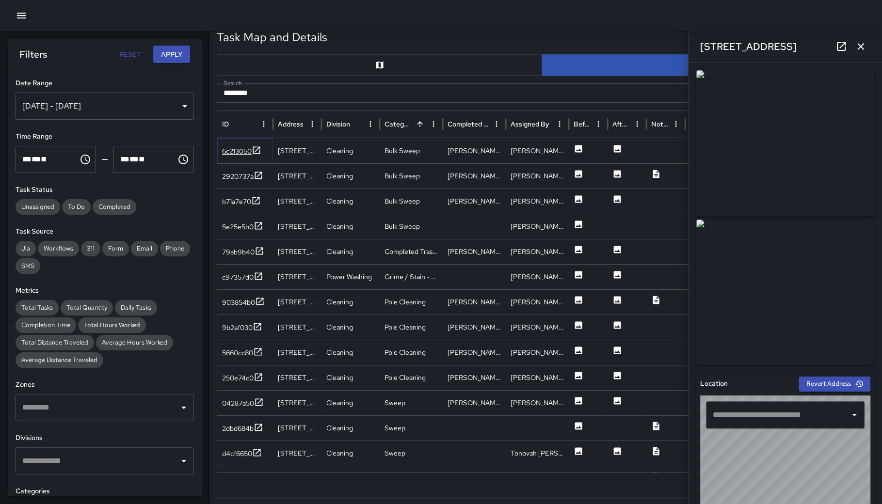
type input "**********"
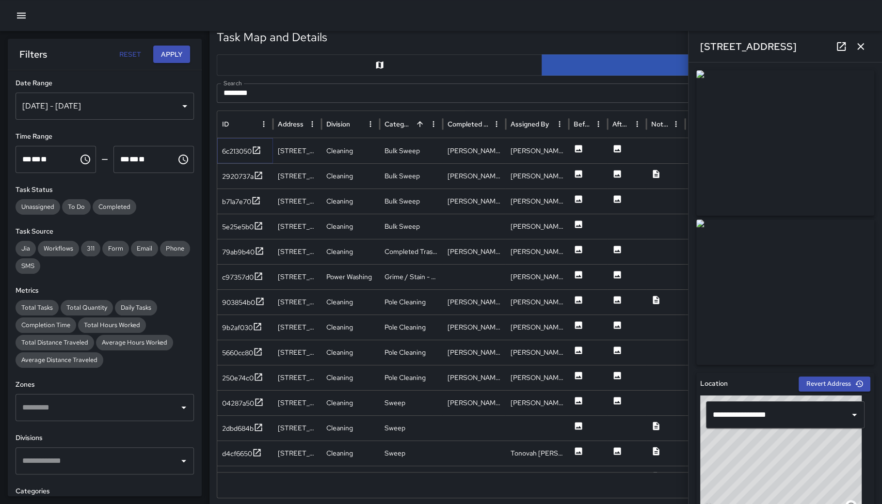
scroll to position [525, 0]
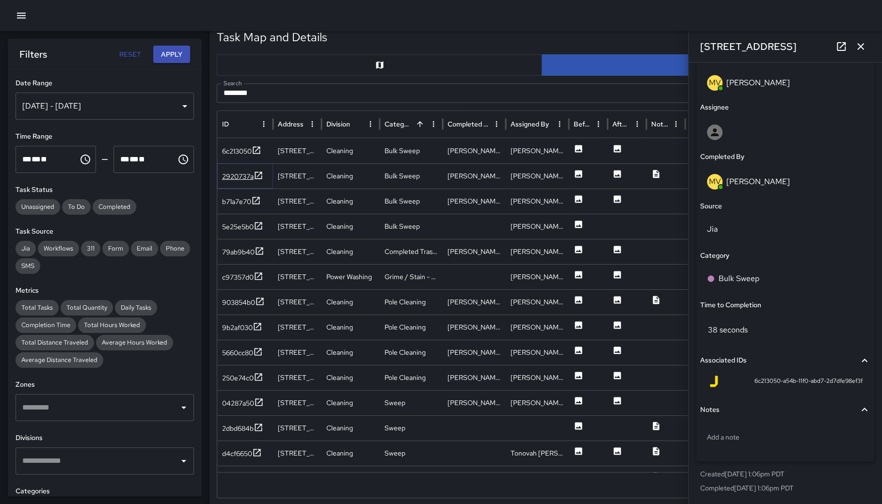
click at [243, 178] on div "2920737a" at bounding box center [238, 177] width 32 height 10
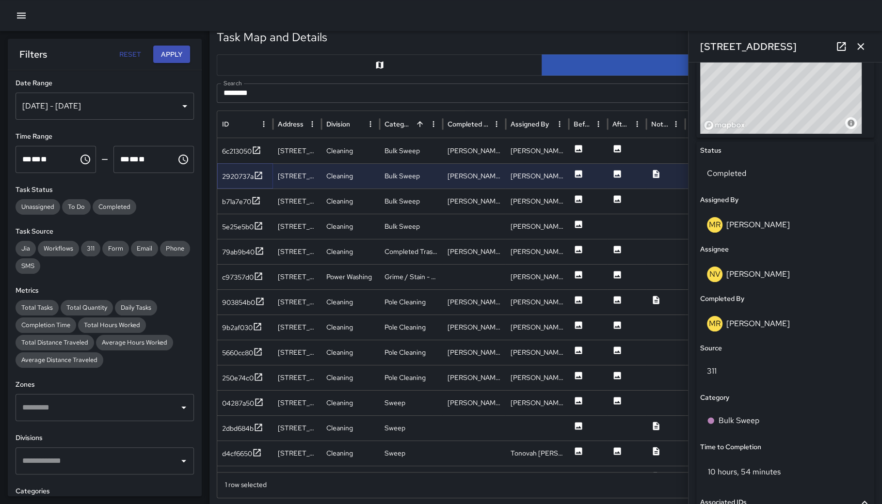
scroll to position [433, 0]
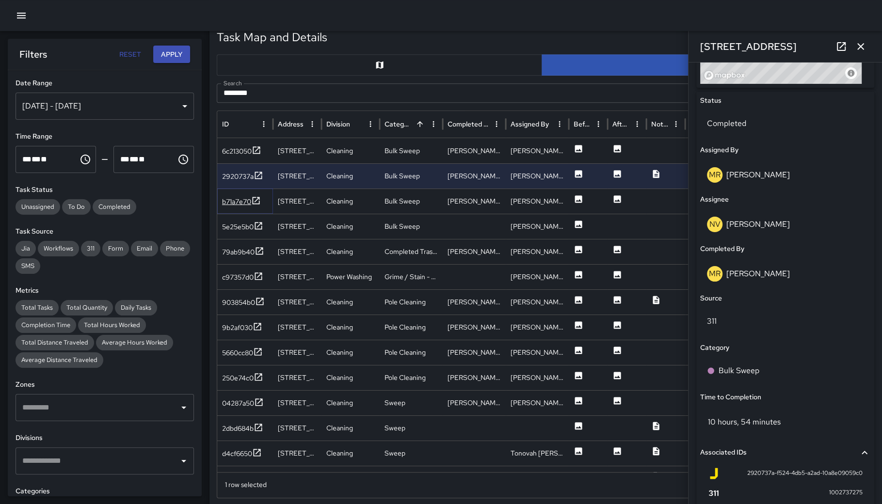
click at [244, 199] on div "b71a7e70" at bounding box center [236, 202] width 29 height 10
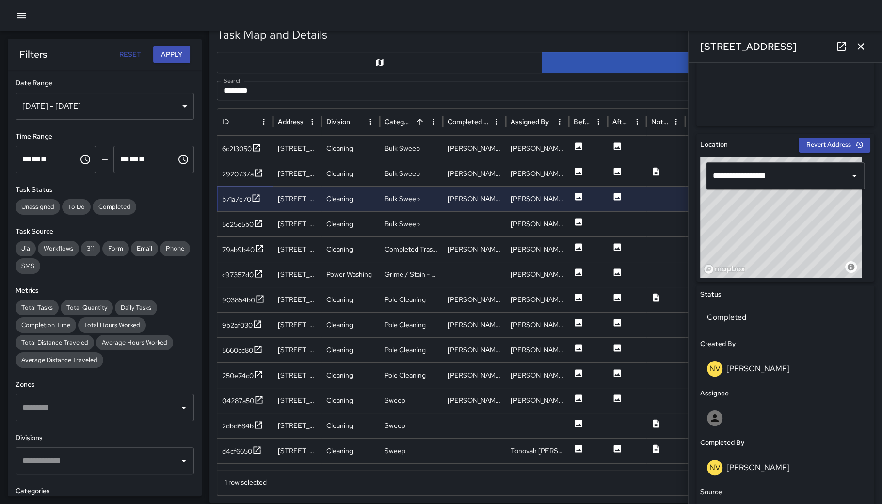
scroll to position [234, 0]
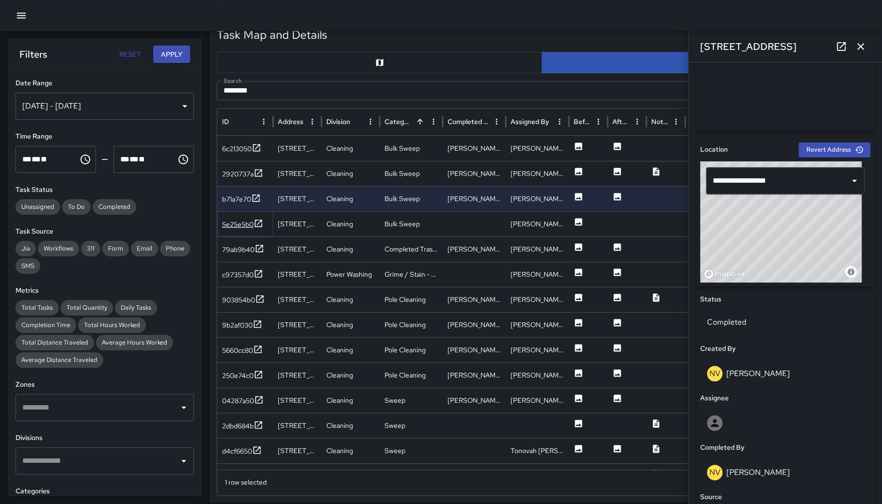
click at [237, 224] on div "5e25e5b0" at bounding box center [238, 225] width 32 height 10
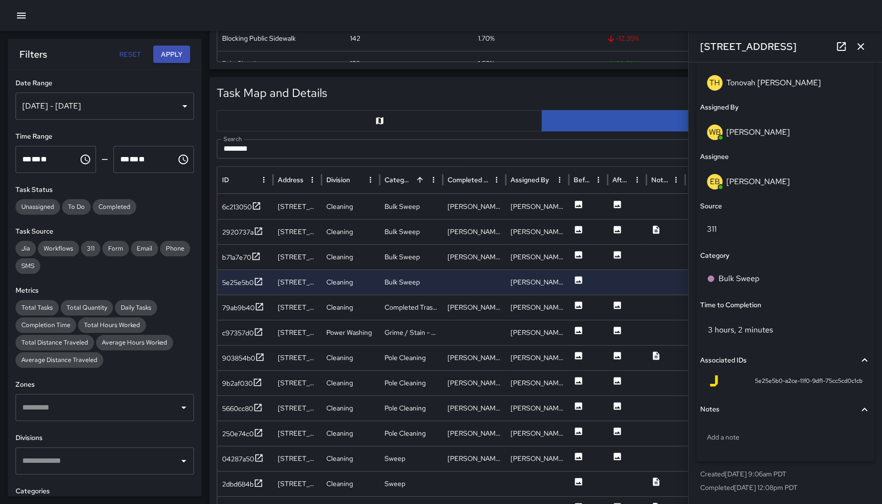
scroll to position [328, 0]
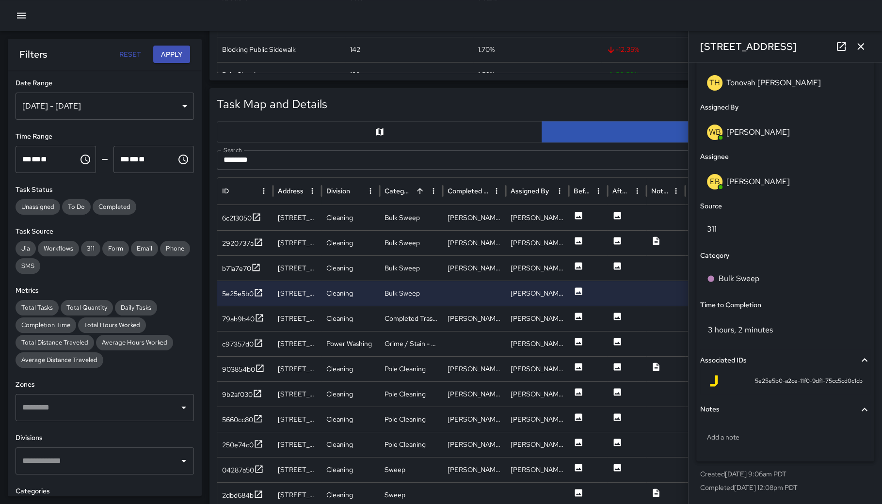
click at [859, 42] on icon "button" at bounding box center [860, 47] width 12 height 12
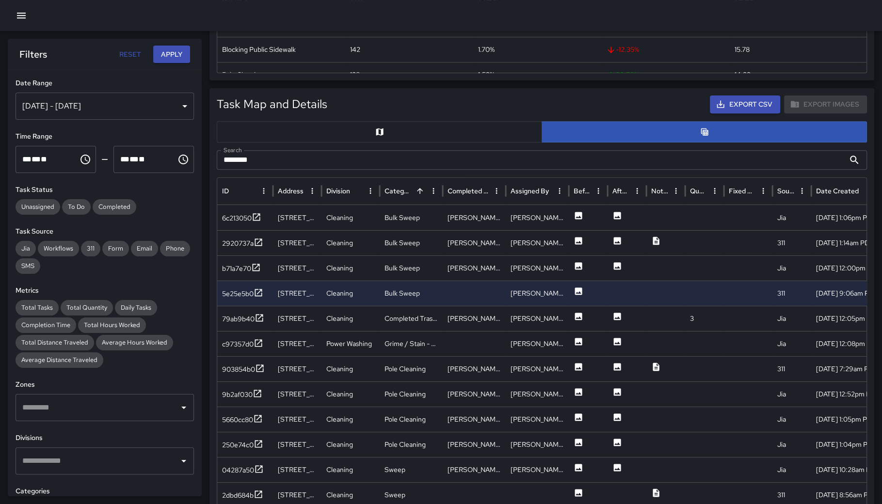
click at [139, 110] on div "Oct 06, 2025 - Oct 14, 2025" at bounding box center [105, 106] width 178 height 27
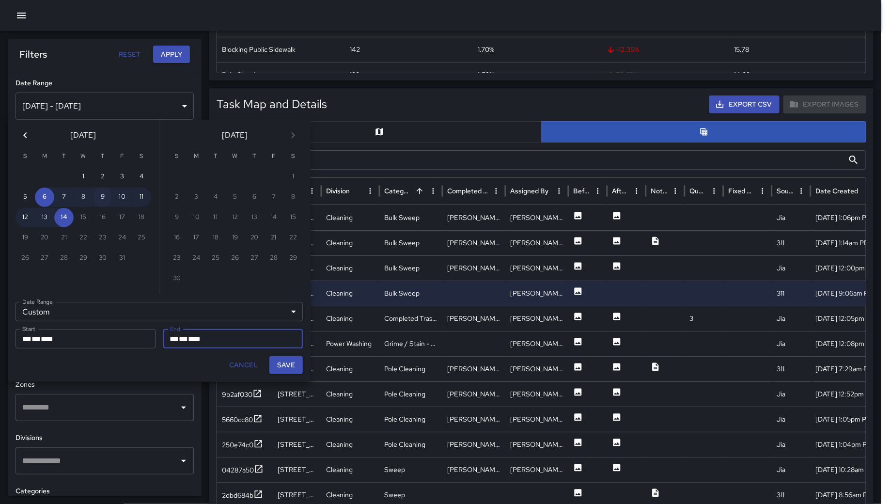
click at [98, 199] on button "9" at bounding box center [102, 197] width 19 height 19
type input "**********"
click at [65, 215] on button "14" at bounding box center [63, 217] width 19 height 19
type input "**********"
click at [295, 369] on button "Save" at bounding box center [285, 365] width 33 height 18
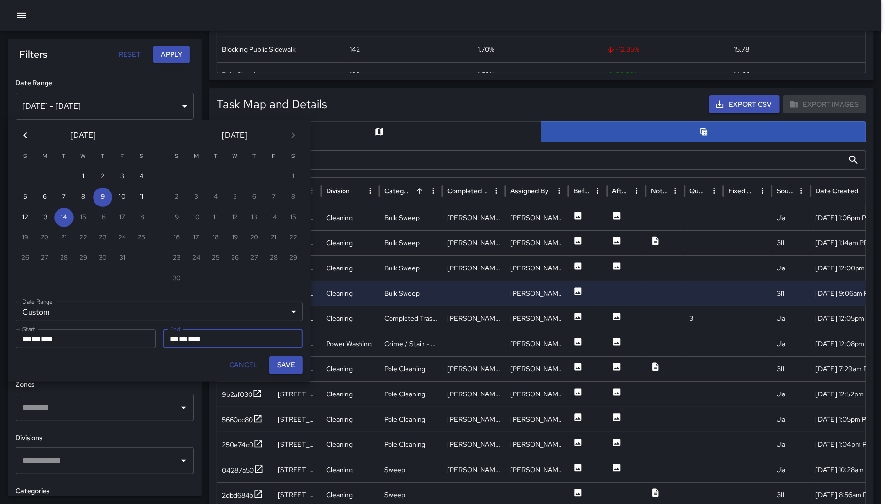
type input "**********"
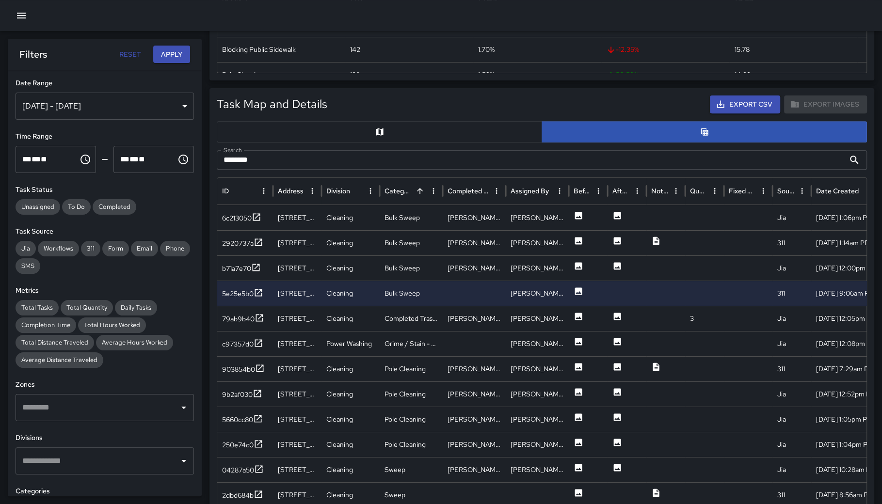
click at [168, 49] on button "Apply" at bounding box center [171, 55] width 37 height 18
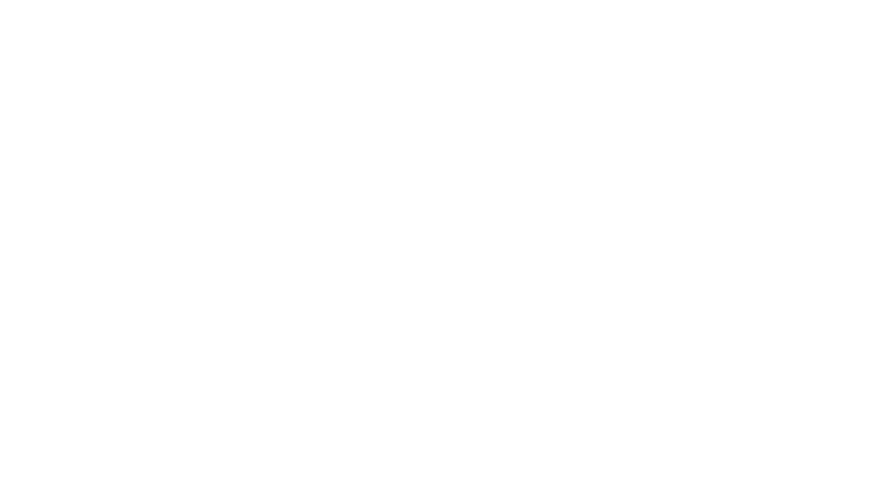
scroll to position [0, 0]
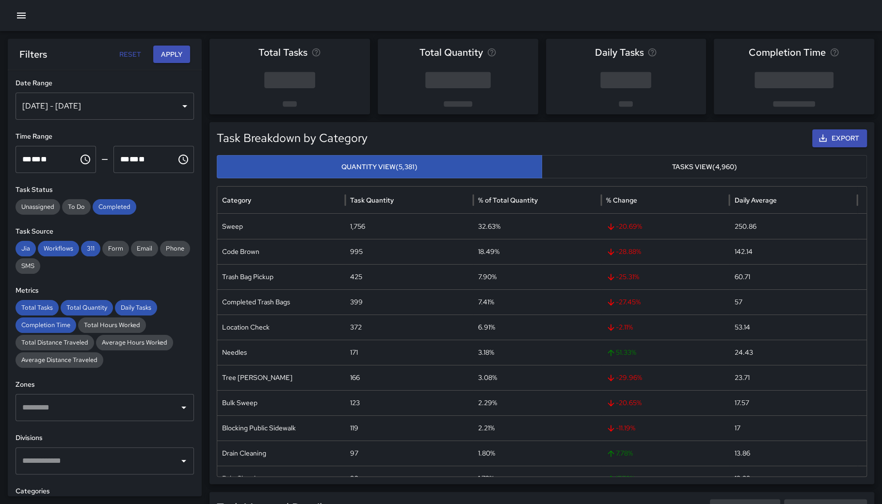
click at [114, 215] on div "**********" at bounding box center [105, 283] width 194 height 426
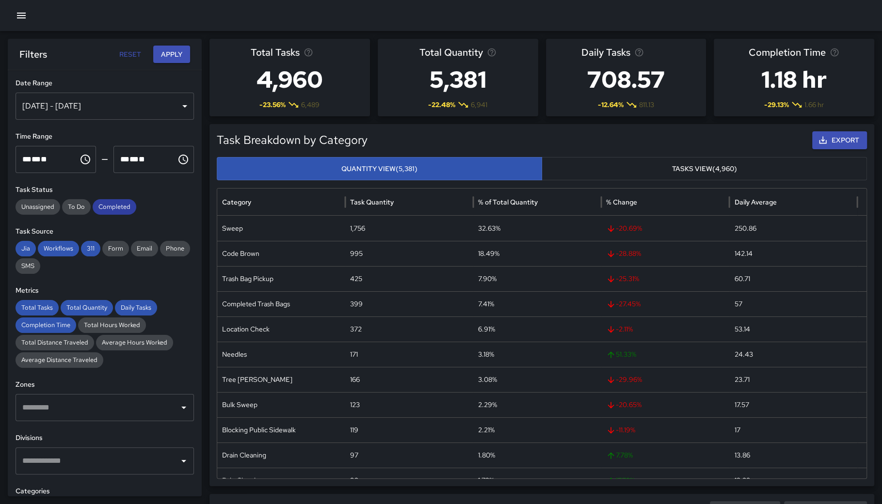
click at [111, 206] on span "Completed" at bounding box center [115, 207] width 44 height 10
click at [95, 244] on span "311" at bounding box center [90, 249] width 19 height 10
click at [68, 246] on span "Workflows" at bounding box center [58, 249] width 41 height 10
click at [29, 248] on span "Jia" at bounding box center [26, 249] width 20 height 10
click at [53, 310] on span "Total Tasks" at bounding box center [37, 308] width 43 height 10
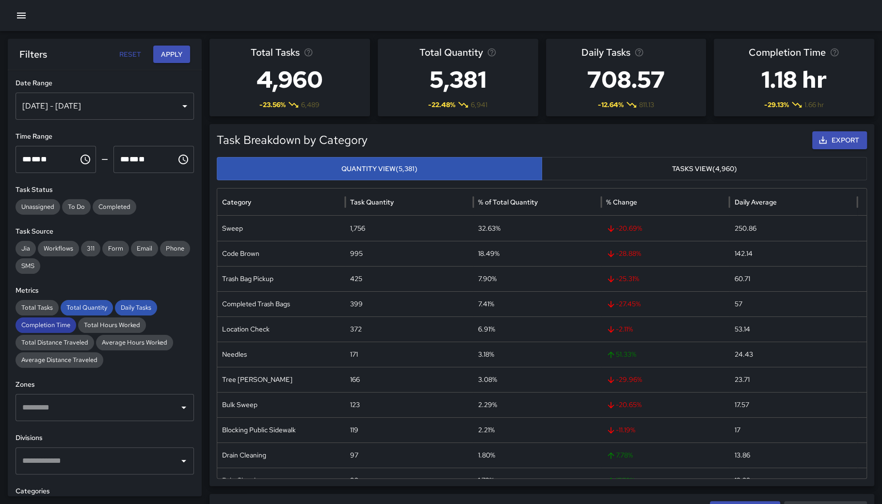
click at [56, 329] on span "Completion Time" at bounding box center [46, 325] width 61 height 10
click at [71, 315] on div "Total Quantity" at bounding box center [87, 308] width 52 height 16
click at [122, 309] on span "Daily Tasks" at bounding box center [136, 308] width 42 height 10
click at [90, 122] on div "**********" at bounding box center [105, 283] width 194 height 426
click at [90, 116] on div "[DATE] - [DATE]" at bounding box center [105, 106] width 178 height 27
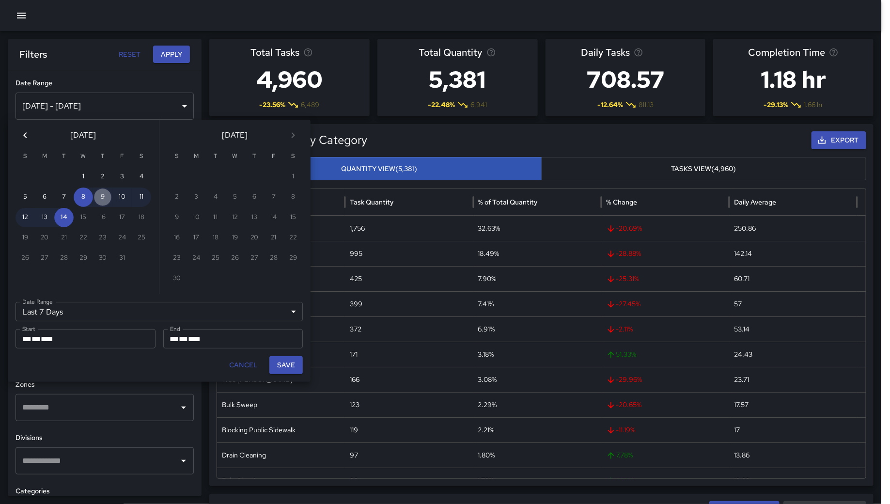
click at [99, 197] on button "9" at bounding box center [102, 197] width 19 height 19
type input "******"
type input "**********"
click at [277, 365] on button "Save" at bounding box center [285, 365] width 33 height 18
type input "**********"
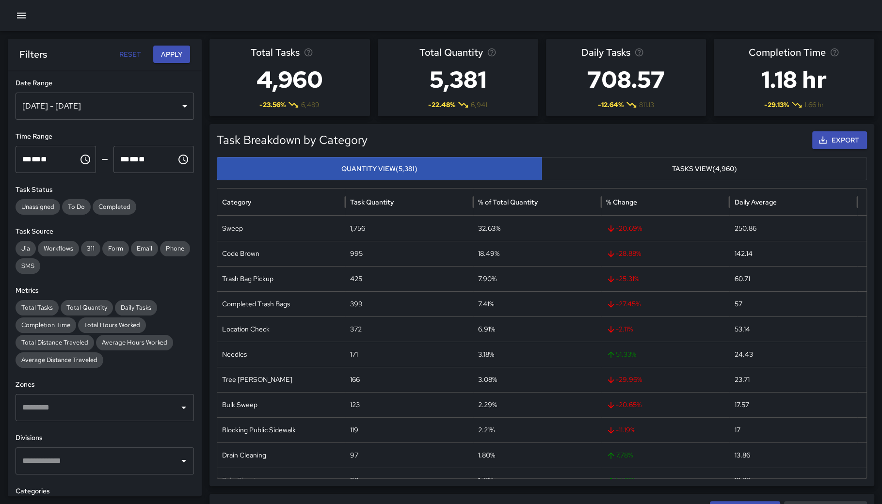
click at [175, 53] on button "Apply" at bounding box center [171, 55] width 37 height 18
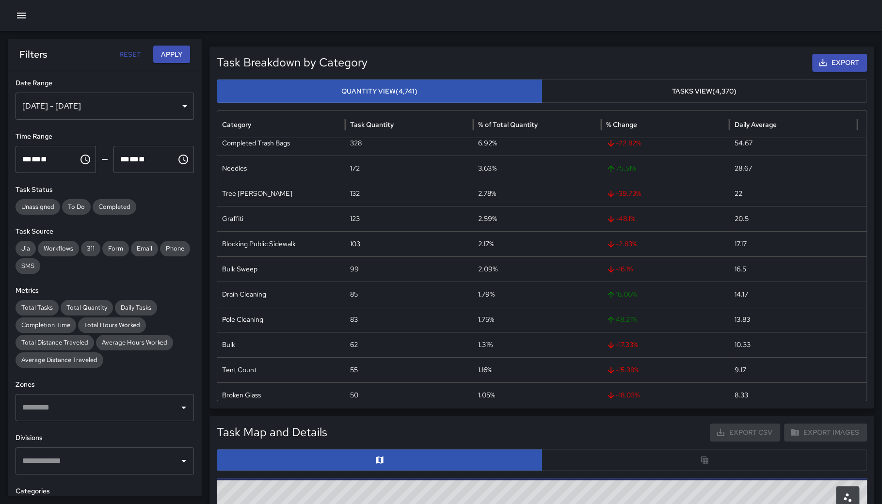
scroll to position [223, 0]
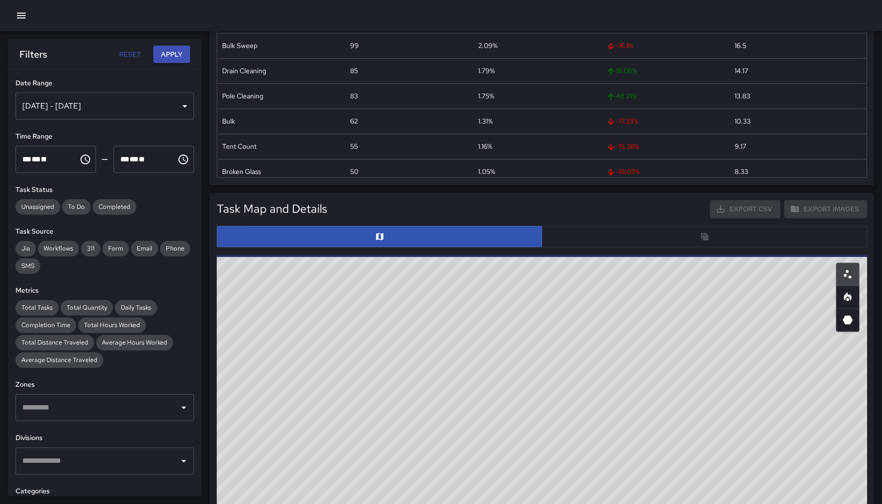
click at [614, 239] on div at bounding box center [542, 236] width 650 height 21
click at [616, 233] on div at bounding box center [542, 236] width 650 height 21
click at [617, 227] on div at bounding box center [542, 236] width 650 height 21
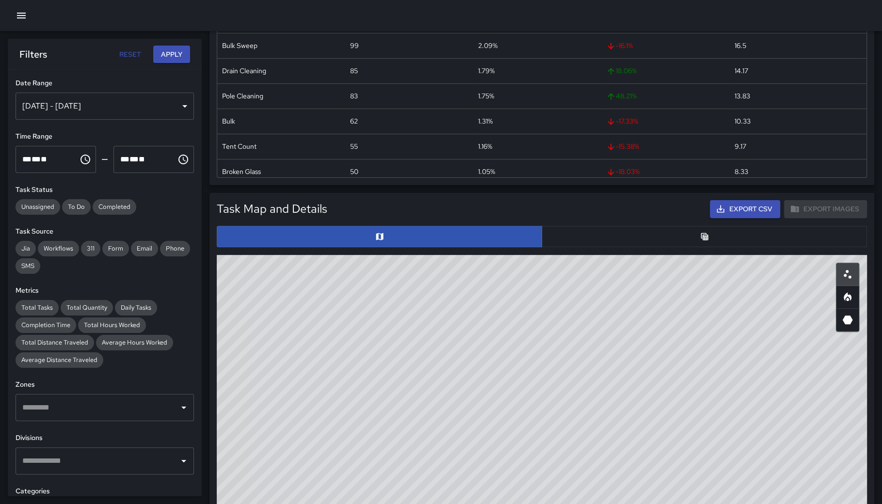
click at [626, 232] on button "button" at bounding box center [703, 236] width 325 height 21
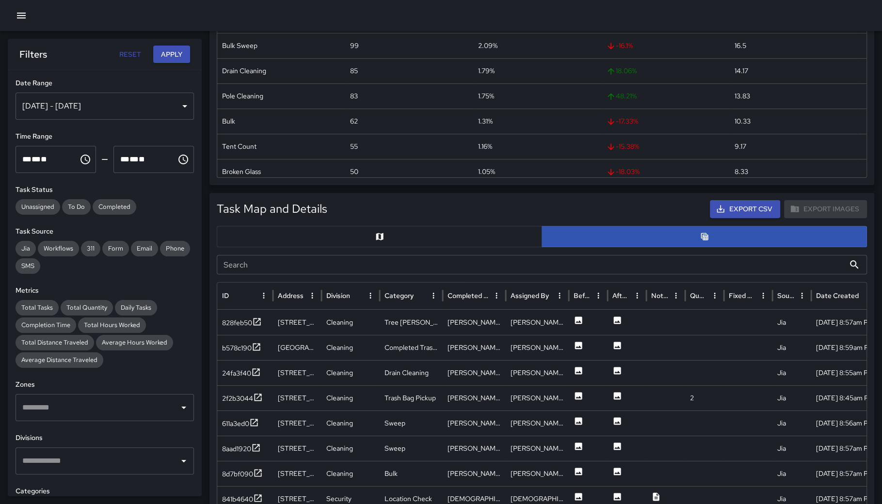
click at [445, 268] on input "Search" at bounding box center [531, 264] width 628 height 19
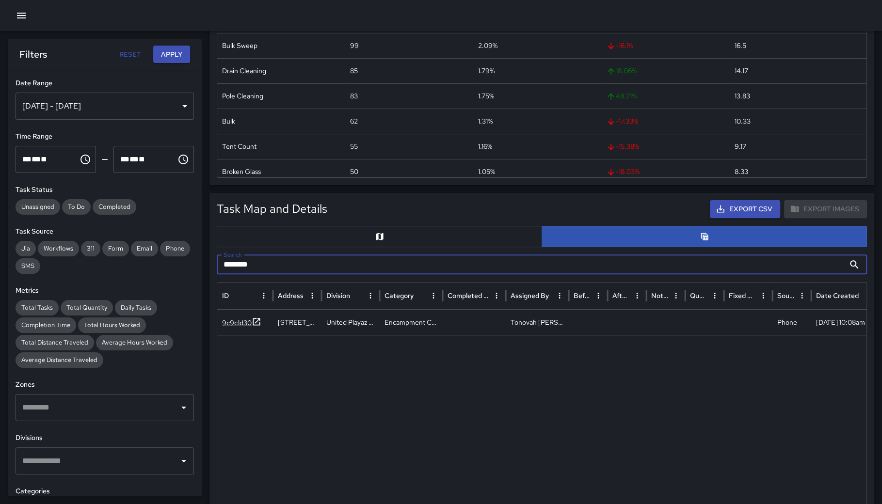
type input "********"
click at [238, 324] on div "9c9c1d30" at bounding box center [237, 323] width 30 height 10
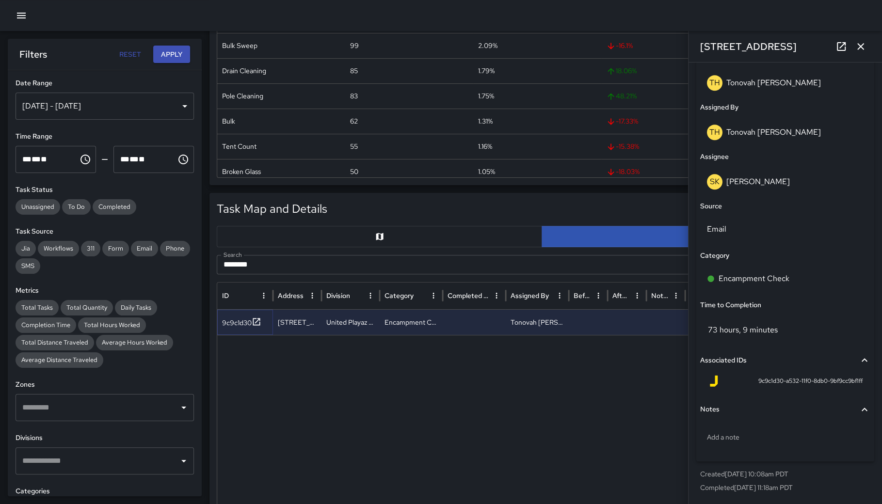
scroll to position [572, 0]
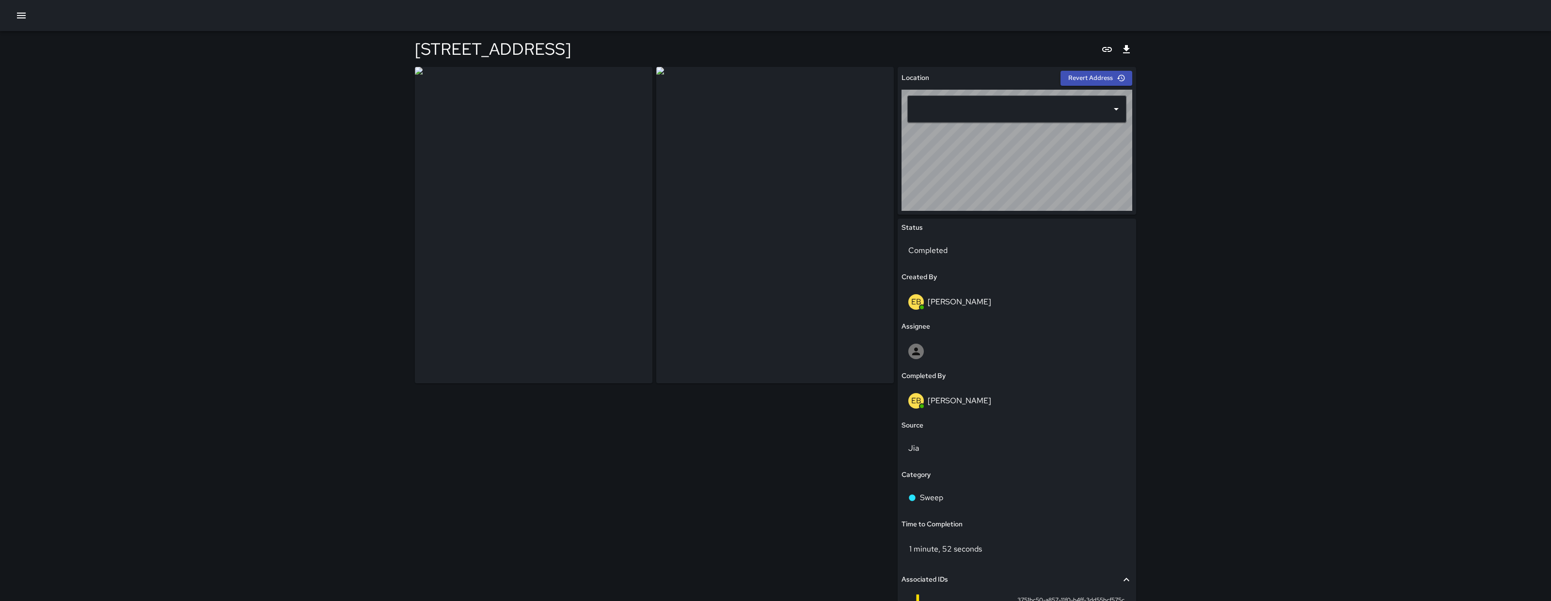
type input "**********"
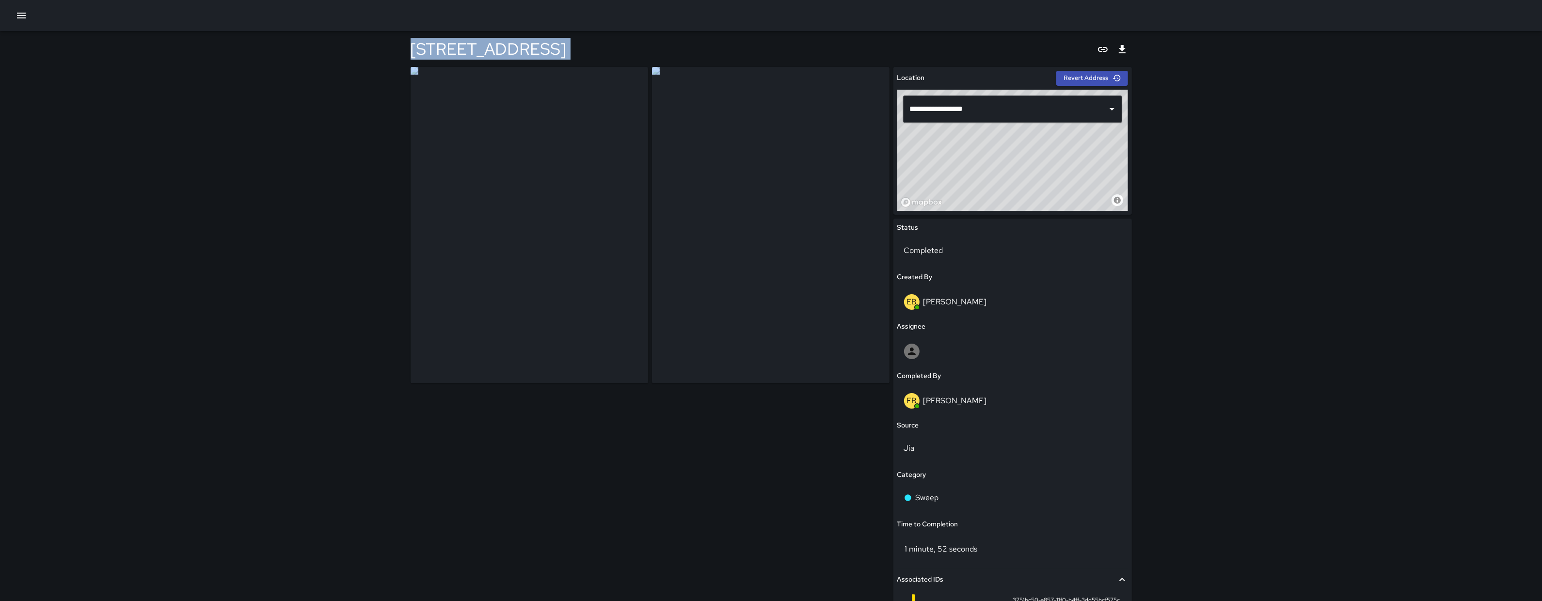
drag, startPoint x: 437, startPoint y: 52, endPoint x: 841, endPoint y: 244, distance: 447.5
click at [841, 244] on div "**********" at bounding box center [771, 373] width 744 height 685
click at [633, 488] on div at bounding box center [651, 391] width 481 height 649
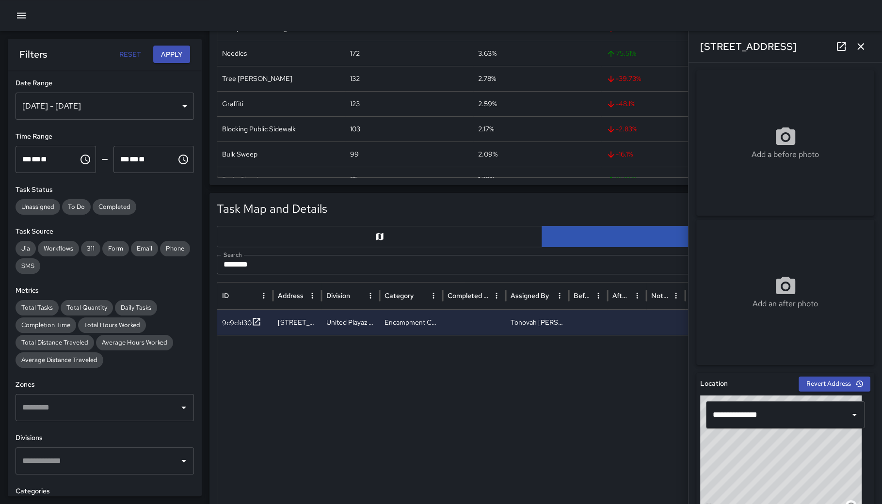
scroll to position [572, 0]
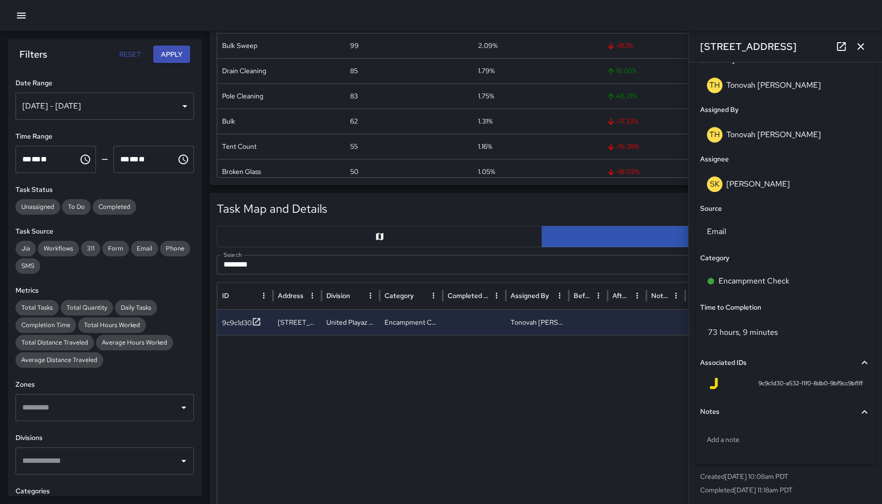
click at [342, 263] on input "********" at bounding box center [531, 264] width 628 height 19
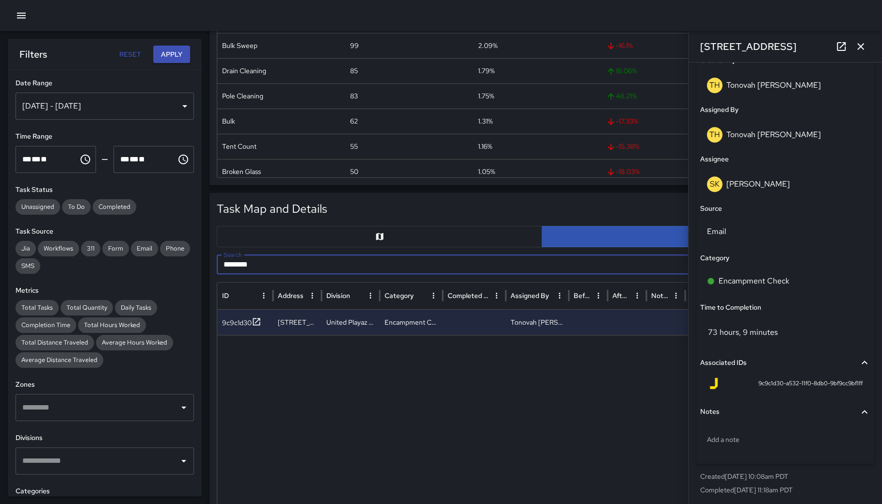
click at [342, 263] on input "********" at bounding box center [531, 264] width 628 height 19
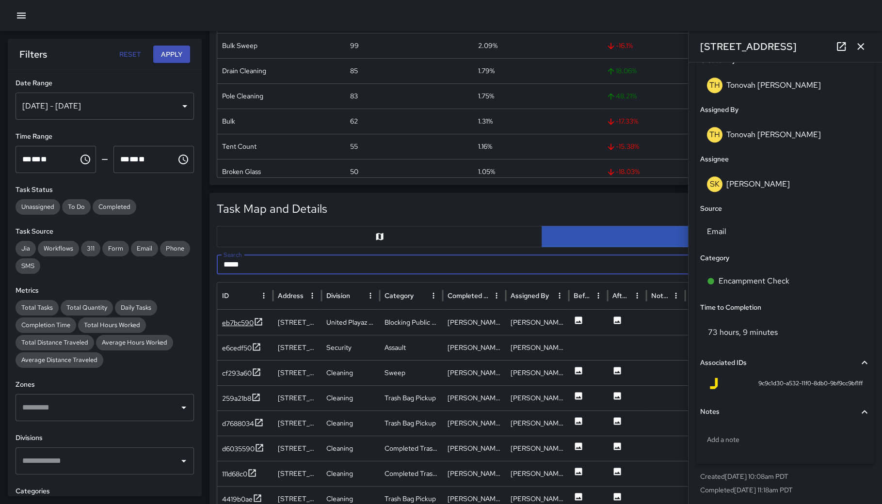
type input "****"
click at [229, 322] on div "eb7bc590" at bounding box center [238, 323] width 32 height 10
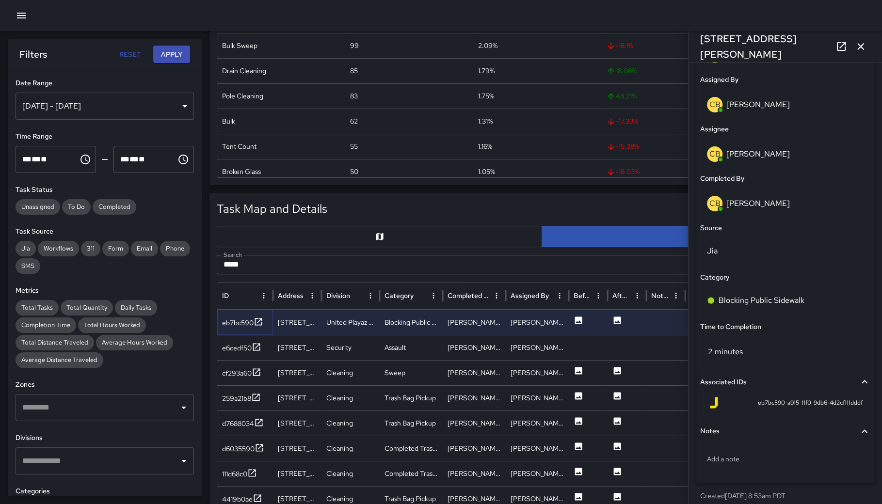
scroll to position [574, 0]
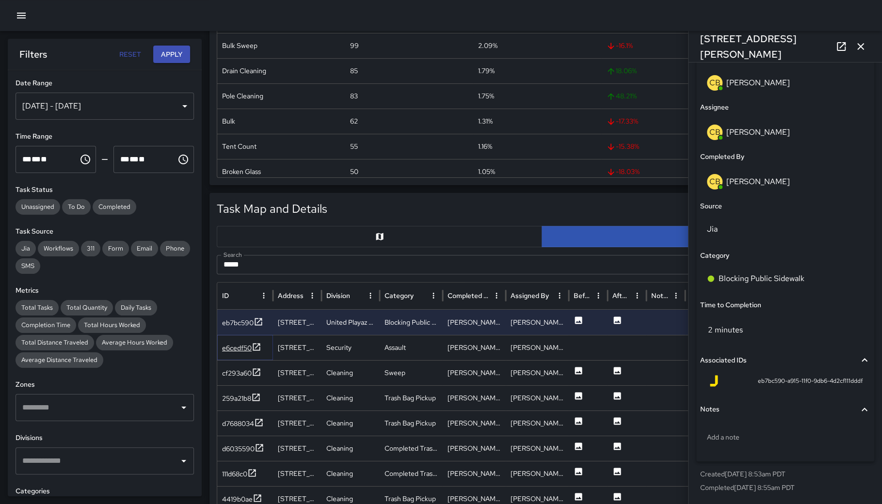
click at [227, 351] on div "e6cedf50" at bounding box center [237, 348] width 30 height 10
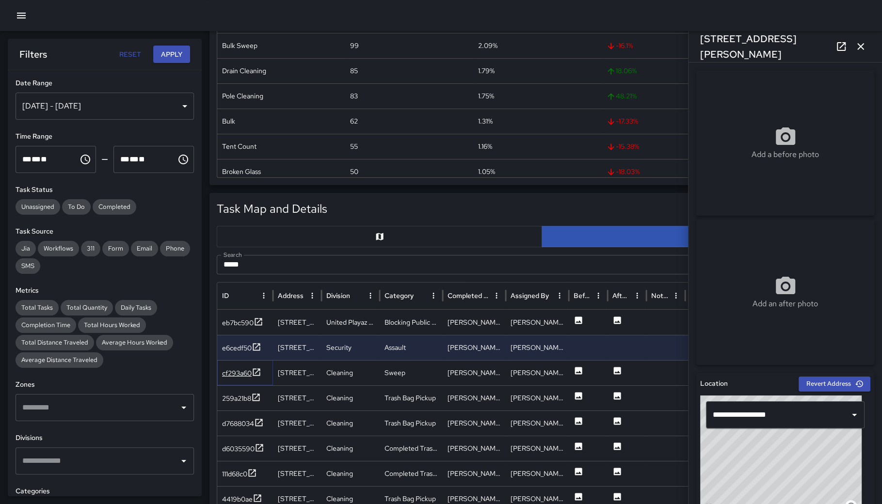
click at [233, 373] on div "cf293a60" at bounding box center [237, 373] width 30 height 10
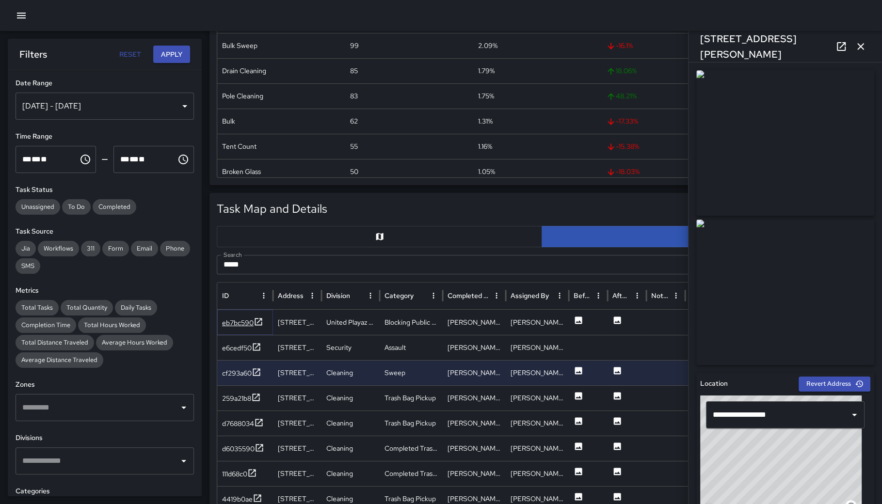
click at [237, 322] on div "eb7bc590" at bounding box center [238, 323] width 32 height 10
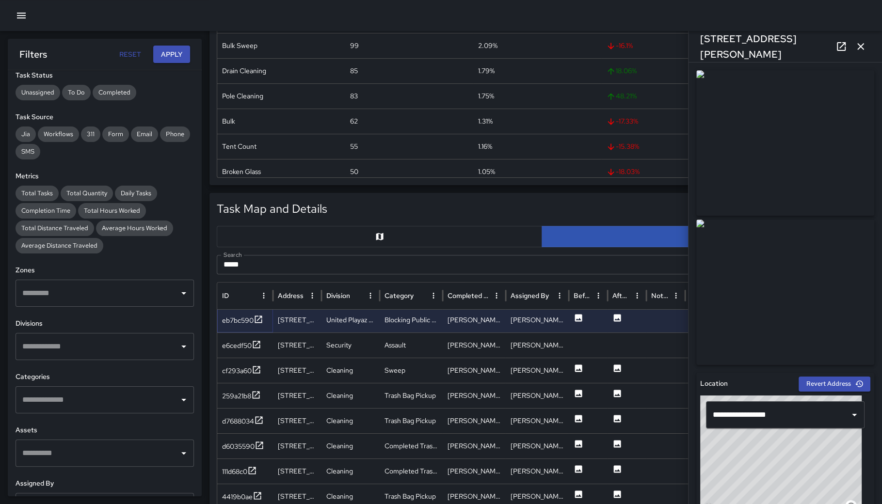
scroll to position [118, 0]
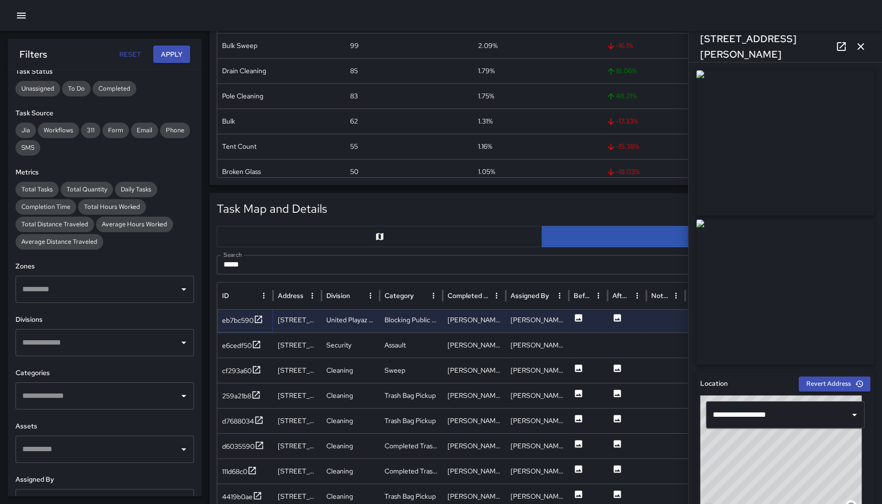
click at [71, 353] on div "​" at bounding box center [105, 342] width 178 height 27
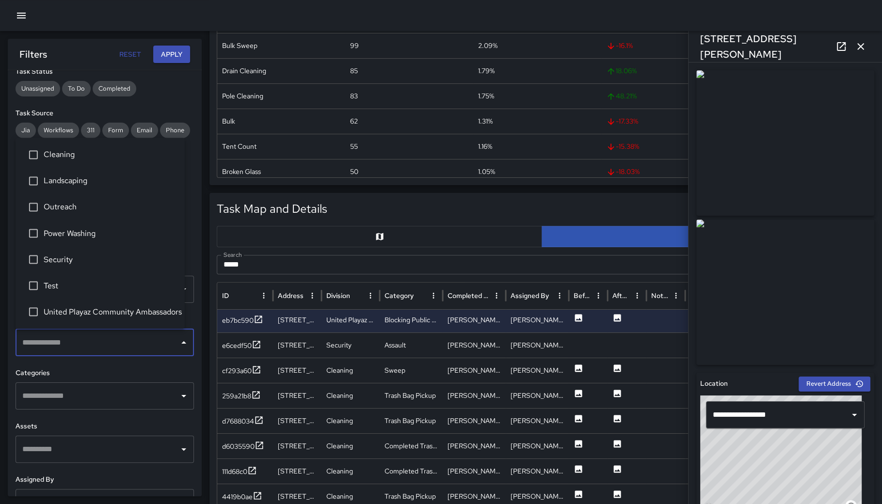
click at [60, 249] on li "Security" at bounding box center [100, 259] width 169 height 26
click at [171, 50] on button "Apply" at bounding box center [171, 55] width 37 height 18
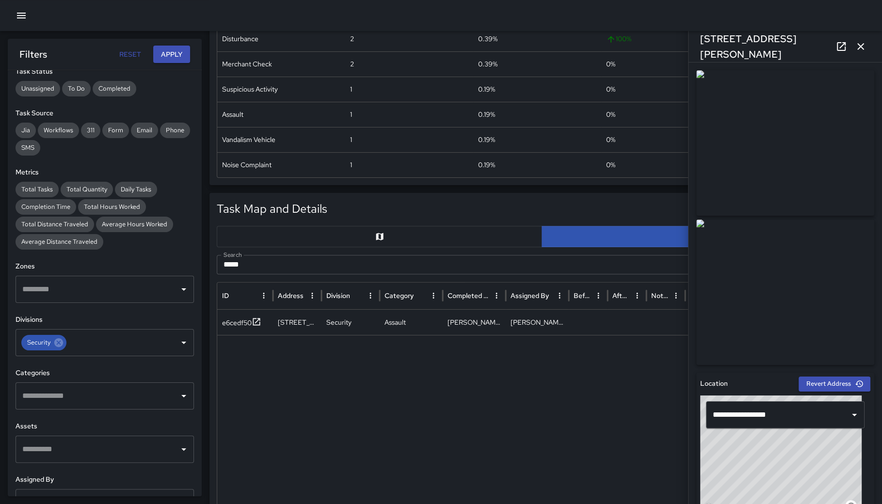
scroll to position [81, 0]
click at [237, 326] on div "e6cedf50" at bounding box center [237, 323] width 30 height 10
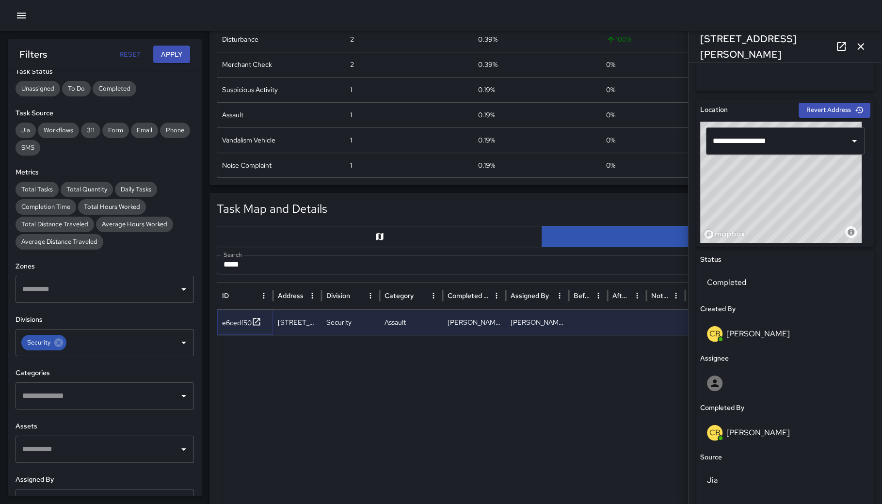
scroll to position [525, 0]
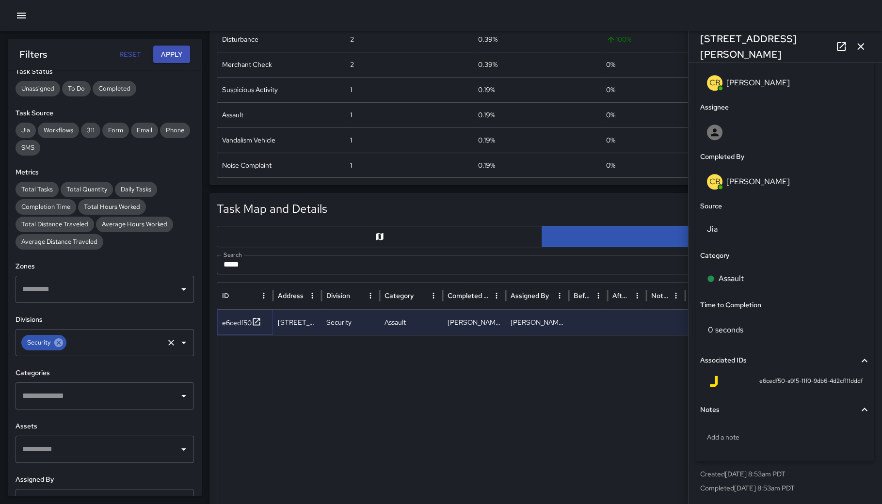
click at [63, 343] on icon at bounding box center [58, 342] width 9 height 9
click at [168, 52] on button "Apply" at bounding box center [171, 55] width 37 height 18
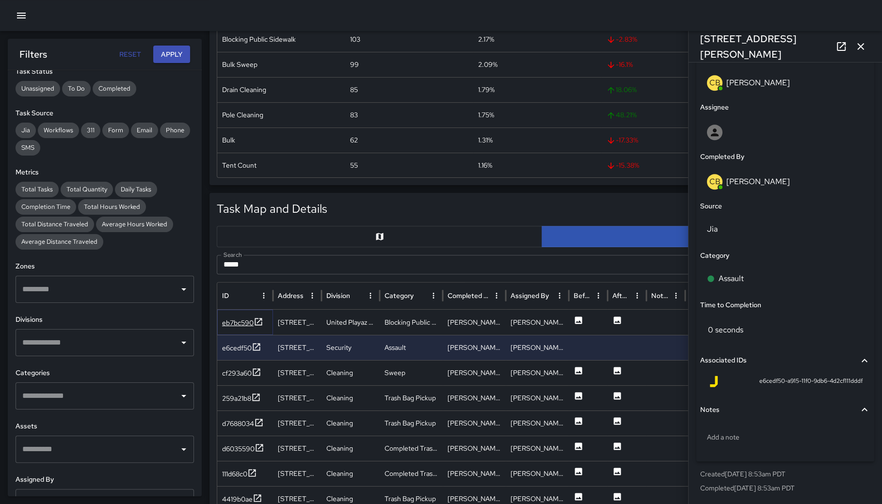
click at [236, 320] on div "eb7bc590" at bounding box center [238, 323] width 32 height 10
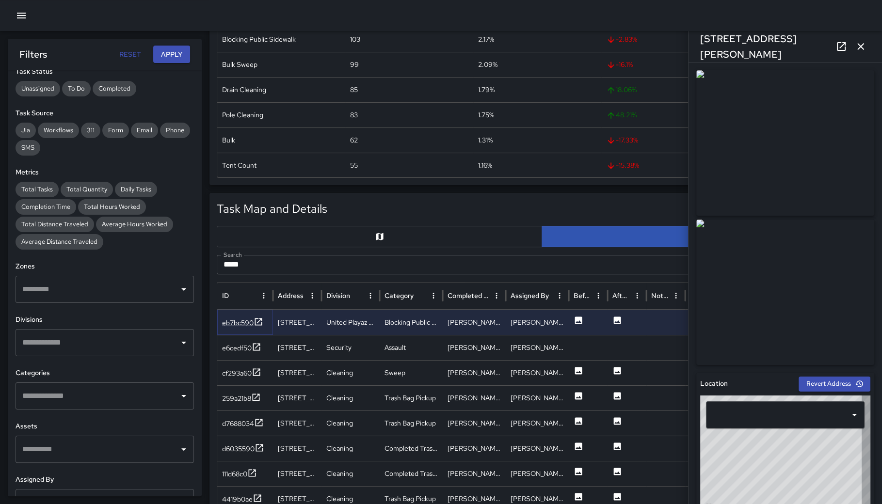
type input "**********"
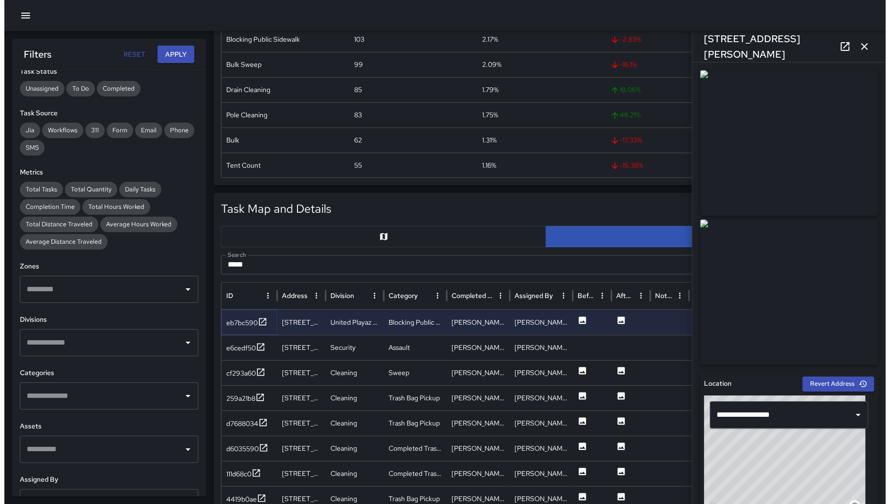
scroll to position [574, 0]
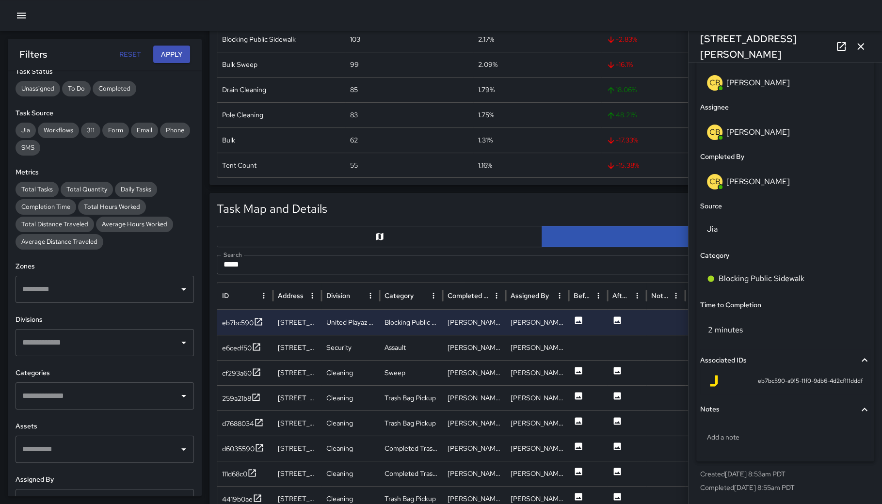
click at [379, 259] on input "****" at bounding box center [531, 264] width 628 height 19
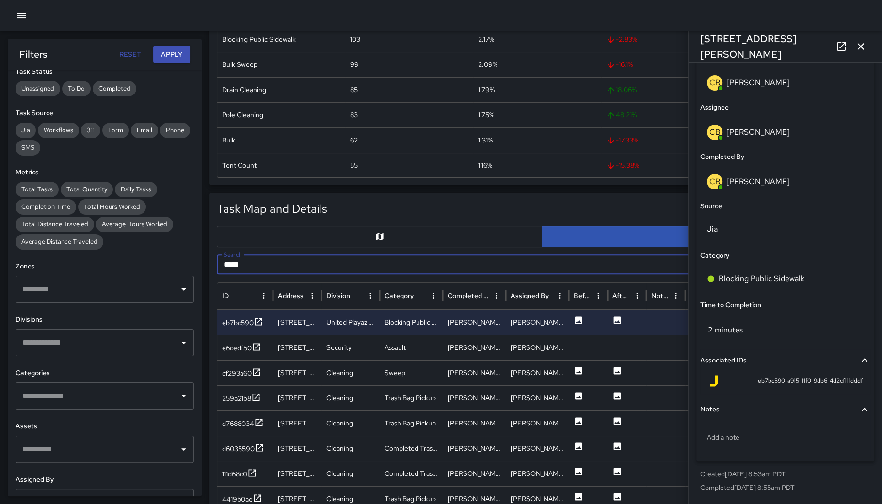
click at [379, 259] on input "****" at bounding box center [531, 264] width 628 height 19
drag, startPoint x: 33, startPoint y: 15, endPoint x: 26, endPoint y: 16, distance: 6.9
click at [32, 15] on div at bounding box center [441, 15] width 882 height 31
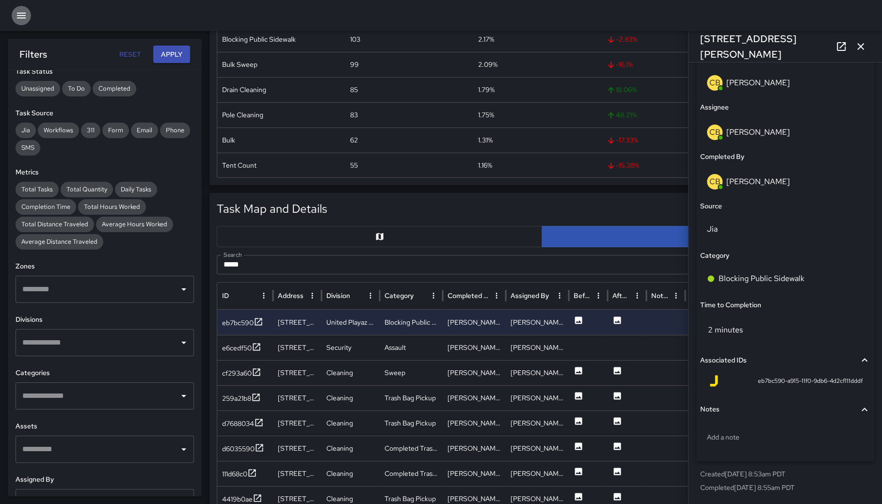
click at [26, 16] on icon "button" at bounding box center [22, 16] width 12 height 12
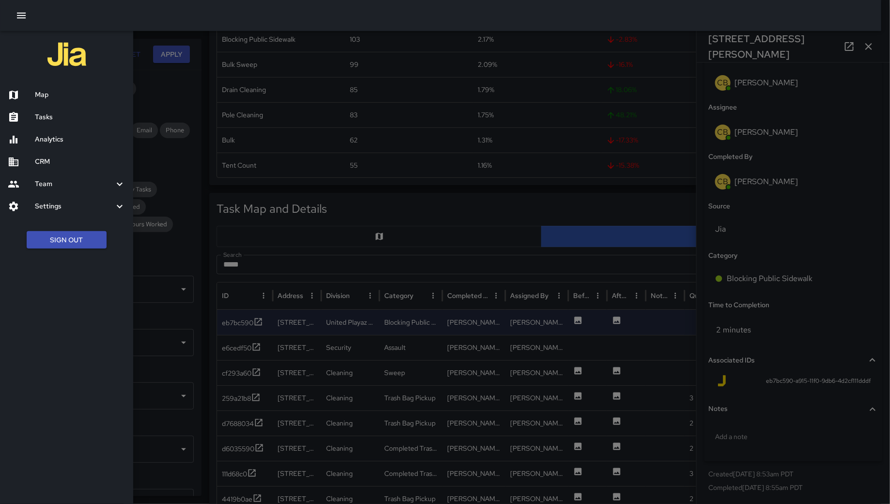
click at [69, 100] on h6 "Map" at bounding box center [80, 95] width 91 height 11
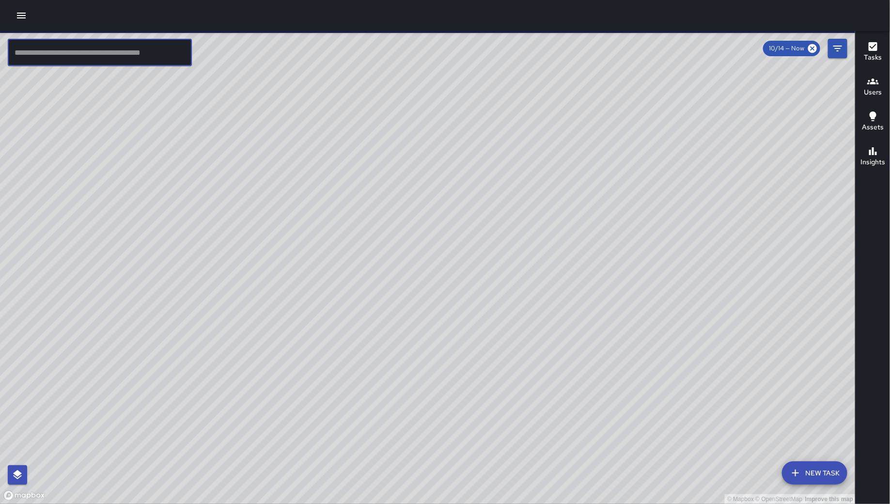
click at [79, 54] on input "text" at bounding box center [100, 52] width 184 height 27
paste input "**********"
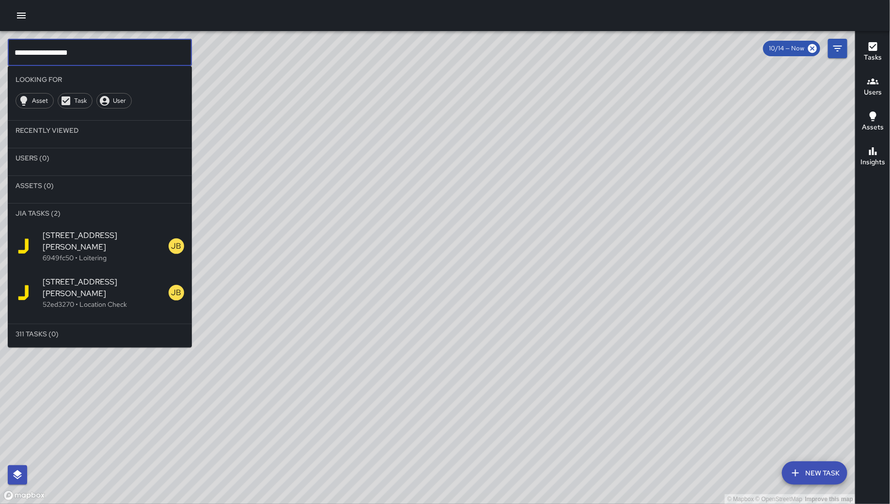
type input "**********"
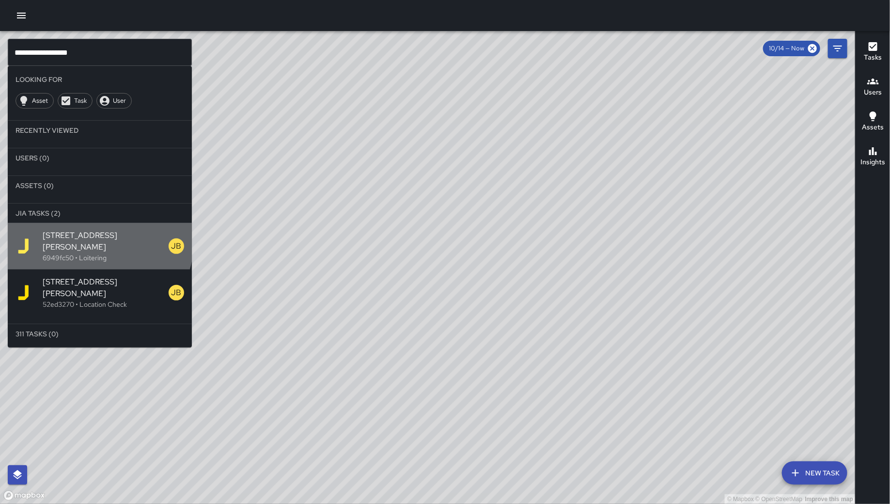
click at [83, 237] on span "1179 Howard Street" at bounding box center [106, 241] width 126 height 23
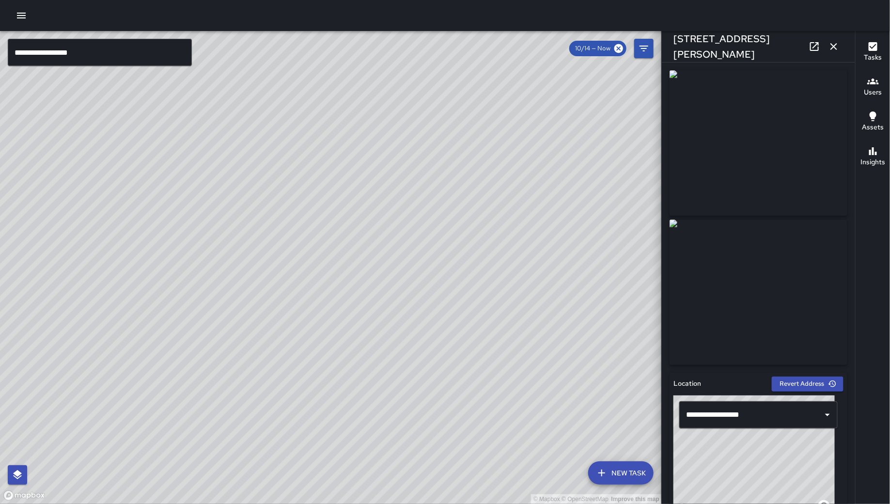
click at [838, 45] on icon "button" at bounding box center [834, 47] width 12 height 12
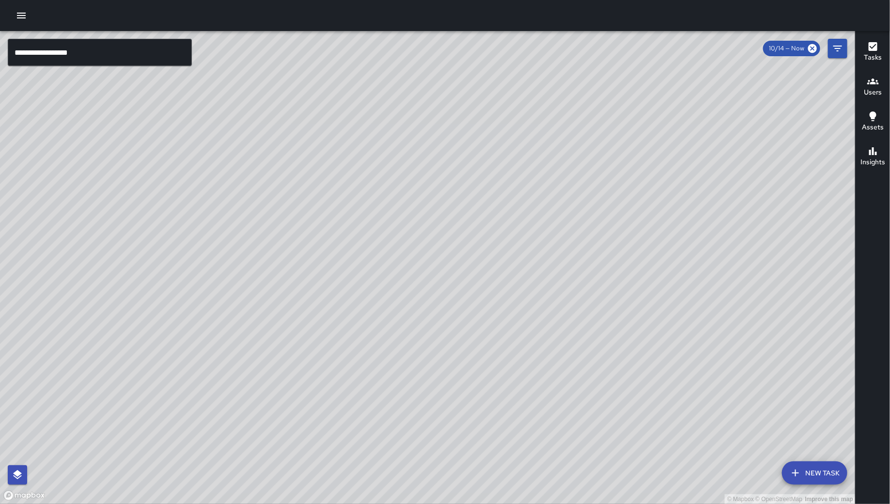
click at [21, 16] on icon "button" at bounding box center [21, 16] width 9 height 6
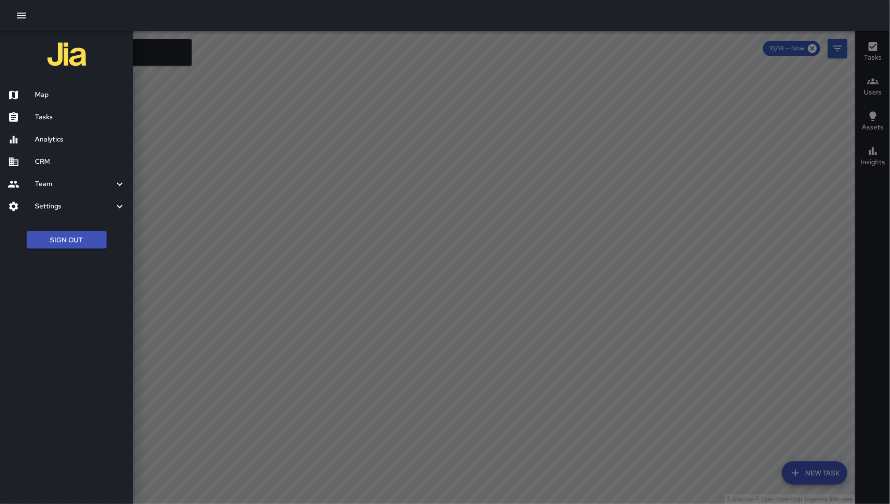
click at [42, 142] on h6 "Analytics" at bounding box center [80, 139] width 91 height 11
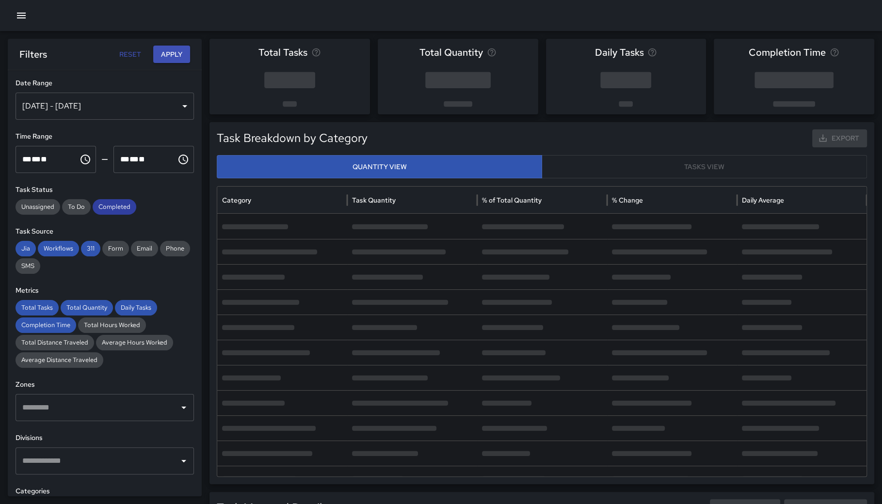
click at [110, 203] on span "Completed" at bounding box center [115, 207] width 44 height 10
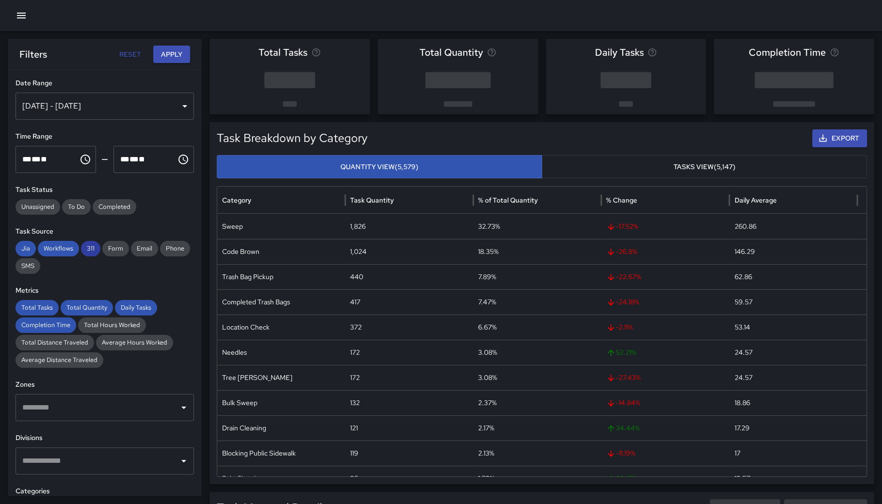
click at [84, 245] on span "311" at bounding box center [90, 249] width 19 height 10
click at [64, 247] on span "Workflows" at bounding box center [58, 249] width 41 height 10
click at [26, 245] on span "Jia" at bounding box center [26, 249] width 20 height 10
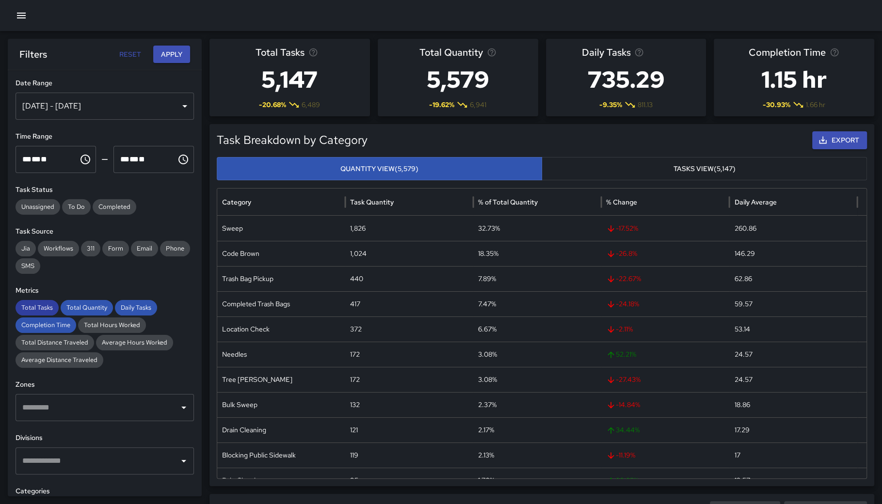
click at [38, 314] on div "Total Tasks" at bounding box center [37, 308] width 43 height 16
click at [42, 325] on span "Completion Time" at bounding box center [46, 325] width 61 height 10
click at [82, 303] on span "Total Quantity" at bounding box center [87, 308] width 52 height 10
click at [115, 307] on span "Daily Tasks" at bounding box center [136, 308] width 42 height 10
click at [165, 49] on button "Apply" at bounding box center [171, 55] width 37 height 18
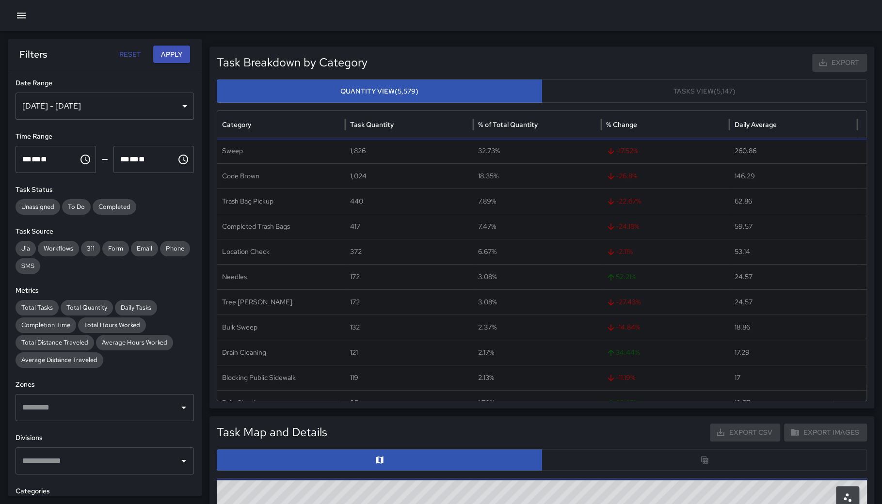
click at [718, 459] on div at bounding box center [542, 459] width 650 height 21
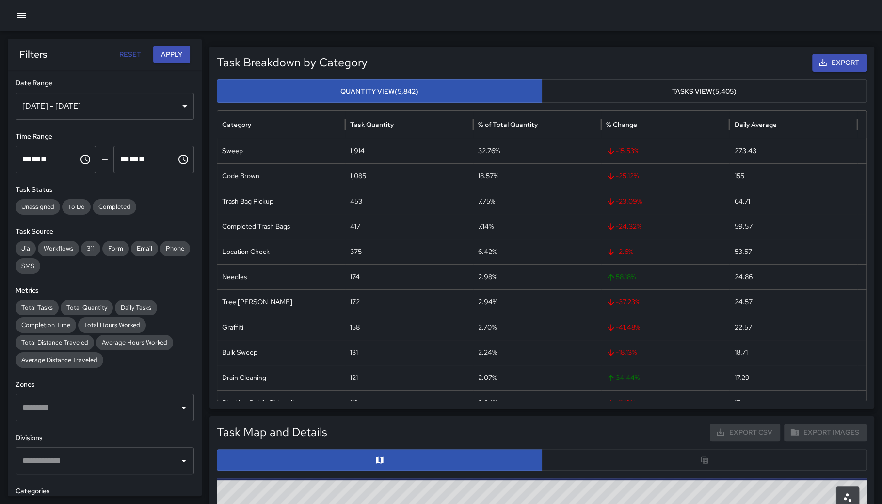
click at [712, 458] on div at bounding box center [542, 459] width 650 height 21
click at [705, 459] on div at bounding box center [542, 459] width 650 height 21
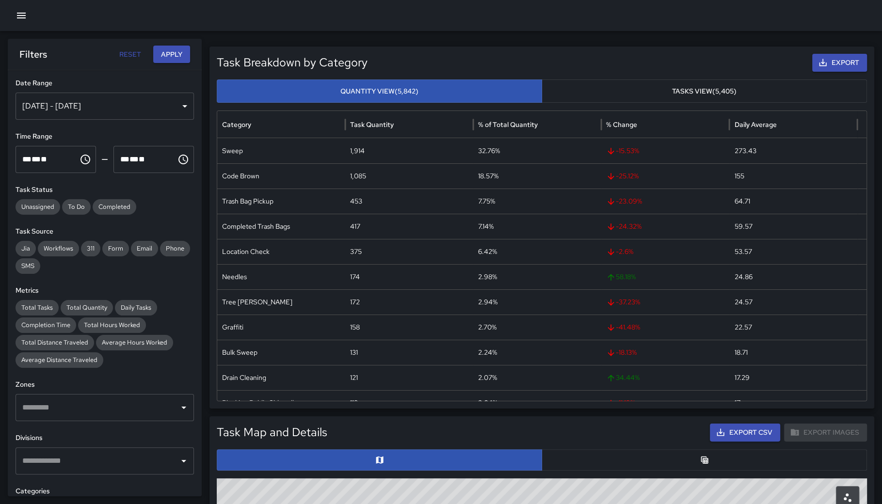
click at [681, 458] on button "button" at bounding box center [703, 459] width 325 height 21
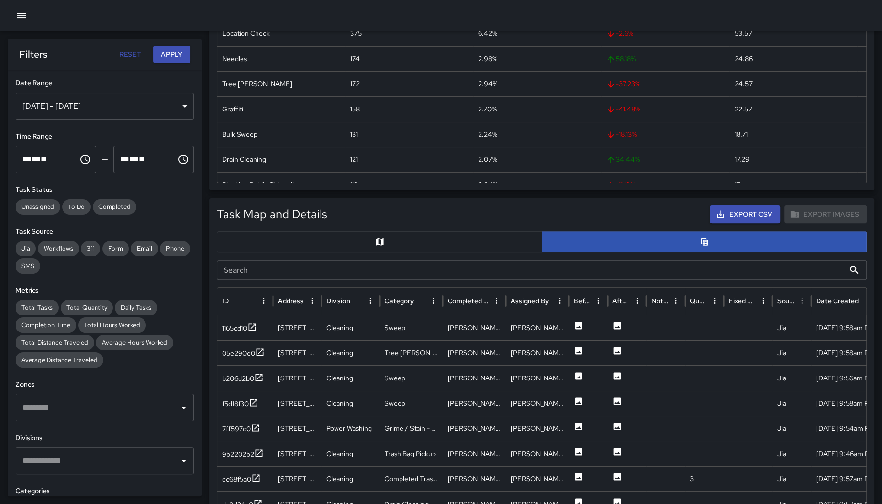
scroll to position [232, 0]
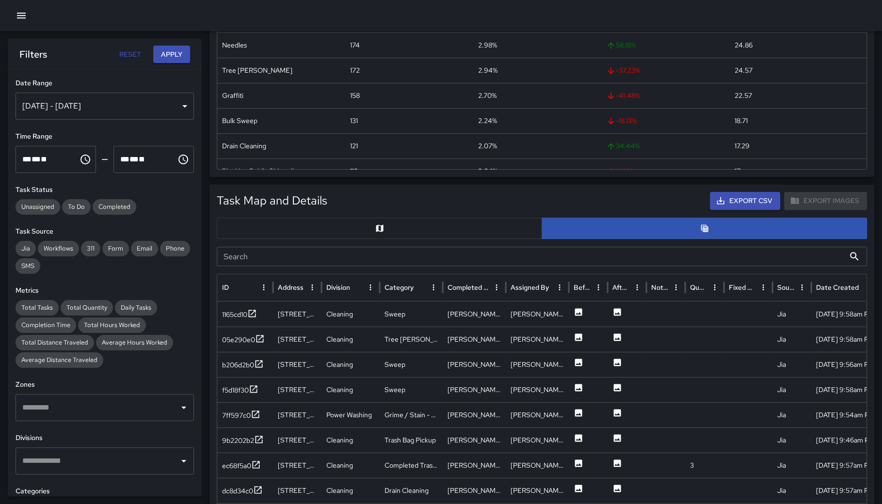
click at [408, 260] on input "Search" at bounding box center [531, 256] width 628 height 19
paste input "********"
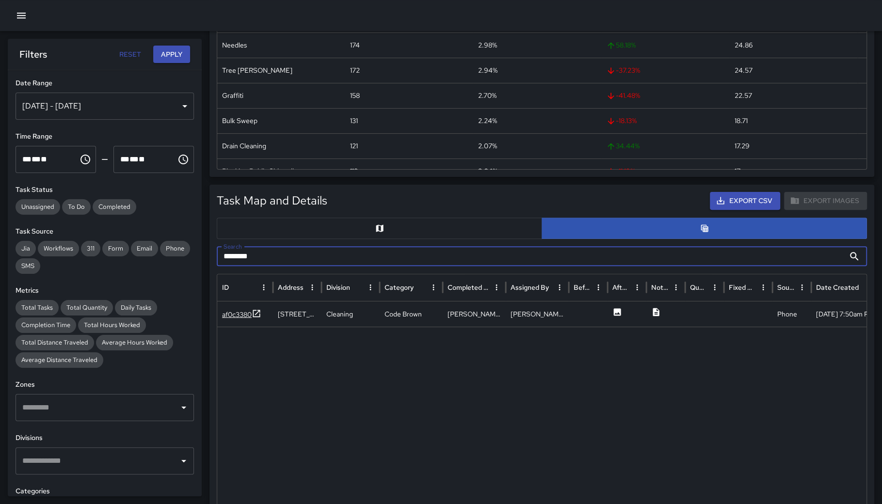
type input "********"
click at [232, 315] on div "af0c3380" at bounding box center [237, 315] width 30 height 10
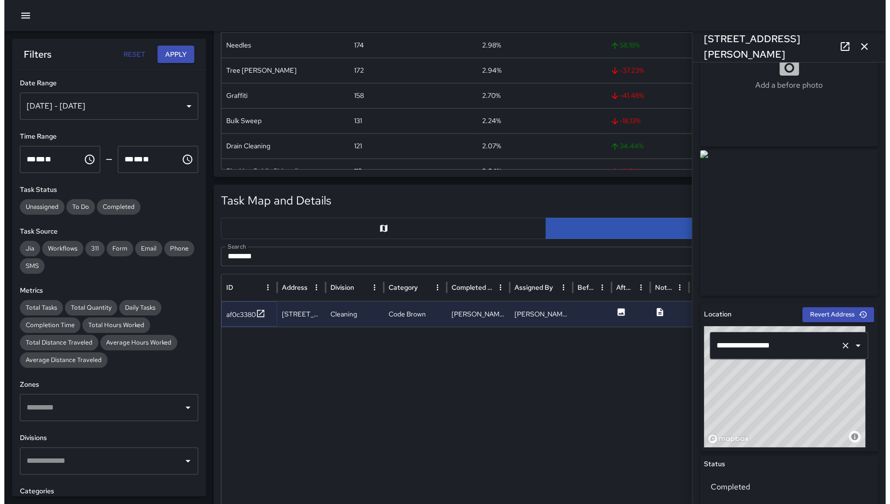
scroll to position [0, 0]
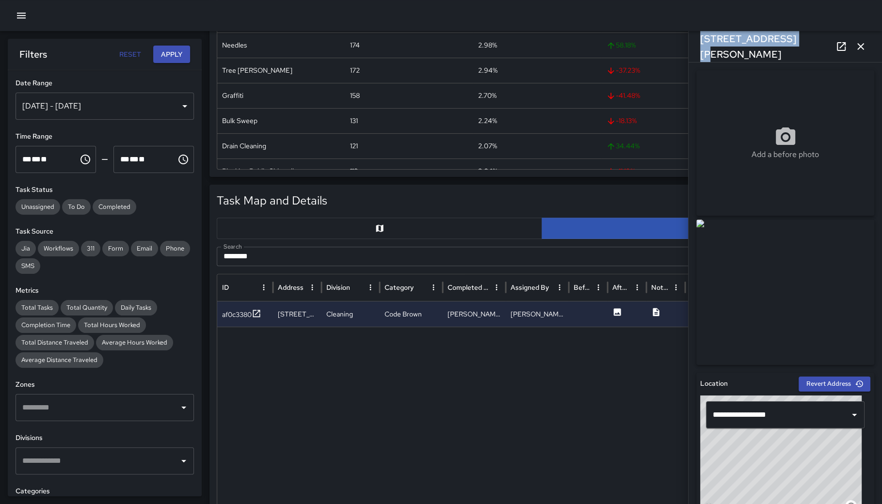
drag, startPoint x: 760, startPoint y: 52, endPoint x: 693, endPoint y: 46, distance: 67.1
click at [693, 46] on div "1179 Howard Street" at bounding box center [784, 46] width 193 height 31
copy h6 "1179 Howard Street"
click at [833, 43] on link at bounding box center [840, 46] width 19 height 19
click at [13, 17] on button "button" at bounding box center [21, 15] width 19 height 19
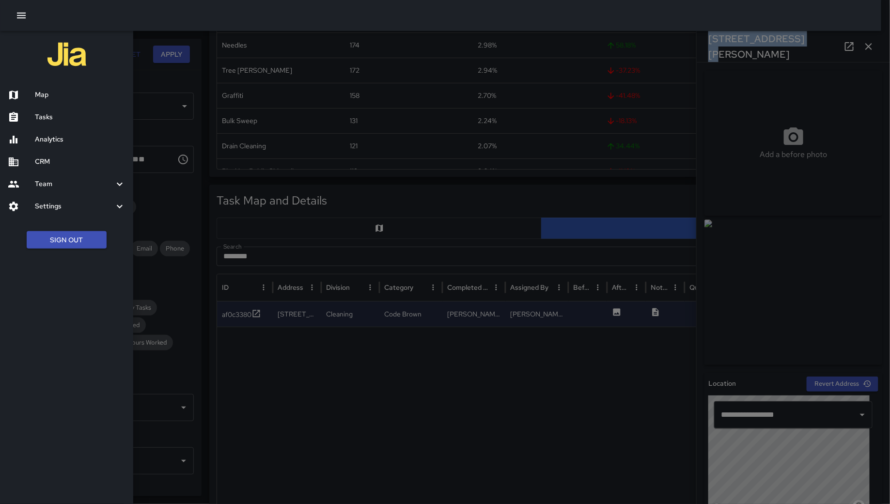
click at [59, 177] on div "Team" at bounding box center [66, 184] width 133 height 22
click at [78, 212] on h6 "Leaderboard" at bounding box center [80, 210] width 91 height 11
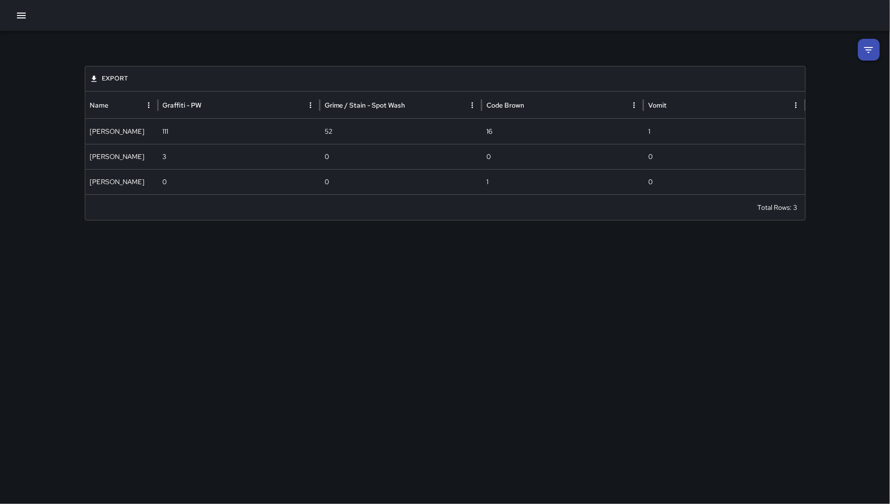
click at [867, 48] on icon at bounding box center [869, 50] width 12 height 12
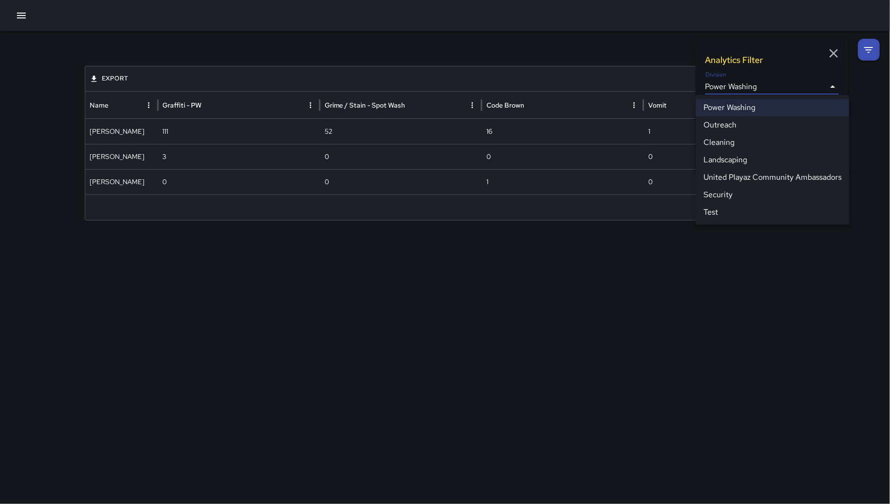
click at [749, 91] on body "**********" at bounding box center [445, 252] width 890 height 504
click at [746, 142] on li "Cleaning" at bounding box center [773, 142] width 154 height 17
type input "**********"
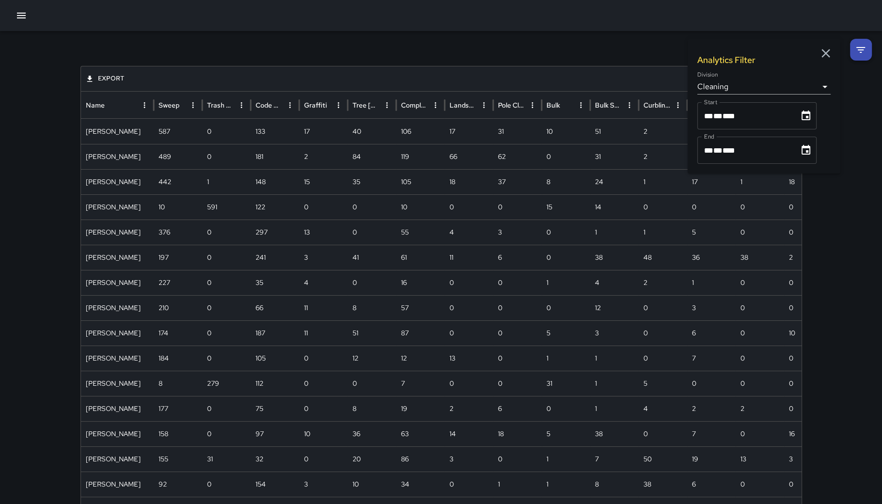
click at [250, 49] on div "**********" at bounding box center [441, 462] width 744 height 862
click at [166, 104] on div "Code Brown" at bounding box center [171, 105] width 27 height 9
click at [166, 104] on div "Code Brown" at bounding box center [164, 105] width 13 height 9
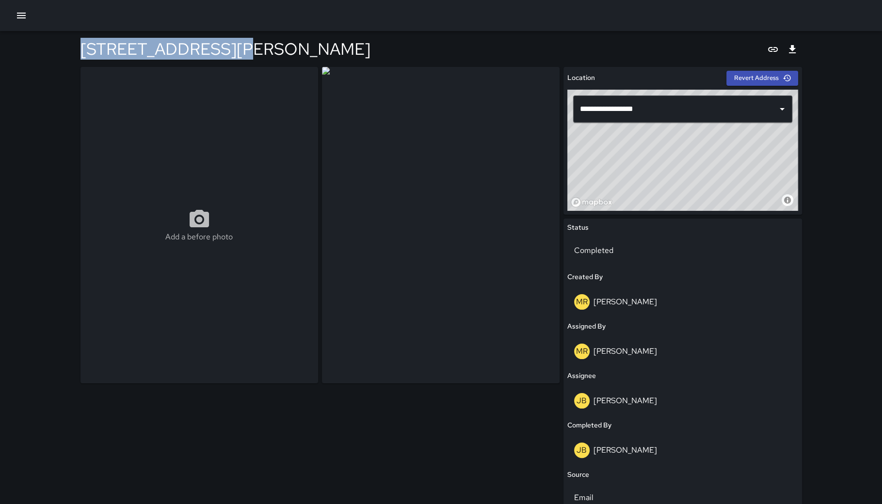
drag, startPoint x: 240, startPoint y: 55, endPoint x: 76, endPoint y: 52, distance: 163.8
click at [75, 52] on div "**********" at bounding box center [441, 402] width 744 height 743
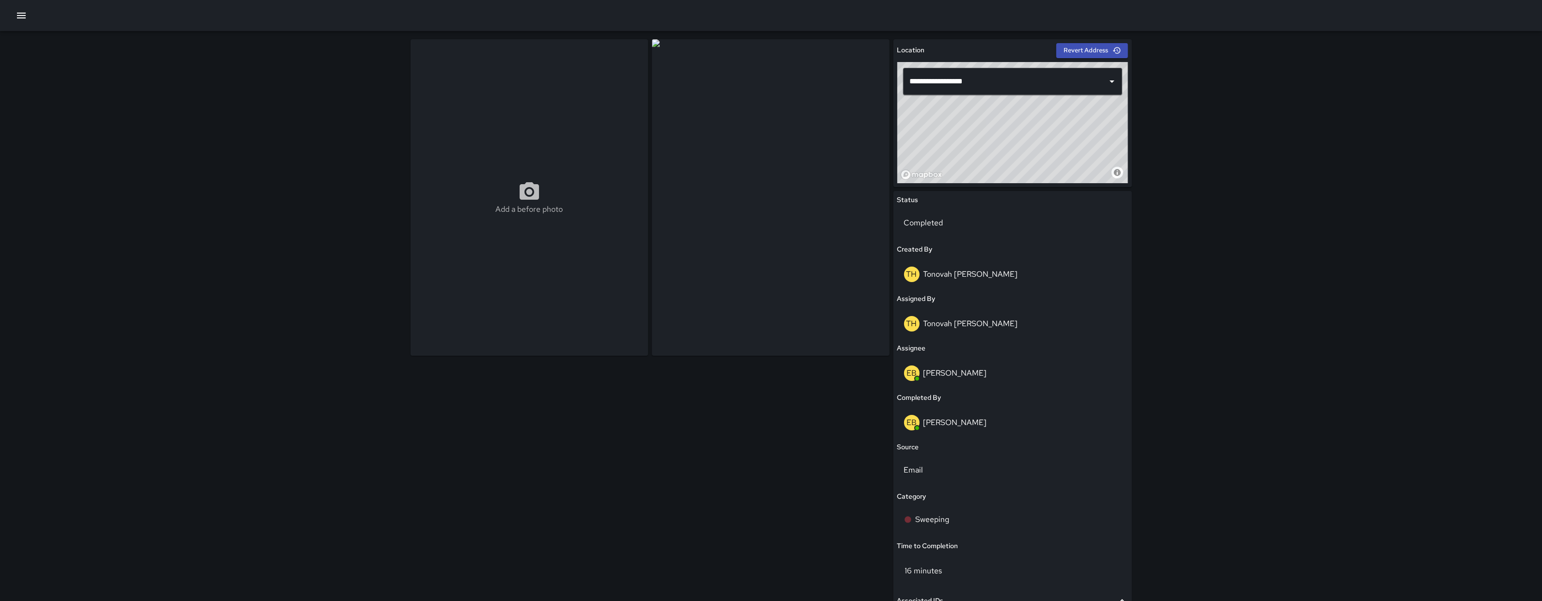
scroll to position [12, 0]
